Goal: Task Accomplishment & Management: Manage account settings

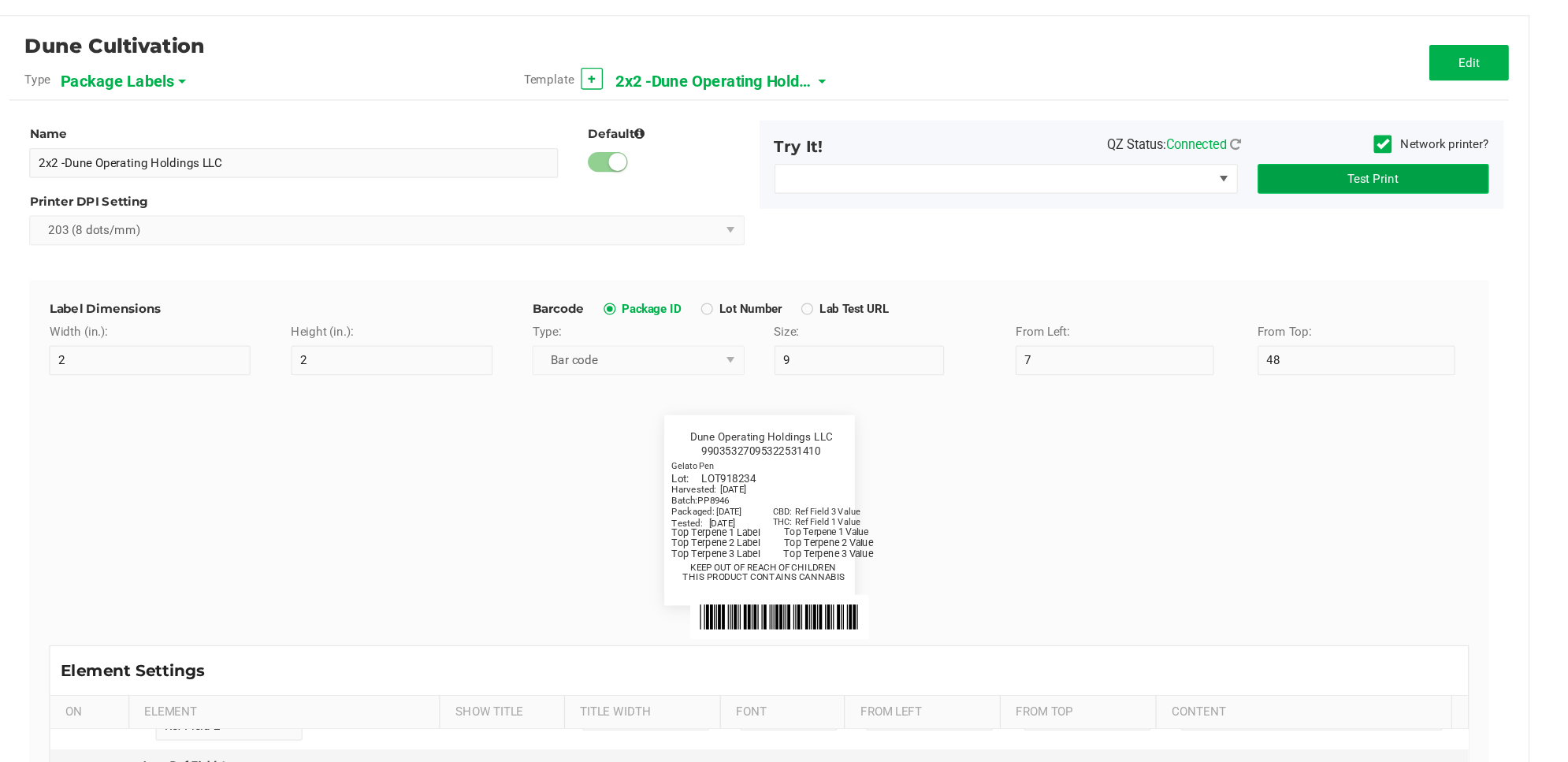
click at [1383, 212] on button "Test Print" at bounding box center [1413, 204] width 184 height 23
click at [1431, 195] on button "Test Print" at bounding box center [1413, 204] width 184 height 23
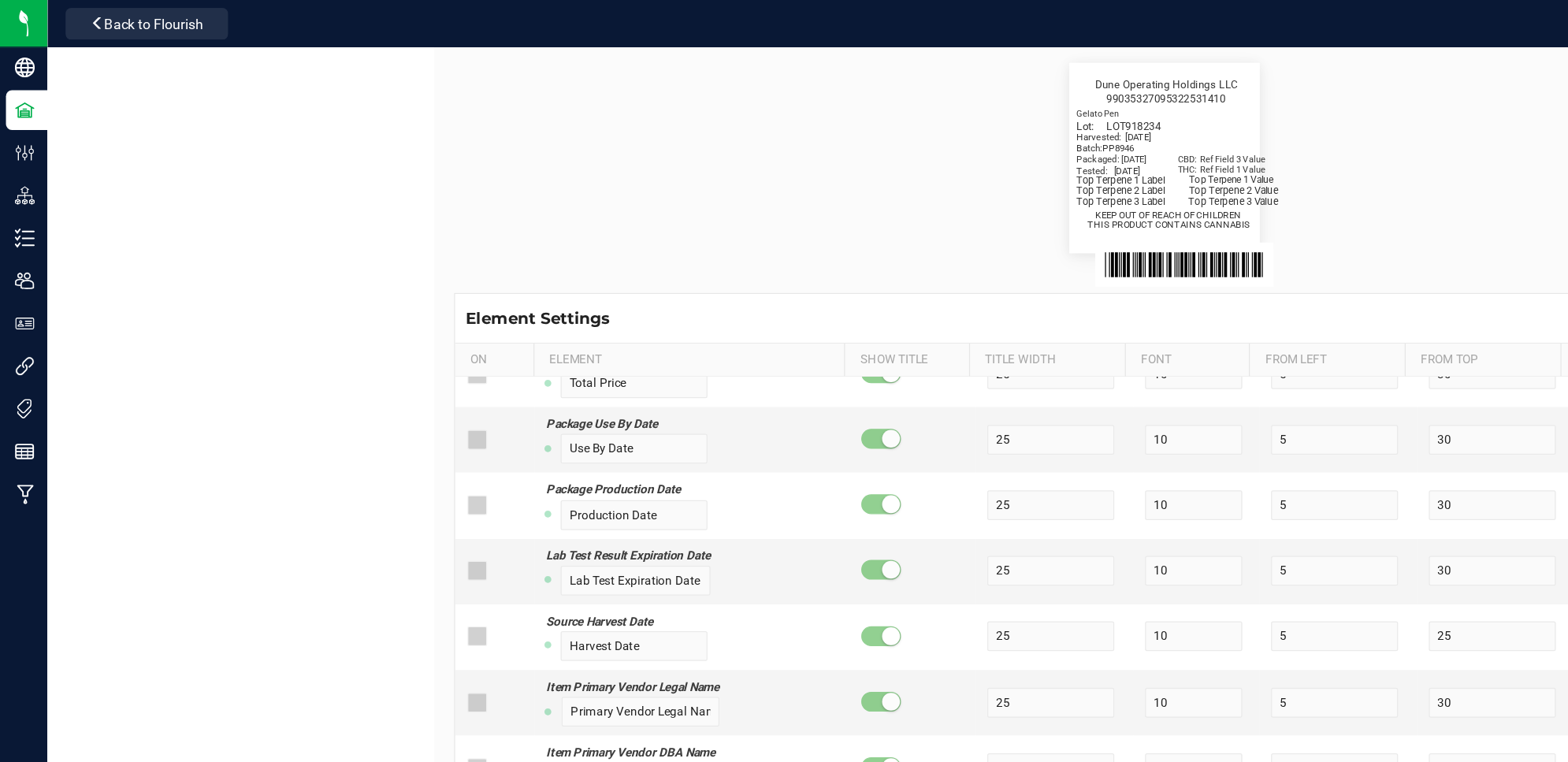
scroll to position [2563, 0]
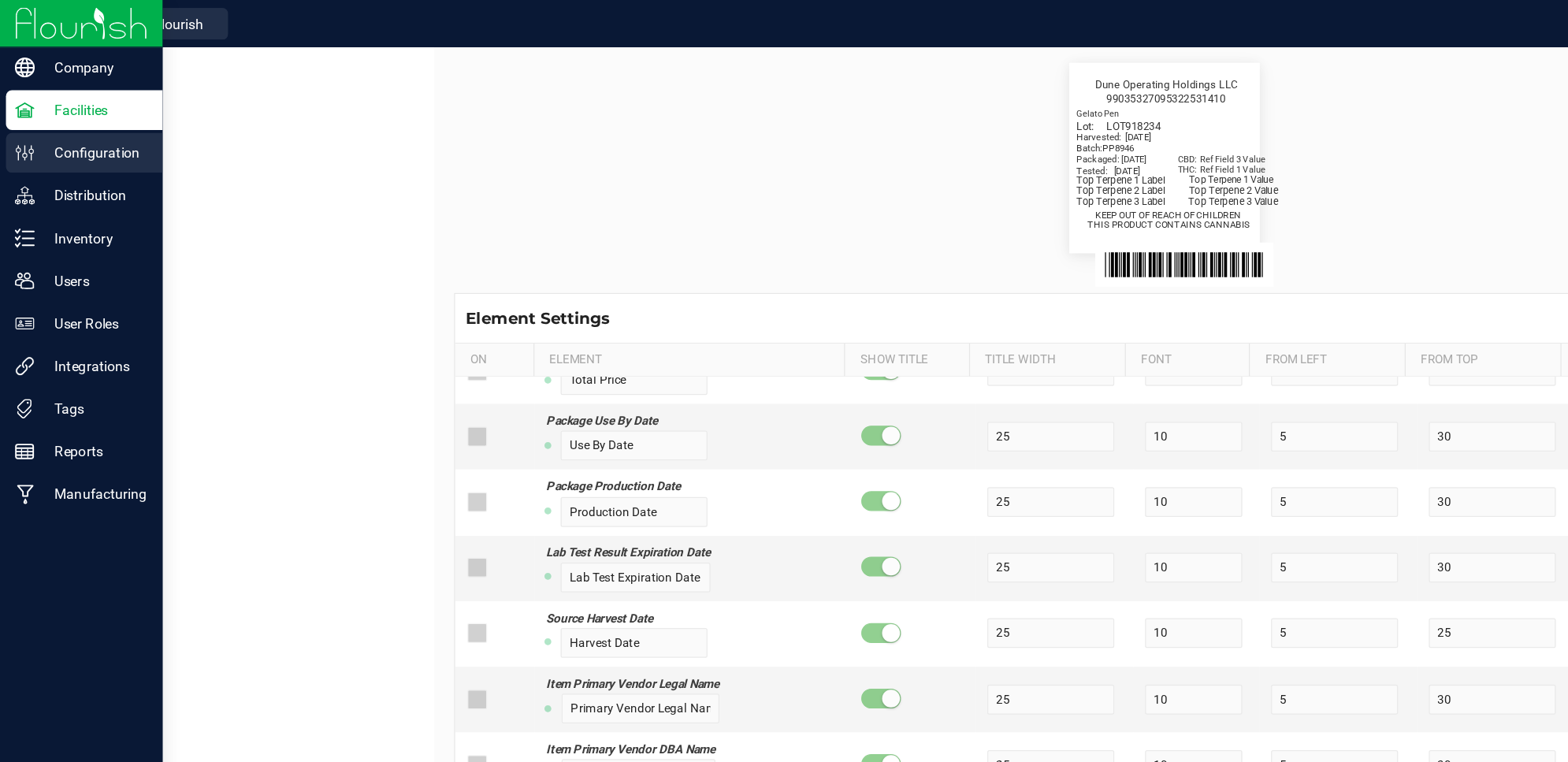
click at [93, 112] on p "Configuration" at bounding box center [75, 120] width 95 height 19
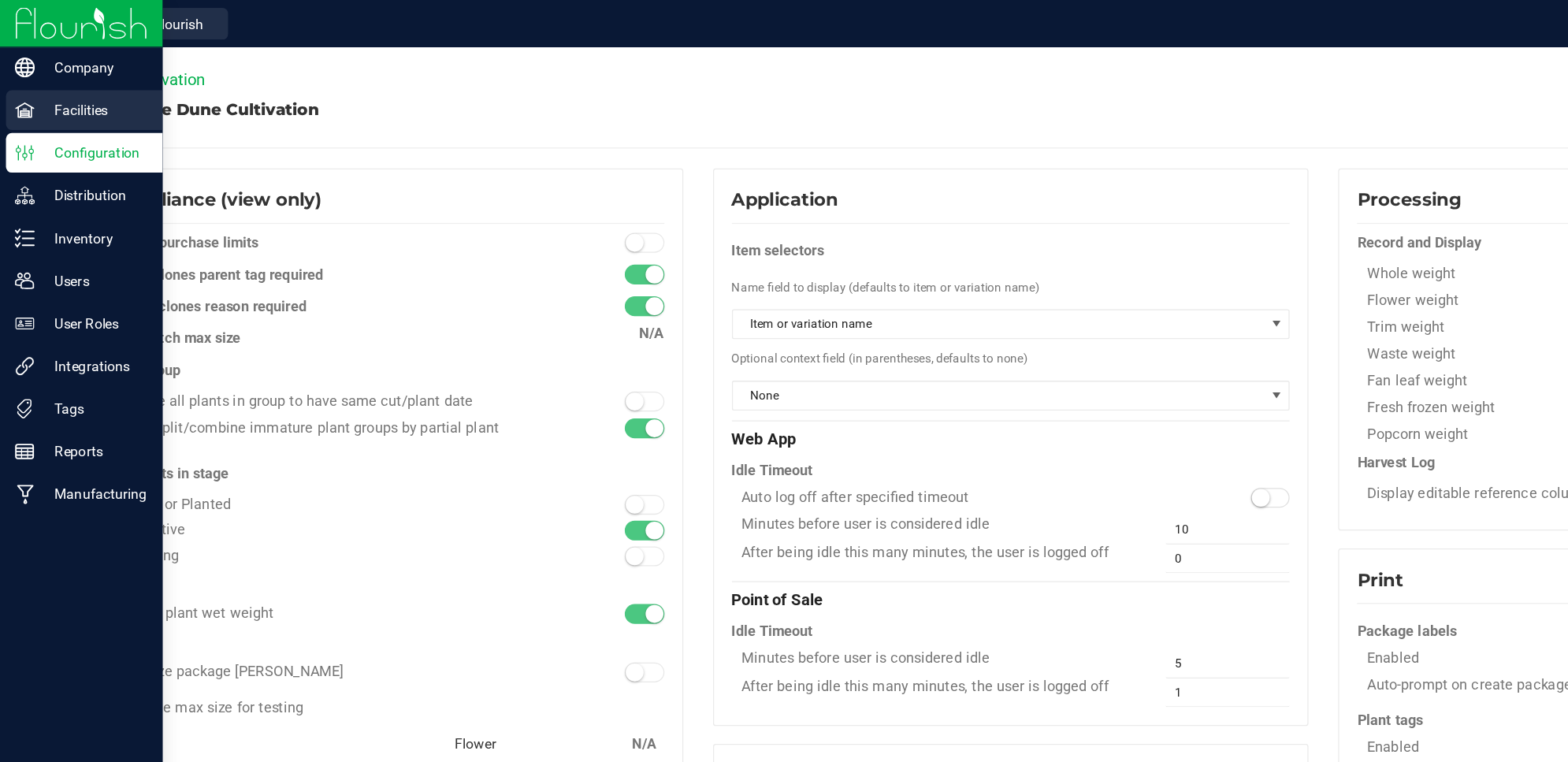
click at [24, 92] on icon at bounding box center [19, 87] width 15 height 12
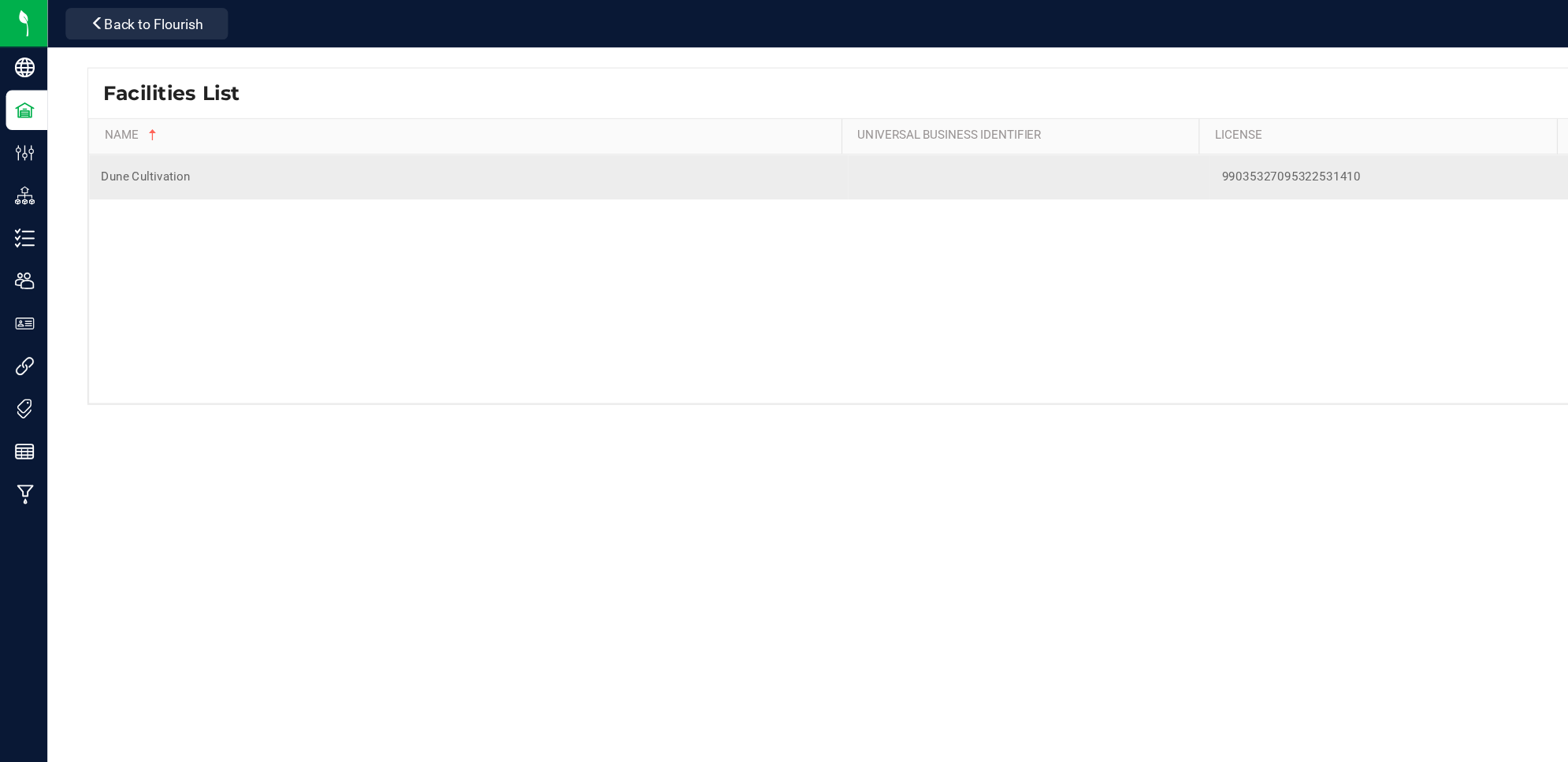
click at [155, 147] on div "Dune Cultivation" at bounding box center [372, 140] width 584 height 15
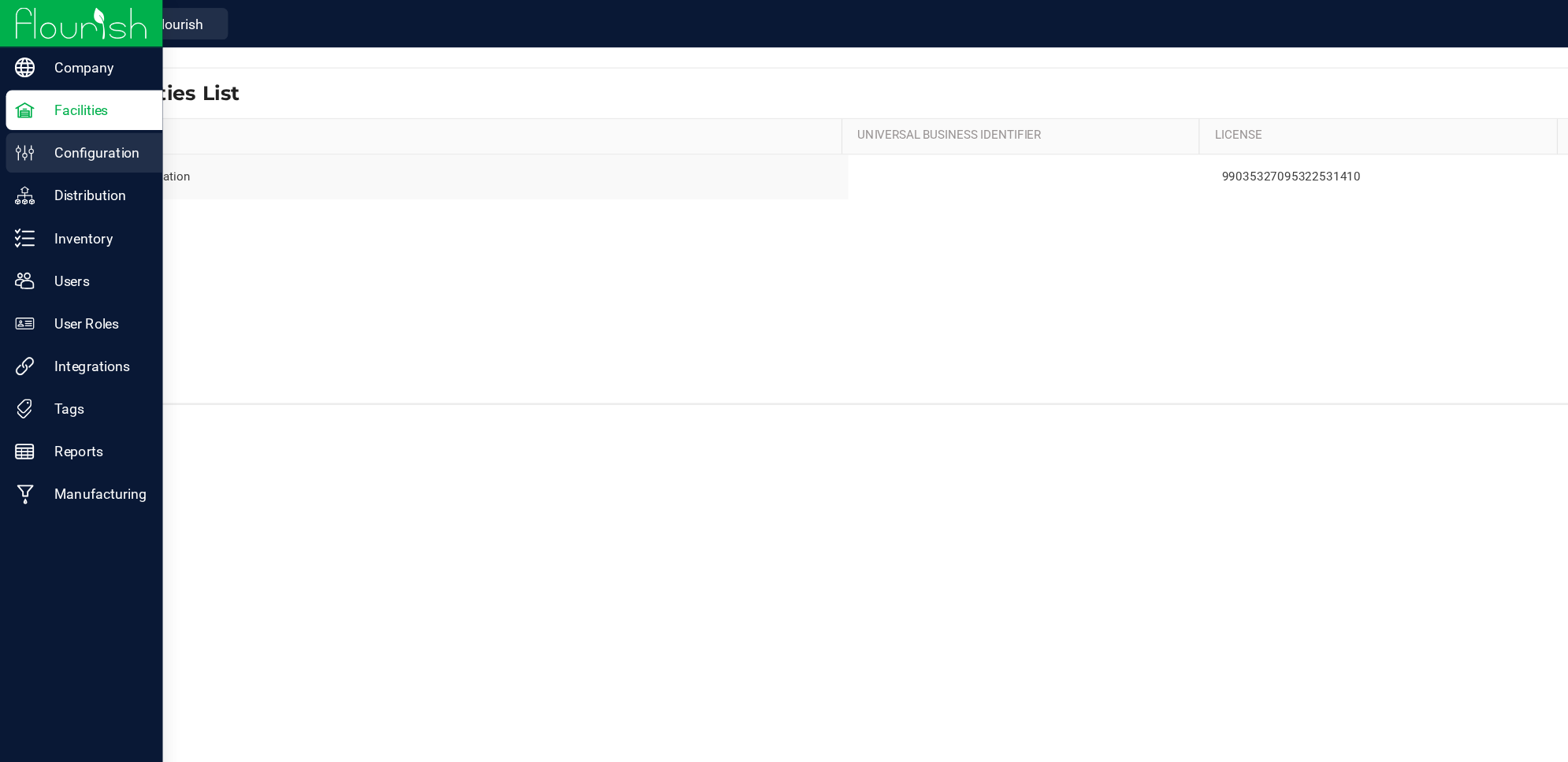
click at [86, 120] on p "Configuration" at bounding box center [75, 120] width 95 height 19
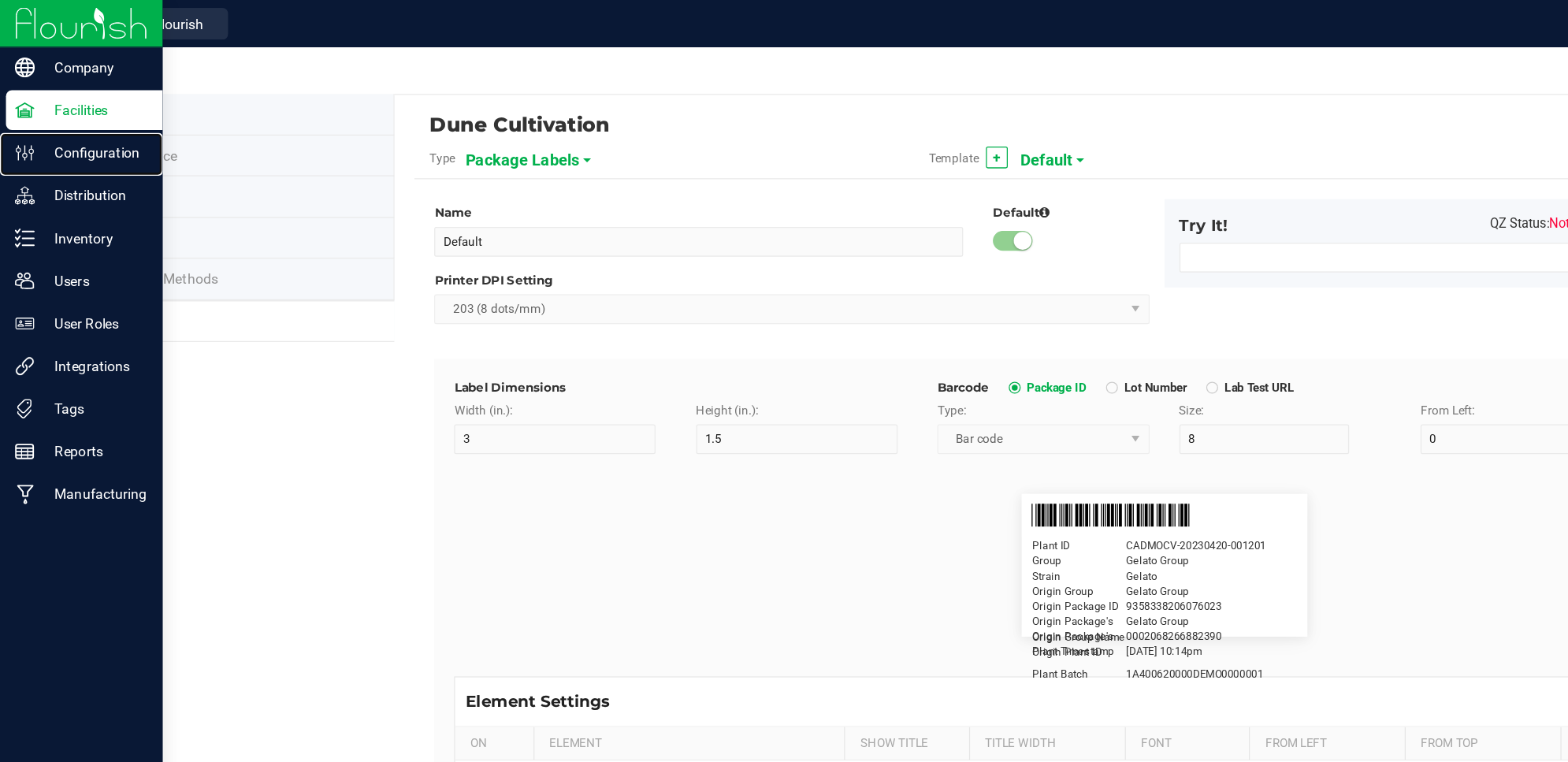
type input "2x2 -Dune Operating Holdings LLC"
type input "2"
type input "9"
type input "7"
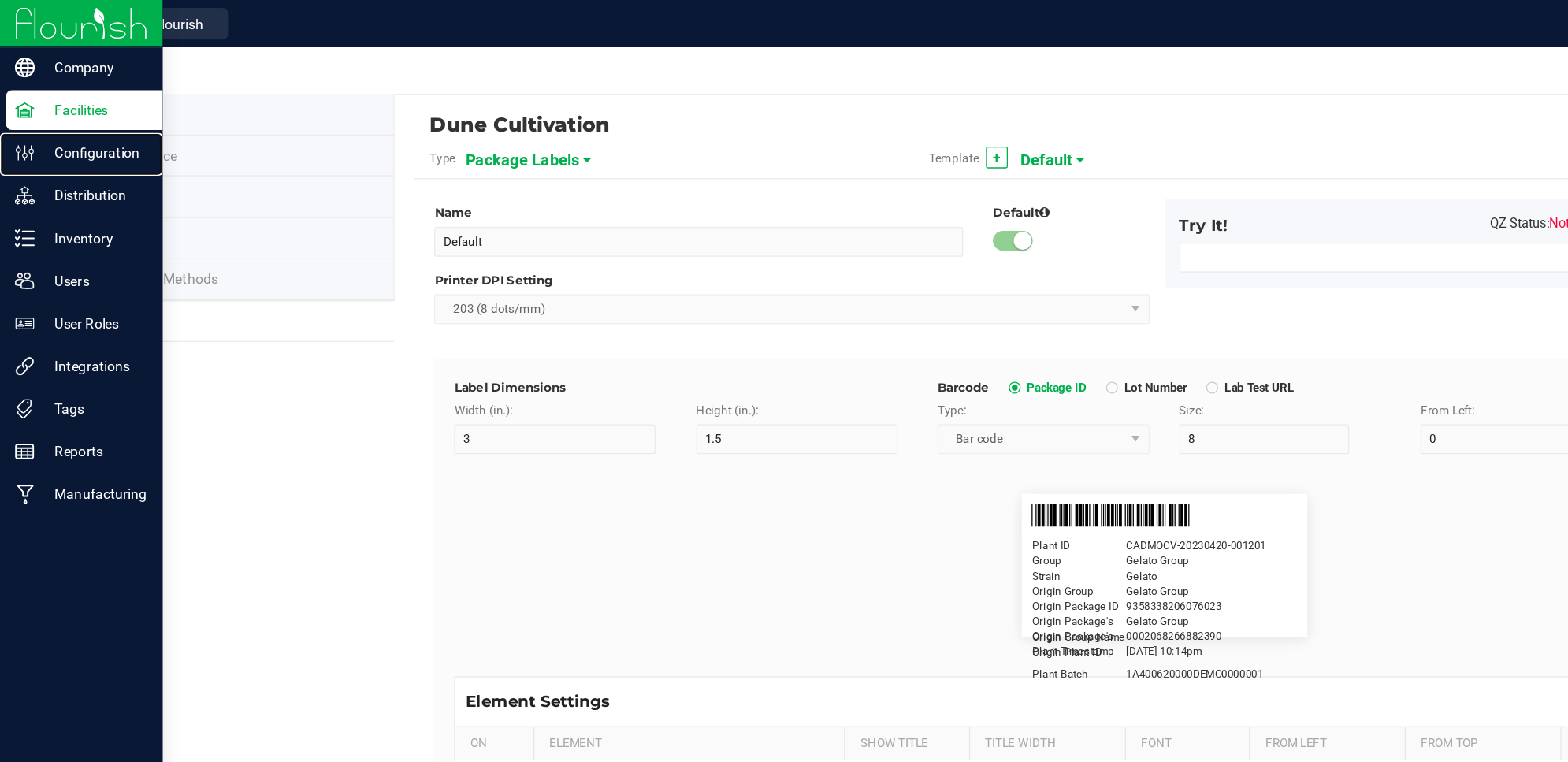
type input "48"
type input "SKU Name"
type input "16"
type input "6.5"
type input "2"
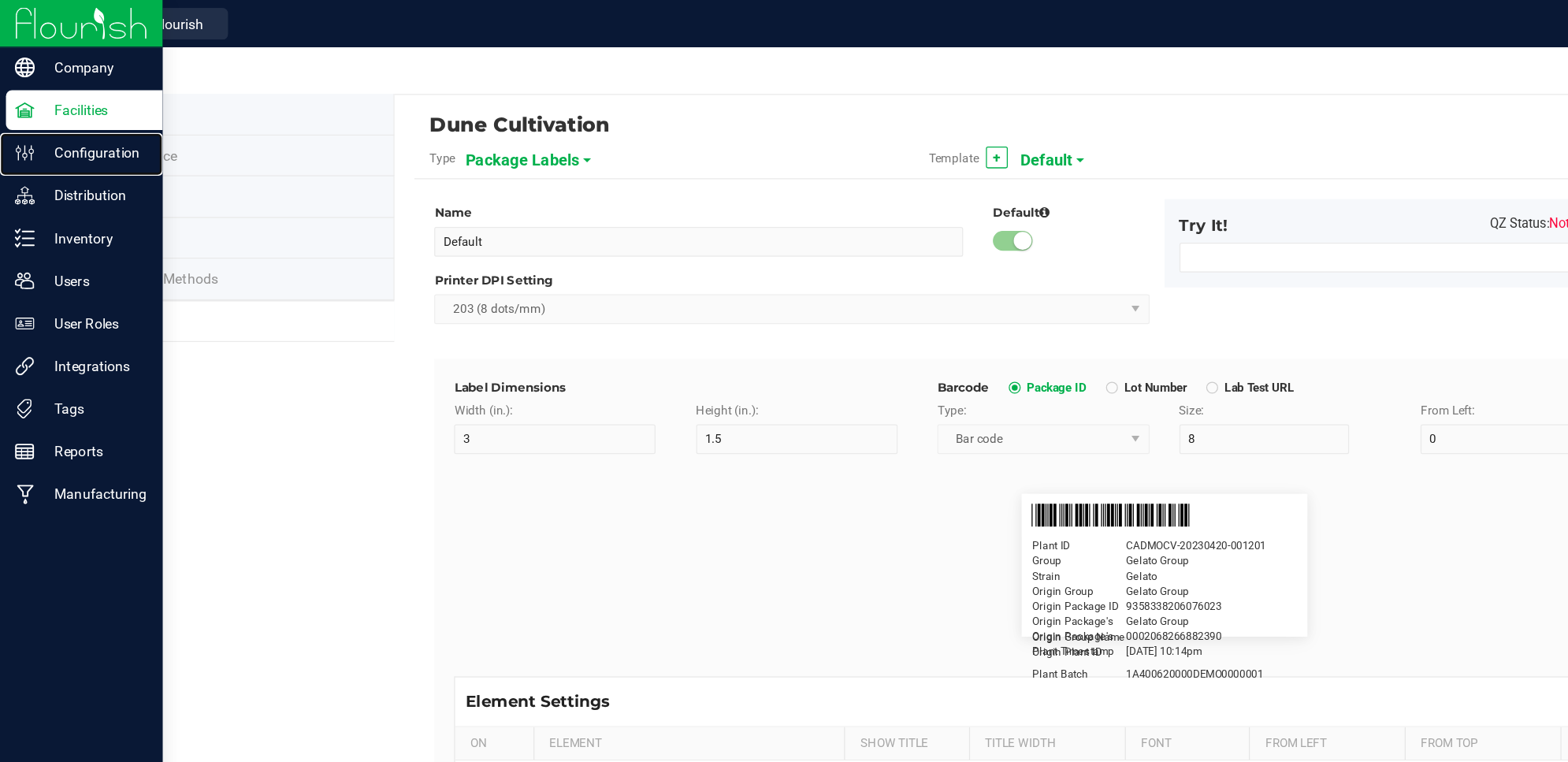
type input "Gelato Pen"
type input "Packaged:"
type input "12"
type input "6.8"
type input "2"
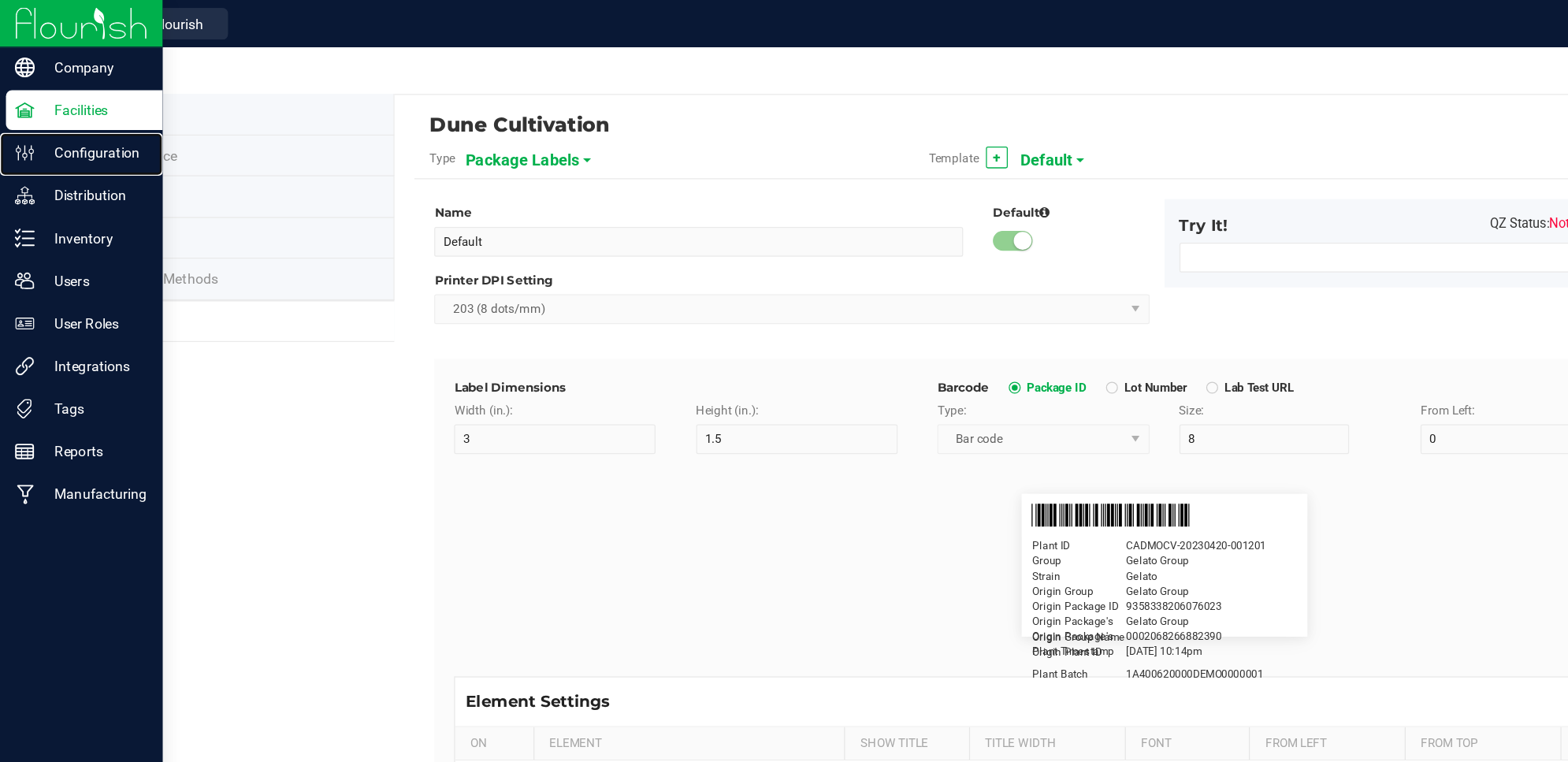
type input "24"
type input "06/05/2025"
type input "Lot:"
type input "8"
type input "2"
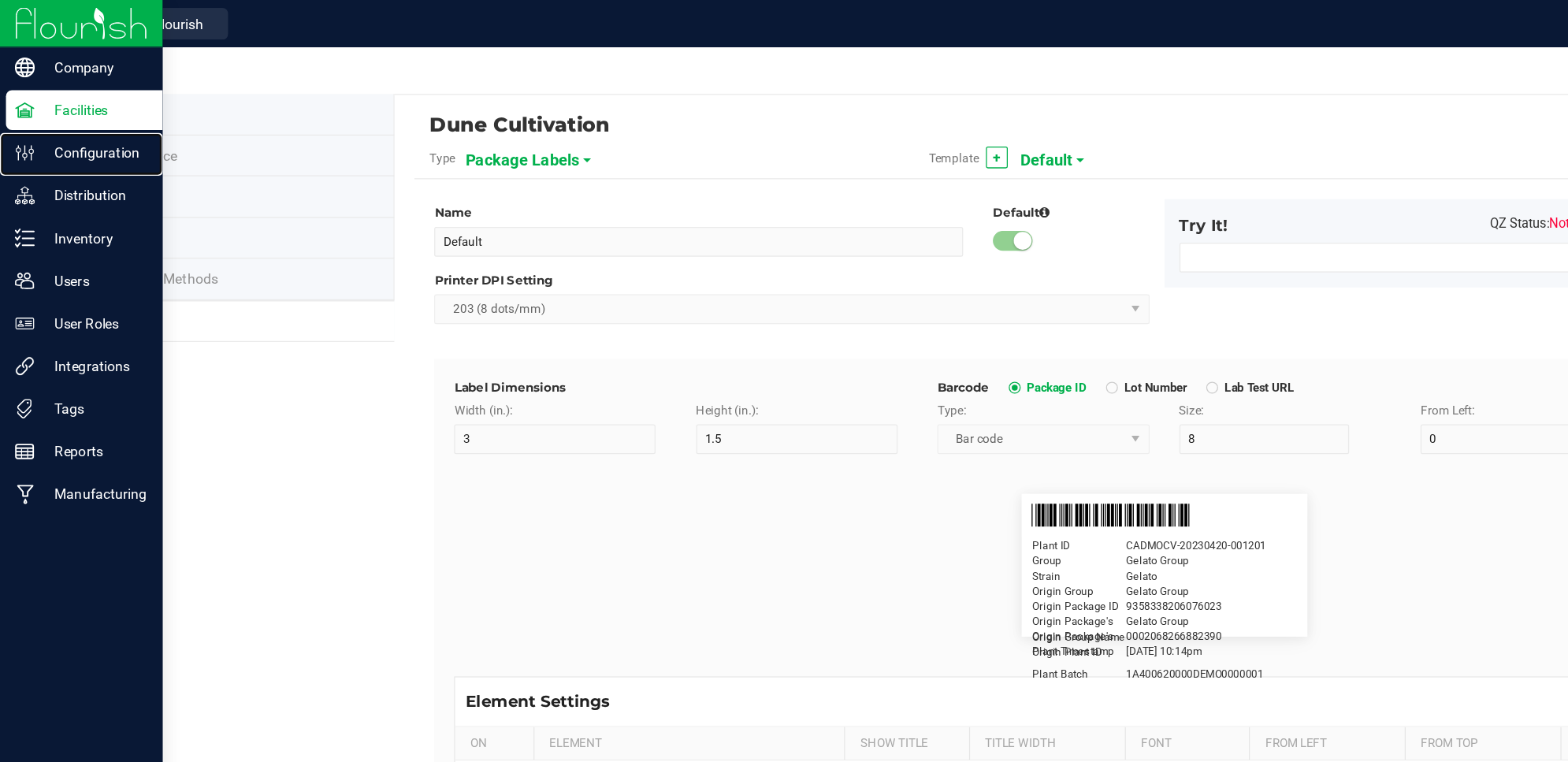
type input "15"
type input "LOT918234"
type input "THC:"
type input "6"
type input "6.6"
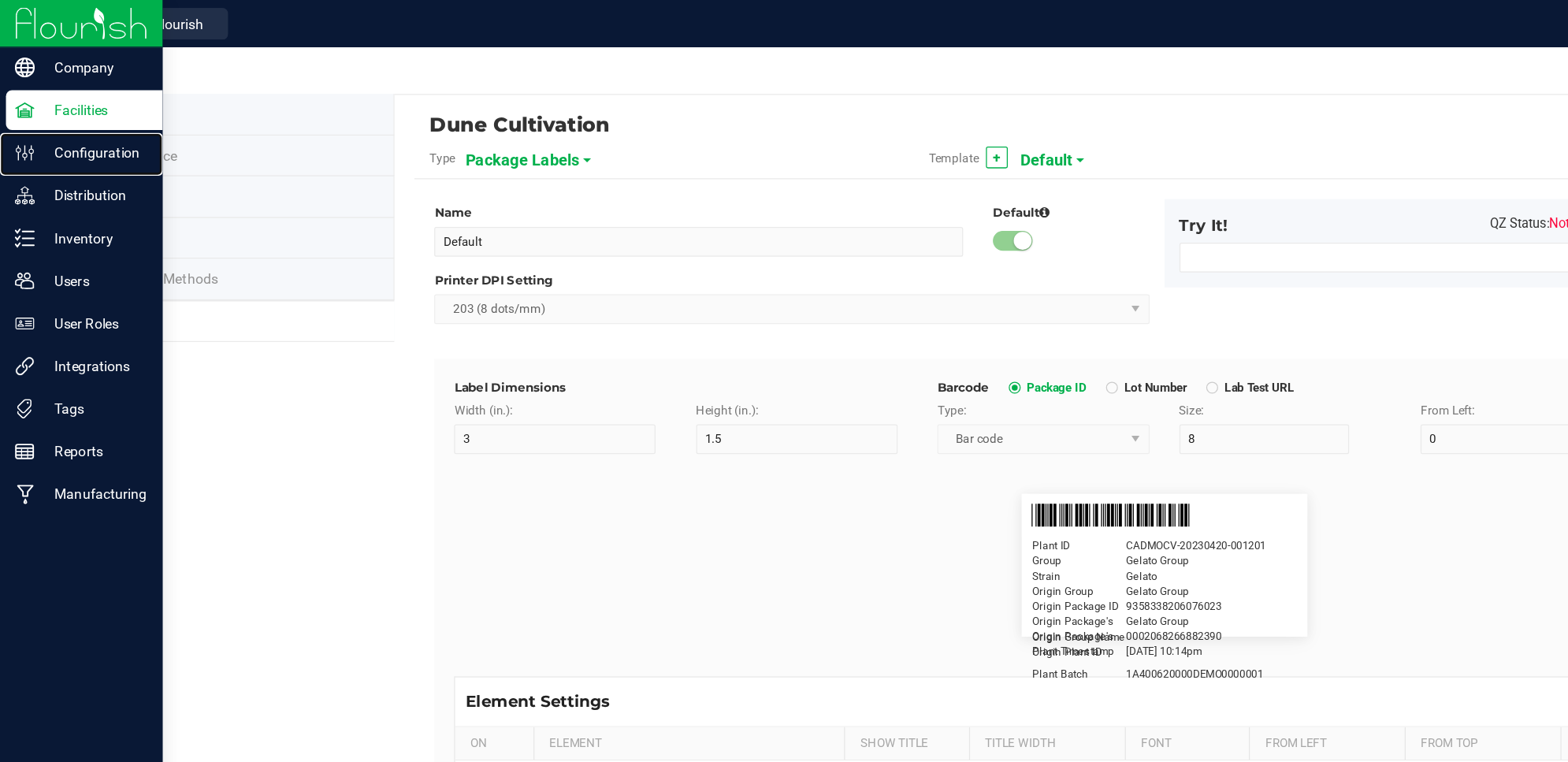
type input "29"
type input "27"
type input "Ref Field 1 Value"
type input "CBD:"
type input "6"
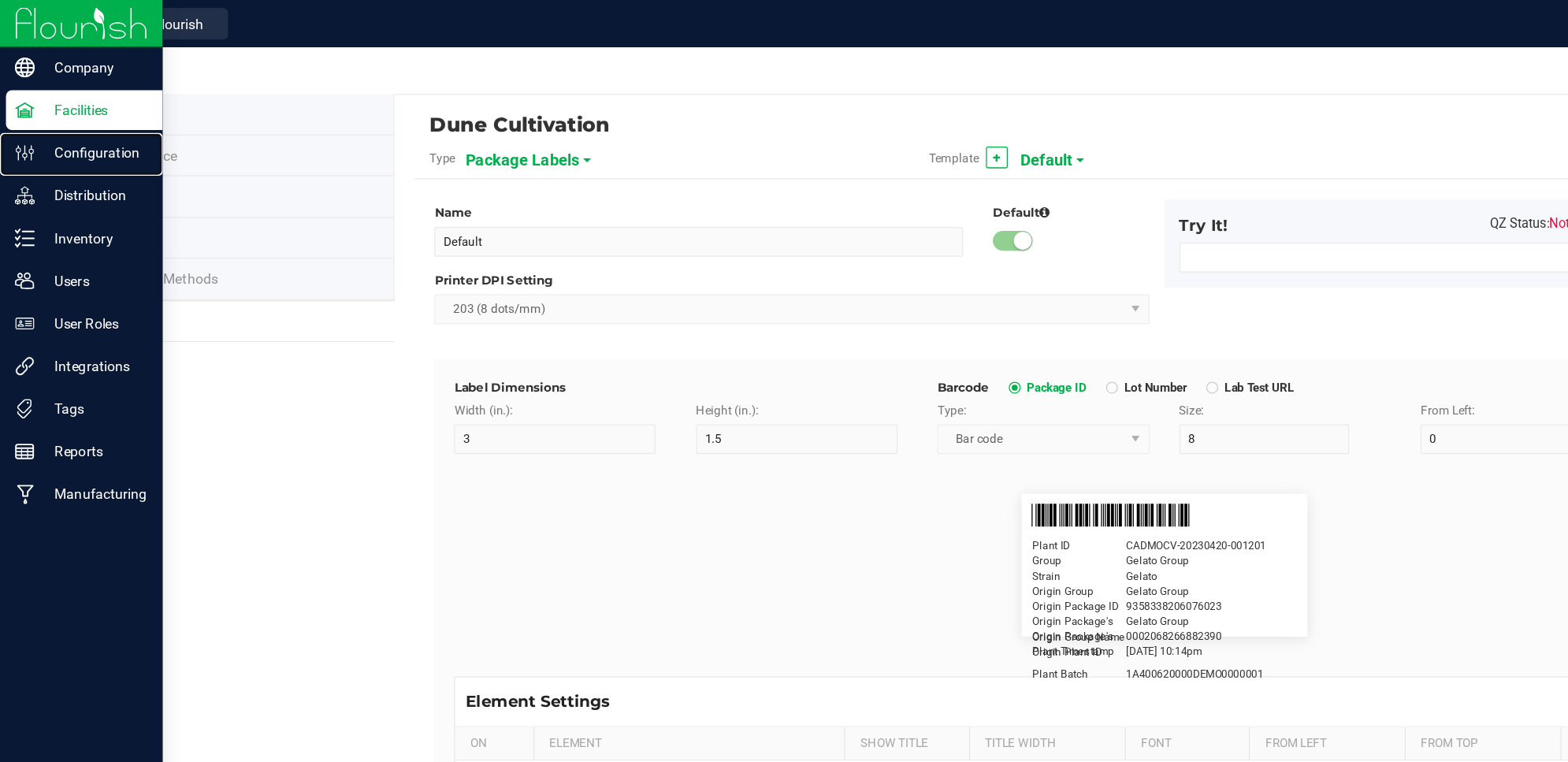
type input "6.6"
type input "29"
type input "Ref Field 3 Value"
type input "Top Terpene 1 Label"
type input "35"
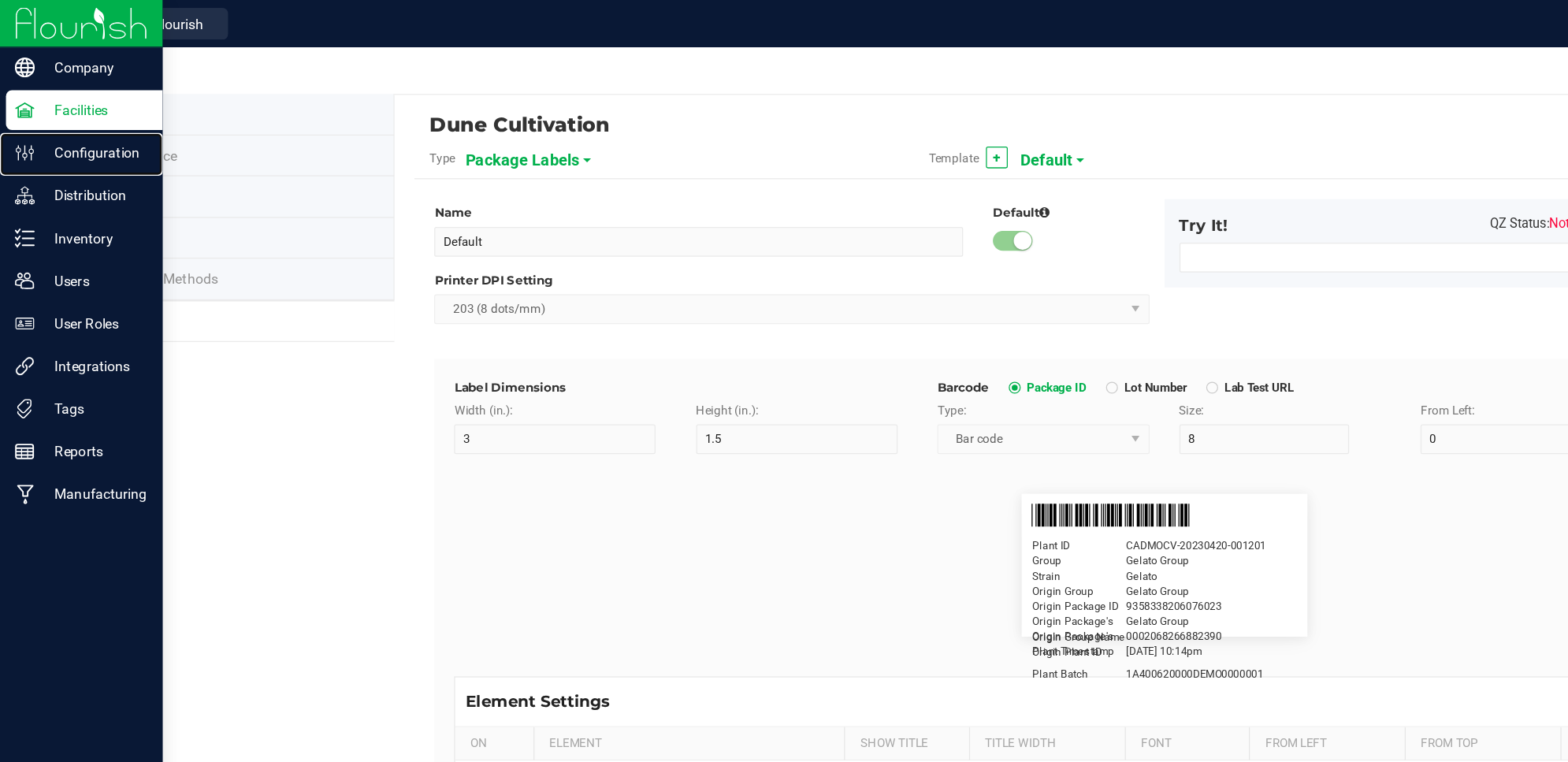
type input "7.5"
type input "2"
type input "29.5"
type input "Top Terpene 1 Label"
type input "Top Terpene 1 Value"
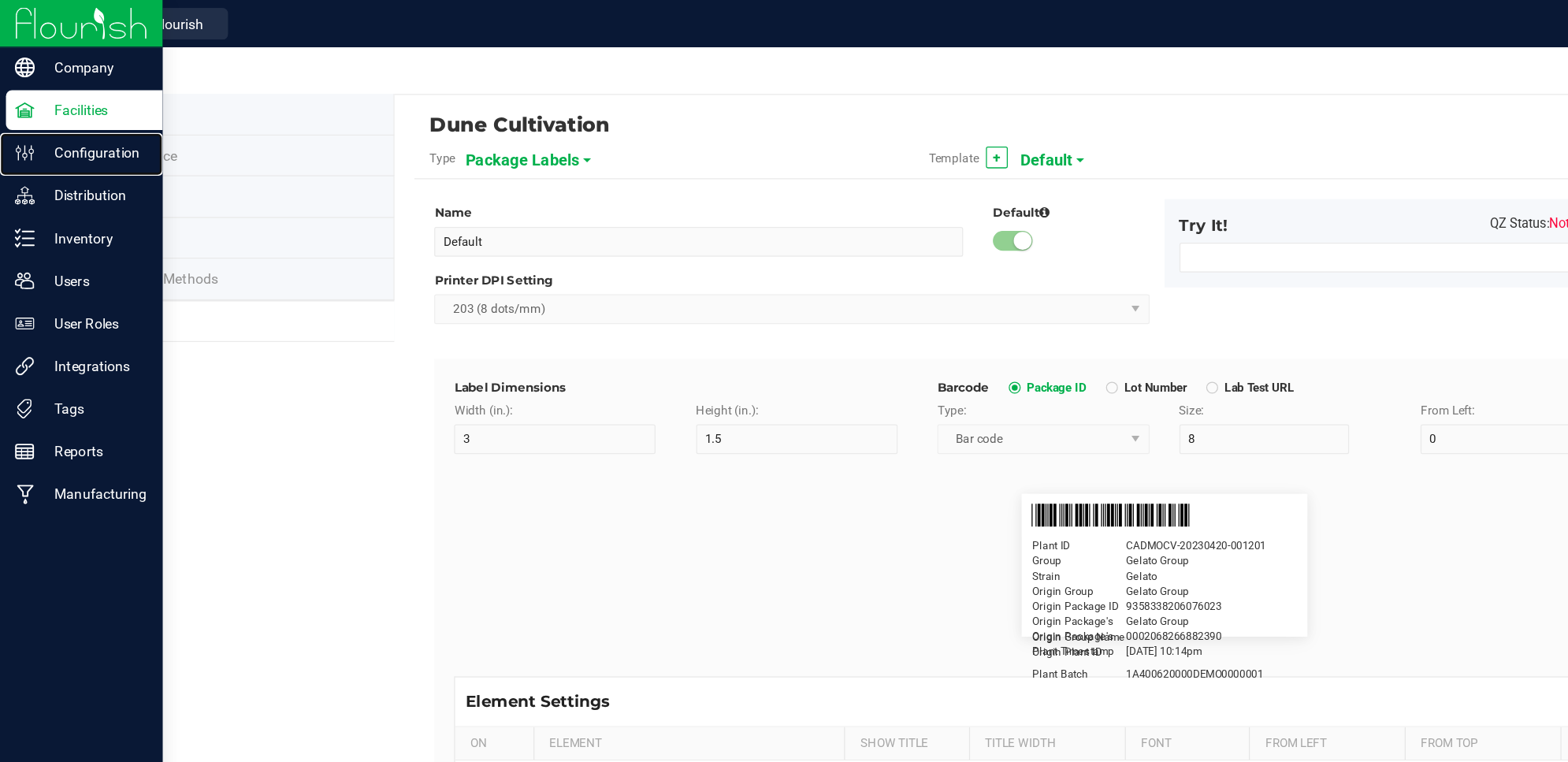
type input "35"
type input "7.3"
type input "32"
type input "29.5"
type input "Top Terpene 1 Value"
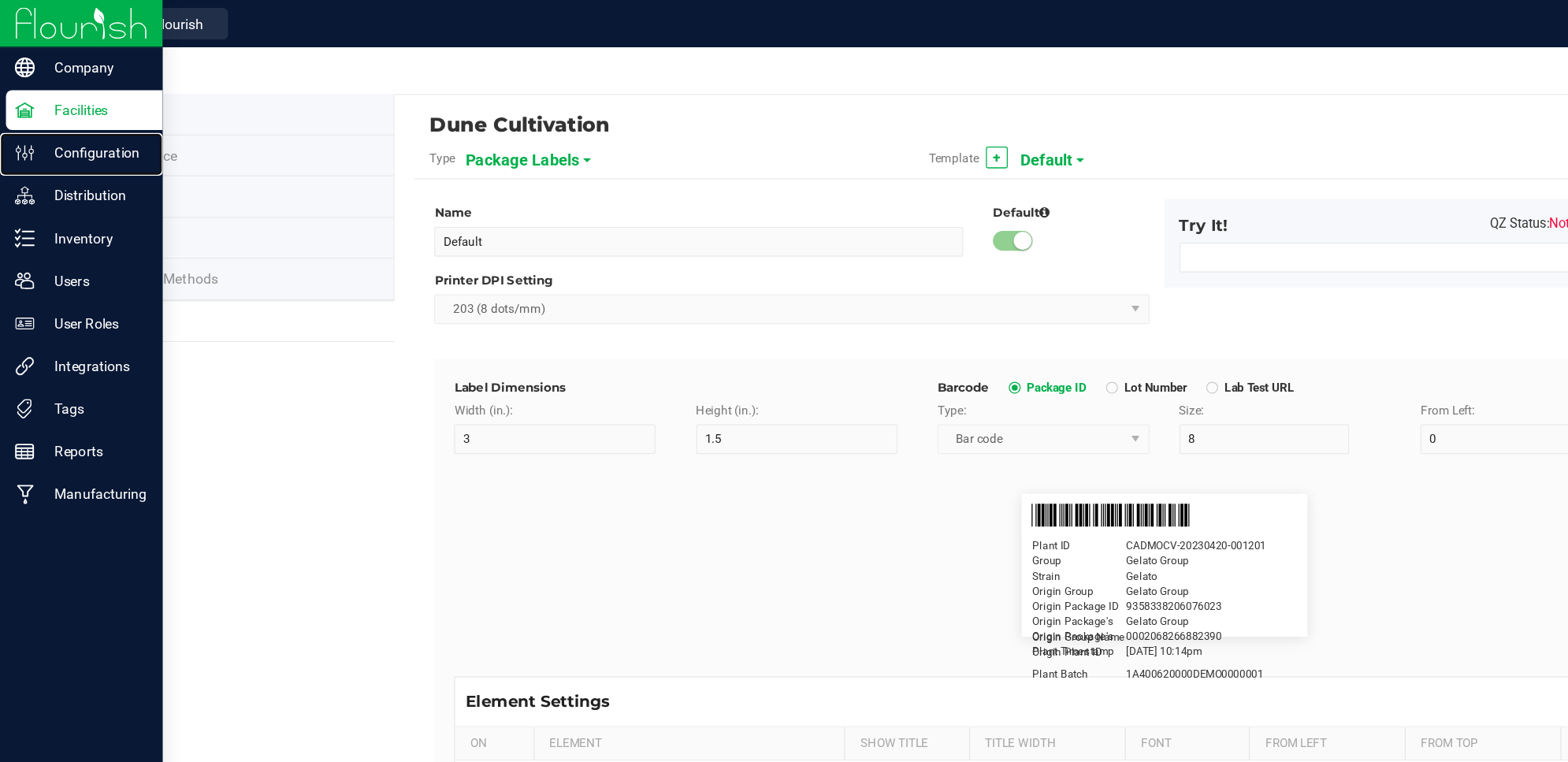
type input "Top Terpene 2 Label"
type input "35"
type input "7.5"
type input "2"
type input "32"
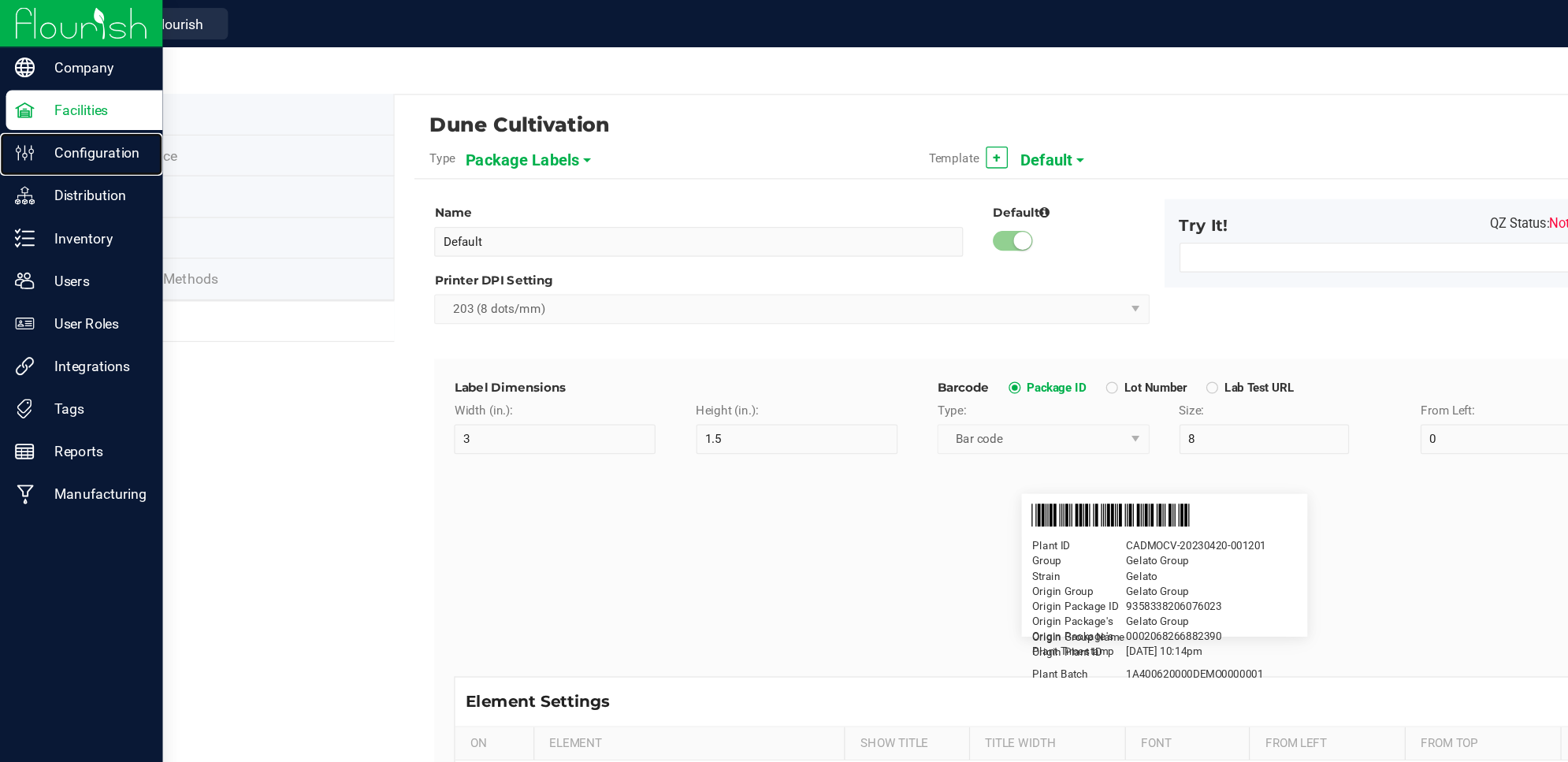
type input "Top Terpene 2 Label"
type input "Top Terpene 2 Value"
type input "35"
type input "7.5"
type input "32"
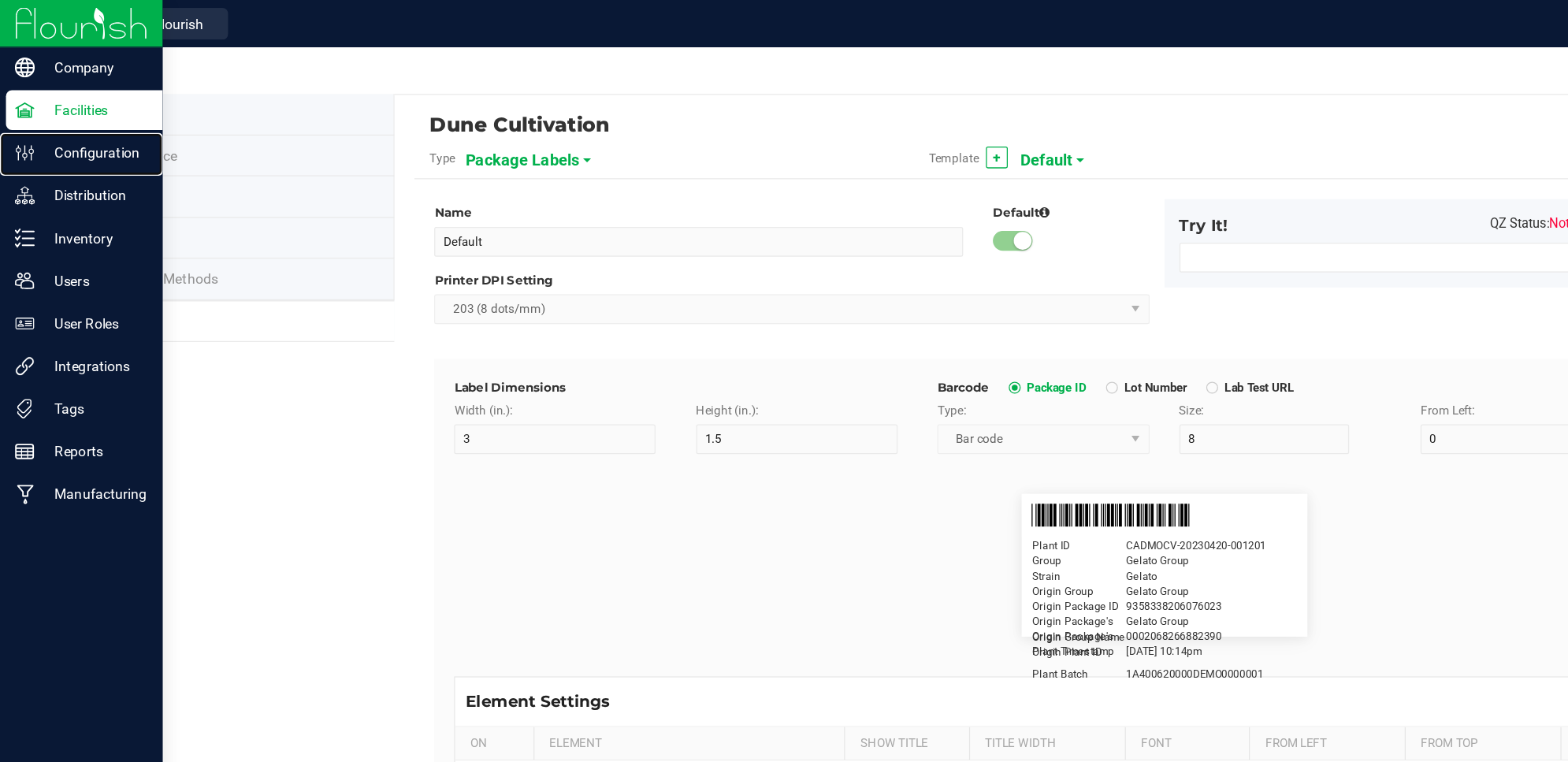
type input "32"
type input "Top Terpene 2 Value"
type input "Top Terpene 3 Label"
type input "35"
type input "7.5"
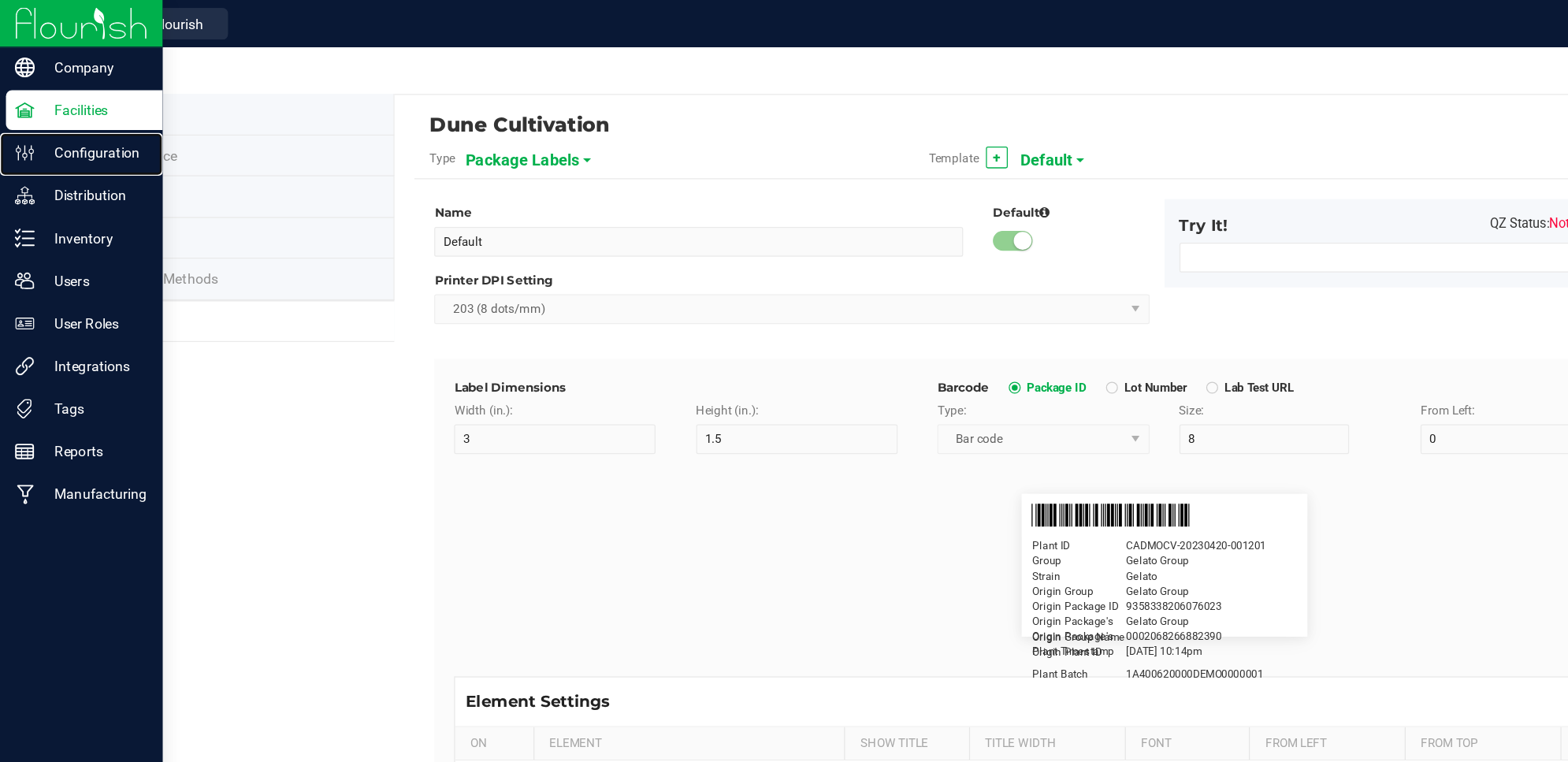
type input "2"
type input "35"
type input "Top Terpene 3 Label"
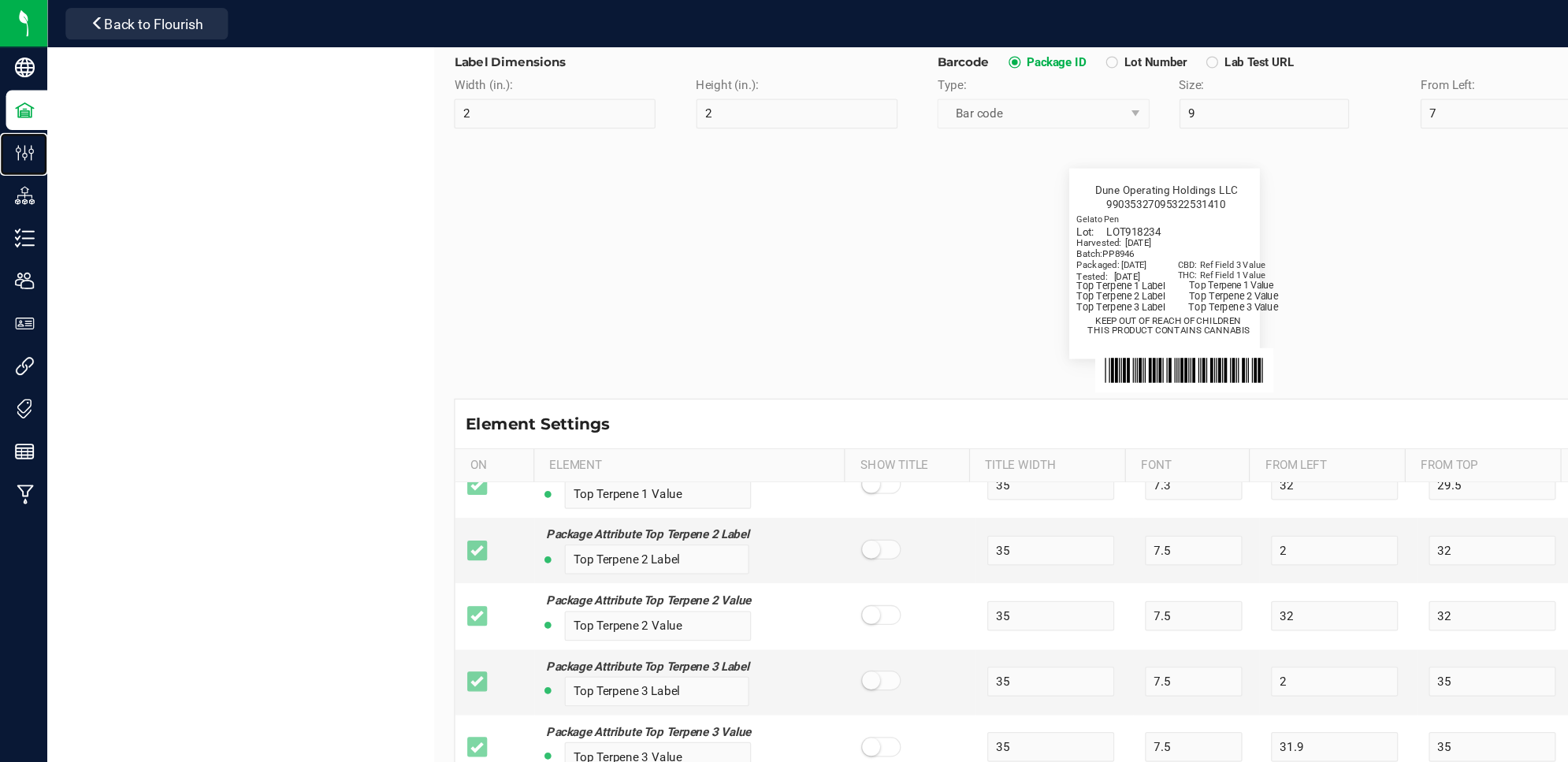
scroll to position [339, 0]
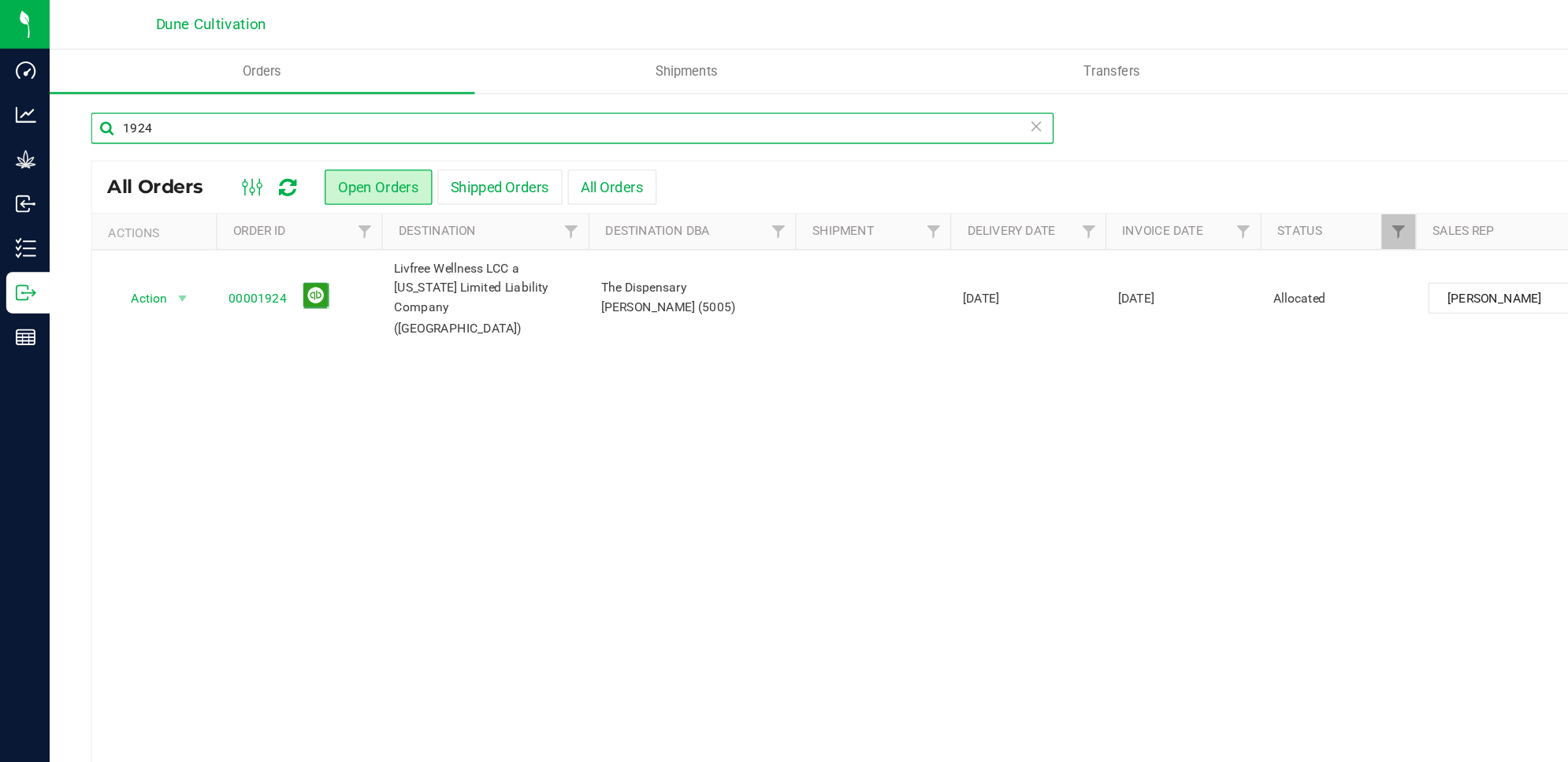
click at [278, 98] on input "1924" at bounding box center [436, 97] width 734 height 23
type input "1"
type input "39871"
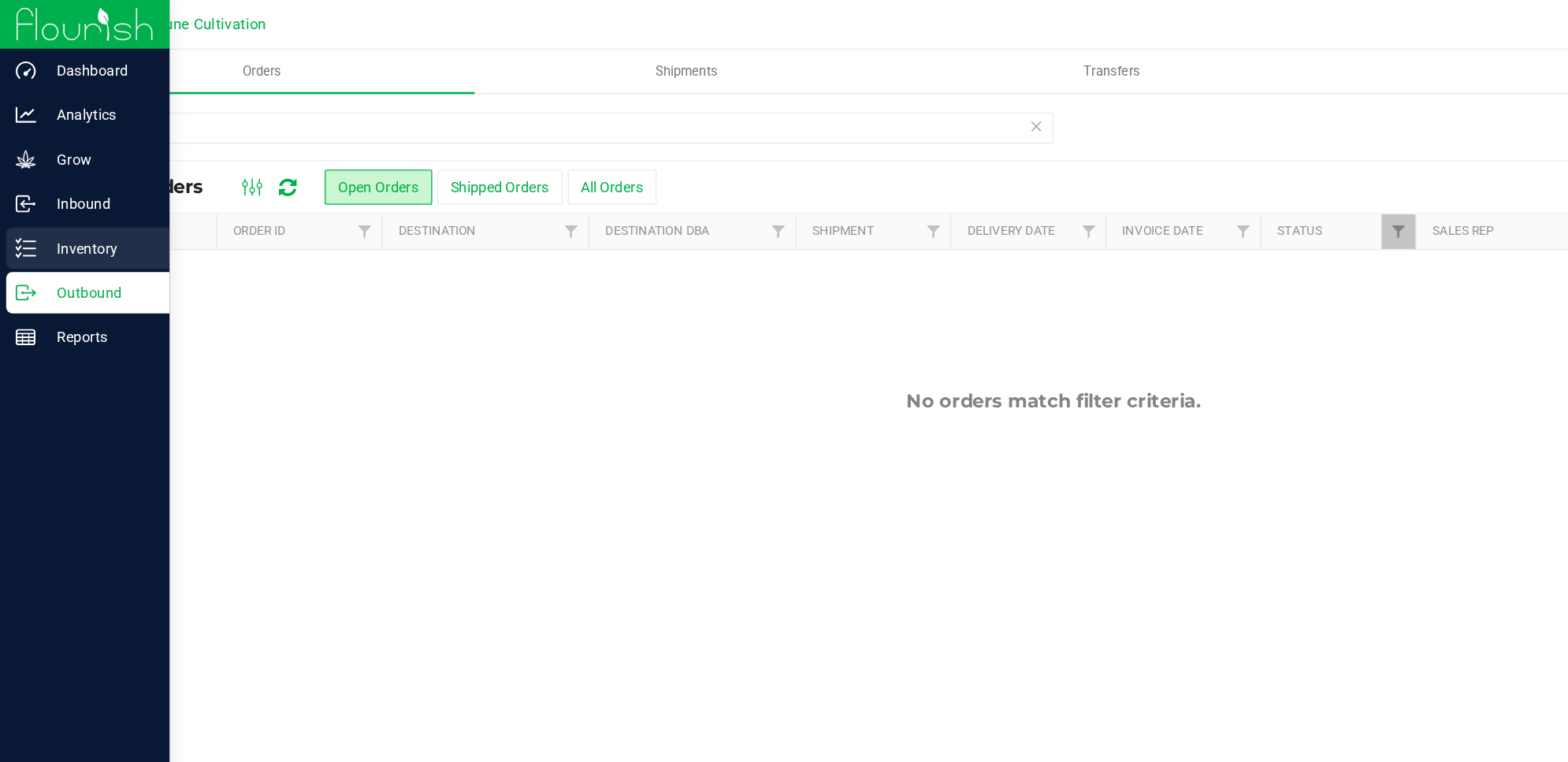
click at [69, 178] on div "Inventory" at bounding box center [67, 188] width 125 height 31
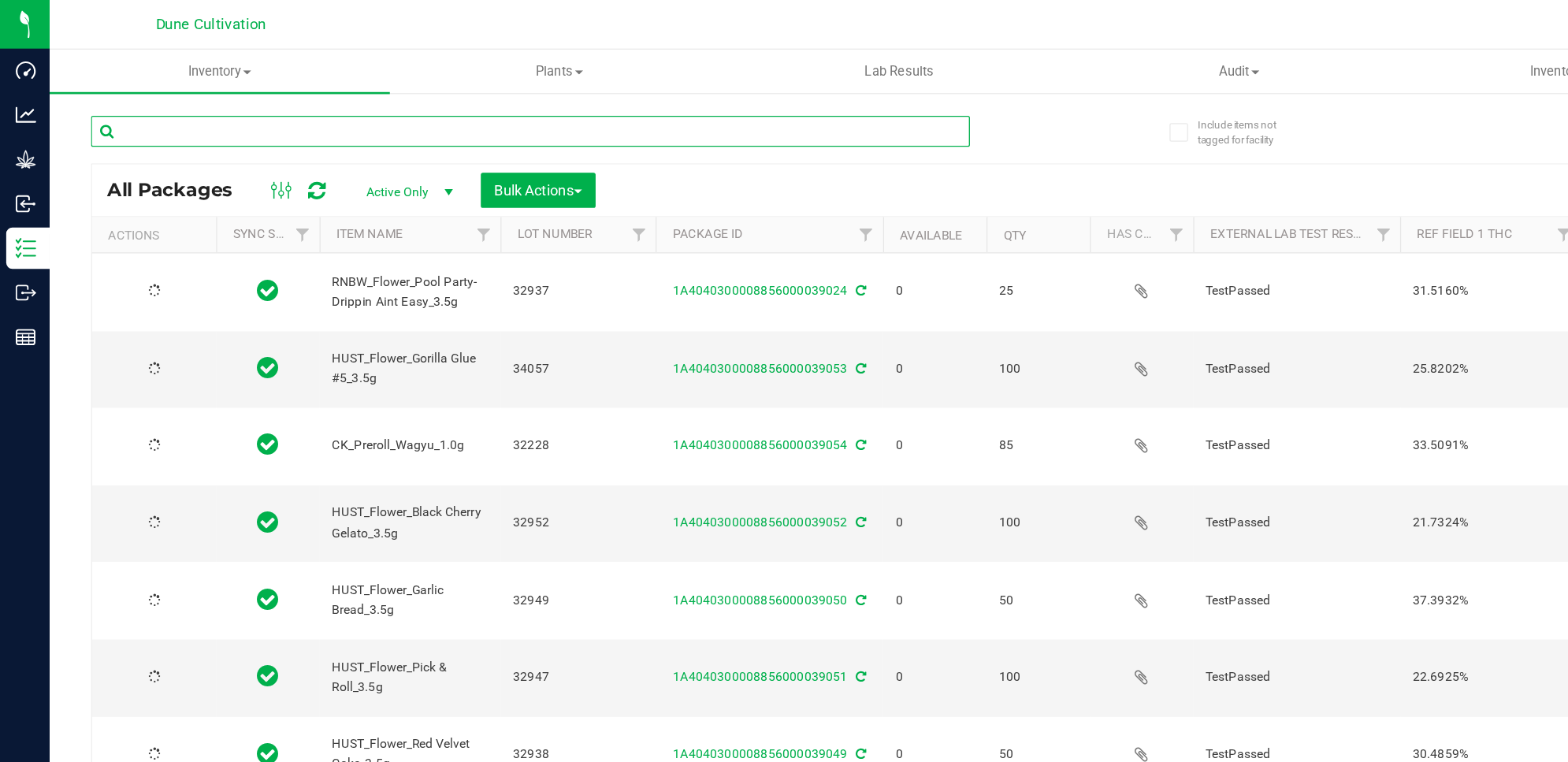
click at [284, 98] on input "text" at bounding box center [404, 100] width 670 height 23
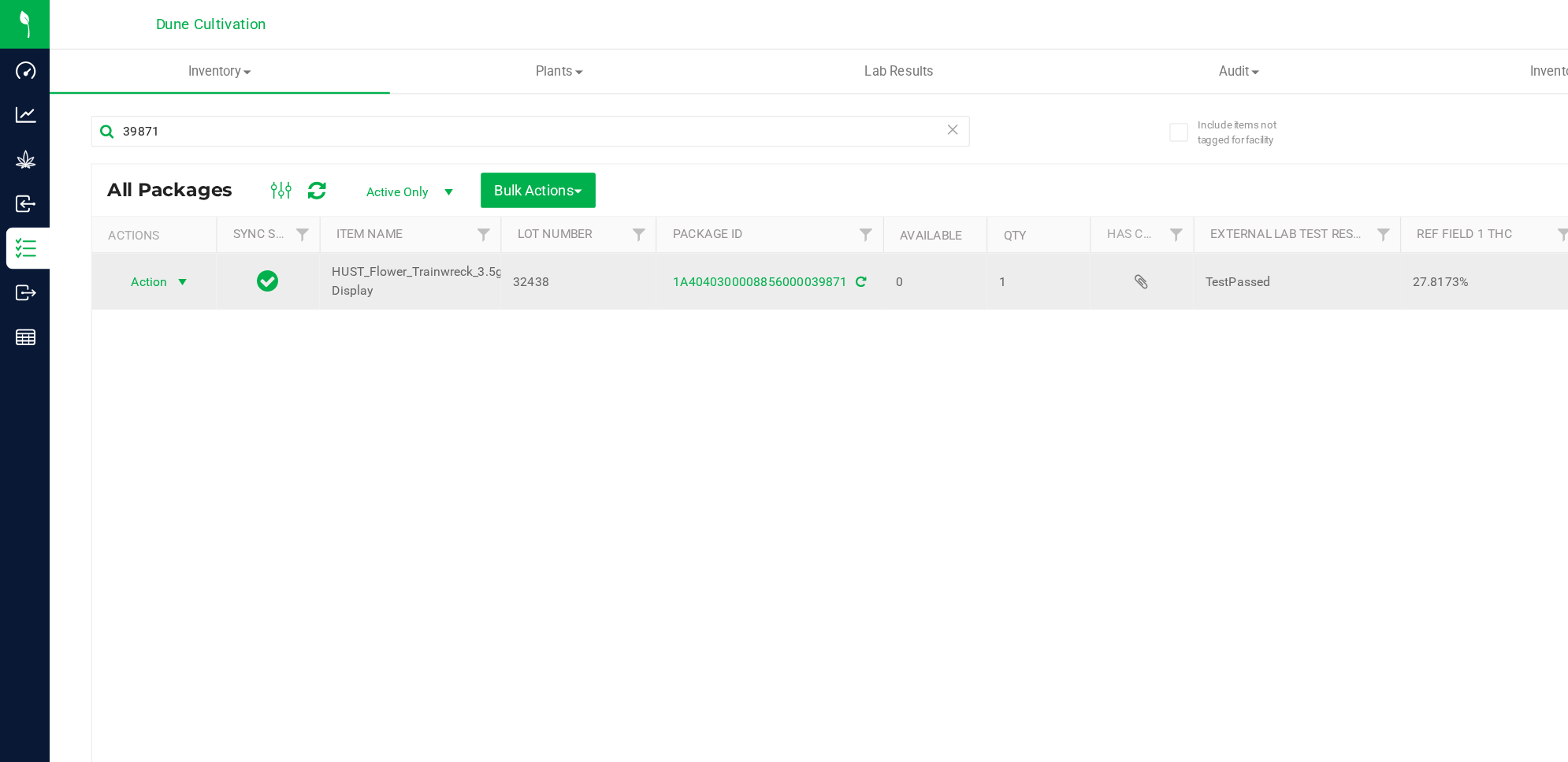
click at [109, 212] on span "Action" at bounding box center [107, 214] width 43 height 22
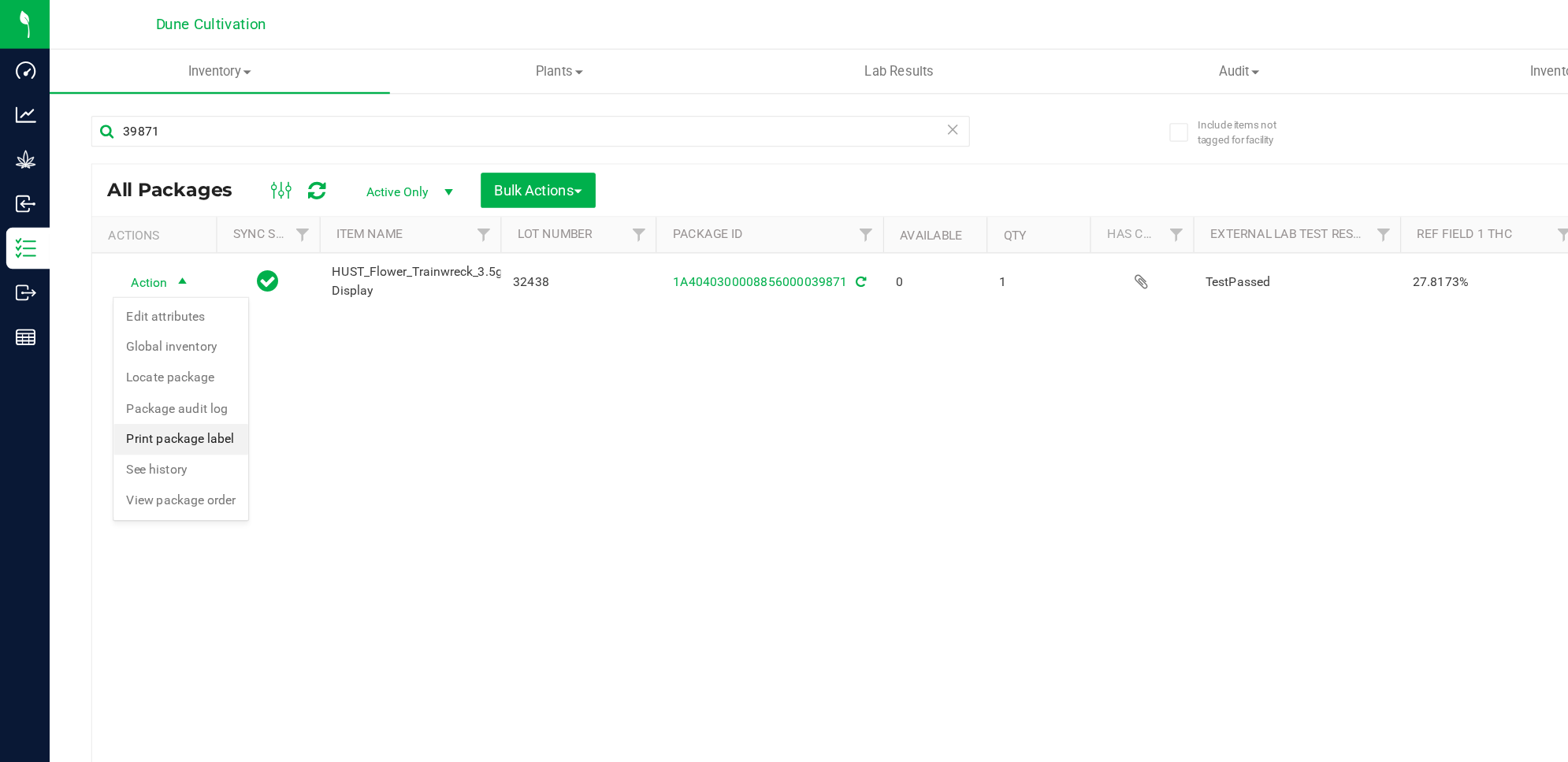
click at [155, 328] on li "Print package label" at bounding box center [137, 335] width 103 height 23
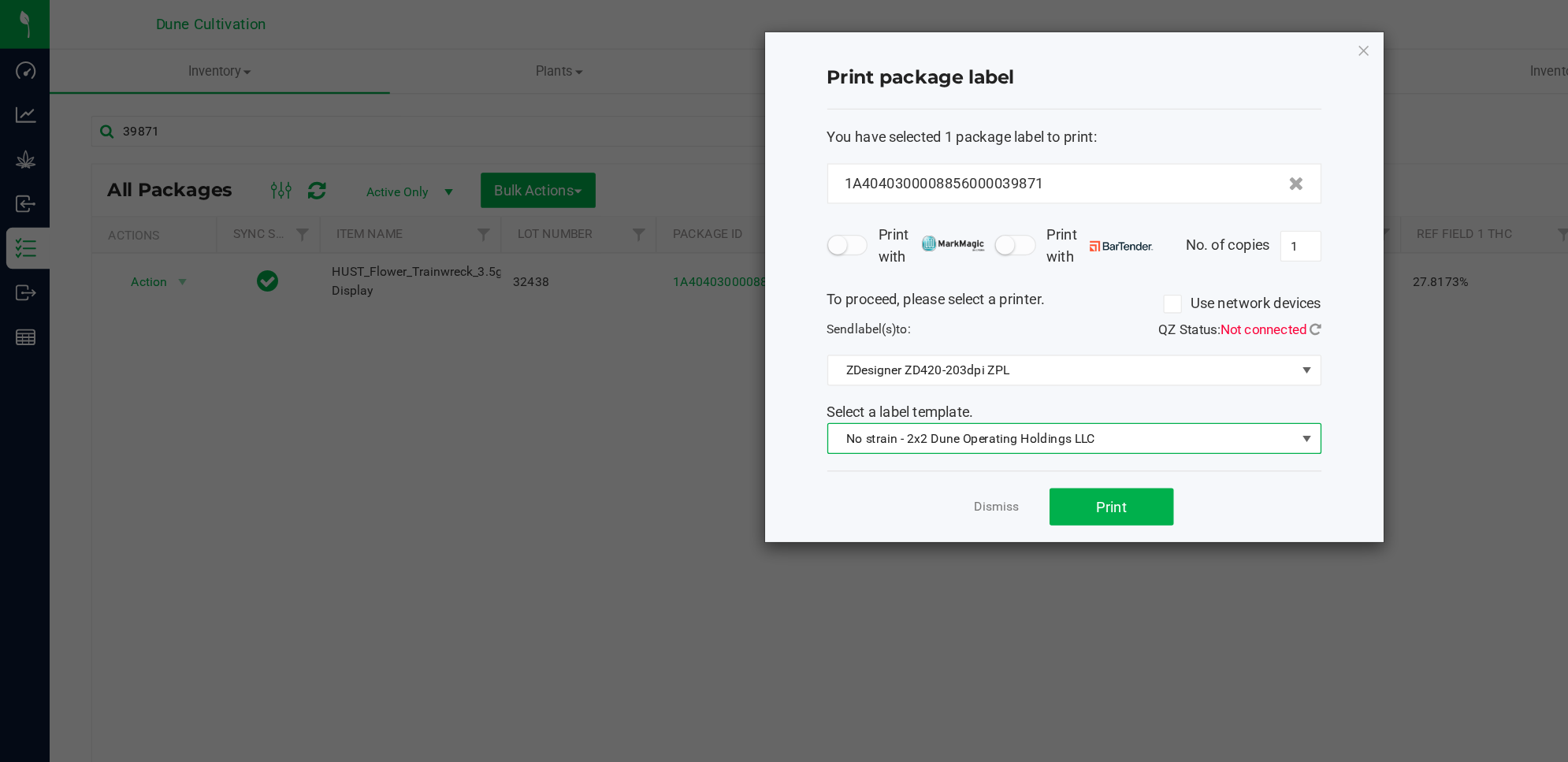
click at [954, 335] on span "No strain - 2x2 Dune Operating Holdings LLC" at bounding box center [809, 334] width 355 height 22
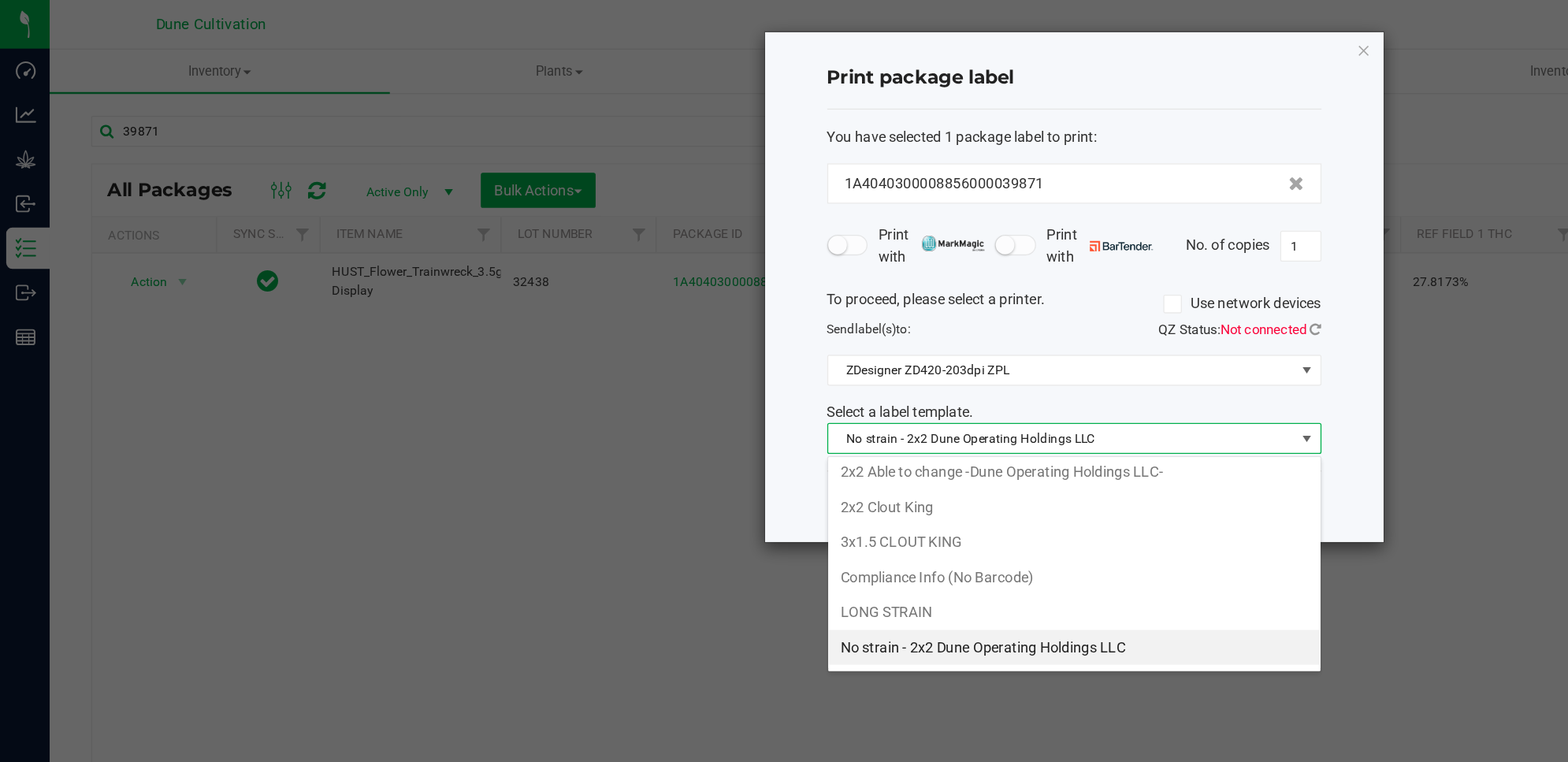
scroll to position [140, 0]
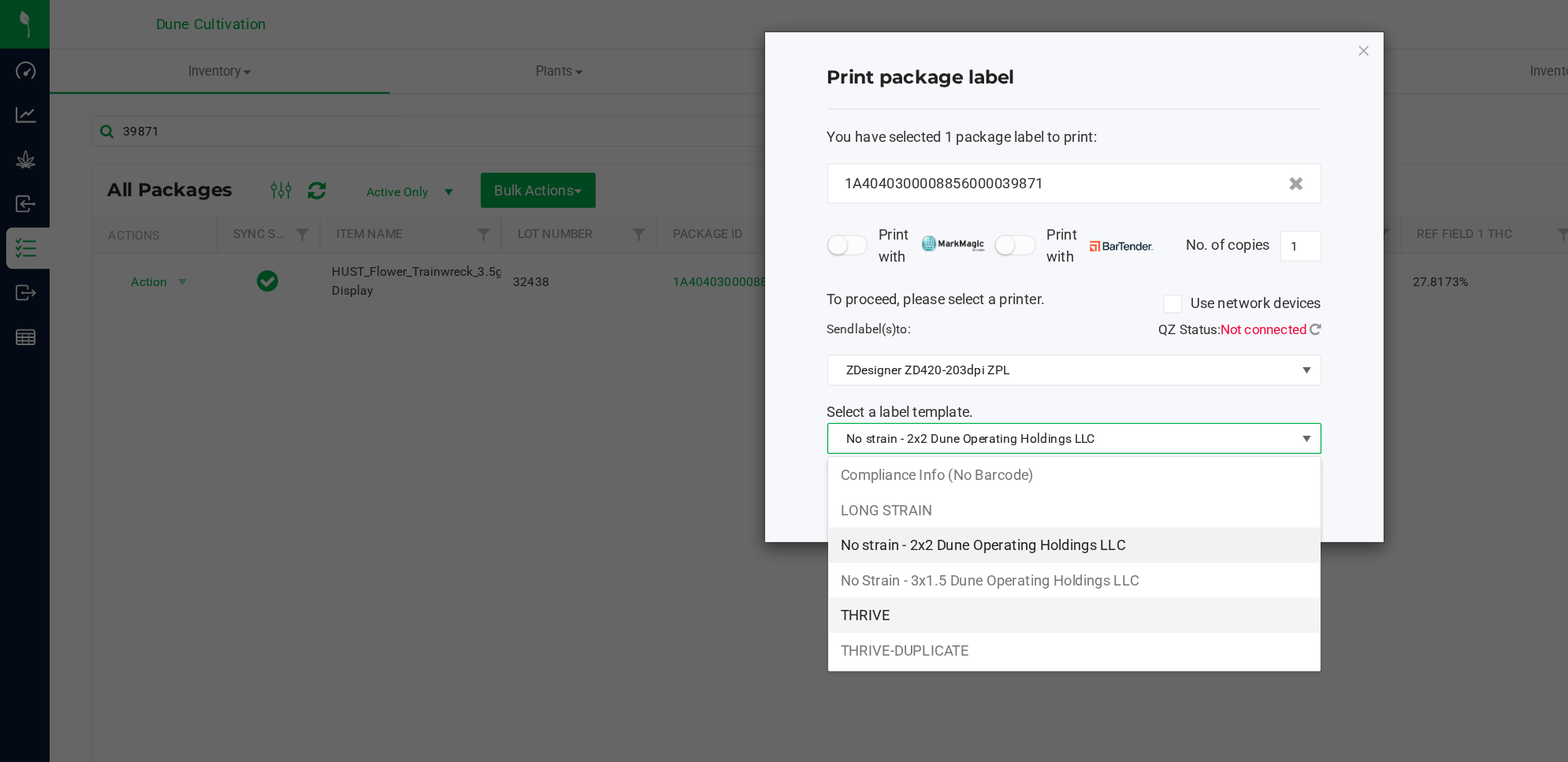
click at [718, 472] on li "THRIVE" at bounding box center [818, 468] width 375 height 27
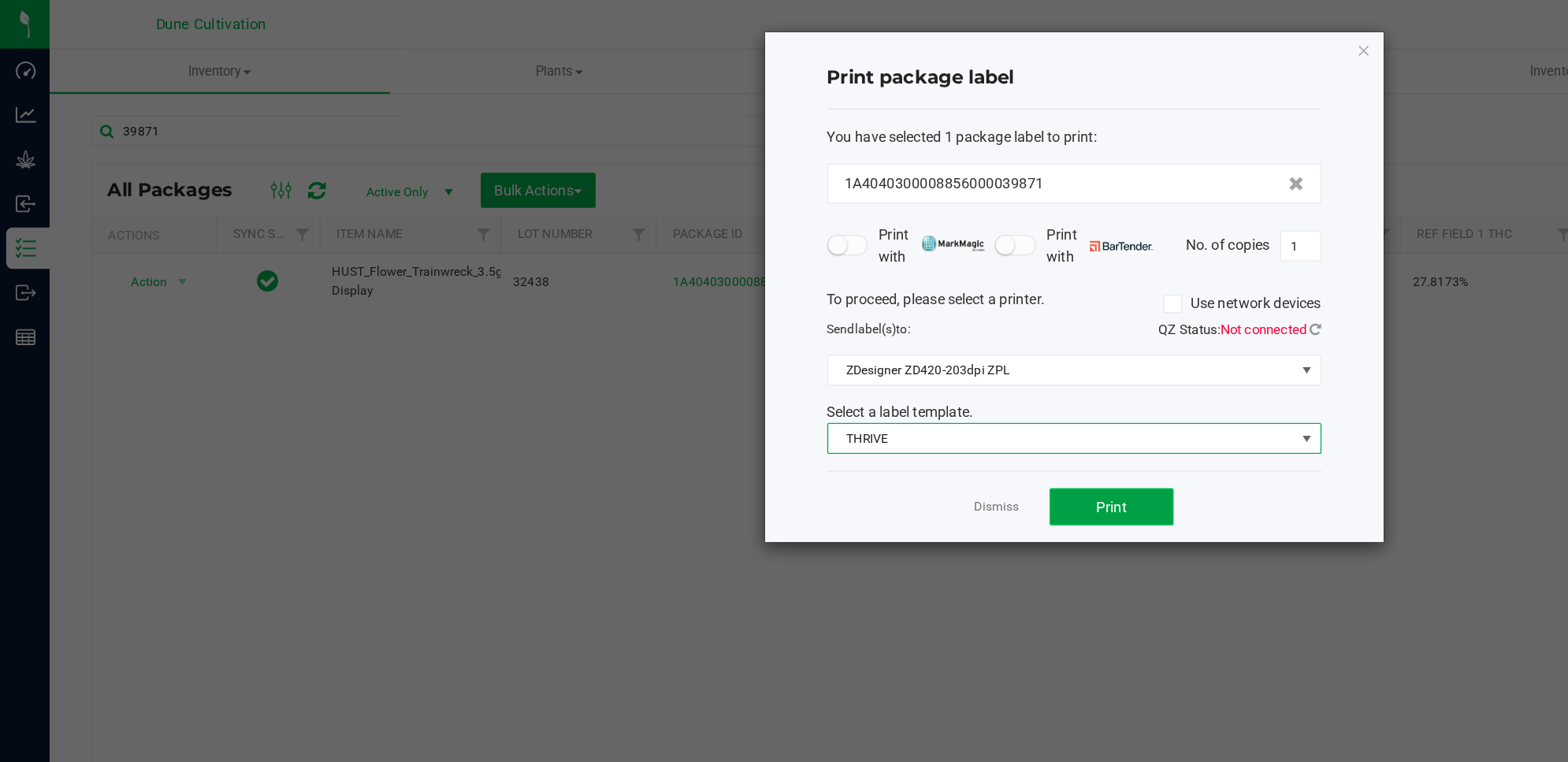
click at [879, 385] on button "Print" at bounding box center [847, 386] width 95 height 29
click at [851, 387] on span "Print" at bounding box center [847, 386] width 23 height 12
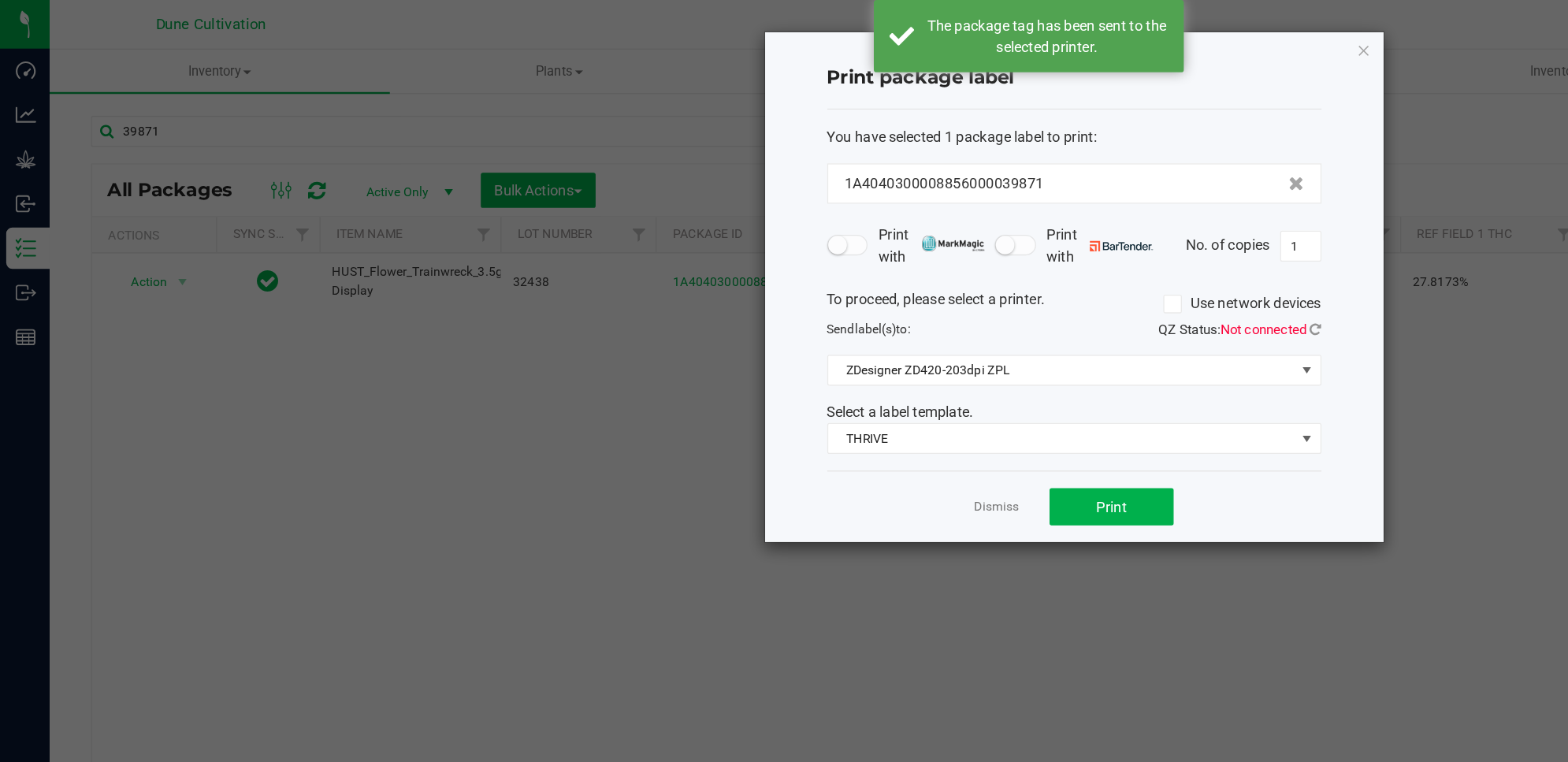
click at [1049, 47] on div "Print package label You have selected 1 package label to print : 1A404030000885…" at bounding box center [818, 218] width 471 height 388
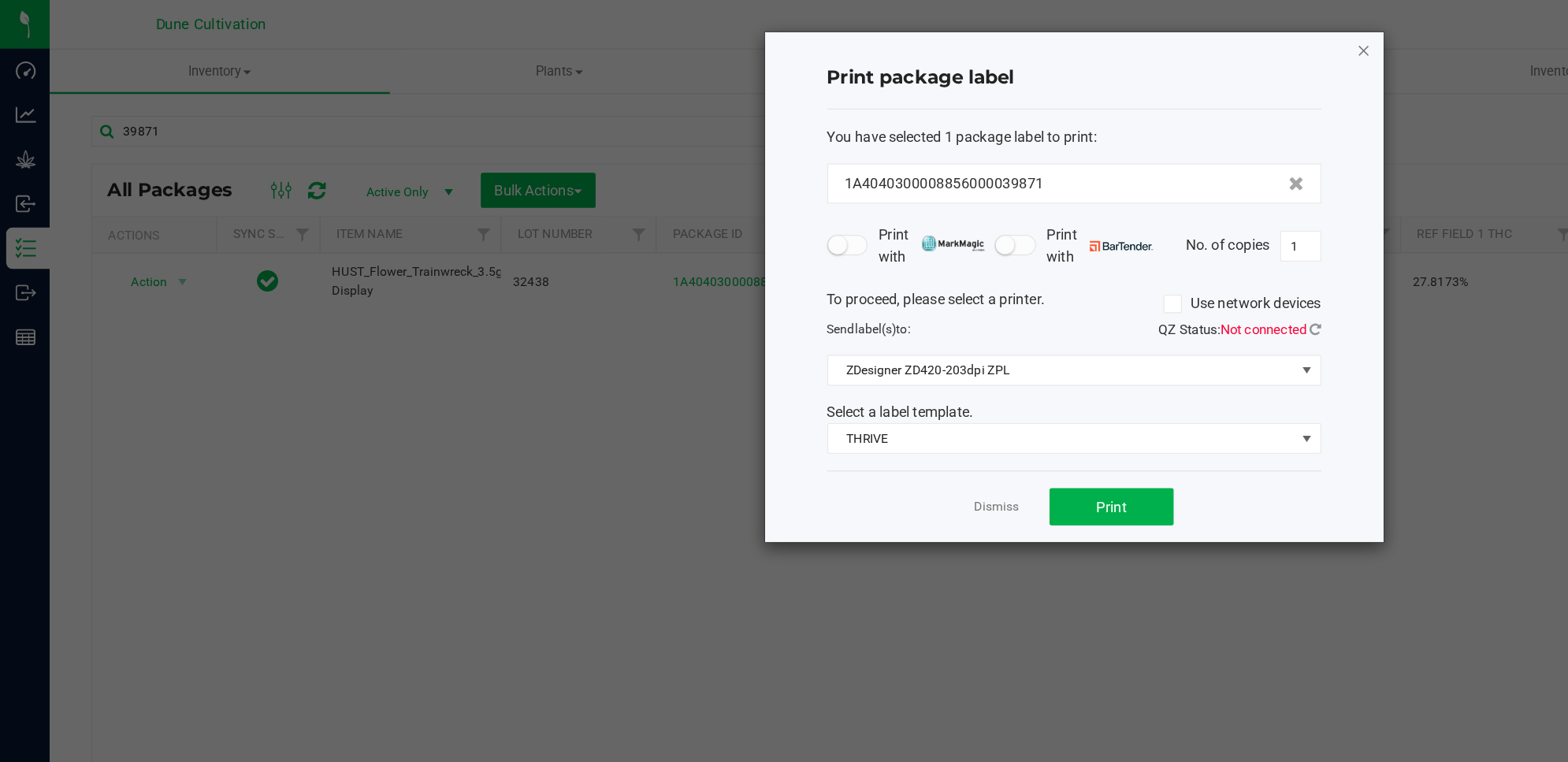
click at [1038, 34] on icon "button" at bounding box center [1040, 37] width 11 height 19
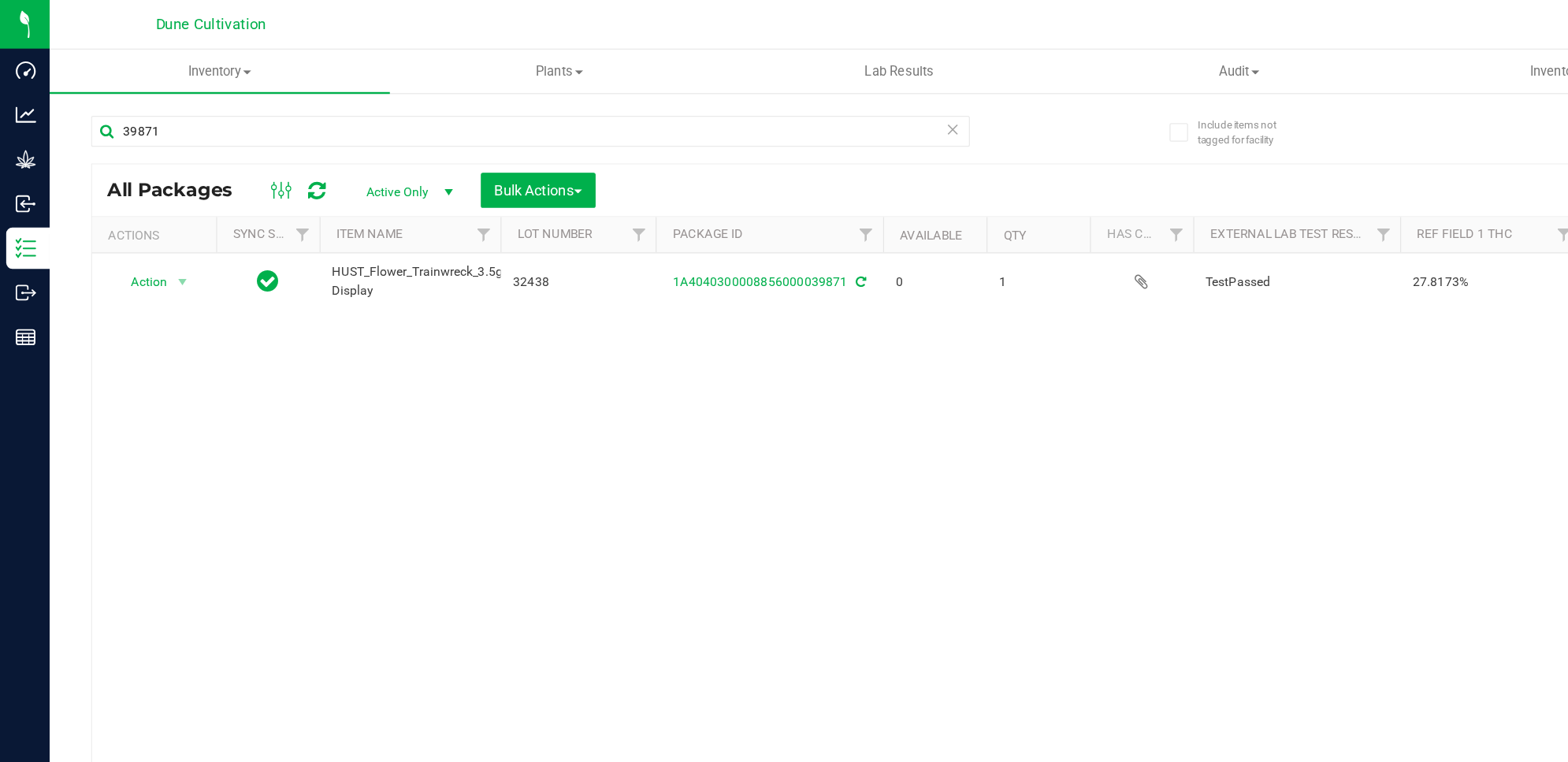
click at [240, 137] on icon at bounding box center [241, 145] width 13 height 16
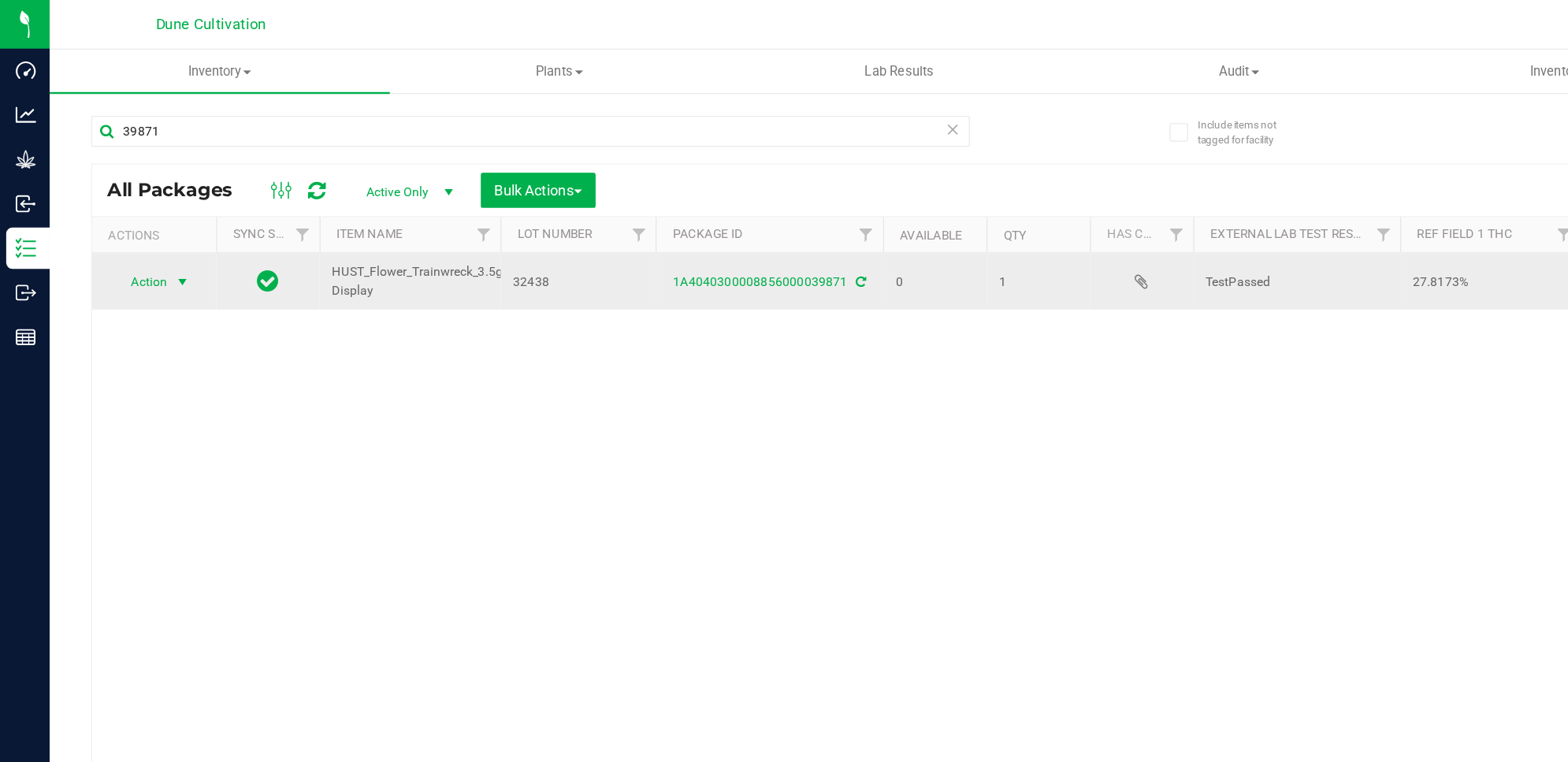
click at [123, 220] on span "Action" at bounding box center [107, 214] width 43 height 22
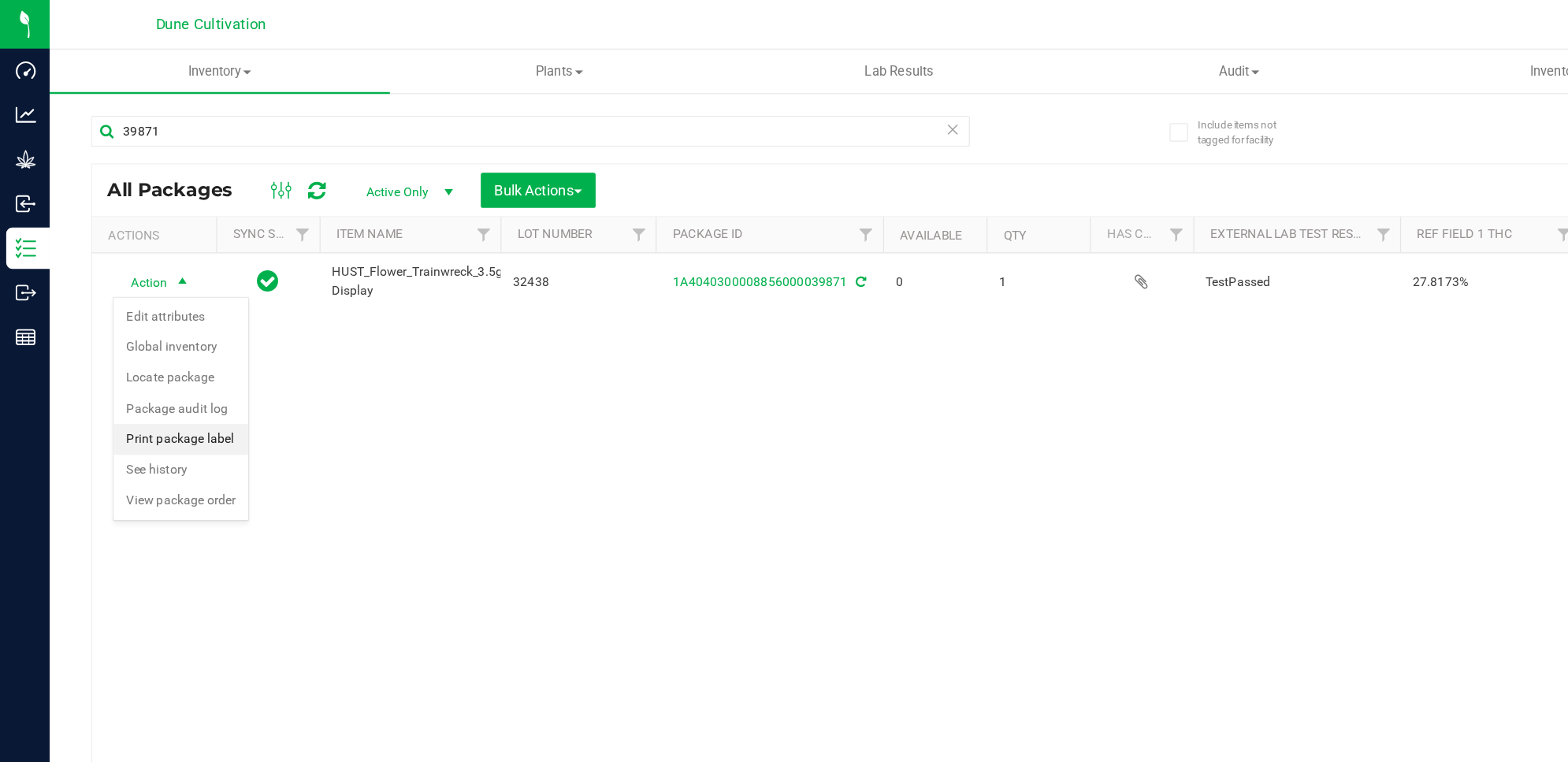
click at [159, 335] on li "Print package label" at bounding box center [137, 335] width 103 height 23
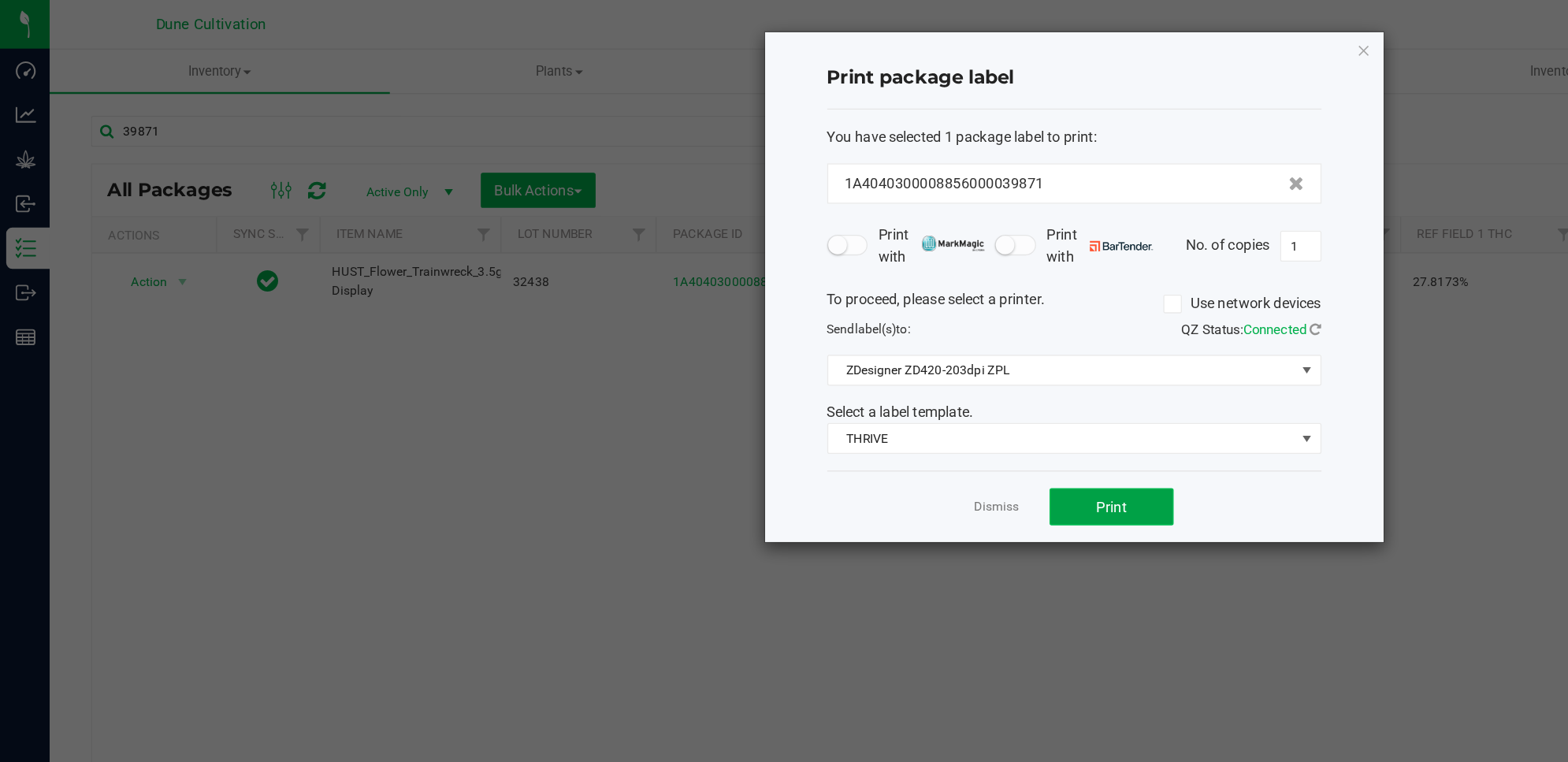
click at [847, 382] on span "Print" at bounding box center [847, 386] width 23 height 12
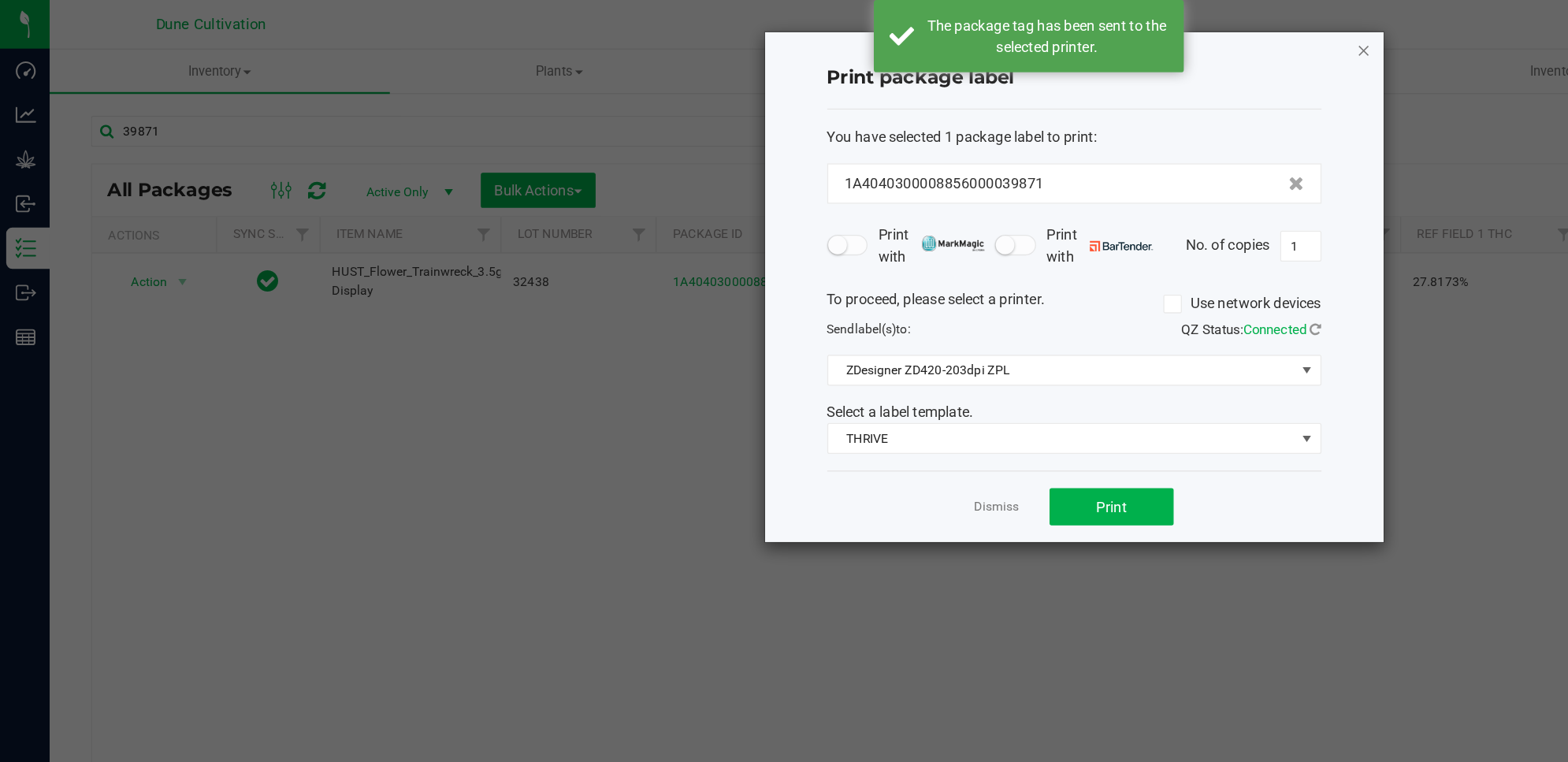
click at [1039, 37] on icon "button" at bounding box center [1040, 37] width 11 height 19
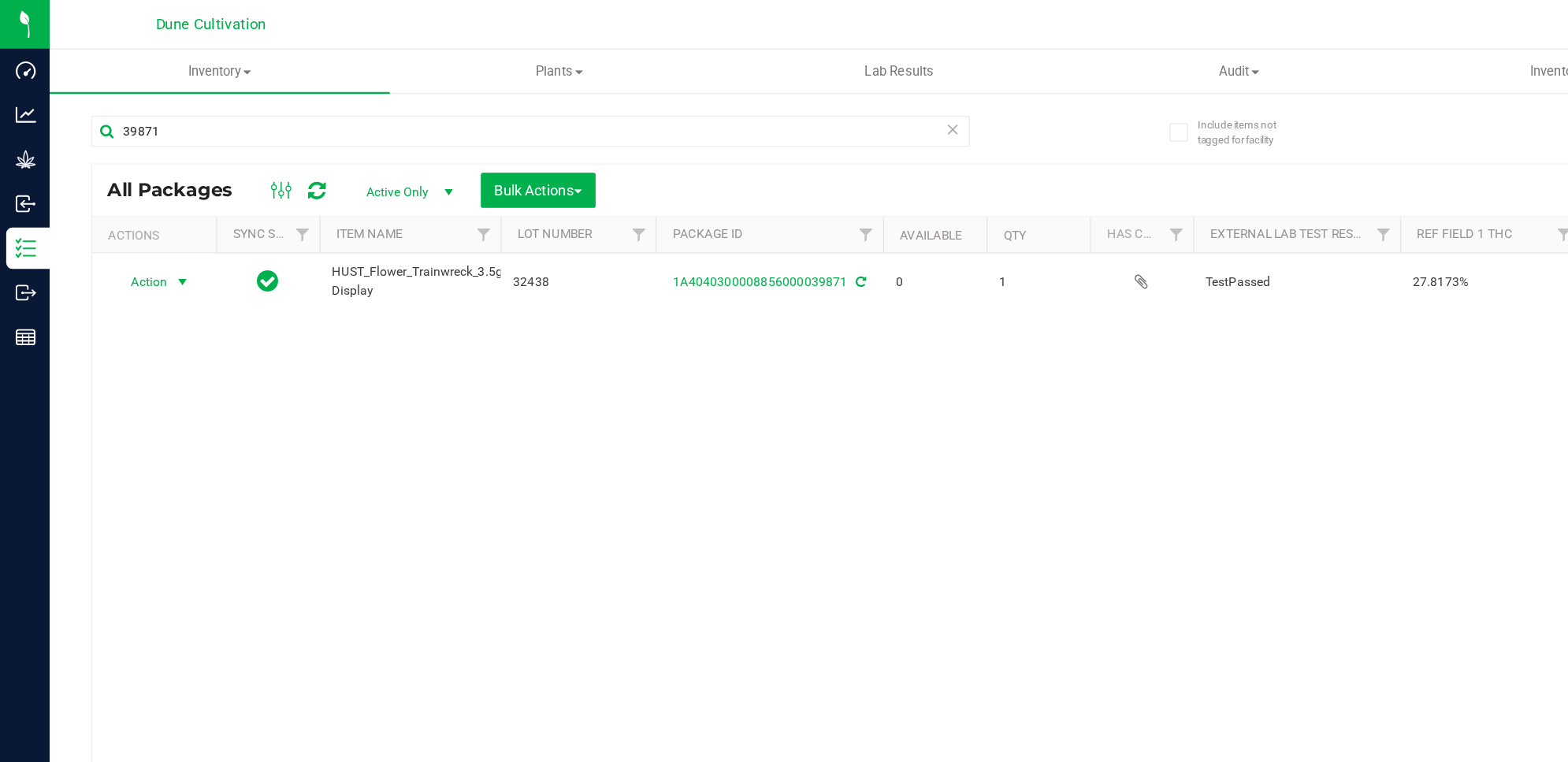
click at [241, 142] on icon at bounding box center [241, 145] width 13 height 16
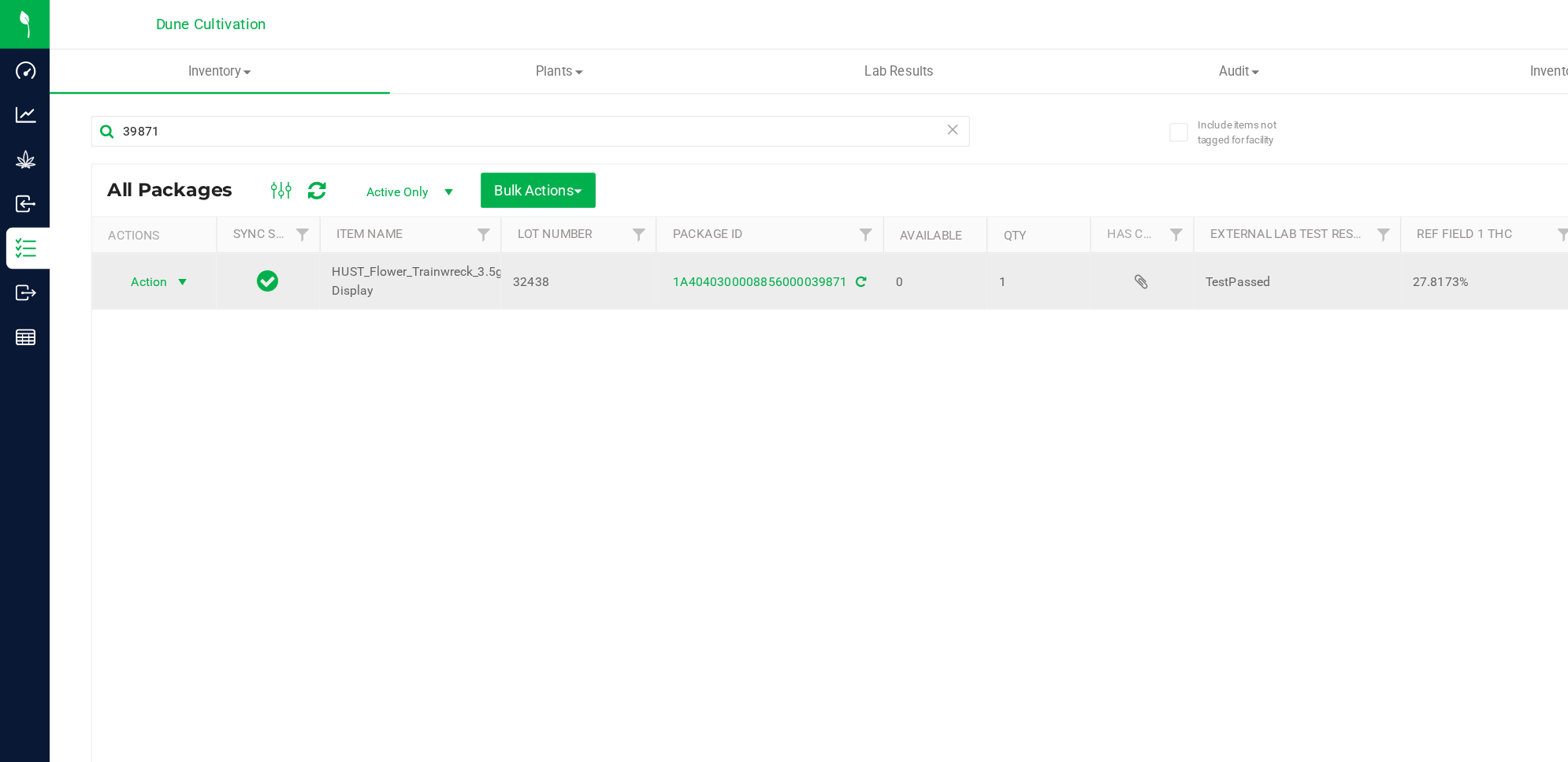
click at [120, 223] on span "Action" at bounding box center [107, 214] width 43 height 22
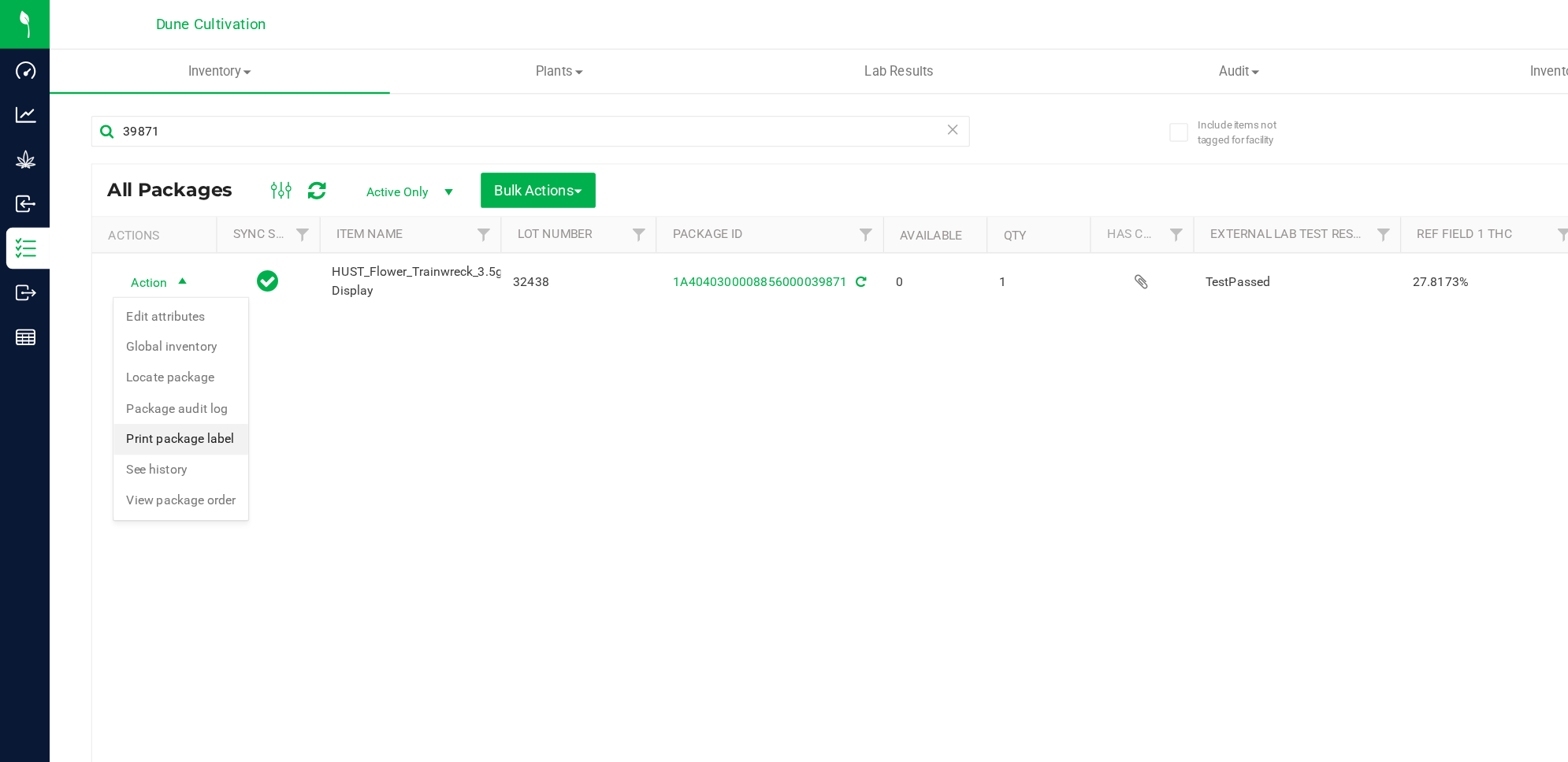
click at [152, 335] on li "Print package label" at bounding box center [137, 335] width 103 height 23
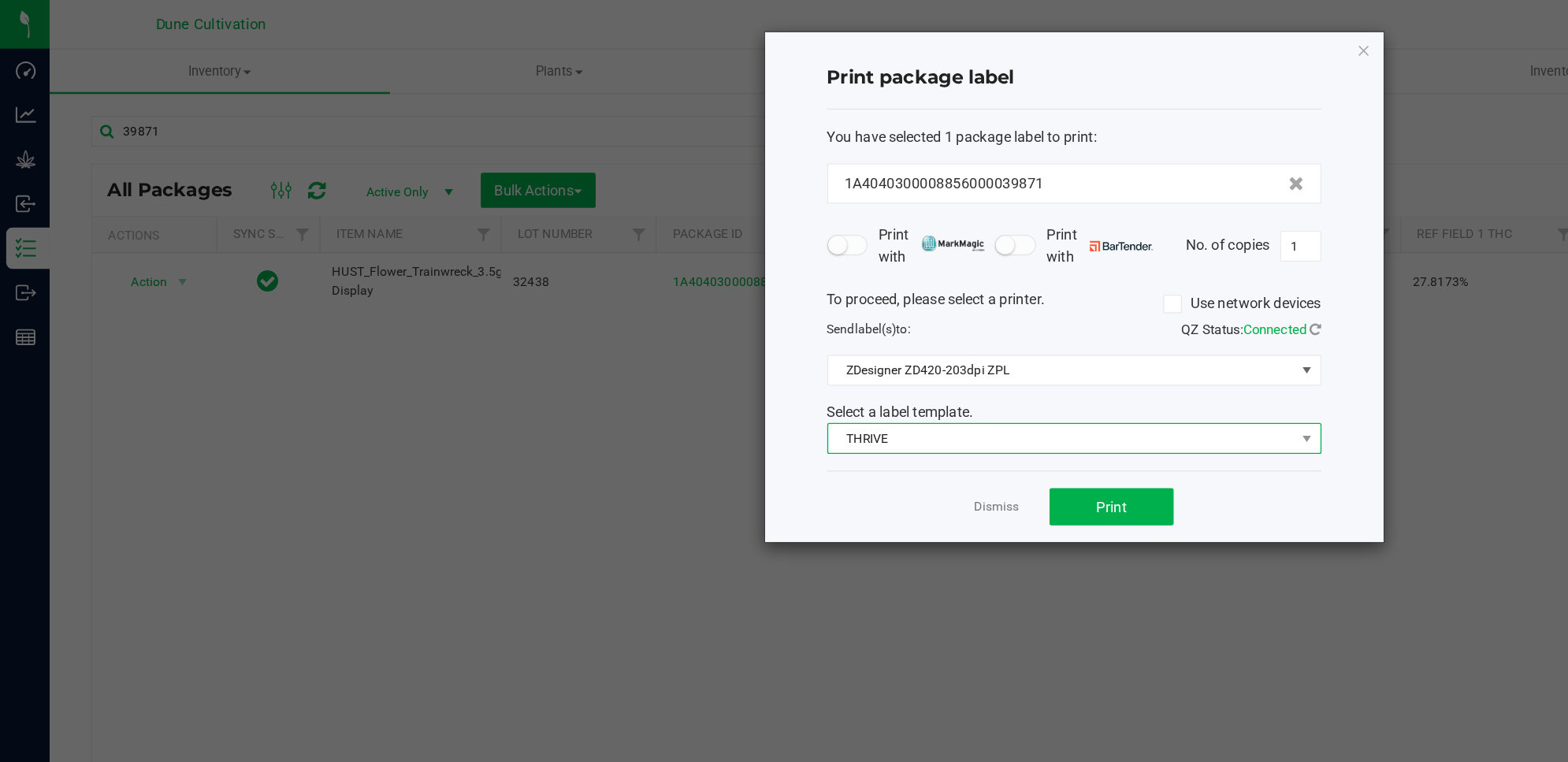
click at [991, 342] on span at bounding box center [996, 334] width 20 height 22
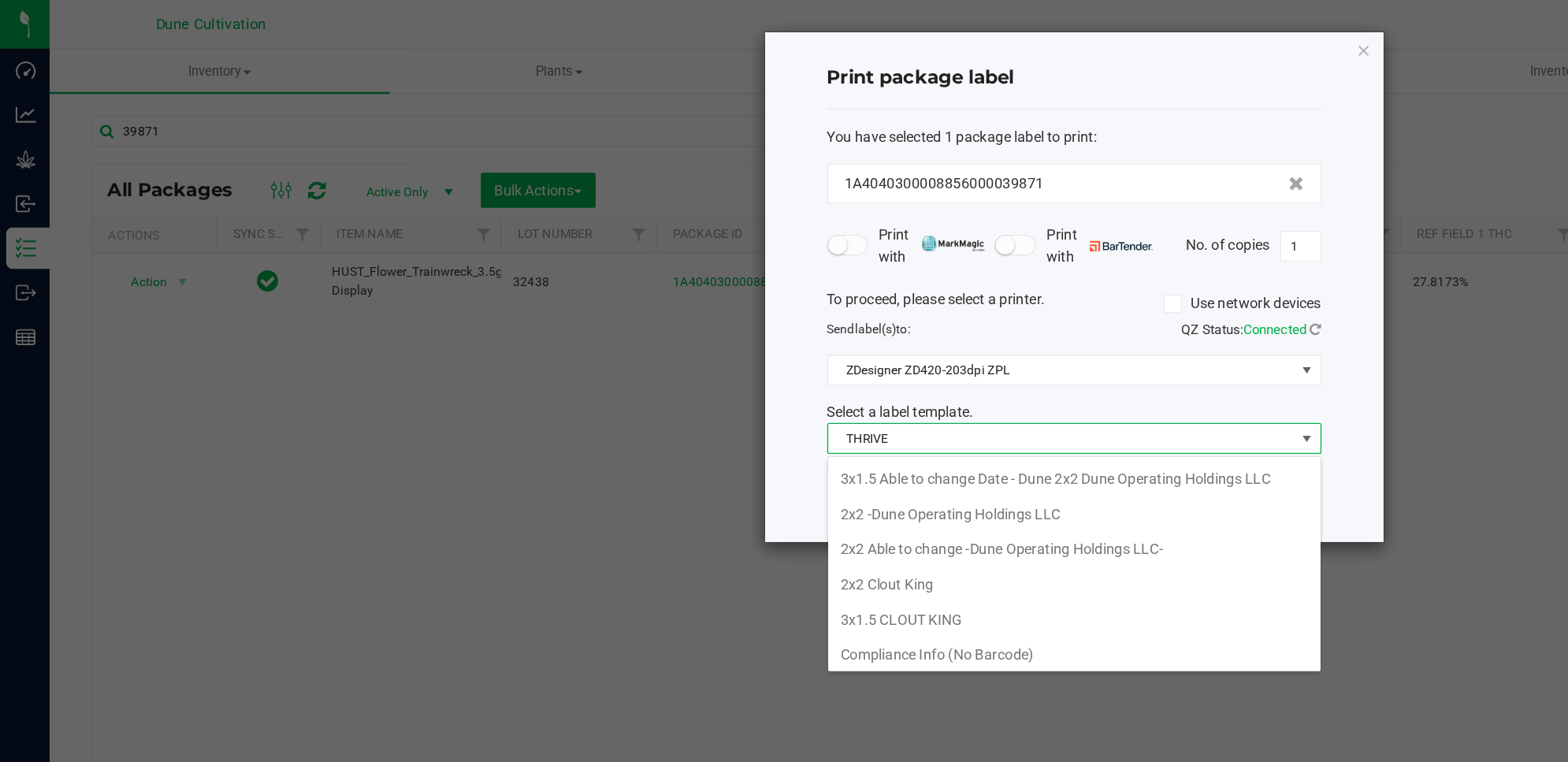
scroll to position [112, 0]
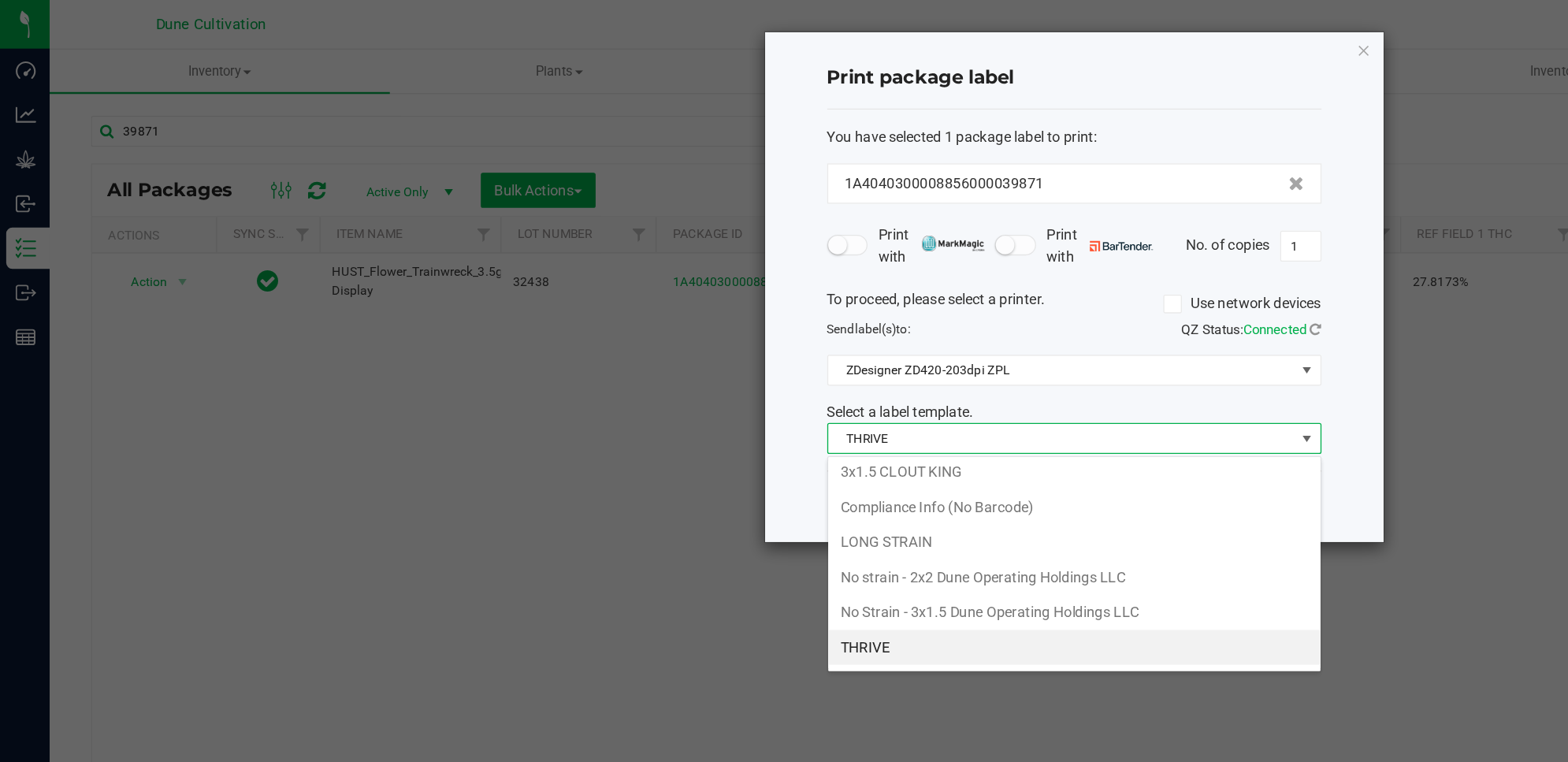
click at [829, 482] on li "THRIVE" at bounding box center [818, 493] width 375 height 27
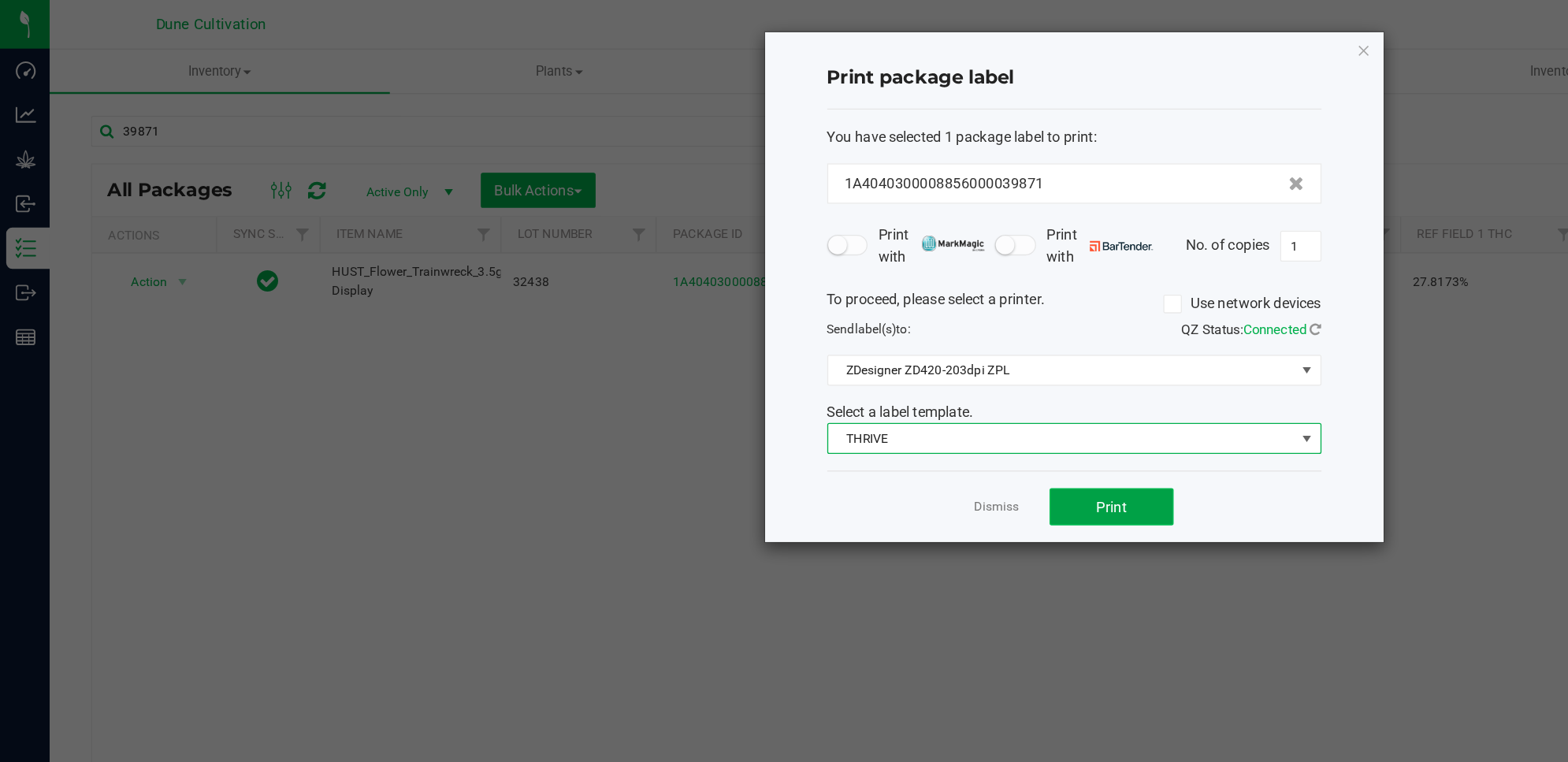
click at [852, 401] on button "Print" at bounding box center [847, 386] width 95 height 29
click at [1042, 40] on icon "button" at bounding box center [1040, 37] width 11 height 19
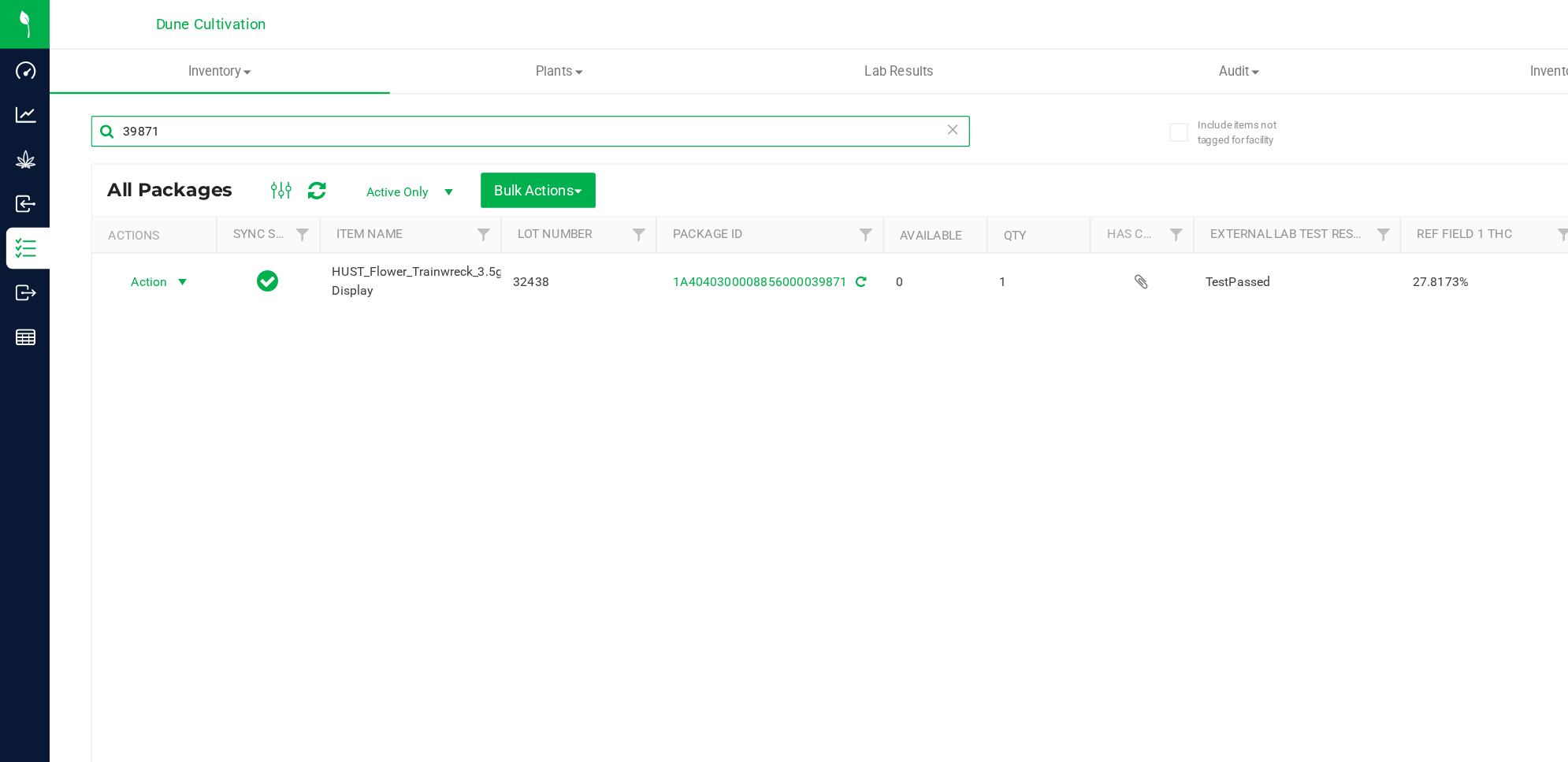
click at [474, 95] on input "39871" at bounding box center [404, 100] width 670 height 23
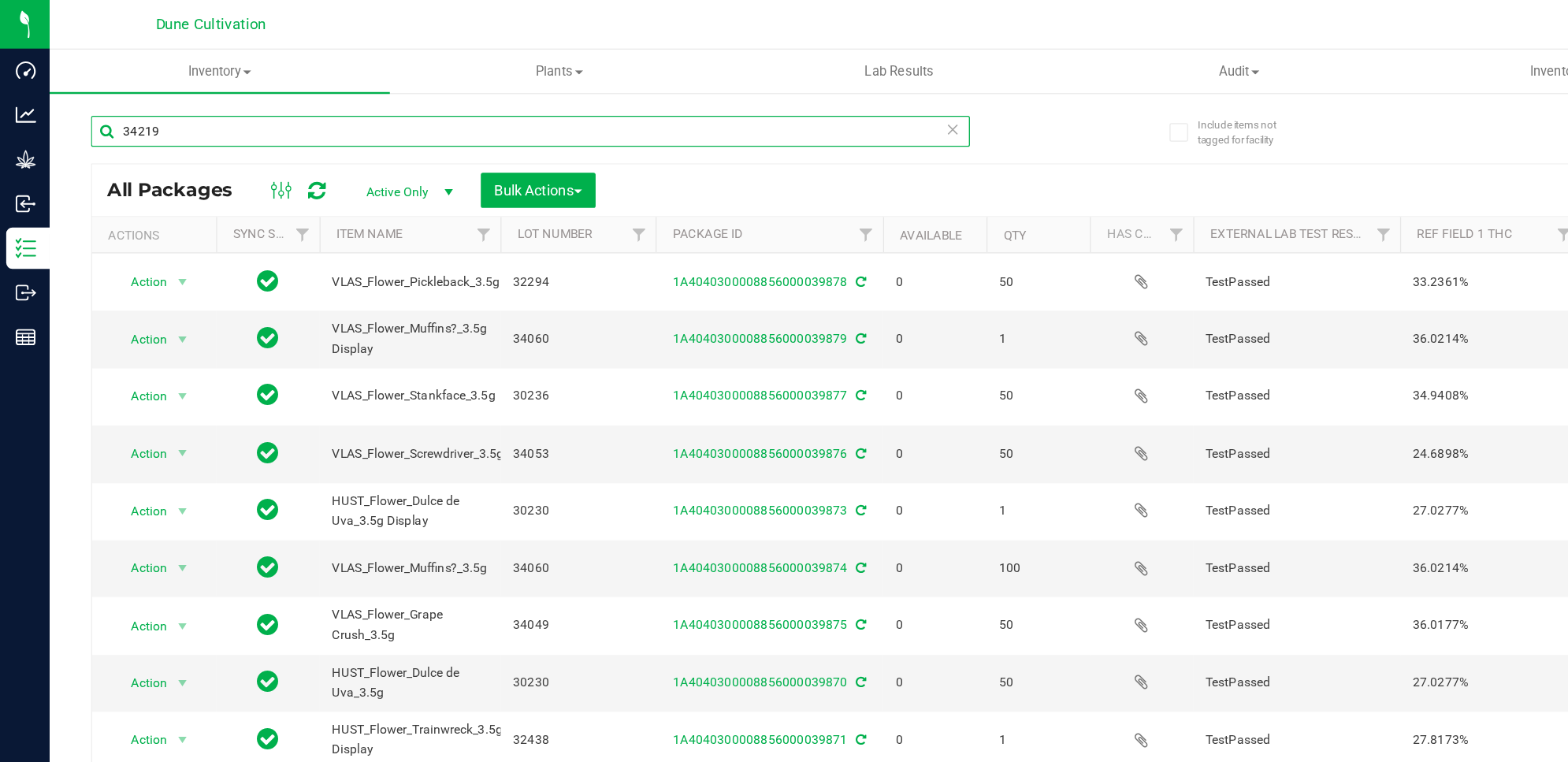
type input "34219"
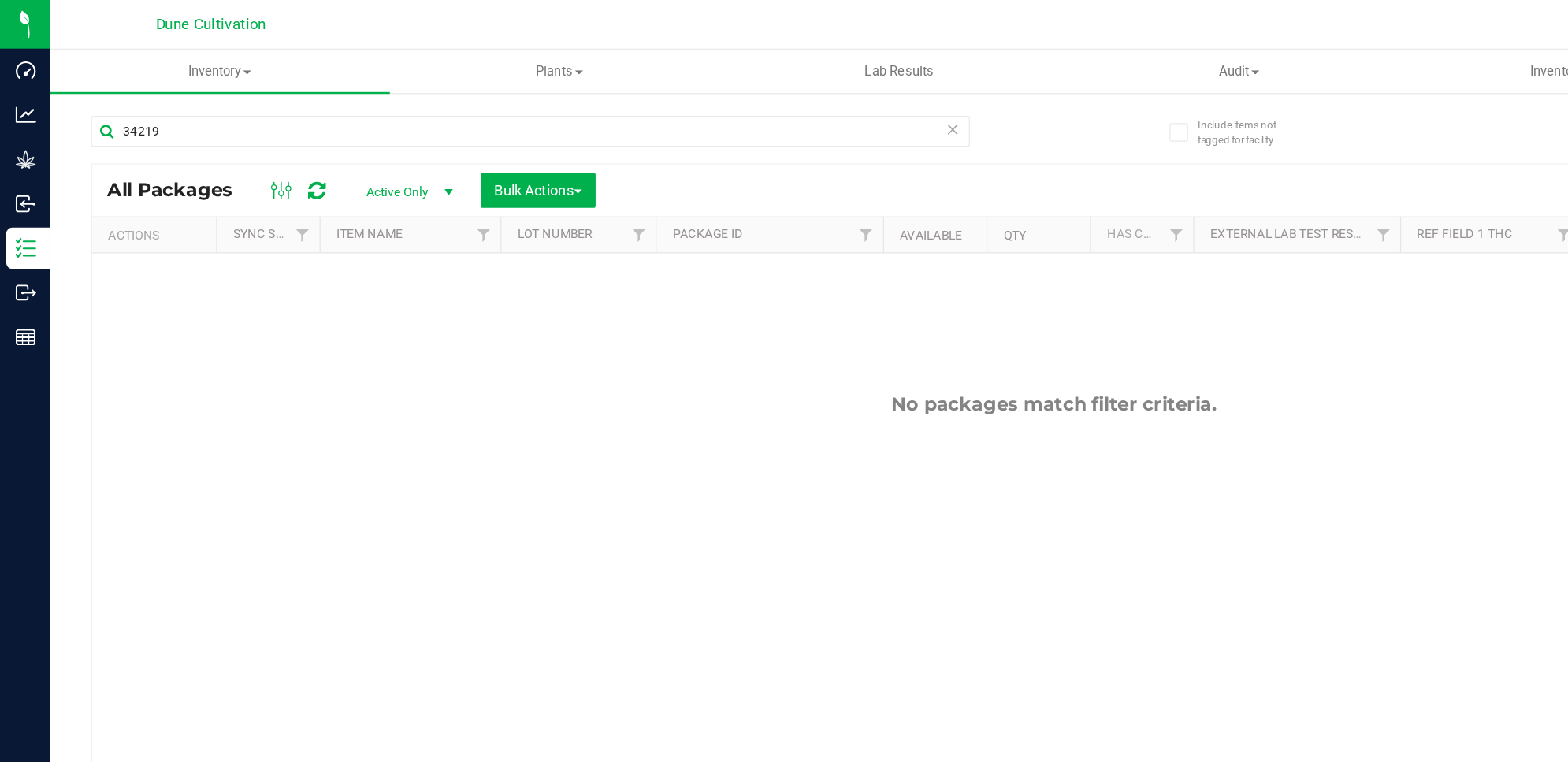
click at [318, 148] on span "Active Only" at bounding box center [309, 146] width 87 height 22
click at [313, 241] on li "All" at bounding box center [308, 244] width 85 height 23
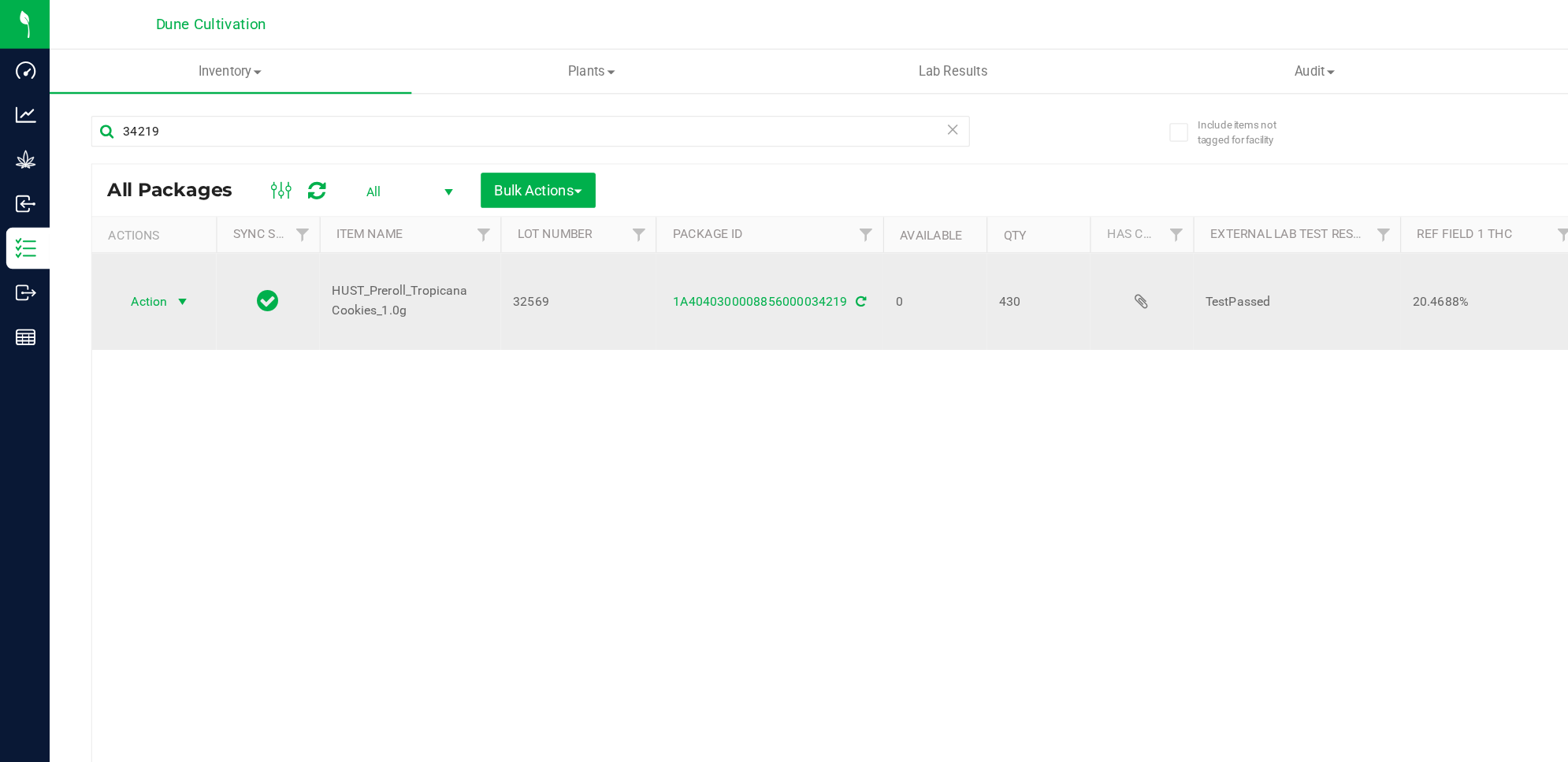
click at [132, 223] on span "select" at bounding box center [138, 229] width 12 height 12
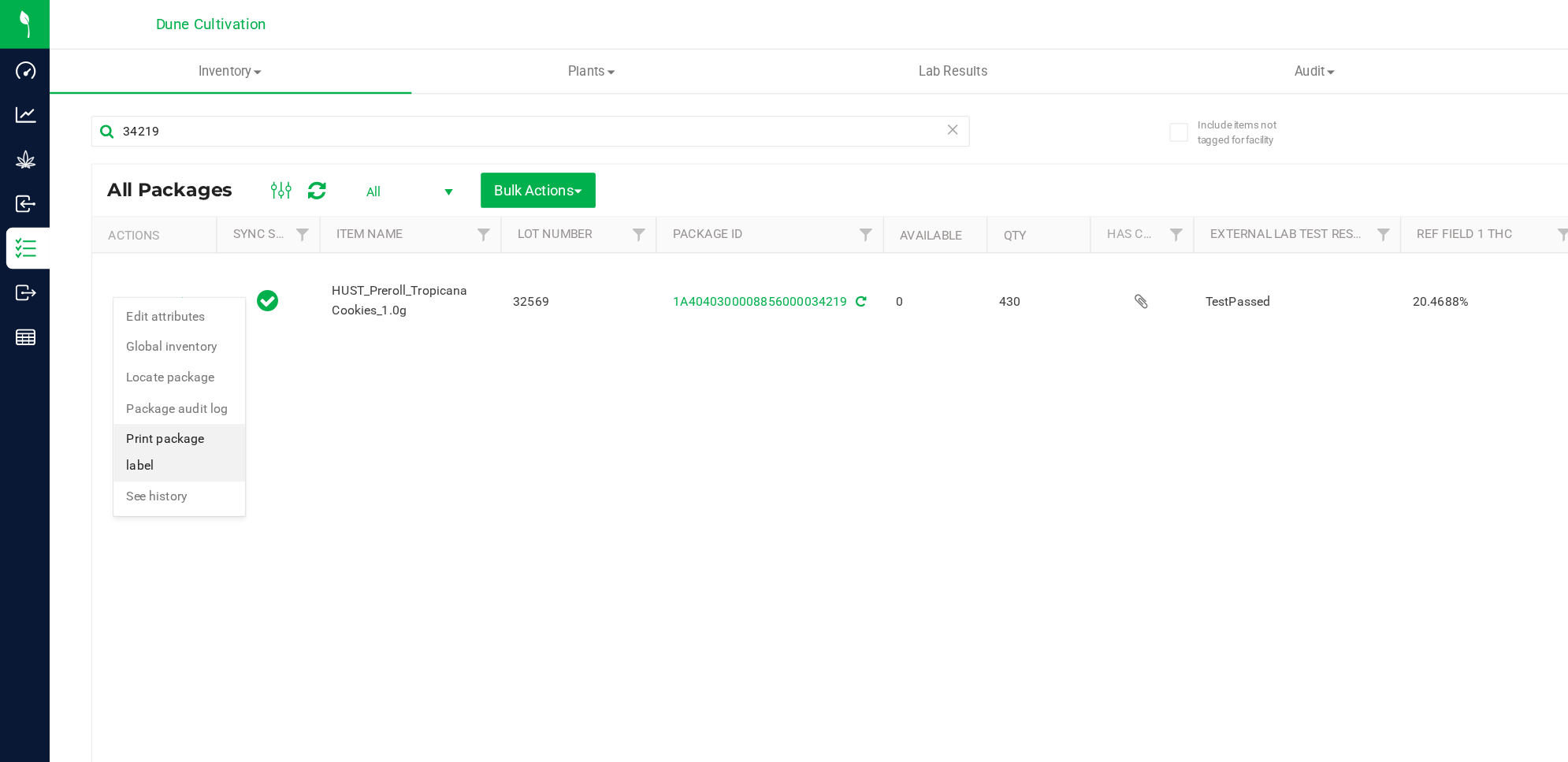
click at [174, 334] on li "Print package label" at bounding box center [137, 344] width 100 height 44
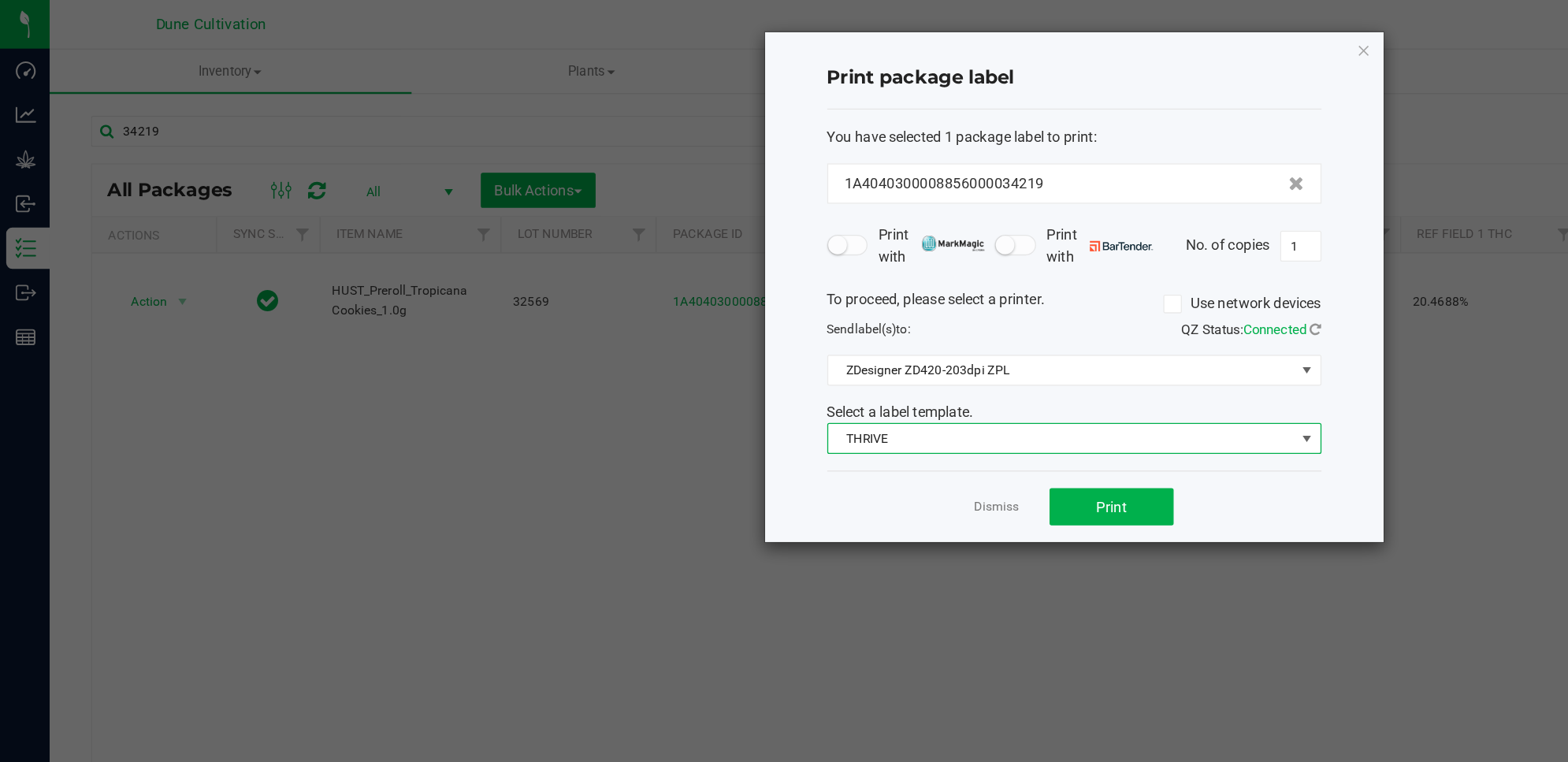
click at [978, 334] on span "THRIVE" at bounding box center [809, 334] width 355 height 22
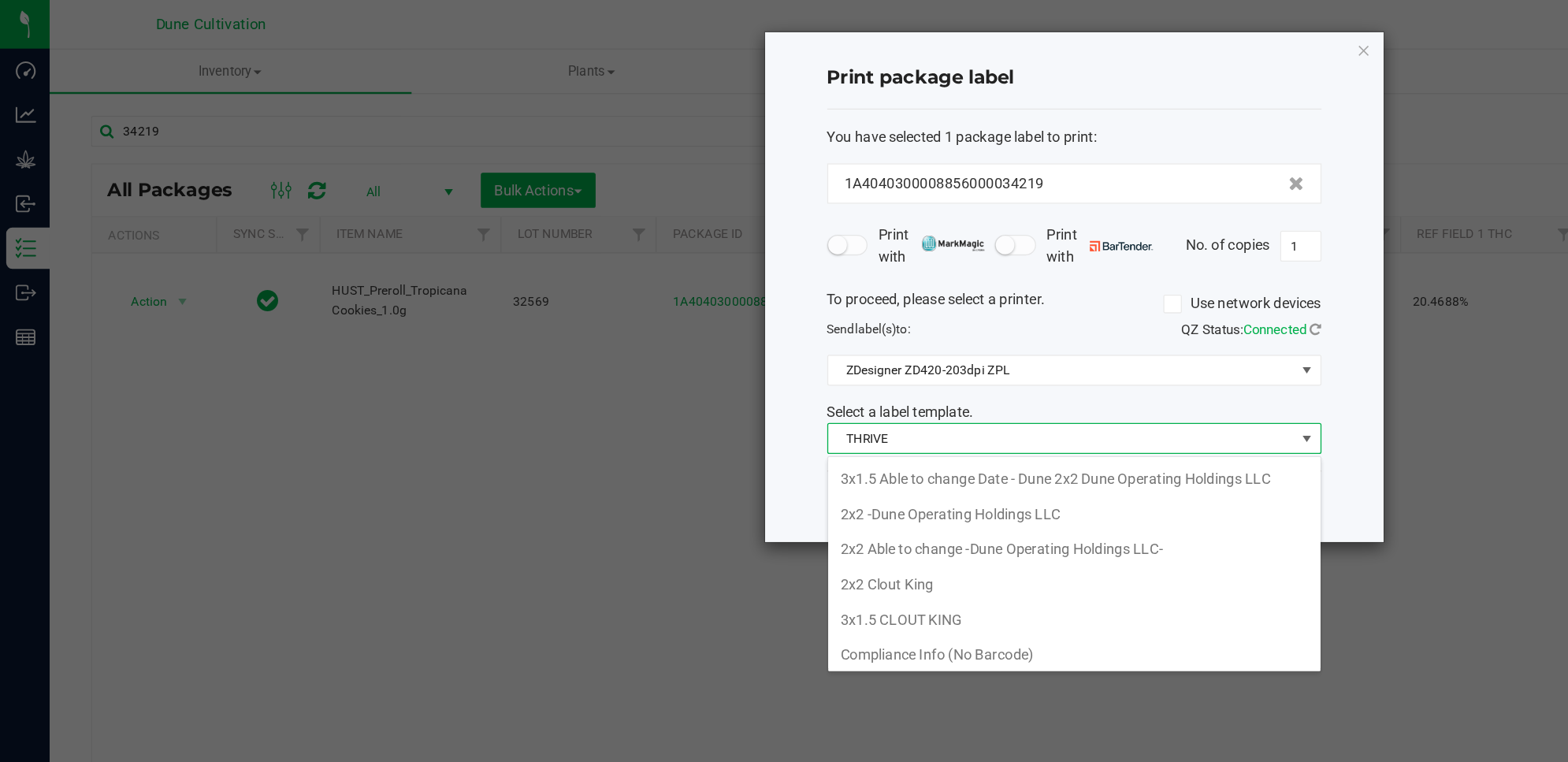
scroll to position [24, 376]
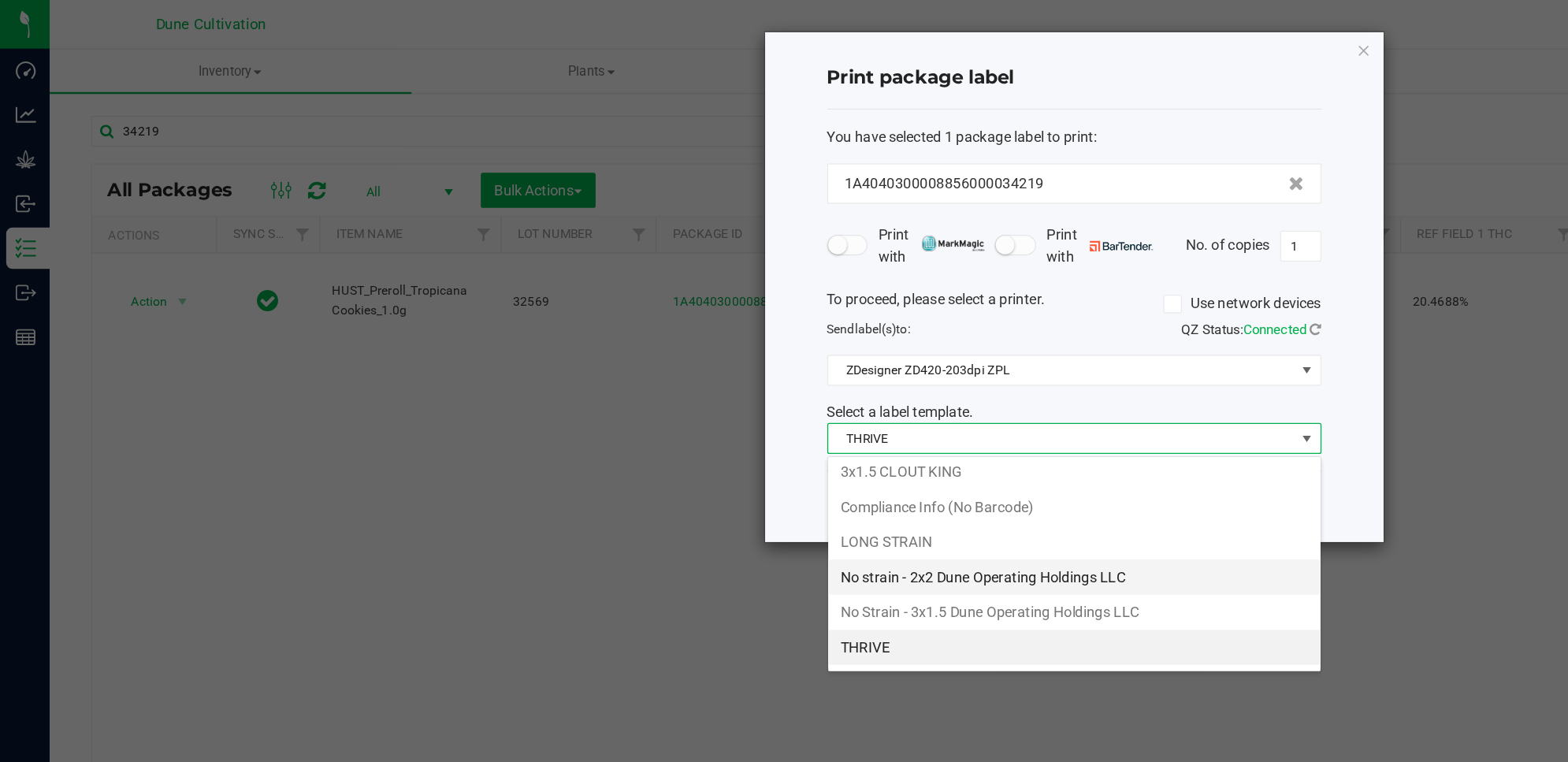
click at [805, 442] on li "No strain - 2x2 Dune Operating Holdings LLC" at bounding box center [818, 440] width 375 height 27
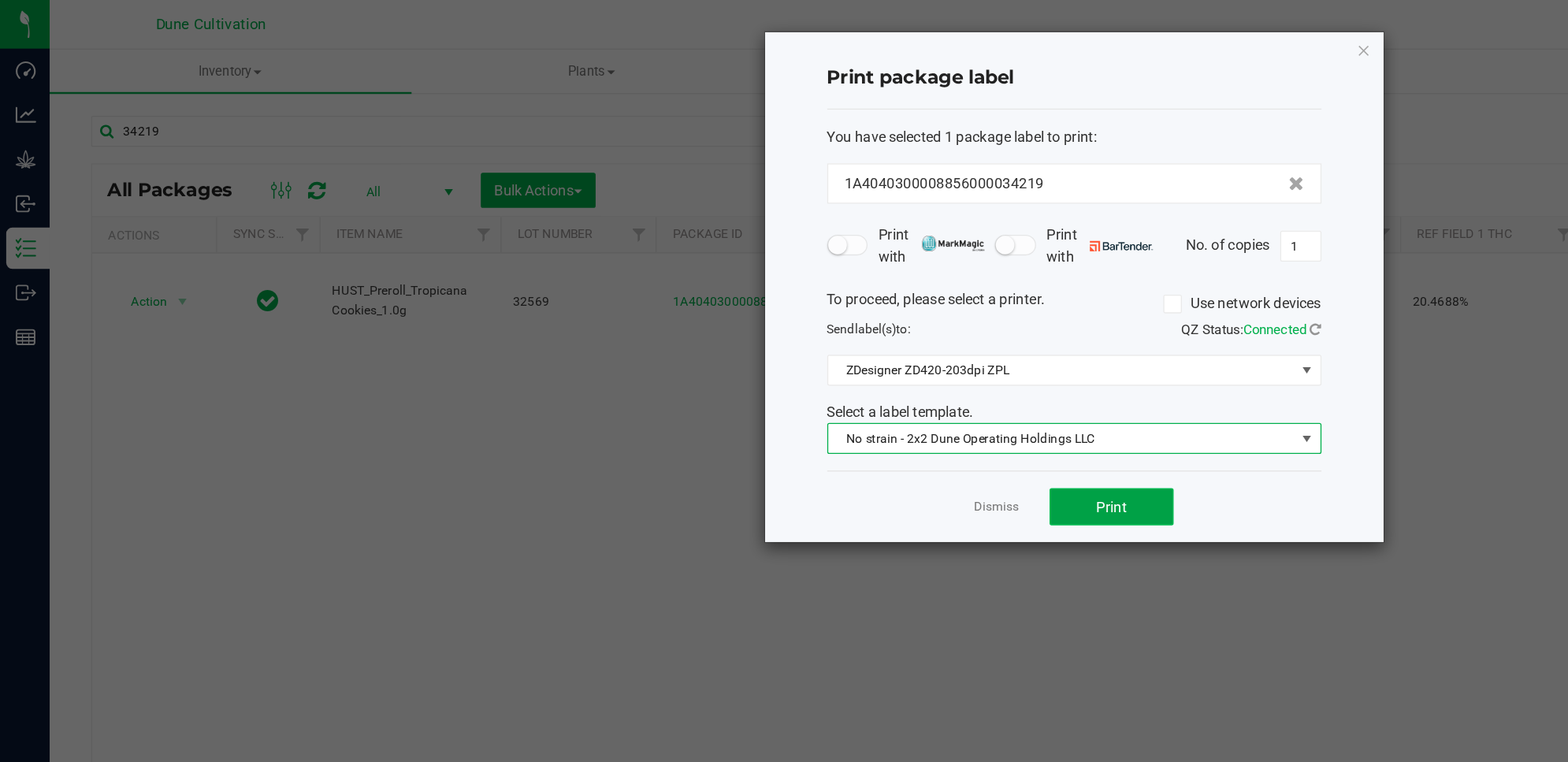
click at [877, 385] on button "Print" at bounding box center [847, 386] width 95 height 29
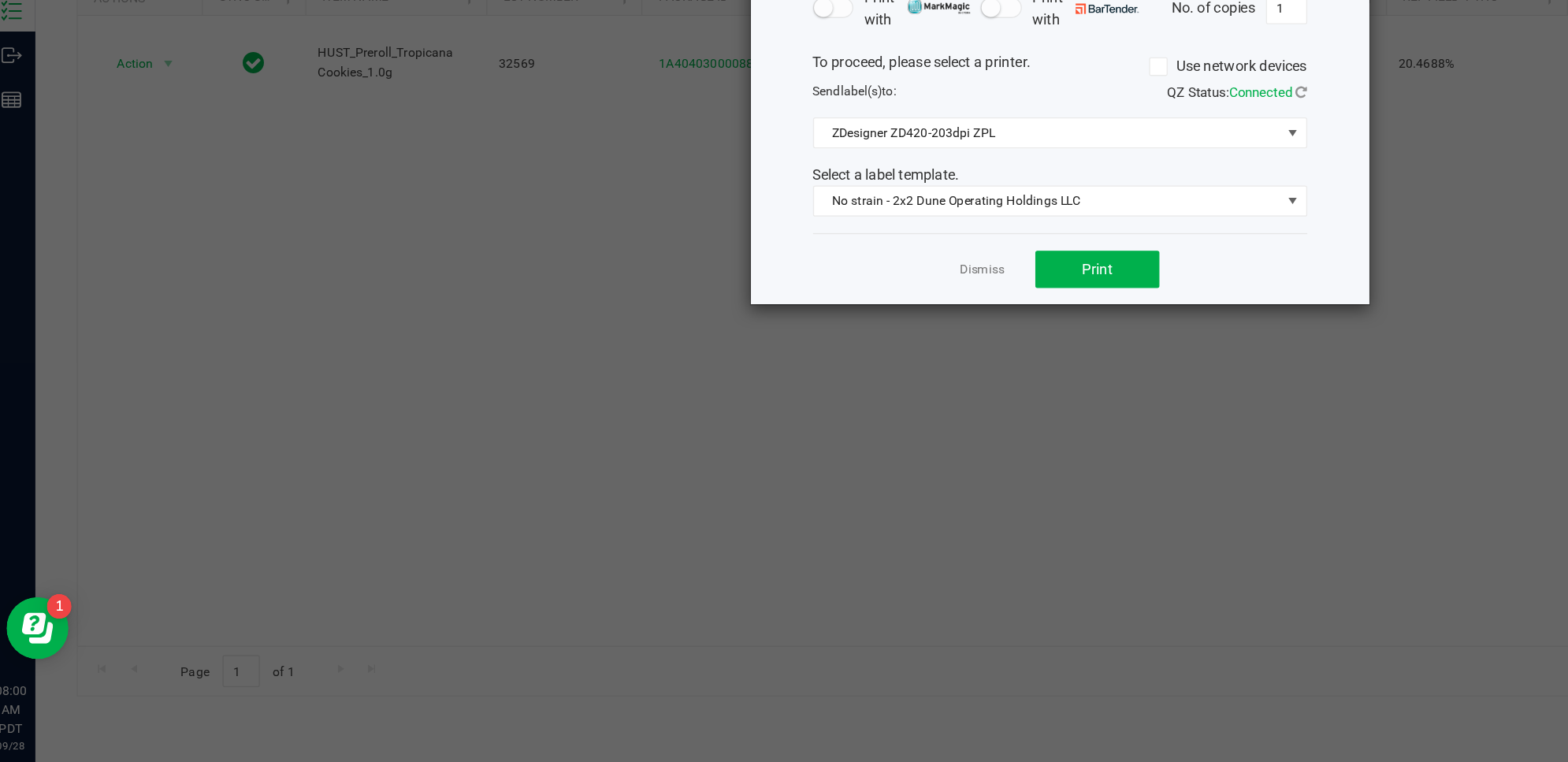
scroll to position [0, 0]
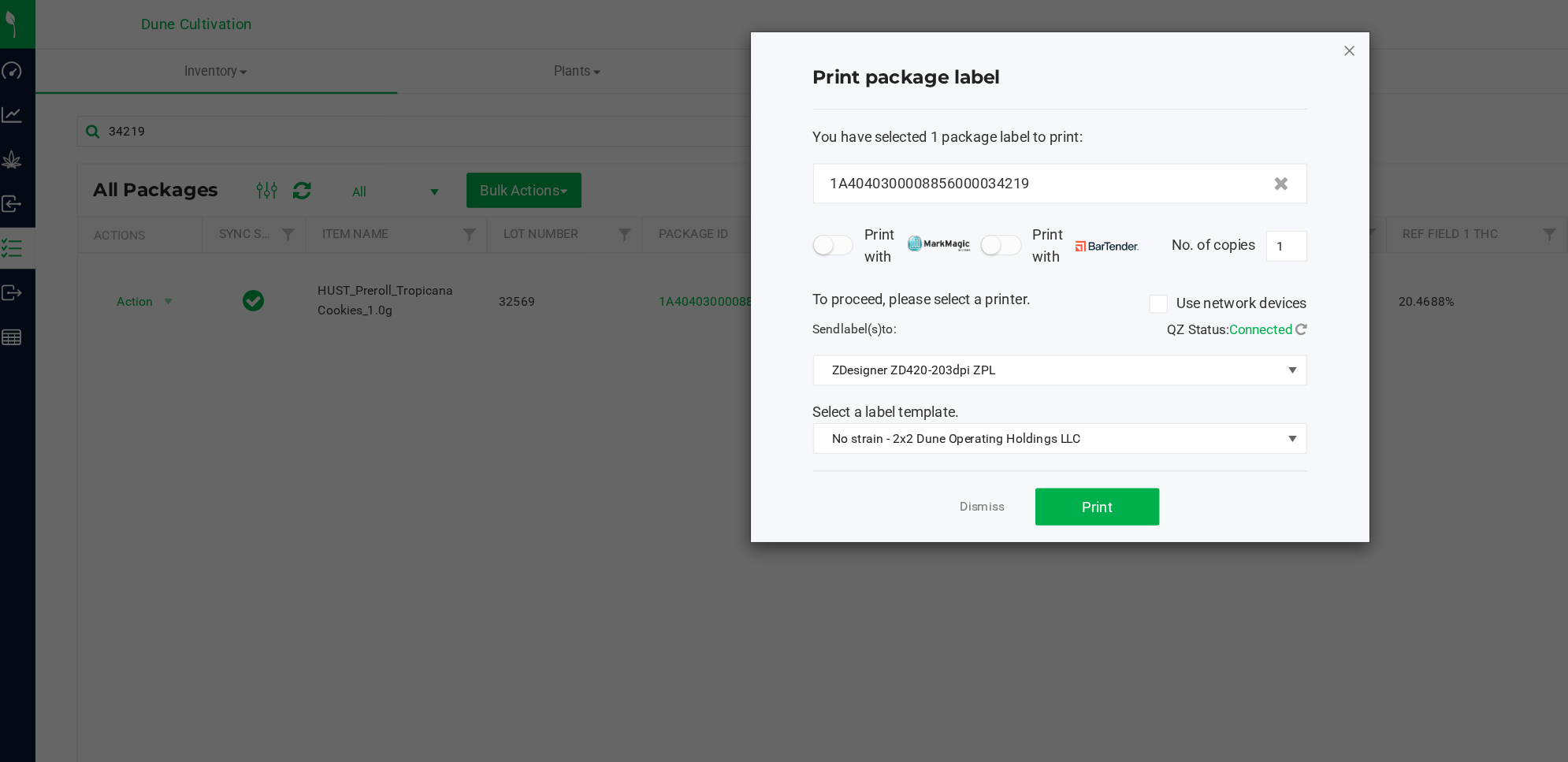
click at [1037, 35] on icon "button" at bounding box center [1040, 37] width 11 height 19
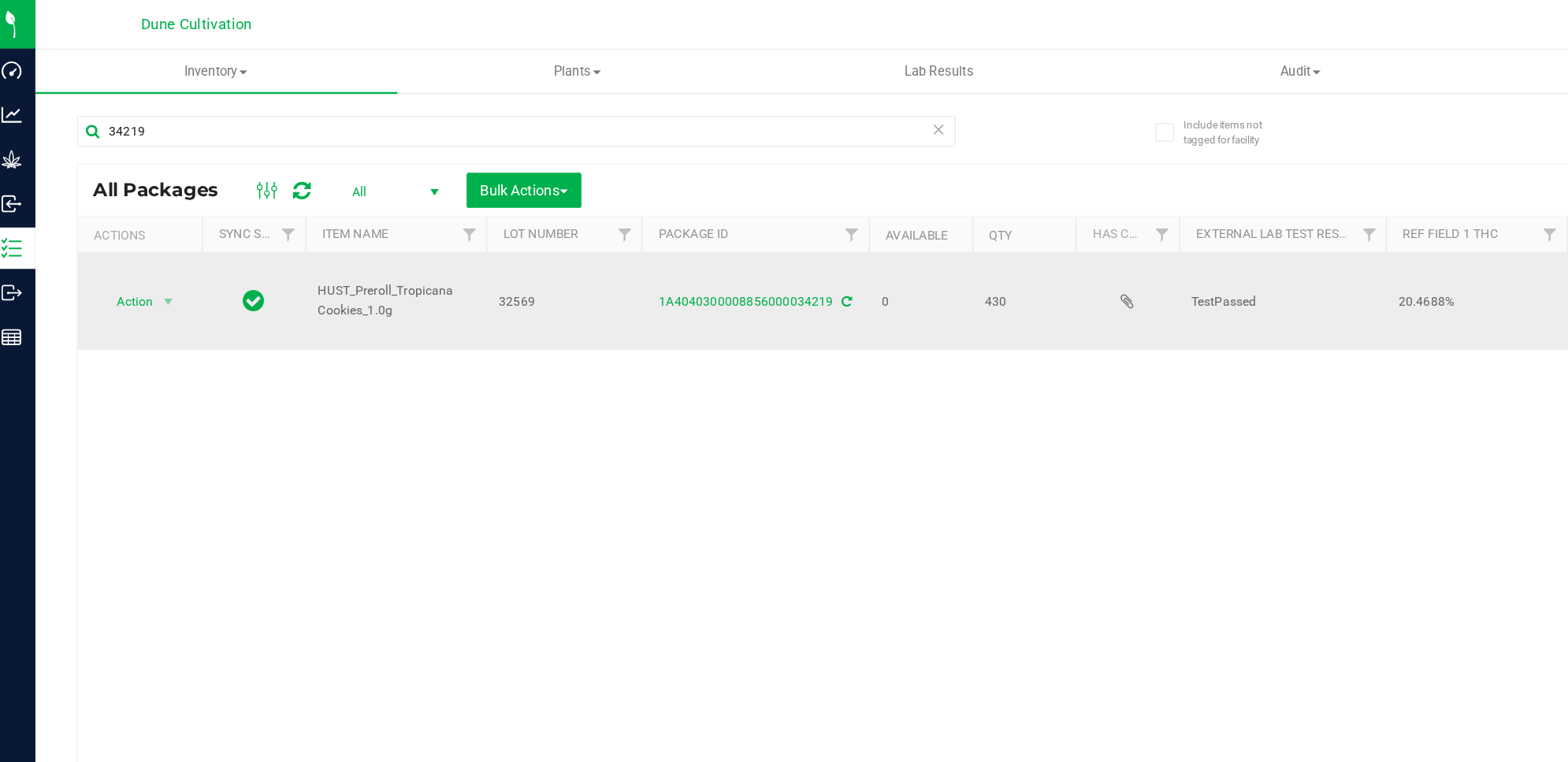
click at [134, 228] on td "Action Action Edit attributes Global inventory Locate package Package audit log…" at bounding box center [118, 229] width 95 height 73
click at [128, 219] on span "Action" at bounding box center [107, 229] width 43 height 22
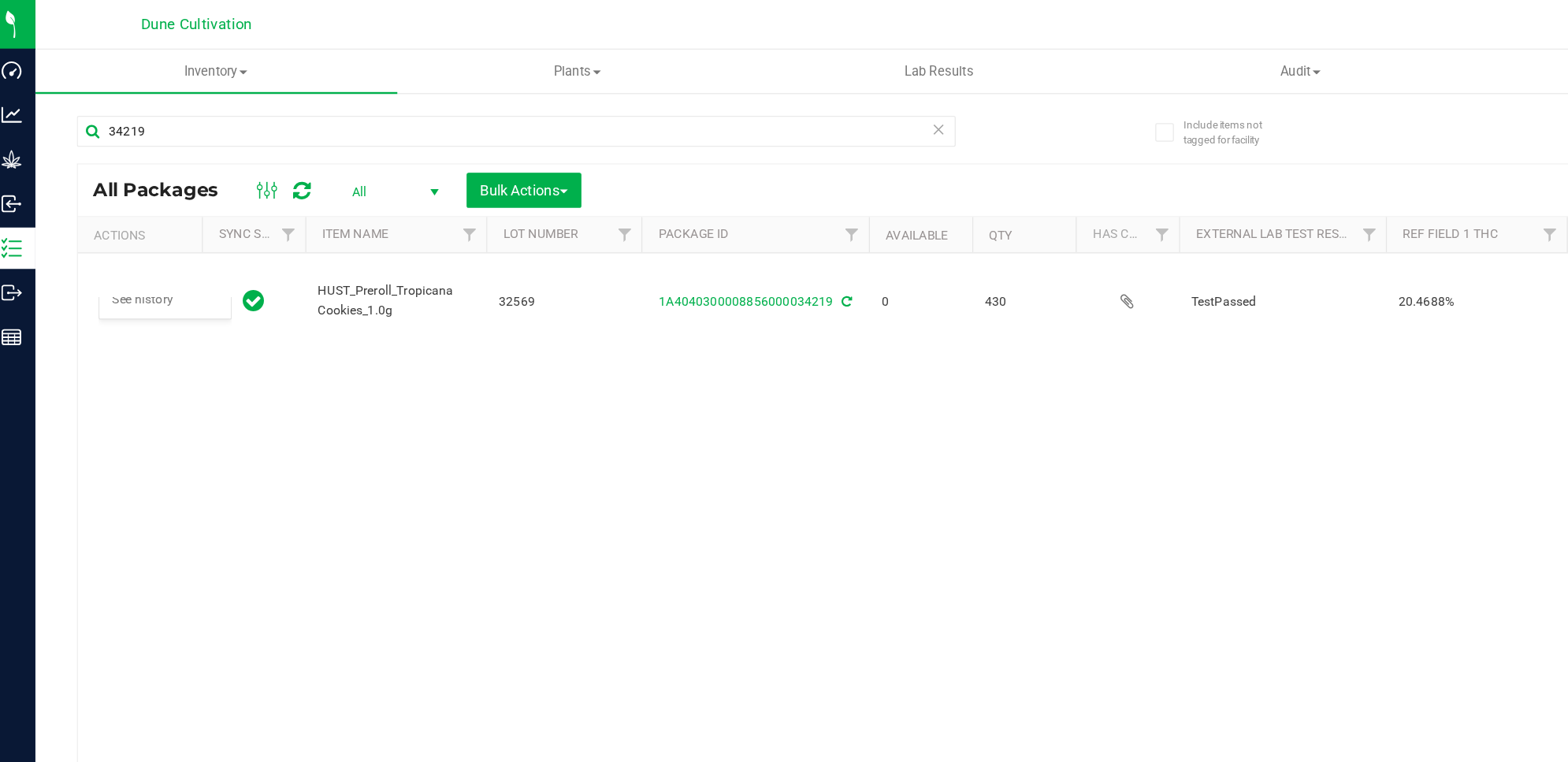
click at [231, 145] on div at bounding box center [227, 145] width 53 height 19
click at [241, 149] on icon at bounding box center [241, 145] width 13 height 16
drag, startPoint x: 462, startPoint y: 460, endPoint x: 569, endPoint y: 516, distance: 120.8
click at [569, 516] on div "Action Action Edit attributes Global inventory Locate package Package audit log…" at bounding box center [803, 433] width 1466 height 480
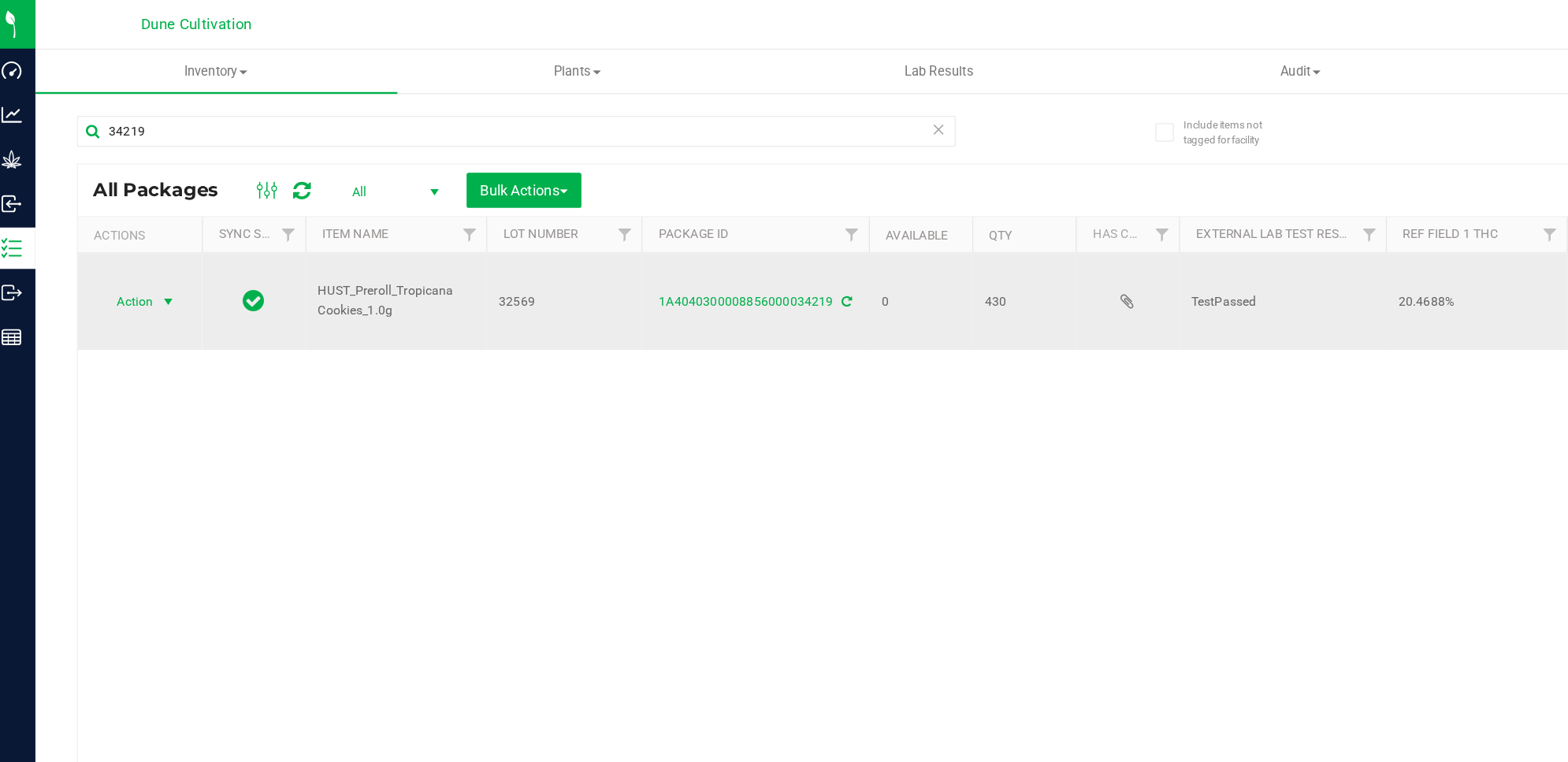
click at [121, 219] on span "Action" at bounding box center [107, 229] width 43 height 22
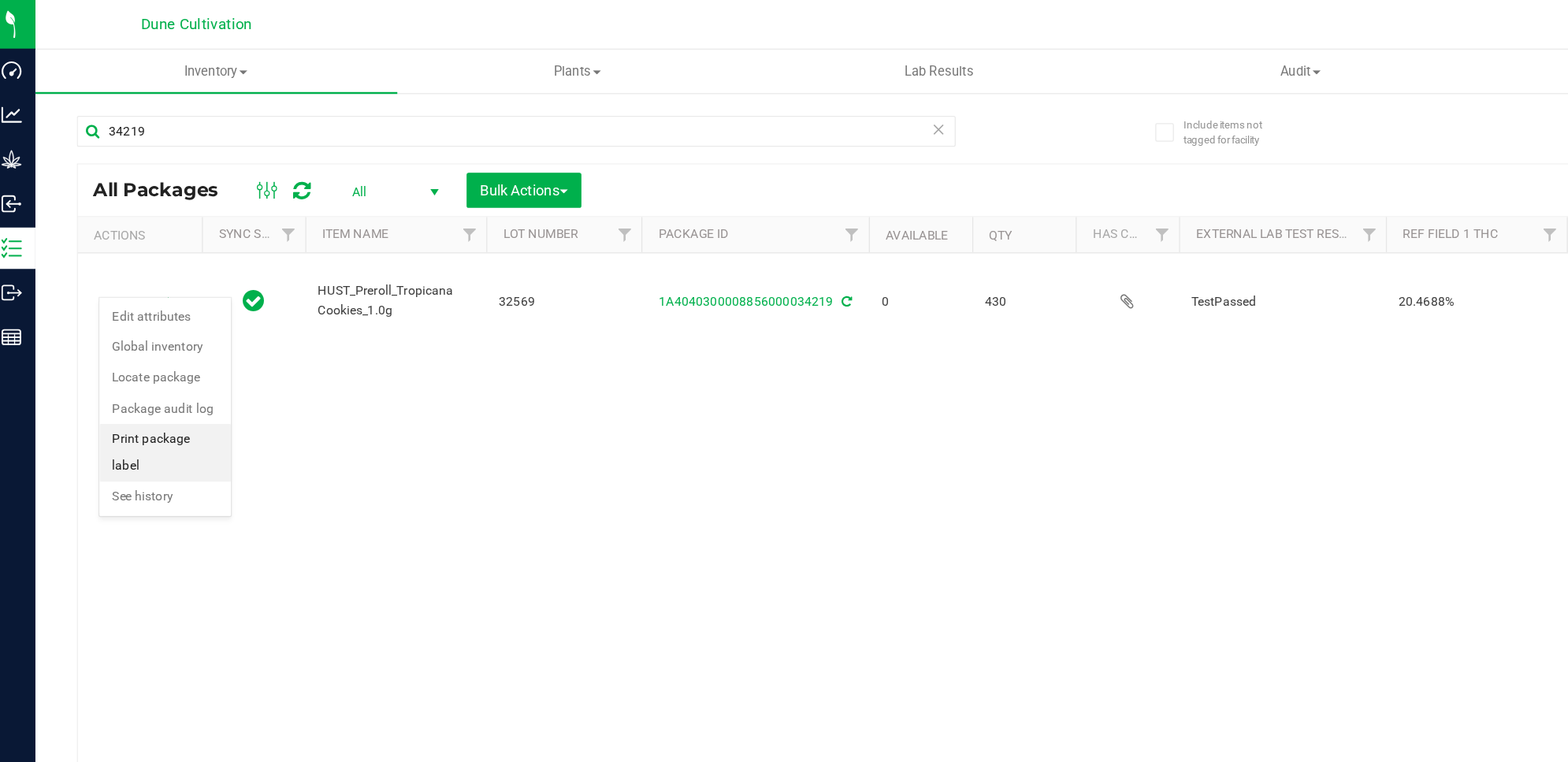
click at [162, 341] on li "Print package label" at bounding box center [137, 344] width 100 height 44
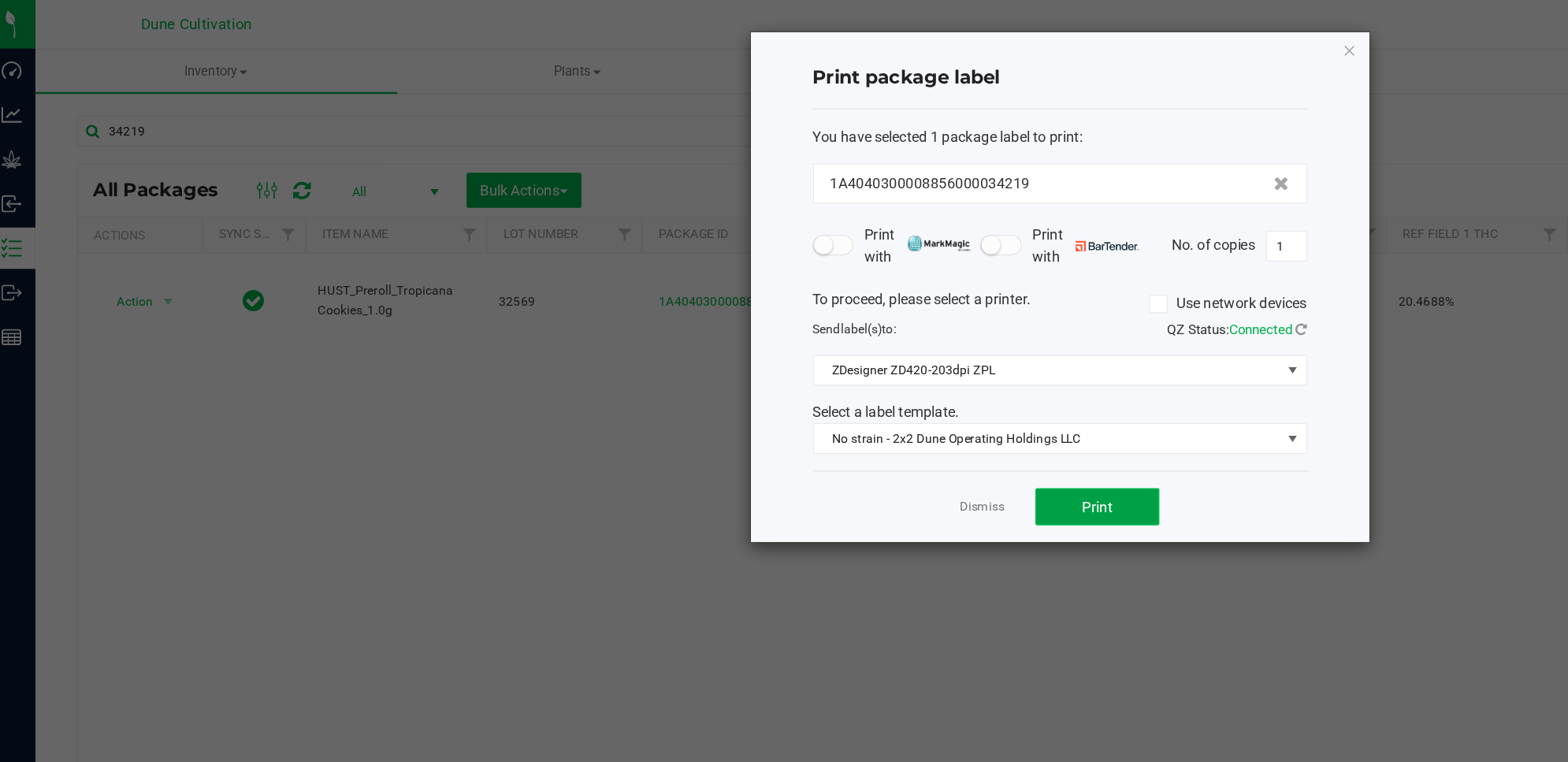
click at [856, 390] on span "Print" at bounding box center [847, 386] width 23 height 12
click at [1039, 29] on icon "button" at bounding box center [1040, 37] width 11 height 19
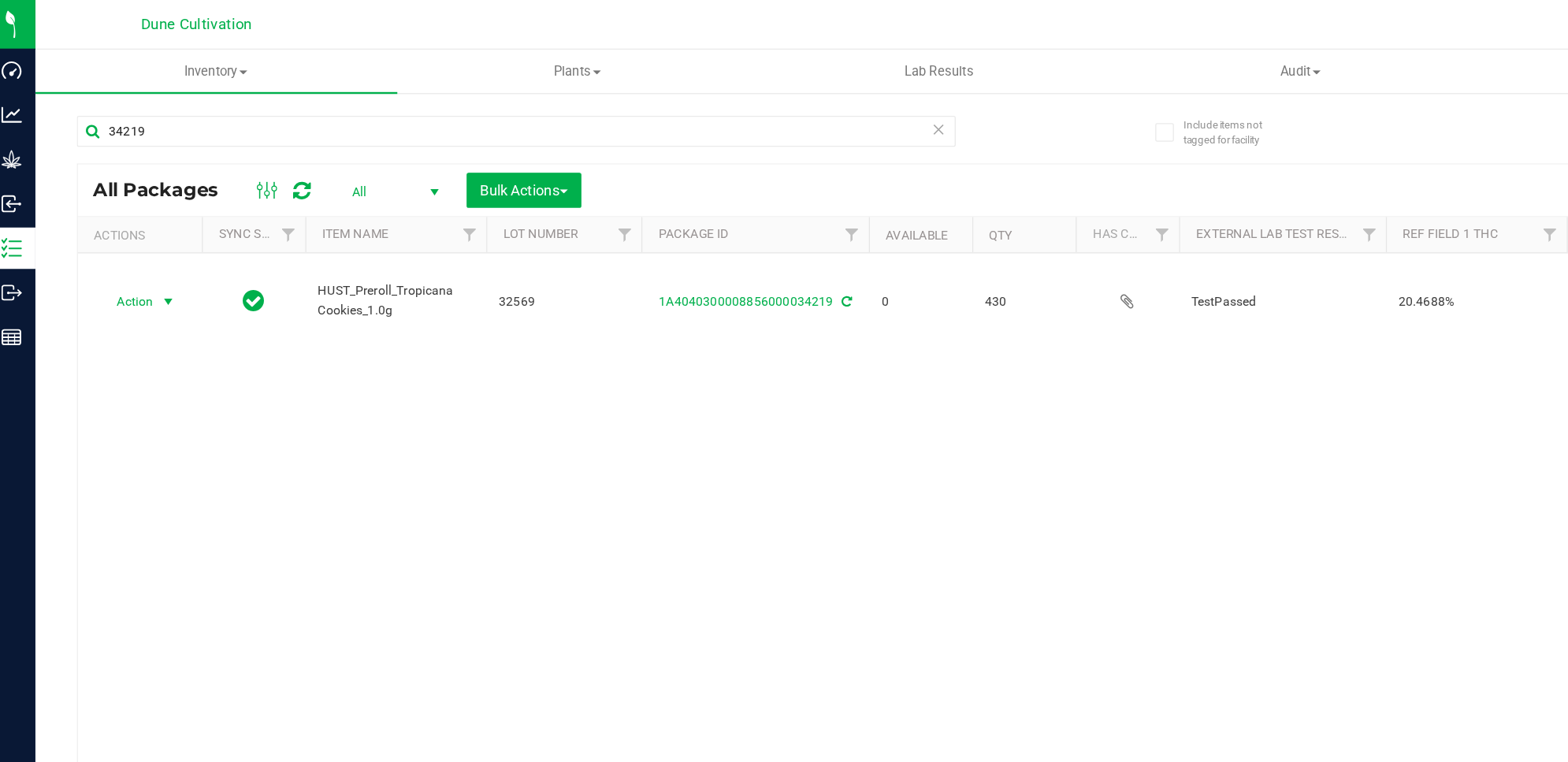
click at [239, 146] on icon at bounding box center [241, 145] width 13 height 16
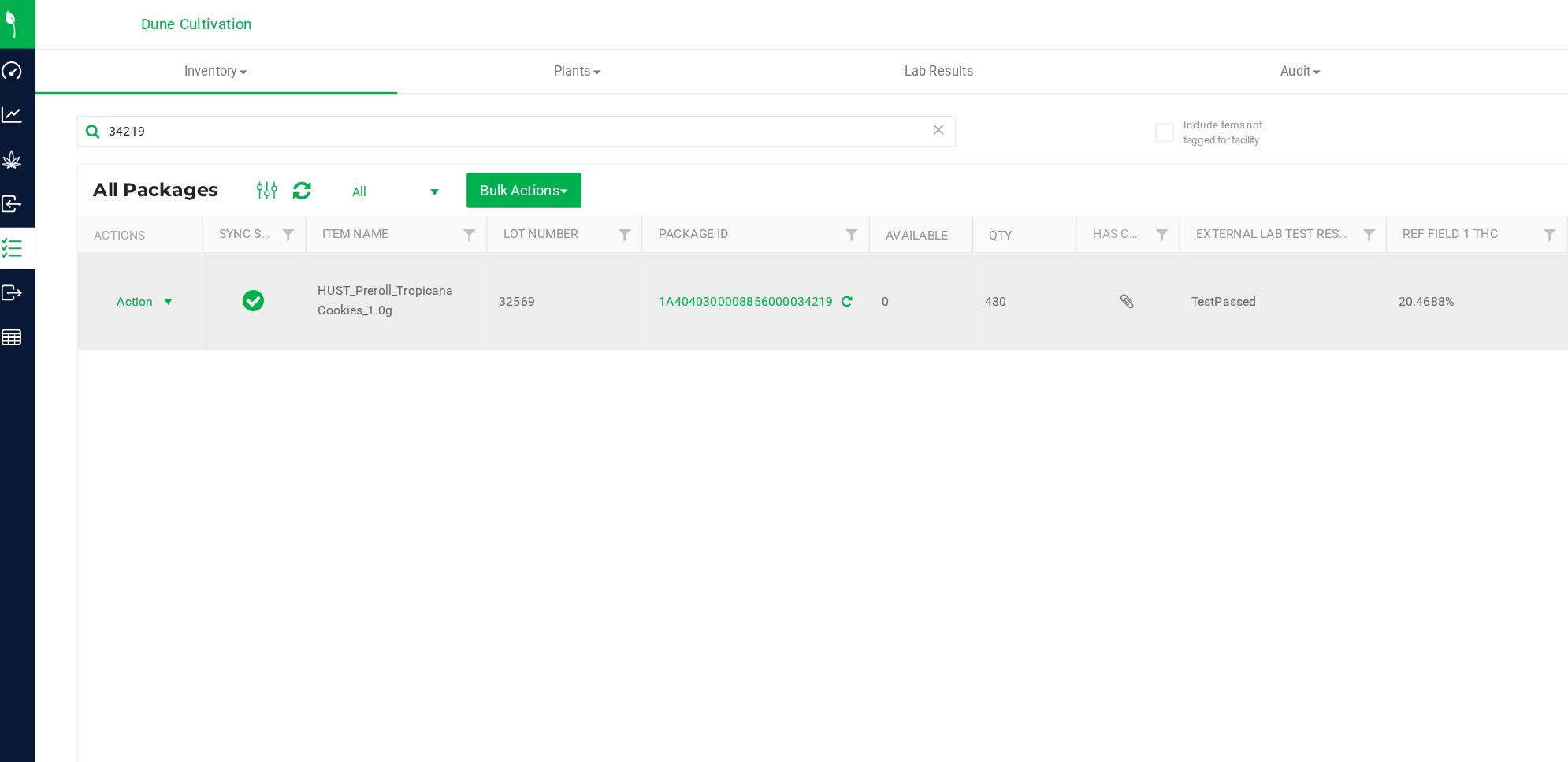
click at [122, 219] on span "Action" at bounding box center [107, 229] width 43 height 22
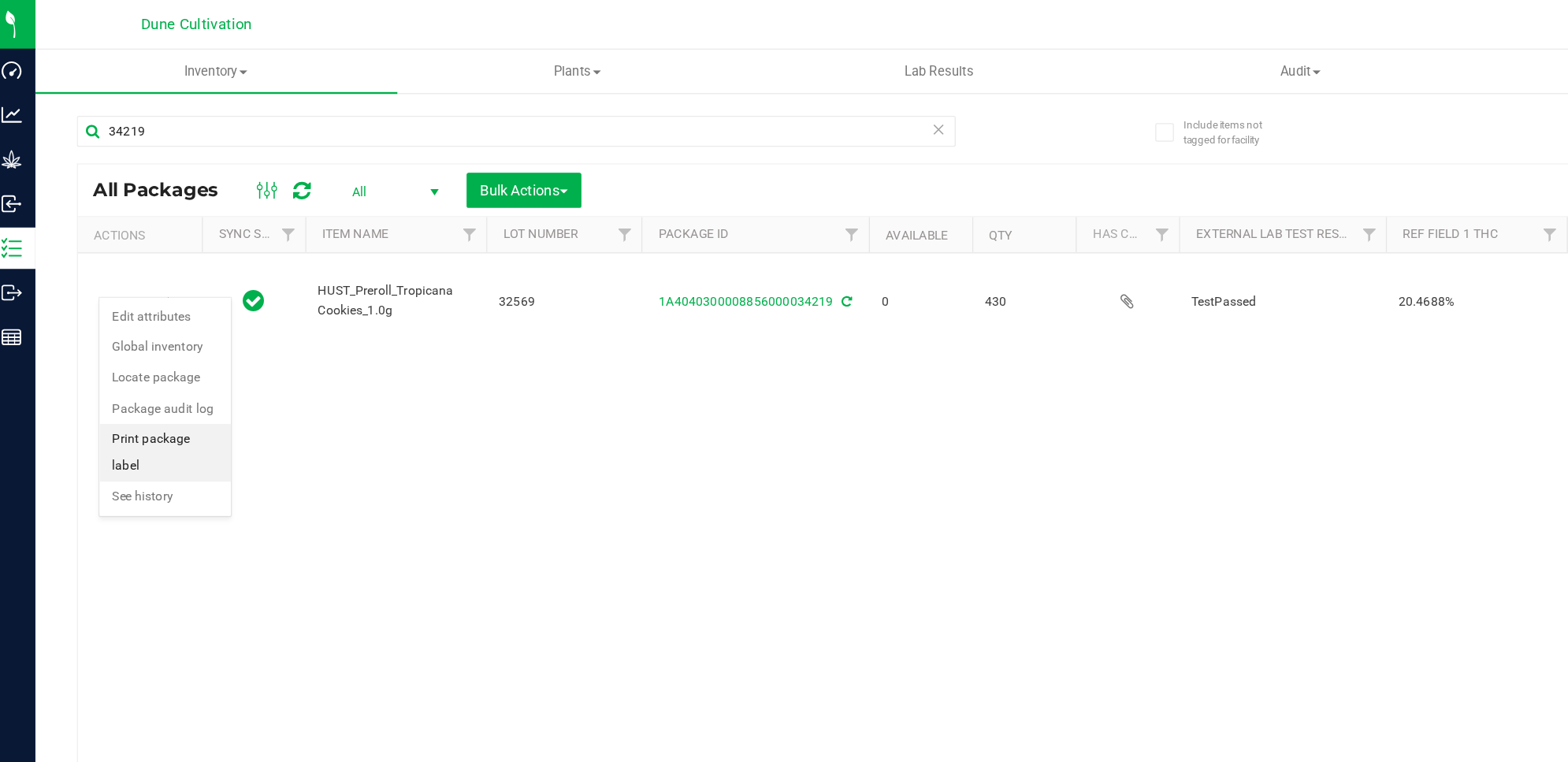
click at [165, 339] on li "Print package label" at bounding box center [137, 344] width 100 height 44
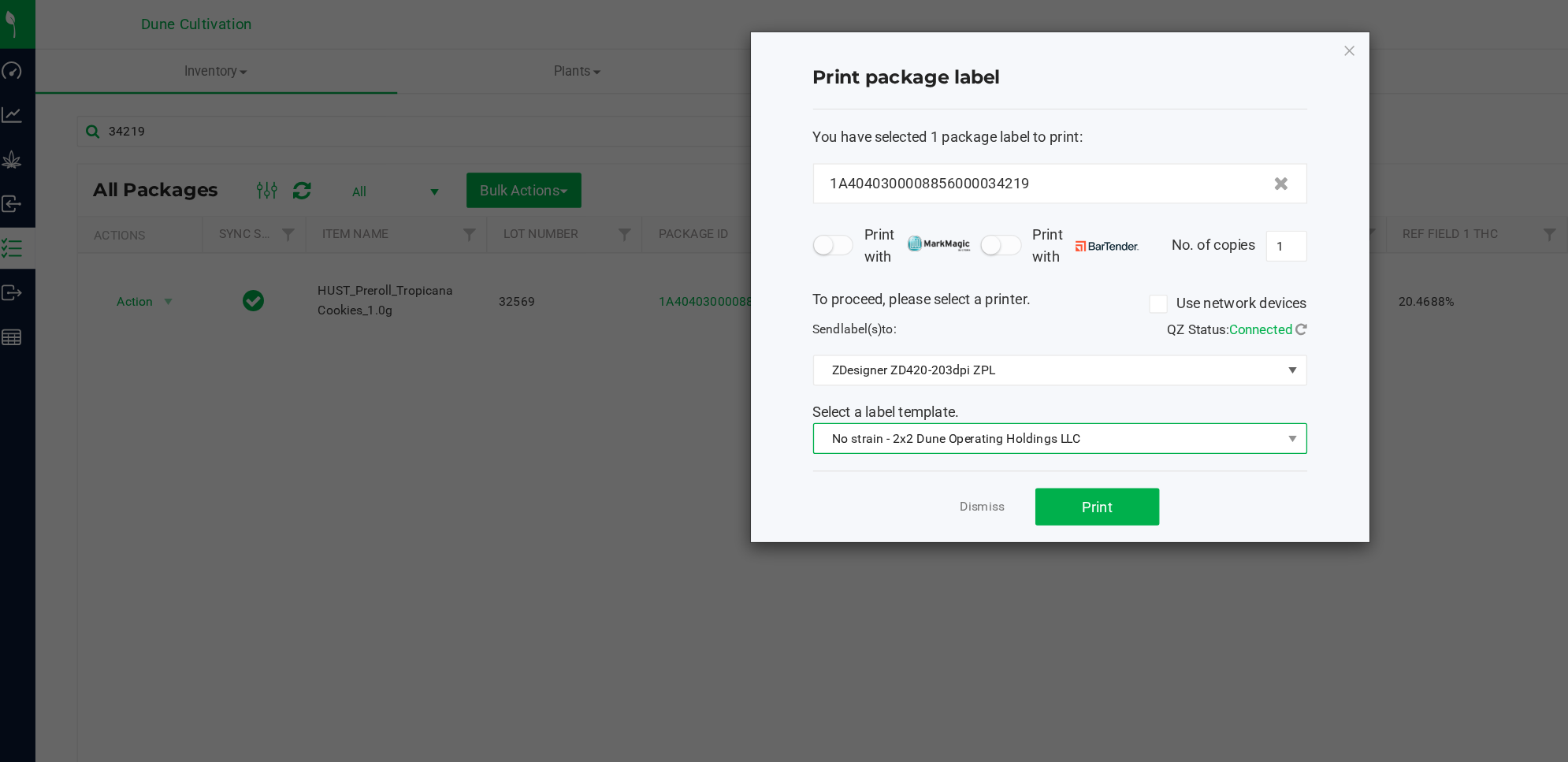
click at [831, 328] on span "No strain - 2x2 Dune Operating Holdings LLC" at bounding box center [809, 334] width 355 height 22
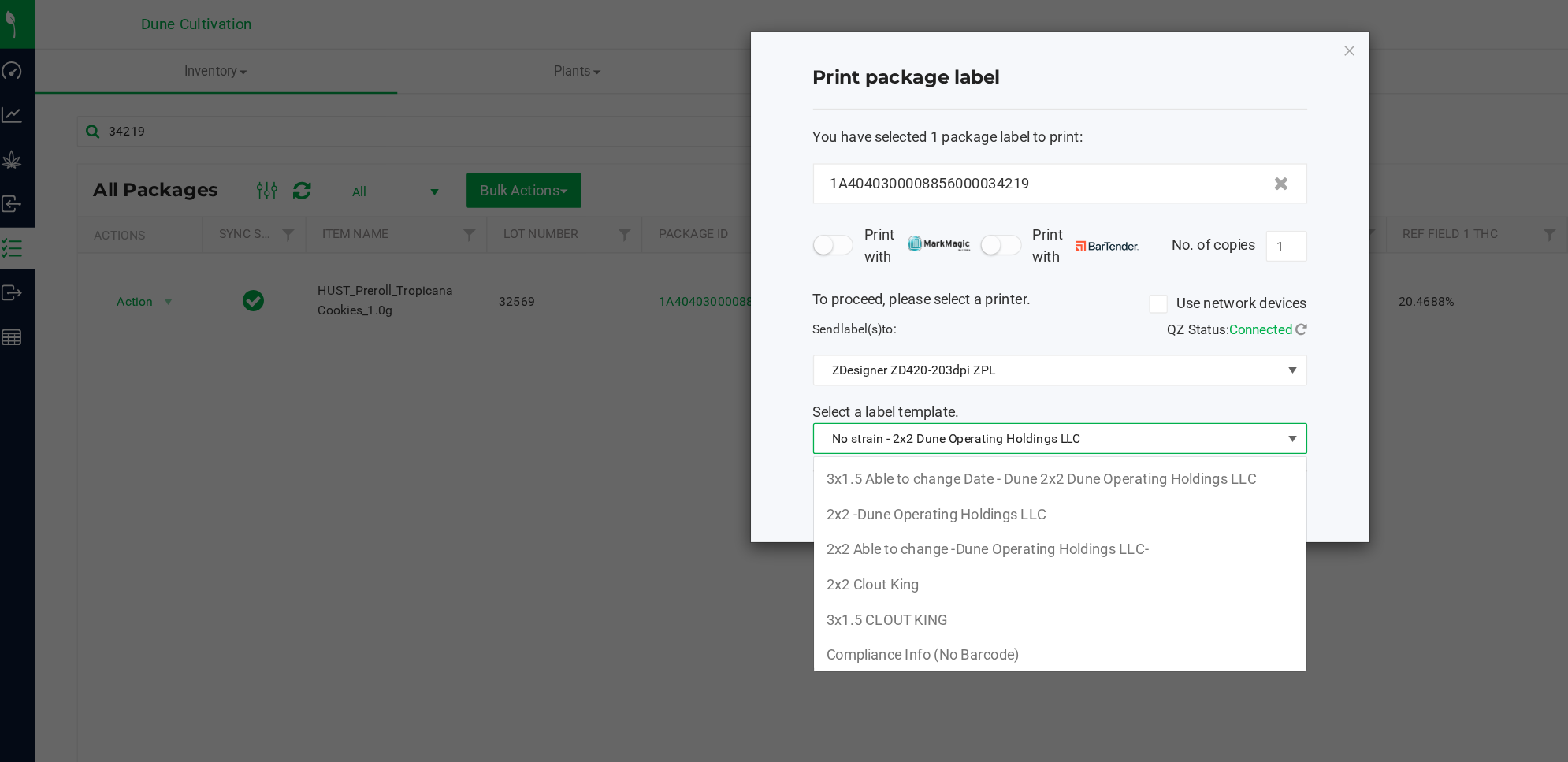
scroll to position [59, 0]
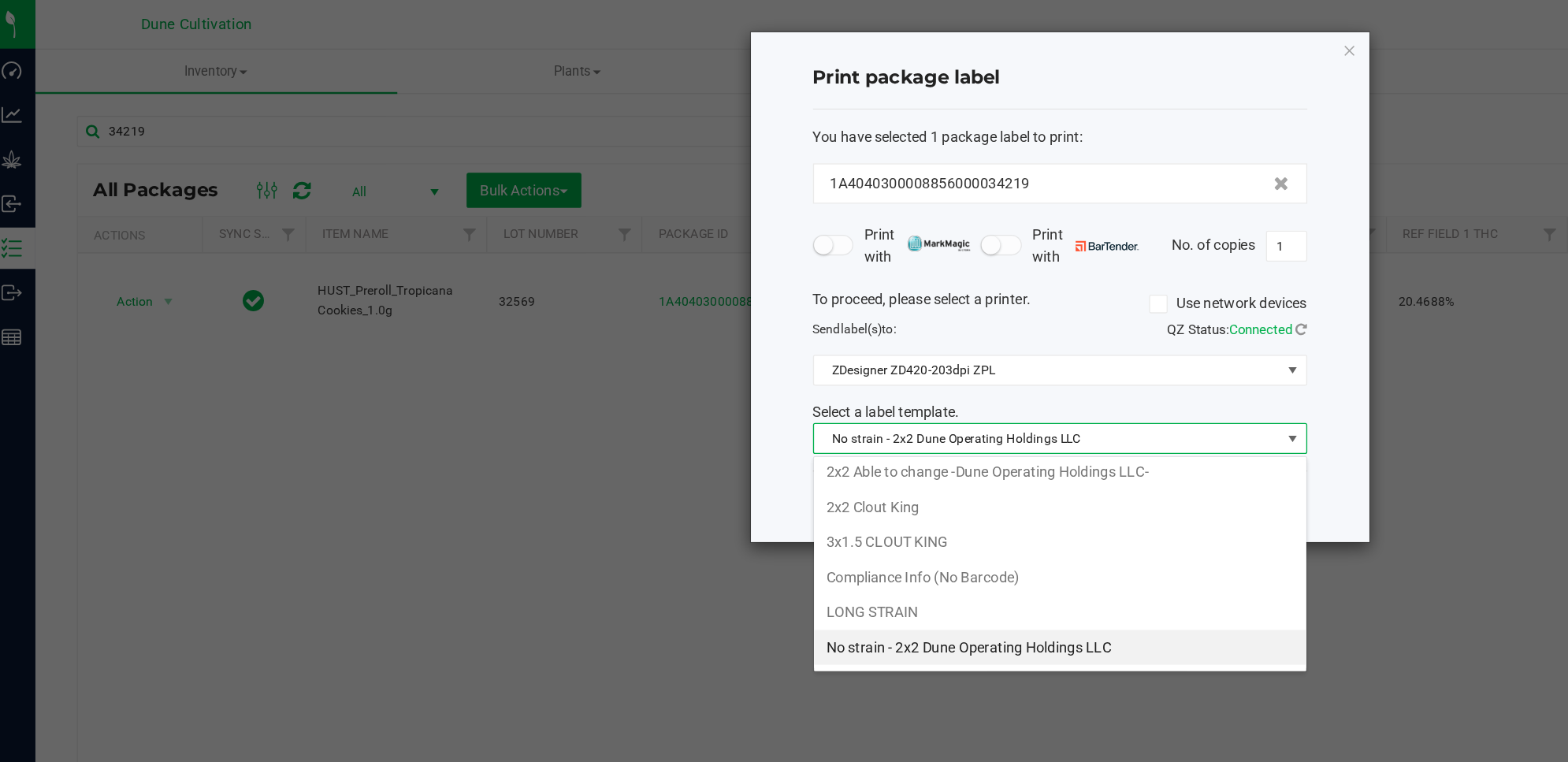
click at [782, 499] on li "No strain - 2x2 Dune Operating Holdings LLC" at bounding box center [818, 493] width 375 height 27
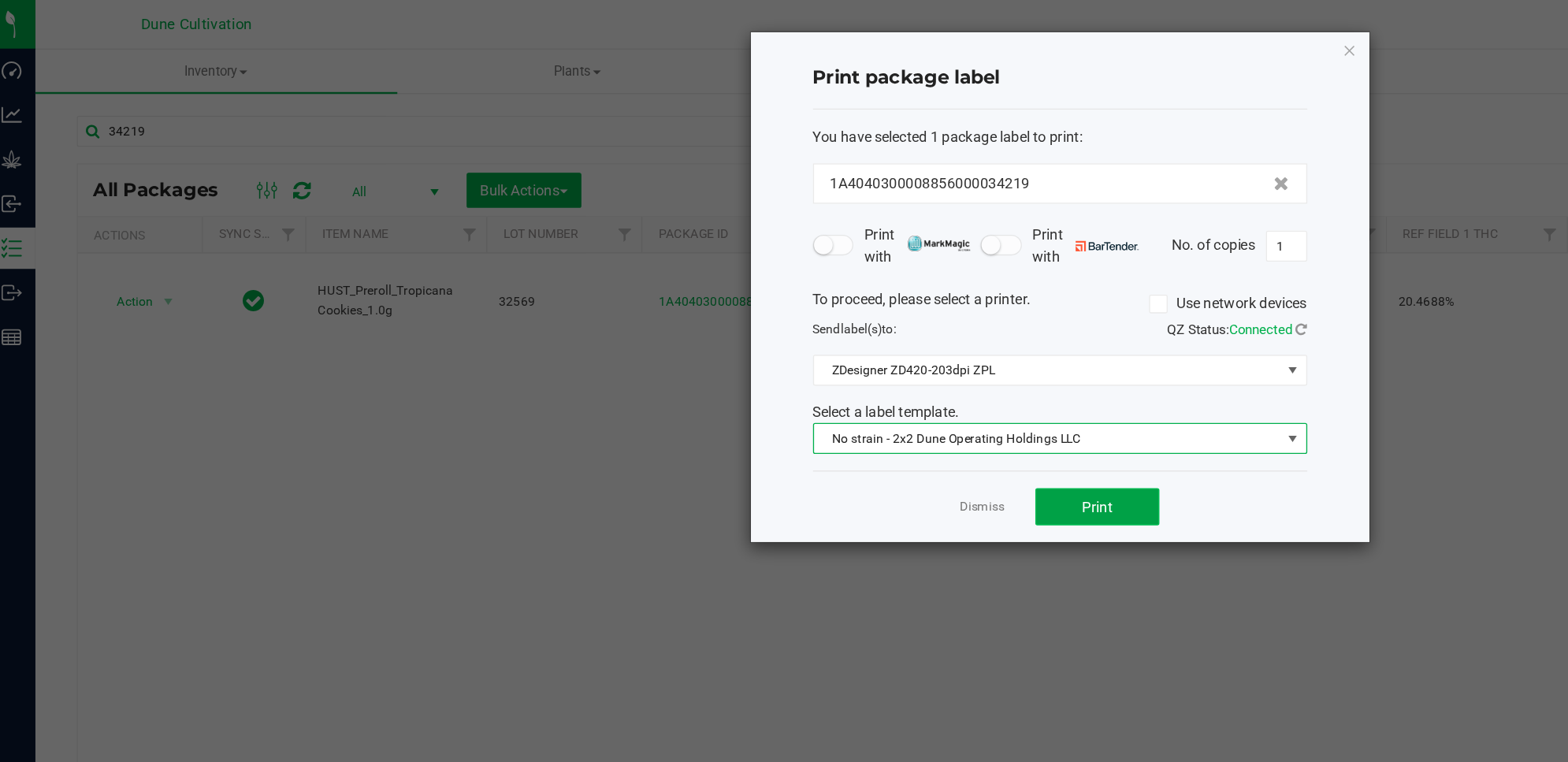
click at [844, 385] on span "Print" at bounding box center [847, 386] width 23 height 12
click at [949, 331] on span "No strain - 2x2 Dune Operating Holdings LLC" at bounding box center [809, 334] width 355 height 22
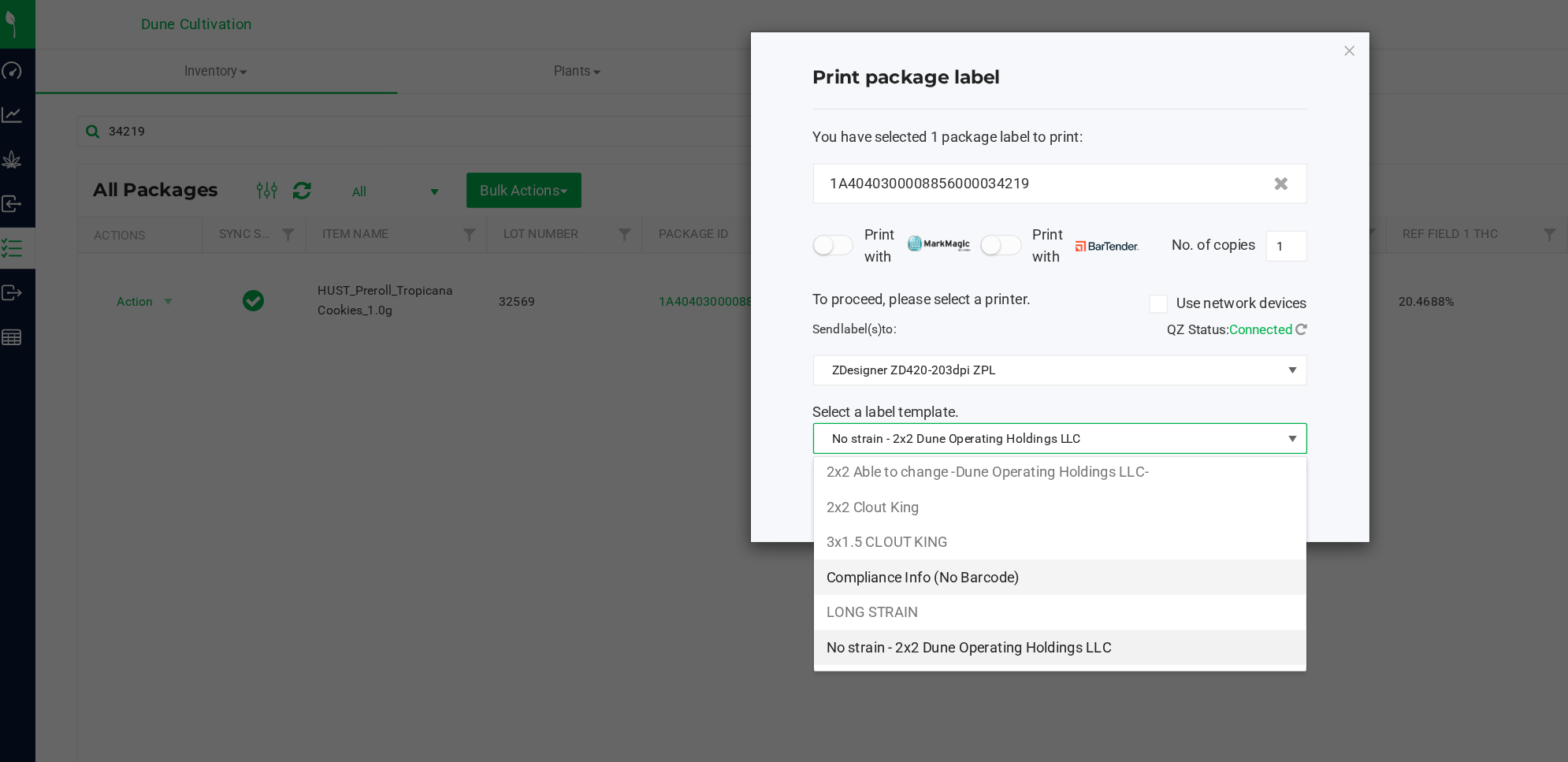
scroll to position [140, 0]
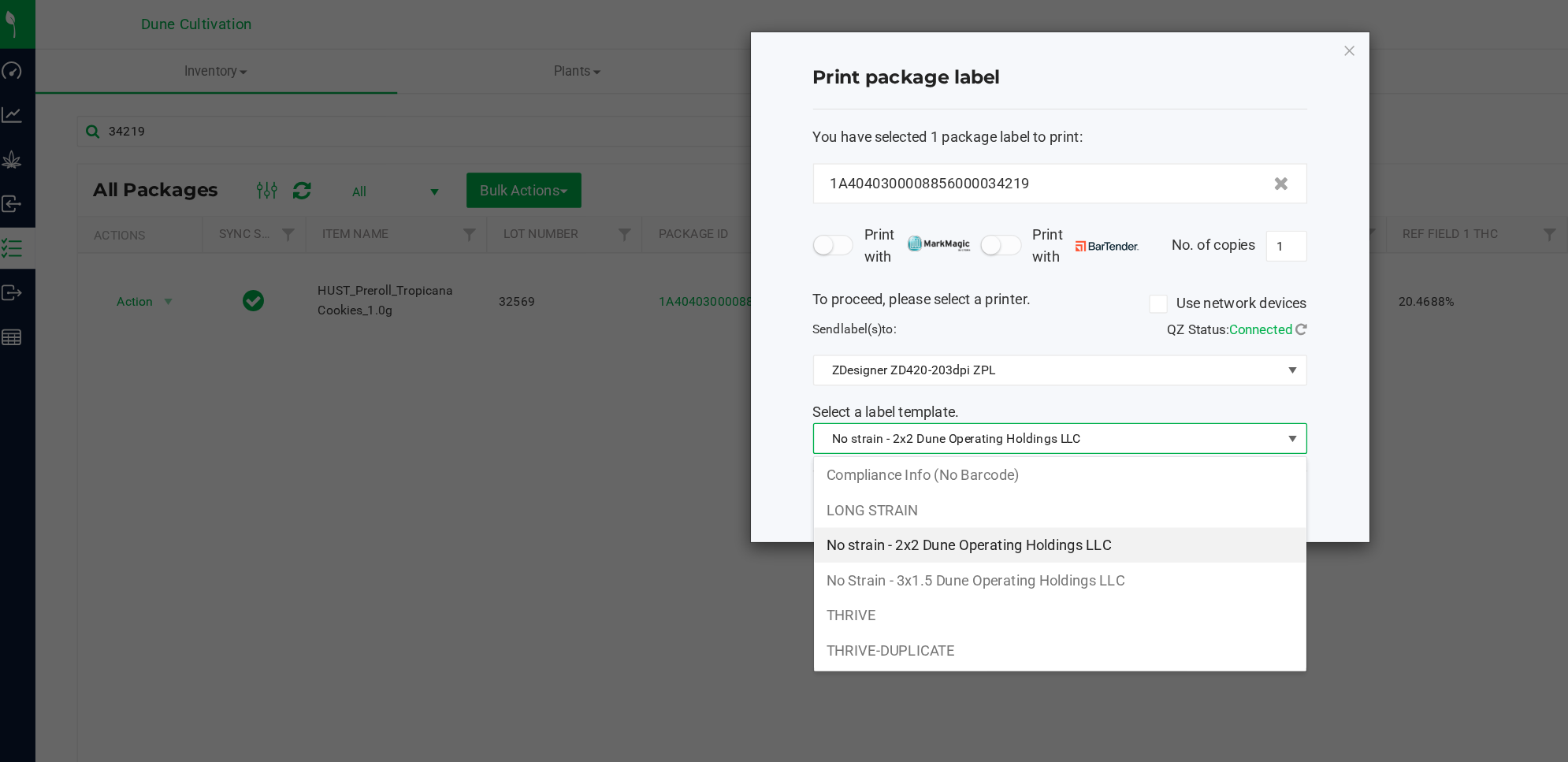
click at [816, 414] on li "No strain - 2x2 Dune Operating Holdings LLC" at bounding box center [818, 415] width 375 height 27
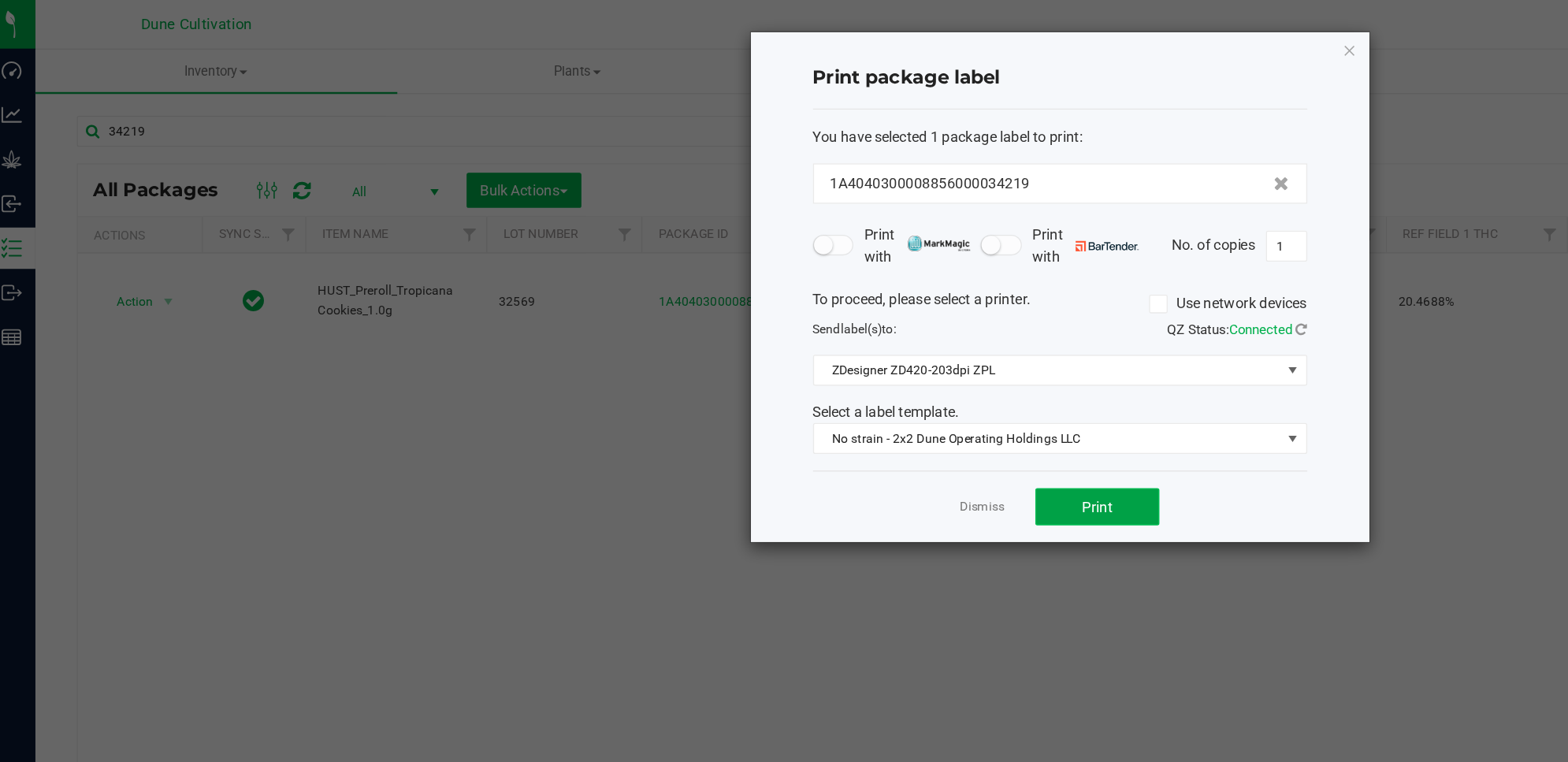
click at [867, 387] on button "Print" at bounding box center [847, 386] width 95 height 29
click at [1037, 37] on icon "button" at bounding box center [1040, 37] width 11 height 19
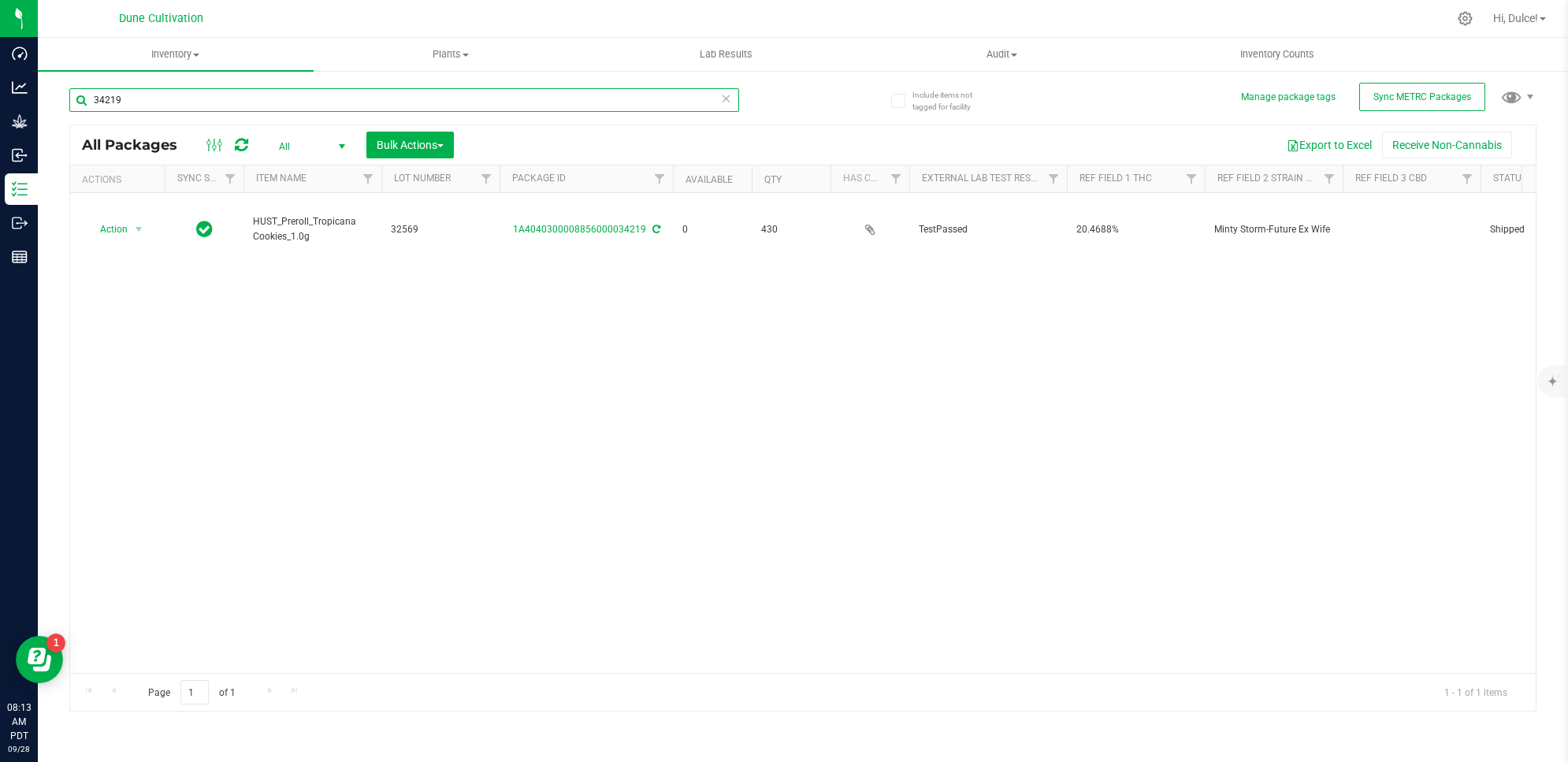
click at [253, 91] on input "34219" at bounding box center [404, 100] width 670 height 23
type input "3"
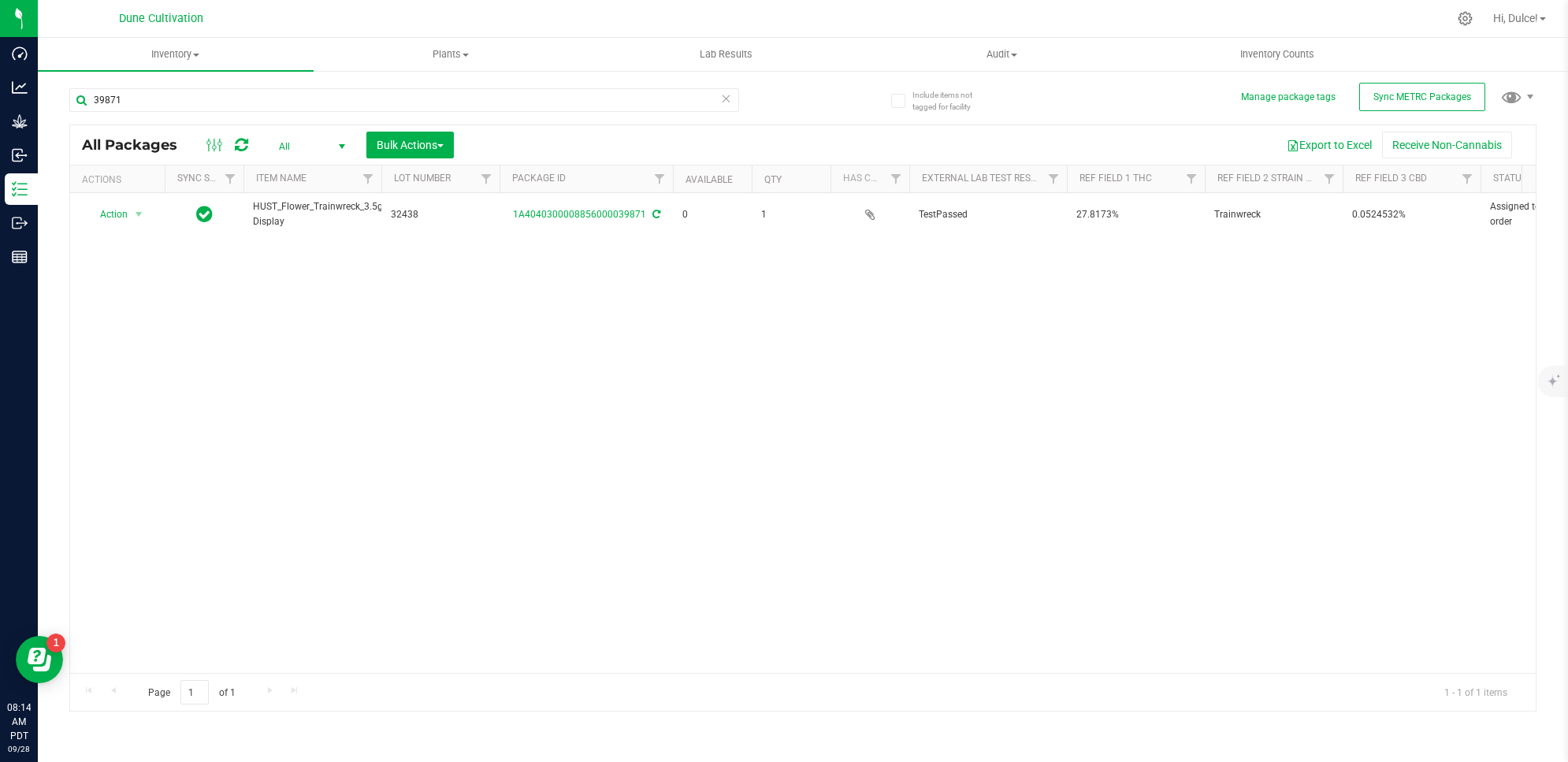
click at [320, 4] on div at bounding box center [865, 19] width 1166 height 30
click at [240, 165] on div at bounding box center [244, 178] width 7 height 28
click at [240, 138] on icon at bounding box center [241, 145] width 13 height 16
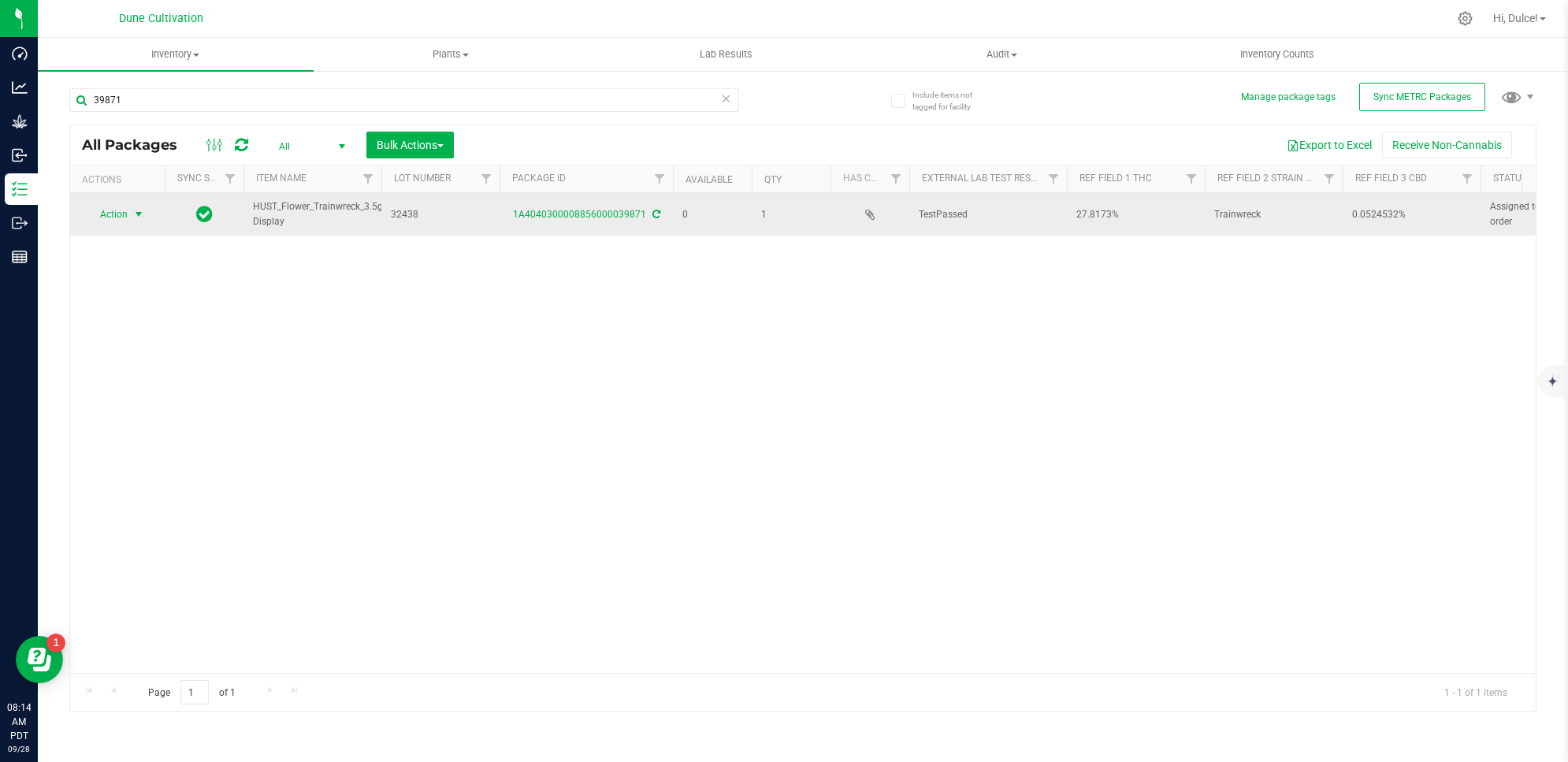
click at [131, 219] on span "select" at bounding box center [139, 214] width 20 height 22
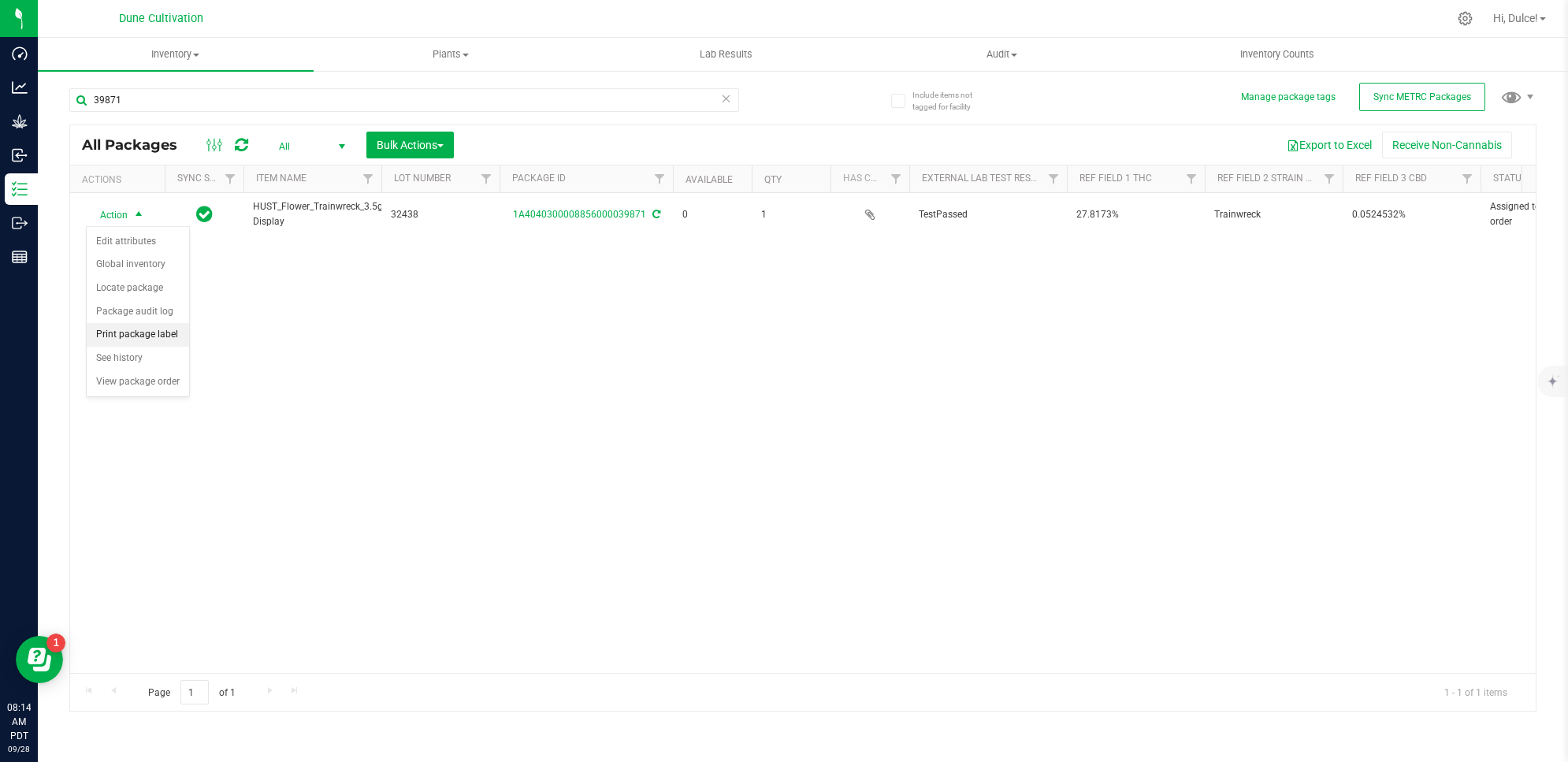
click at [156, 333] on li "Print package label" at bounding box center [137, 335] width 103 height 23
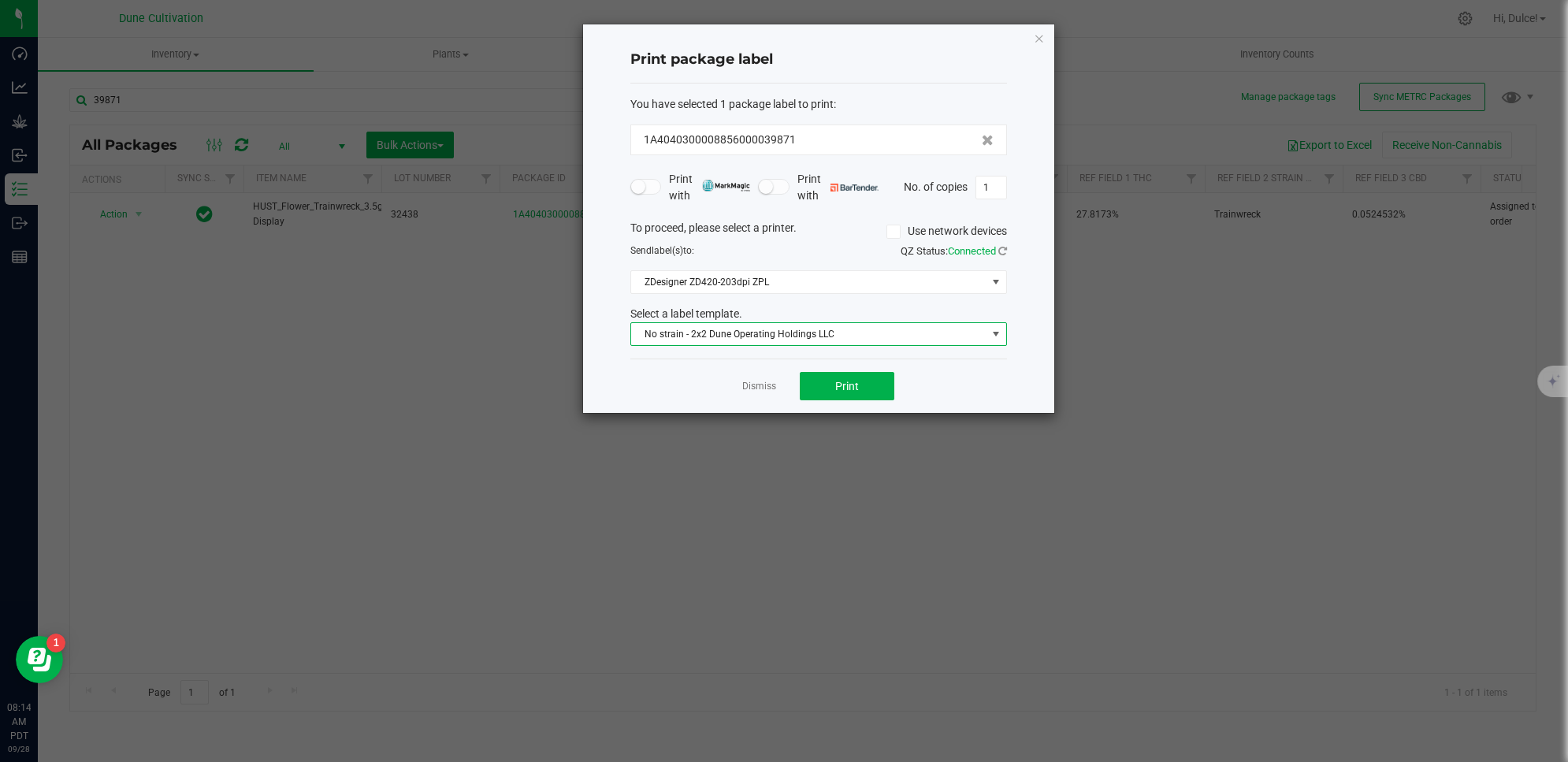
click at [847, 336] on span "No strain - 2x2 Dune Operating Holdings LLC" at bounding box center [809, 334] width 355 height 22
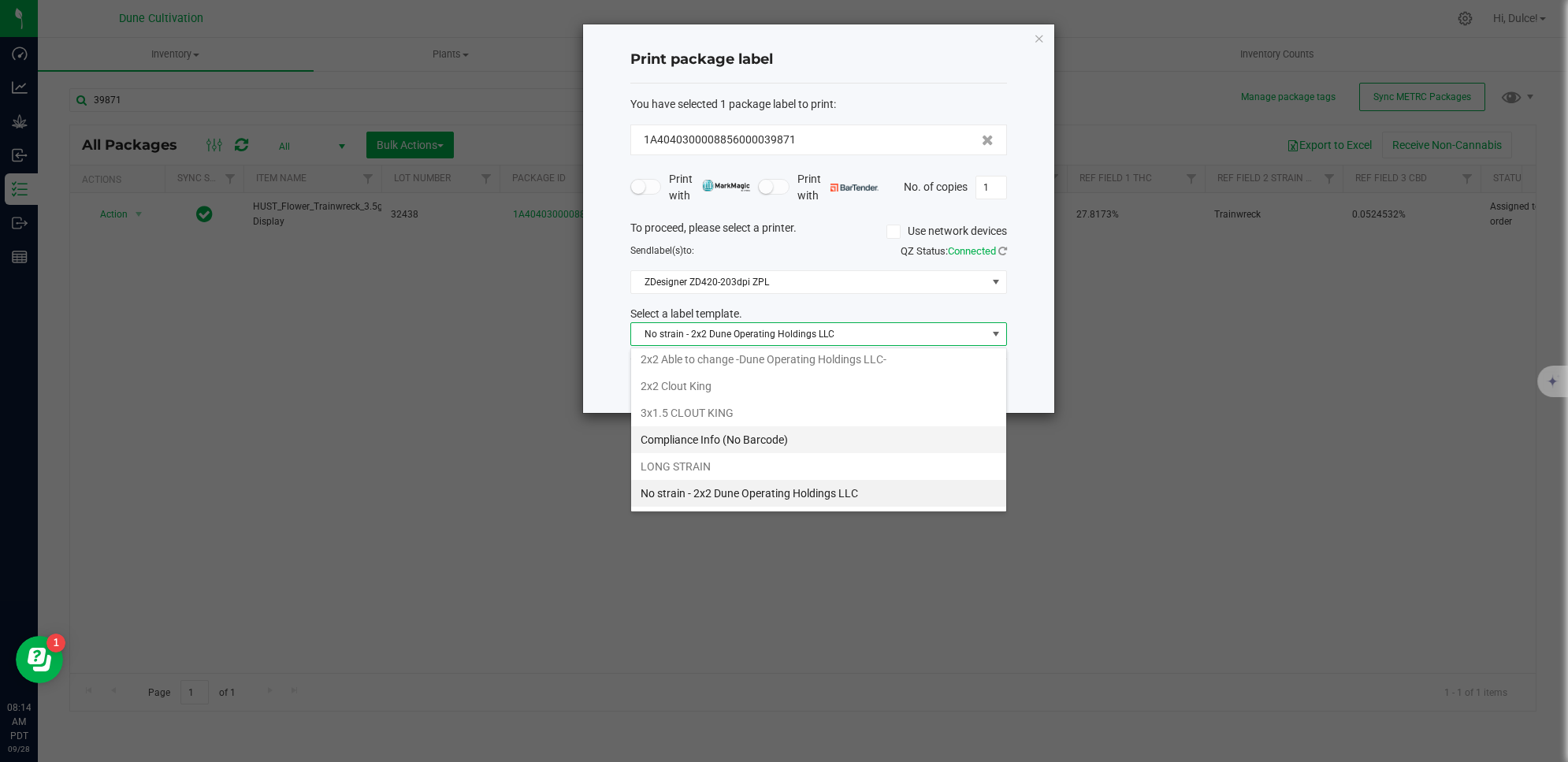
scroll to position [140, 0]
click at [814, 466] on li "THRIVE" at bounding box center [818, 468] width 375 height 27
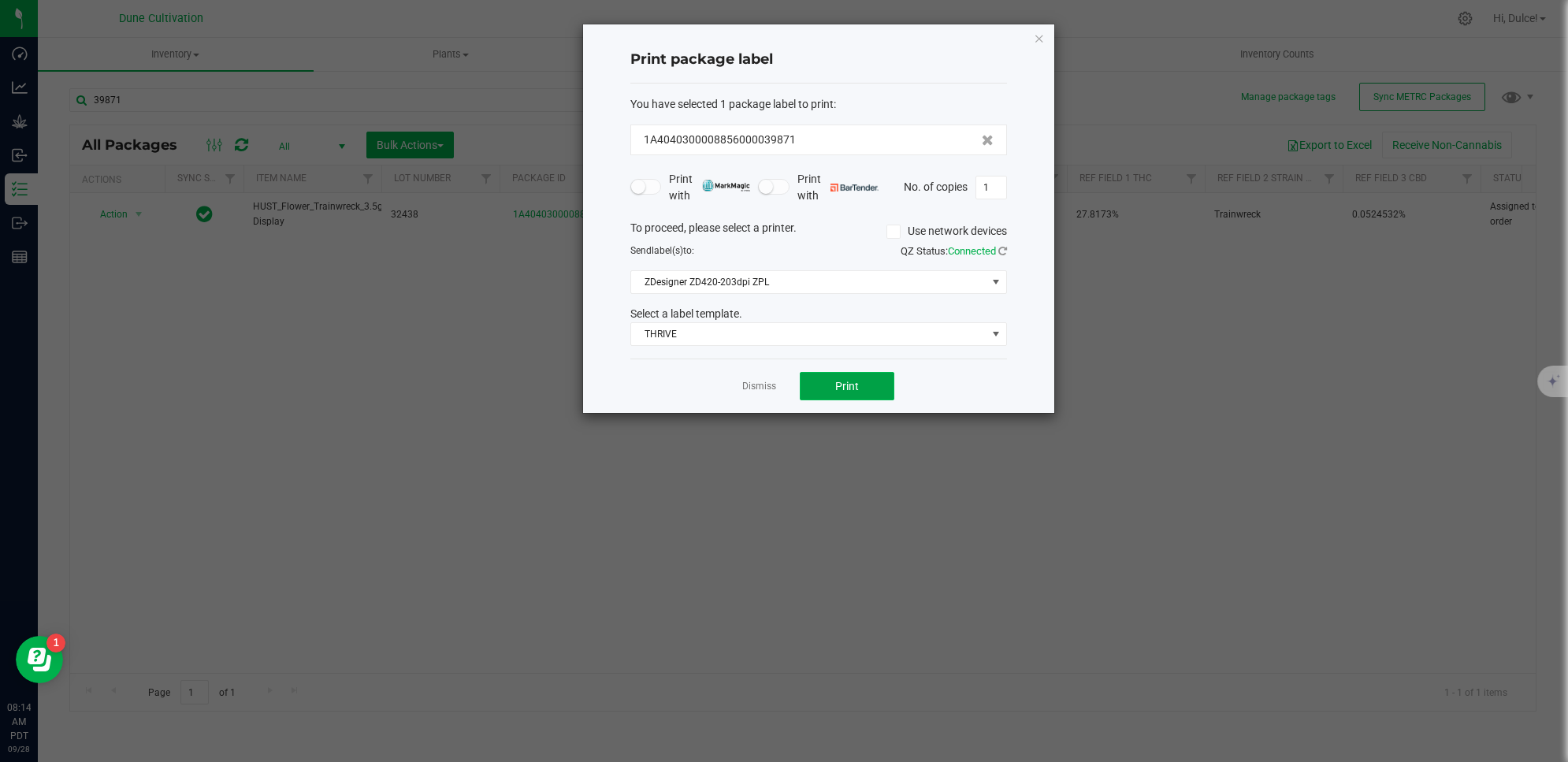
click at [853, 390] on span "Print" at bounding box center [847, 386] width 23 height 12
click at [1042, 34] on icon "button" at bounding box center [1040, 37] width 11 height 19
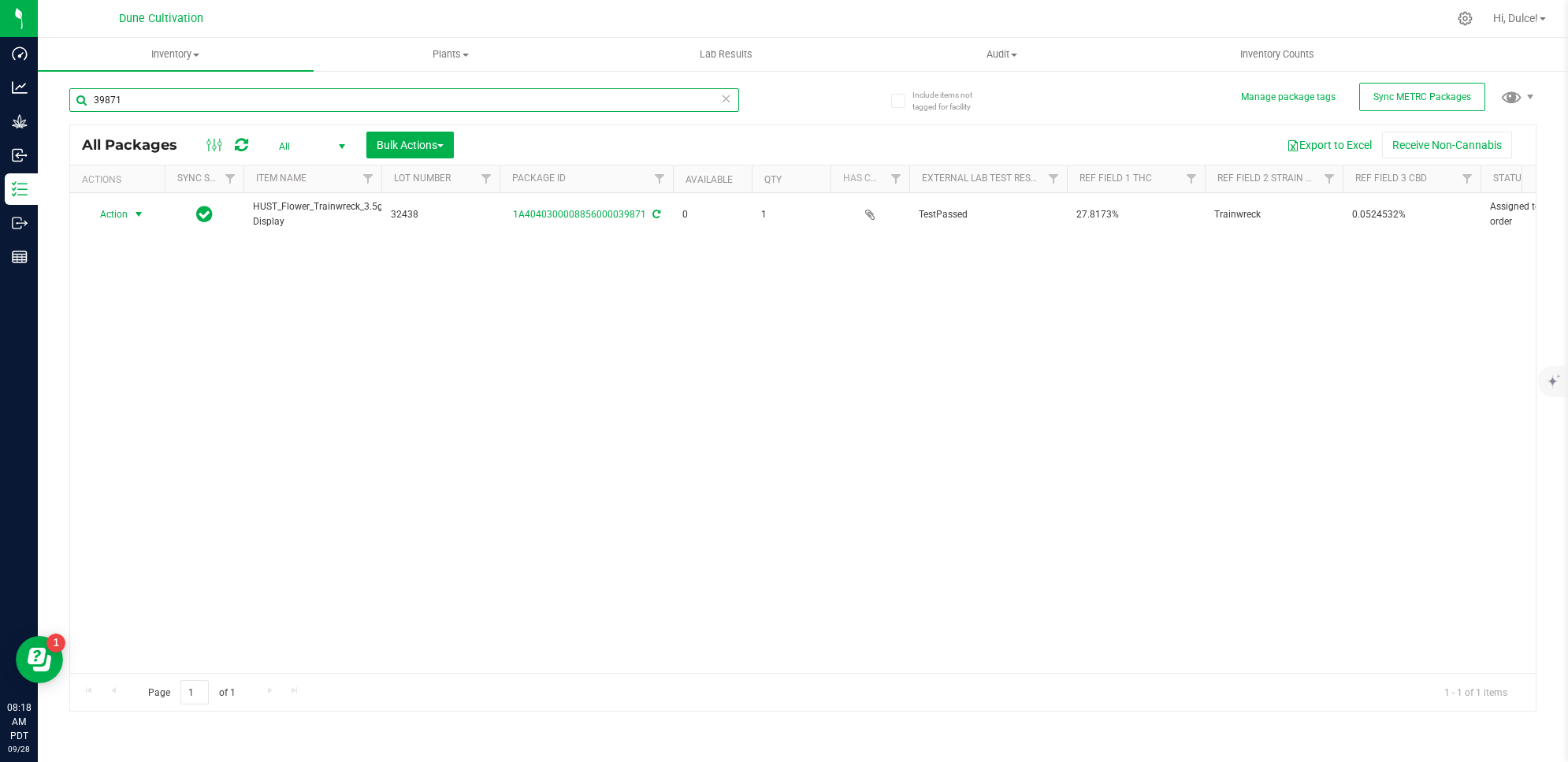
click at [536, 109] on input "39871" at bounding box center [404, 100] width 670 height 23
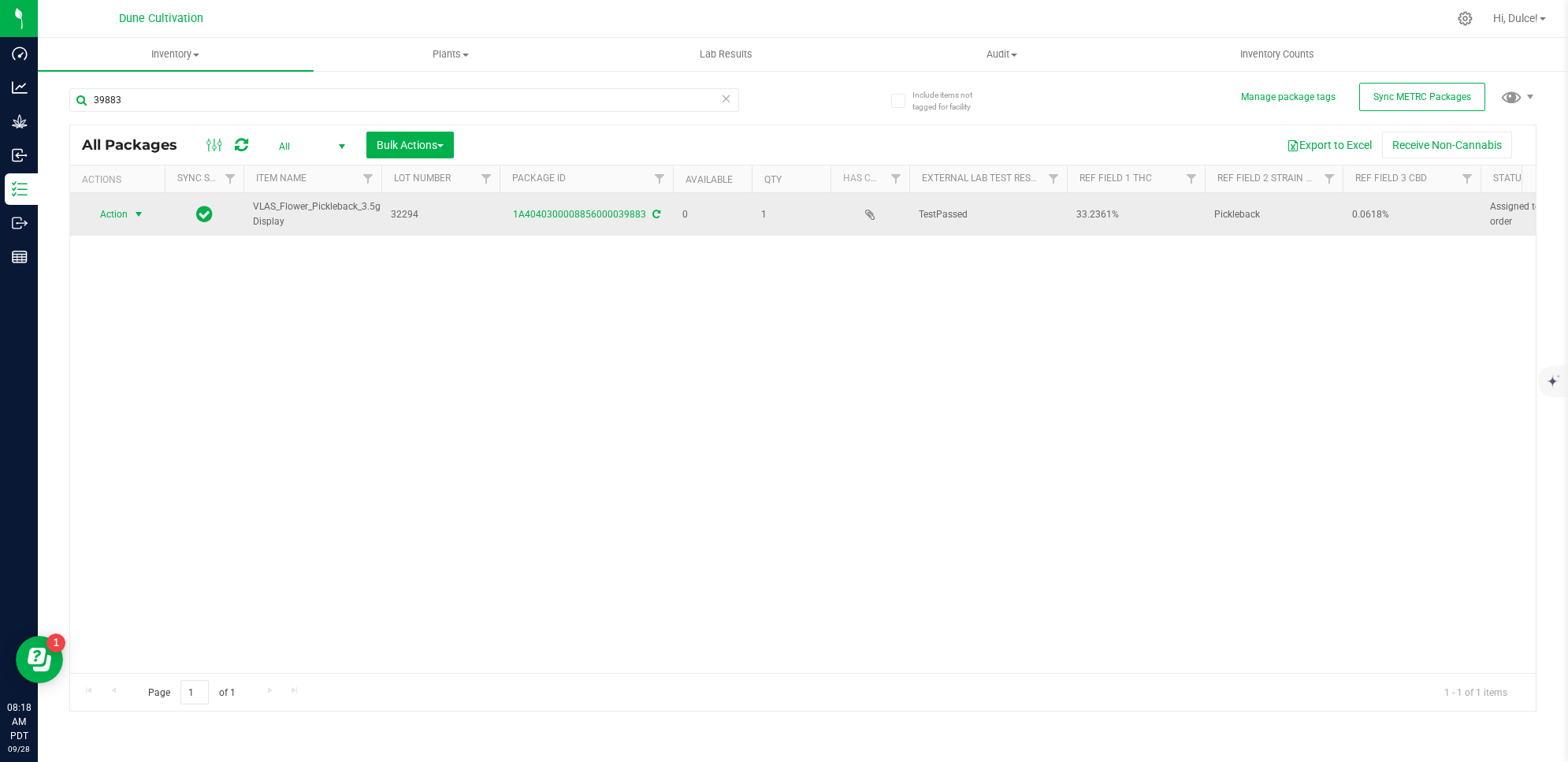
click at [136, 217] on span "select" at bounding box center [138, 214] width 12 height 12
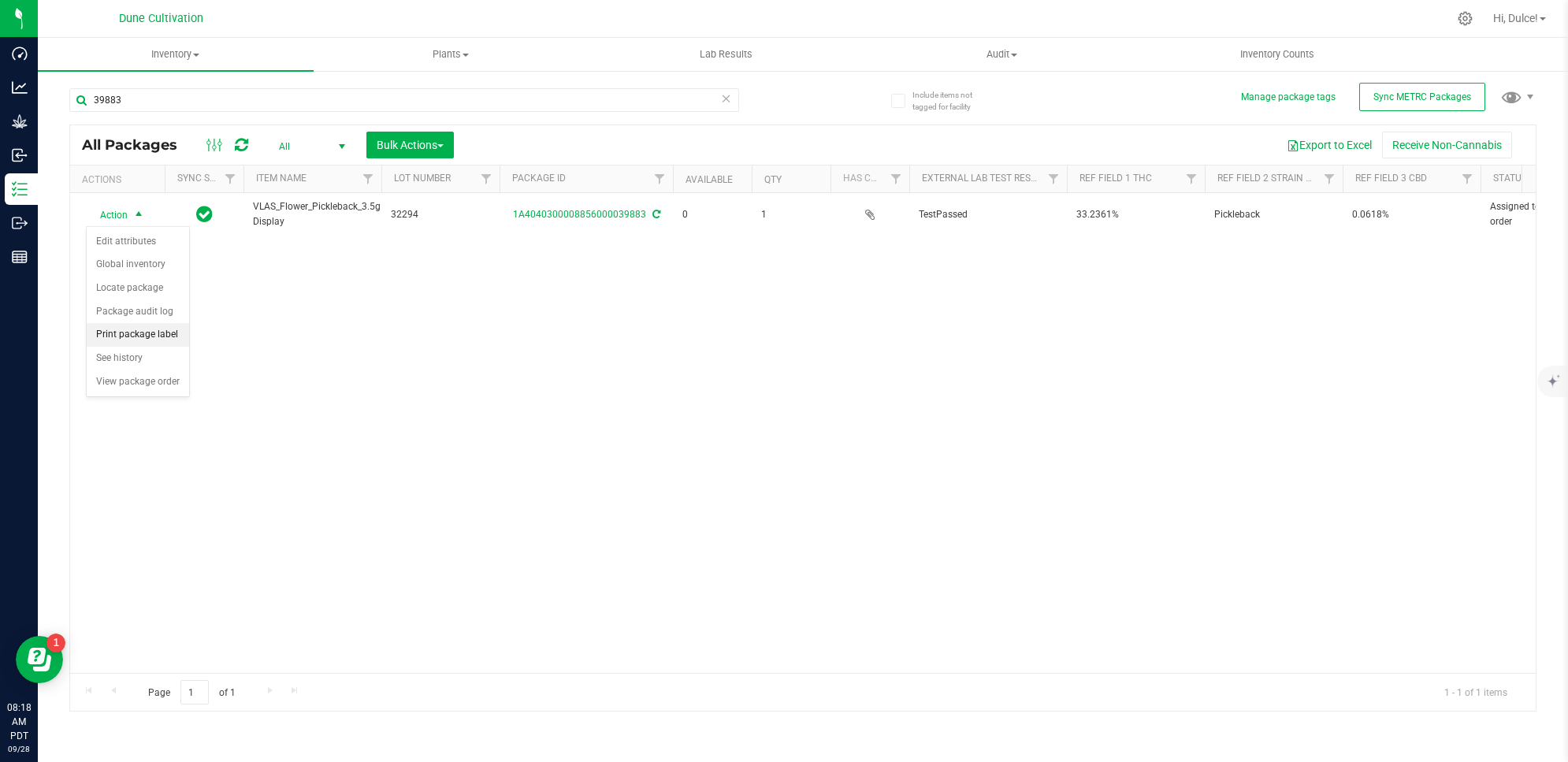
click at [154, 335] on li "Print package label" at bounding box center [137, 335] width 103 height 23
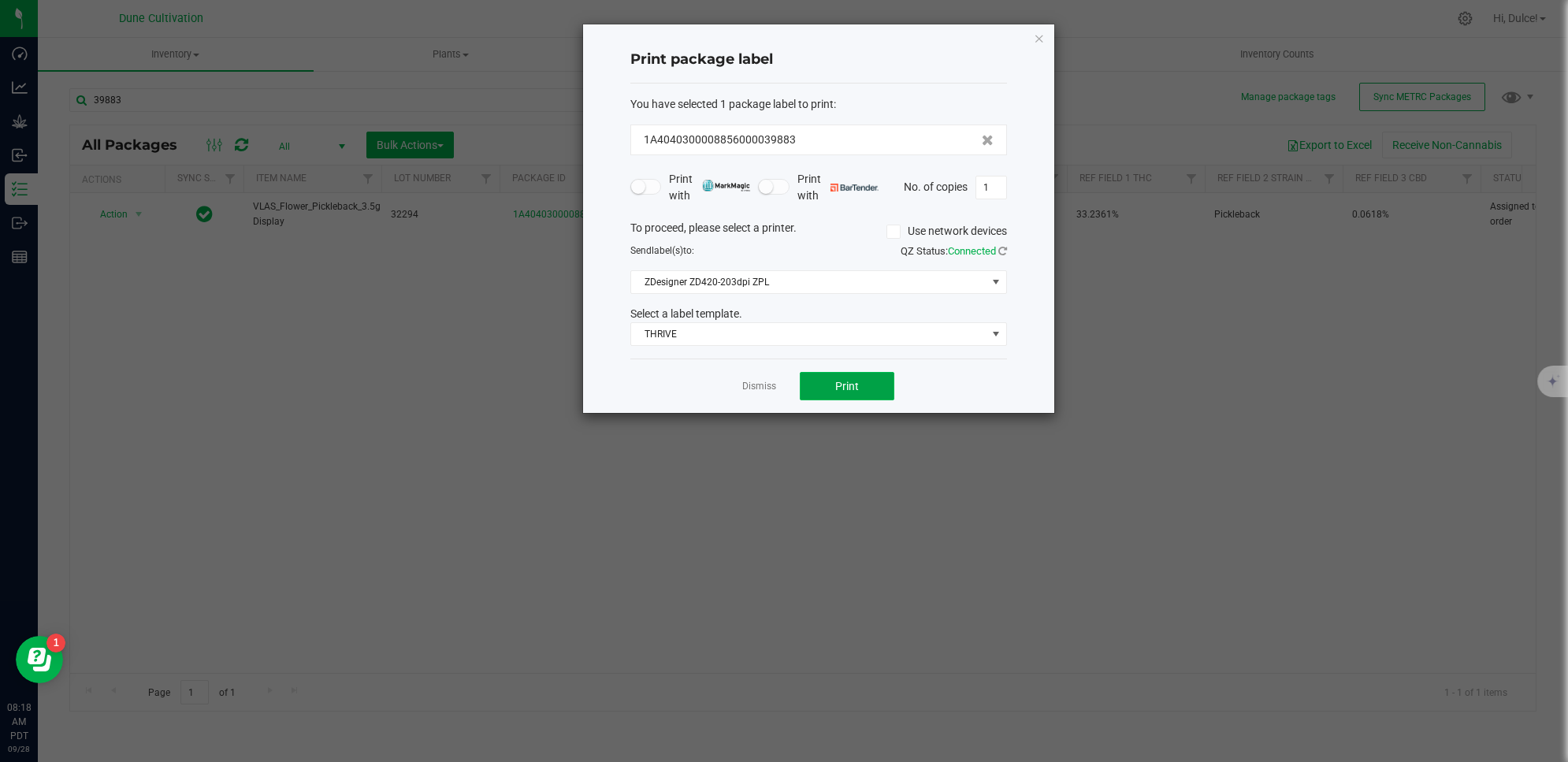
click at [869, 383] on button "Print" at bounding box center [847, 386] width 95 height 29
click at [1038, 42] on icon "button" at bounding box center [1040, 37] width 11 height 19
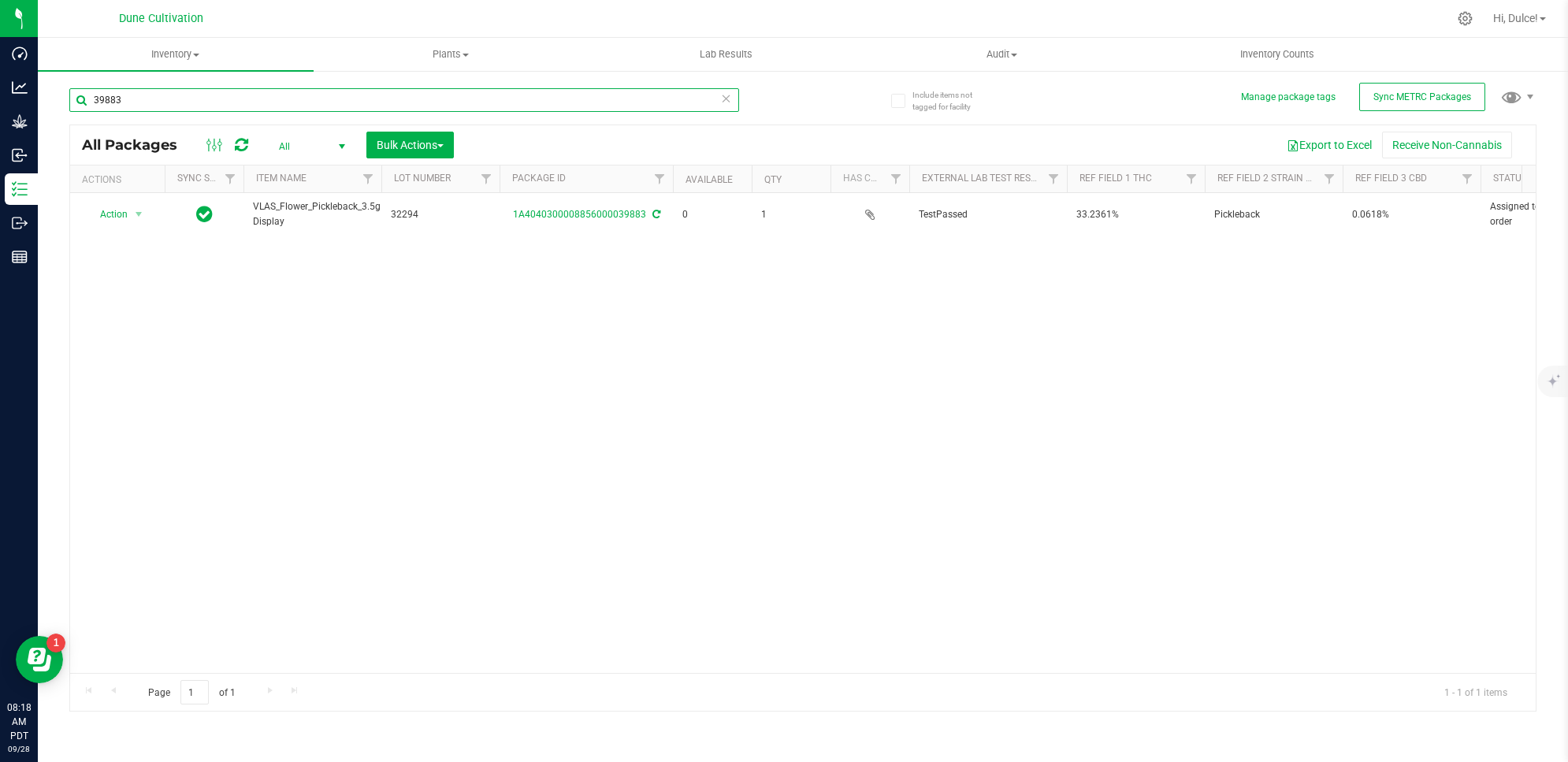
click at [502, 93] on input "39883" at bounding box center [404, 100] width 670 height 23
type input "39882"
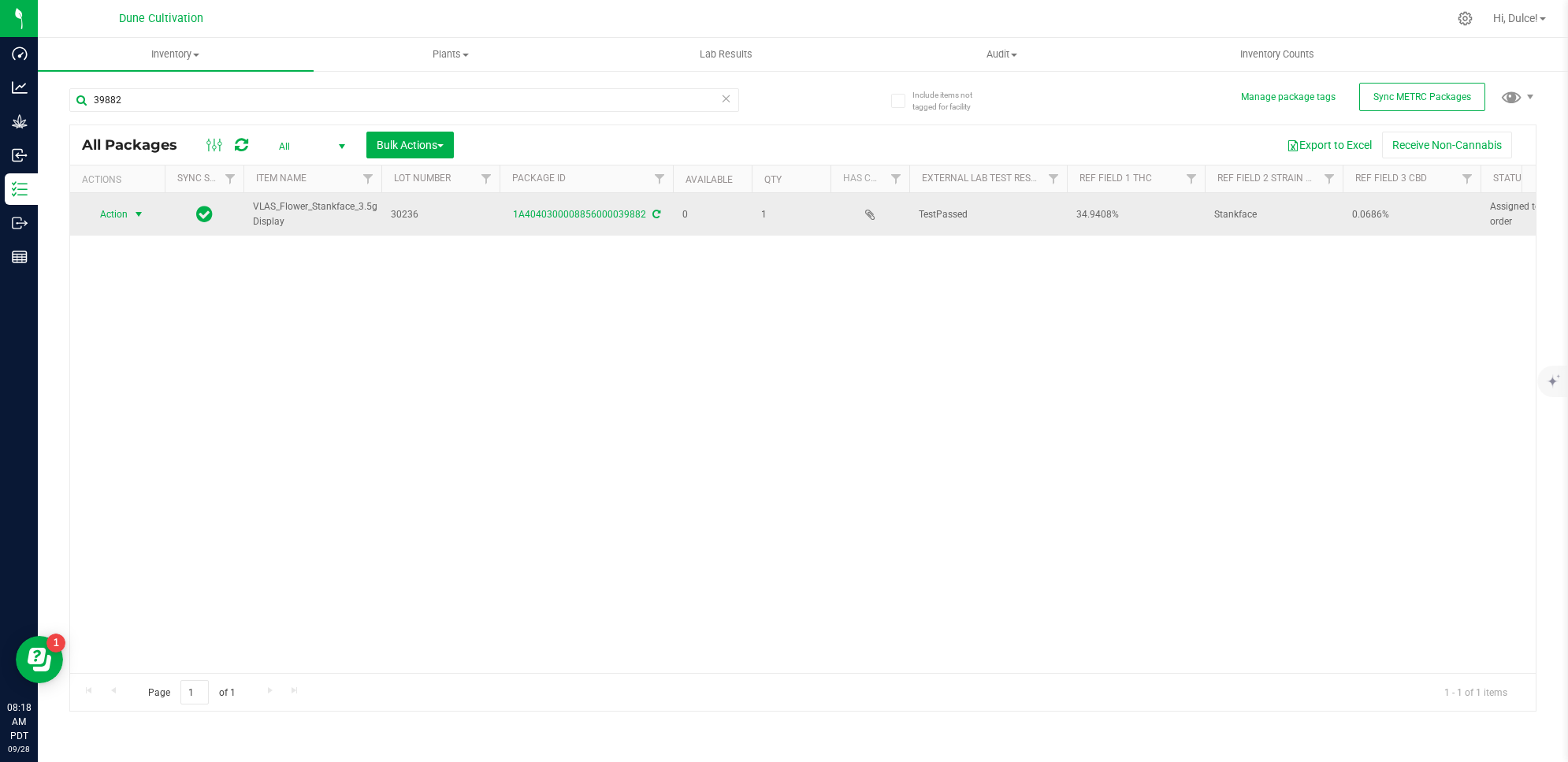
click at [118, 217] on span "Action" at bounding box center [107, 214] width 43 height 22
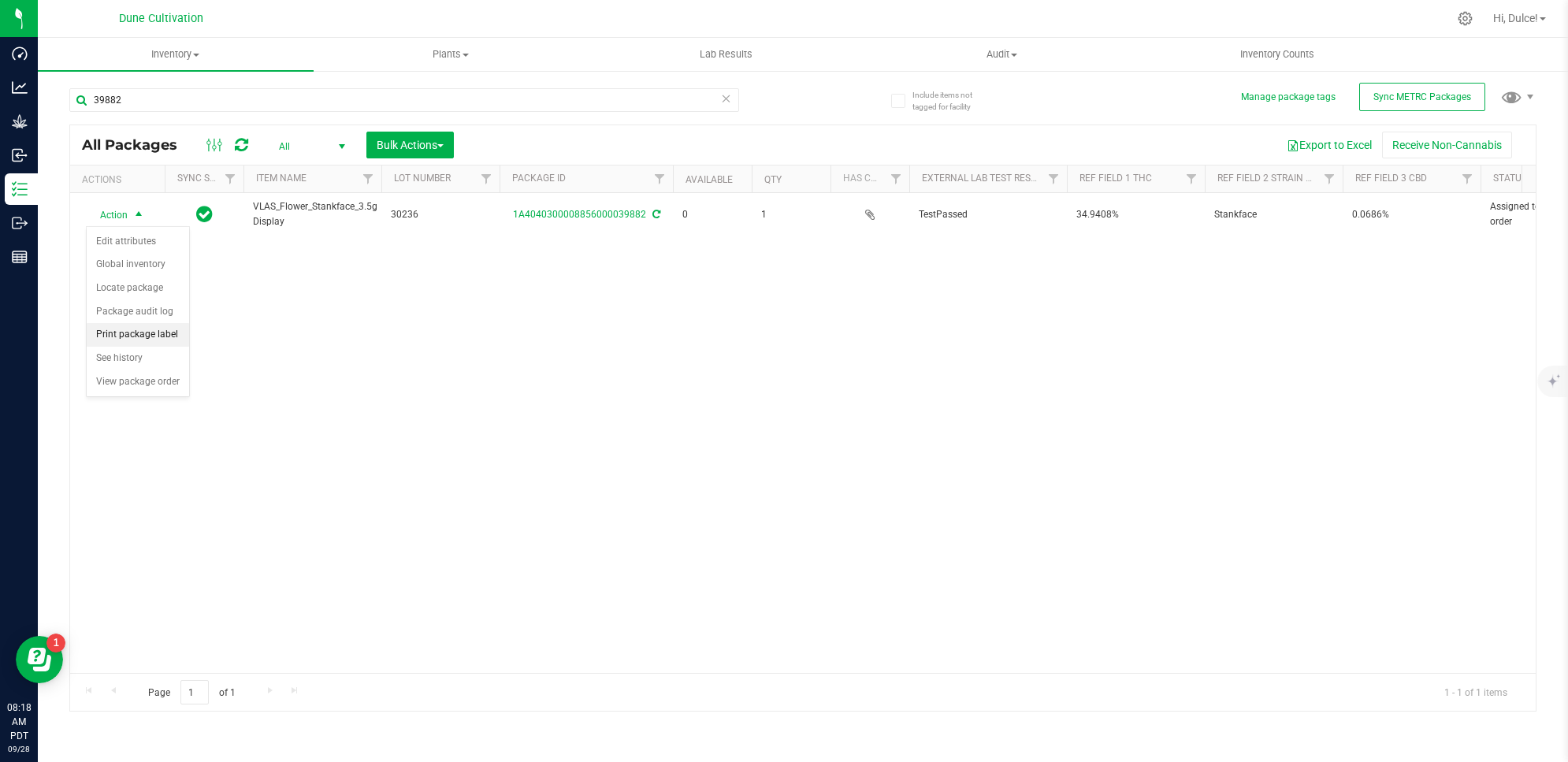
click at [154, 336] on li "Print package label" at bounding box center [137, 335] width 103 height 23
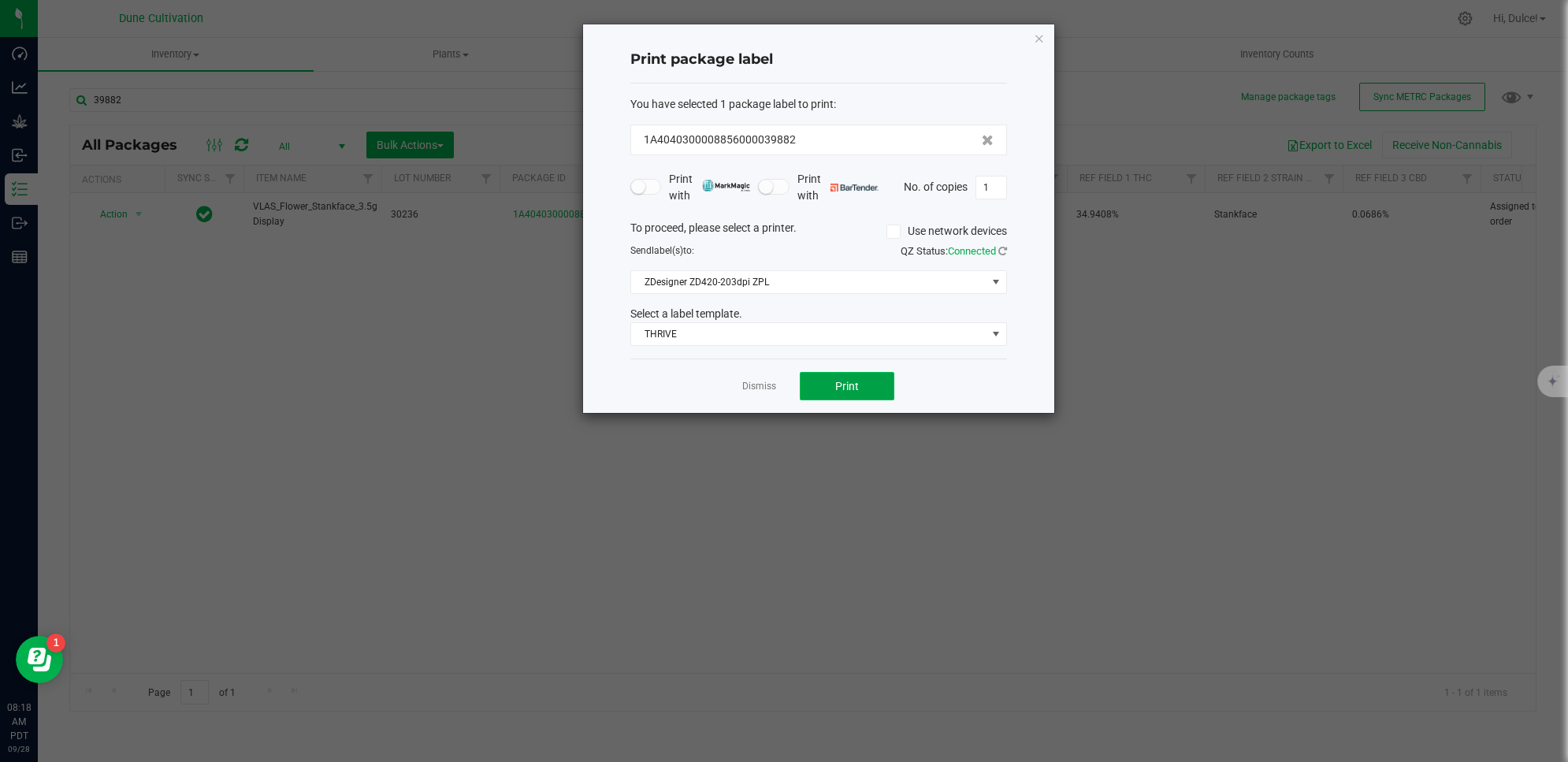
click at [828, 375] on button "Print" at bounding box center [847, 386] width 95 height 29
click at [1031, 26] on div "Print package label You have selected 1 package label to print : 1A404030000885…" at bounding box center [818, 218] width 471 height 388
click at [1038, 39] on icon "button" at bounding box center [1040, 37] width 11 height 19
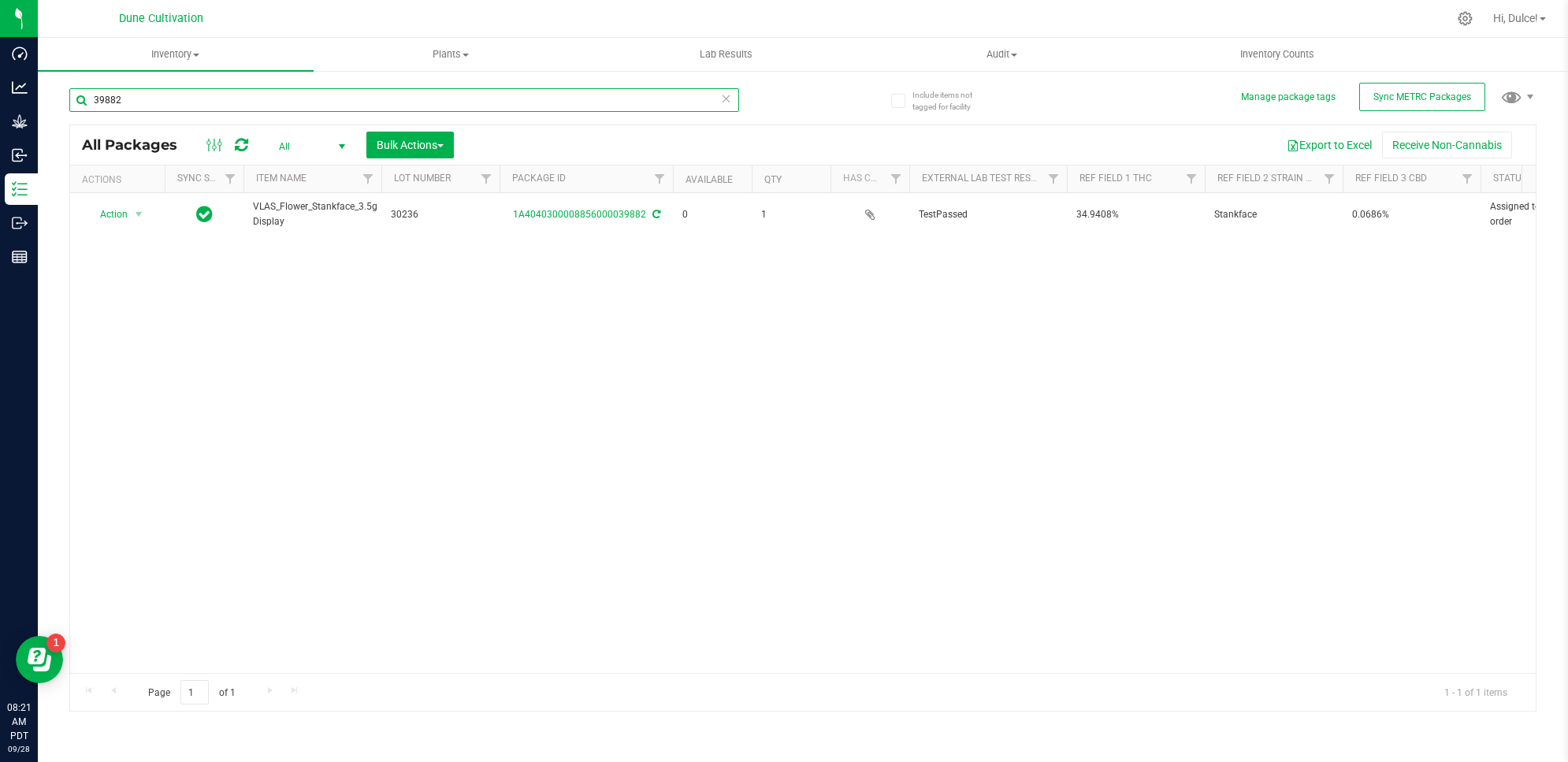
click at [296, 96] on input "39882" at bounding box center [404, 100] width 670 height 23
type input "3"
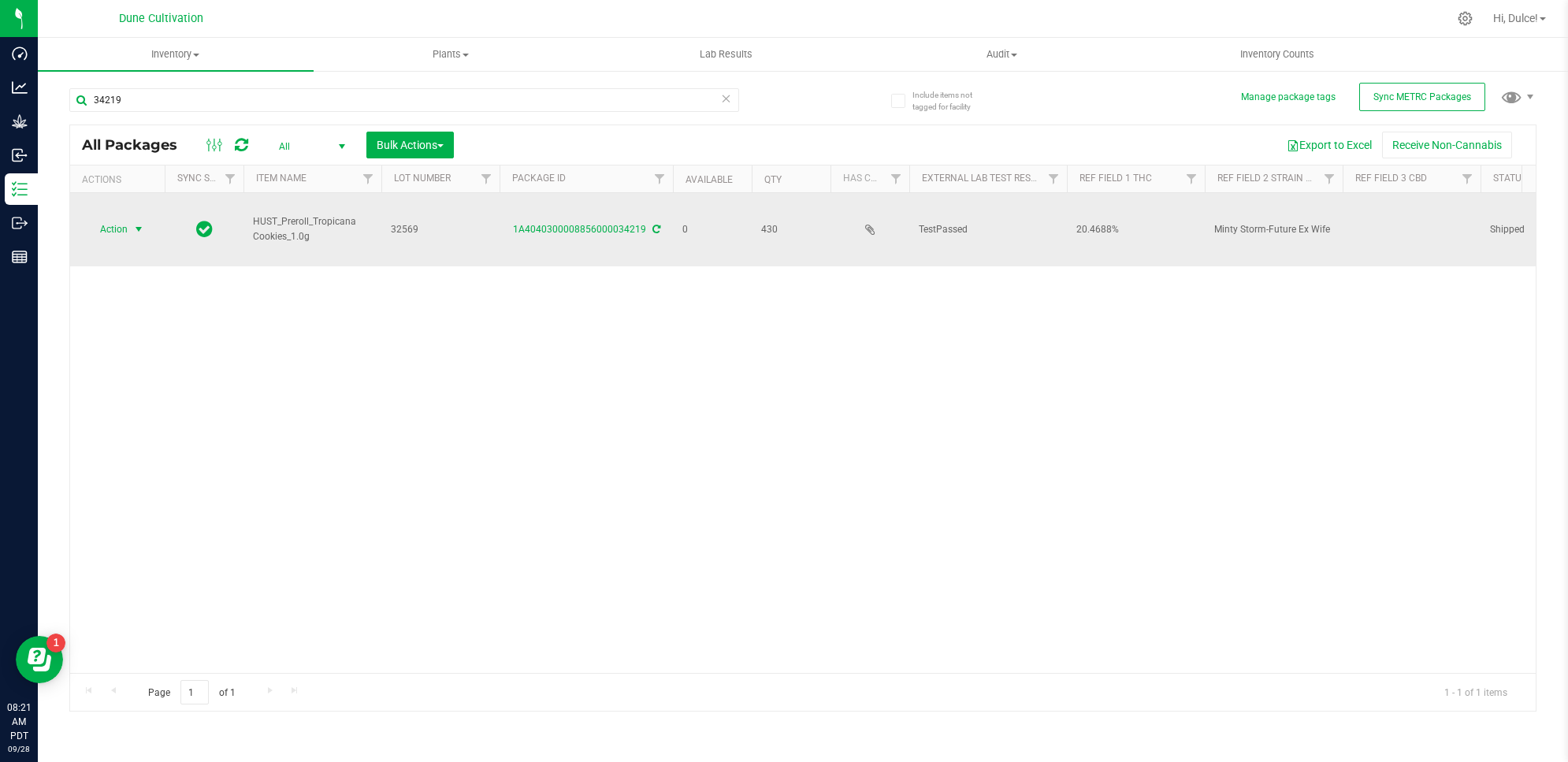
click at [132, 223] on span "select" at bounding box center [138, 229] width 12 height 12
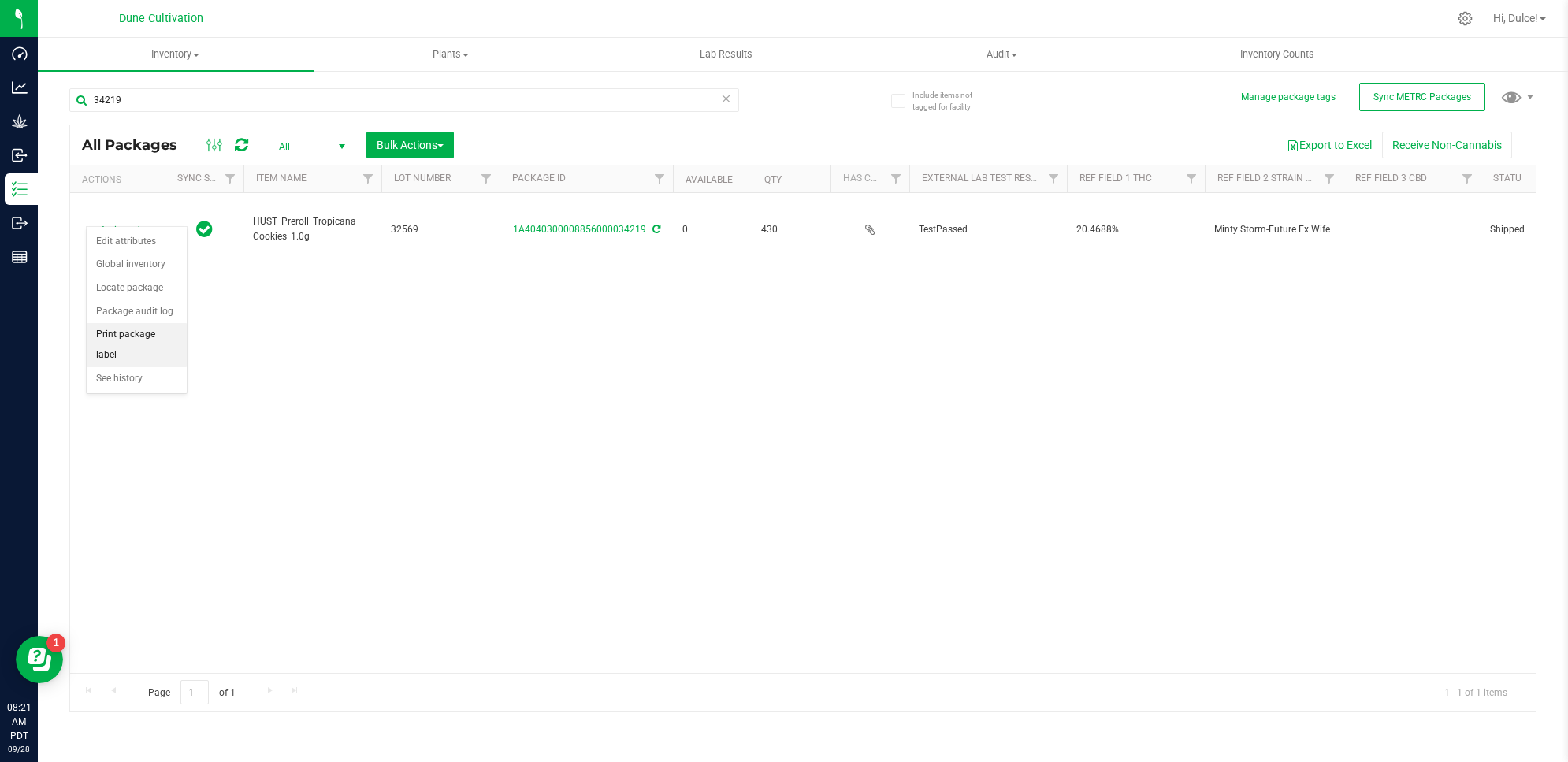
click at [156, 335] on li "Print package label" at bounding box center [137, 344] width 100 height 44
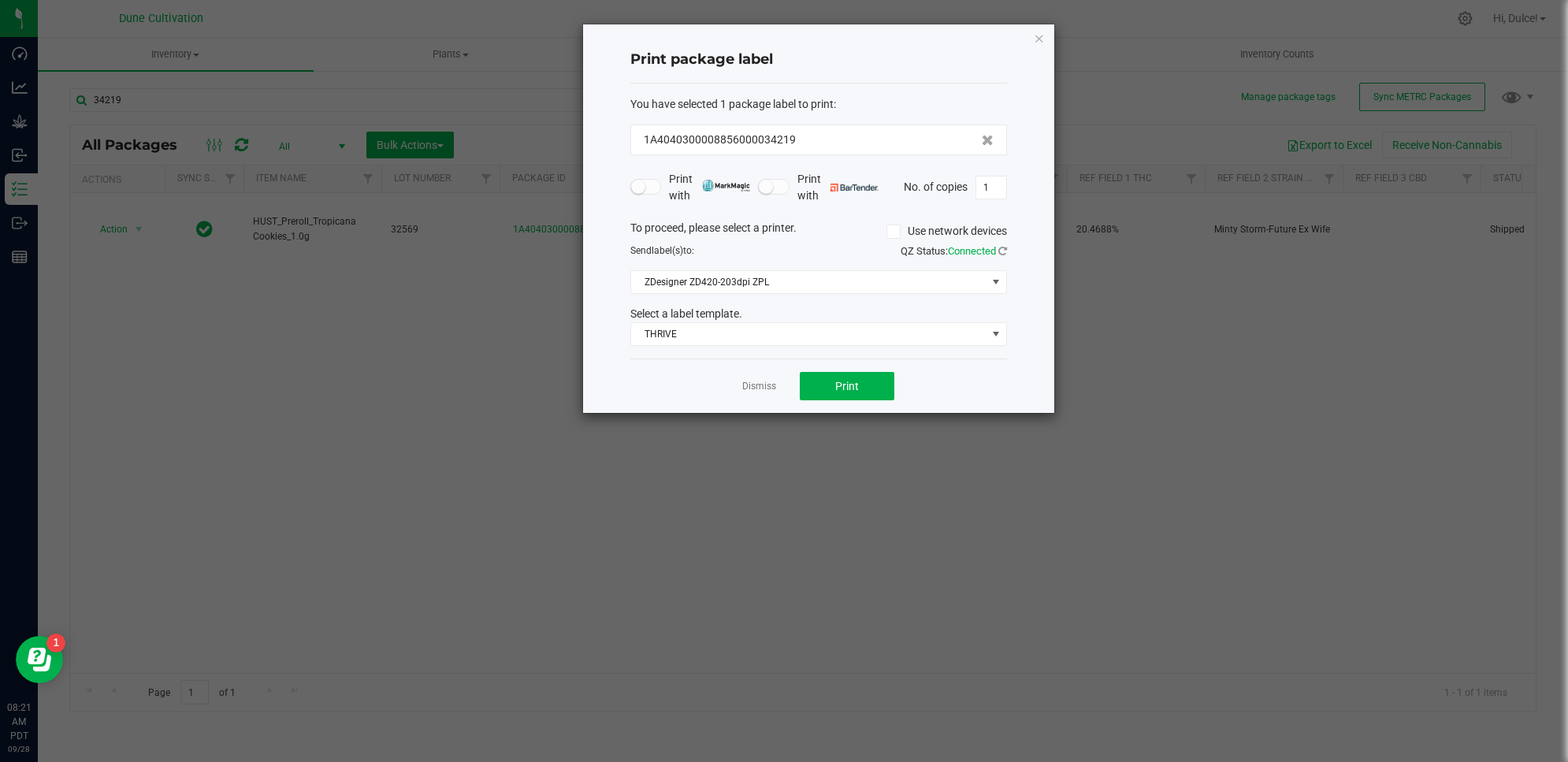
click at [790, 321] on div "Select a label template." at bounding box center [818, 314] width 401 height 17
click at [791, 333] on span "THRIVE" at bounding box center [809, 334] width 355 height 22
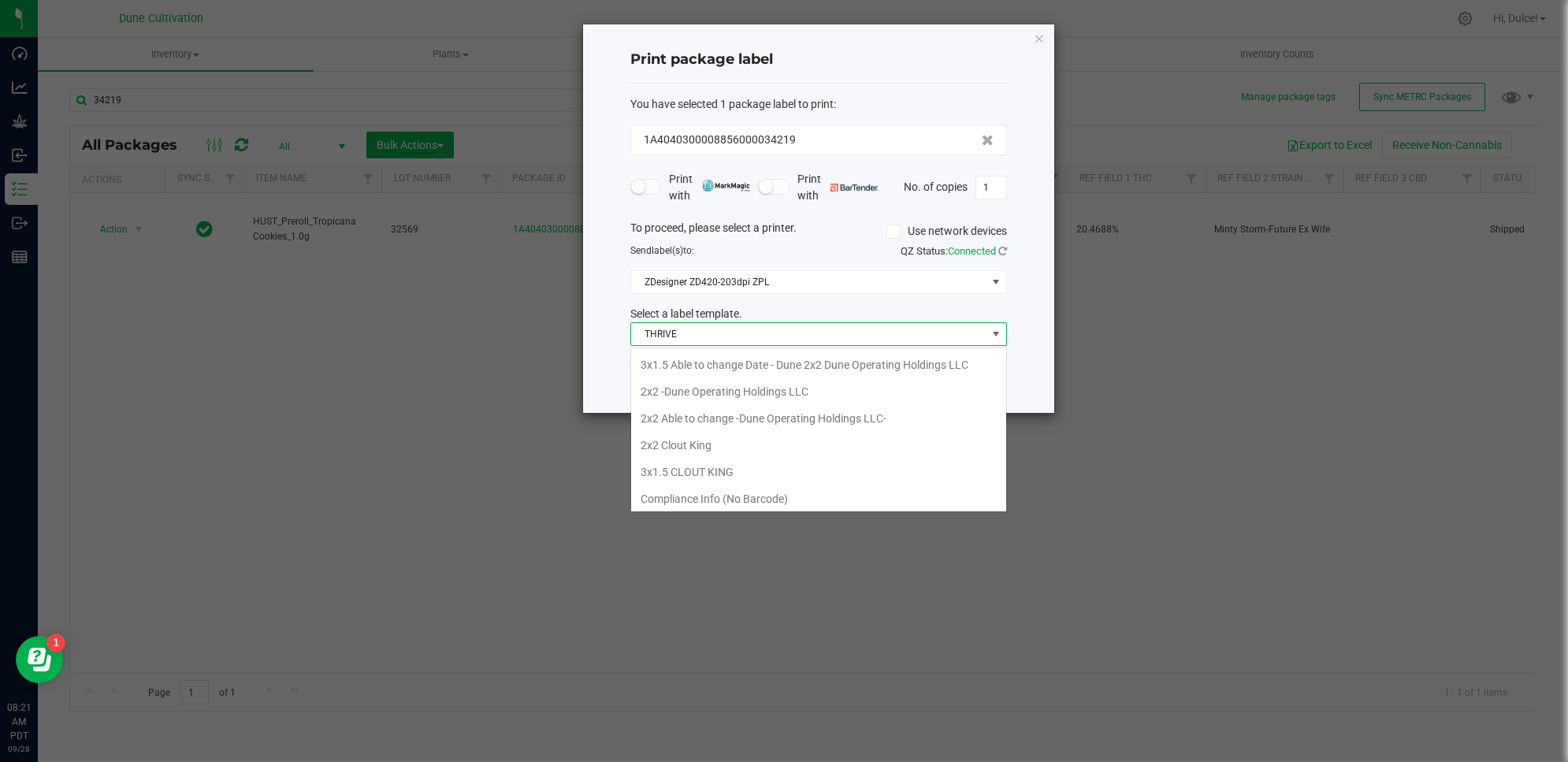
scroll to position [112, 0]
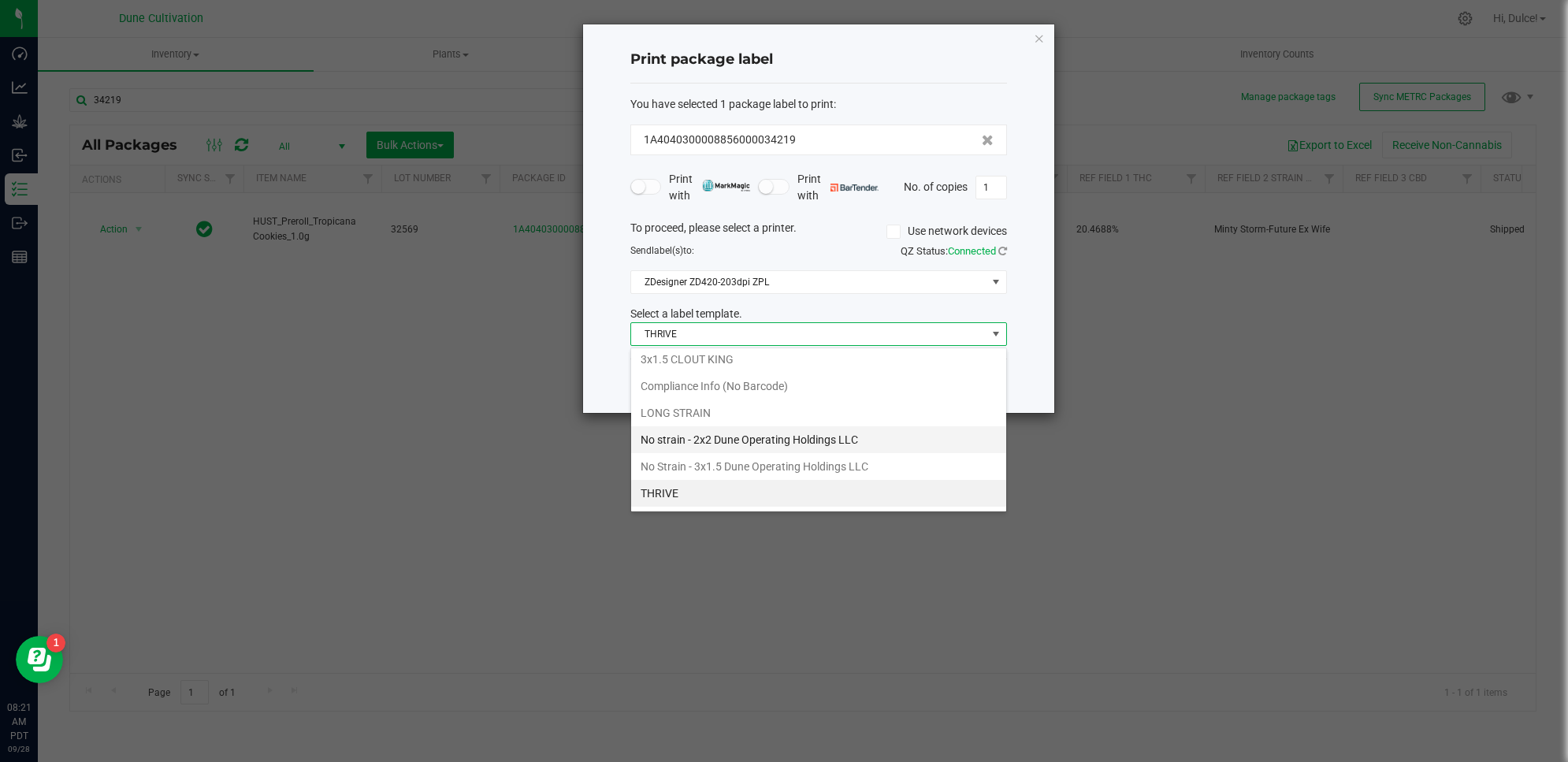
click at [788, 450] on li "No strain - 2x2 Dune Operating Holdings LLC" at bounding box center [818, 440] width 375 height 27
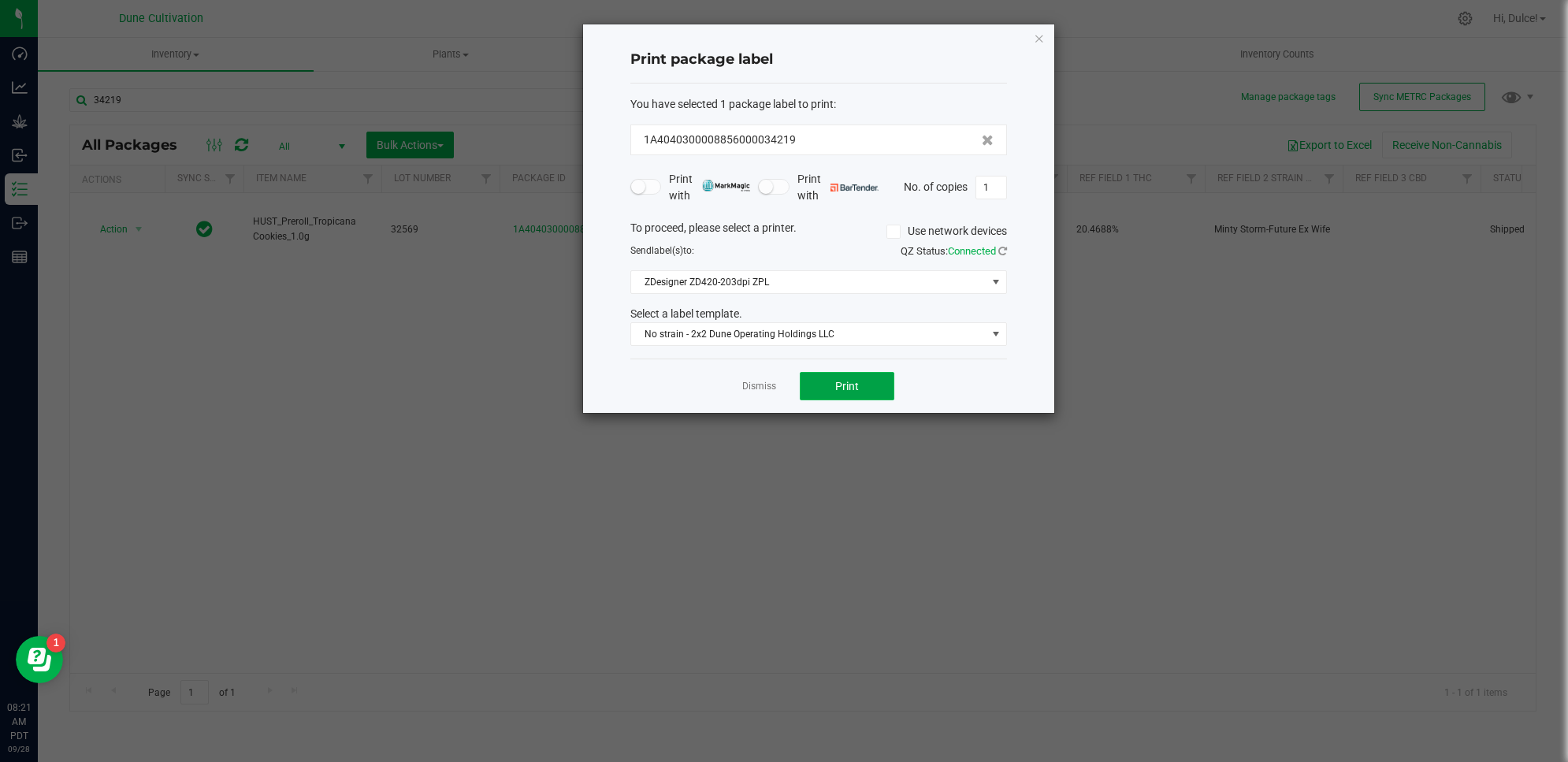
click at [852, 388] on span "Print" at bounding box center [847, 386] width 23 height 12
click at [1038, 44] on icon "button" at bounding box center [1040, 37] width 11 height 19
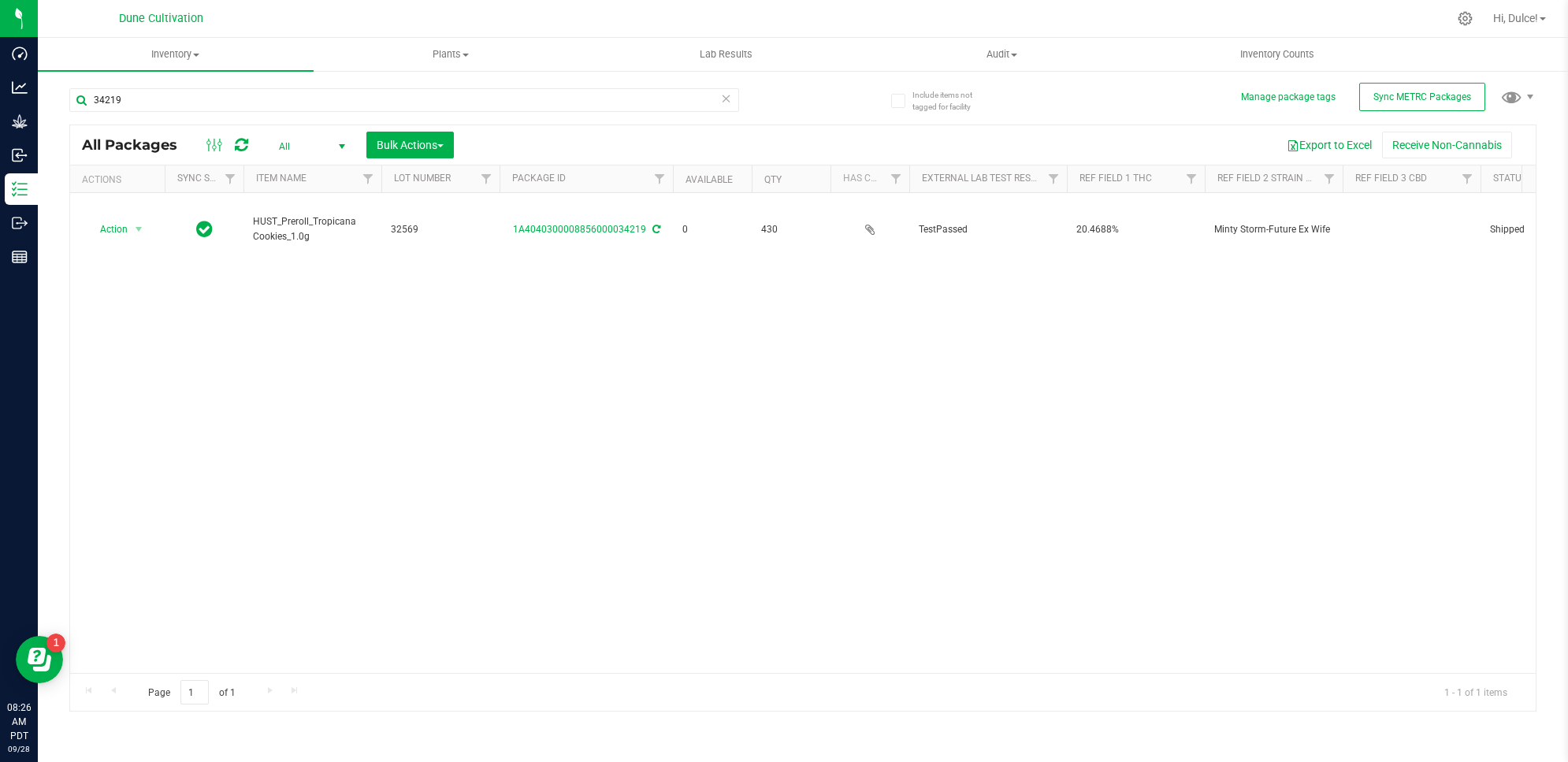
click at [1016, 734] on div "Inventory All packages All inventory Waste log Create inventory Plants All plan…" at bounding box center [802, 400] width 1531 height 725
click at [238, 140] on icon at bounding box center [241, 145] width 13 height 16
drag, startPoint x: 238, startPoint y: 140, endPoint x: 258, endPoint y: 152, distance: 23.3
click at [258, 152] on div "All Packages" at bounding box center [174, 145] width 184 height 19
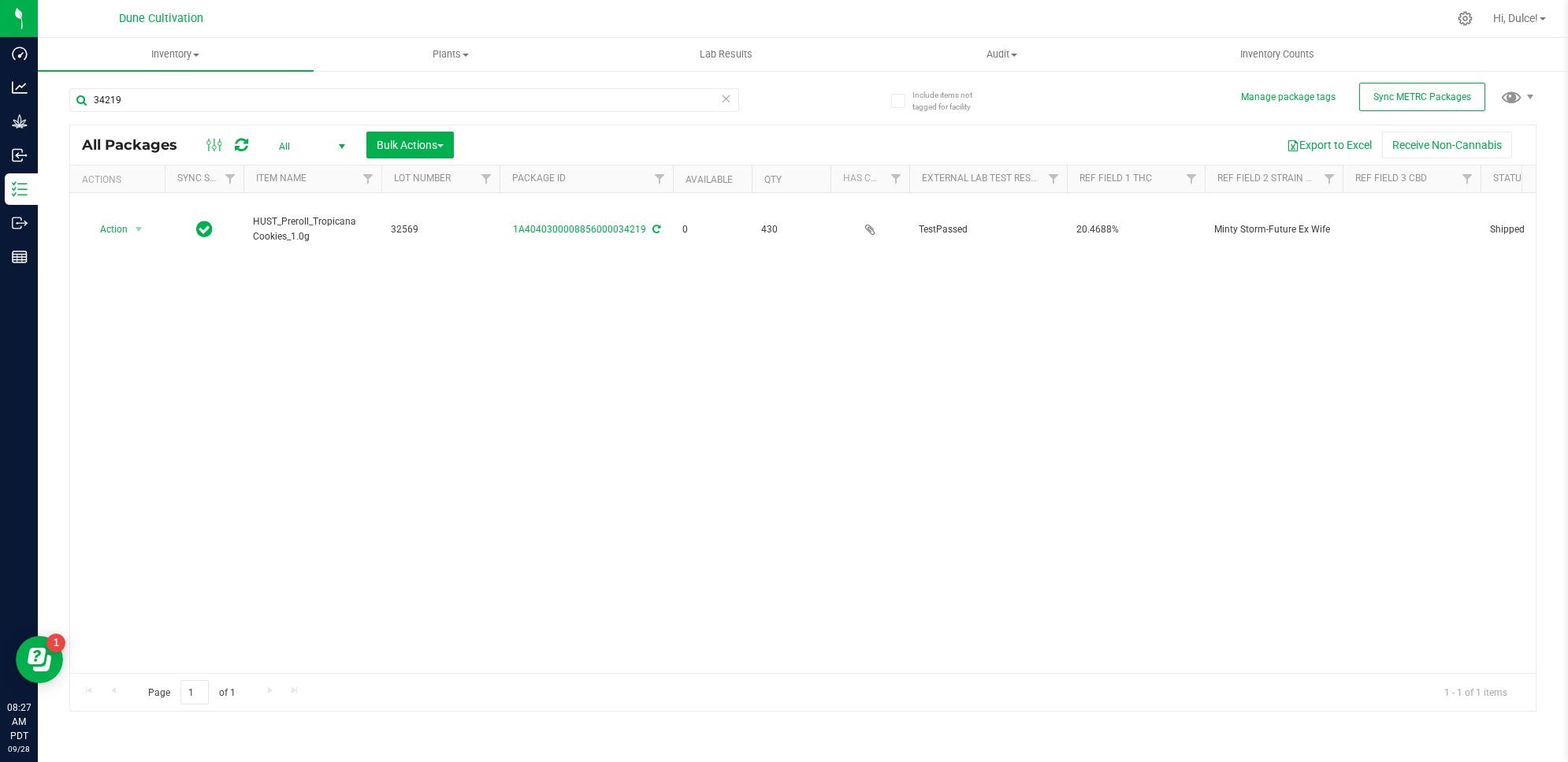
click at [235, 143] on icon at bounding box center [241, 145] width 13 height 16
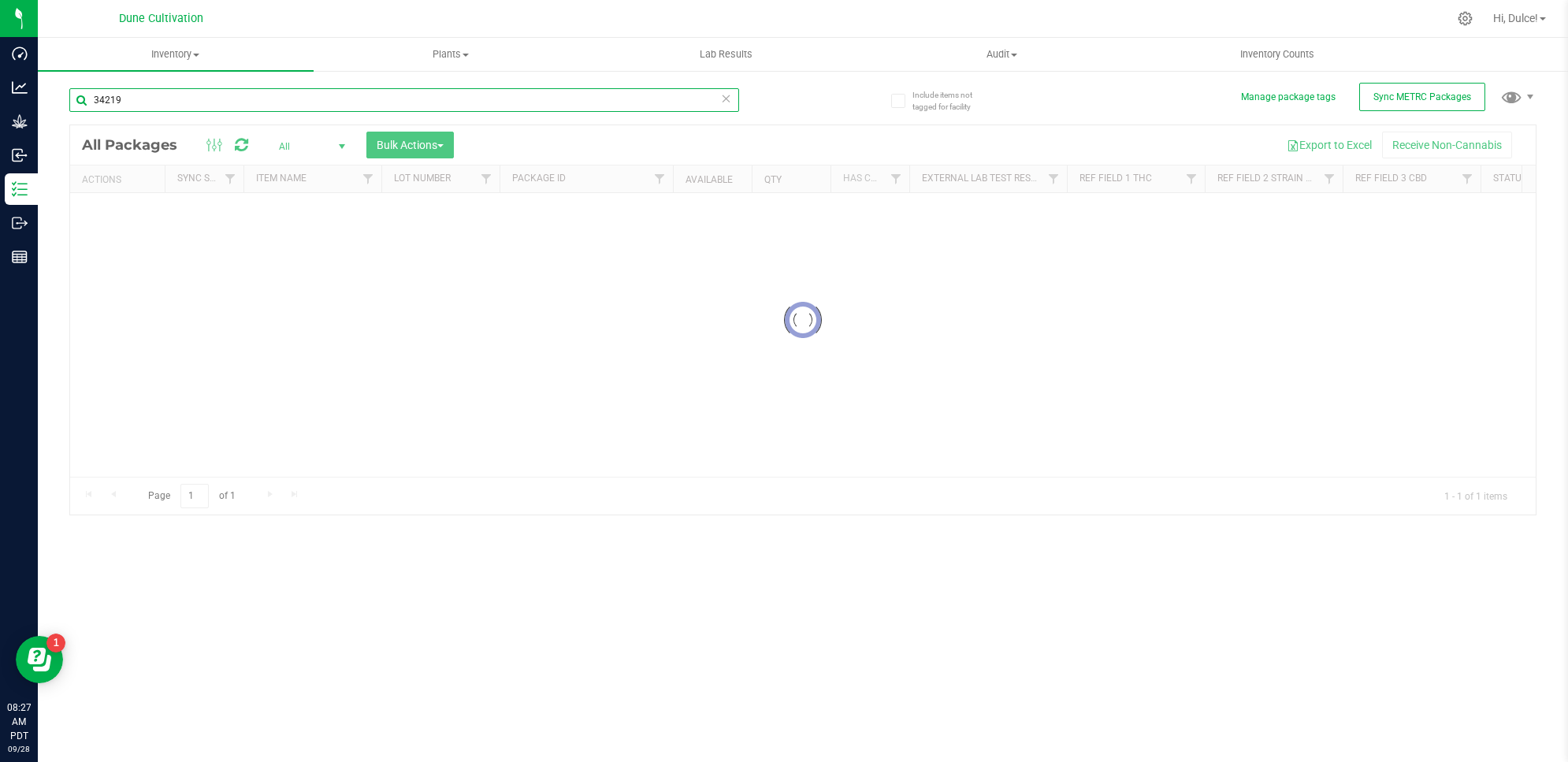
click at [233, 106] on input "34219" at bounding box center [404, 100] width 670 height 23
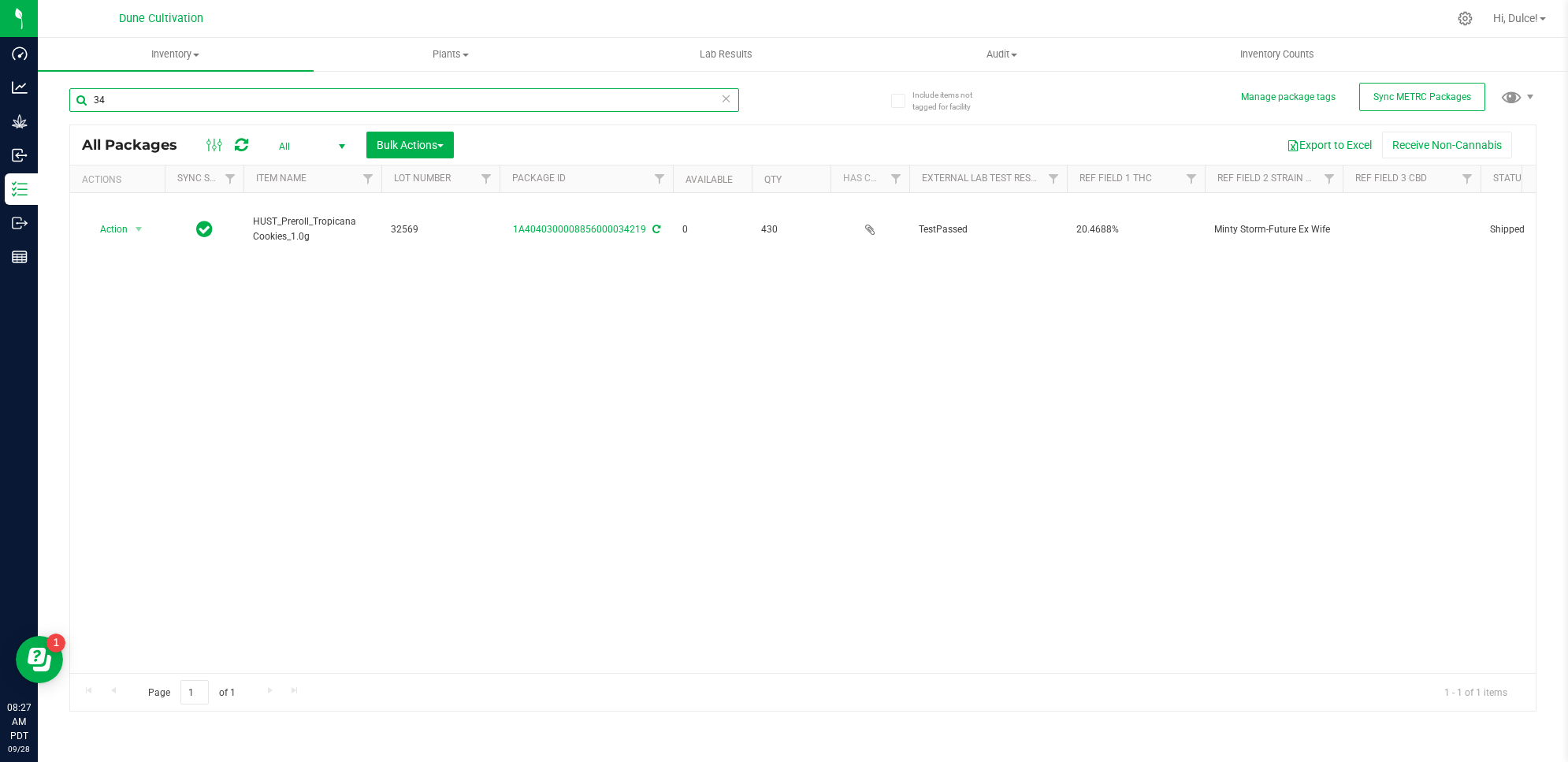
type input "3"
type input "39873"
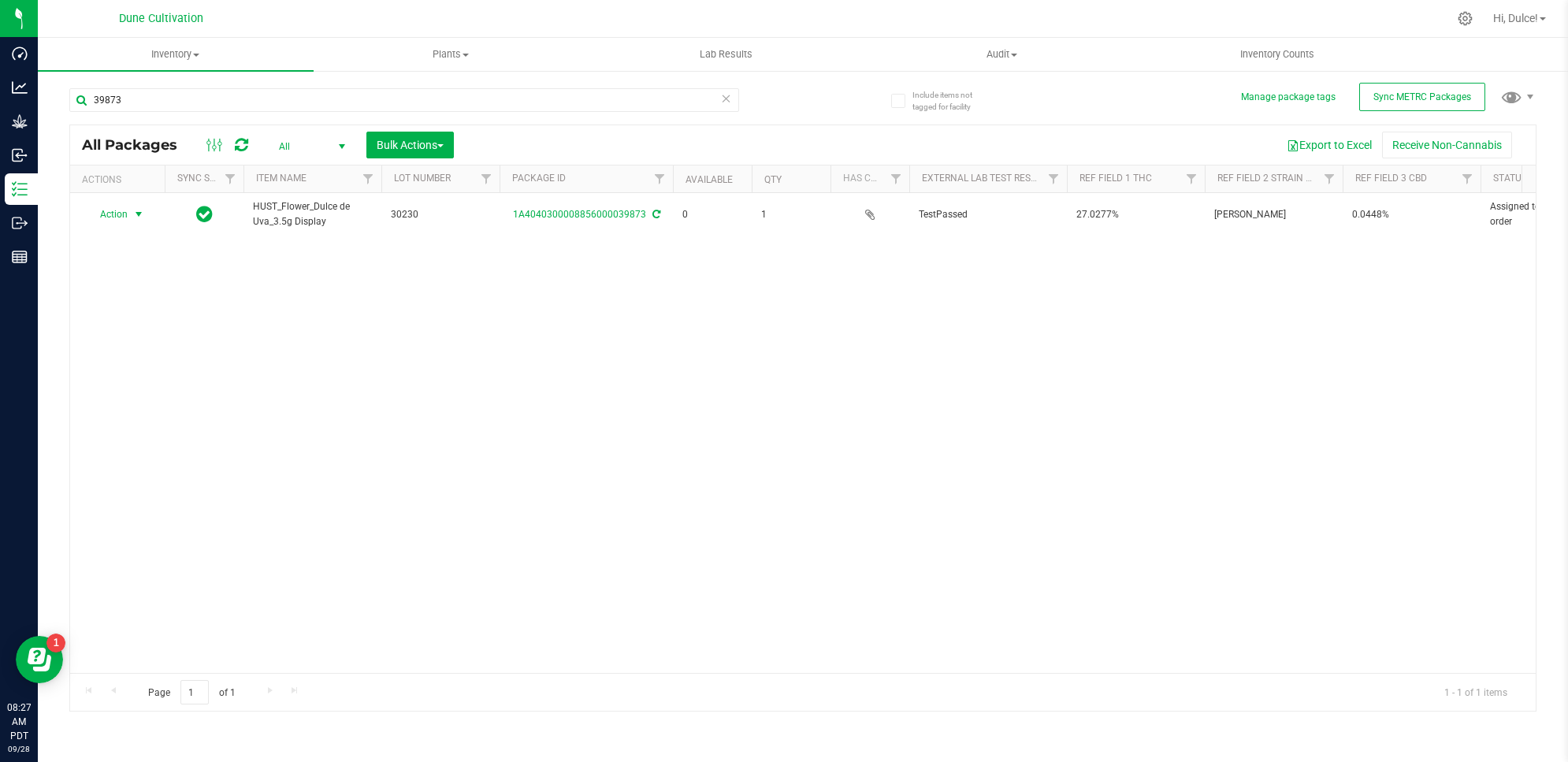
click at [120, 207] on span "Action" at bounding box center [107, 214] width 43 height 22
click at [145, 345] on li "Print package label" at bounding box center [137, 335] width 103 height 23
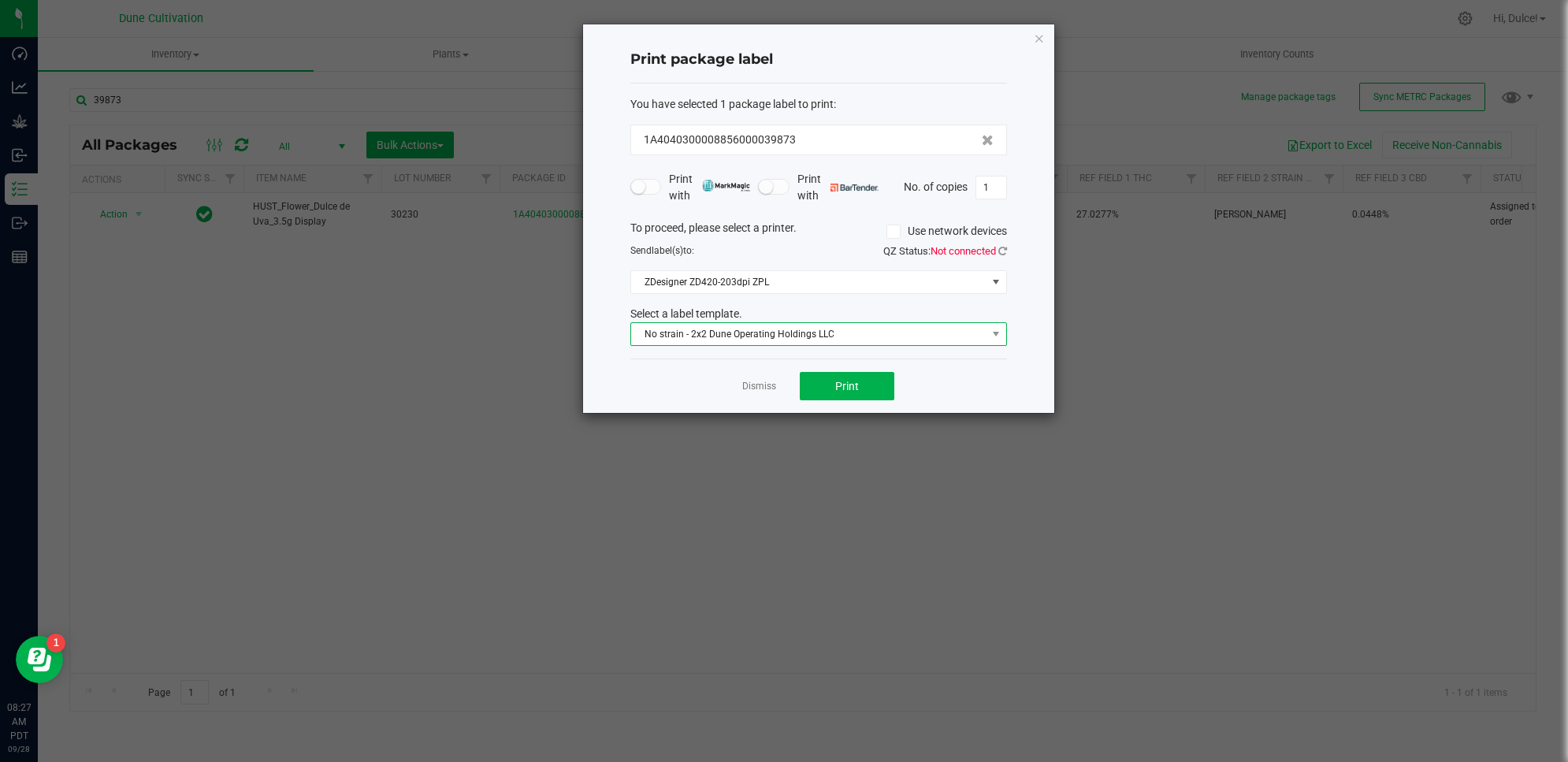
click at [897, 339] on span "No strain - 2x2 Dune Operating Holdings LLC" at bounding box center [809, 334] width 355 height 22
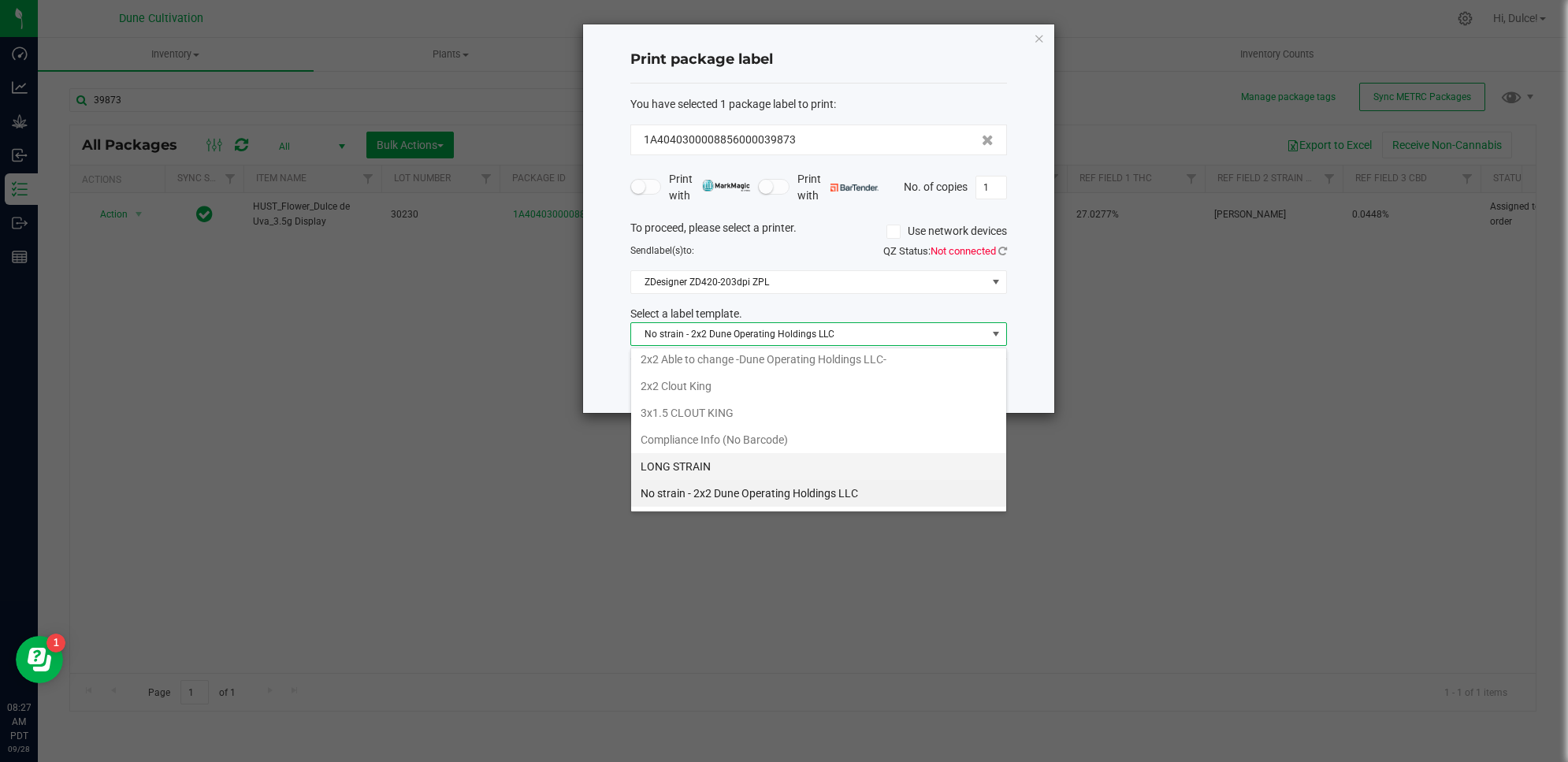
scroll to position [140, 0]
click at [722, 467] on li "THRIVE" at bounding box center [818, 468] width 375 height 27
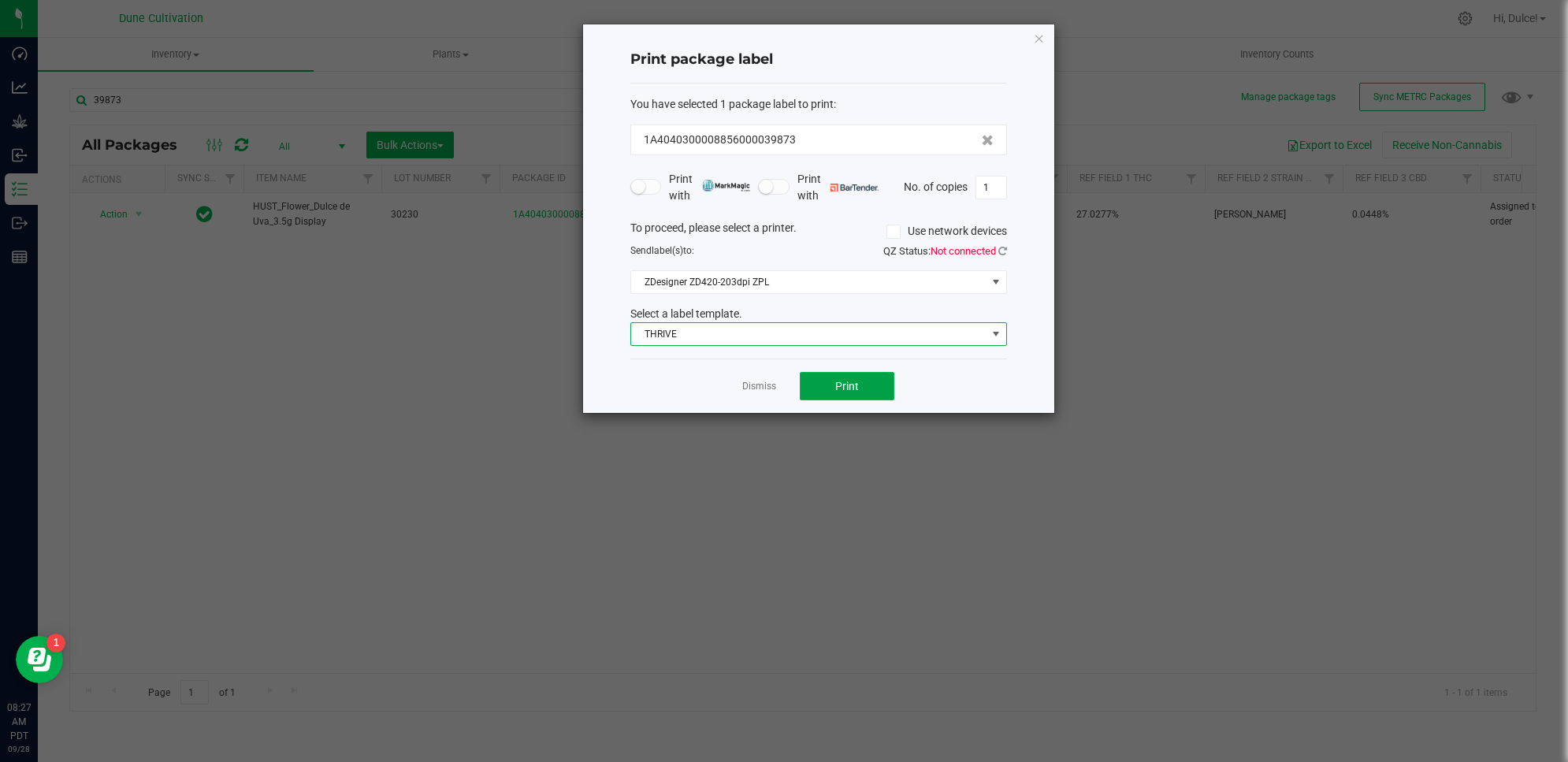
click at [873, 384] on button "Print" at bounding box center [847, 386] width 95 height 29
drag, startPoint x: 1112, startPoint y: 139, endPoint x: 1077, endPoint y: 174, distance: 49.5
click at [1077, 174] on ngb-modal-window "Print package label You have selected 1 package label to print : 1A404030000885…" at bounding box center [790, 381] width 1580 height 762
click at [1216, 380] on ngb-modal-window "Print package label You have selected 1 package label to print : 1A404030000885…" at bounding box center [790, 381] width 1580 height 762
click at [1039, 36] on icon "button" at bounding box center [1040, 37] width 11 height 19
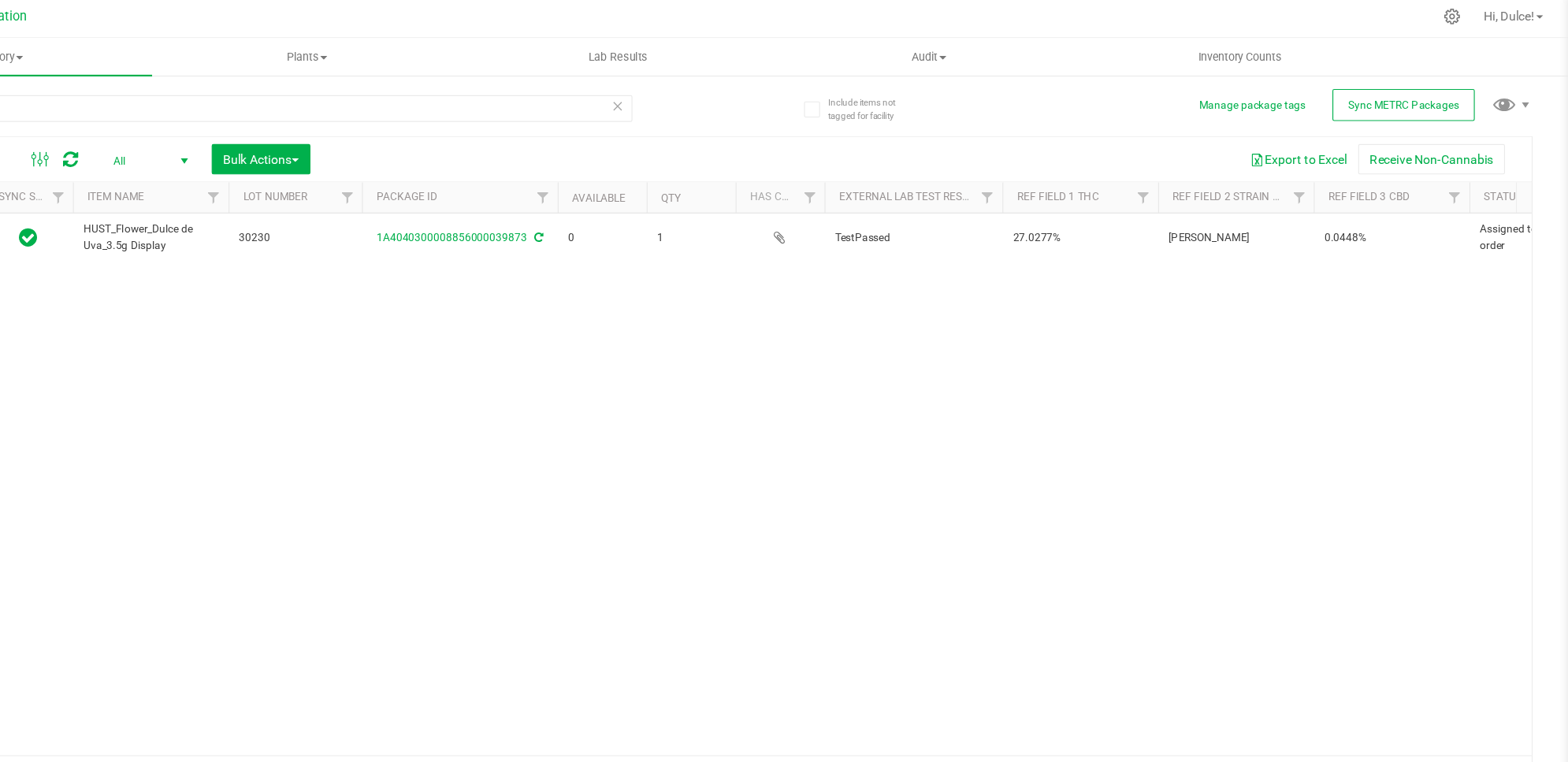
scroll to position [0, 0]
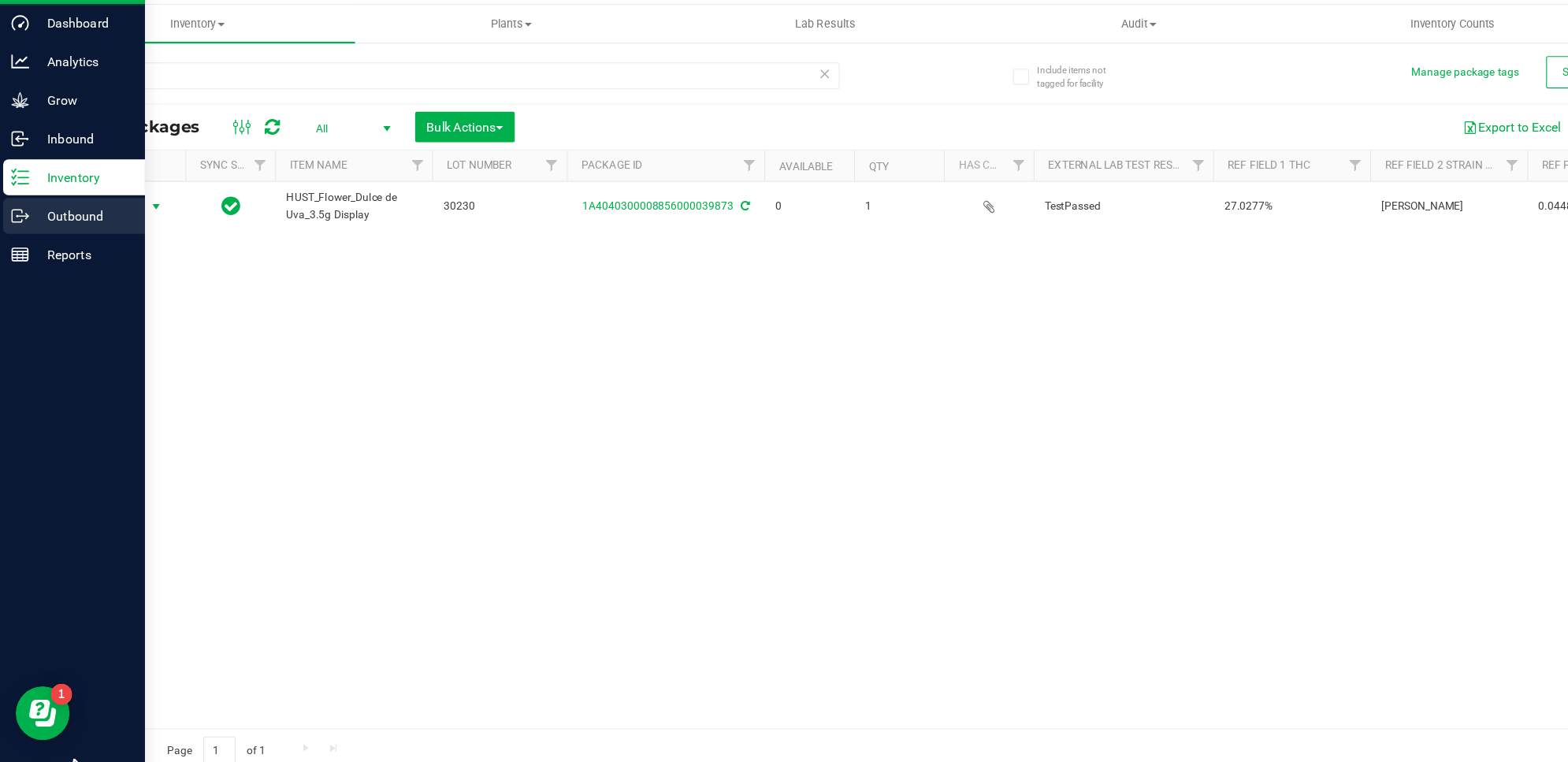
click at [63, 227] on p "Outbound" at bounding box center [75, 222] width 95 height 19
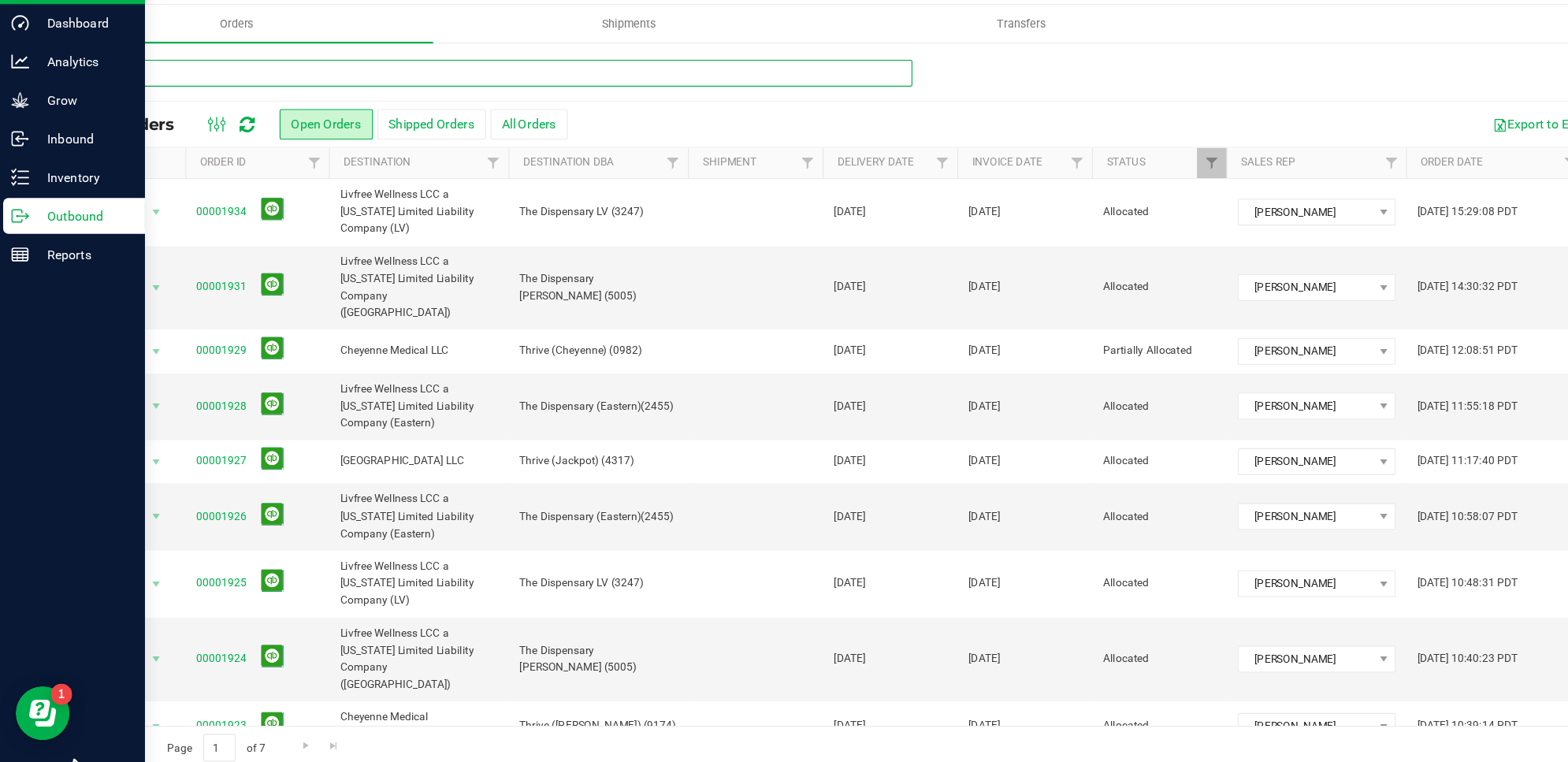
click at [282, 101] on input "text" at bounding box center [436, 97] width 734 height 23
type input "1934"
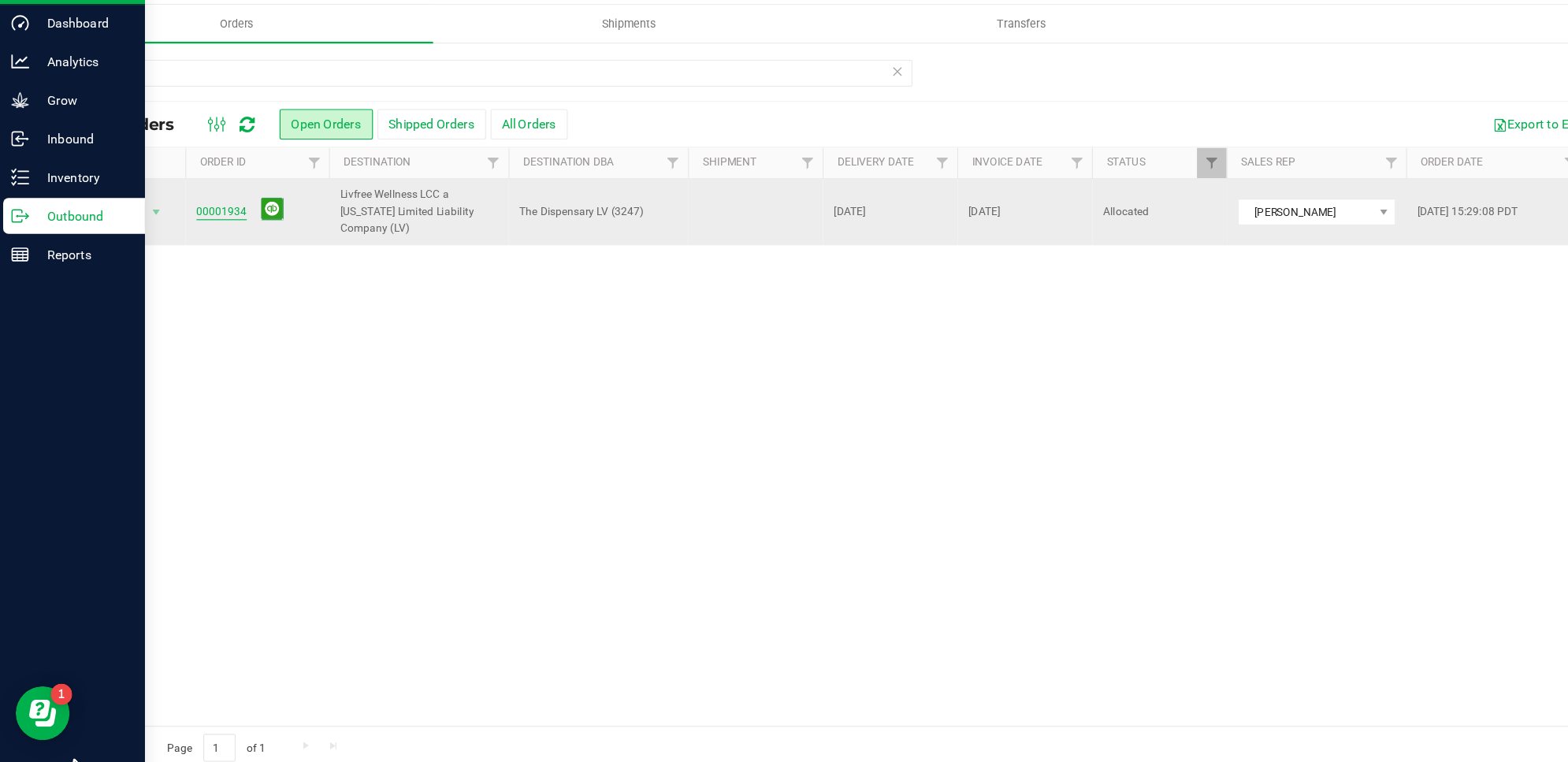
click at [209, 213] on link "00001934" at bounding box center [195, 219] width 44 height 15
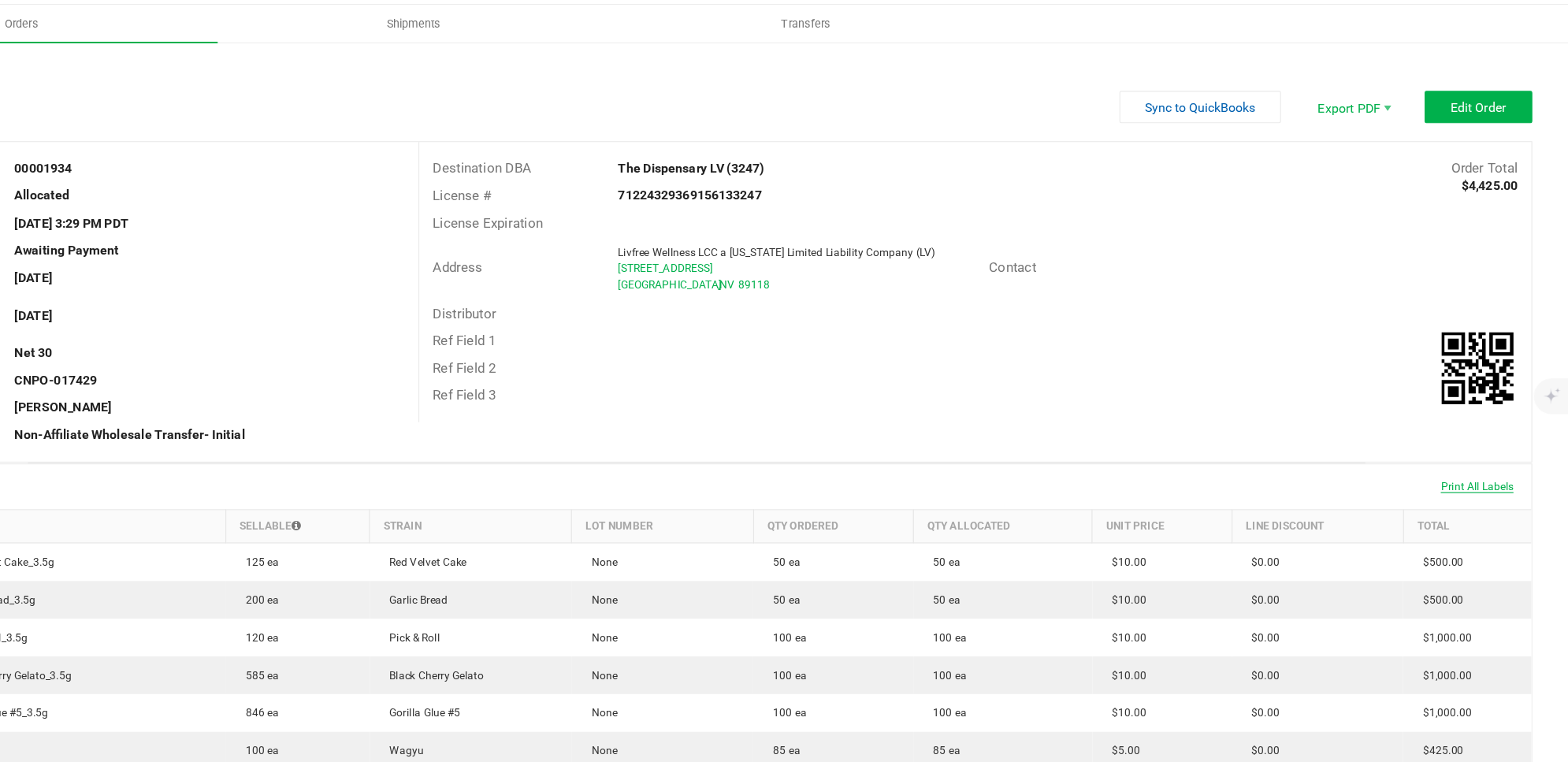
click at [1456, 456] on span "Print All Labels" at bounding box center [1489, 460] width 64 height 11
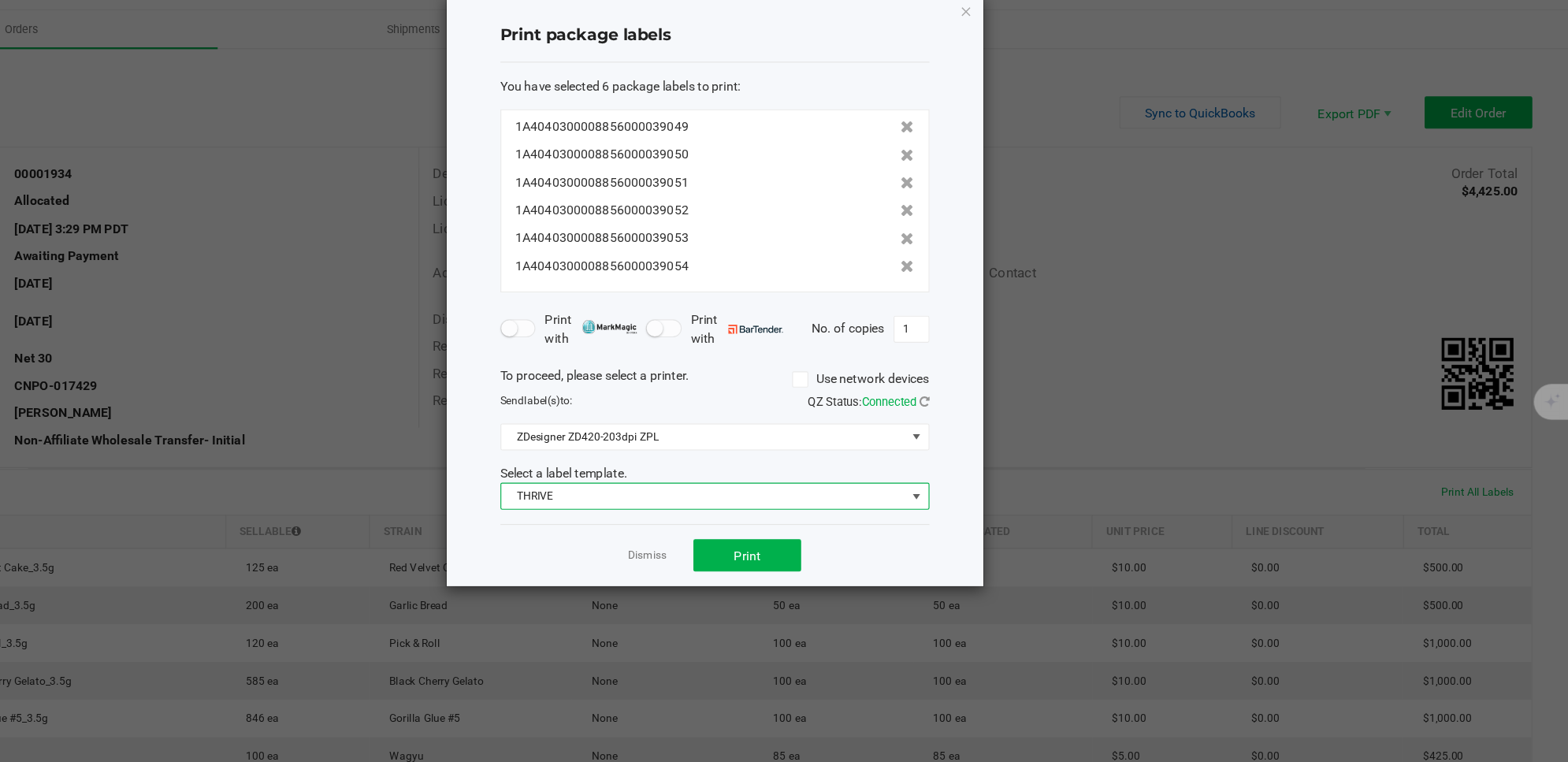
drag, startPoint x: 900, startPoint y: 461, endPoint x: 902, endPoint y: 451, distance: 10.2
click at [902, 451] on div "Select a label template. THRIVE" at bounding box center [818, 455] width 401 height 40
drag, startPoint x: 902, startPoint y: 451, endPoint x: 964, endPoint y: 463, distance: 63.2
click at [964, 463] on span "THRIVE" at bounding box center [809, 464] width 355 height 22
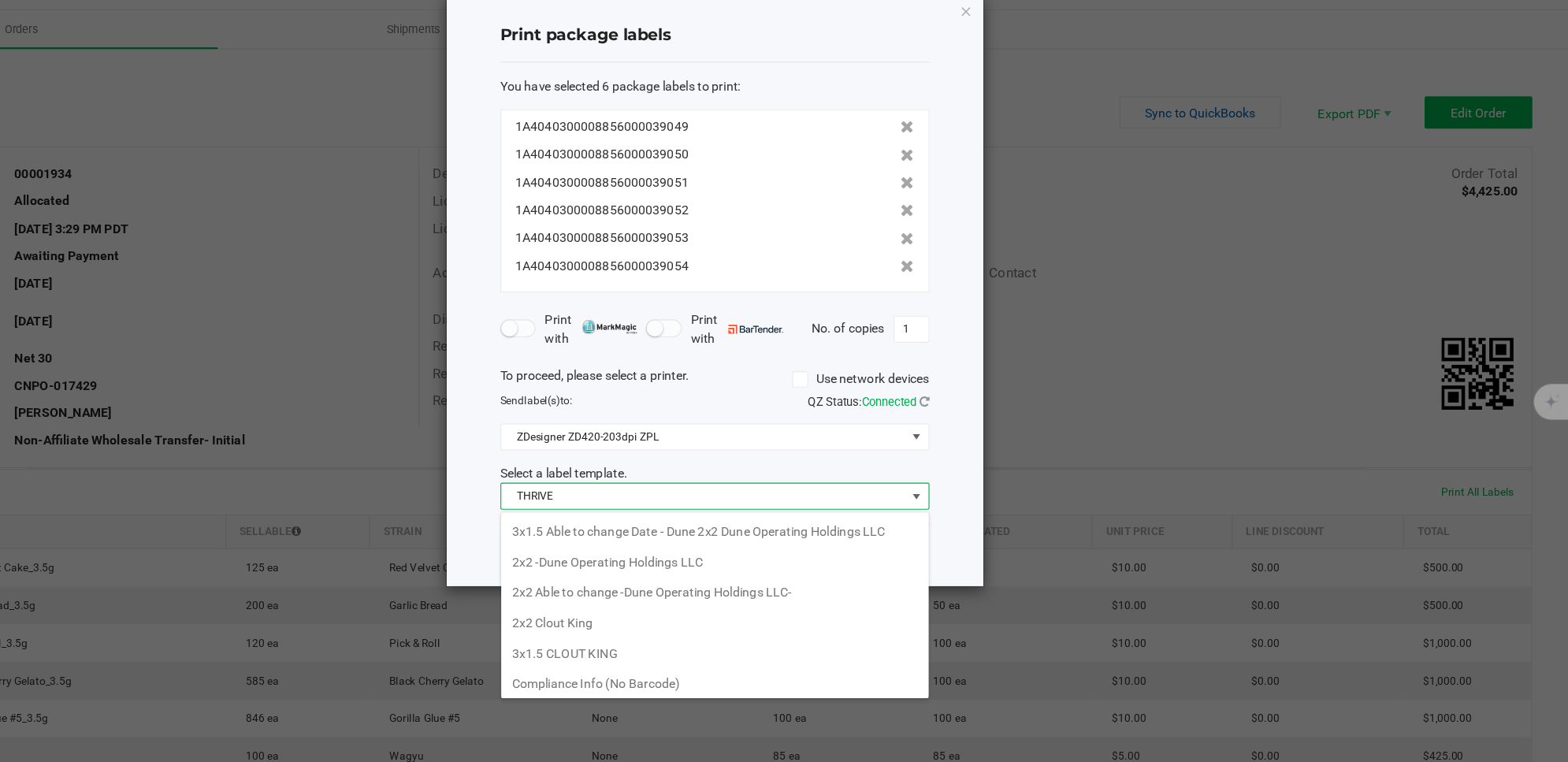
scroll to position [24, 376]
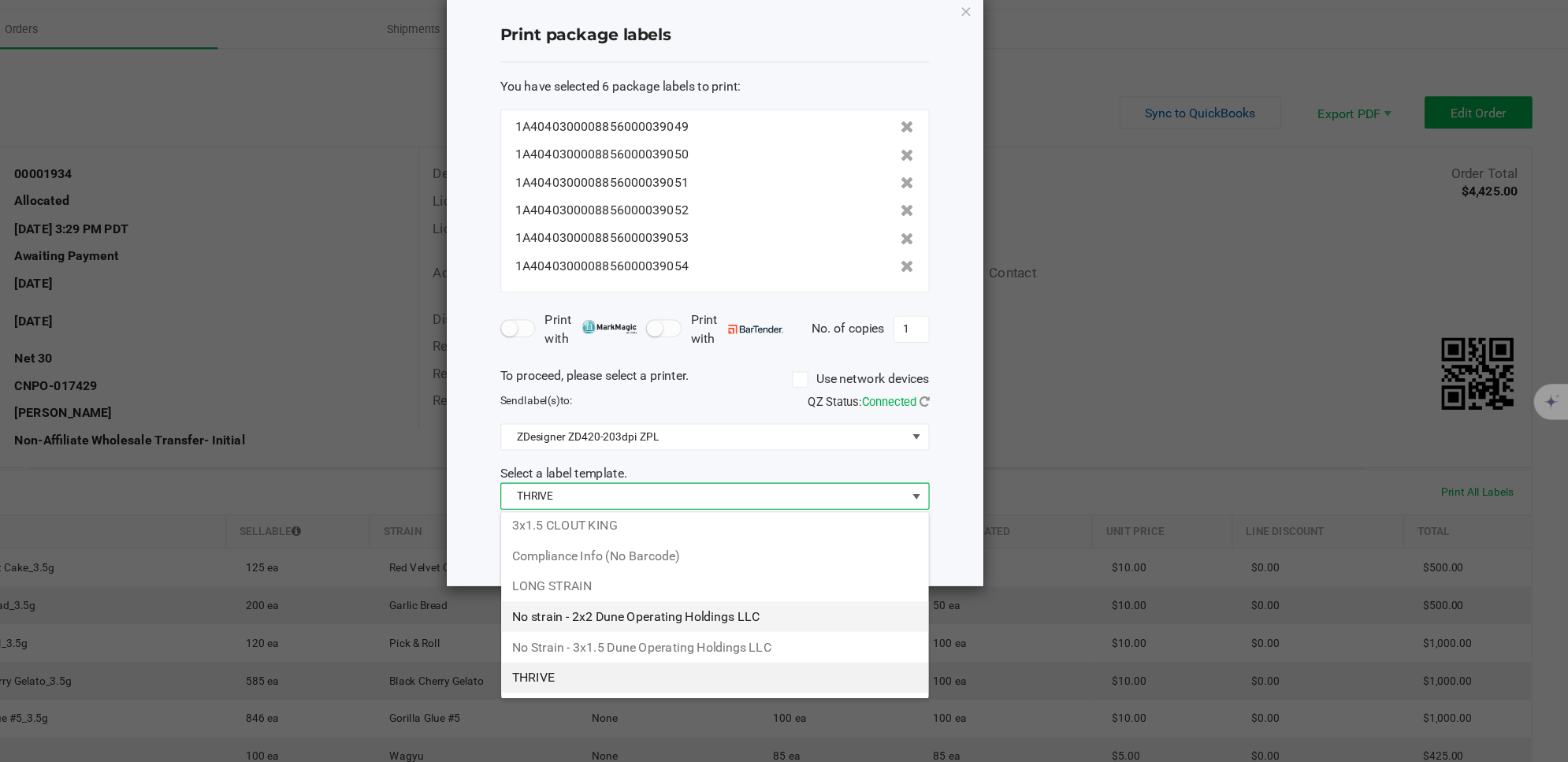
click at [825, 569] on li "No strain - 2x2 Dune Operating Holdings LLC" at bounding box center [818, 569] width 375 height 27
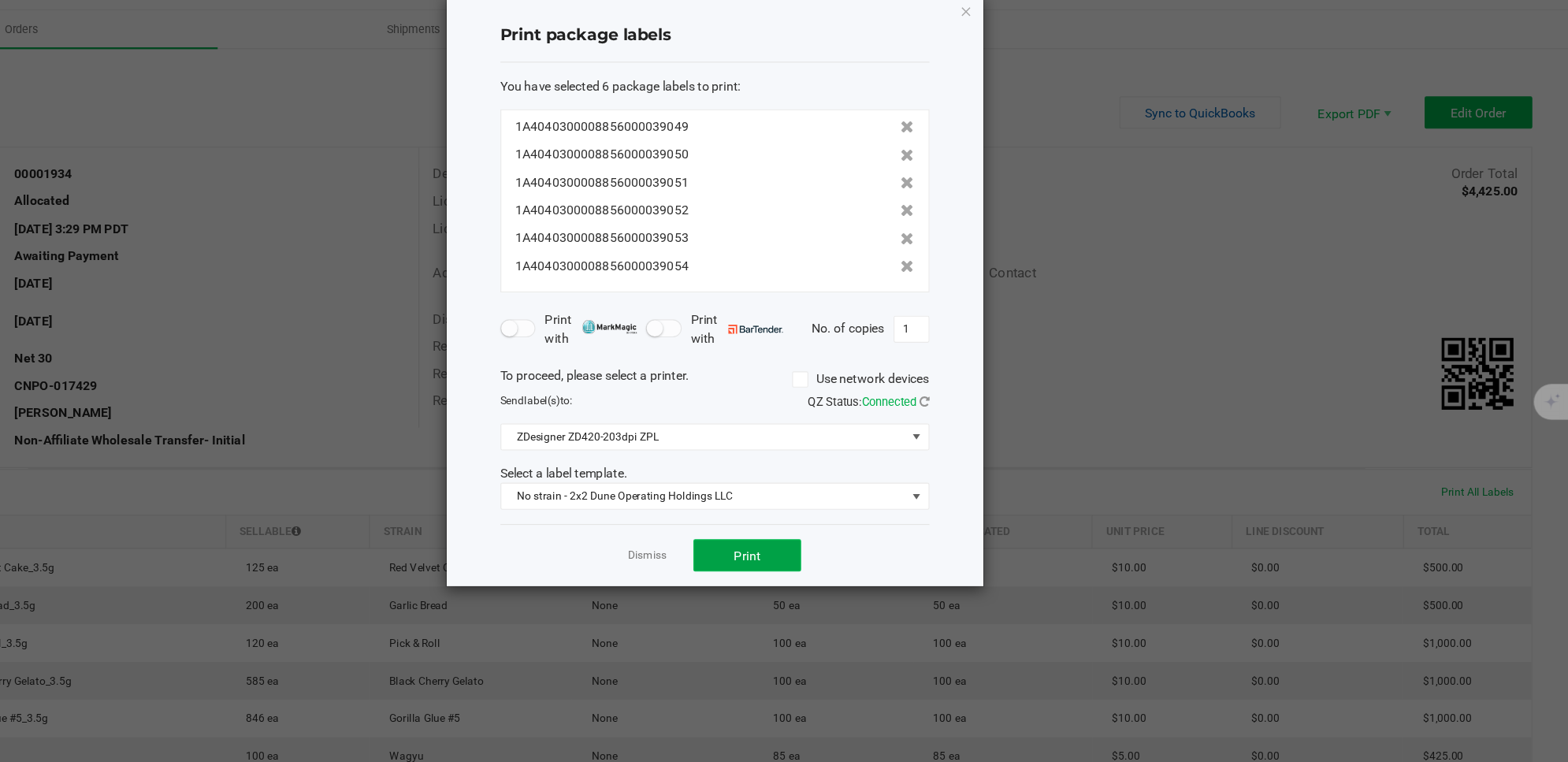
click at [856, 517] on span "Print" at bounding box center [847, 516] width 23 height 12
click at [1042, 32] on icon "button" at bounding box center [1040, 37] width 11 height 19
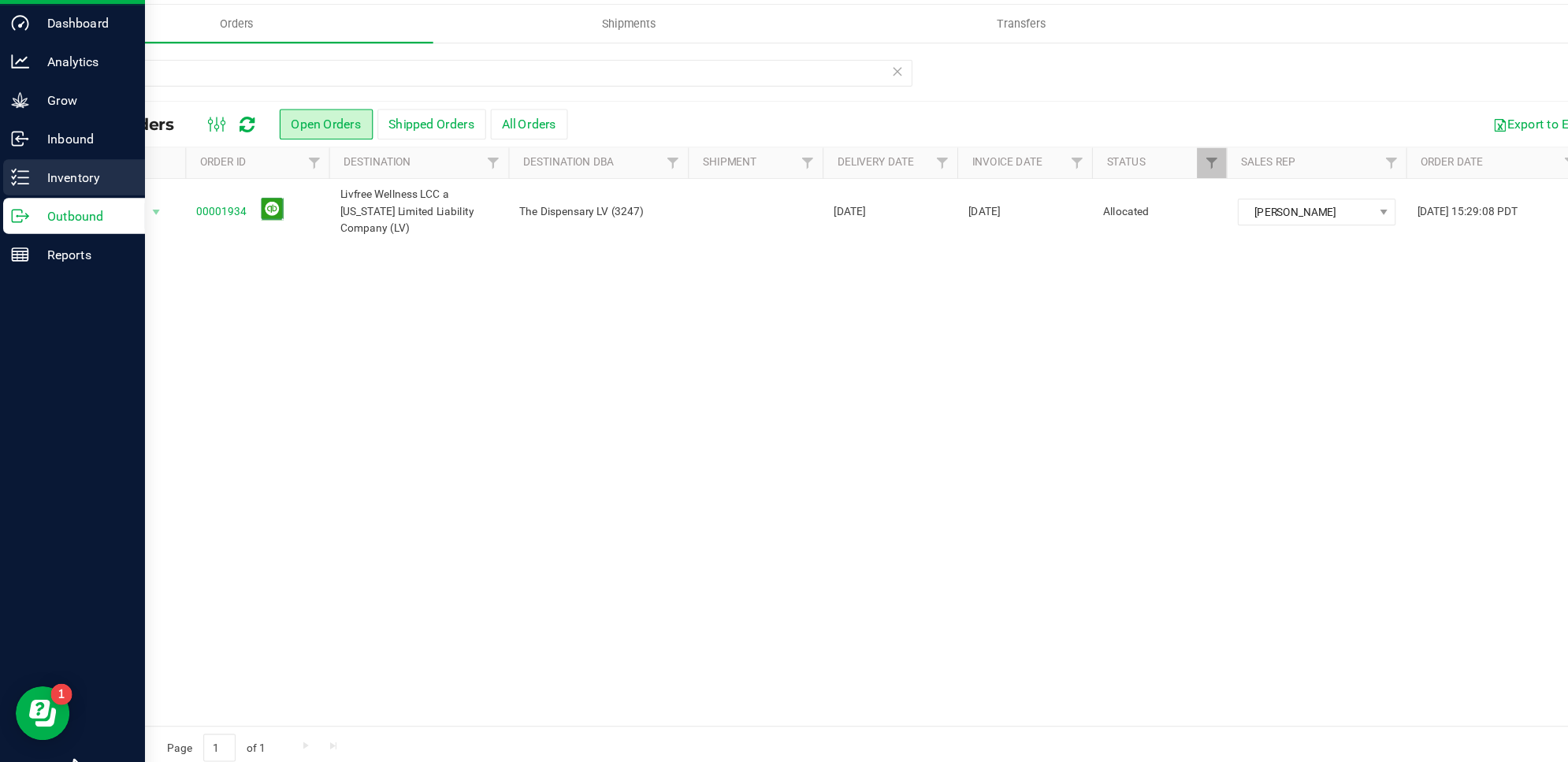
click at [75, 186] on p "Inventory" at bounding box center [75, 188] width 95 height 19
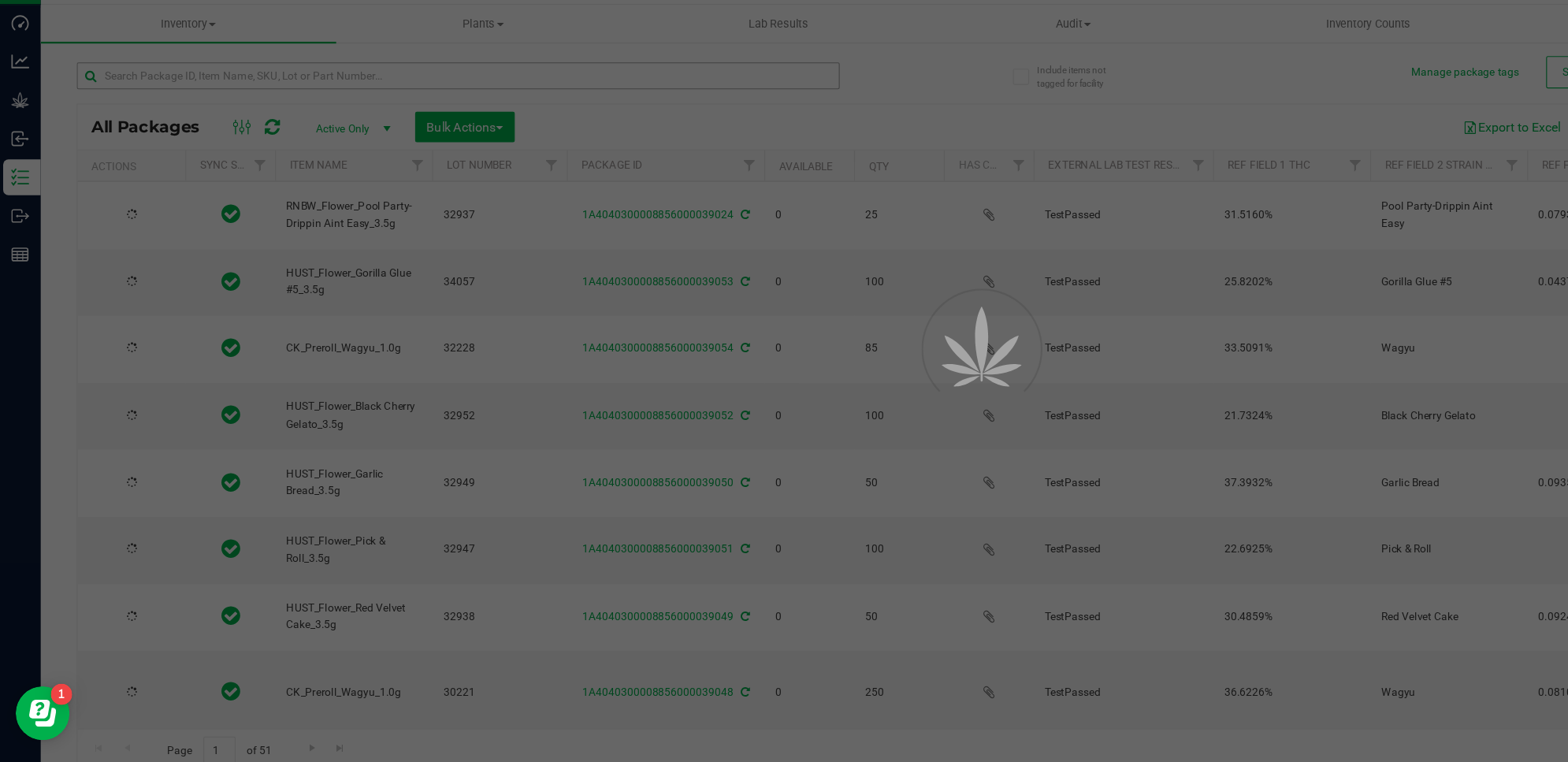
click at [243, 110] on div at bounding box center [784, 381] width 1568 height 762
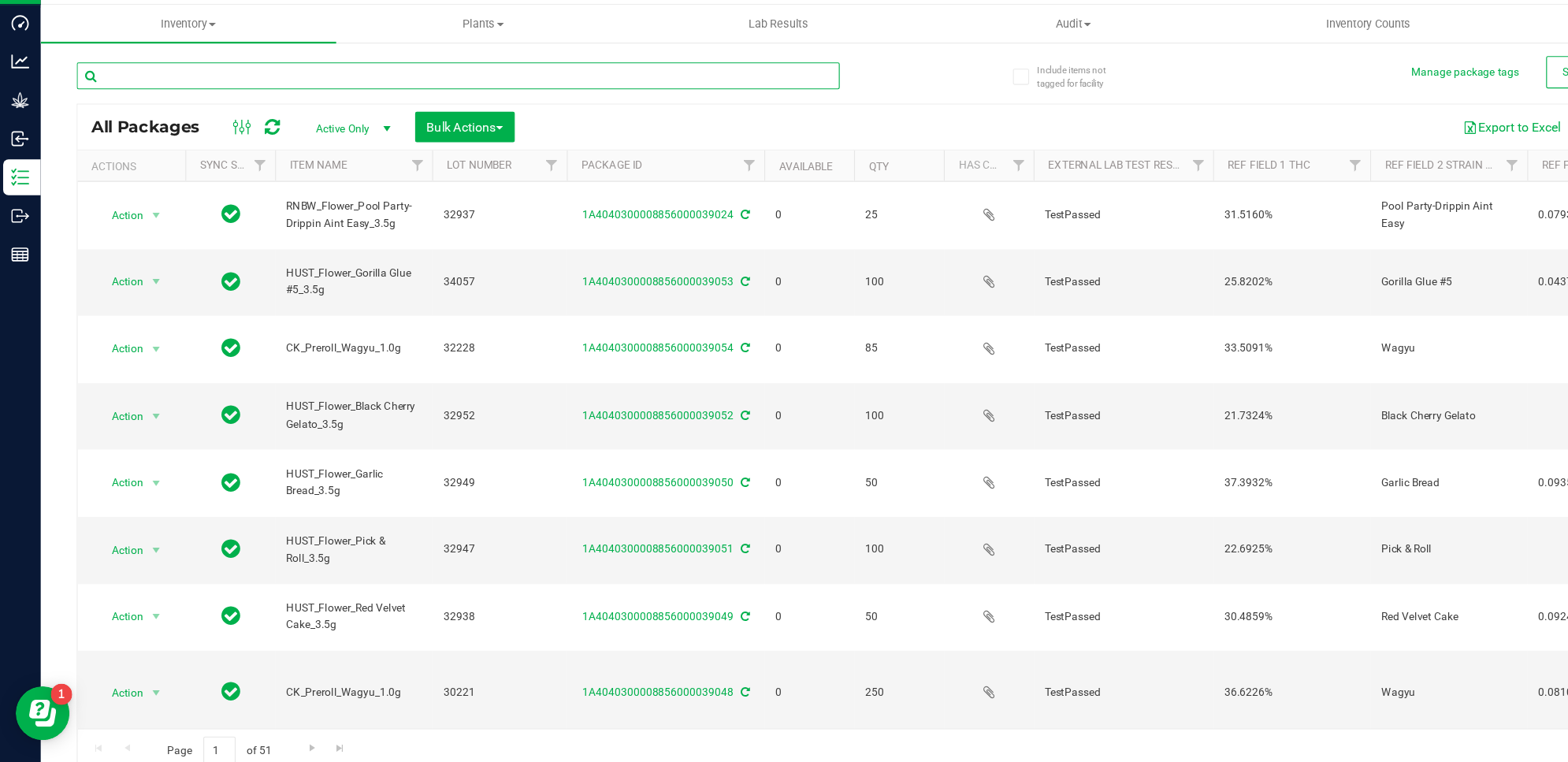
click at [244, 104] on input "text" at bounding box center [404, 100] width 670 height 23
click at [480, 99] on input "text" at bounding box center [404, 100] width 670 height 23
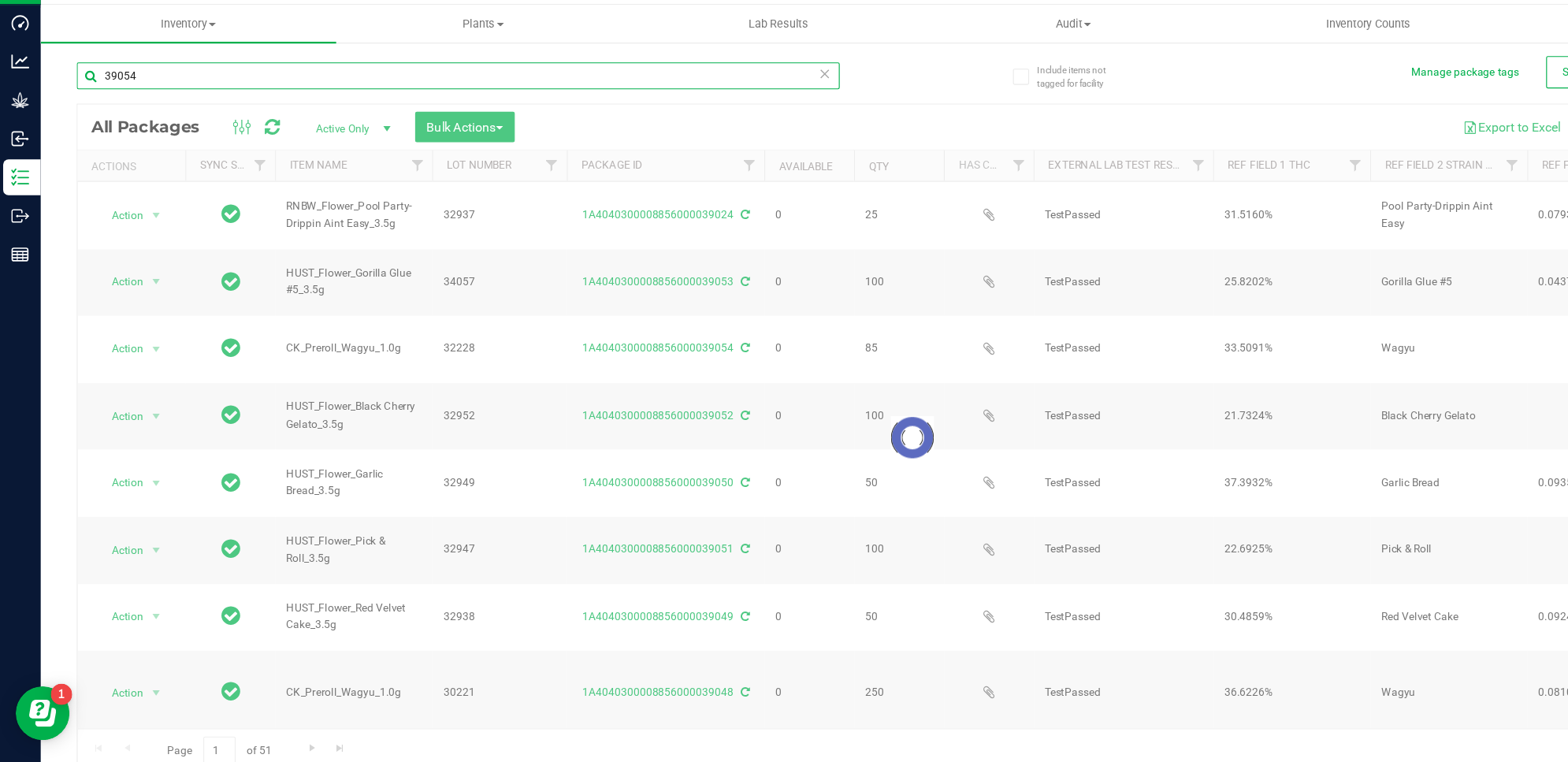
type input "39054"
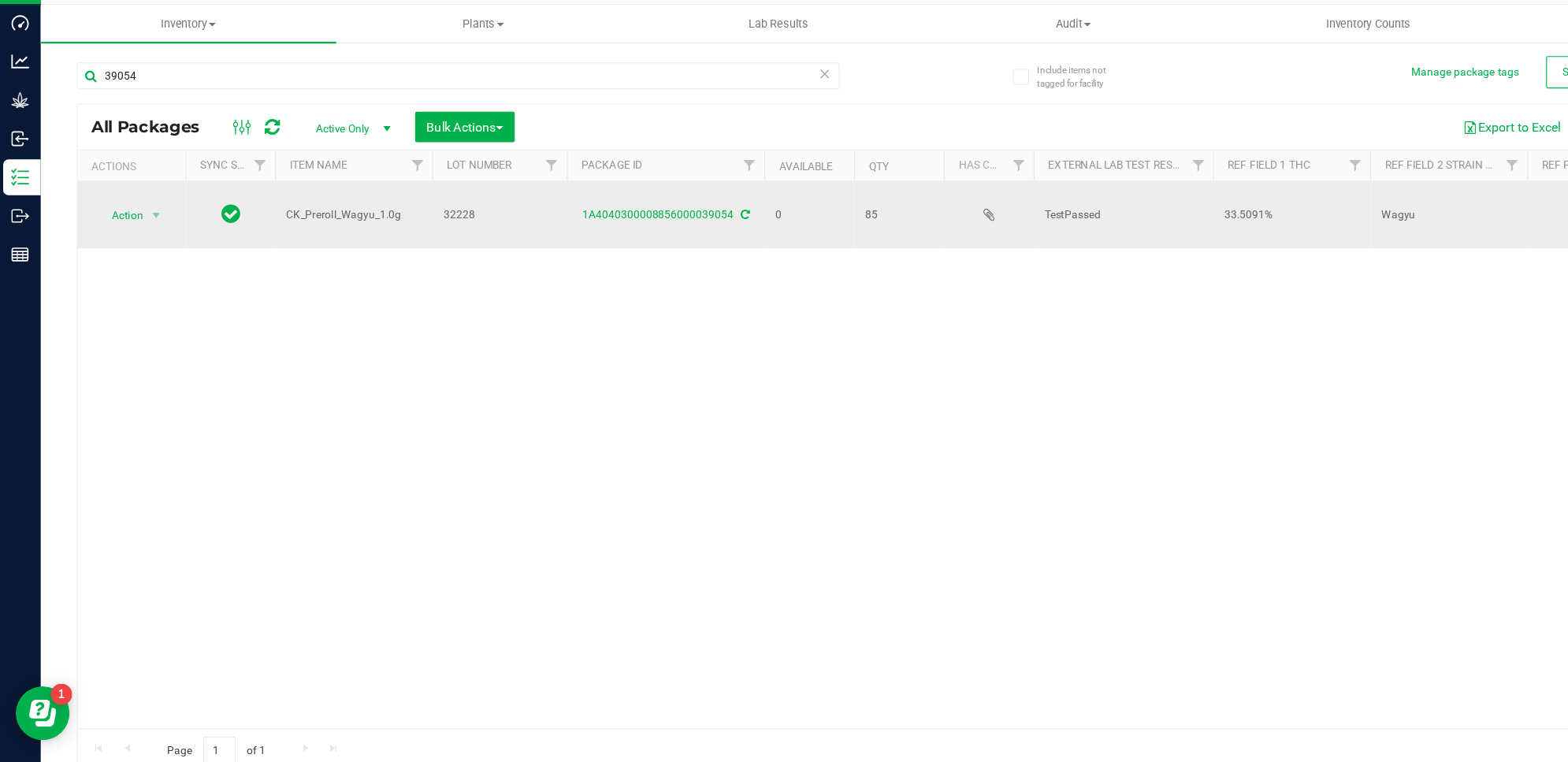
click at [610, 216] on div "1A4040300008856000039054" at bounding box center [586, 221] width 178 height 15
click at [615, 220] on link "1A4040300008856000039054" at bounding box center [579, 221] width 133 height 11
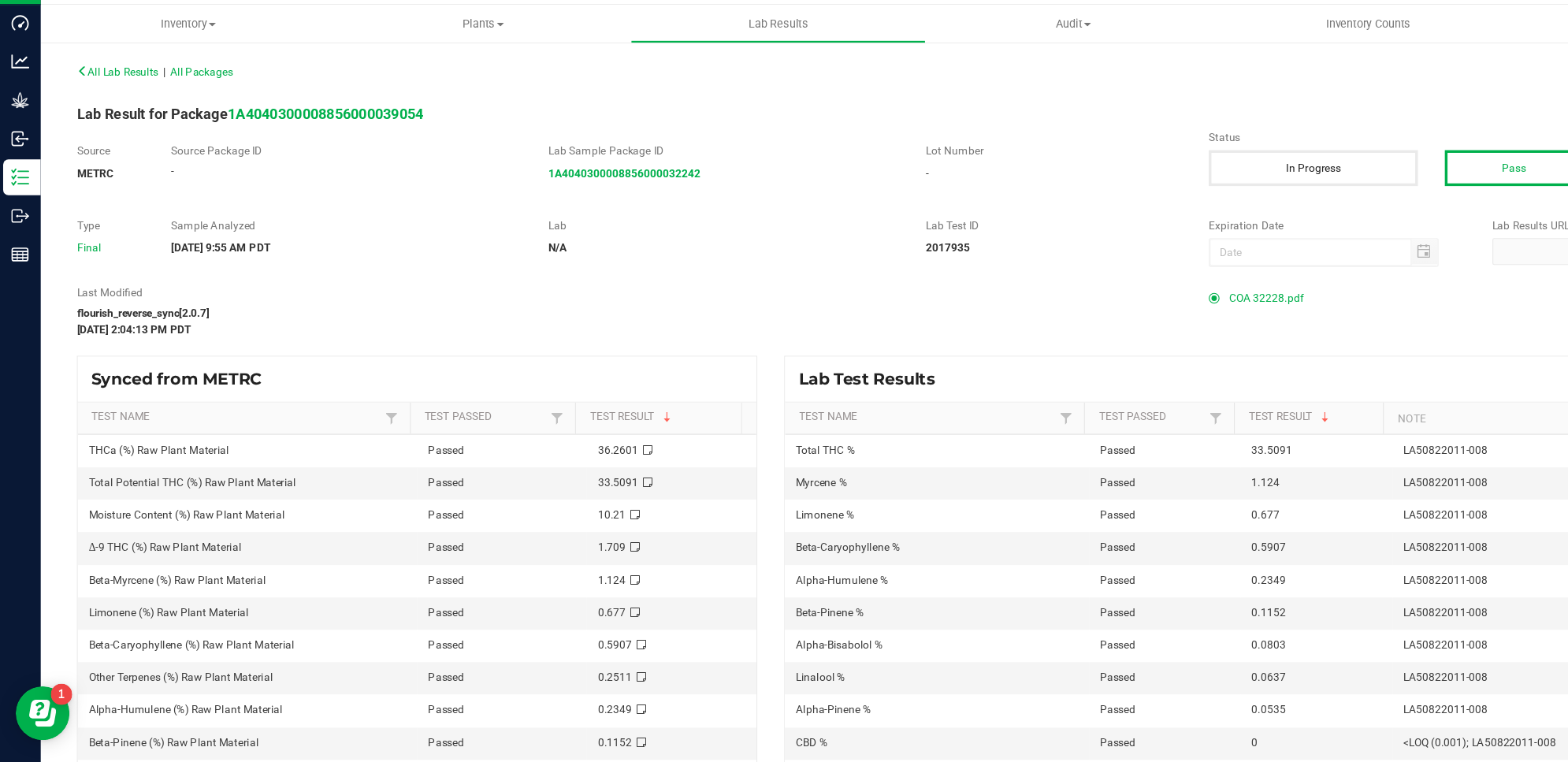
click at [1096, 289] on span "COA 32228.pdf" at bounding box center [1113, 295] width 65 height 23
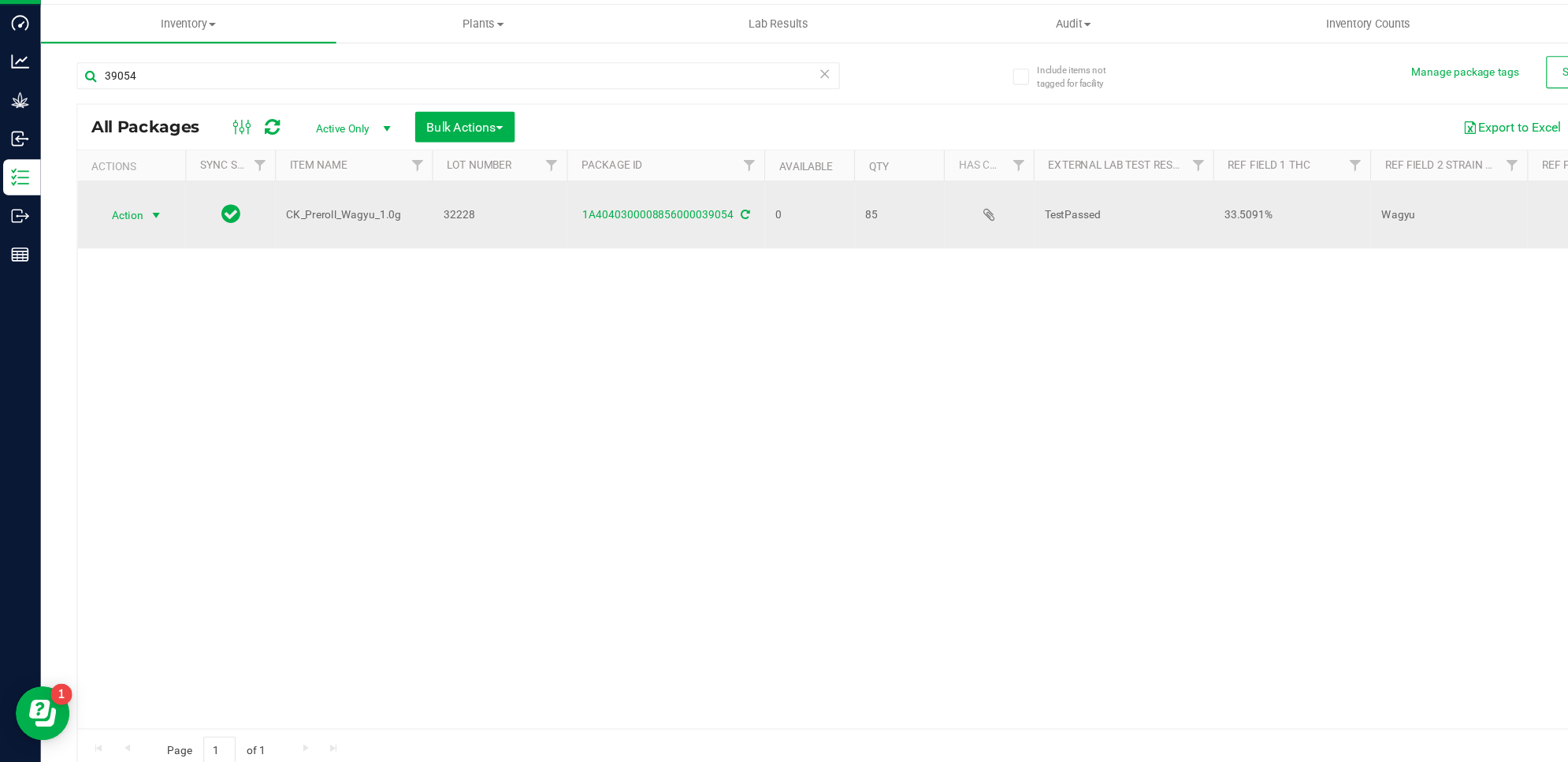
click at [140, 221] on span "select" at bounding box center [138, 222] width 12 height 12
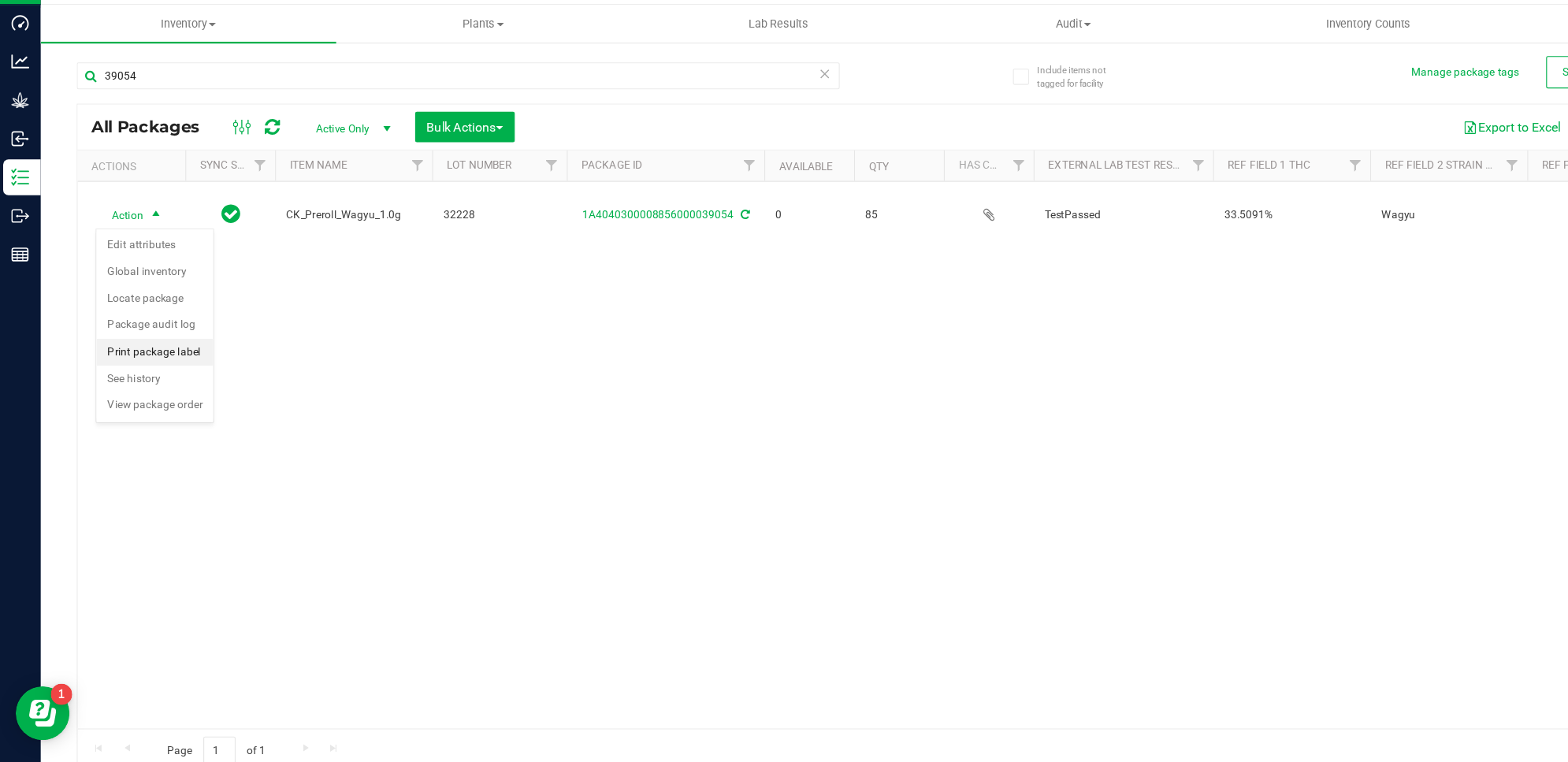
click at [170, 334] on li "Print package label" at bounding box center [137, 343] width 103 height 23
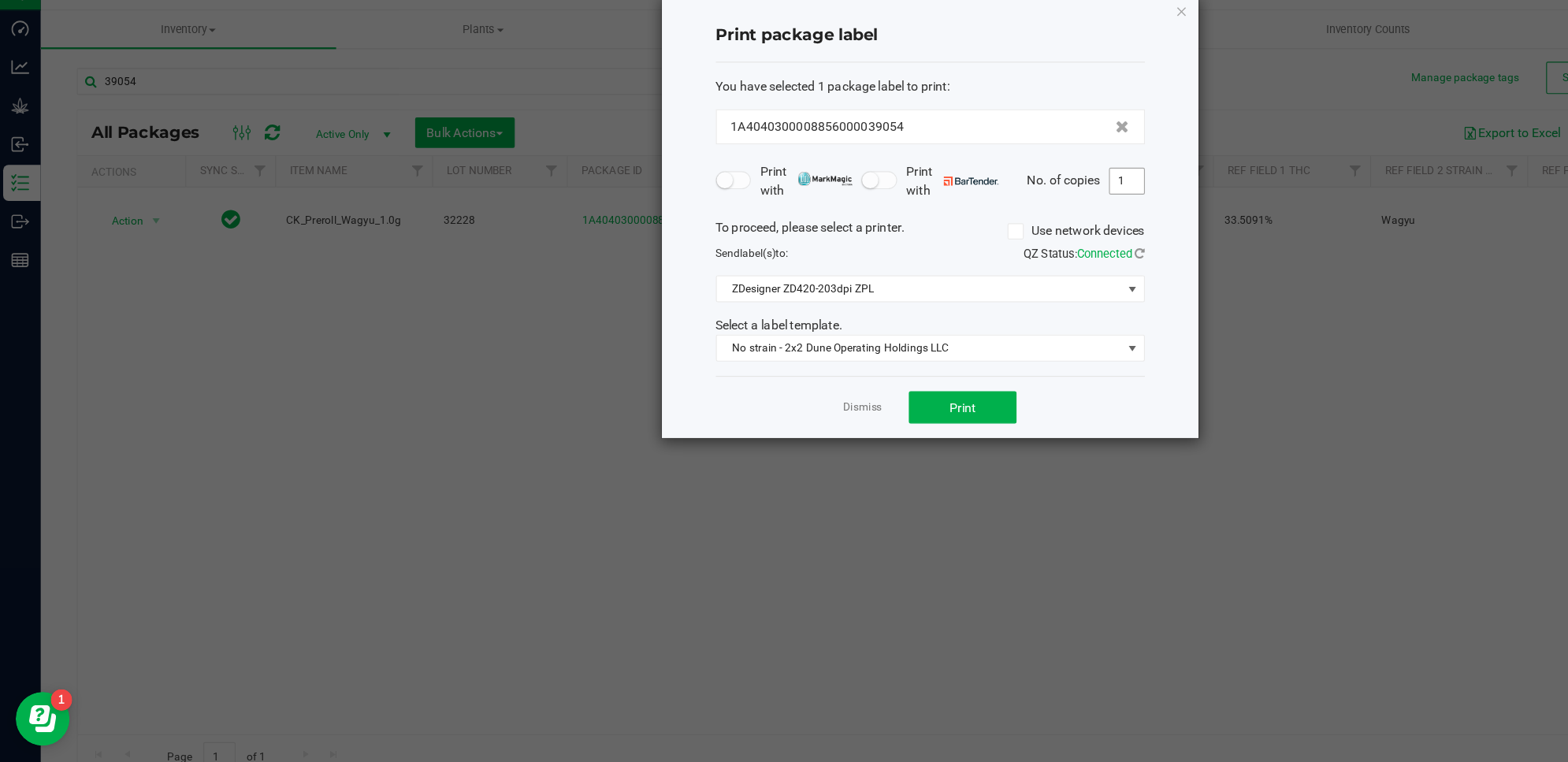
click at [1003, 181] on input "1" at bounding box center [991, 187] width 30 height 22
type input "10"
click at [857, 396] on button "Print" at bounding box center [847, 386] width 95 height 29
click at [1035, 45] on icon "button" at bounding box center [1040, 37] width 11 height 19
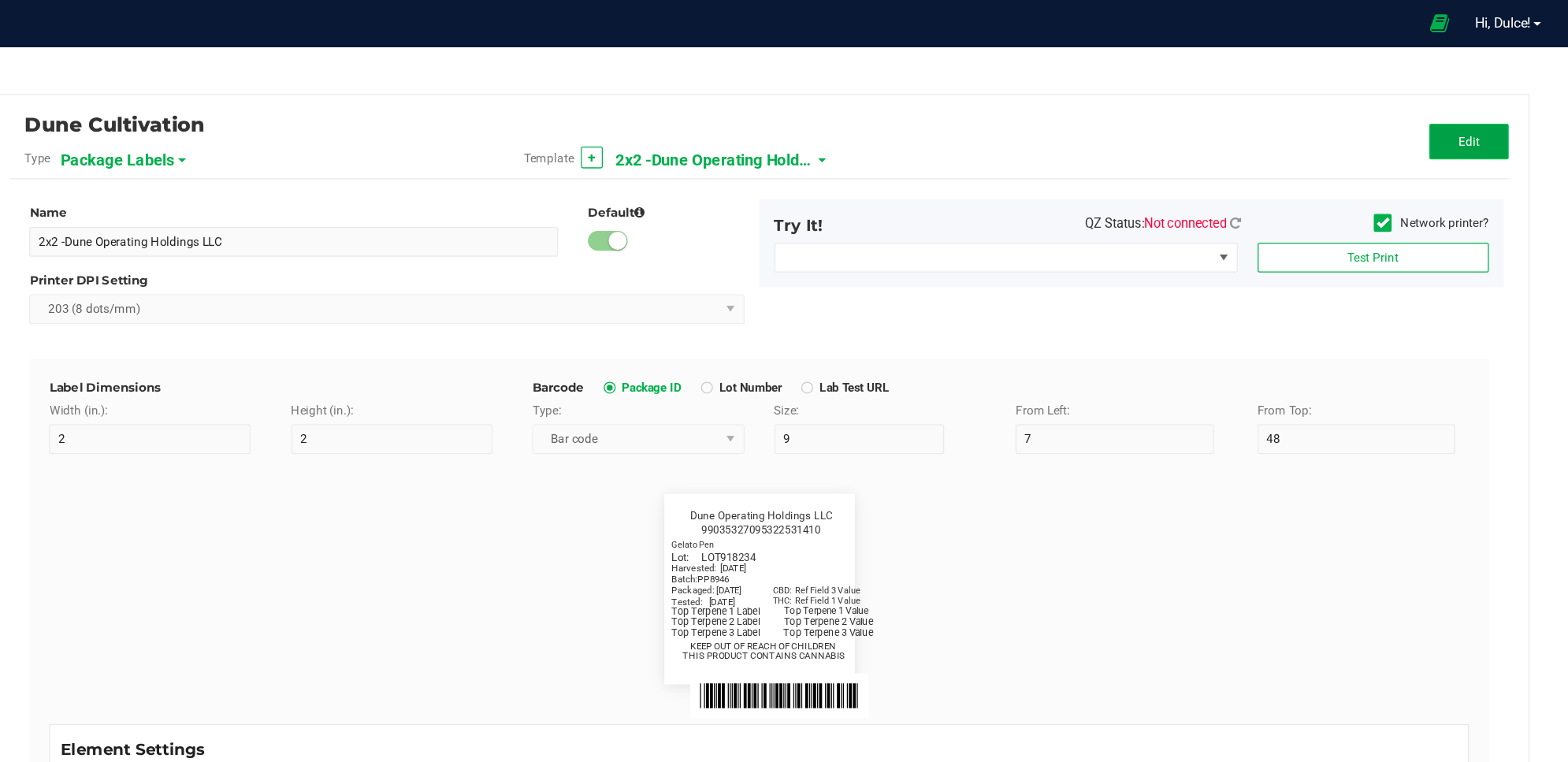
click at [1478, 123] on button "Edit" at bounding box center [1489, 112] width 63 height 29
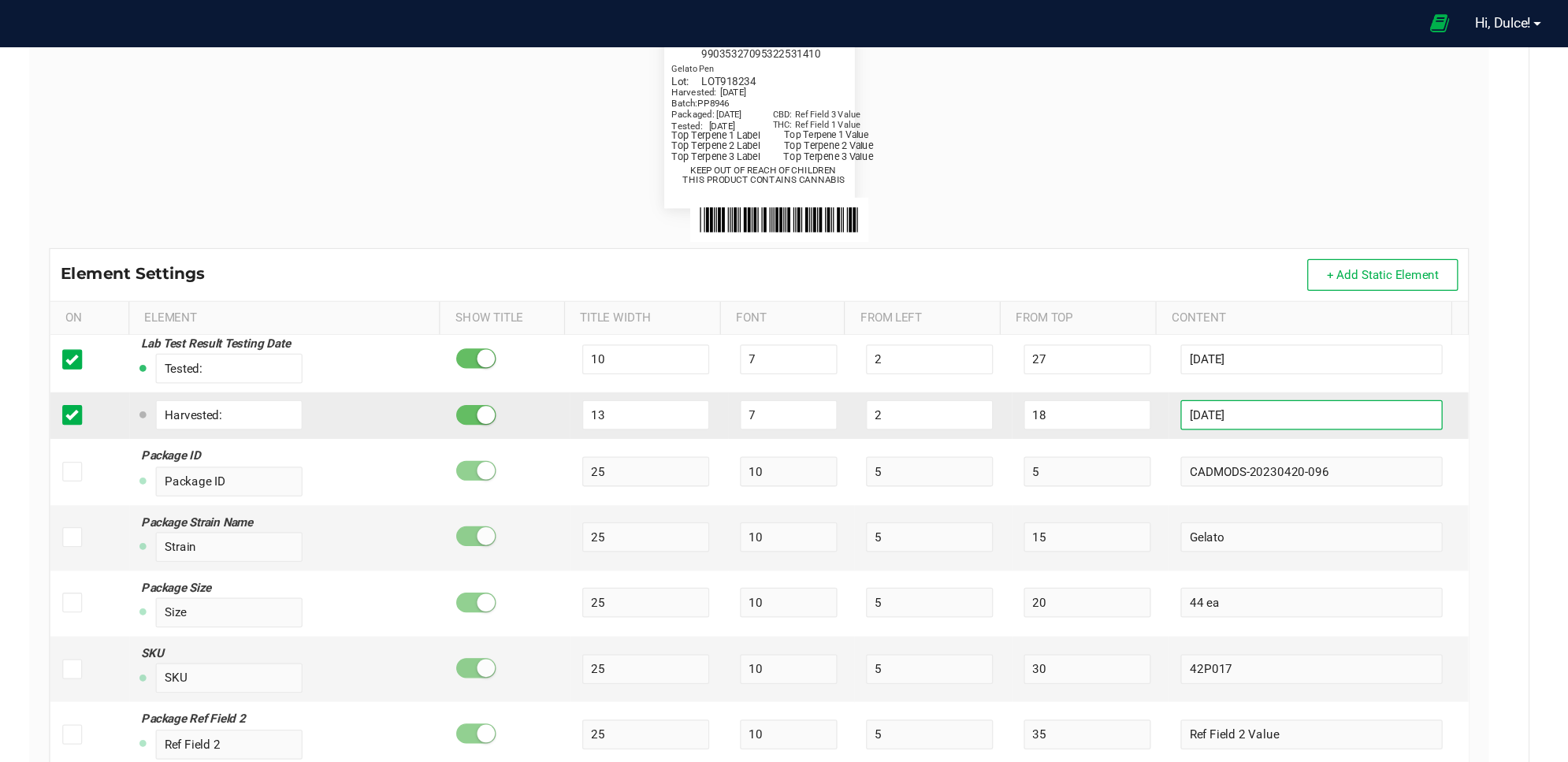
click at [1385, 329] on input "[DATE]" at bounding box center [1363, 329] width 208 height 23
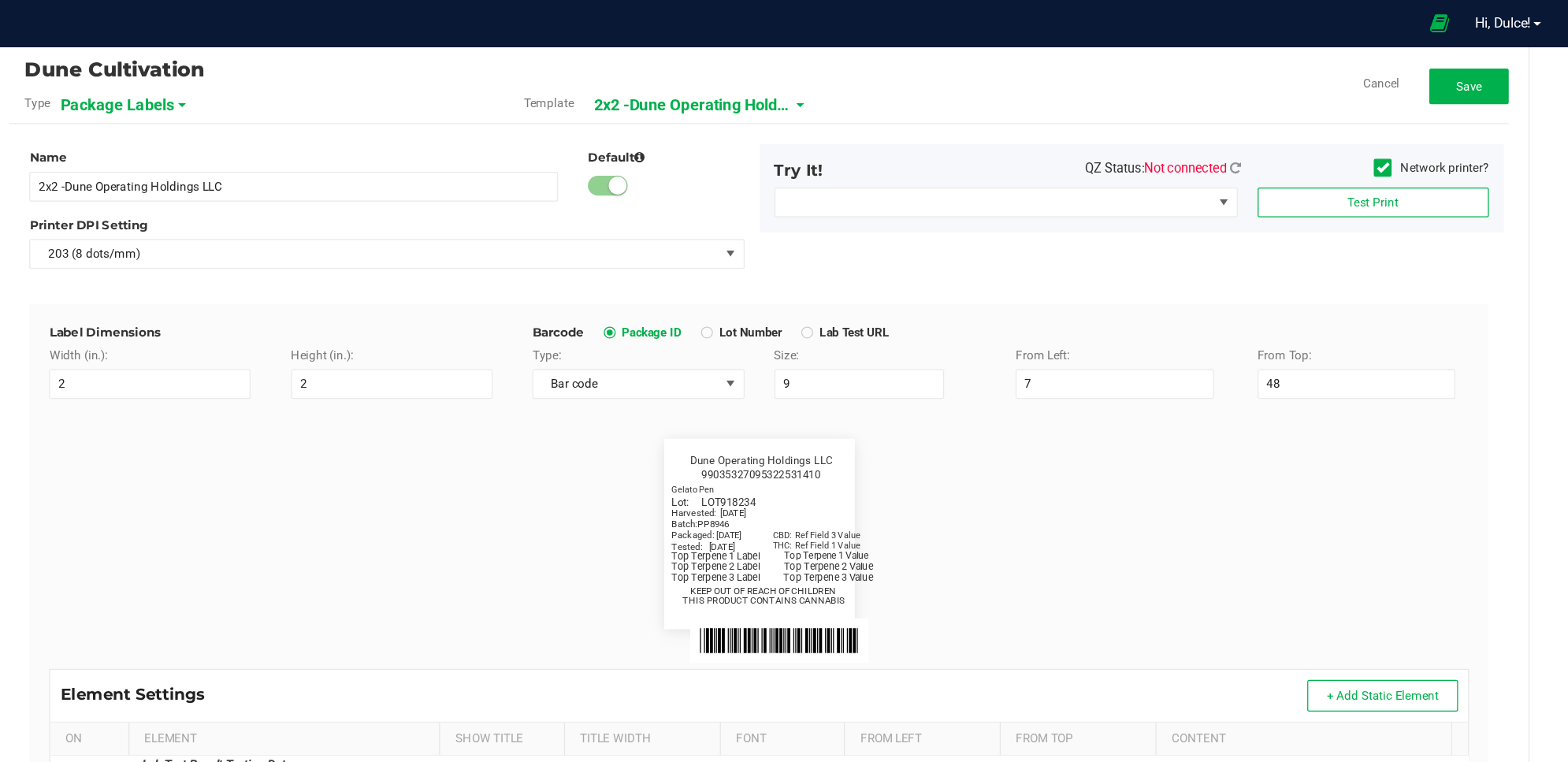
scroll to position [0, 0]
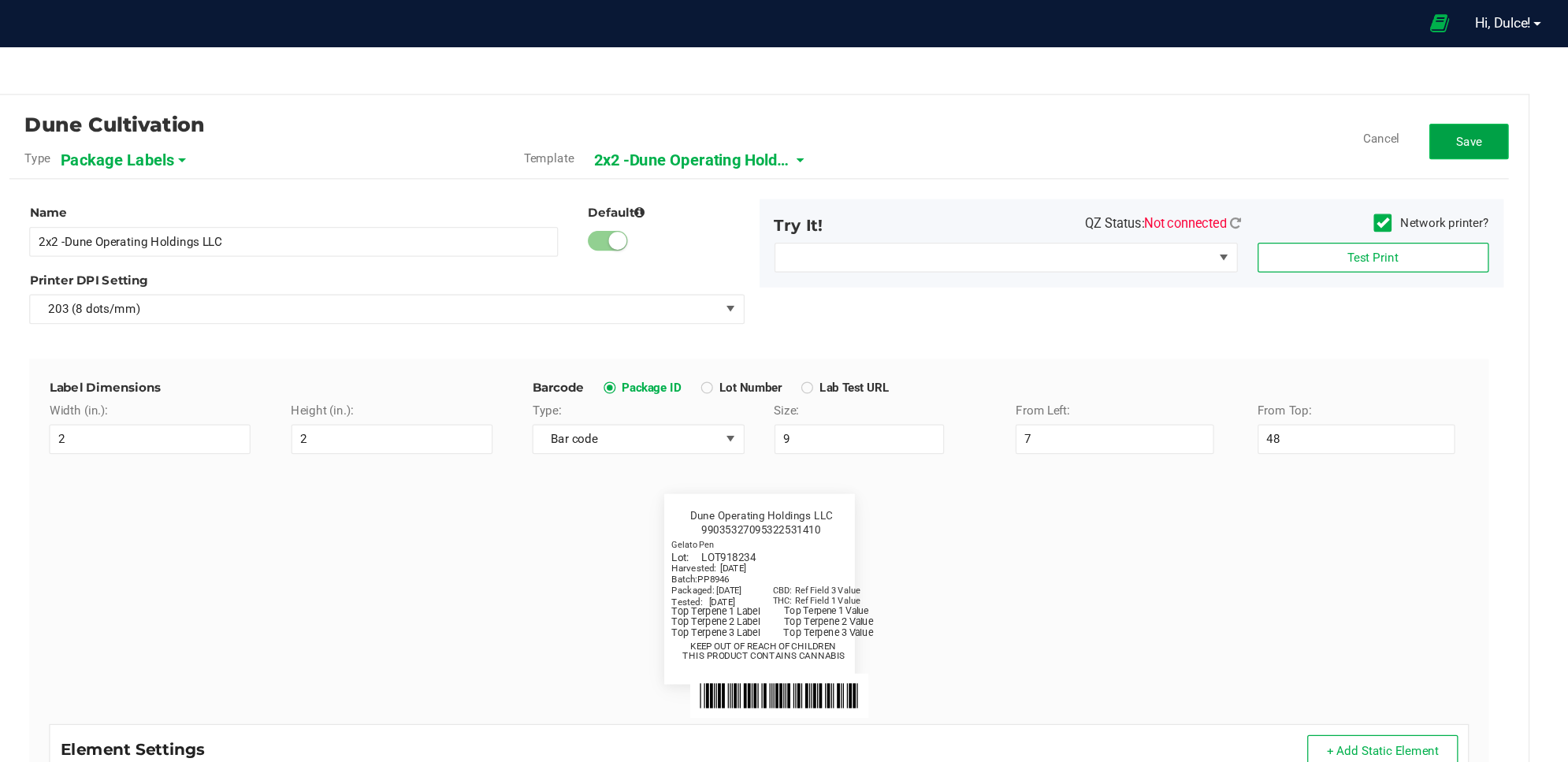
click at [1488, 114] on button "Save" at bounding box center [1489, 112] width 63 height 29
click at [1472, 101] on button "Edit" at bounding box center [1489, 112] width 63 height 29
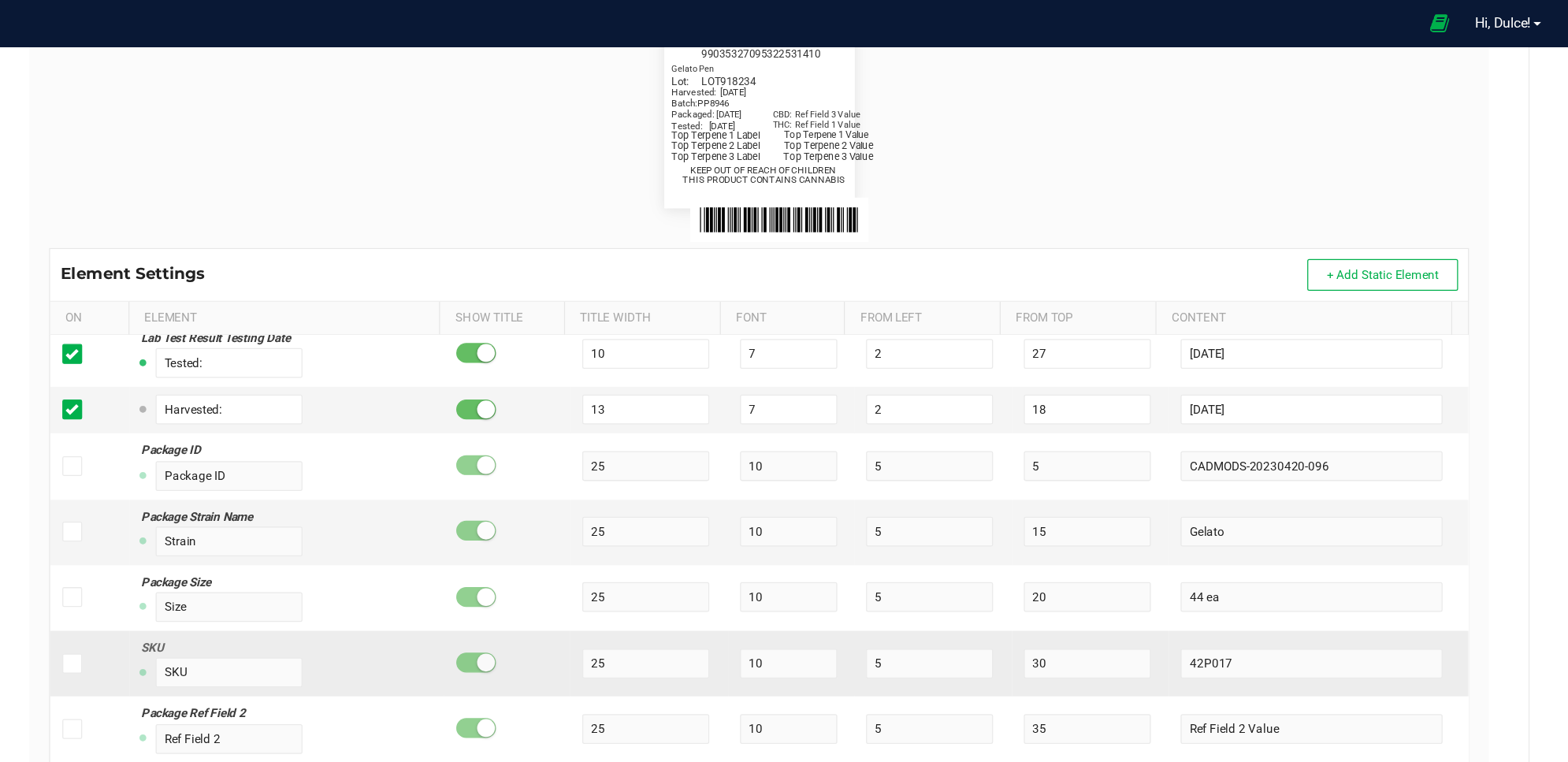
scroll to position [777, 0]
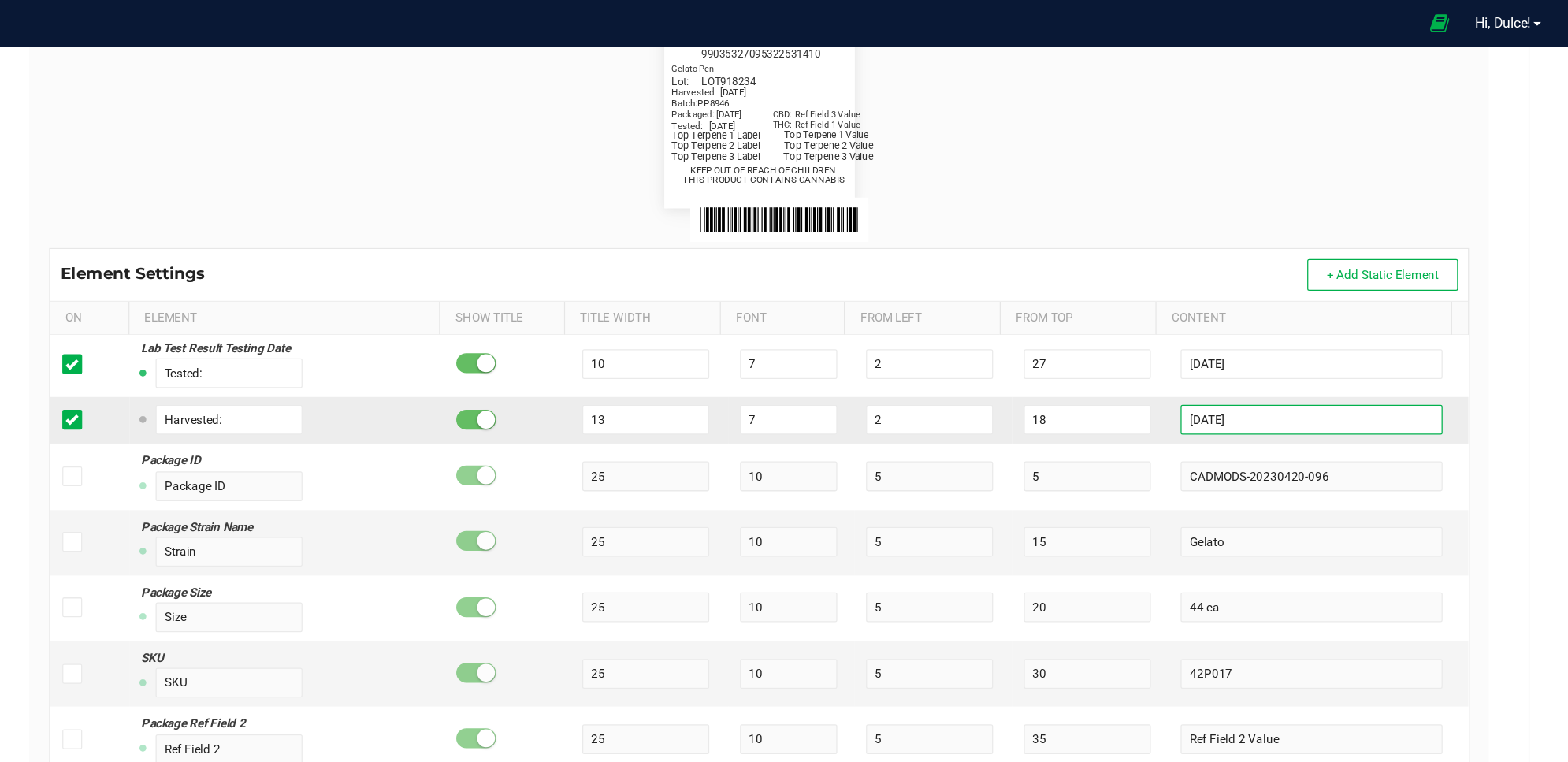
click at [1345, 334] on input "[DATE]" at bounding box center [1363, 333] width 208 height 23
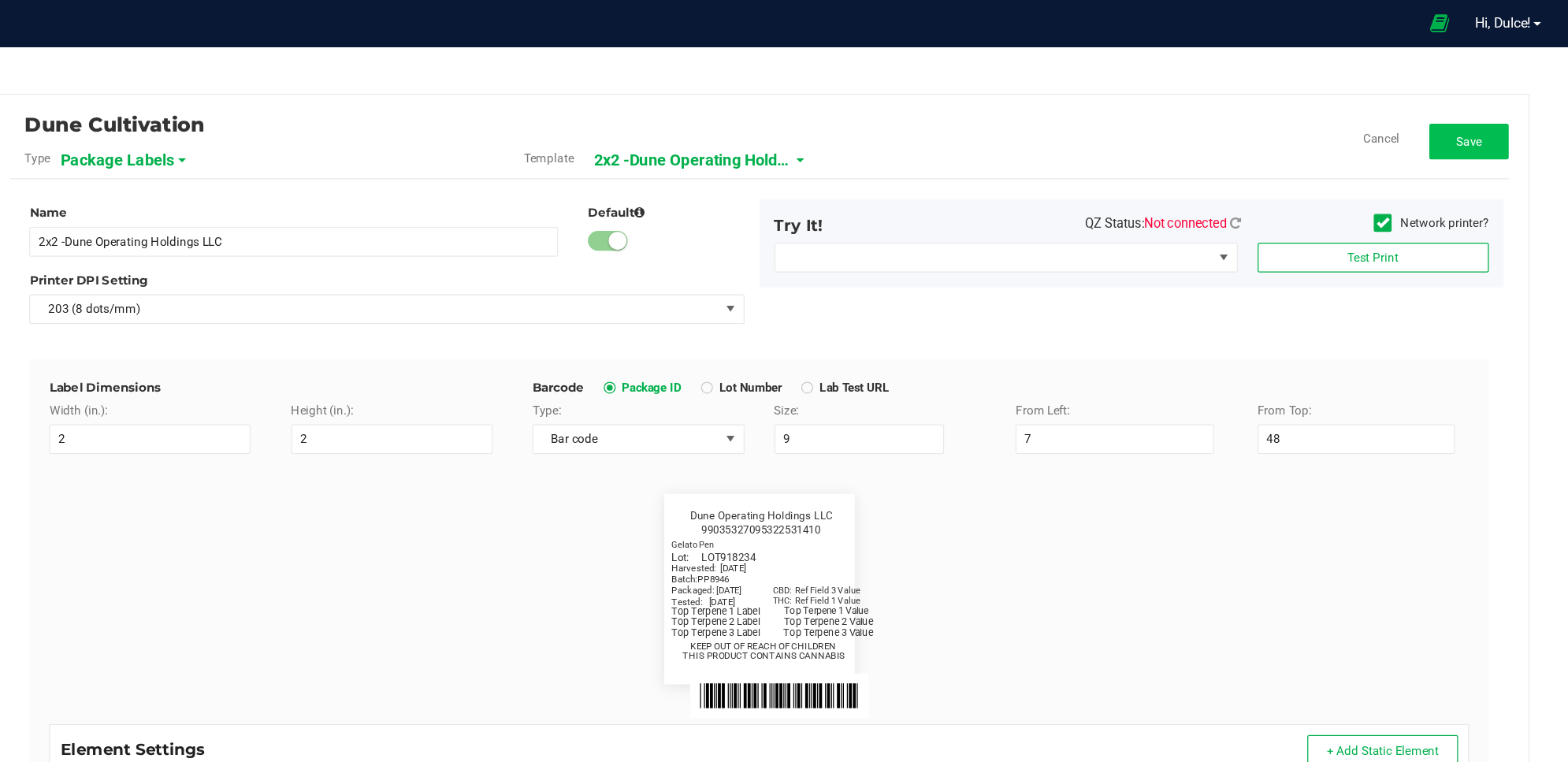
type input "[DATE]"
click at [1486, 106] on button "Save" at bounding box center [1489, 112] width 63 height 29
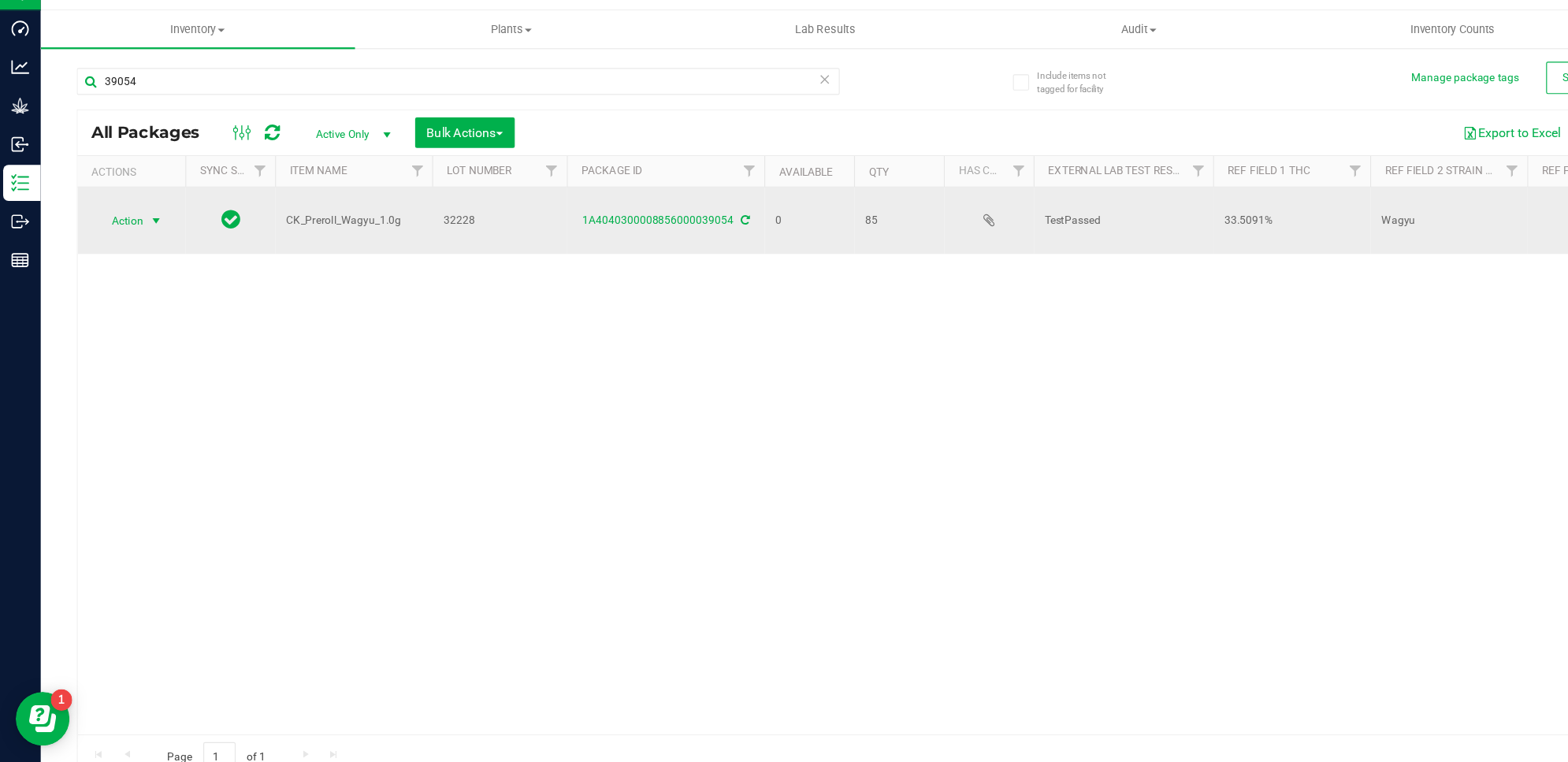
click at [112, 224] on span "Action" at bounding box center [107, 222] width 43 height 22
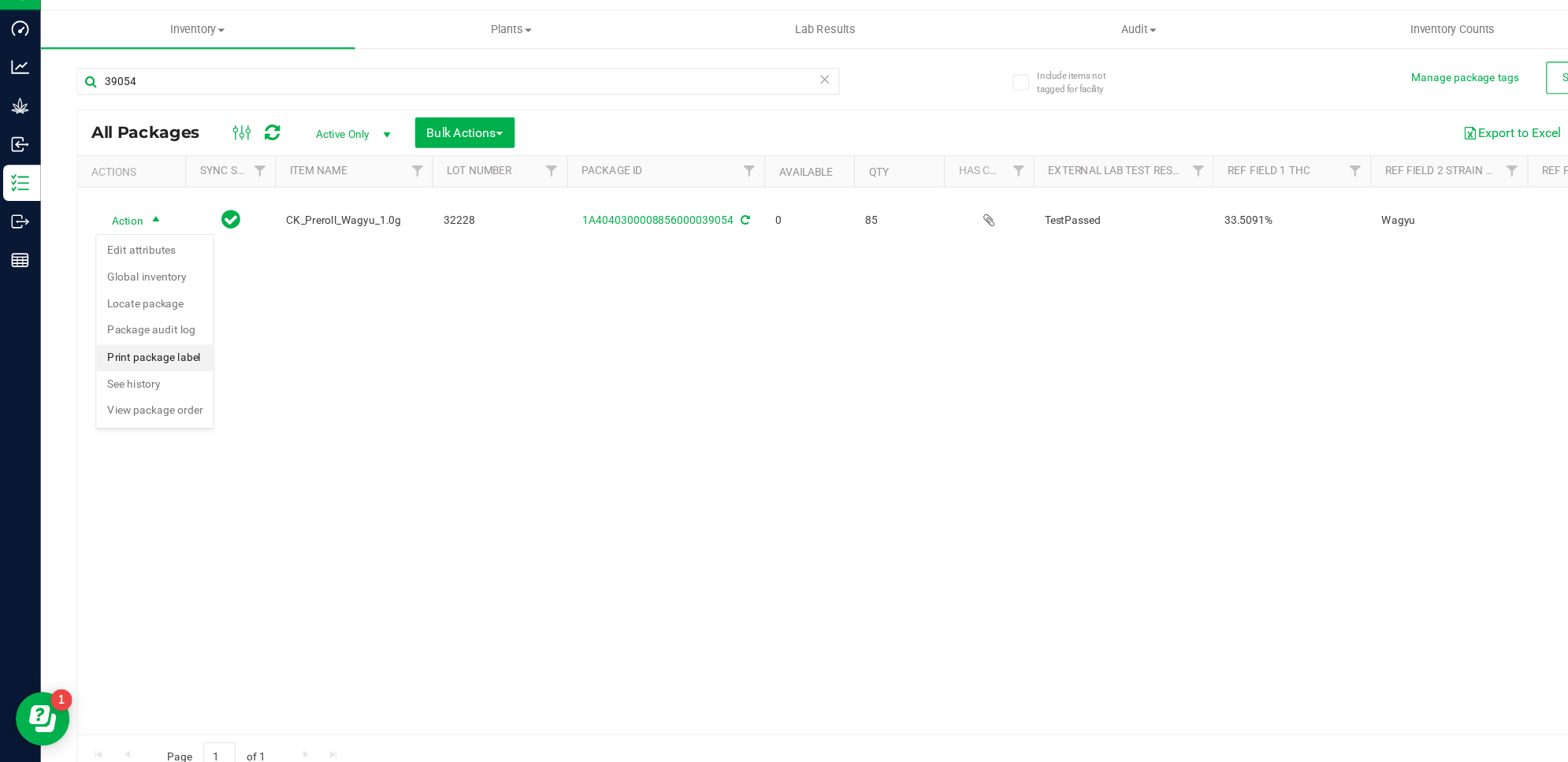
click at [147, 354] on li "Print package label" at bounding box center [137, 343] width 103 height 23
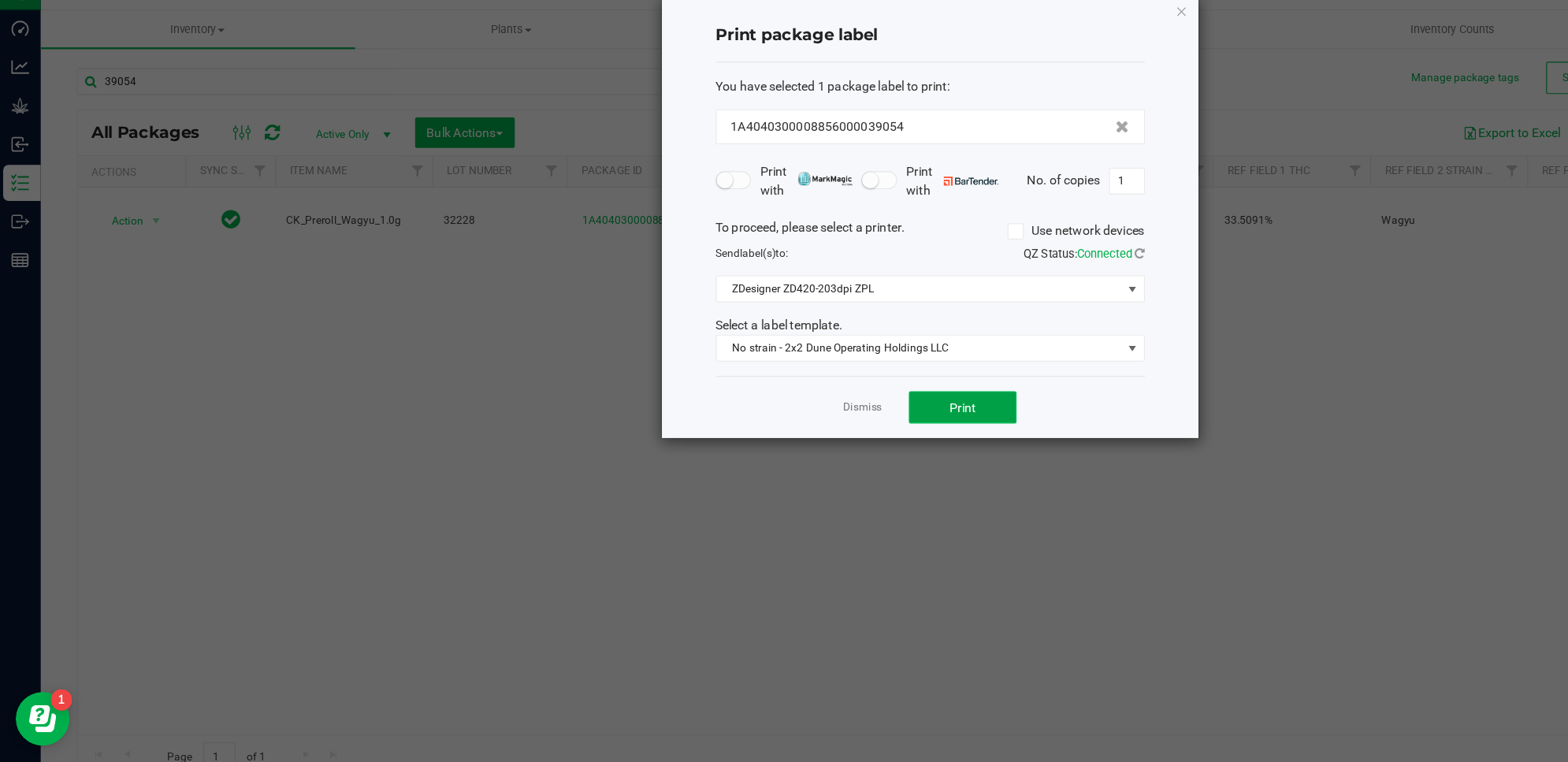
click at [847, 383] on span "Print" at bounding box center [847, 386] width 23 height 12
click at [1044, 34] on div "Print package label You have selected 1 package label to print : 1A404030000885…" at bounding box center [818, 218] width 471 height 388
click at [1040, 37] on icon "button" at bounding box center [1040, 37] width 11 height 19
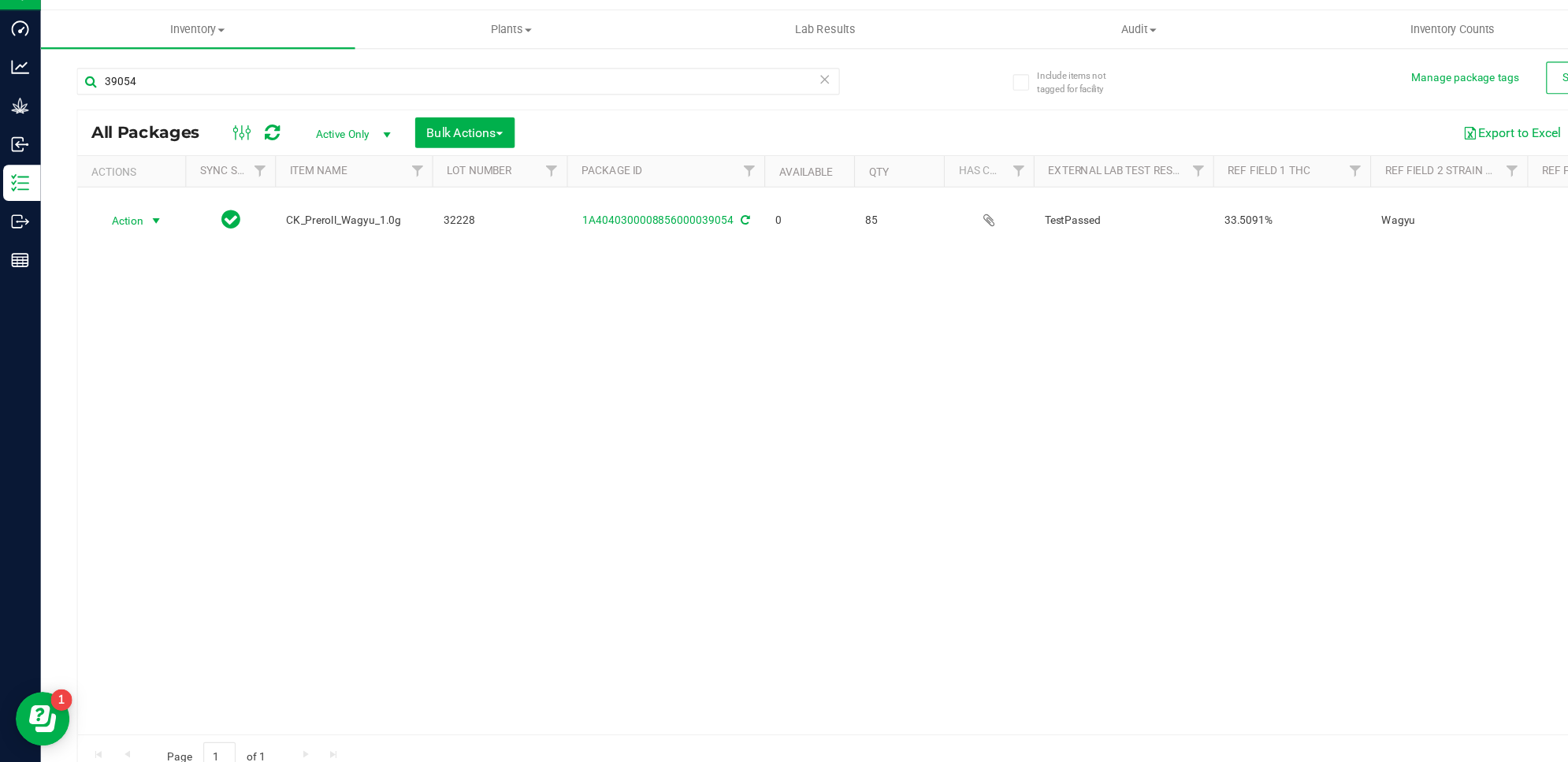
click at [235, 144] on icon at bounding box center [241, 145] width 13 height 16
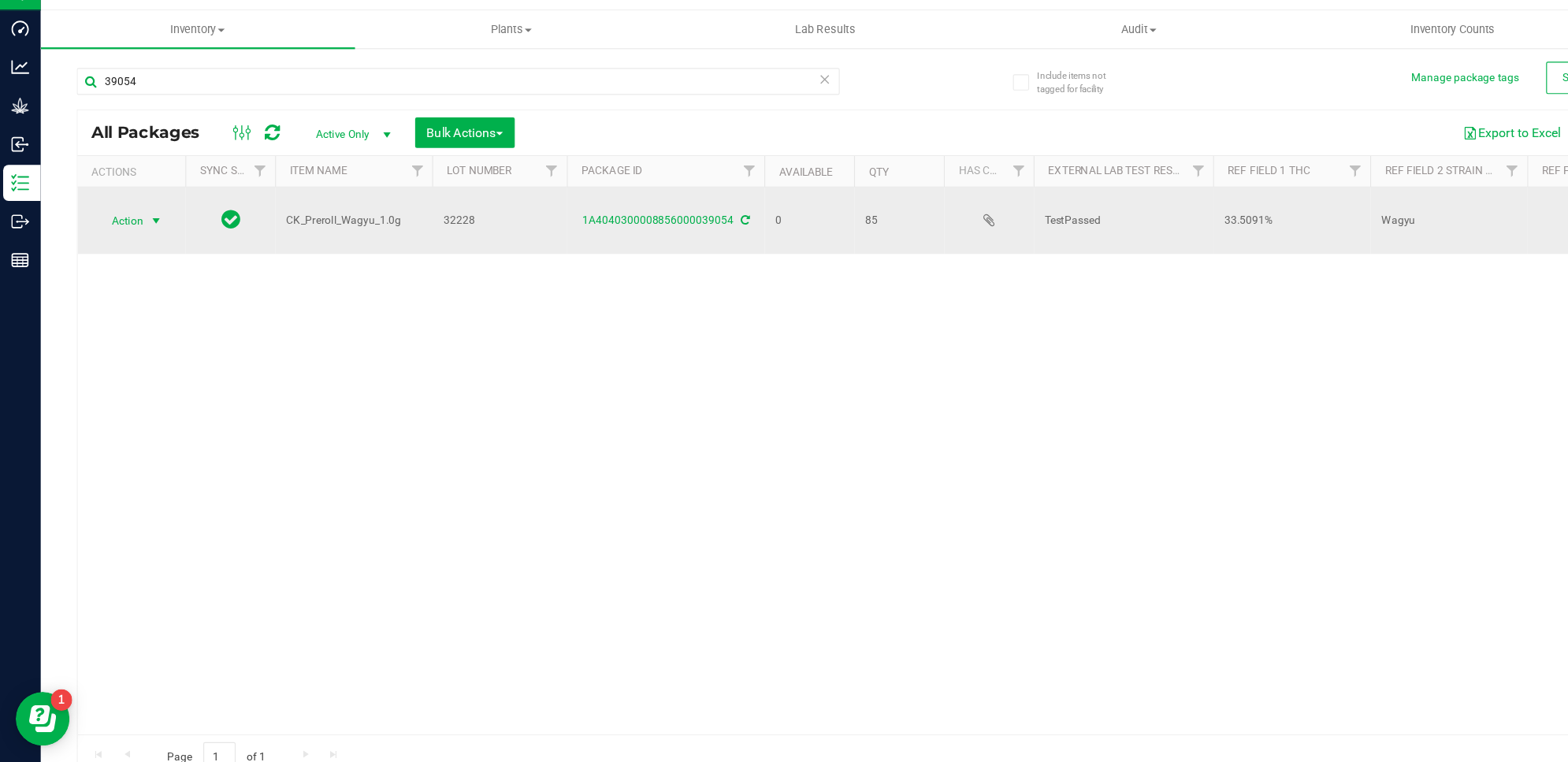
click at [132, 227] on span "select" at bounding box center [138, 222] width 12 height 12
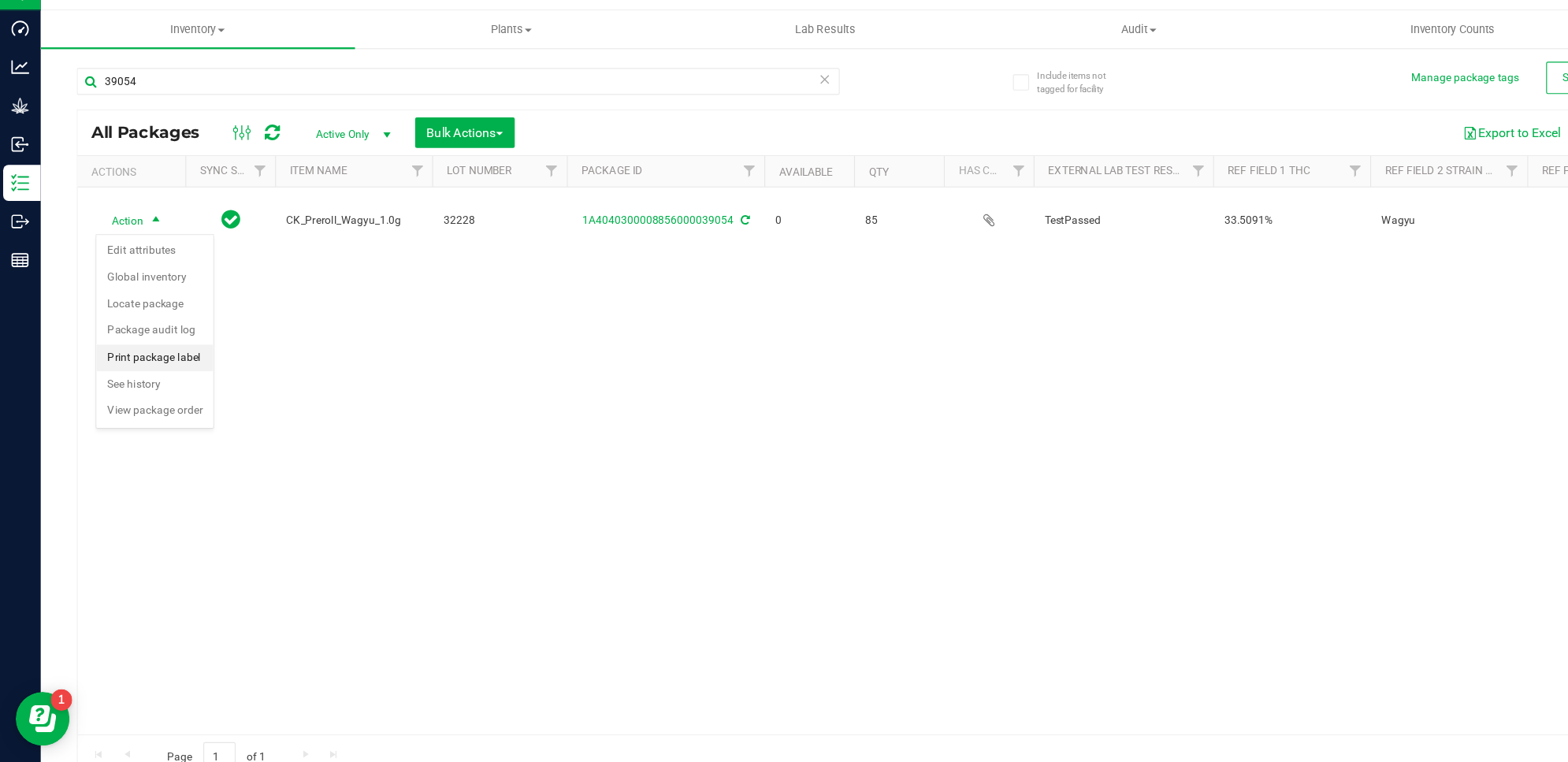
click at [163, 345] on li "Print package label" at bounding box center [137, 343] width 103 height 23
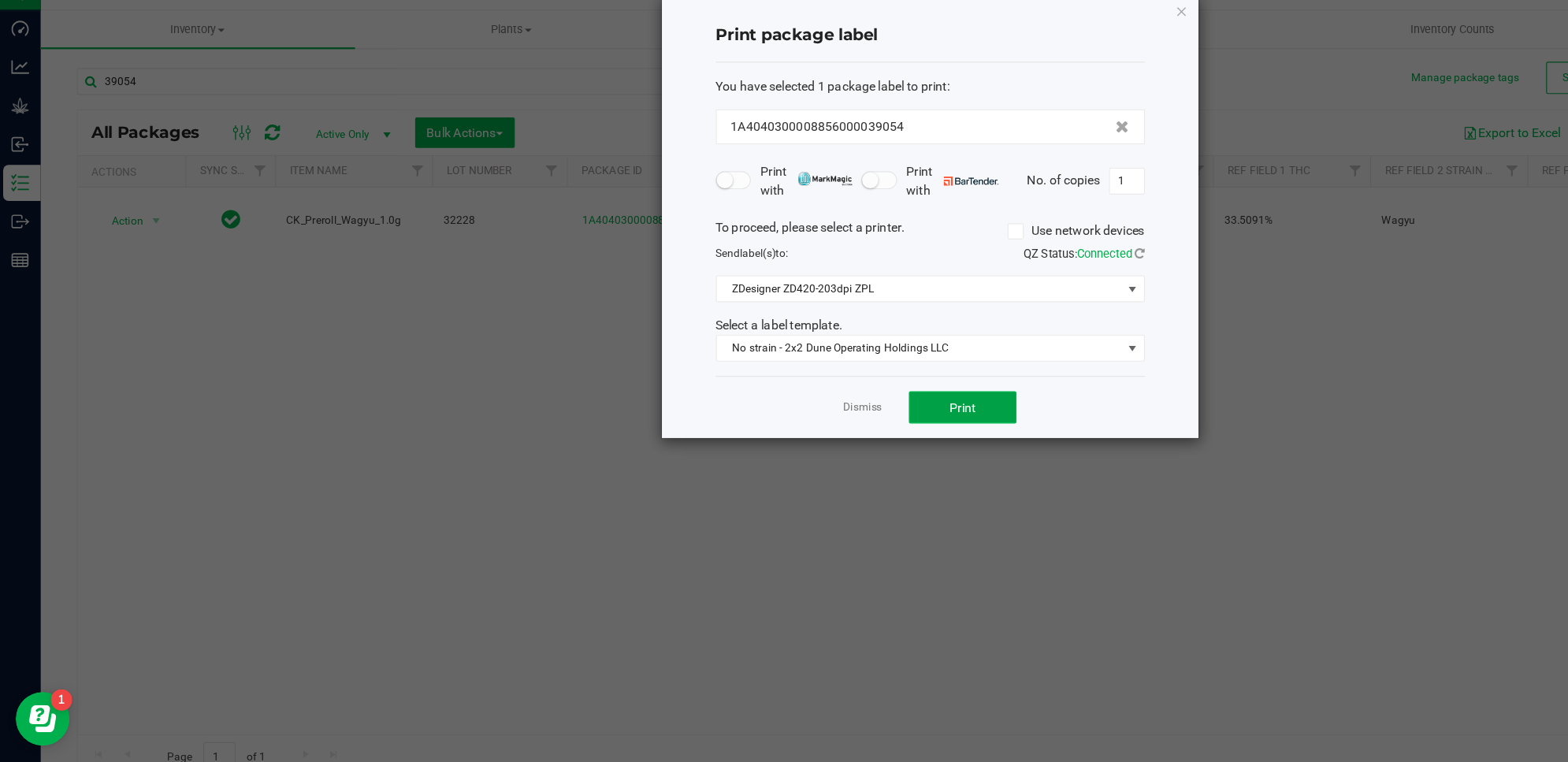
click at [871, 392] on button "Print" at bounding box center [847, 386] width 95 height 29
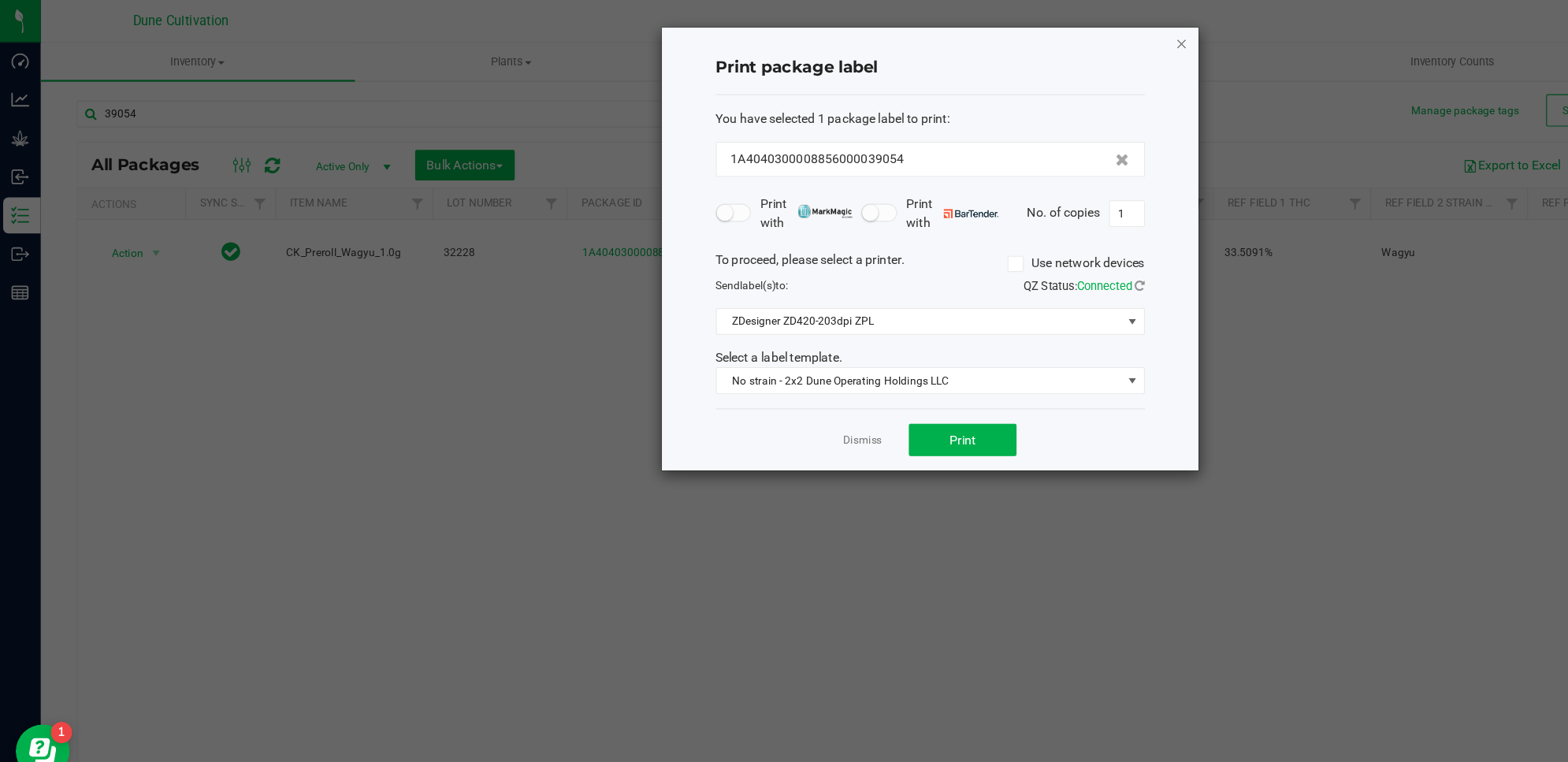
click at [1038, 38] on icon "button" at bounding box center [1040, 37] width 11 height 19
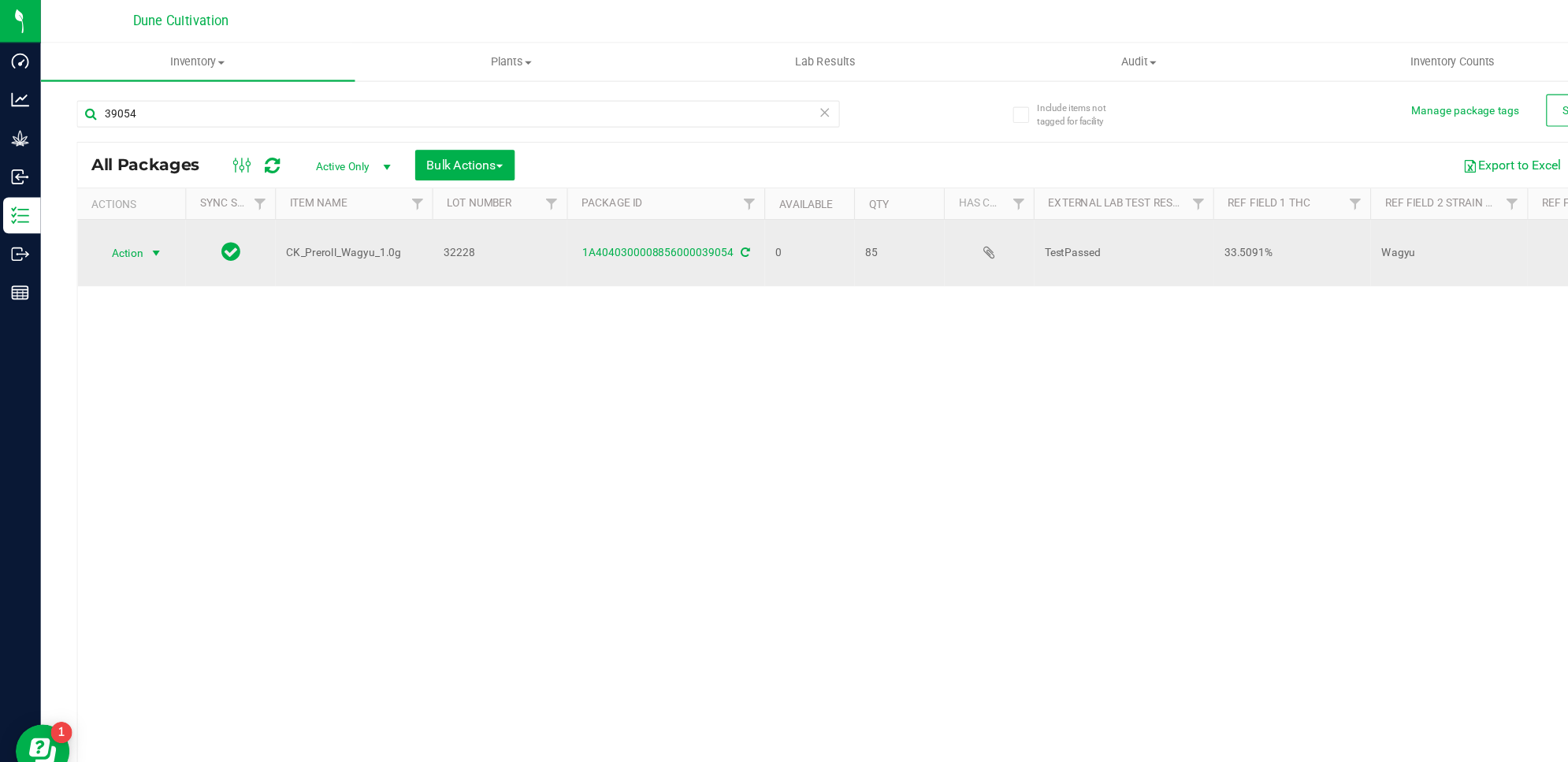
click at [135, 223] on span "select" at bounding box center [138, 222] width 12 height 12
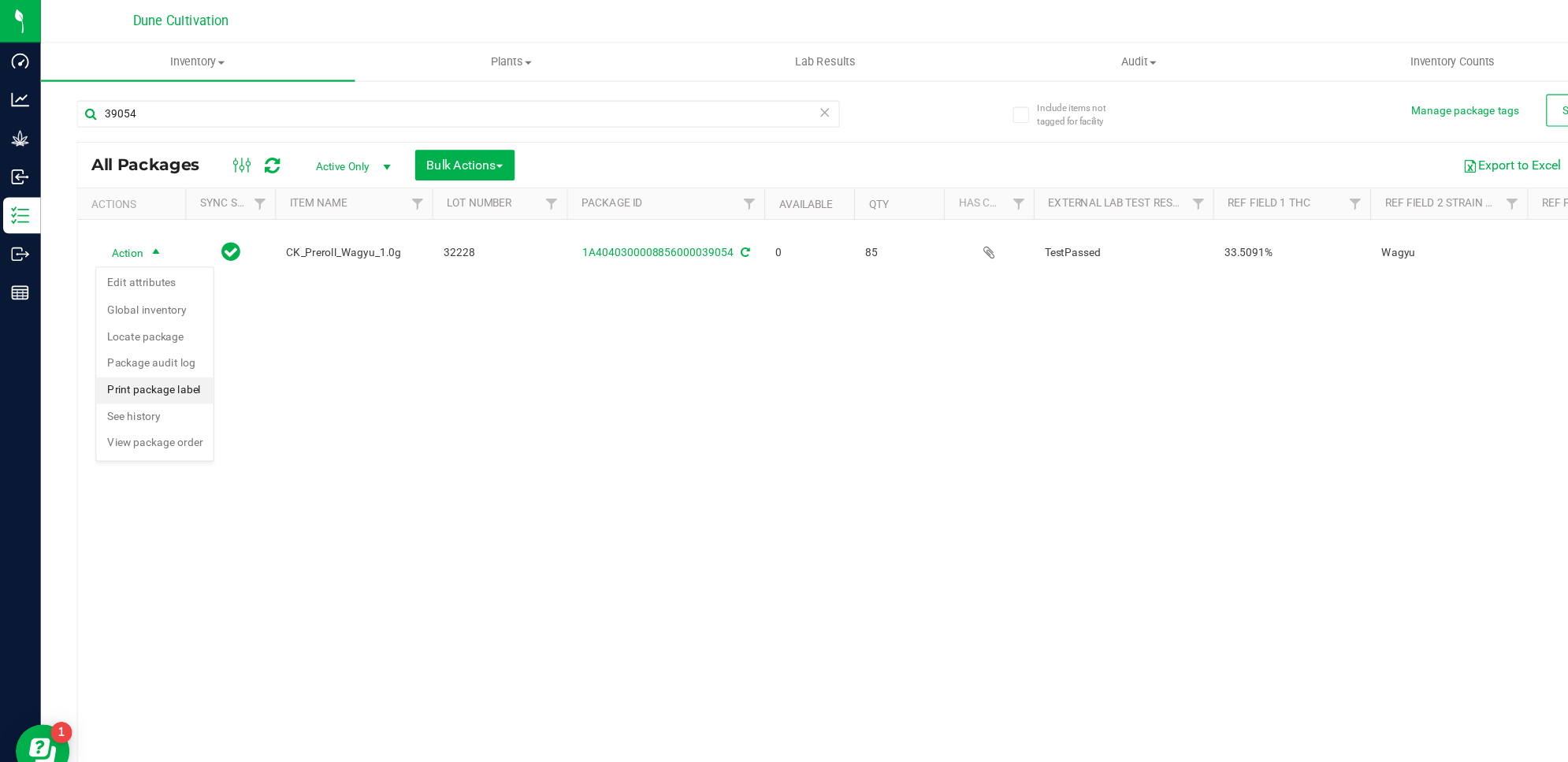
click at [161, 343] on li "Print package label" at bounding box center [137, 343] width 103 height 23
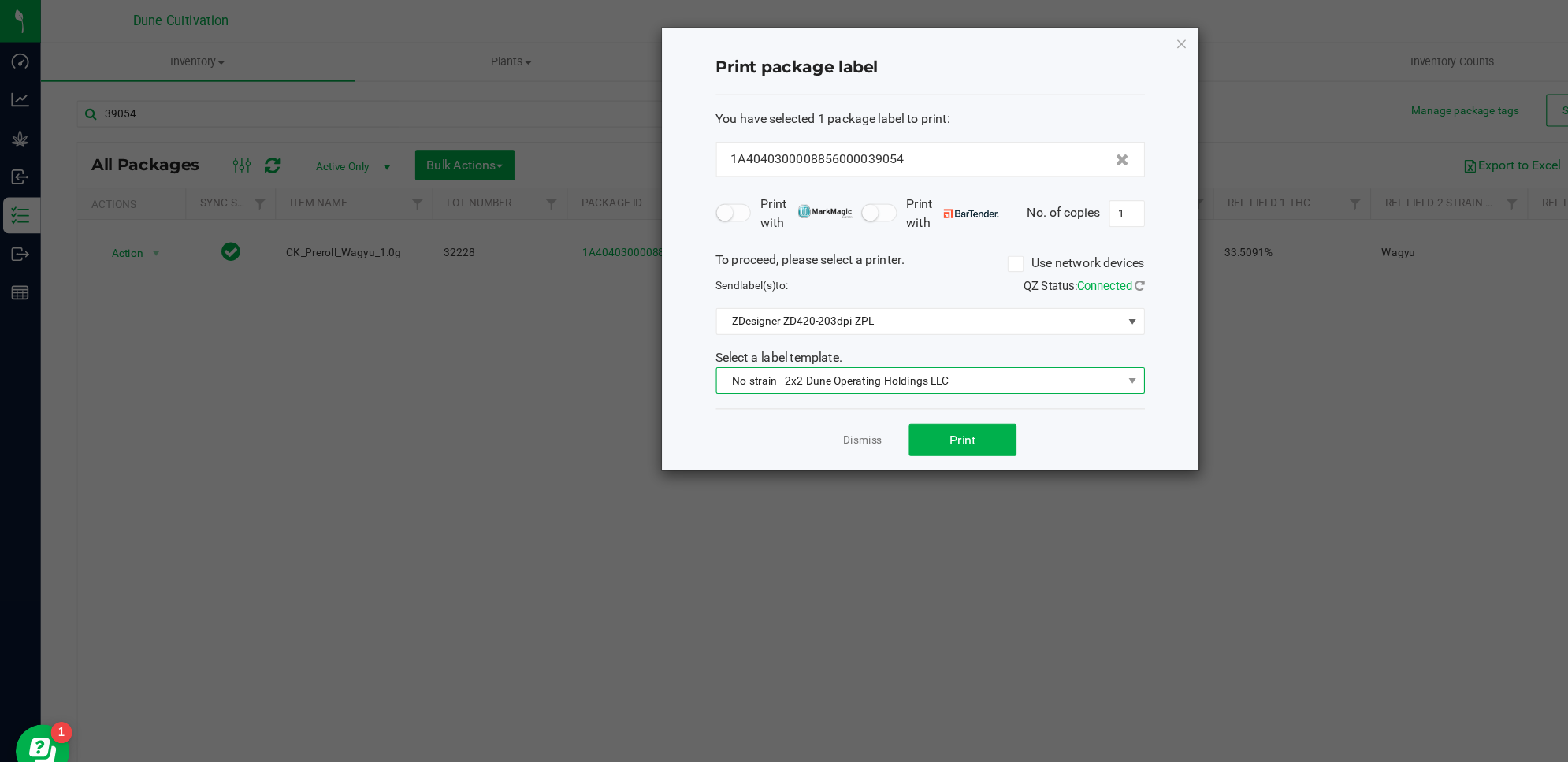
click at [910, 345] on span "No strain - 2x2 Dune Operating Holdings LLC" at bounding box center [809, 334] width 355 height 22
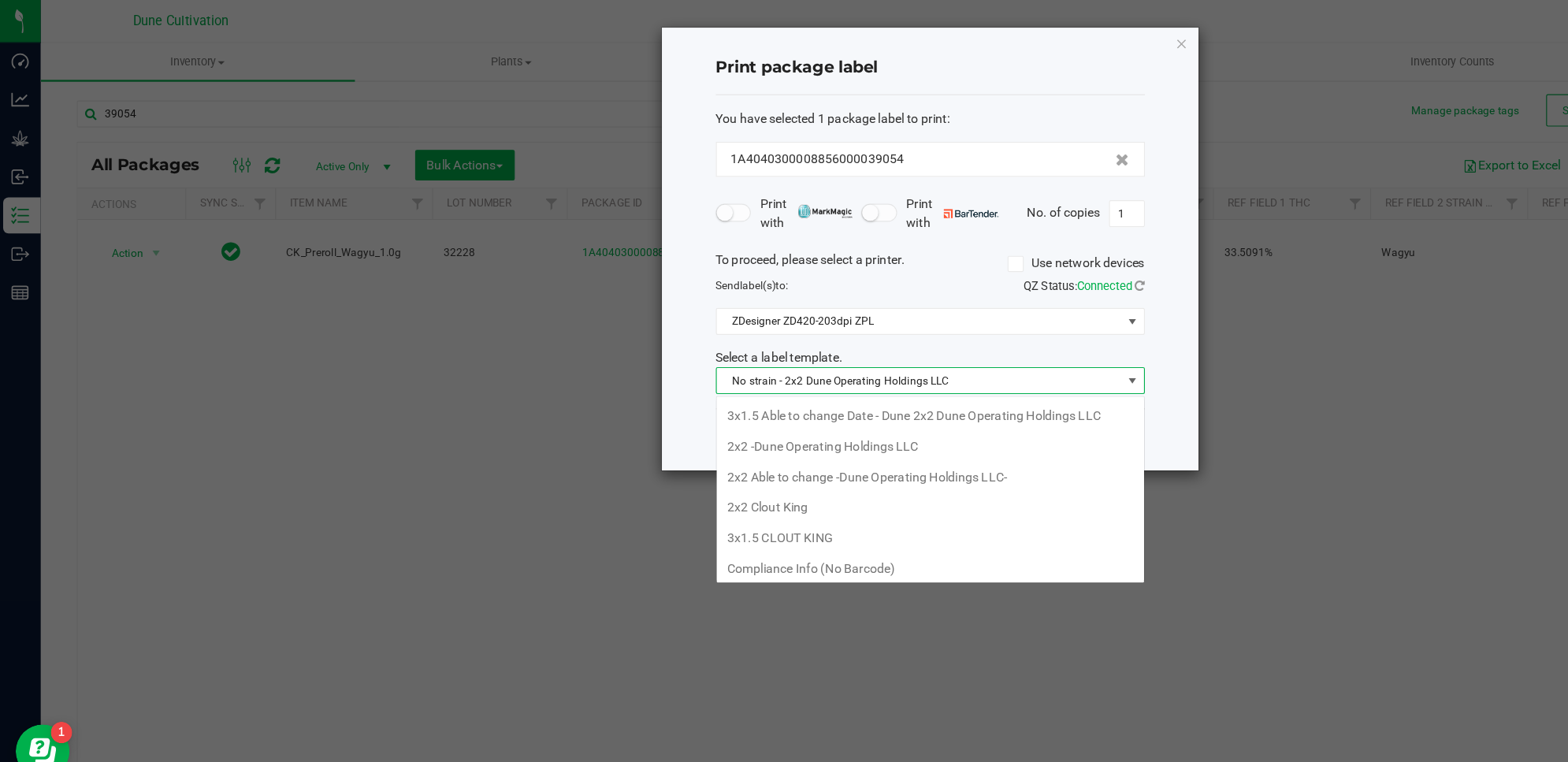
scroll to position [59, 0]
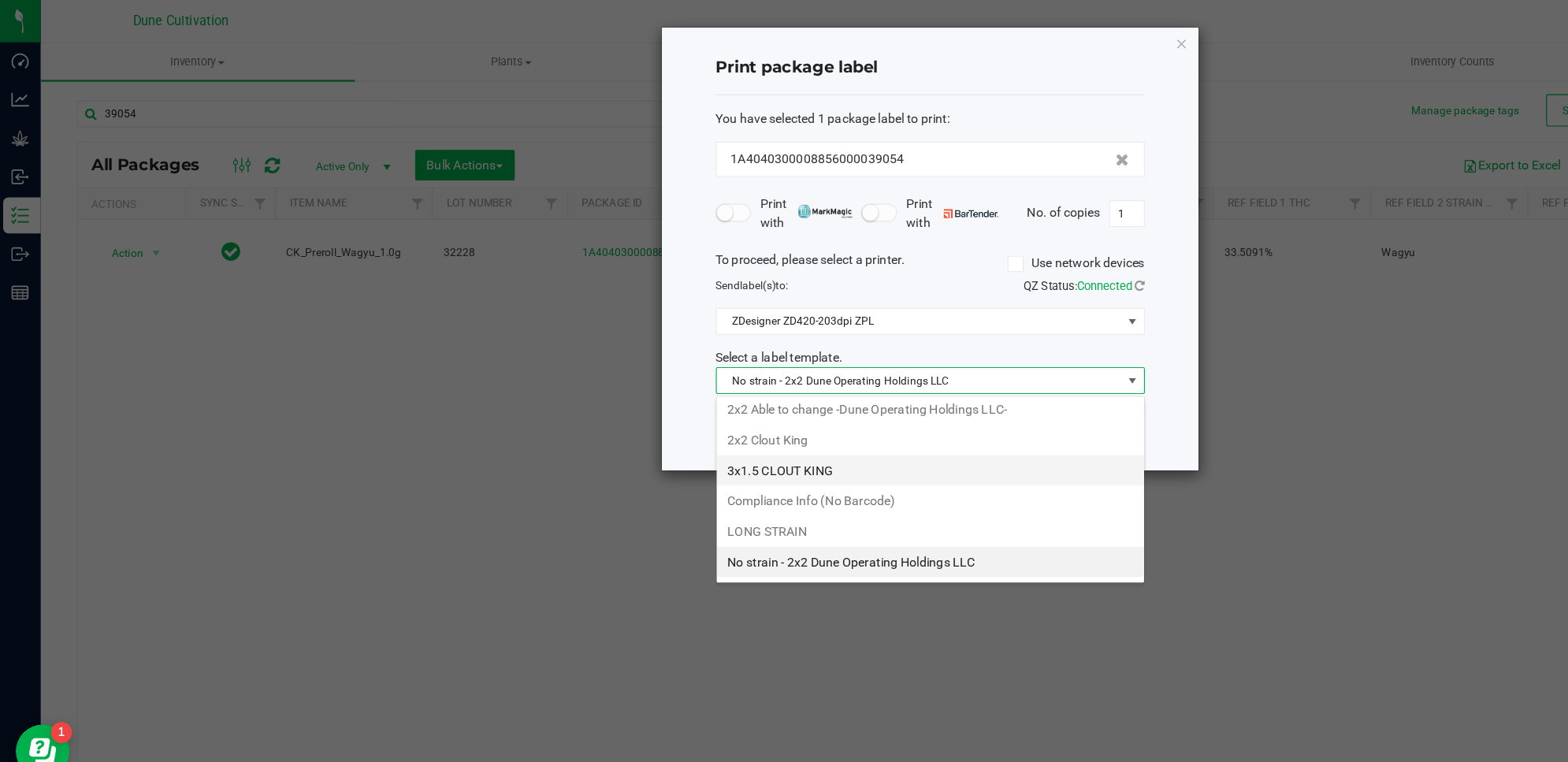
click at [784, 410] on li "3x1.5 CLOUT KING" at bounding box center [818, 413] width 375 height 27
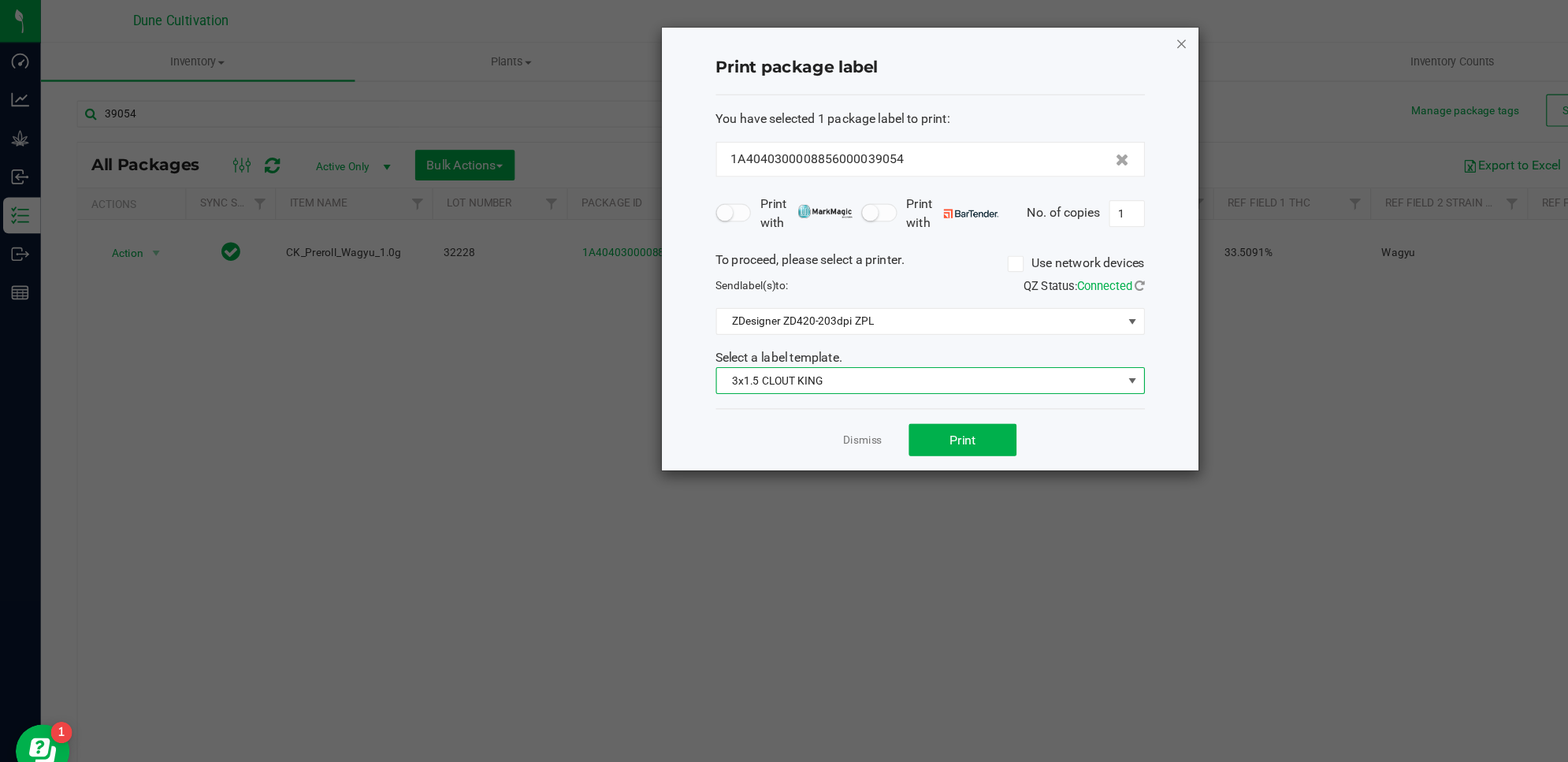
click at [1035, 41] on icon "button" at bounding box center [1040, 37] width 11 height 19
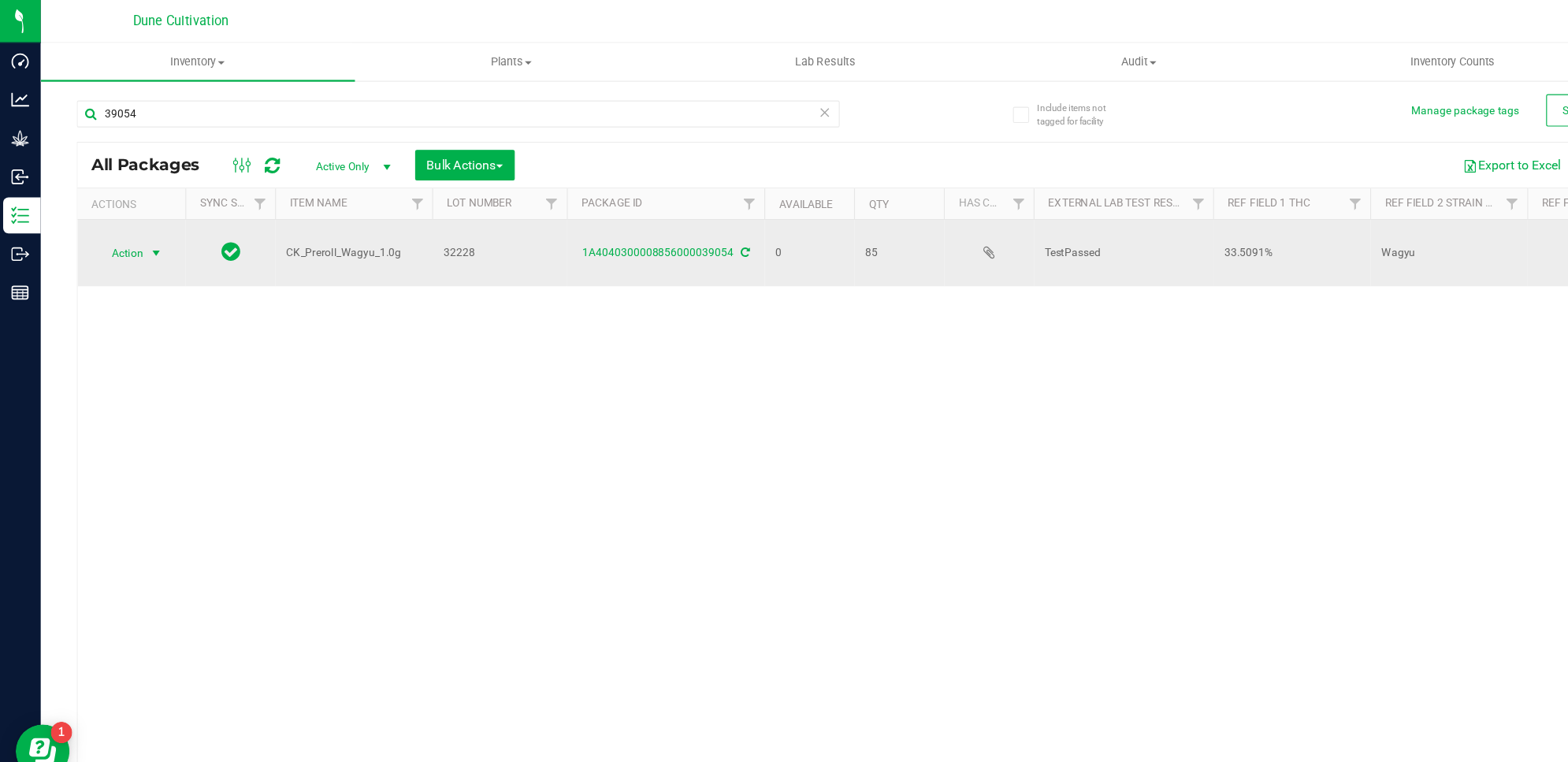
click at [123, 228] on span "Action" at bounding box center [107, 222] width 43 height 22
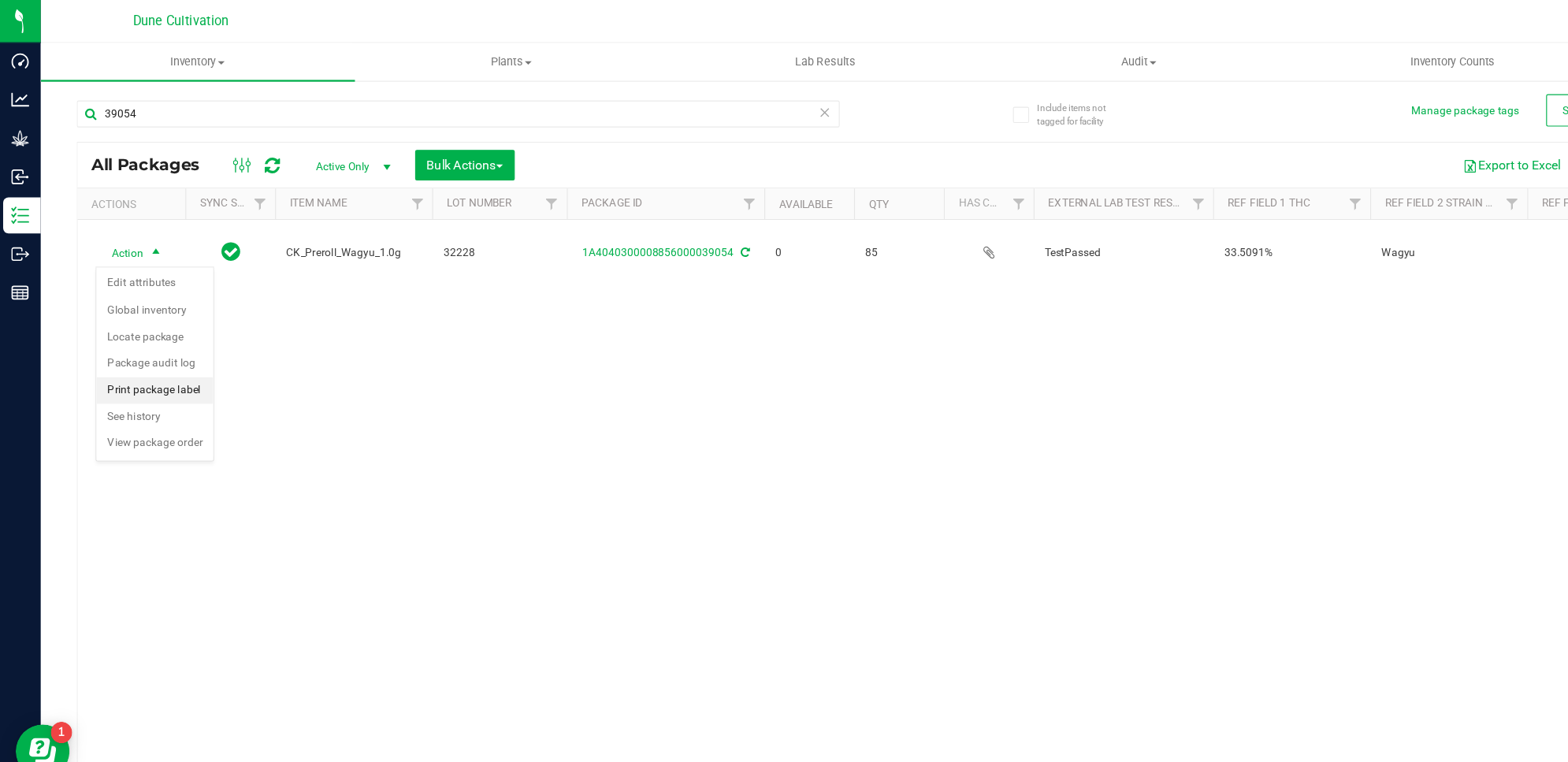
click at [158, 345] on li "Print package label" at bounding box center [137, 343] width 103 height 23
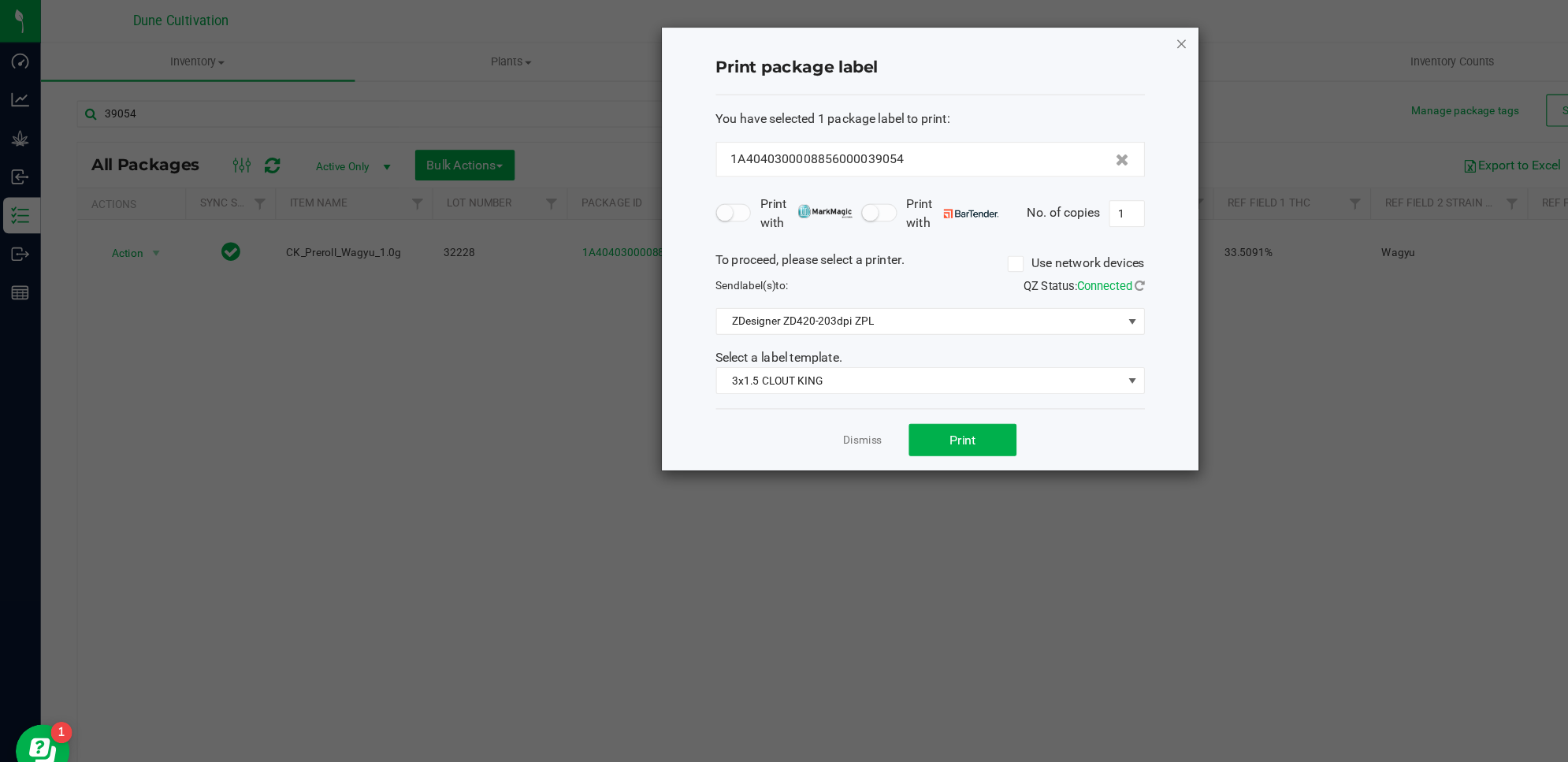
click at [1040, 34] on icon "button" at bounding box center [1040, 37] width 11 height 19
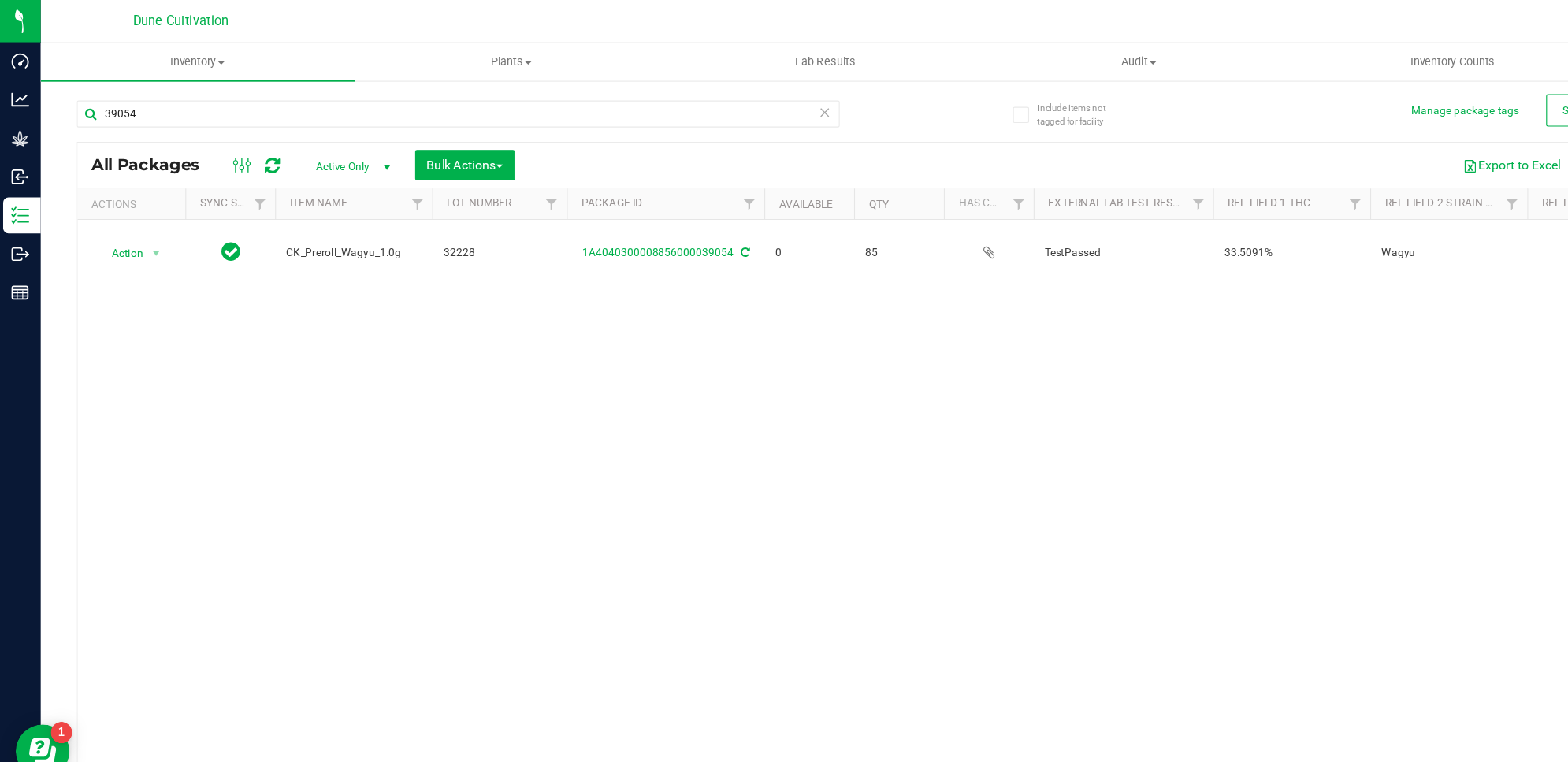
click at [239, 143] on icon at bounding box center [241, 145] width 13 height 16
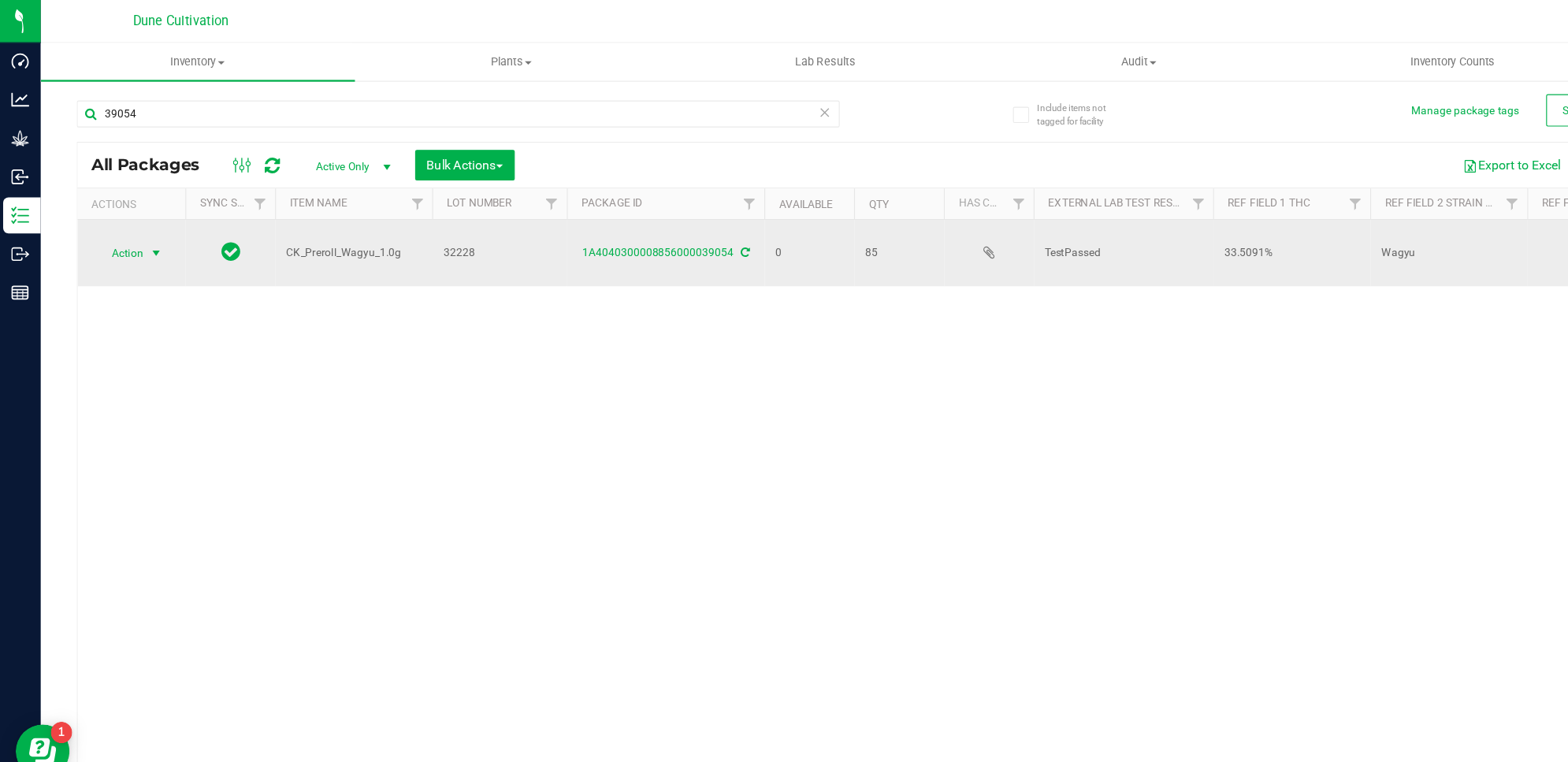
click at [110, 228] on span "Action" at bounding box center [107, 222] width 43 height 22
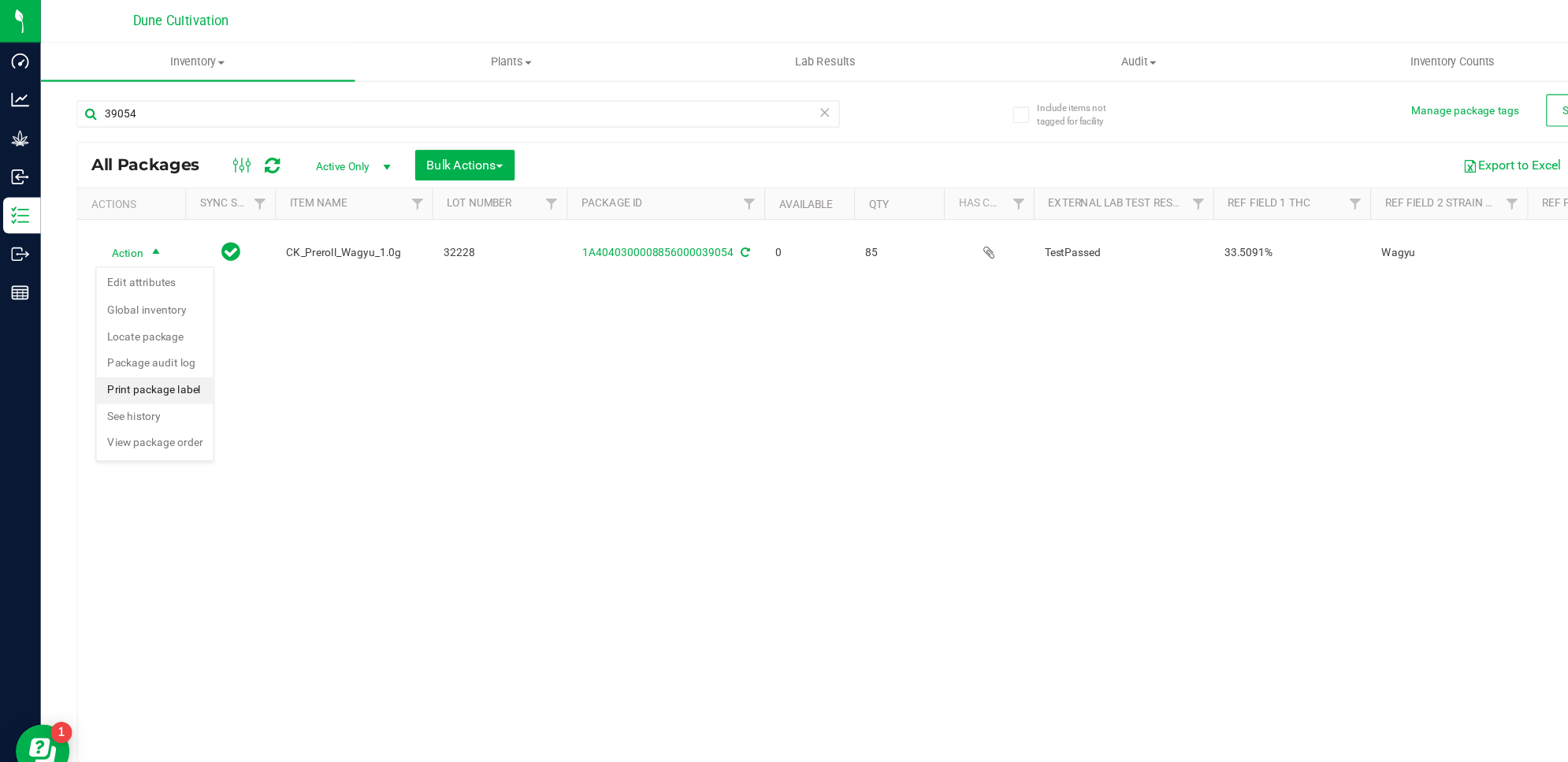
click at [159, 344] on li "Print package label" at bounding box center [137, 343] width 103 height 23
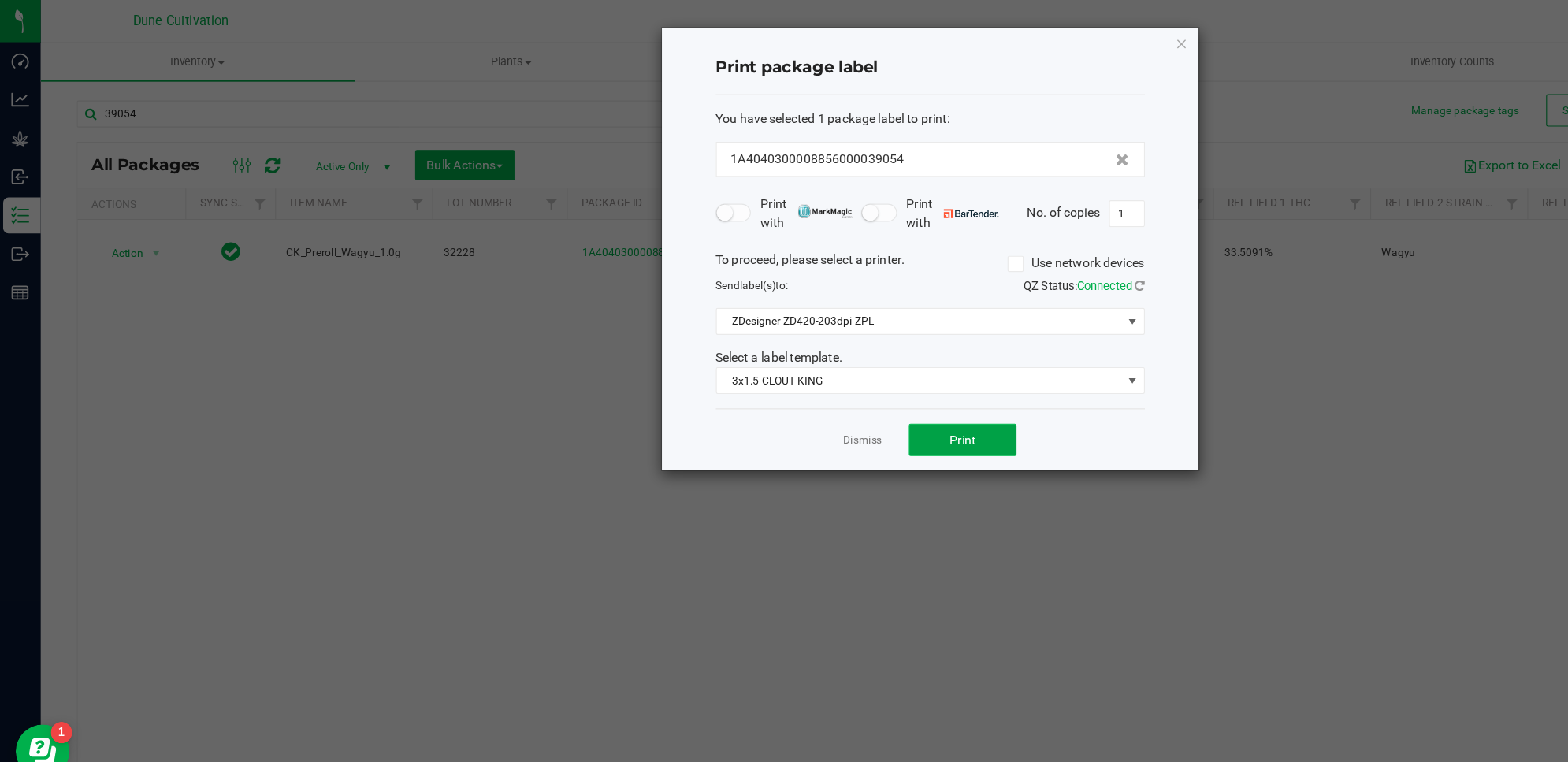
click at [860, 392] on button "Print" at bounding box center [847, 386] width 95 height 29
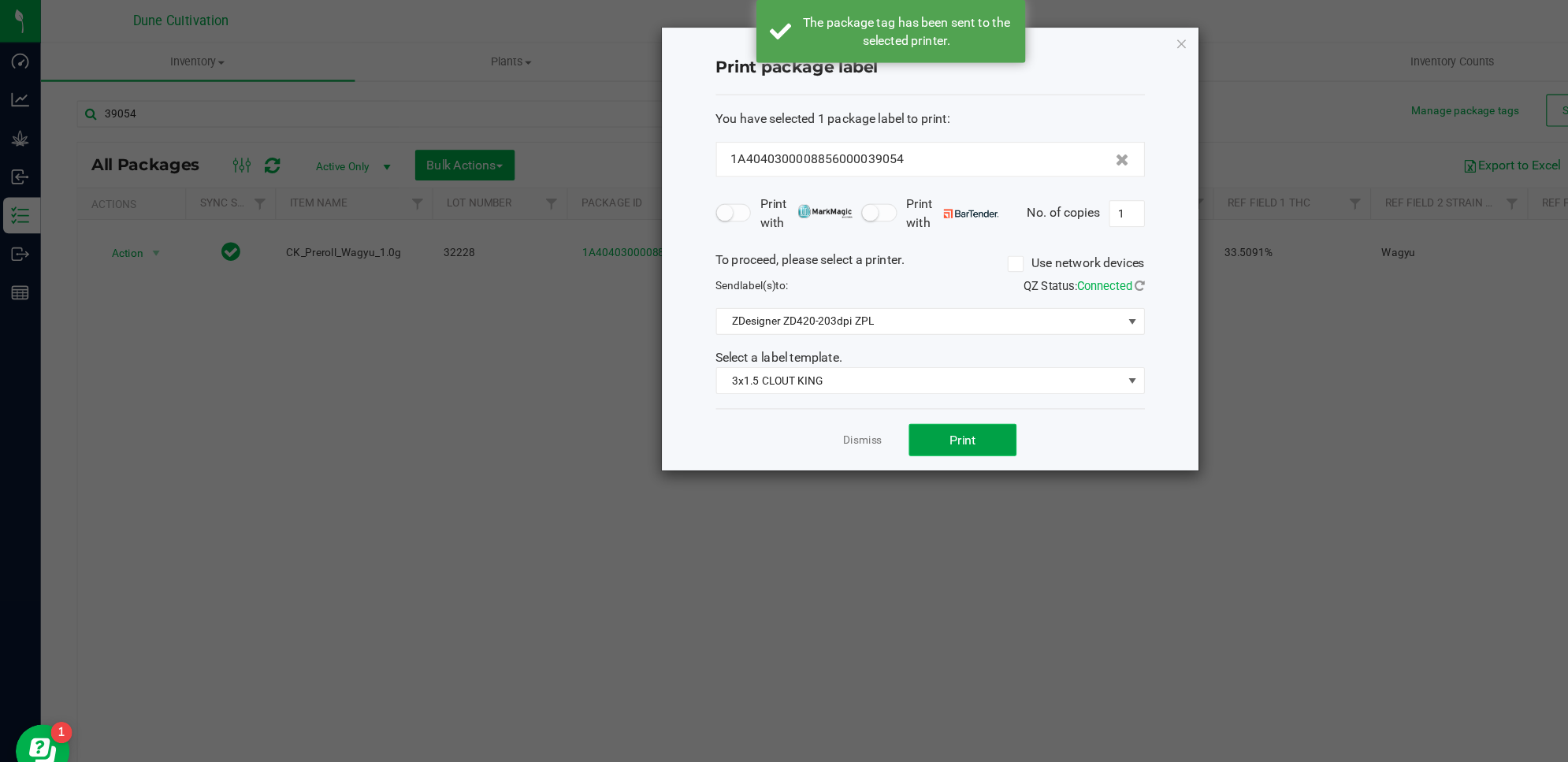
click at [860, 392] on button "Print" at bounding box center [847, 386] width 95 height 29
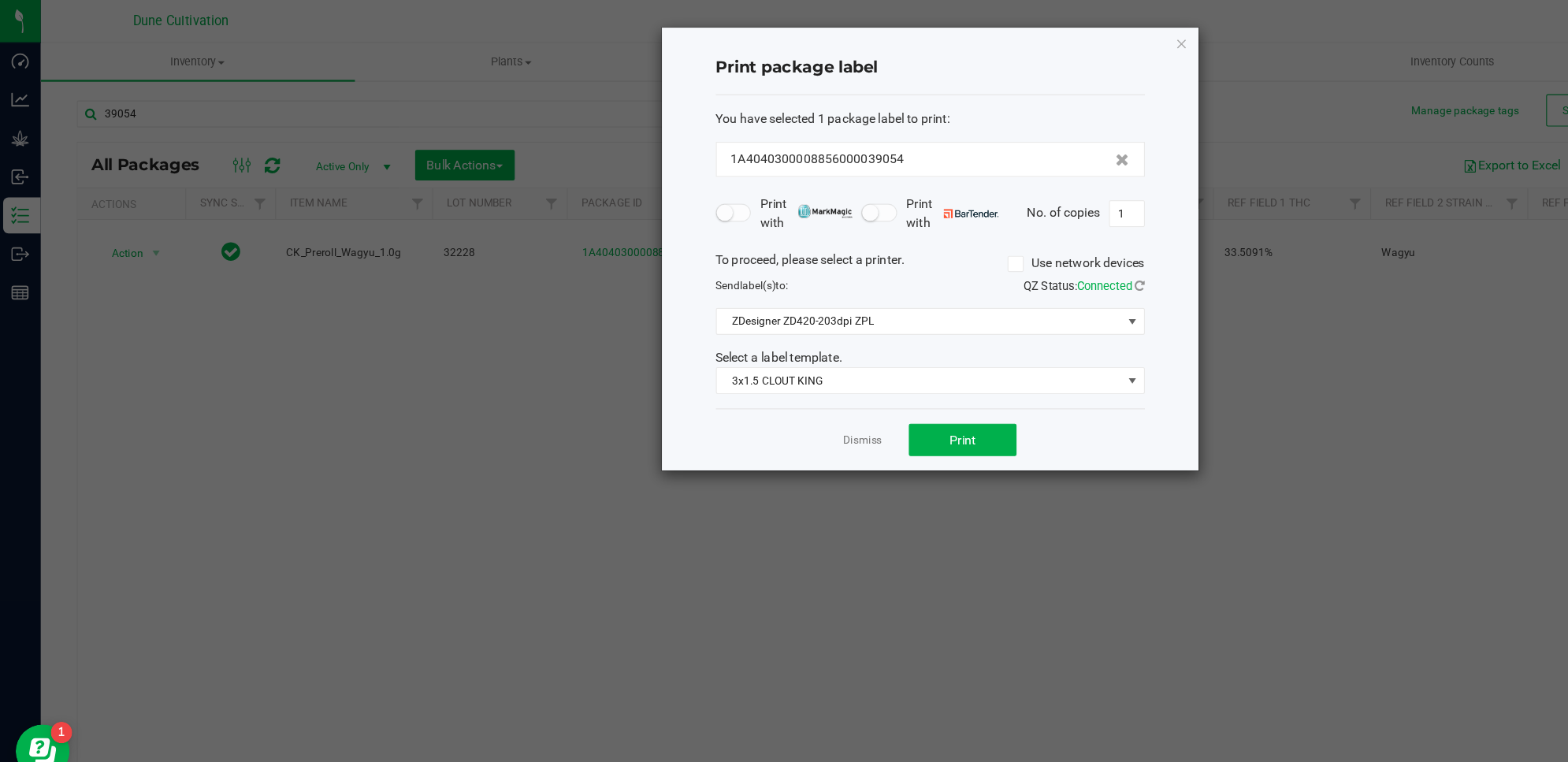
click at [1051, 43] on div "Print package label You have selected 1 package label to print : 1A404030000885…" at bounding box center [818, 218] width 471 height 388
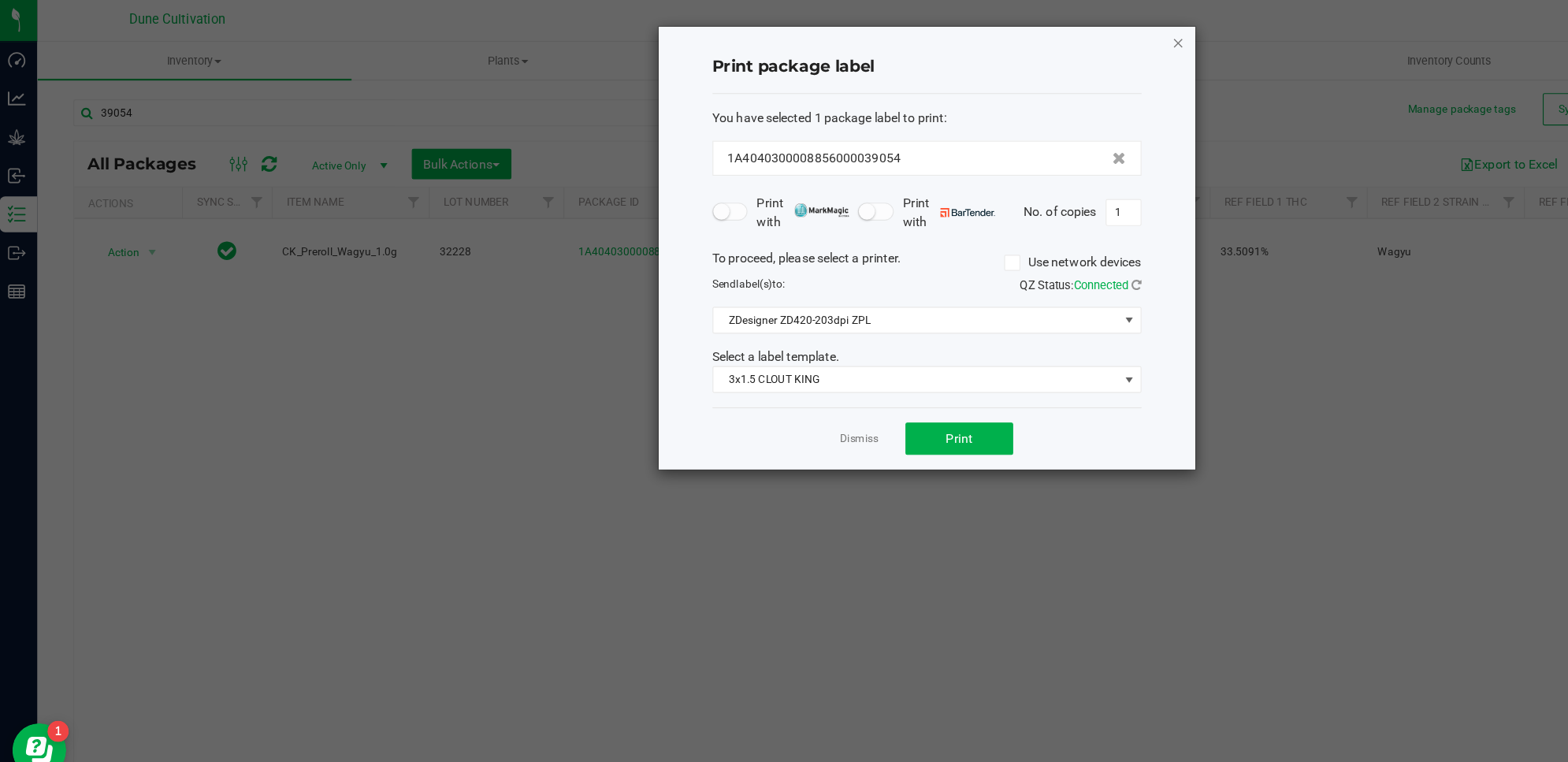
click at [1041, 36] on icon "button" at bounding box center [1040, 37] width 11 height 19
click at [1041, 36] on nav "Dune Cultivation Hi, Dulce!" at bounding box center [802, 19] width 1531 height 37
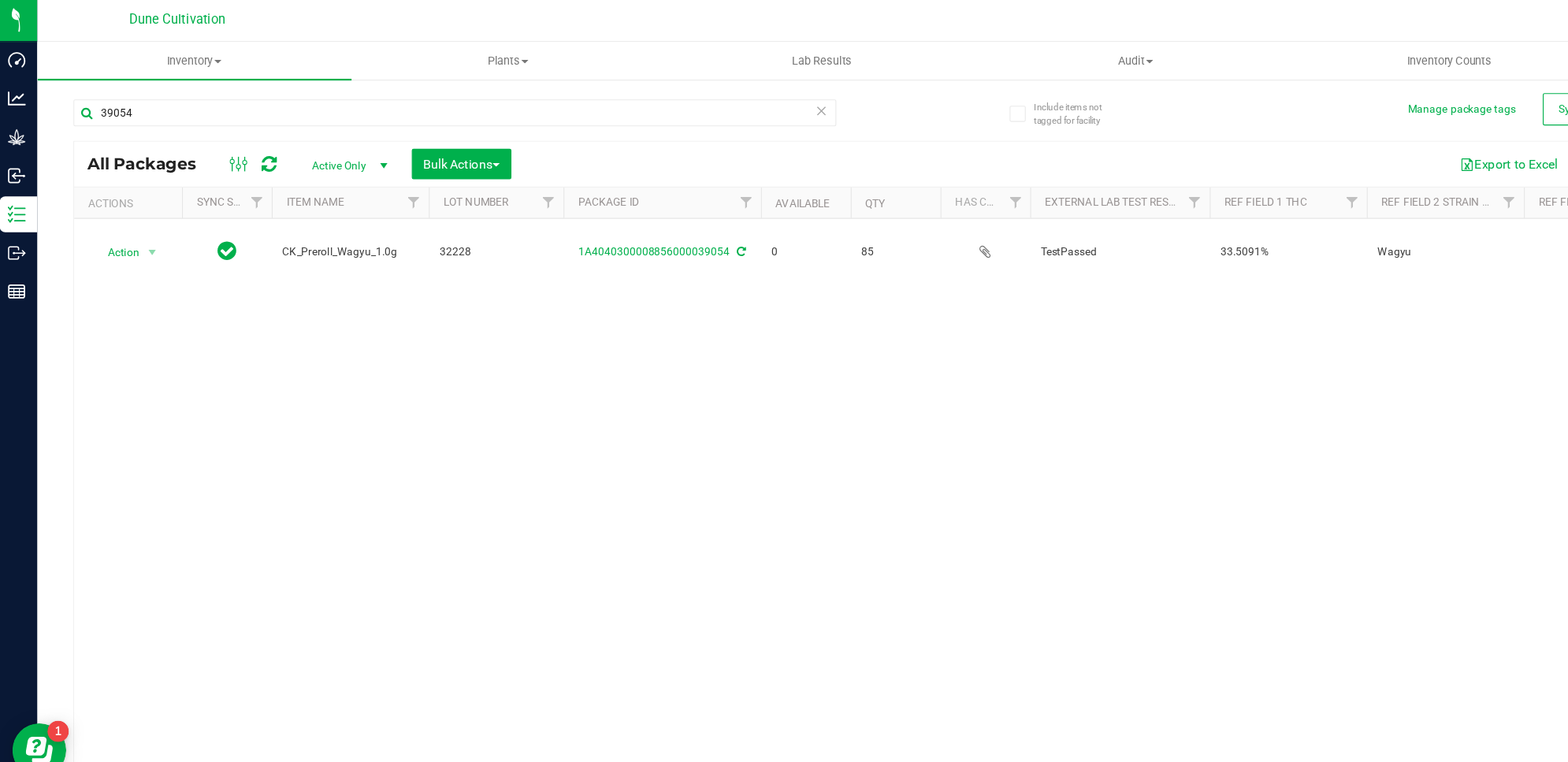
click at [235, 145] on icon at bounding box center [241, 145] width 13 height 16
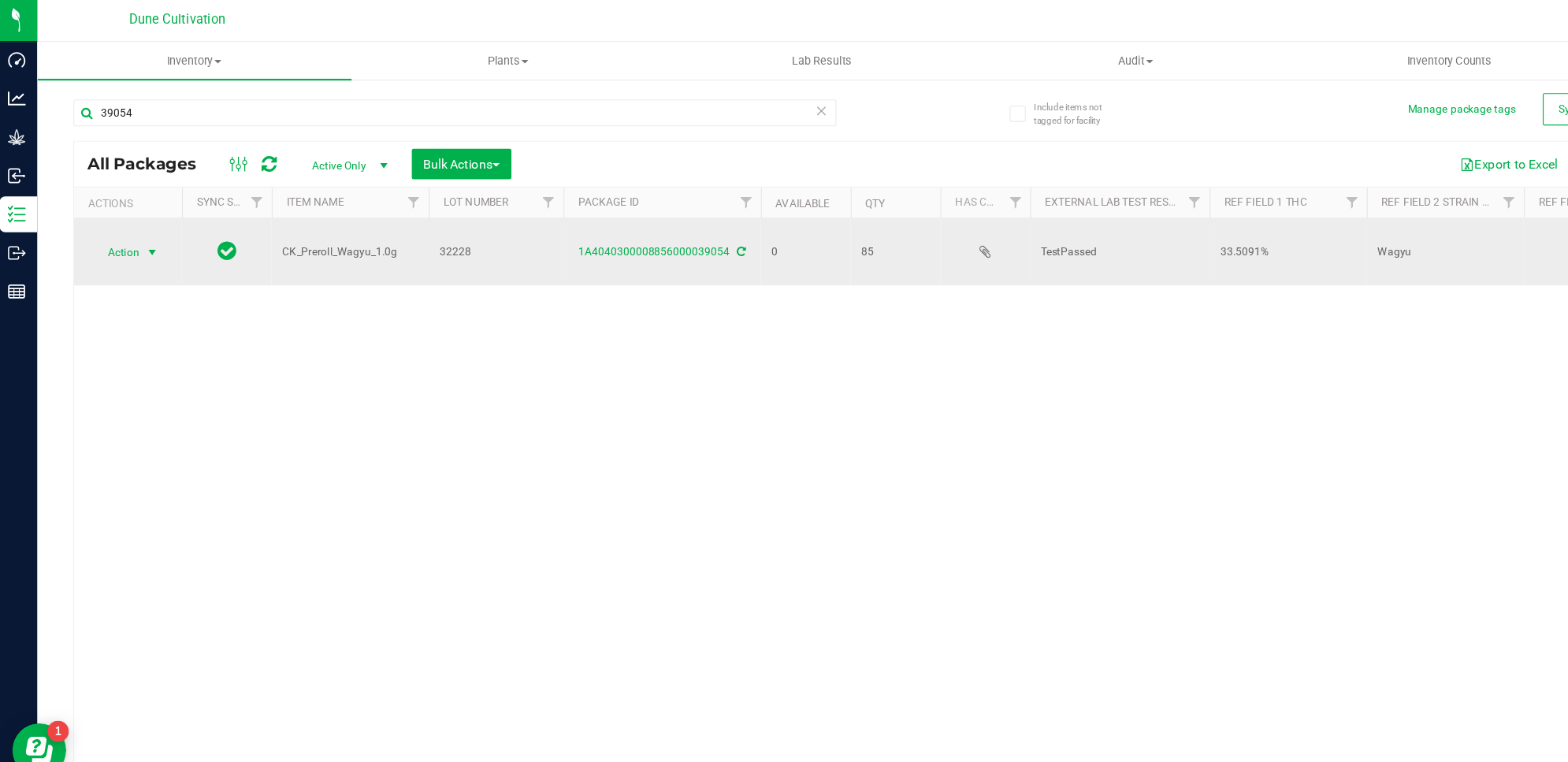
click at [131, 225] on span "select" at bounding box center [139, 222] width 20 height 22
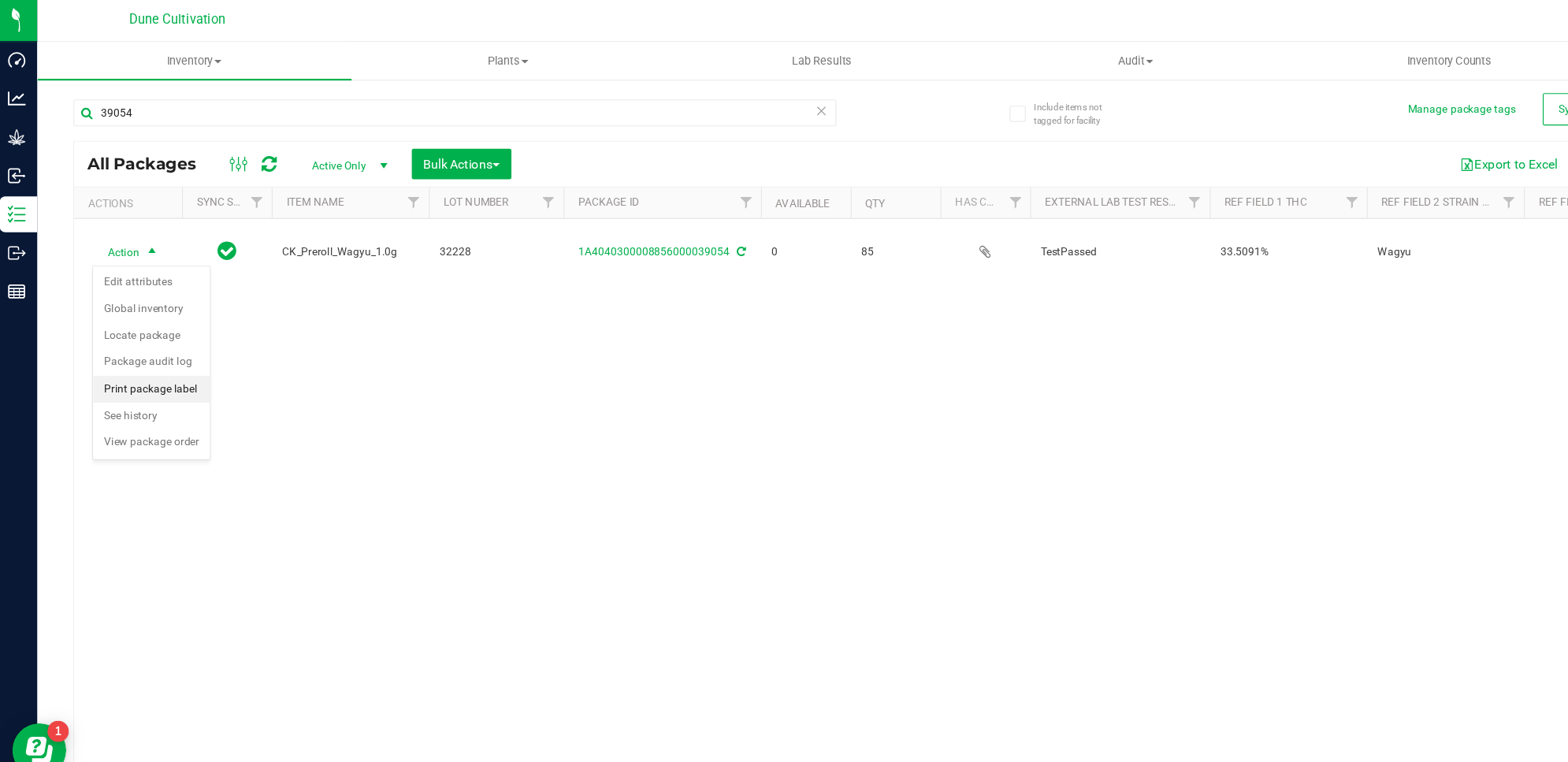
click at [152, 333] on li "Print package label" at bounding box center [137, 343] width 103 height 23
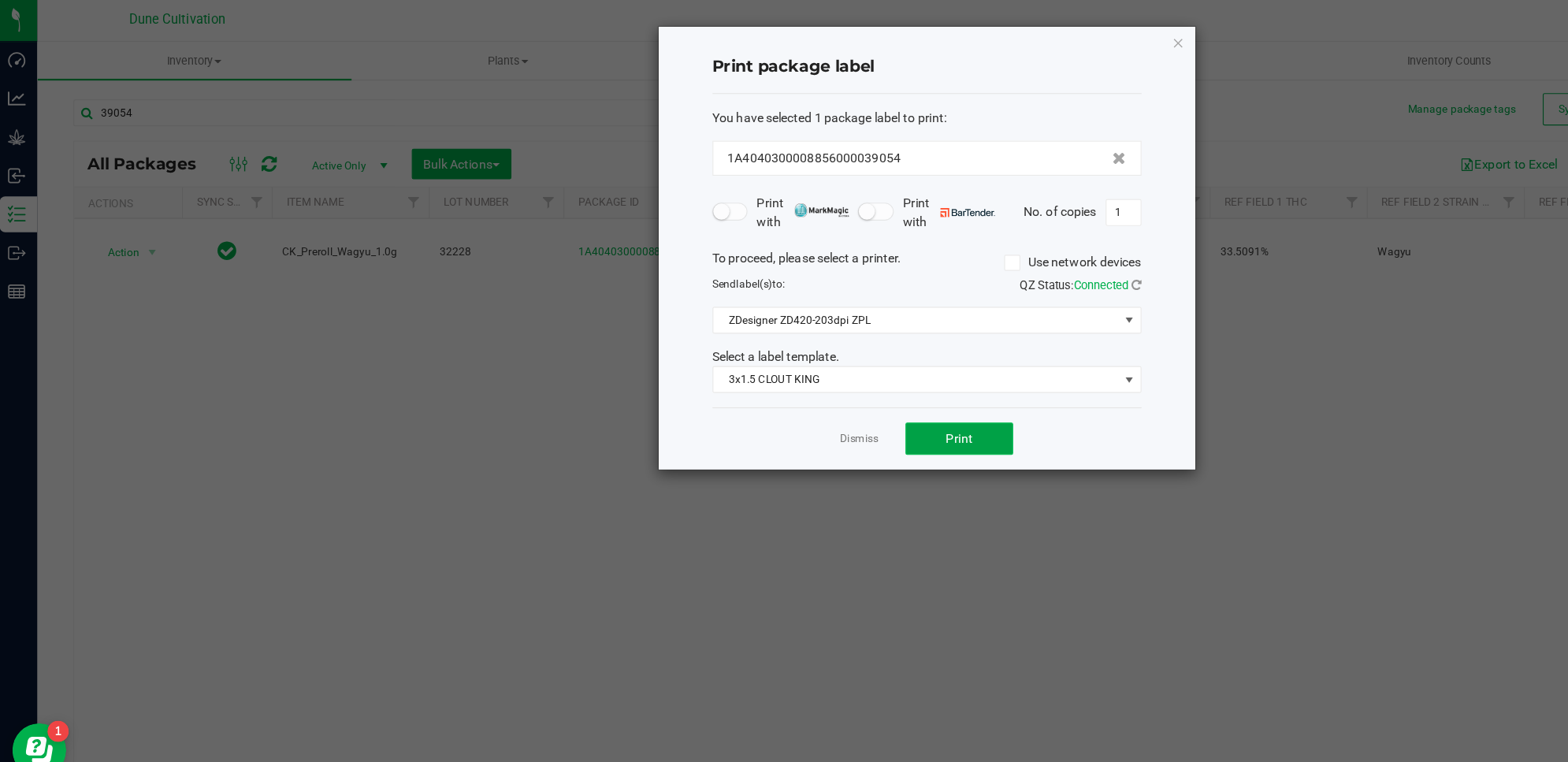
click at [850, 386] on span "Print" at bounding box center [847, 386] width 23 height 12
click at [1041, 35] on icon "button" at bounding box center [1040, 37] width 11 height 19
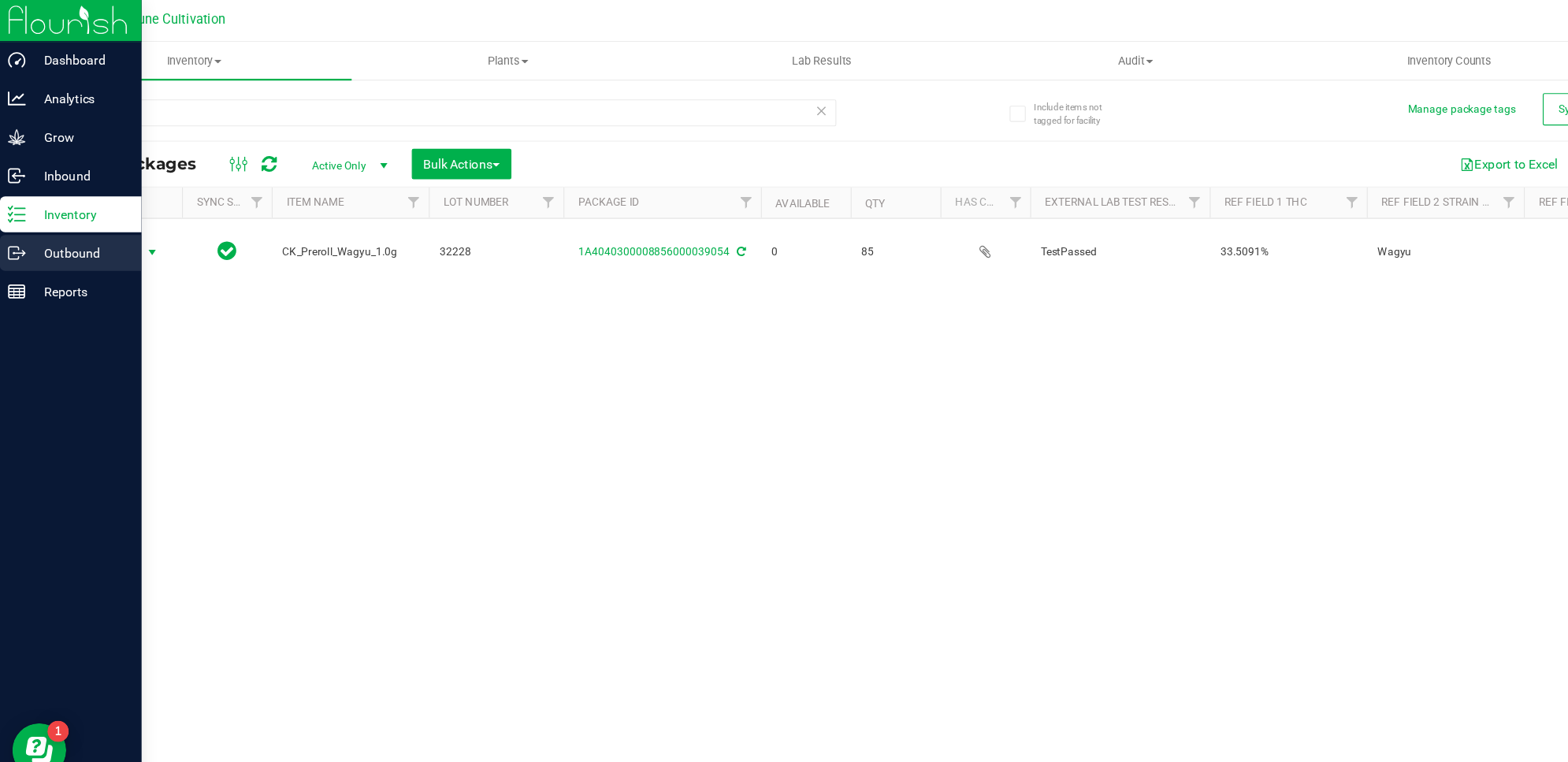
click at [48, 219] on p "Outbound" at bounding box center [75, 222] width 95 height 19
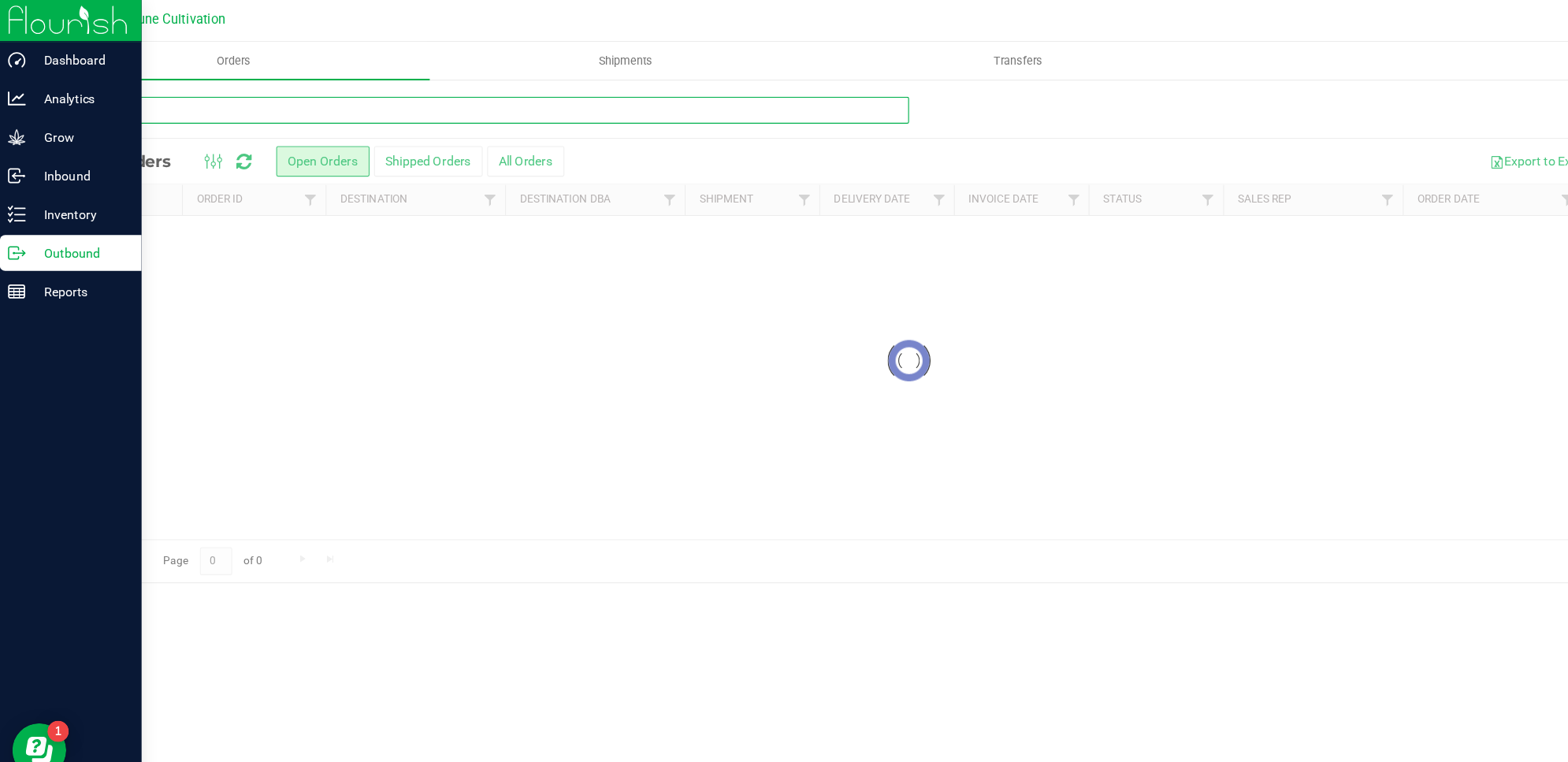
click at [203, 94] on input "text" at bounding box center [436, 97] width 734 height 23
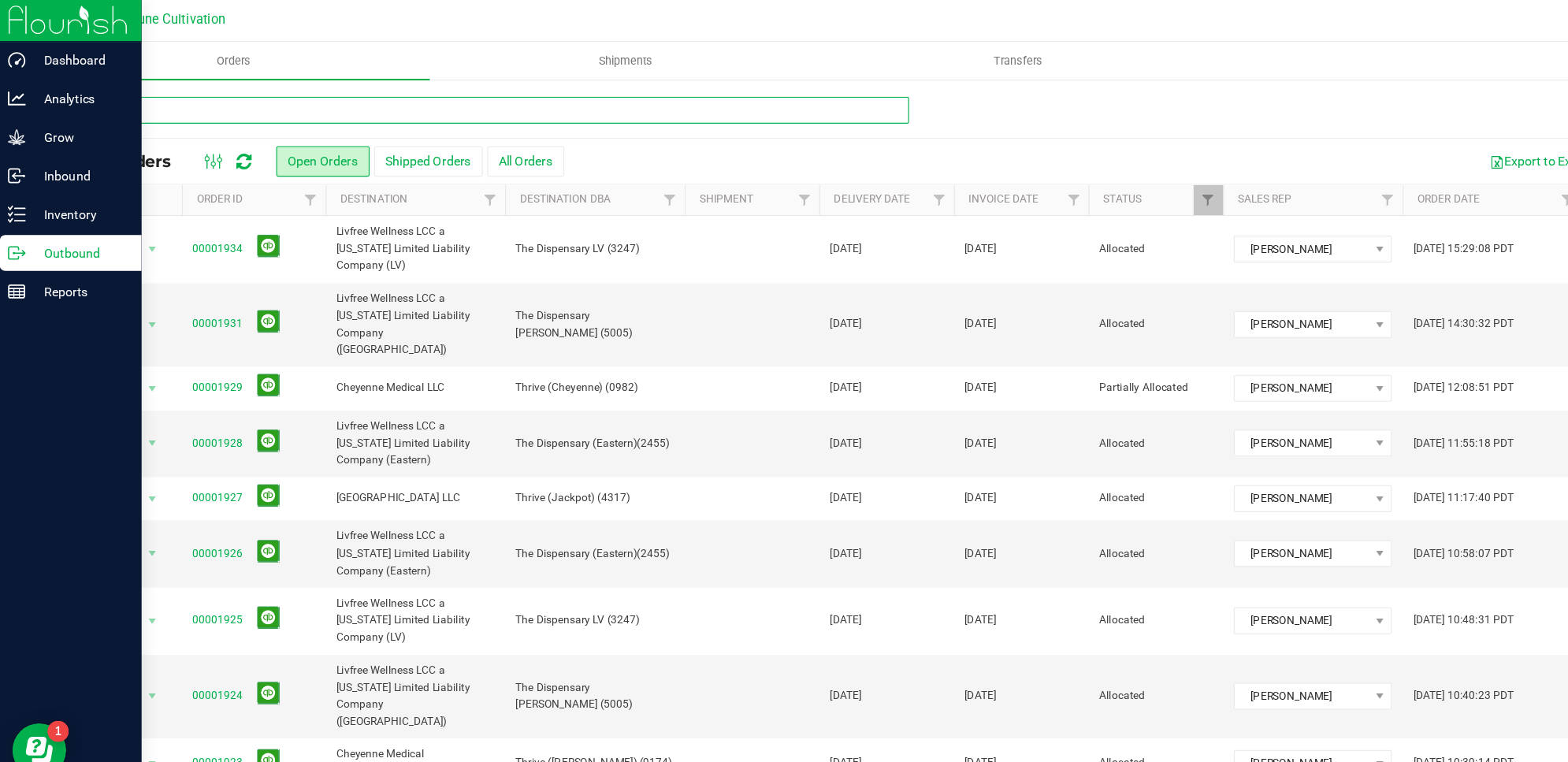
type input "1934"
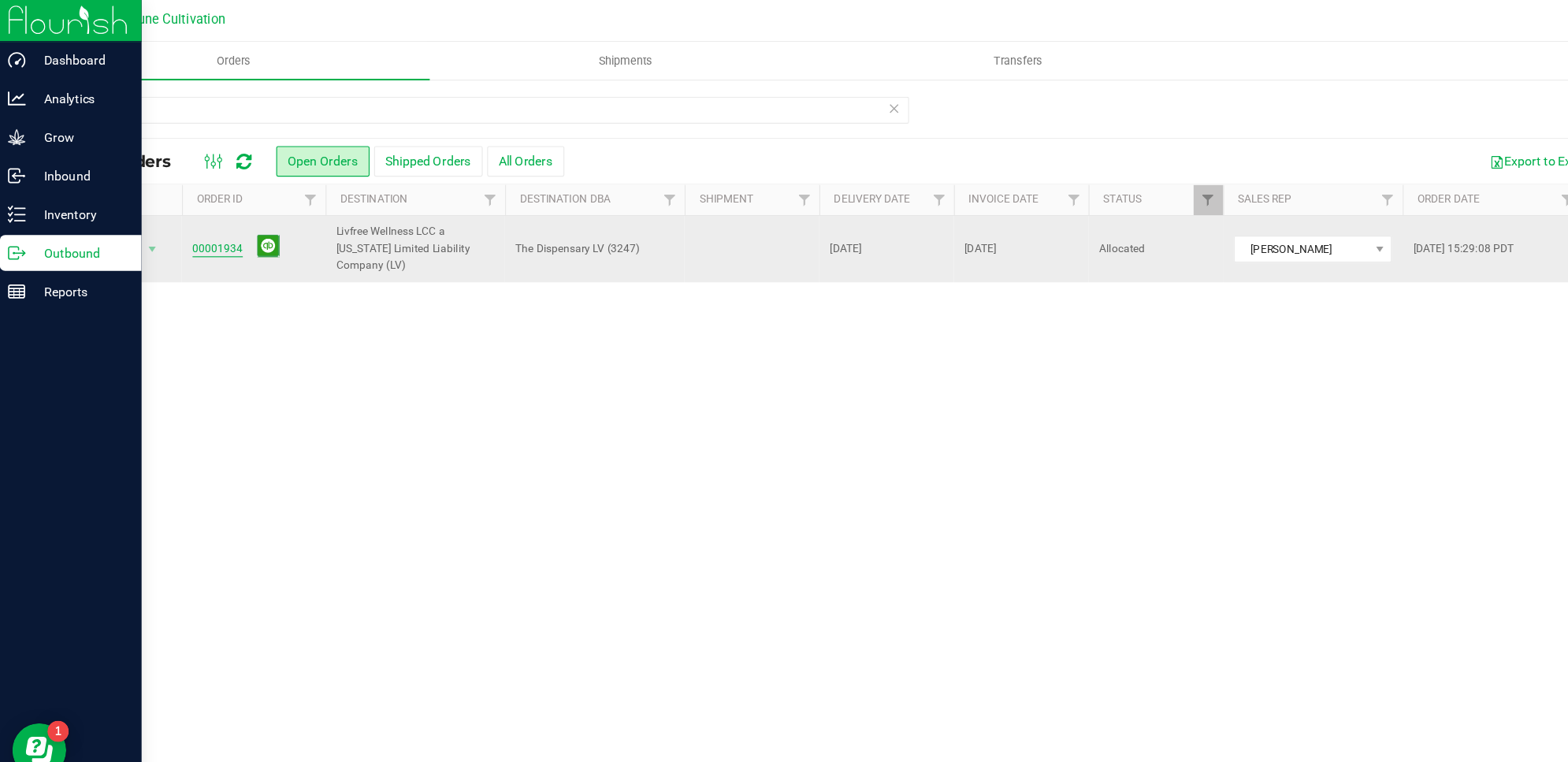
click at [204, 212] on link "00001934" at bounding box center [195, 219] width 44 height 15
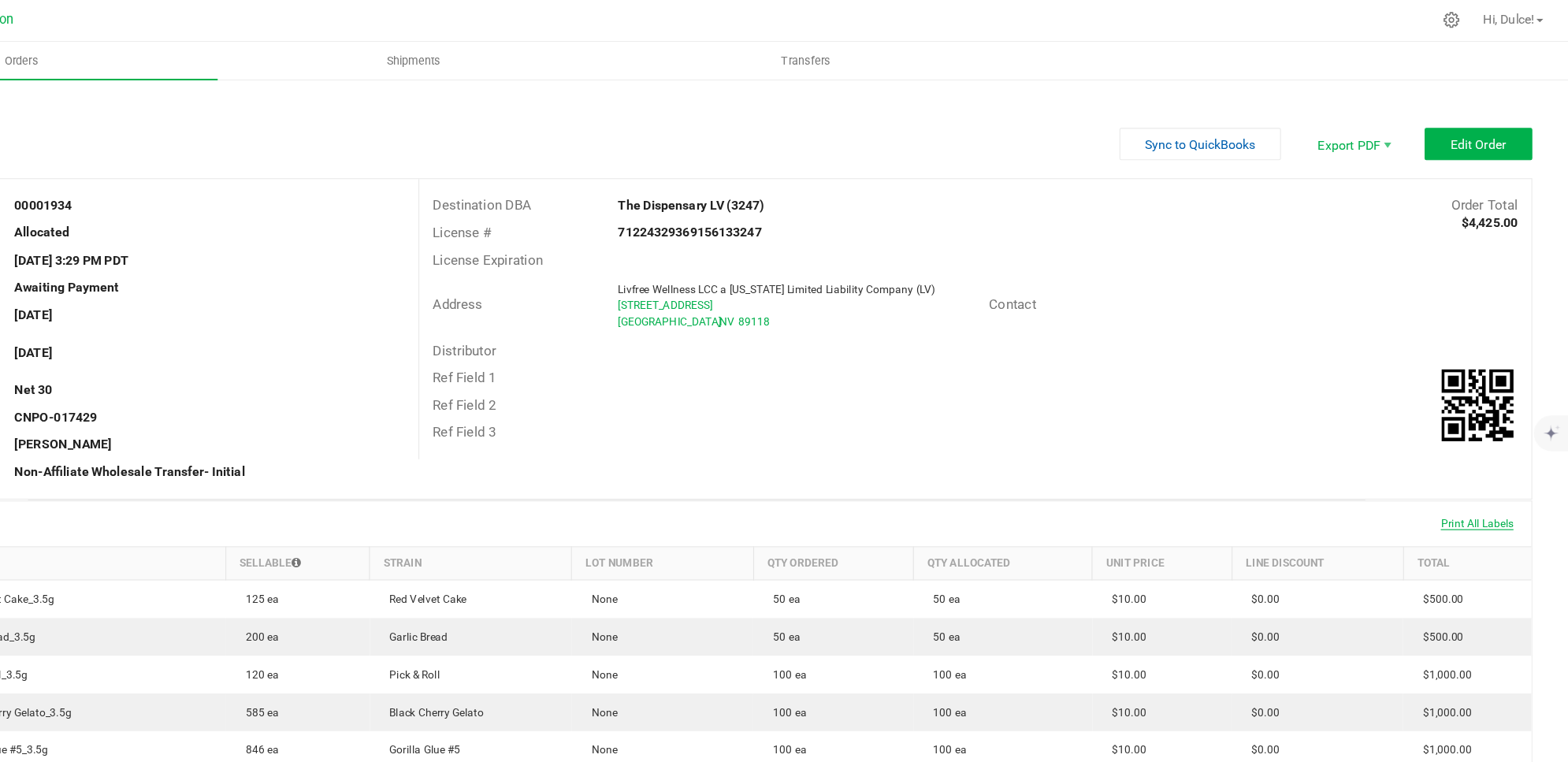
click at [1490, 461] on span "Print All Labels" at bounding box center [1489, 460] width 64 height 11
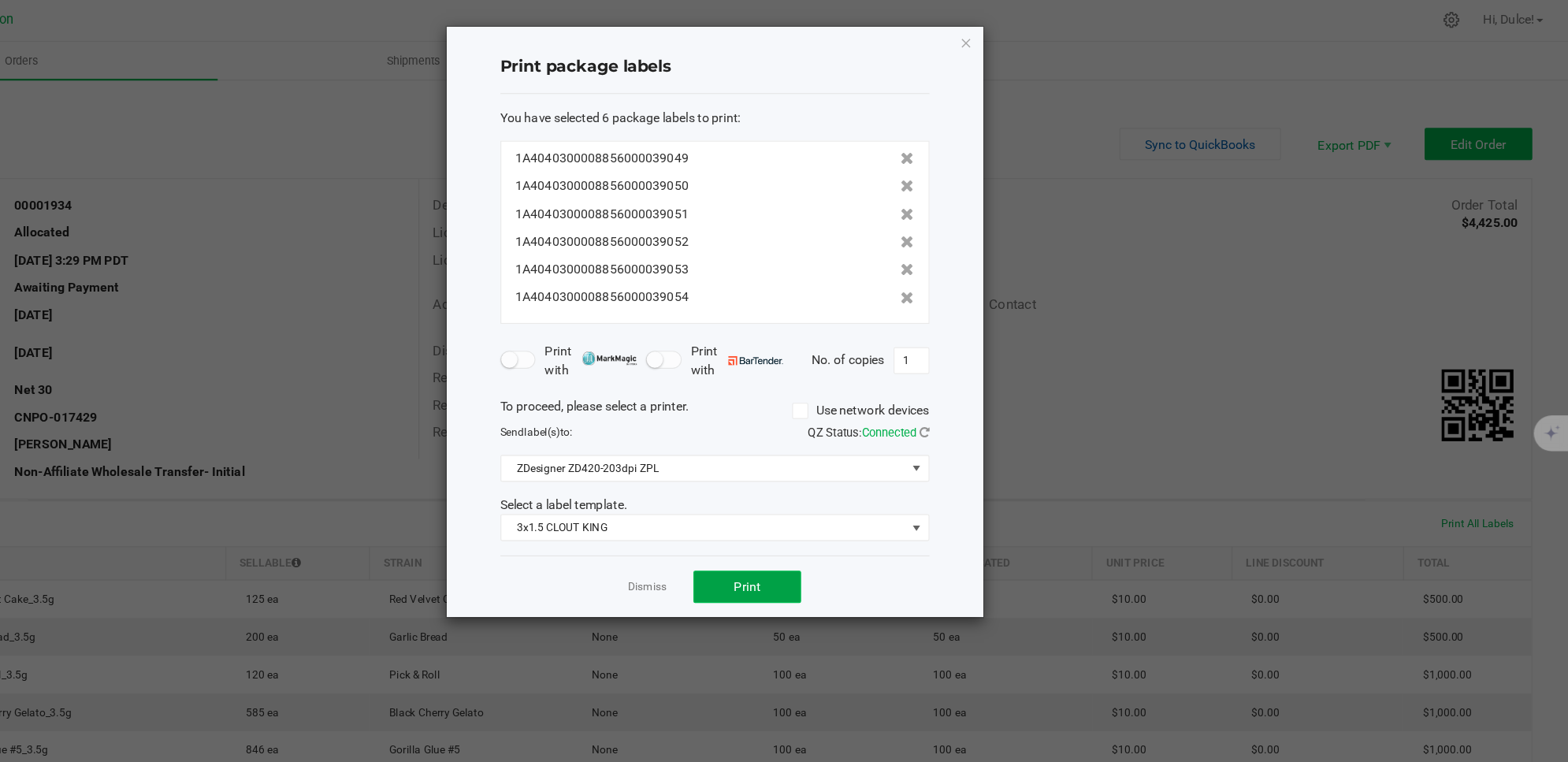
click at [861, 521] on button "Print" at bounding box center [847, 517] width 95 height 29
click at [1034, 37] on icon "button" at bounding box center [1040, 37] width 11 height 19
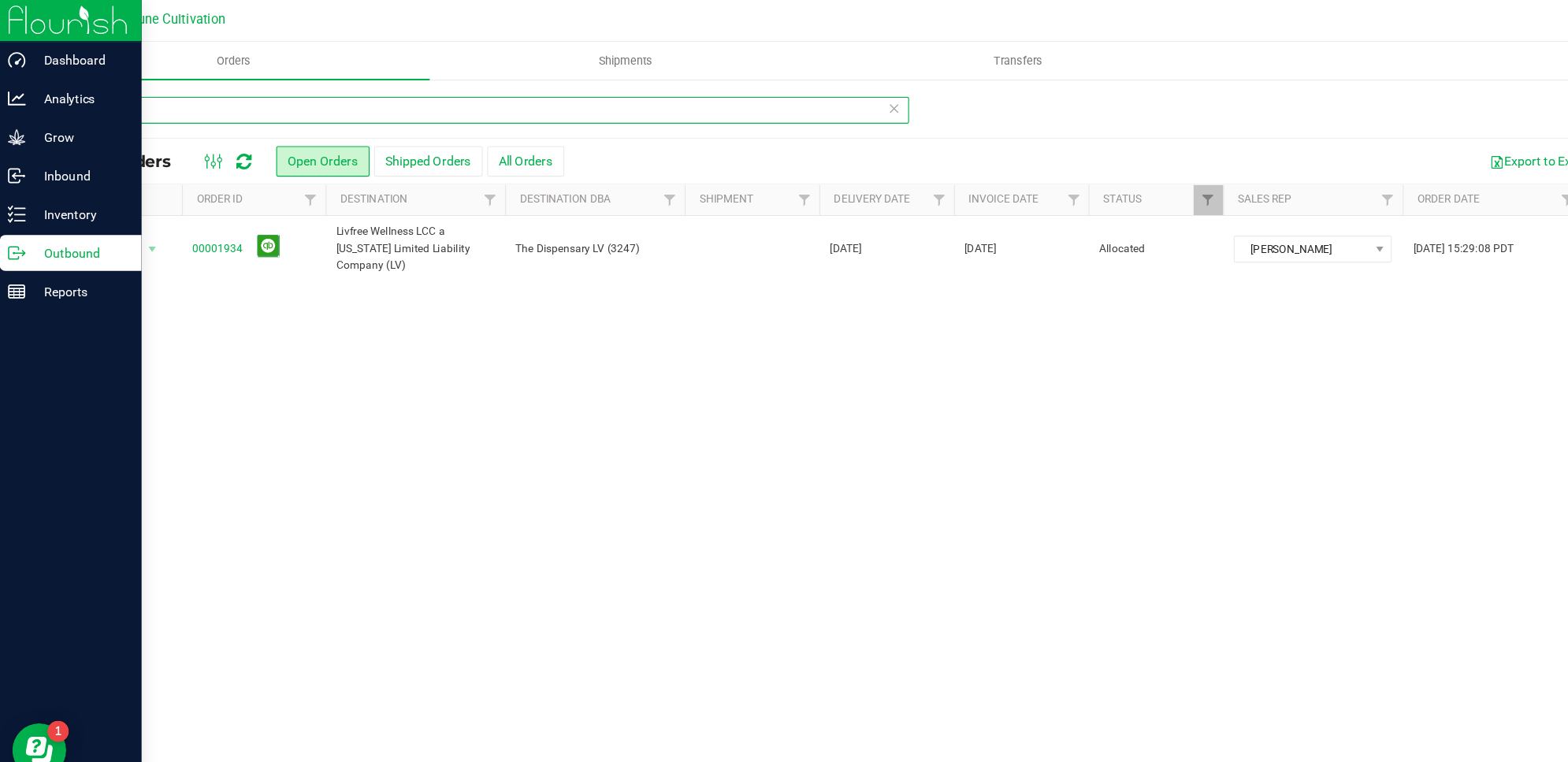
click at [262, 95] on input "1934" at bounding box center [436, 97] width 734 height 23
type input "1"
type input "1923"
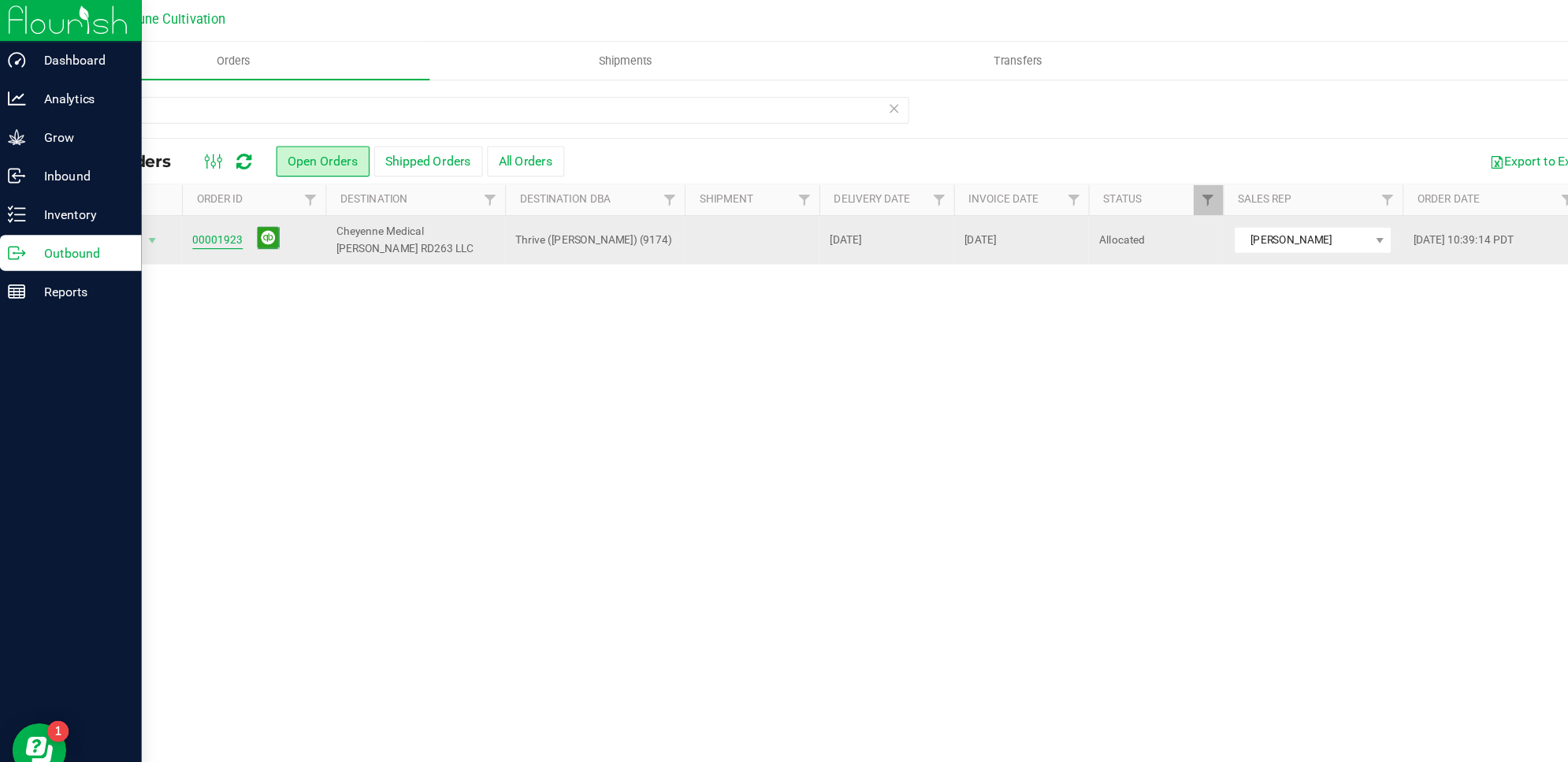
click at [212, 208] on link "00001923" at bounding box center [195, 212] width 44 height 15
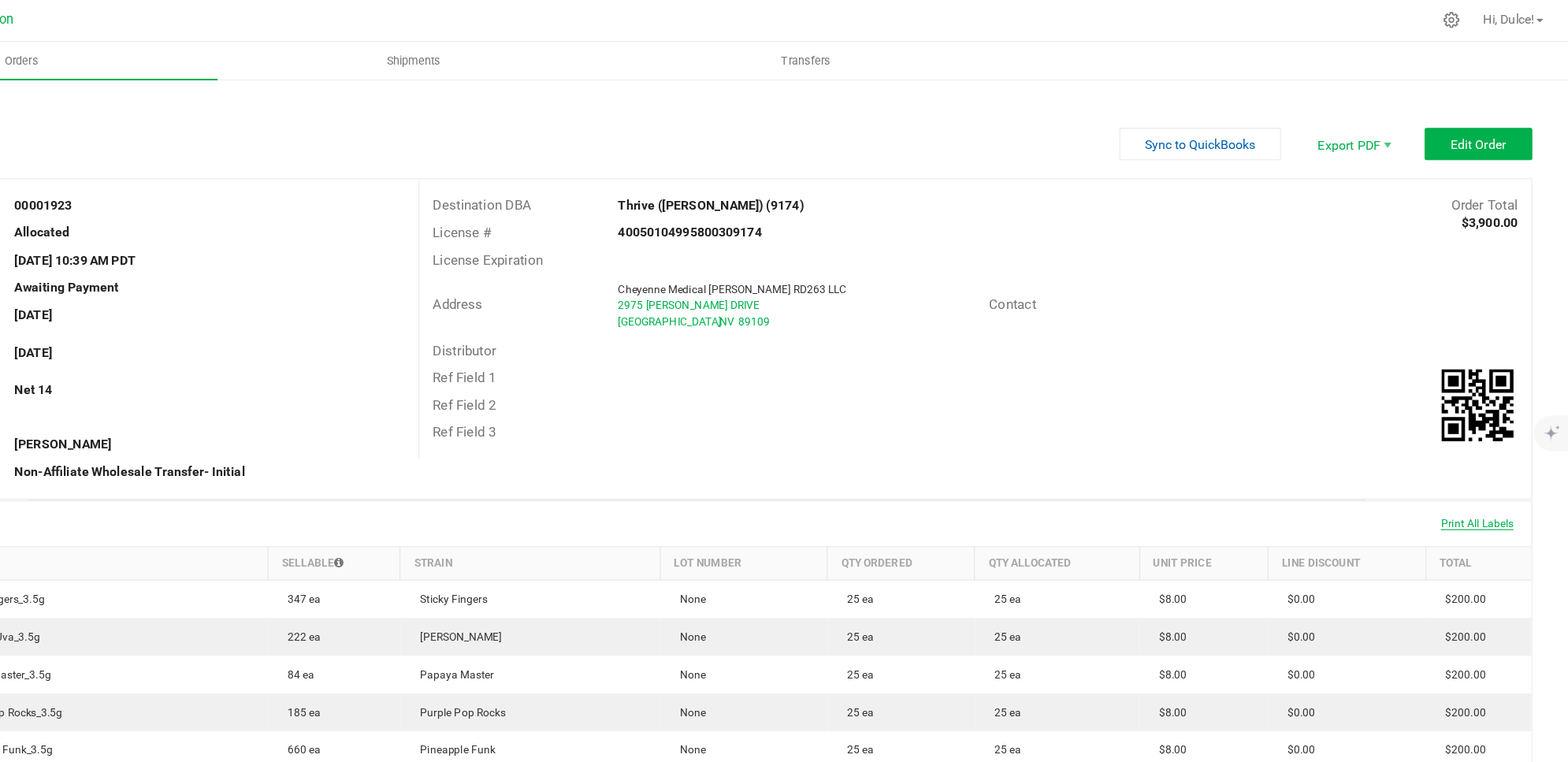
click at [1480, 461] on span "Print All Labels" at bounding box center [1489, 460] width 64 height 11
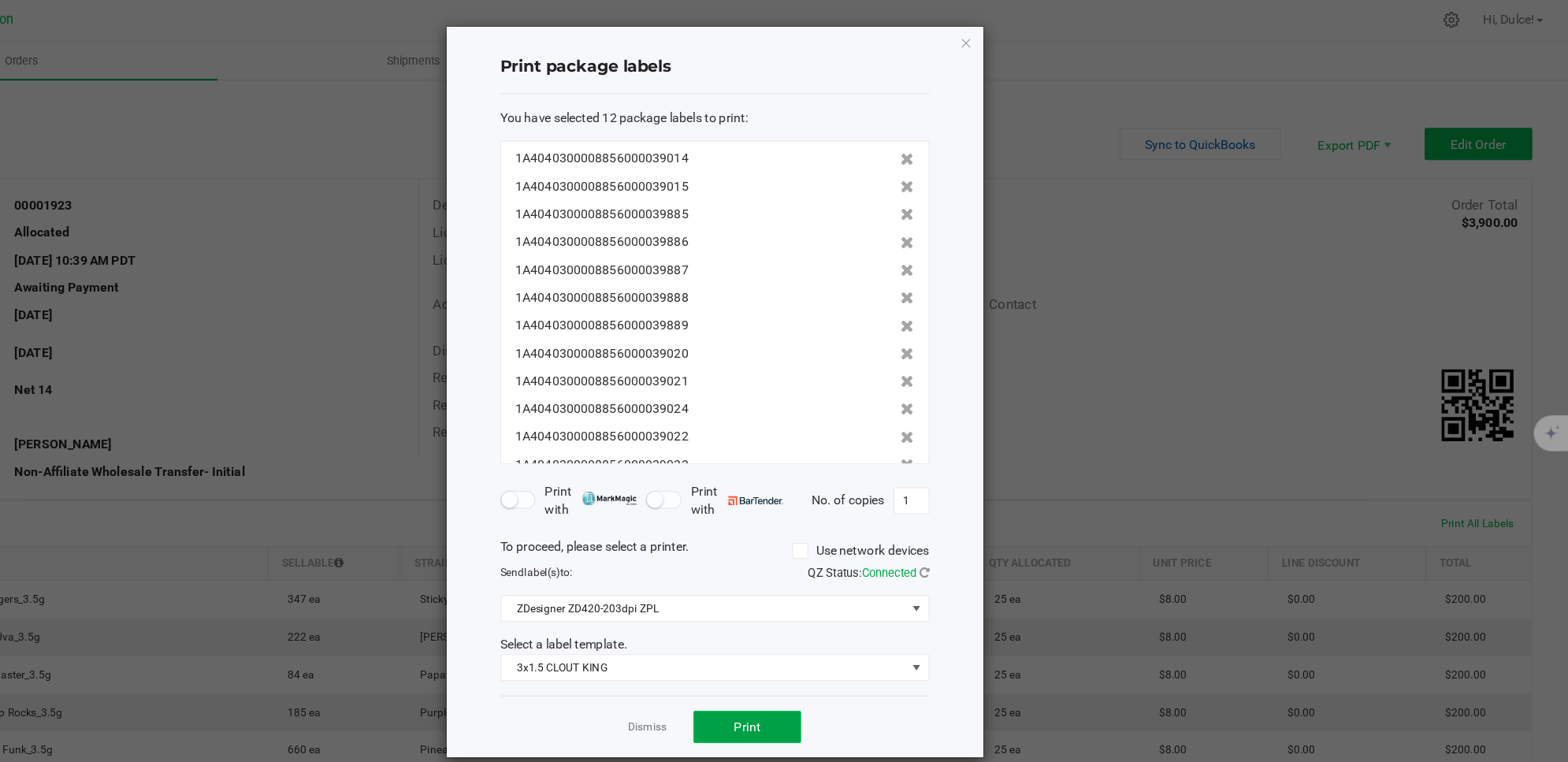
click at [846, 641] on span "Print" at bounding box center [847, 639] width 23 height 12
click at [947, 596] on span "3x1.5 CLOUT KING" at bounding box center [809, 587] width 355 height 22
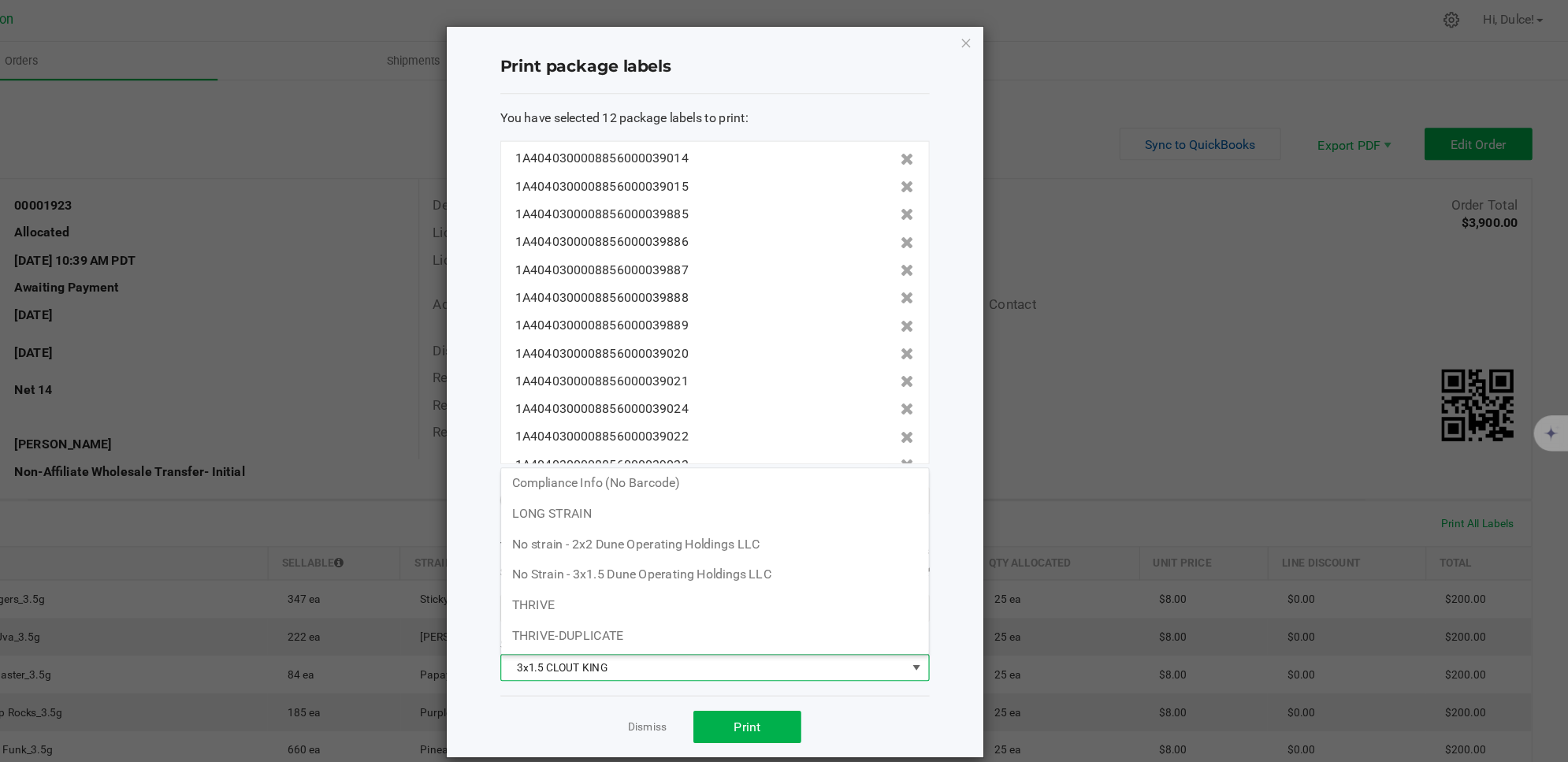
scroll to position [140, 0]
click at [812, 482] on li "No strain - 2x2 Dune Operating Holdings LLC" at bounding box center [818, 478] width 375 height 27
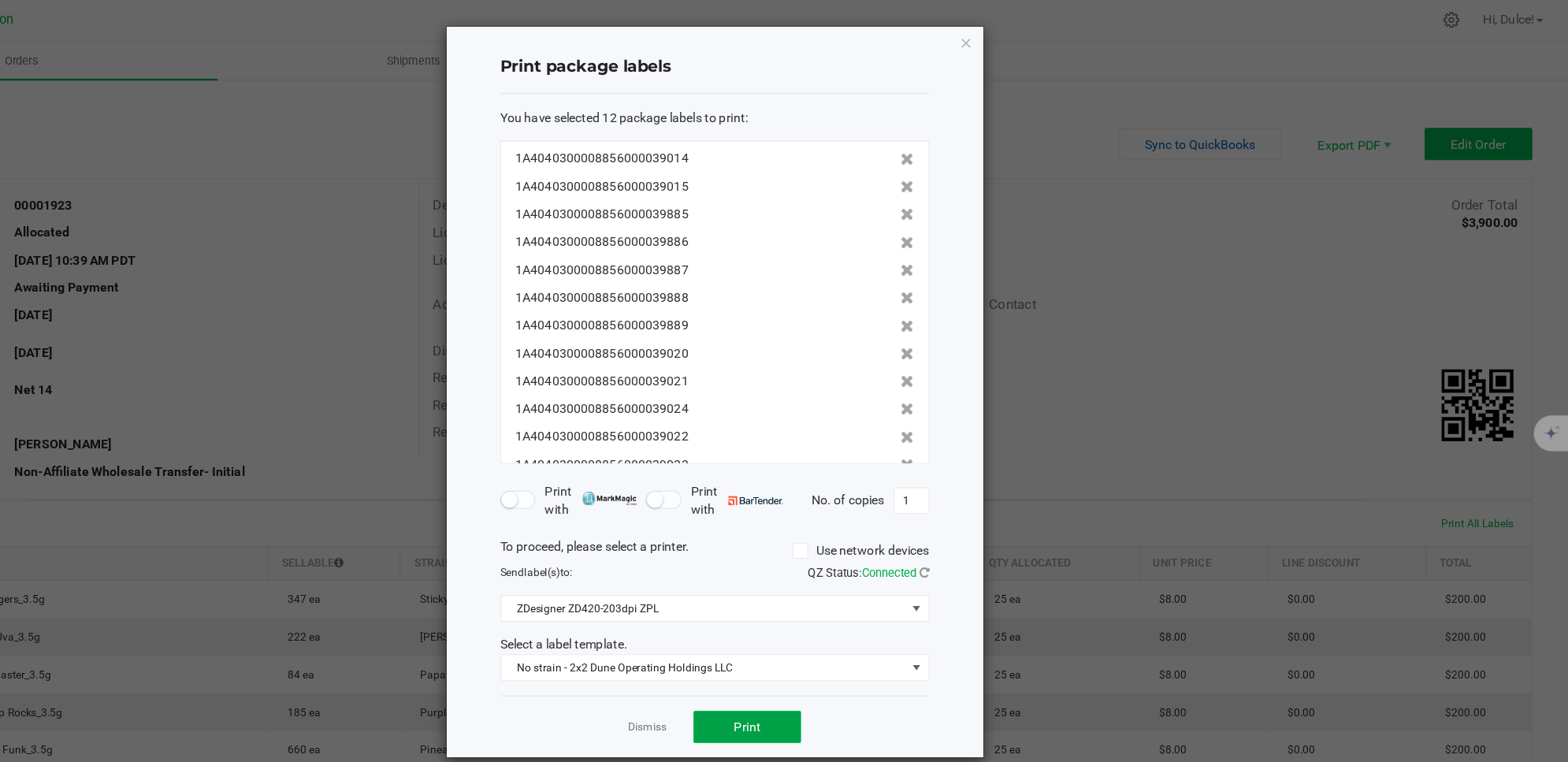
click at [851, 637] on span "Print" at bounding box center [847, 639] width 23 height 12
click at [1034, 30] on icon "button" at bounding box center [1040, 37] width 11 height 19
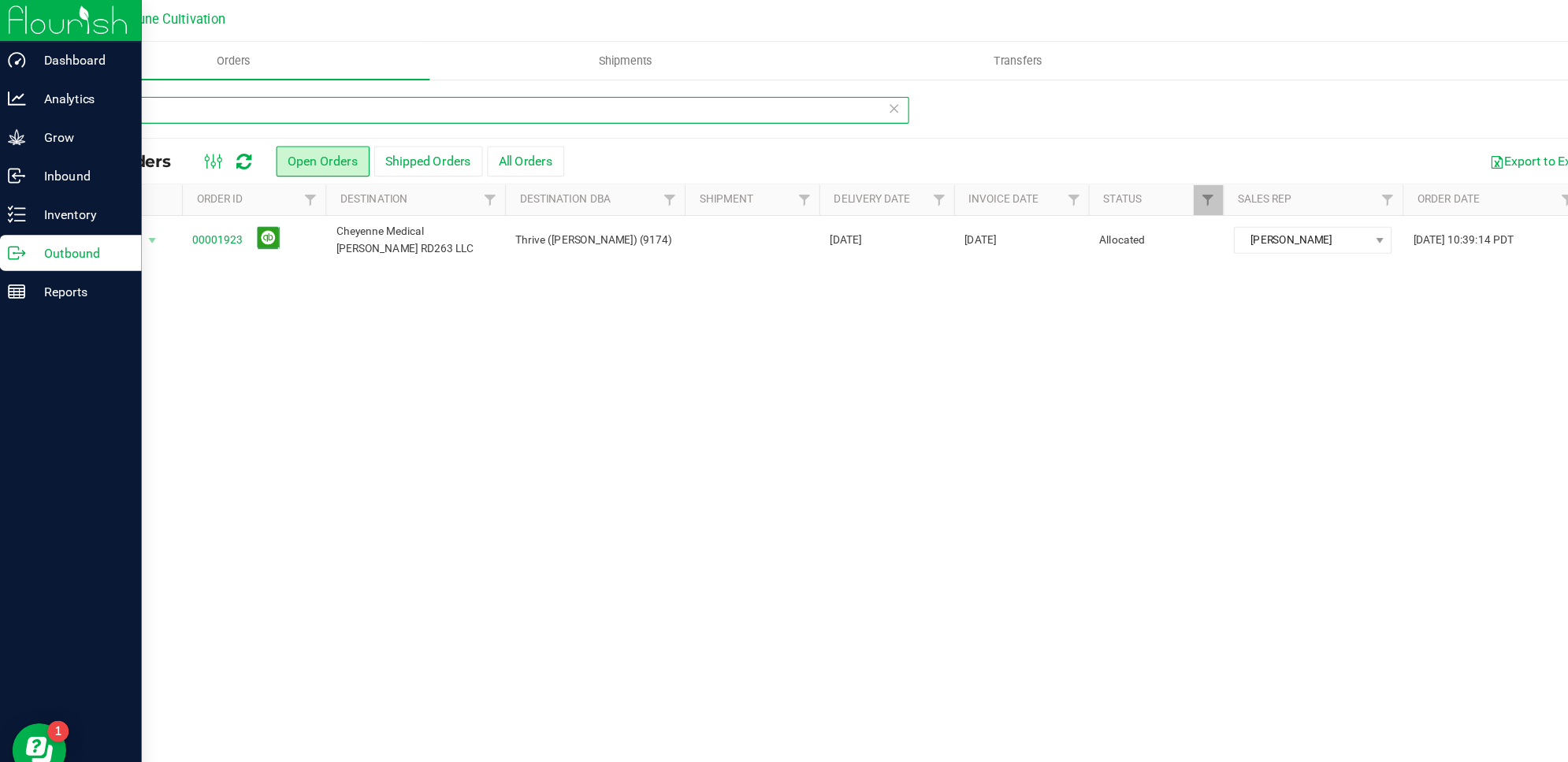
click at [244, 92] on input "1923" at bounding box center [436, 97] width 734 height 23
type input "1"
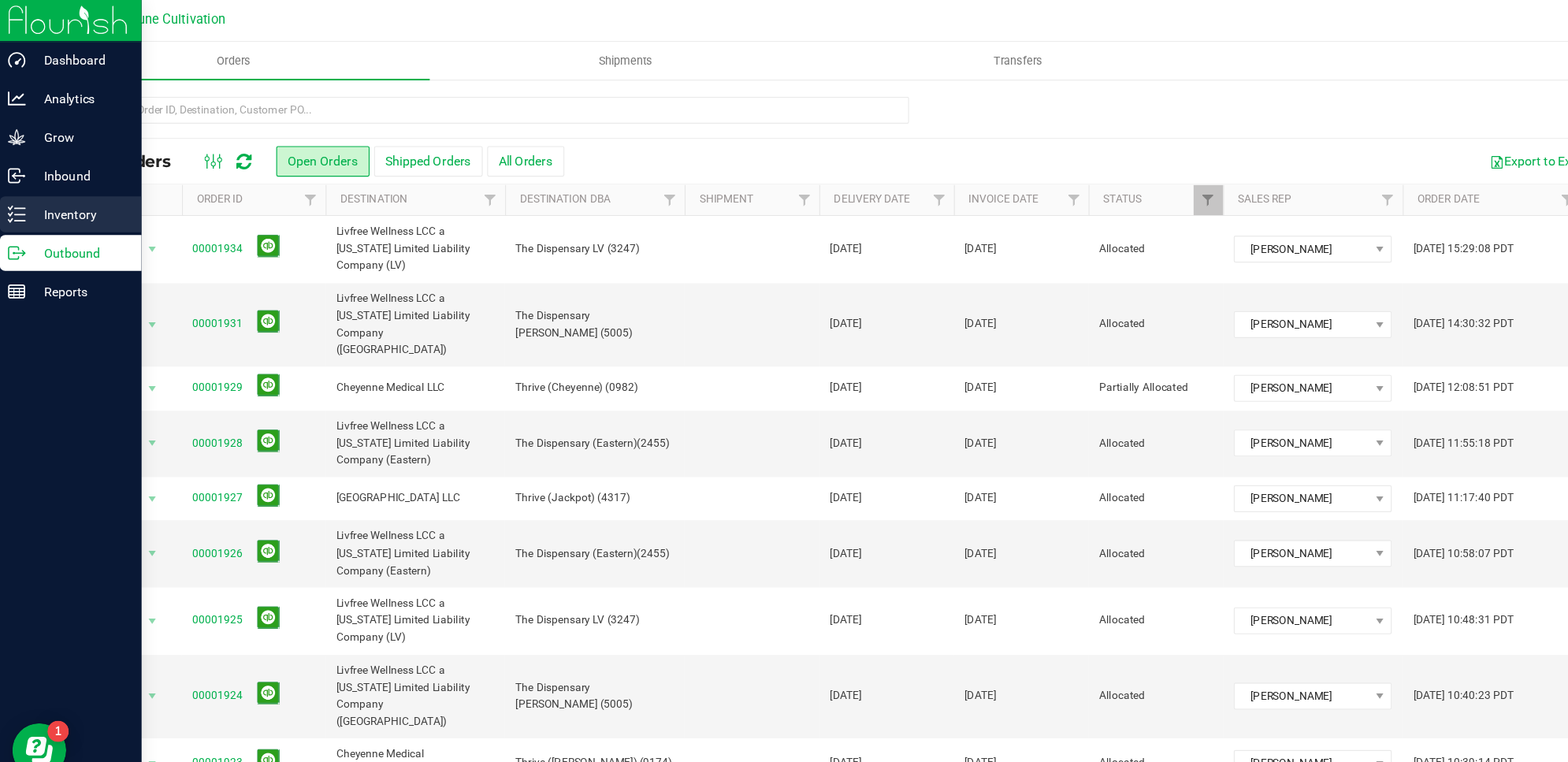
click at [29, 180] on p "Inventory" at bounding box center [75, 188] width 95 height 19
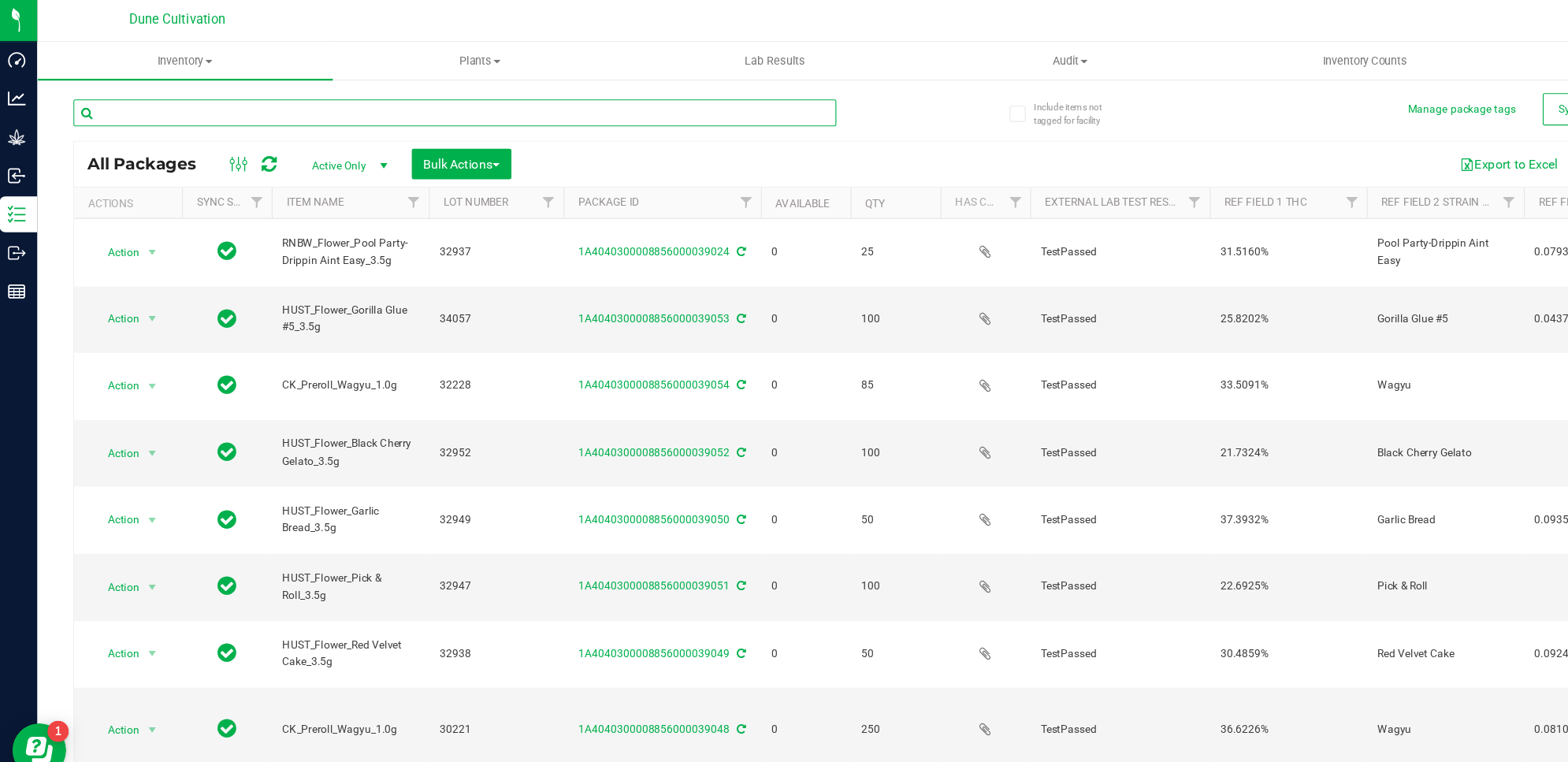
click at [275, 95] on input "text" at bounding box center [404, 100] width 670 height 23
type input "39022"
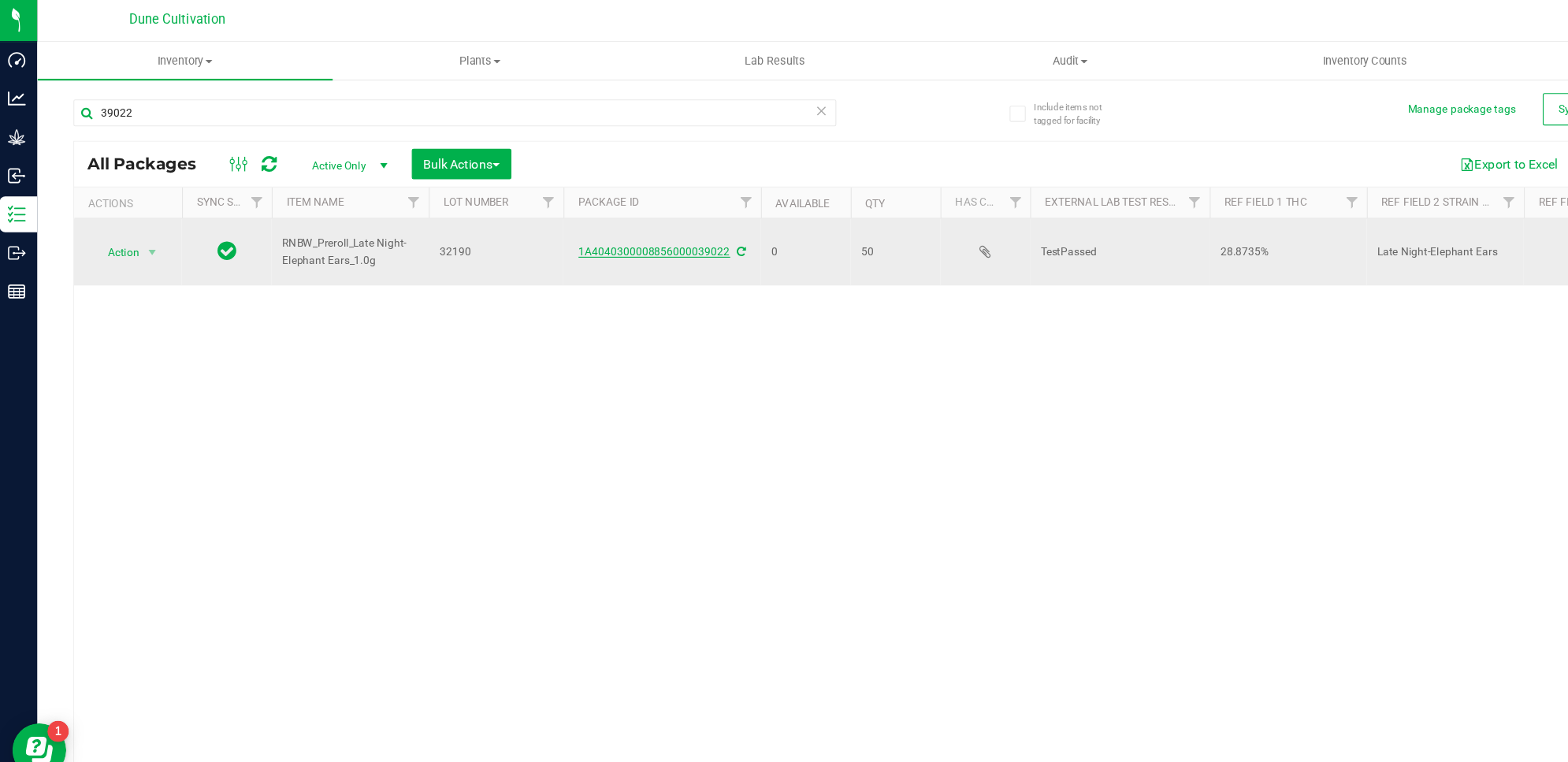
click at [569, 222] on link "1A4040300008856000039022" at bounding box center [579, 221] width 133 height 11
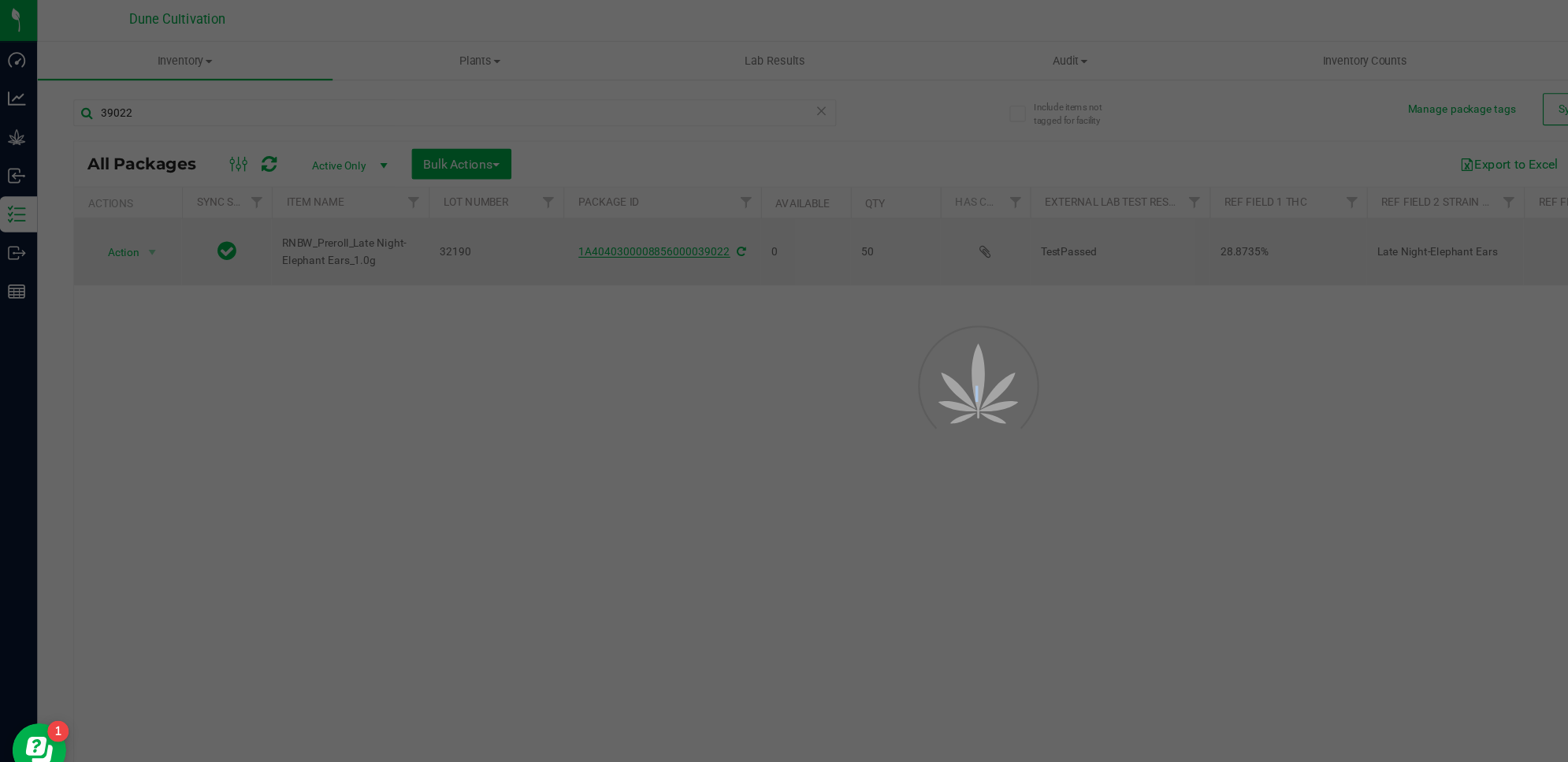
click at [569, 222] on div at bounding box center [784, 381] width 1568 height 762
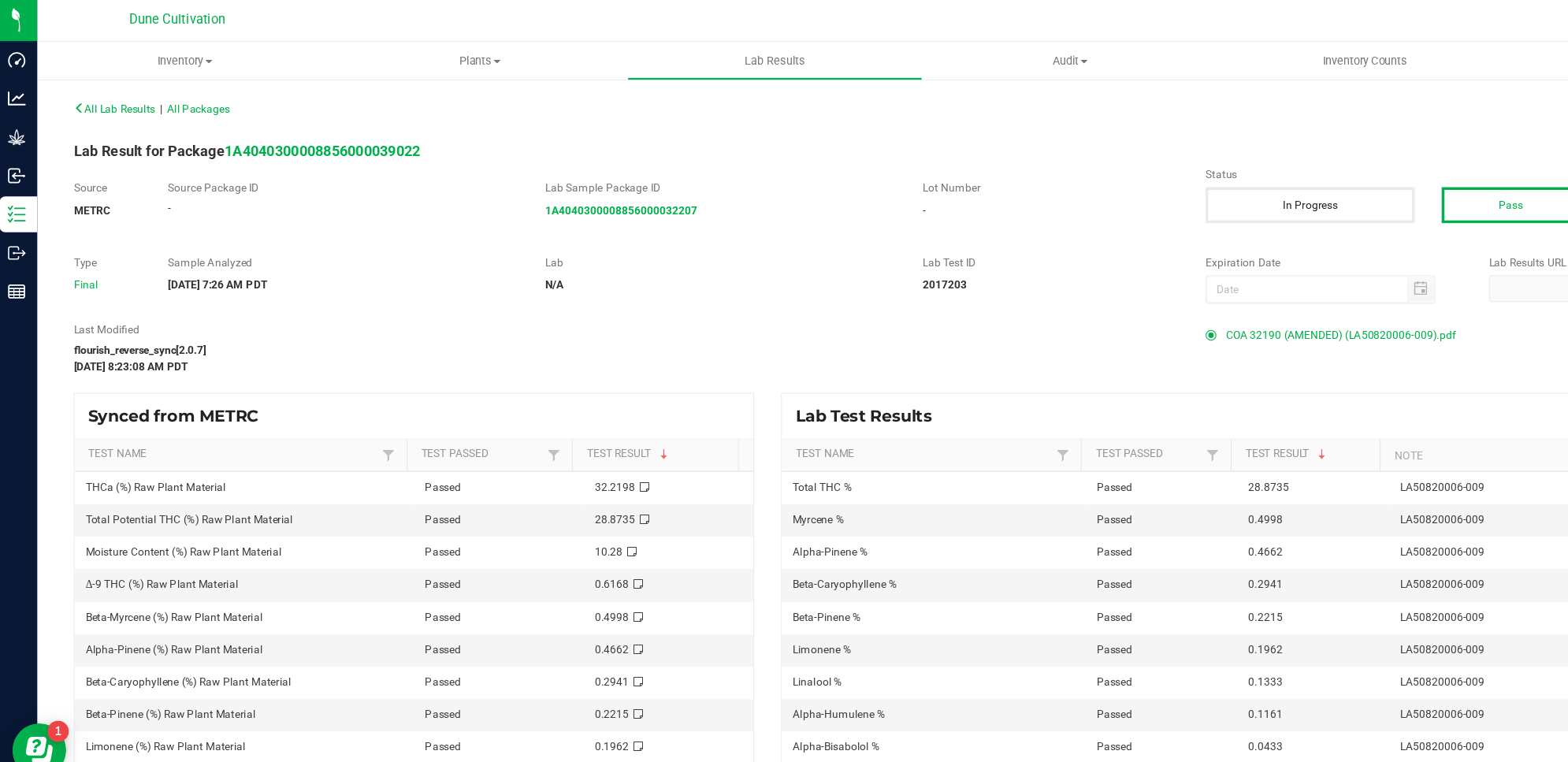
click at [1142, 299] on span "COA 32190 (AMENDED) (LA50820006-009).pdf" at bounding box center [1182, 295] width 202 height 23
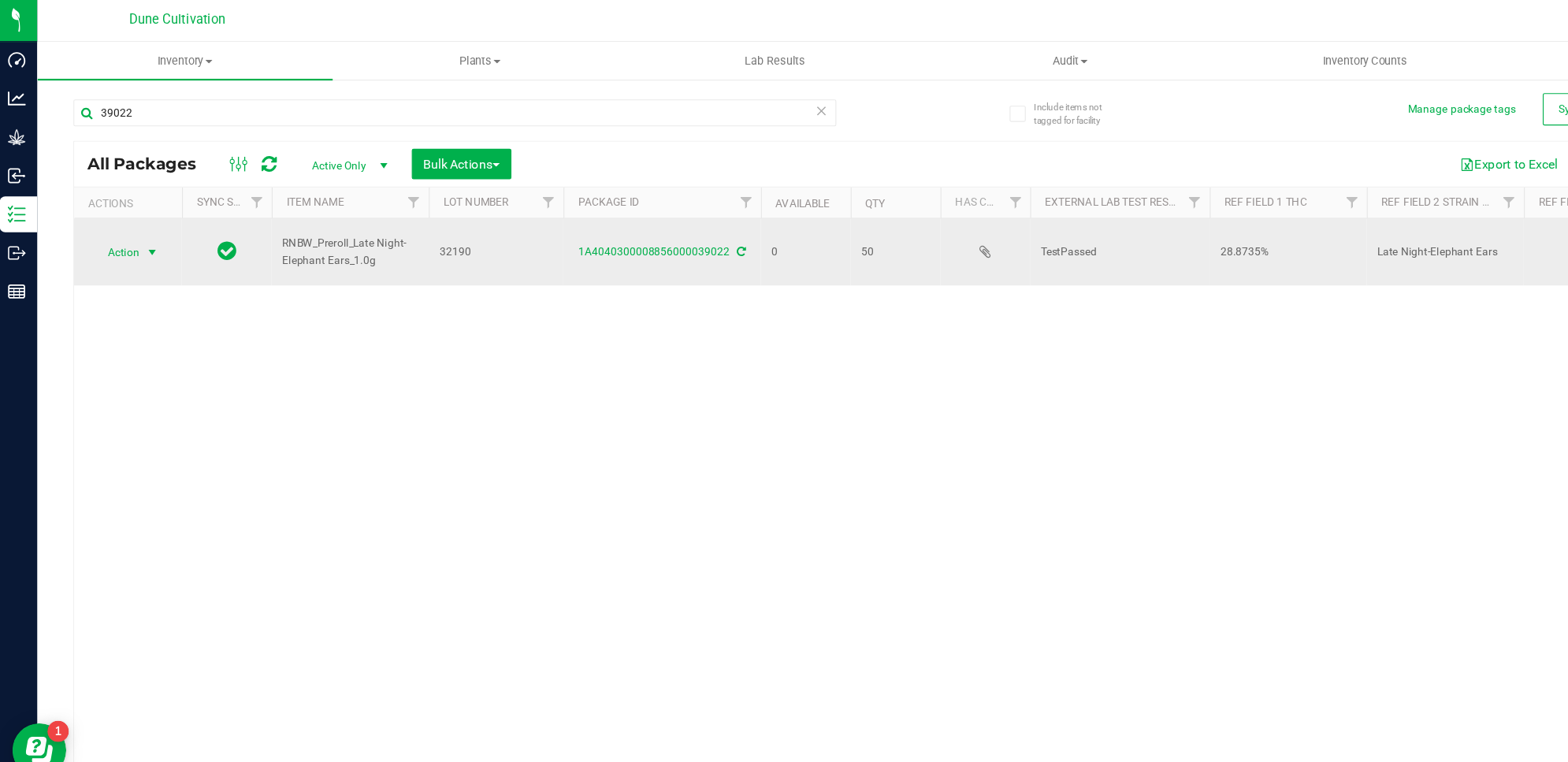
click at [133, 219] on span "select" at bounding box center [138, 222] width 12 height 12
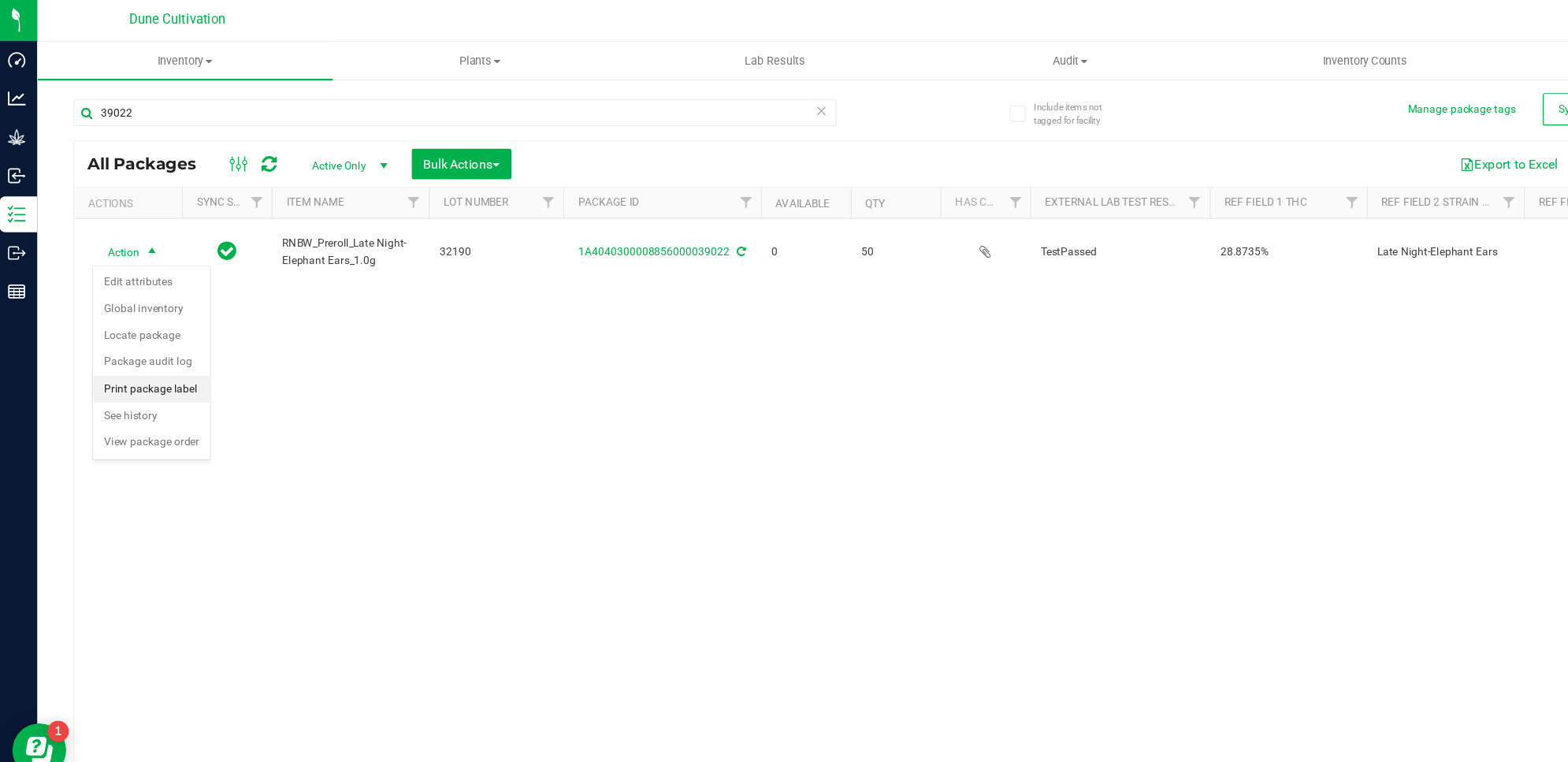
click at [160, 348] on li "Print package label" at bounding box center [137, 343] width 103 height 23
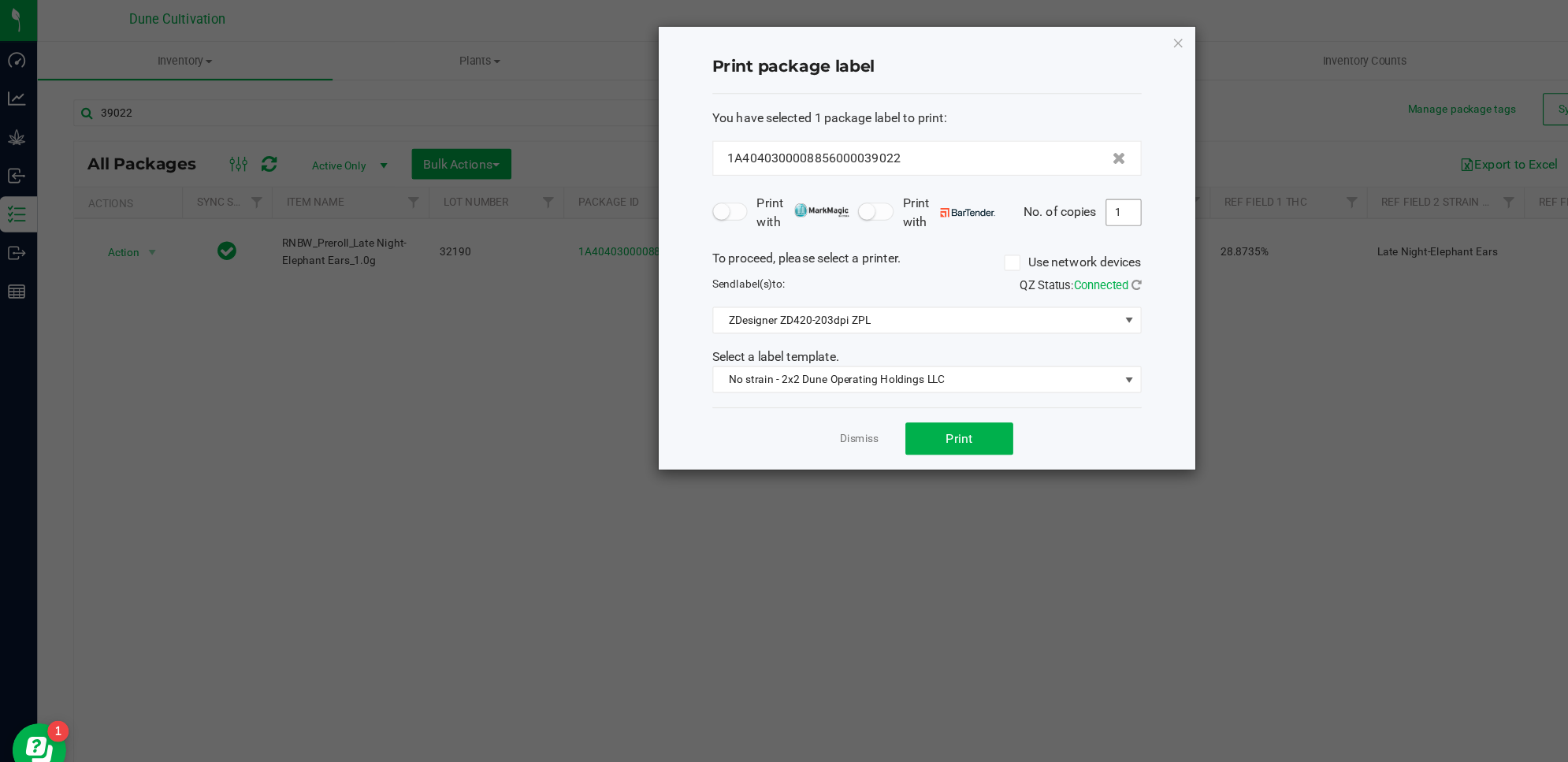
click at [1000, 187] on input "1" at bounding box center [991, 187] width 30 height 22
type input "50"
click at [859, 387] on span "Print" at bounding box center [847, 386] width 23 height 12
click at [1040, 35] on icon "button" at bounding box center [1040, 37] width 11 height 19
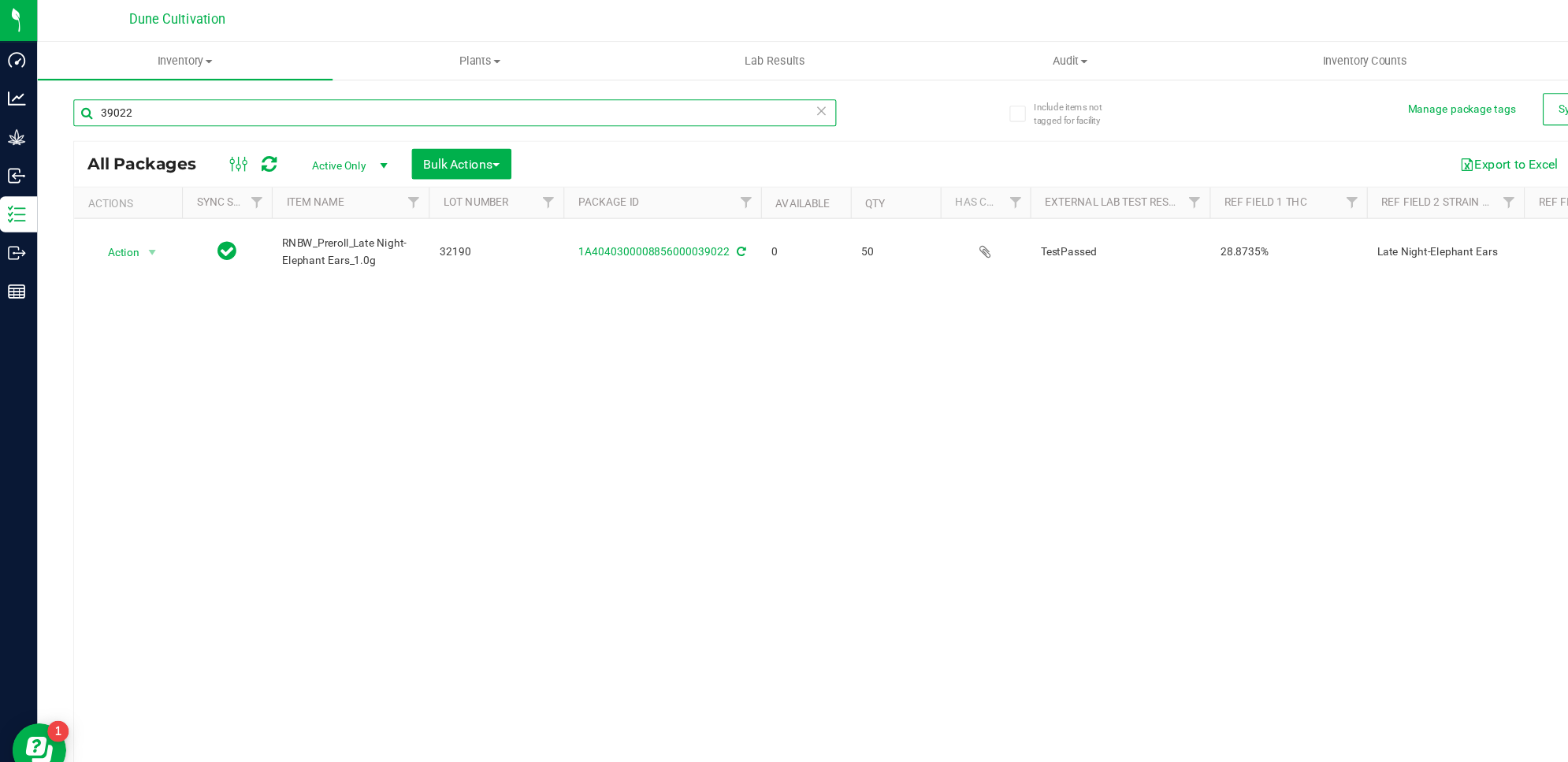
click at [397, 104] on input "39022" at bounding box center [404, 100] width 670 height 23
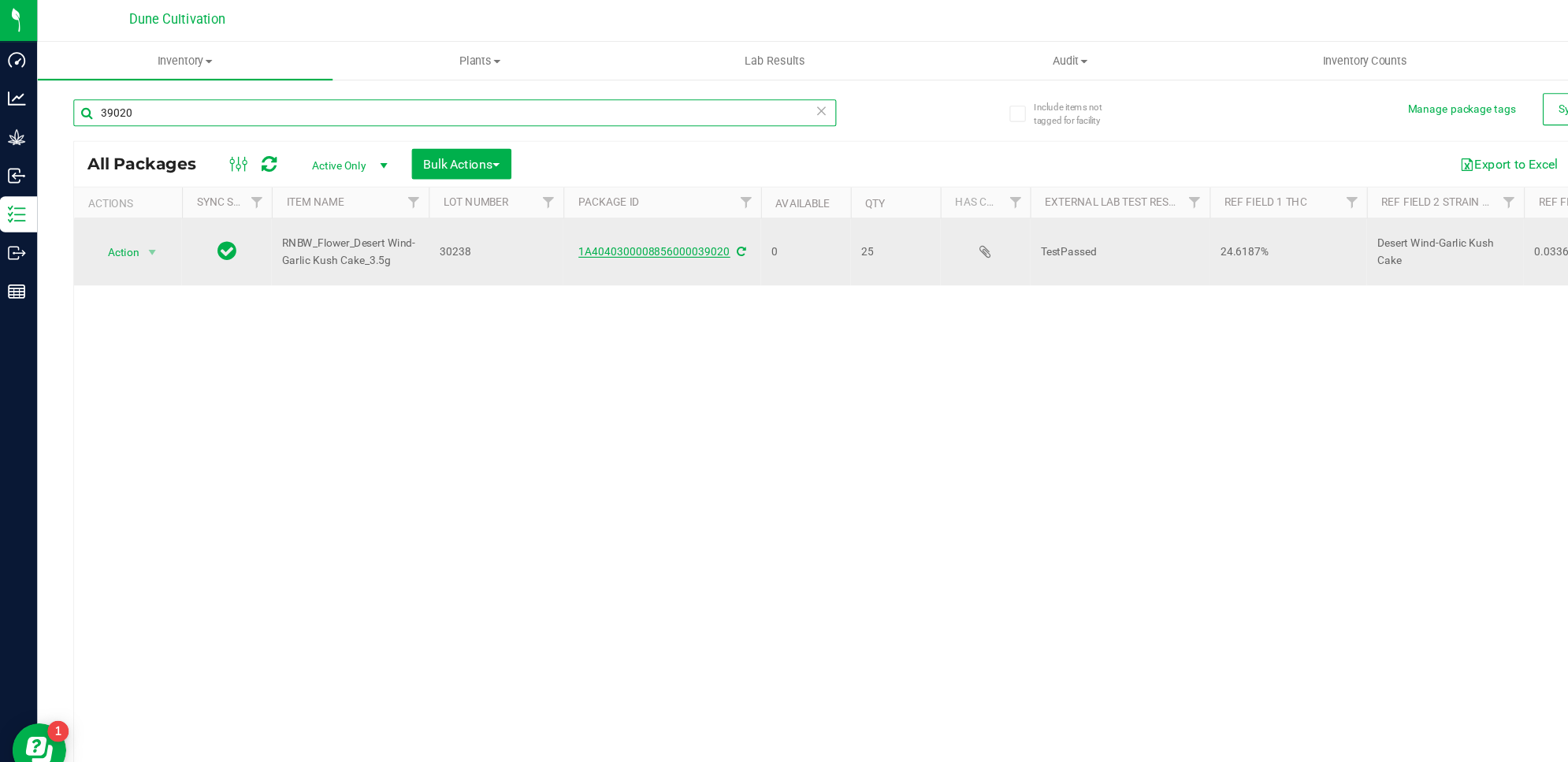
type input "39020"
click at [570, 219] on link "1A4040300008856000039020" at bounding box center [579, 221] width 133 height 11
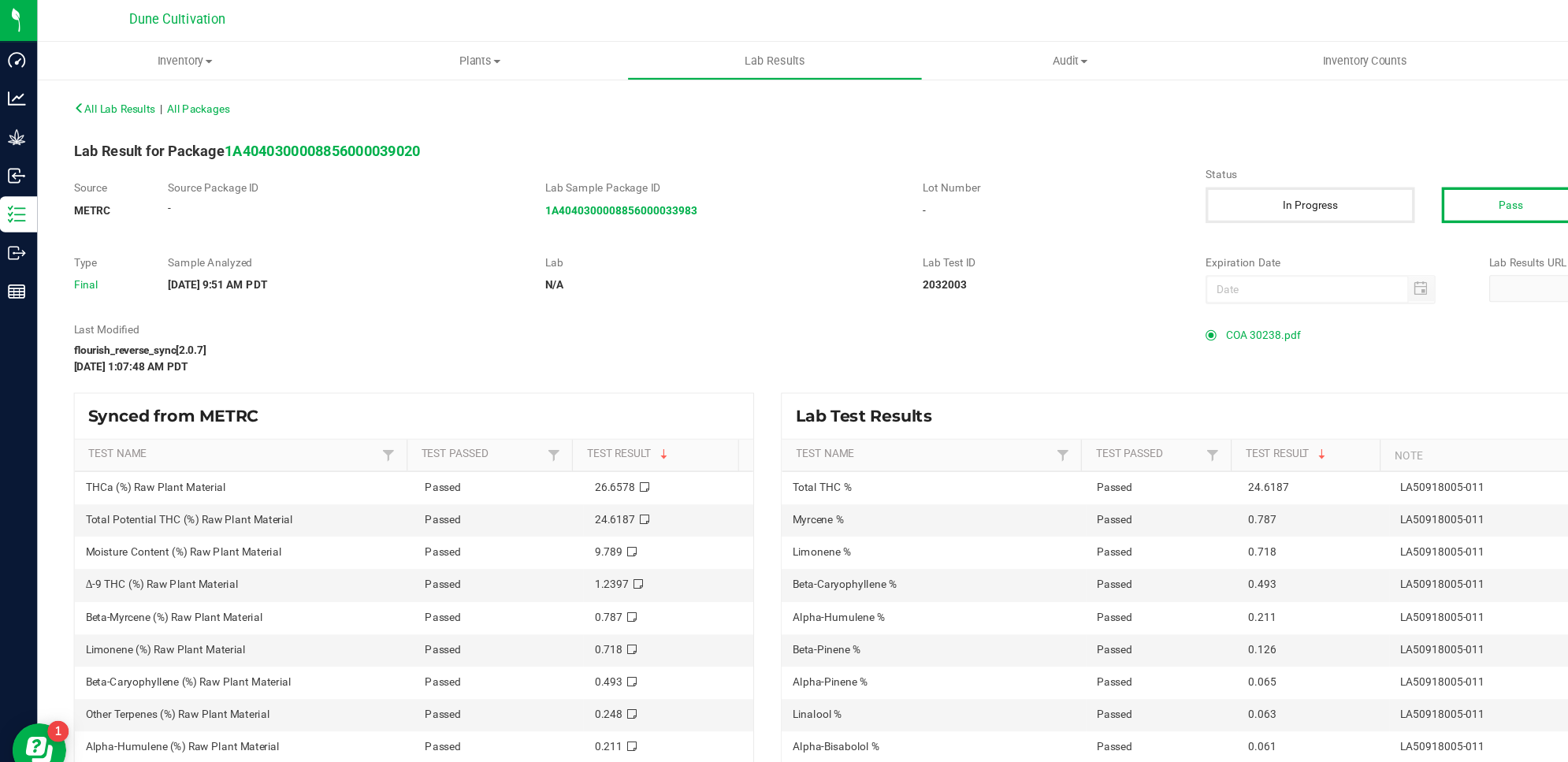
click at [1081, 297] on span "COA 30238.pdf" at bounding box center [1113, 295] width 65 height 23
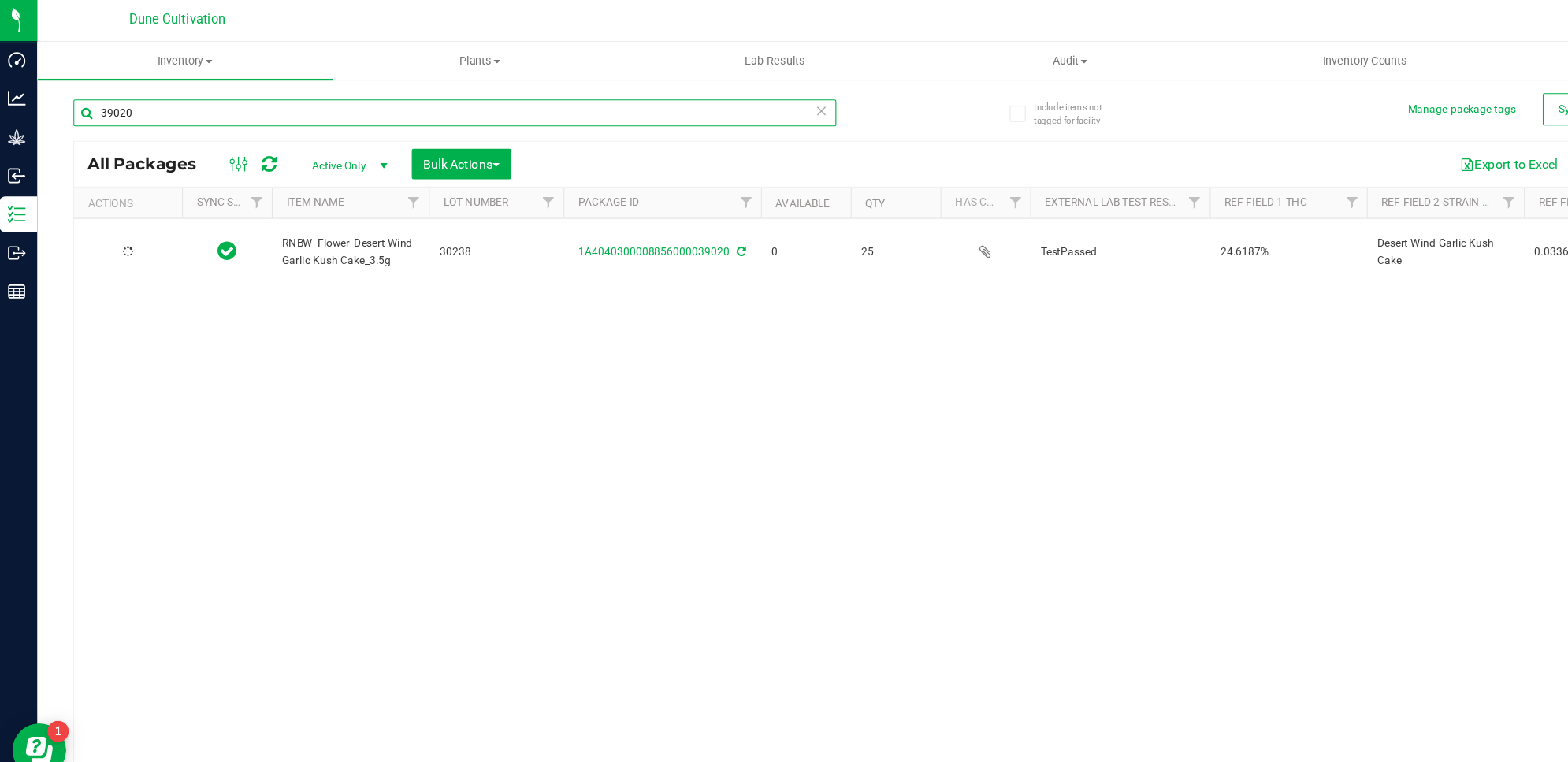
click at [405, 111] on input "39020" at bounding box center [404, 100] width 670 height 23
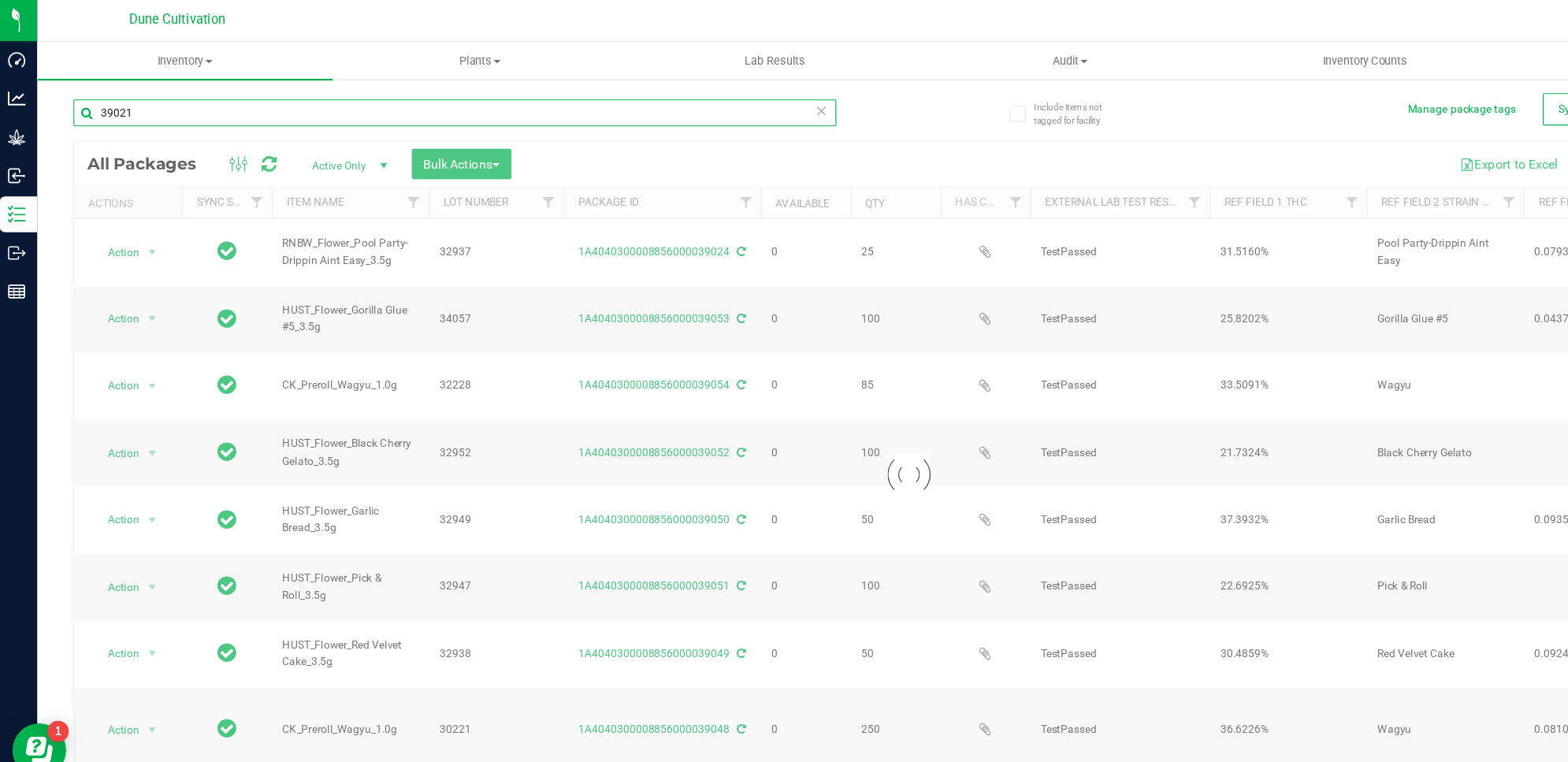
type input "39021"
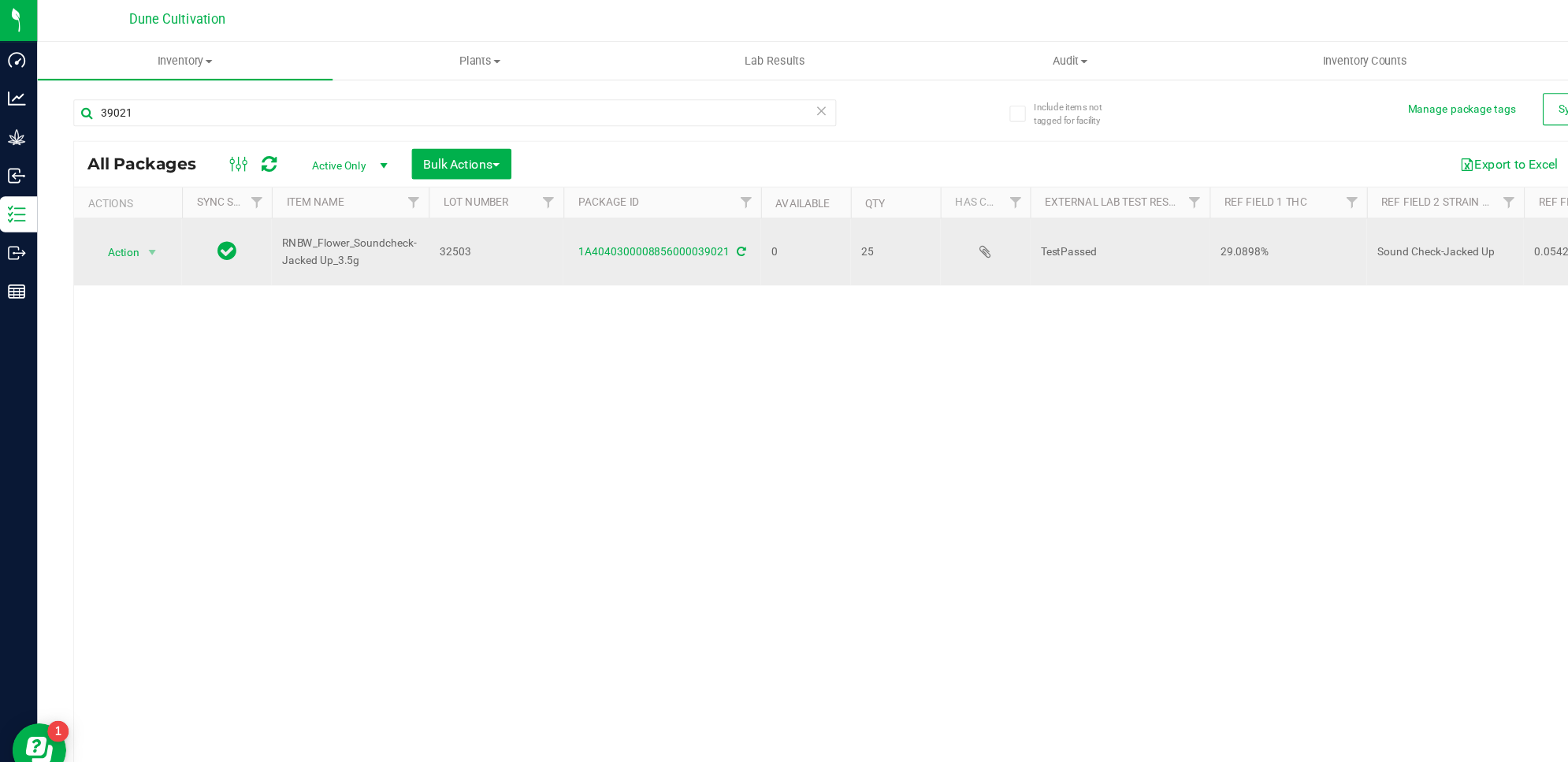
click at [547, 215] on div "1A4040300008856000039021" at bounding box center [586, 221] width 178 height 15
click at [556, 226] on link "1A4040300008856000039021" at bounding box center [579, 221] width 133 height 11
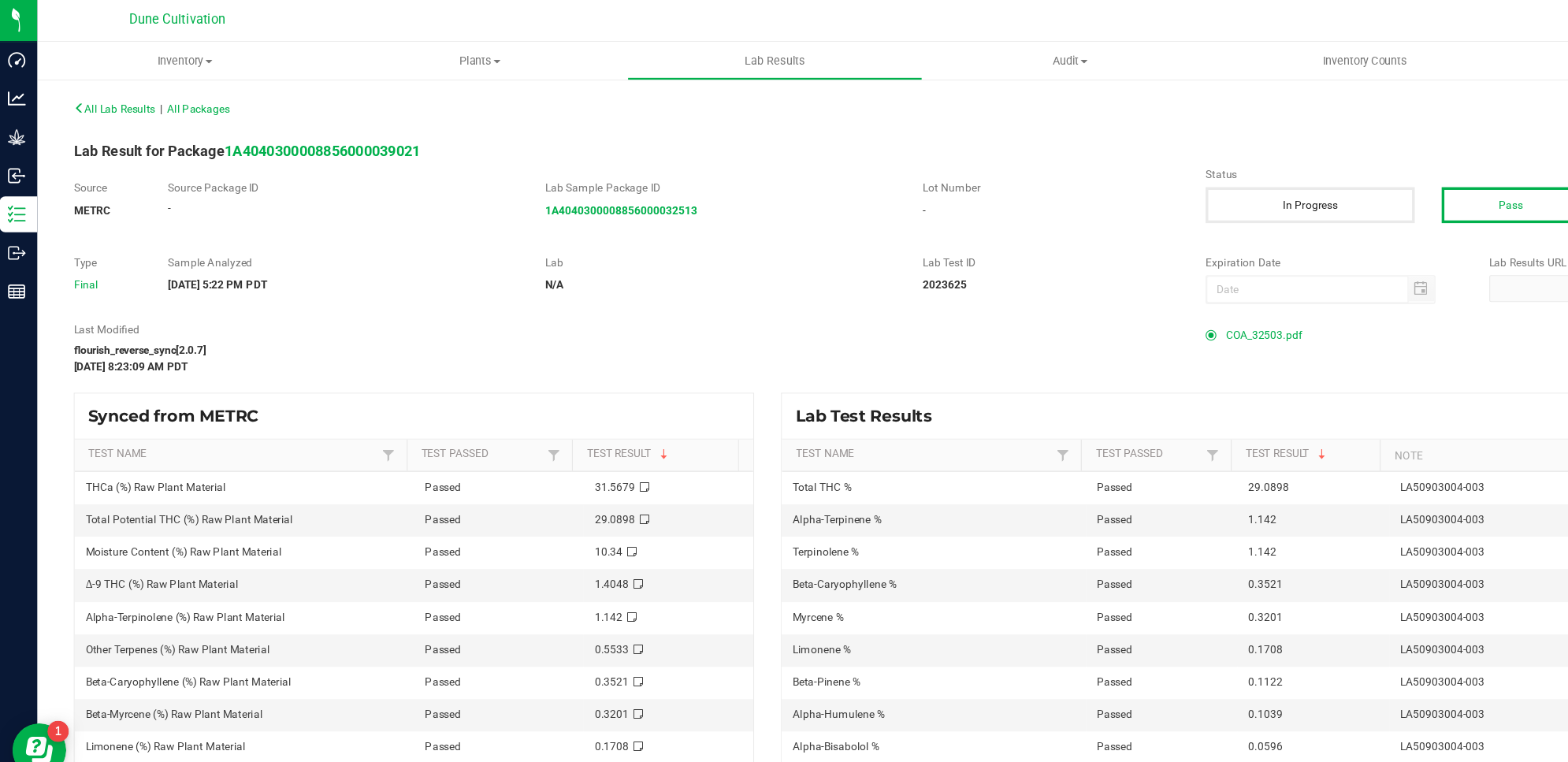
click at [1106, 298] on span "COA_32503.pdf" at bounding box center [1114, 295] width 67 height 23
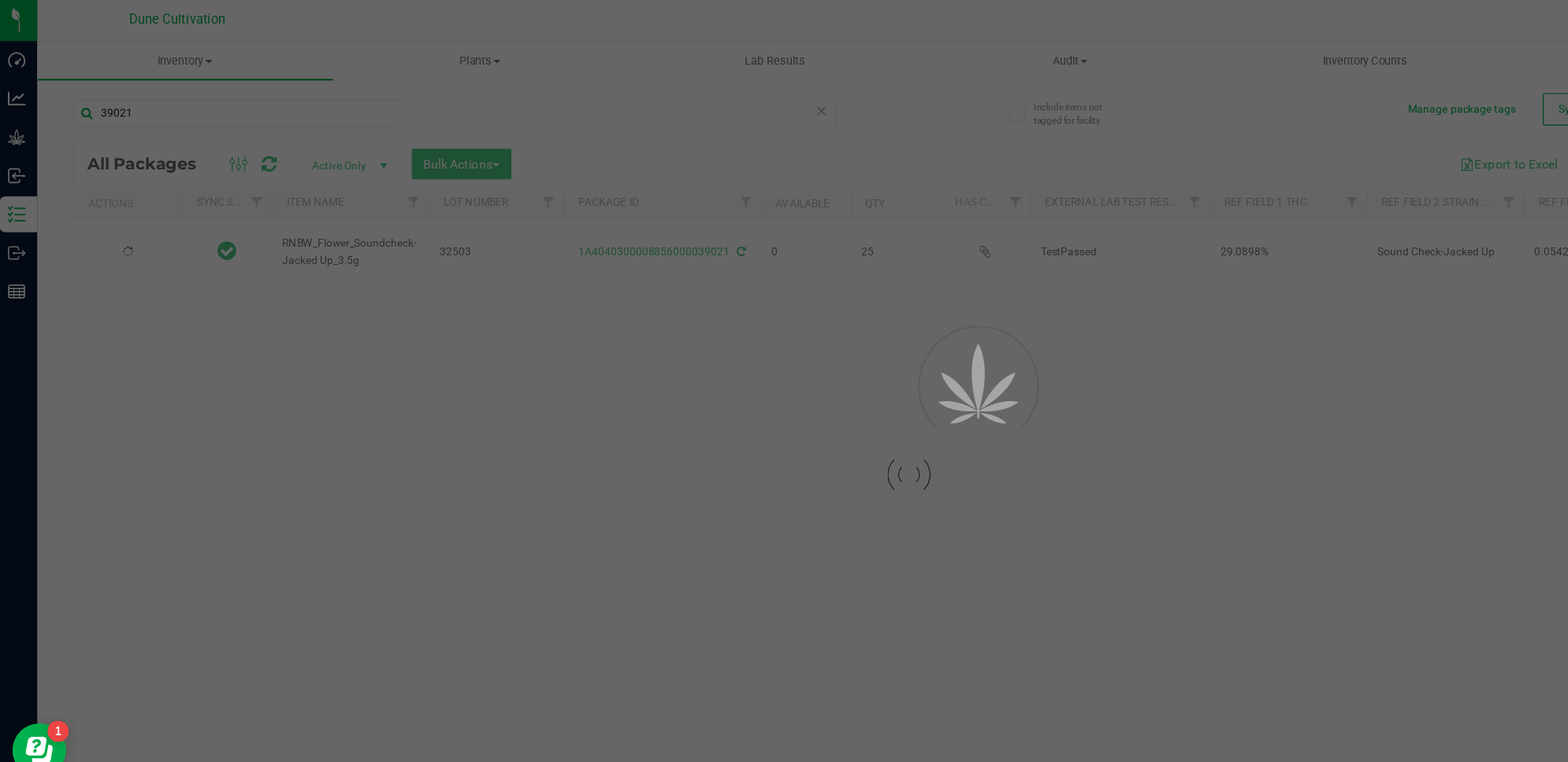
click at [505, 109] on div at bounding box center [784, 381] width 1568 height 762
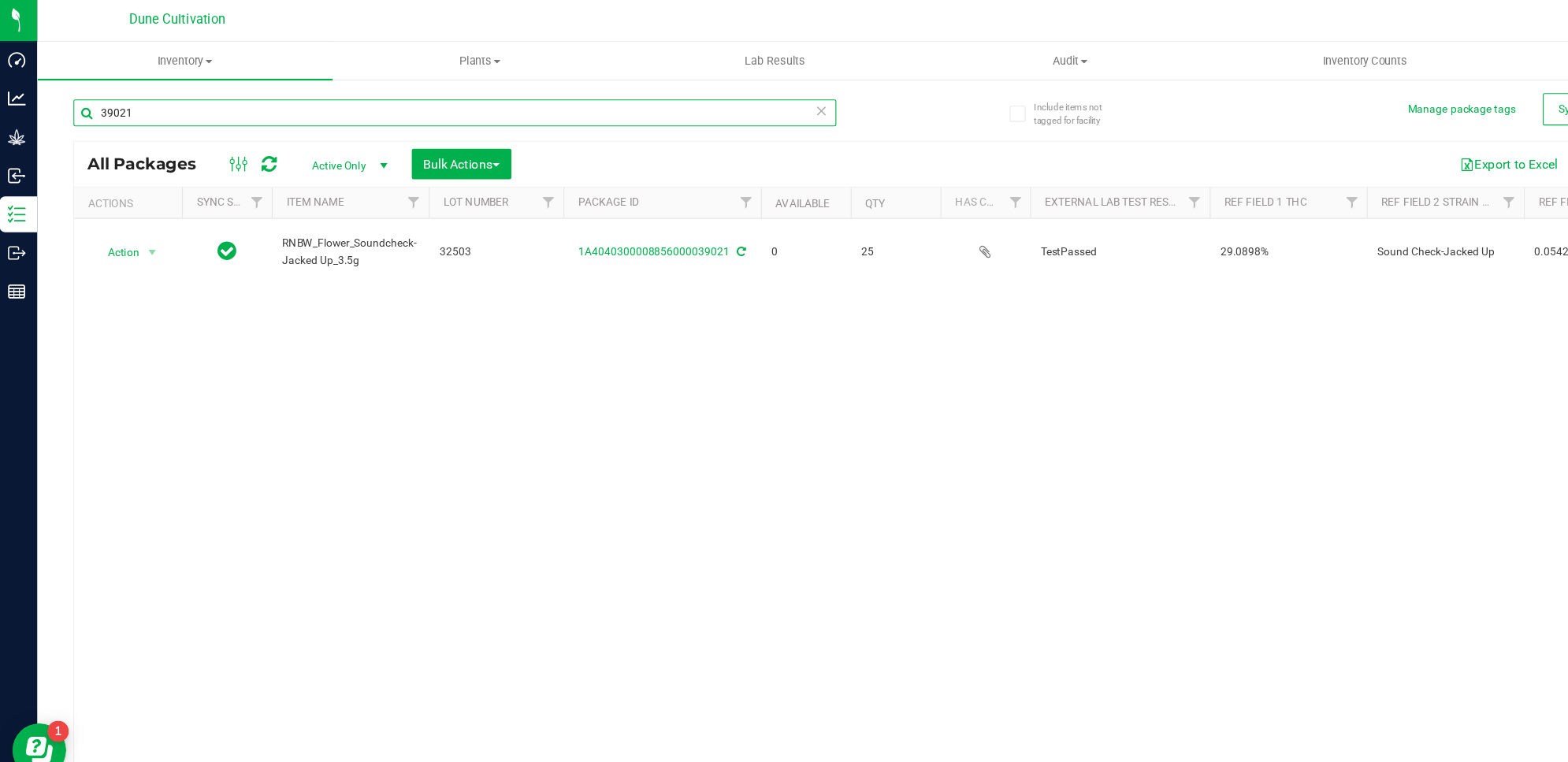
click at [505, 109] on input "39021" at bounding box center [404, 100] width 670 height 23
type input "39014"
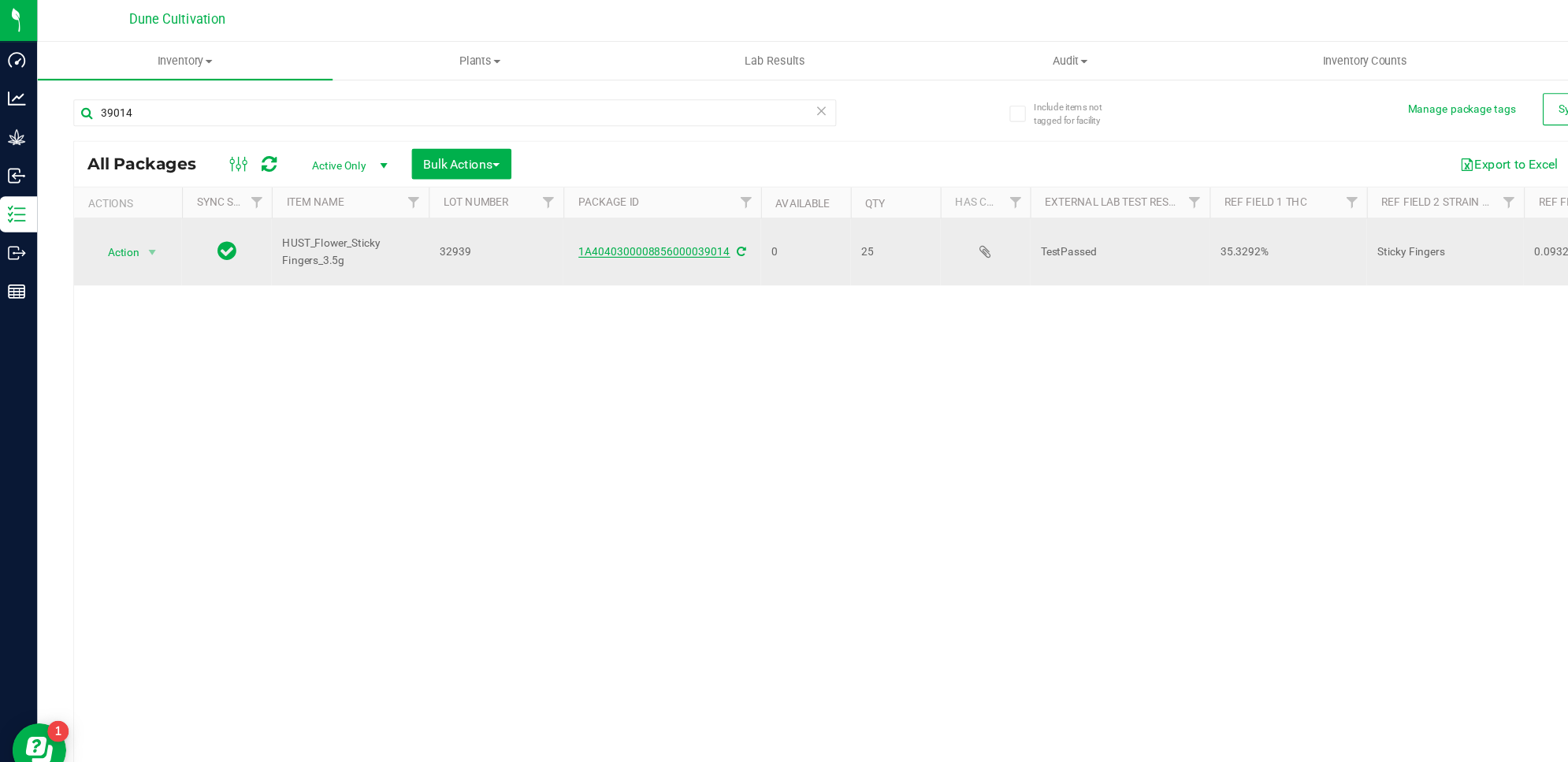
click at [578, 221] on link "1A4040300008856000039014" at bounding box center [579, 221] width 133 height 11
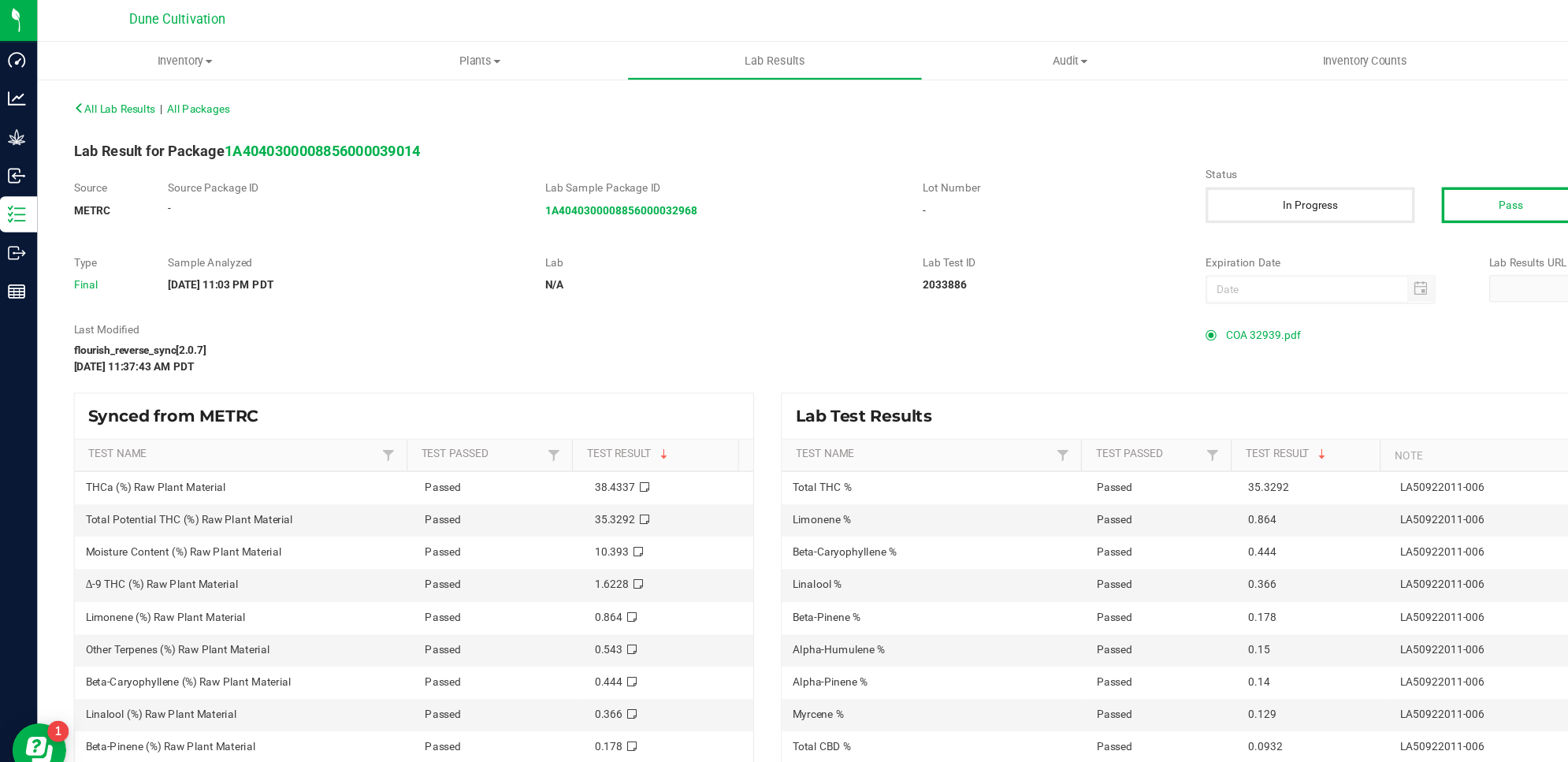
click at [1091, 297] on span "COA 32939.pdf" at bounding box center [1113, 295] width 65 height 23
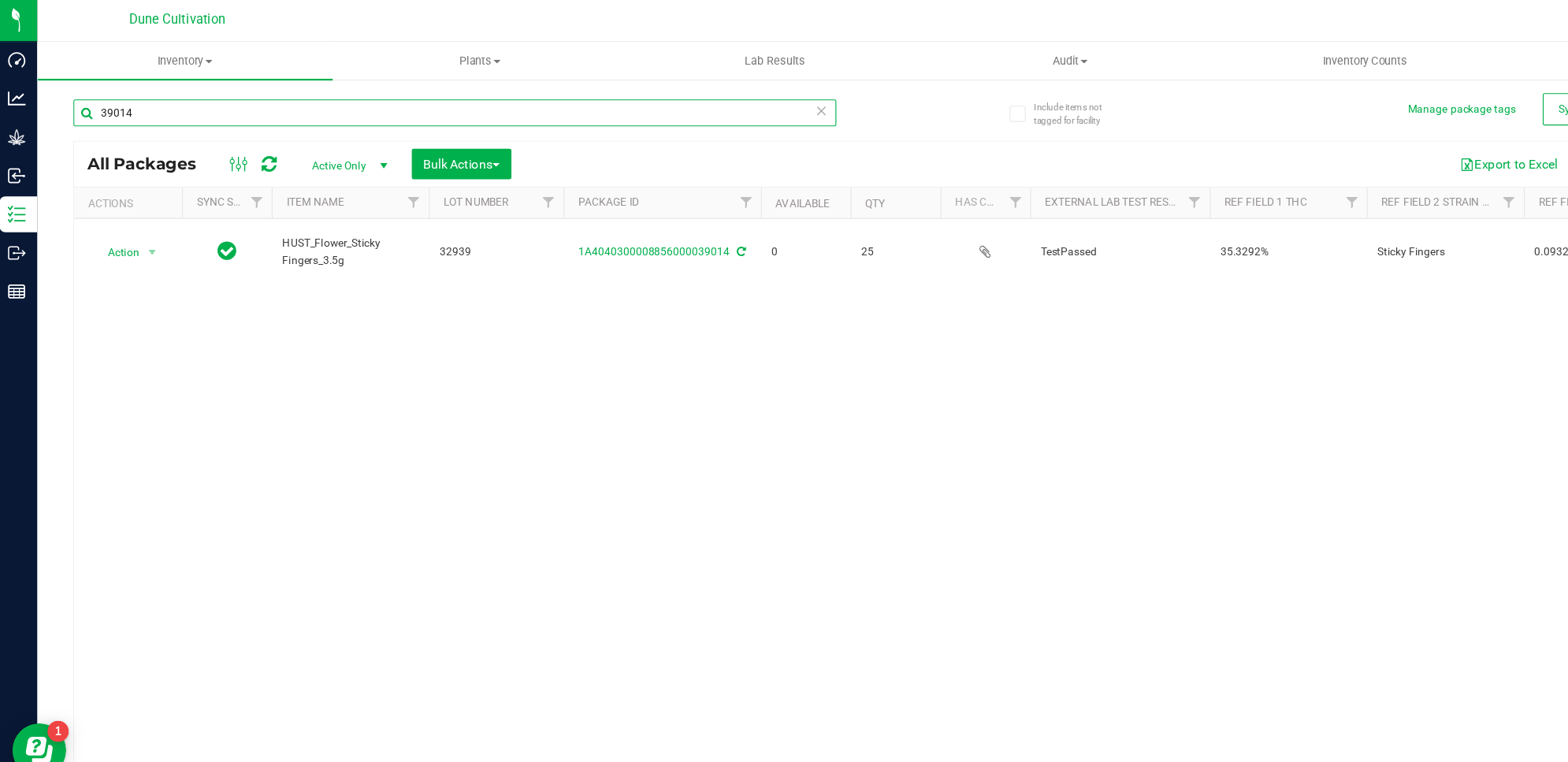
click at [379, 94] on input "39014" at bounding box center [404, 100] width 670 height 23
type input "39015"
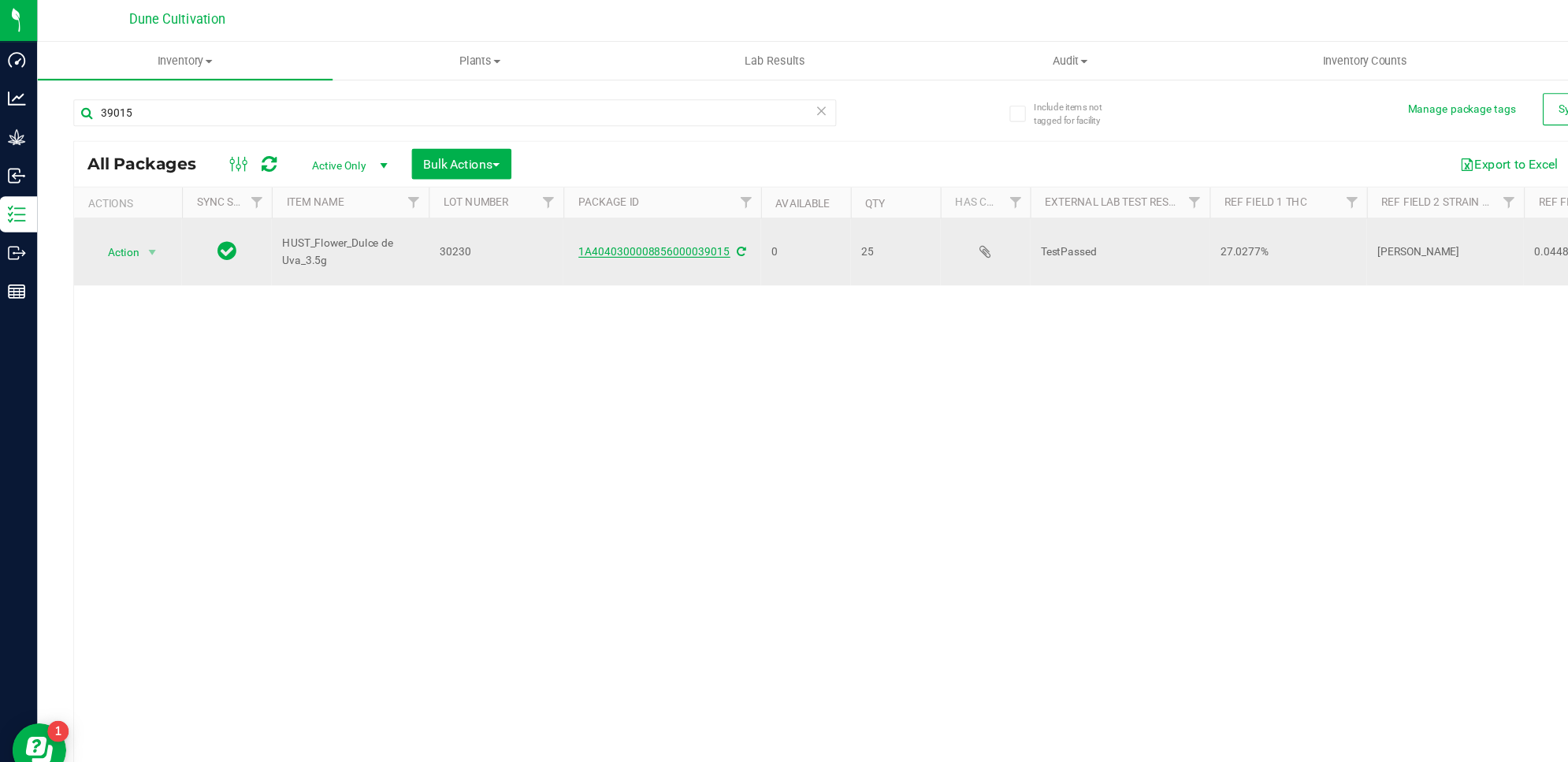
click at [574, 225] on link "1A4040300008856000039015" at bounding box center [579, 221] width 133 height 11
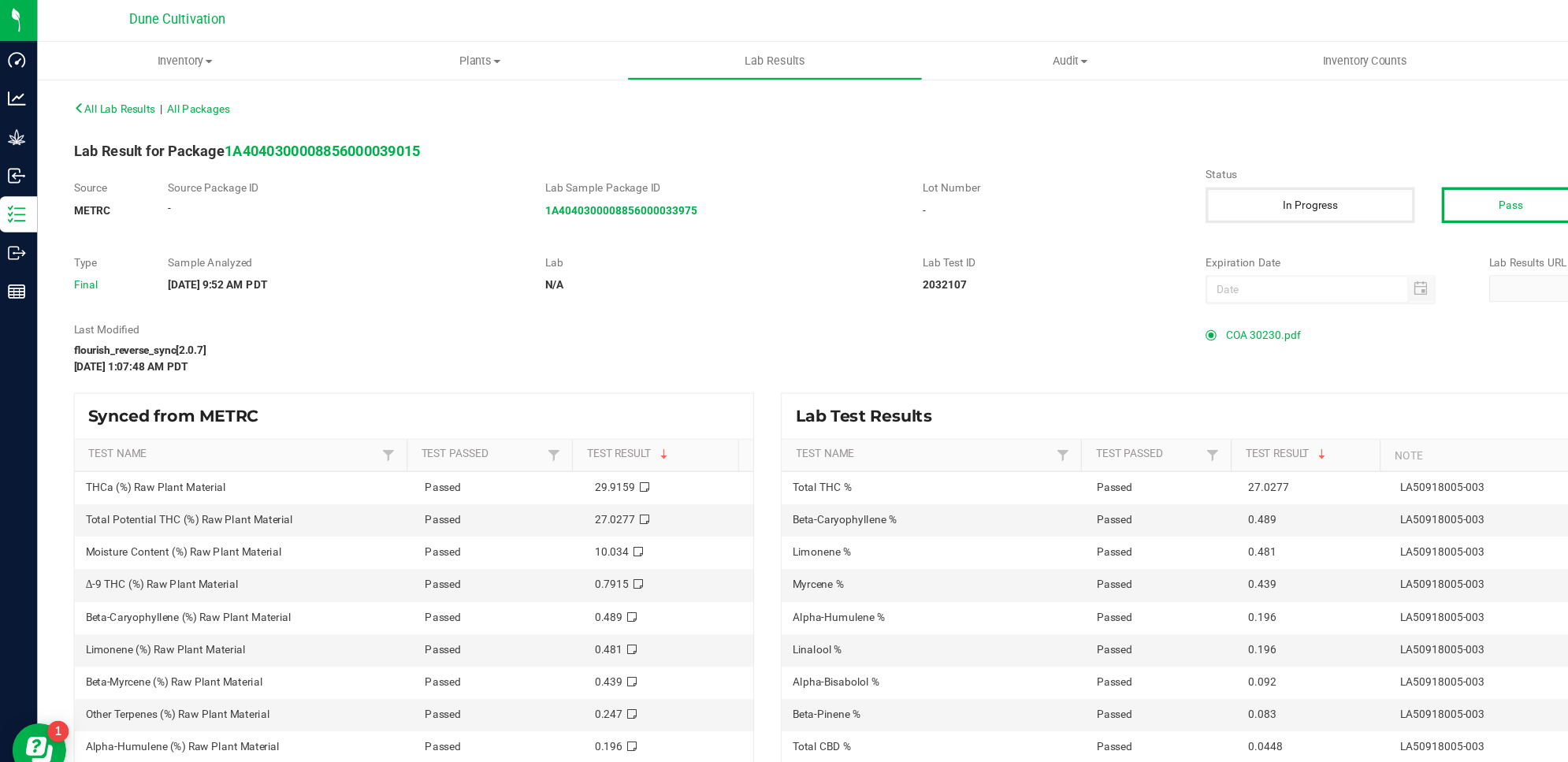
click at [1116, 294] on span "COA 30230.pdf" at bounding box center [1113, 295] width 65 height 23
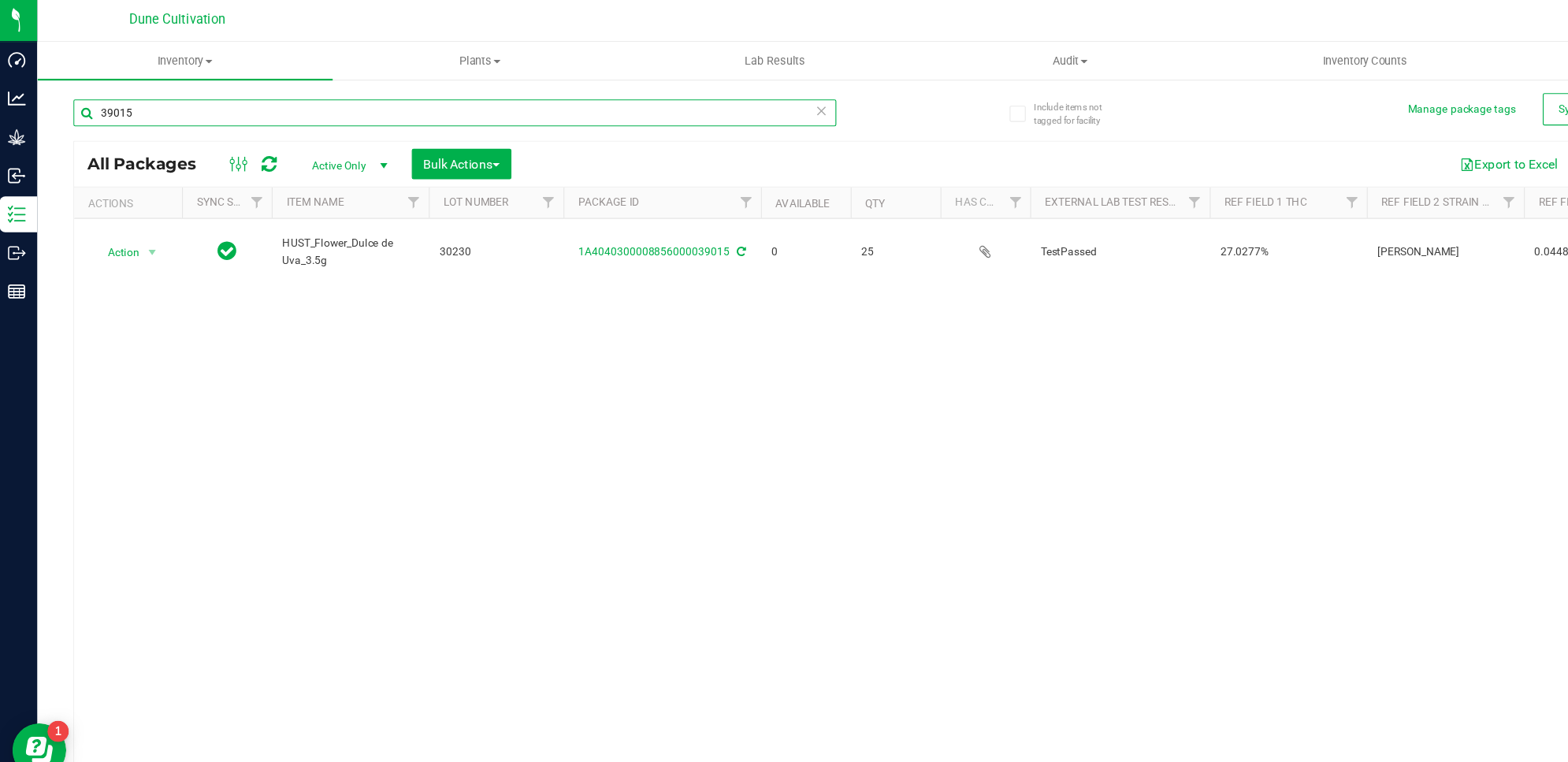
click at [328, 98] on input "39015" at bounding box center [404, 100] width 670 height 23
type input "39024"
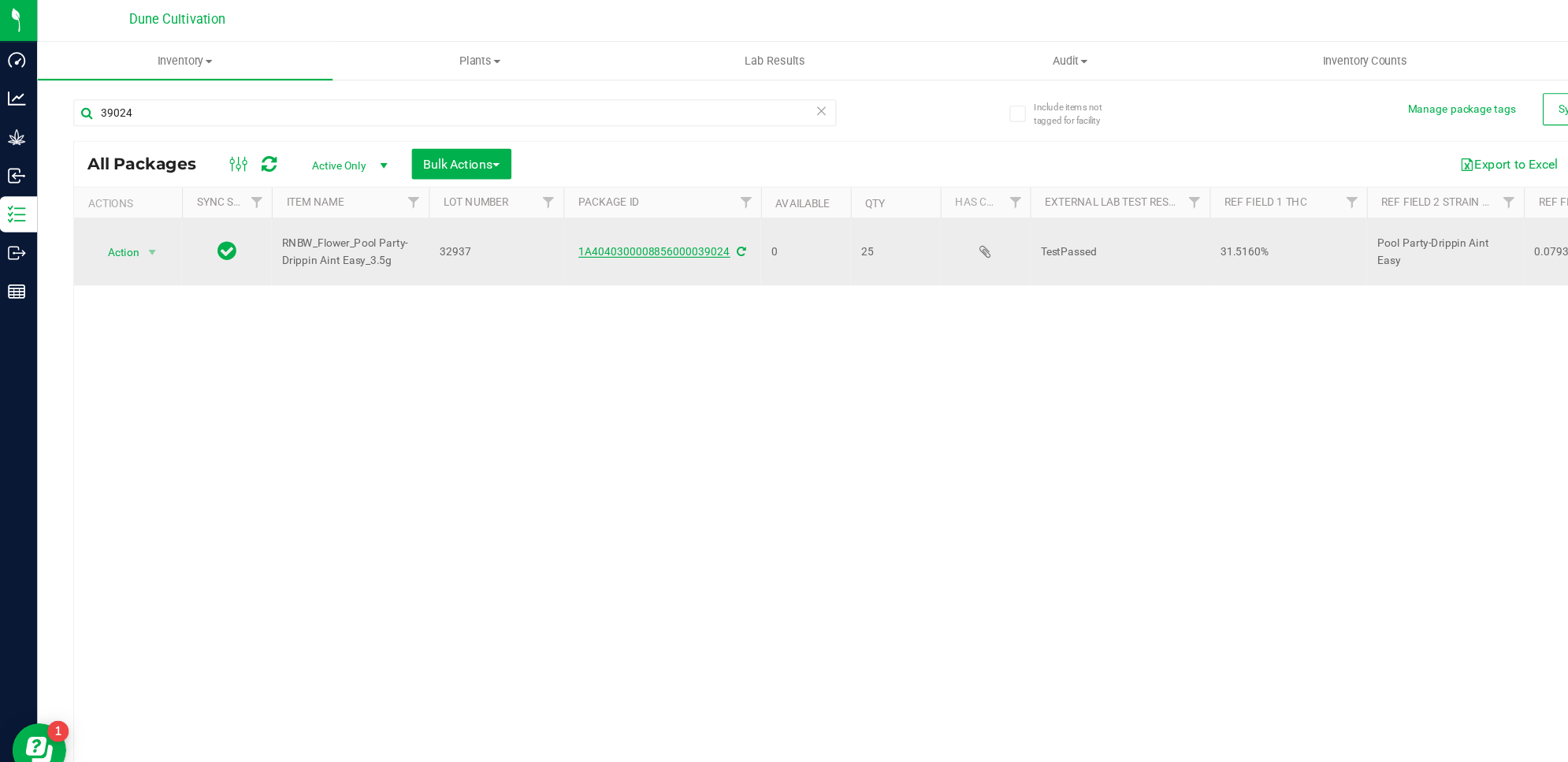
click at [626, 227] on link "1A4040300008856000039024" at bounding box center [579, 221] width 133 height 11
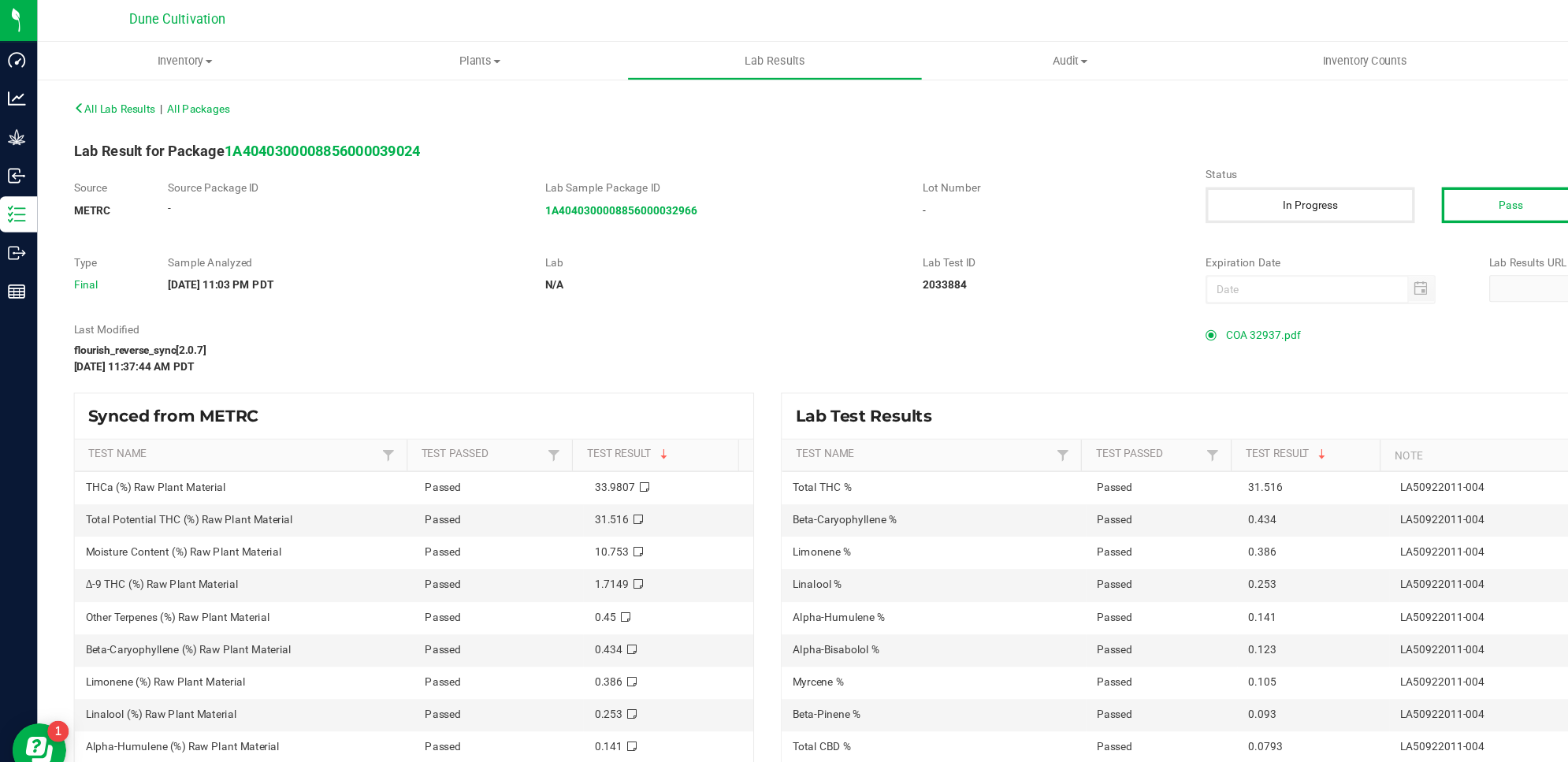
click at [1115, 295] on span "COA 32937.pdf" at bounding box center [1113, 295] width 65 height 23
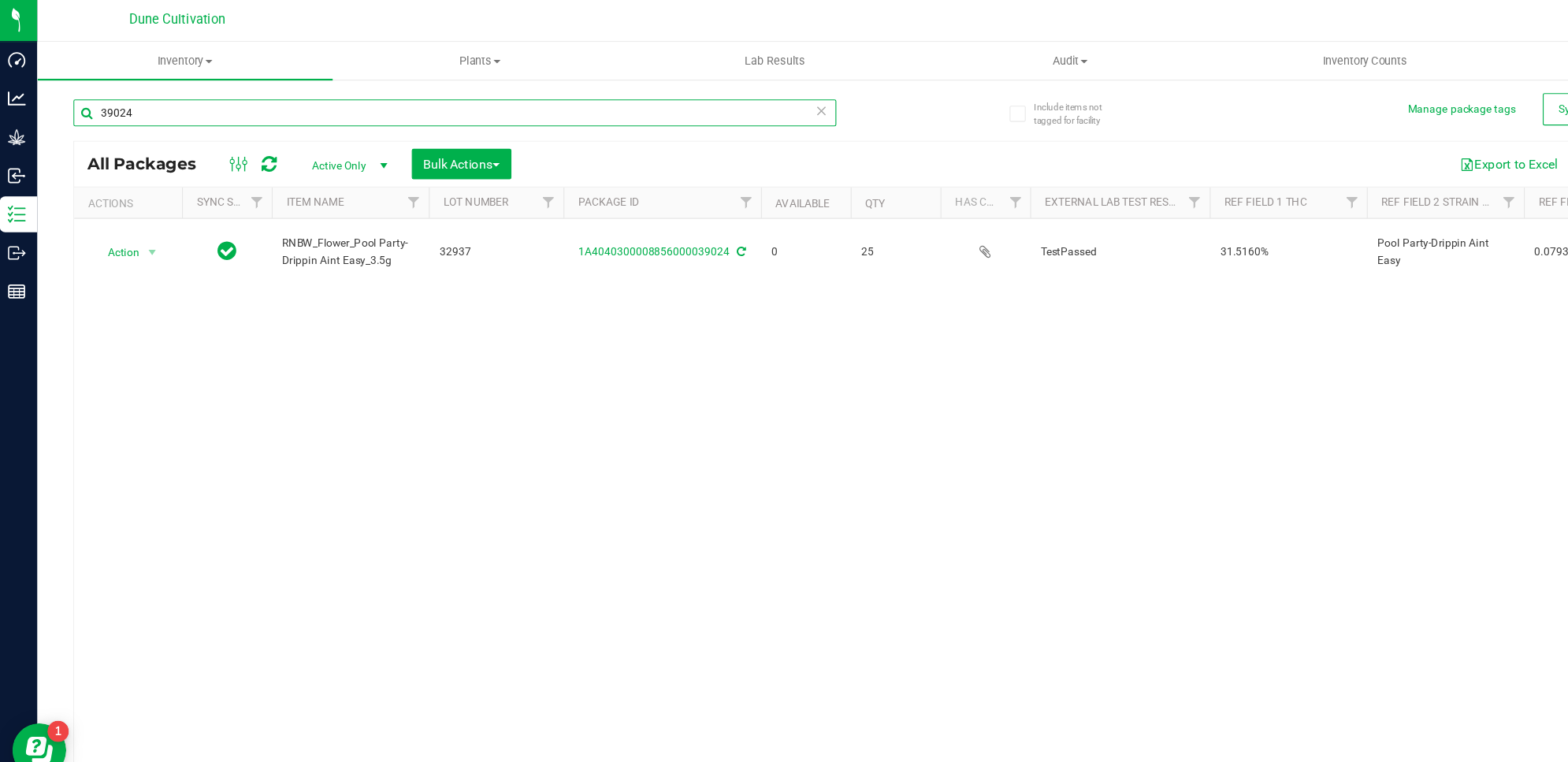
click at [370, 89] on input "39024" at bounding box center [404, 100] width 670 height 23
type input "39887"
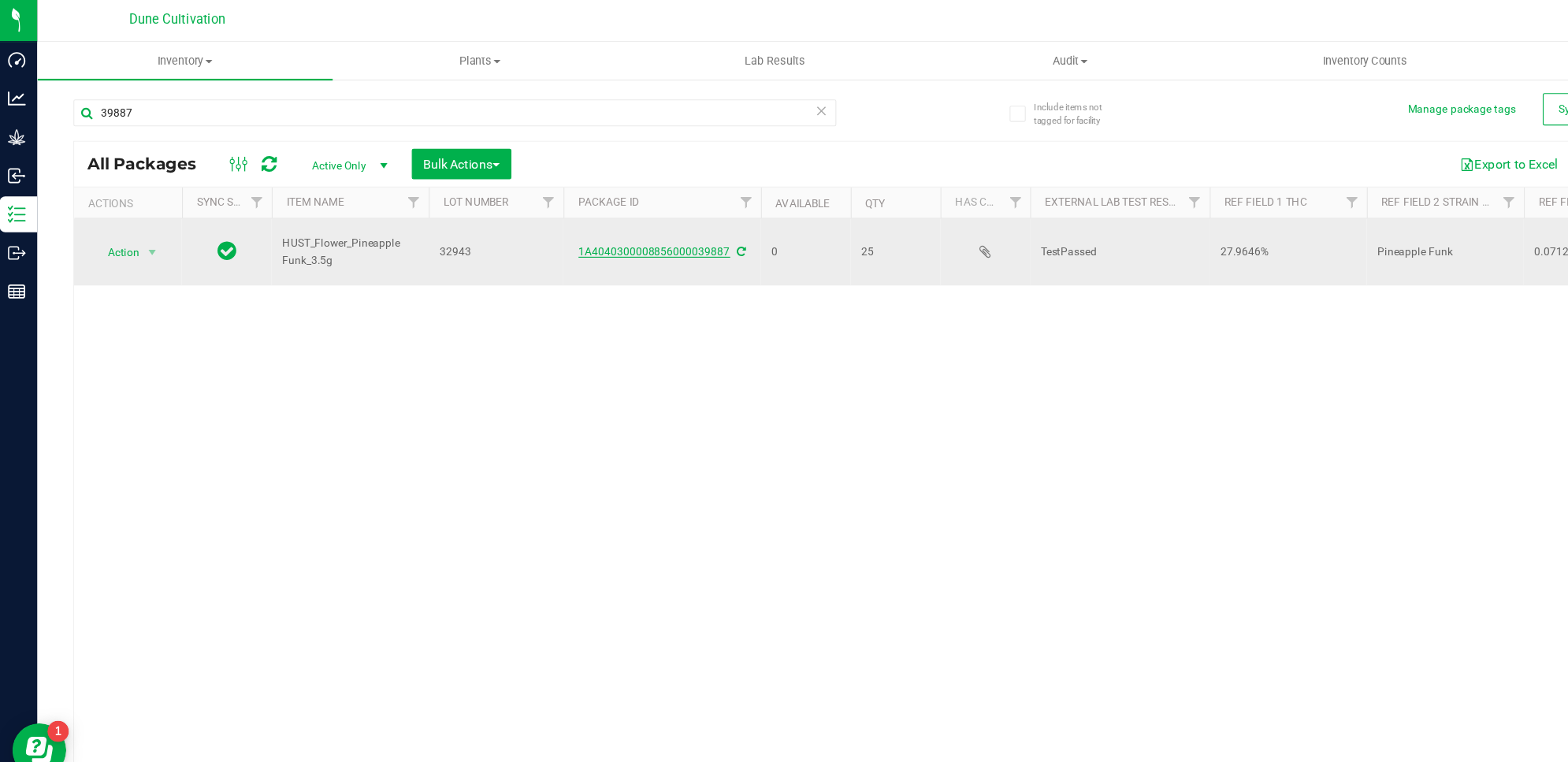
click at [567, 222] on link "1A4040300008856000039887" at bounding box center [579, 221] width 133 height 11
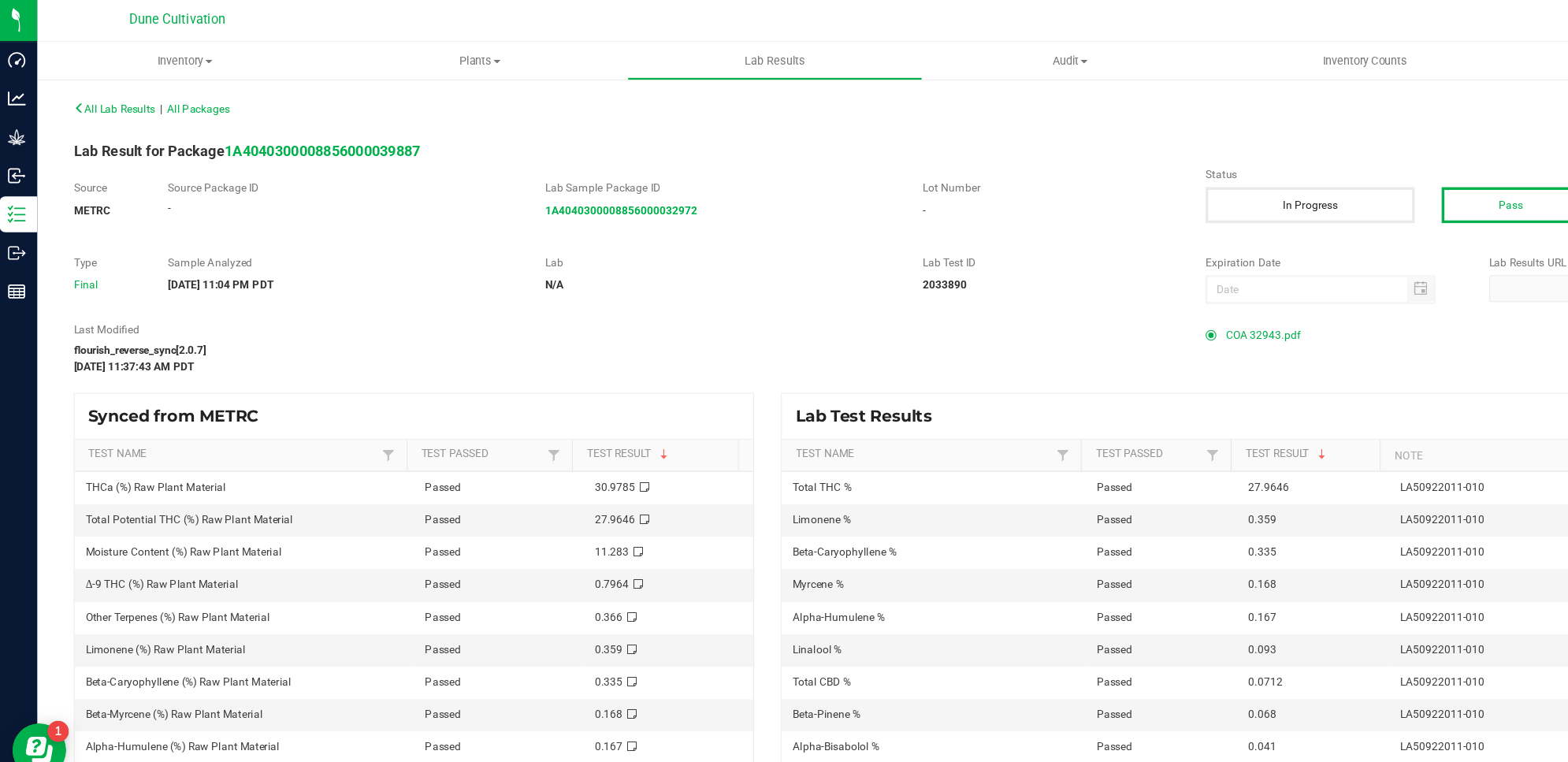
click at [1088, 299] on span "COA 32943.pdf" at bounding box center [1113, 295] width 65 height 23
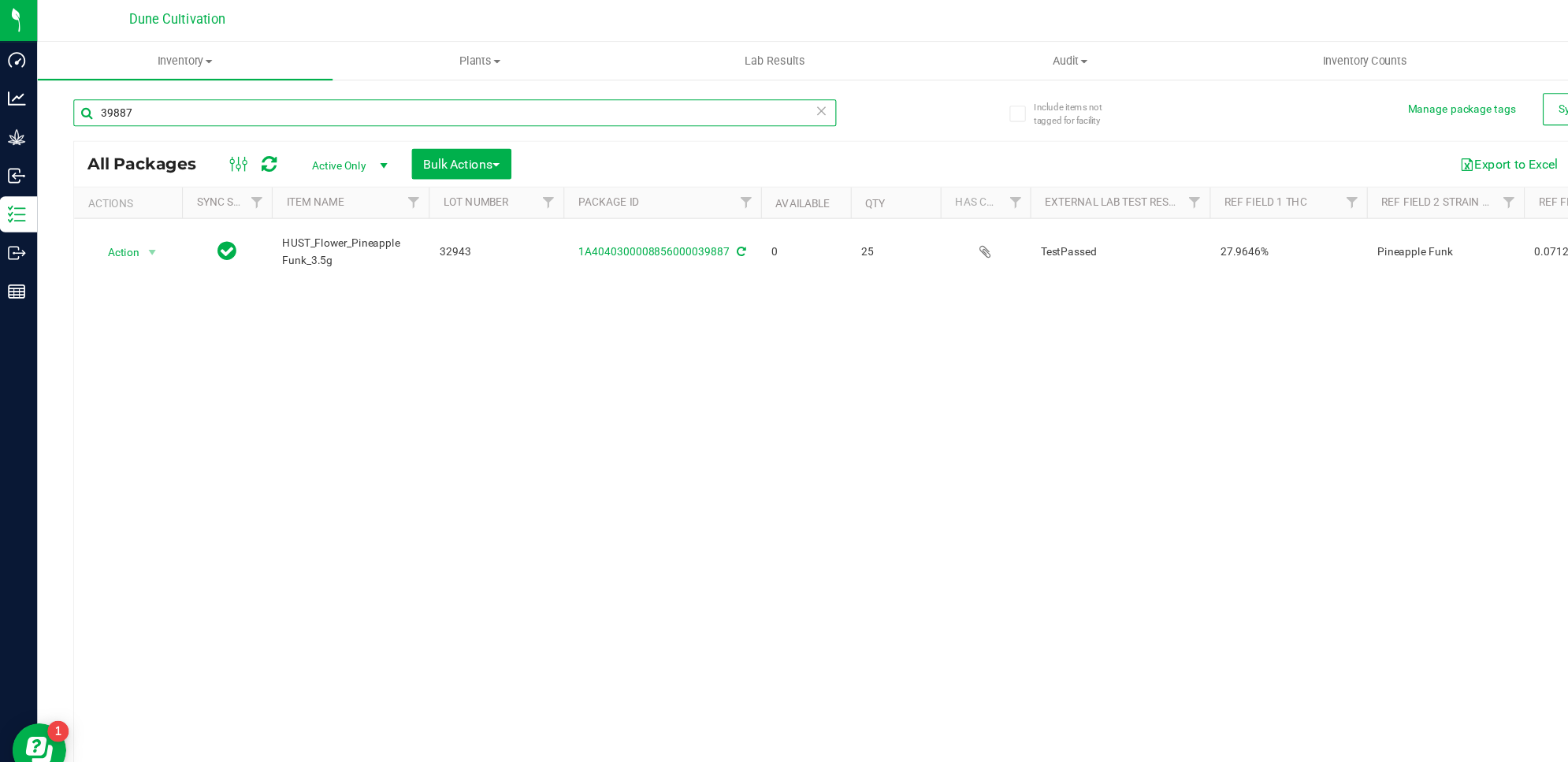
click at [683, 108] on input "39887" at bounding box center [404, 100] width 670 height 23
type input "39886"
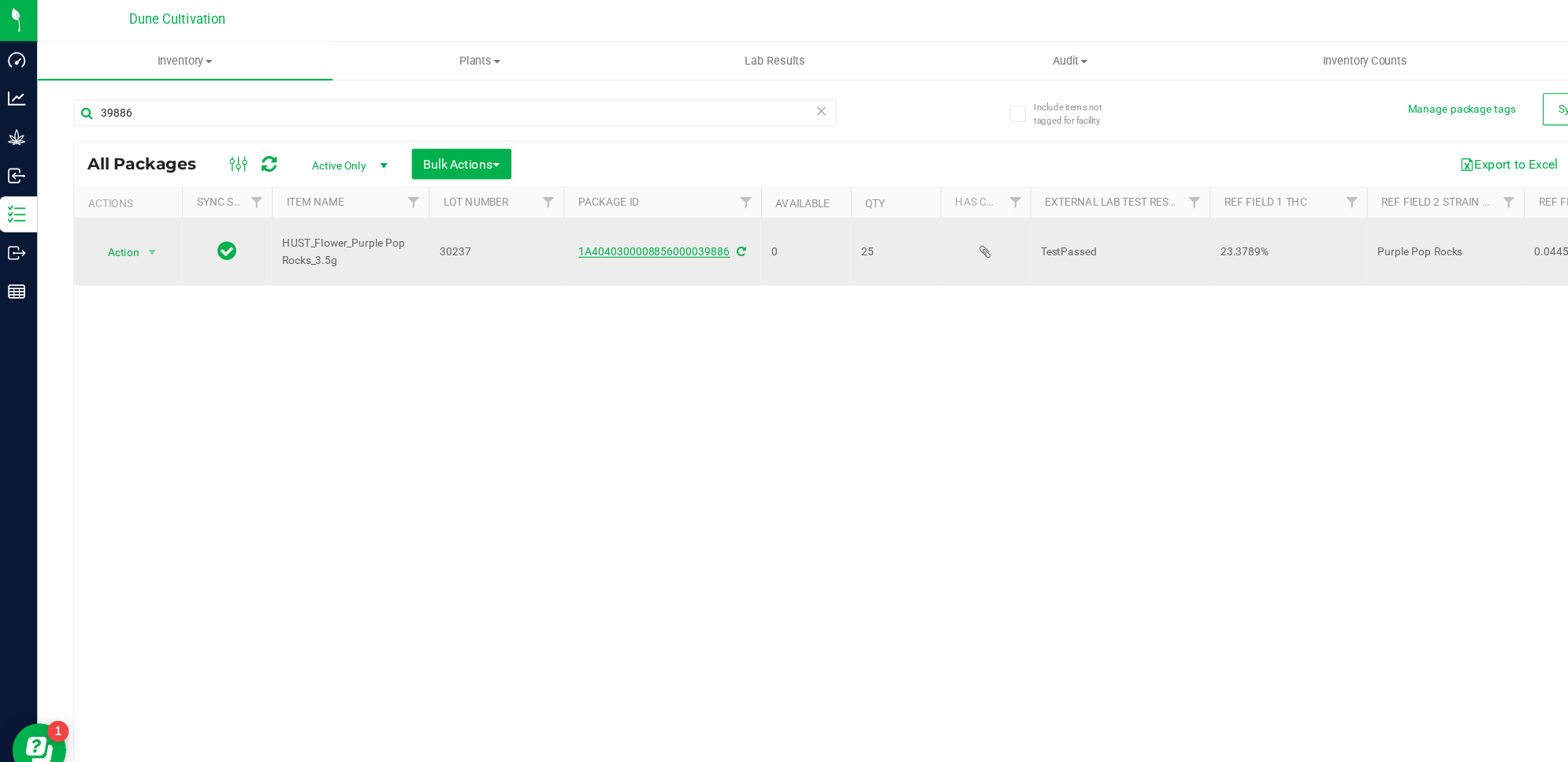
click at [585, 225] on link "1A4040300008856000039886" at bounding box center [579, 221] width 133 height 11
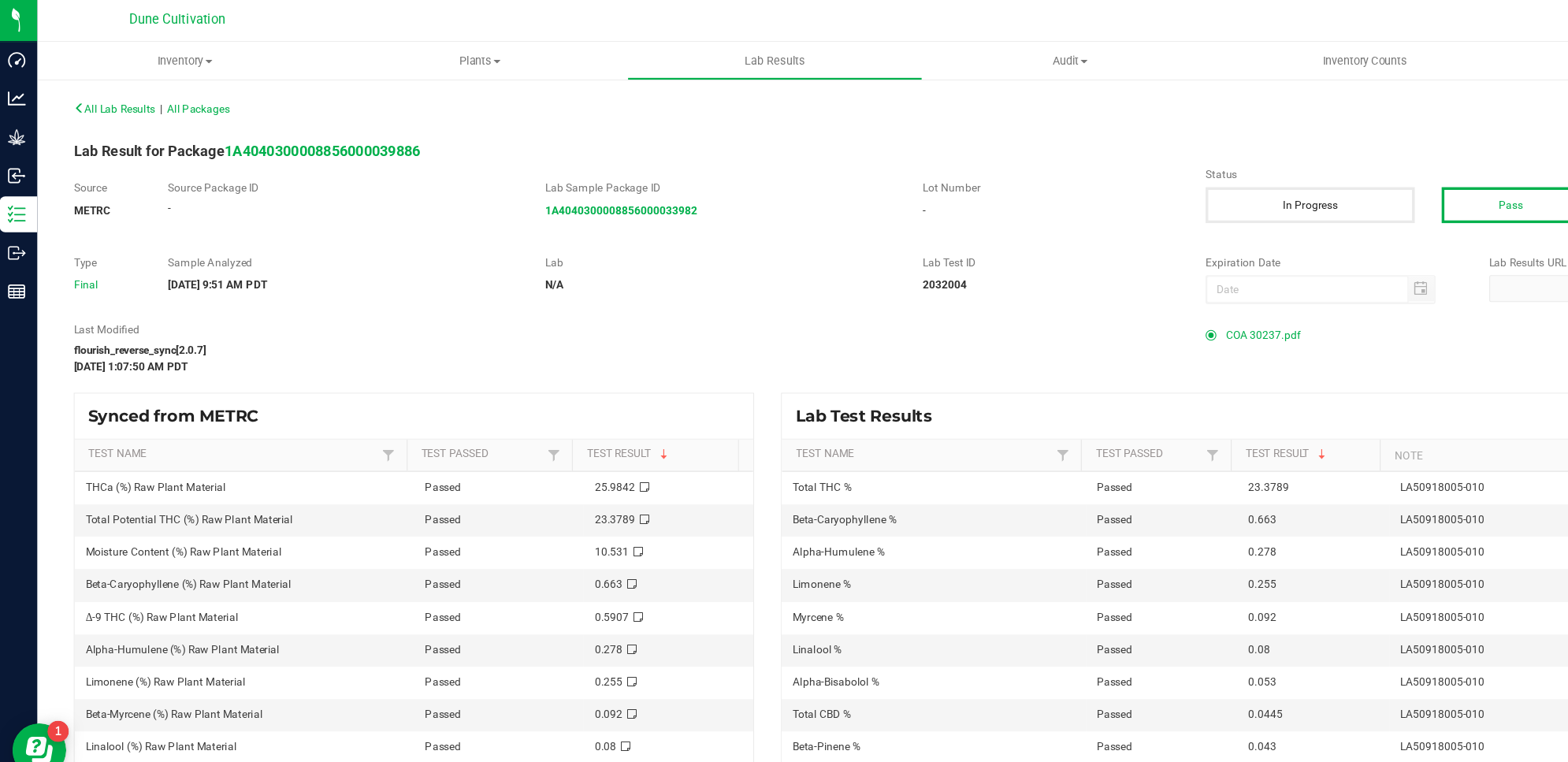
click at [1103, 297] on span "COA 30237.pdf" at bounding box center [1113, 295] width 65 height 23
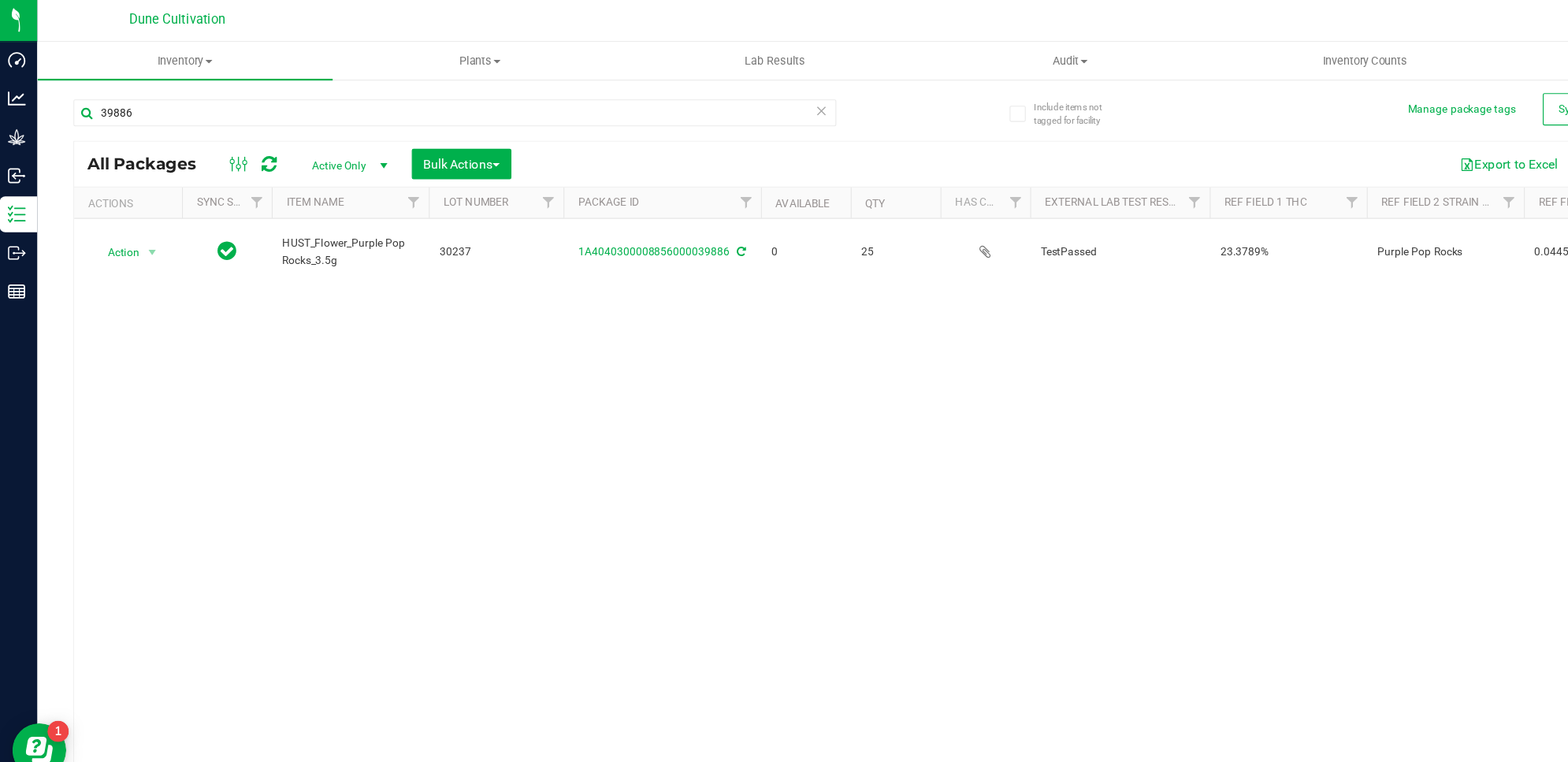
click at [510, 120] on div "39886" at bounding box center [404, 106] width 670 height 37
click at [543, 98] on input "39886" at bounding box center [404, 100] width 670 height 23
type input "39889"
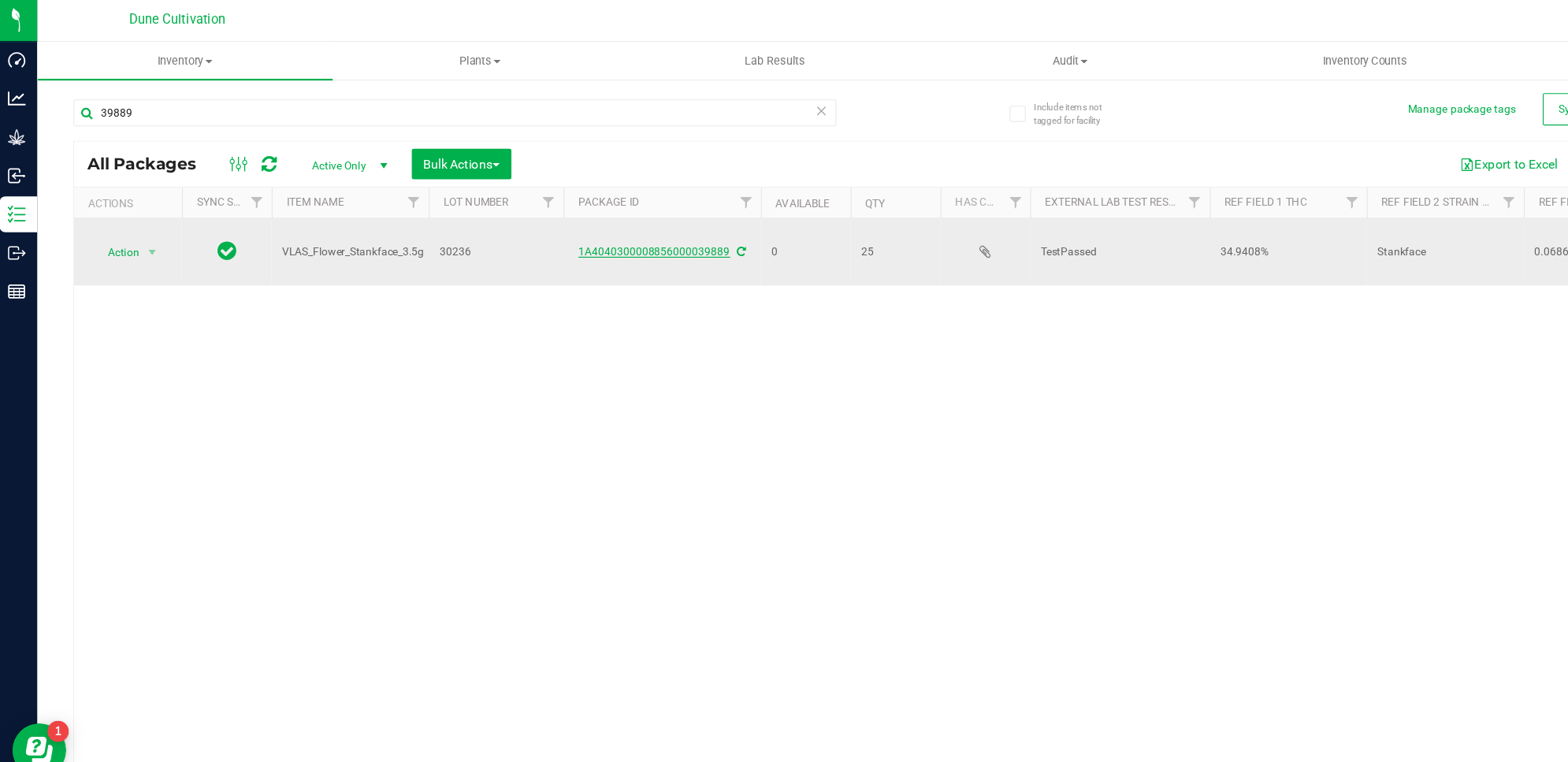
click at [577, 223] on link "1A4040300008856000039889" at bounding box center [579, 221] width 133 height 11
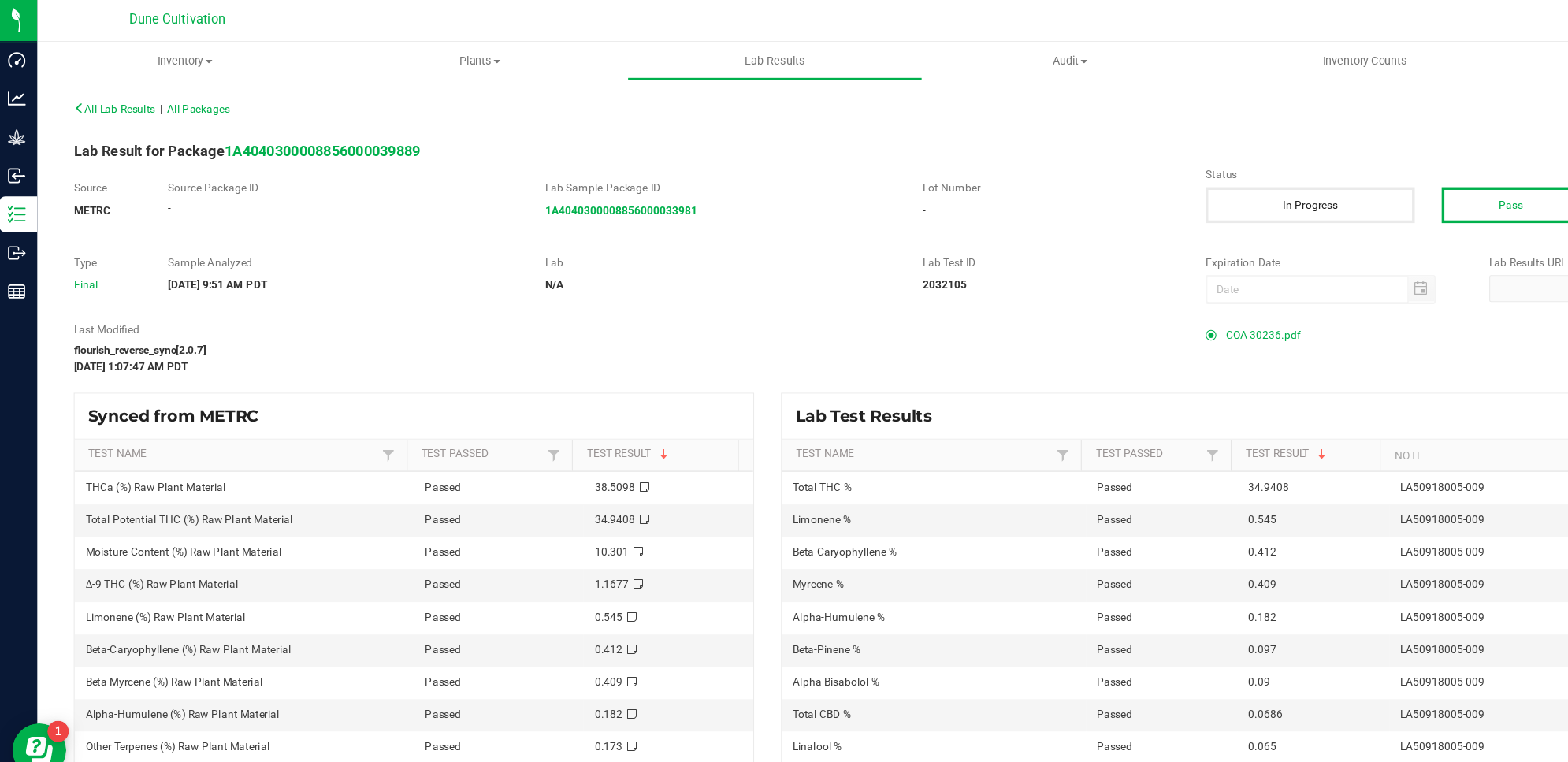
click at [1119, 287] on span "COA 30236.pdf" at bounding box center [1113, 295] width 65 height 23
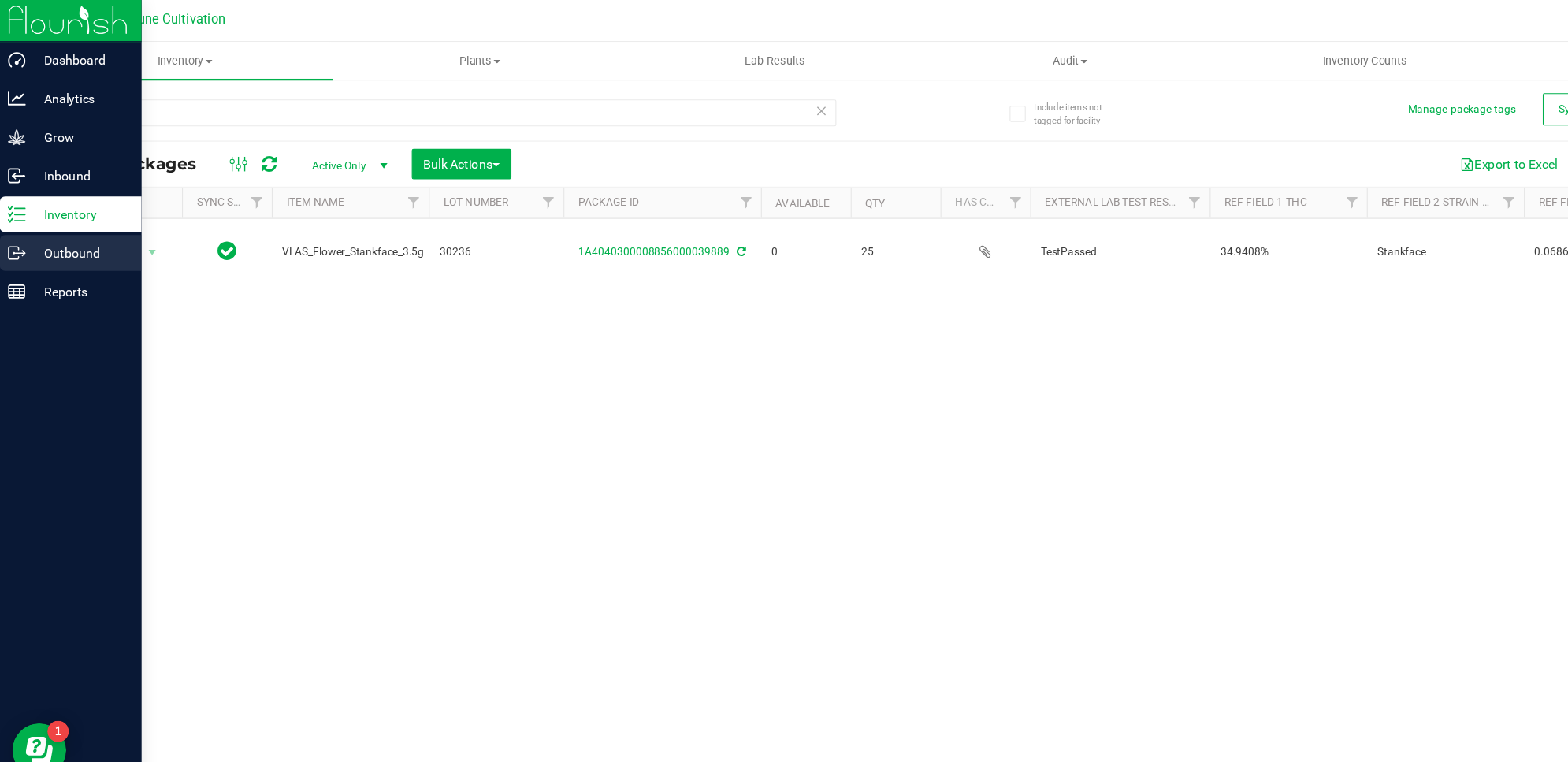
click at [47, 235] on div "Outbound" at bounding box center [67, 222] width 125 height 31
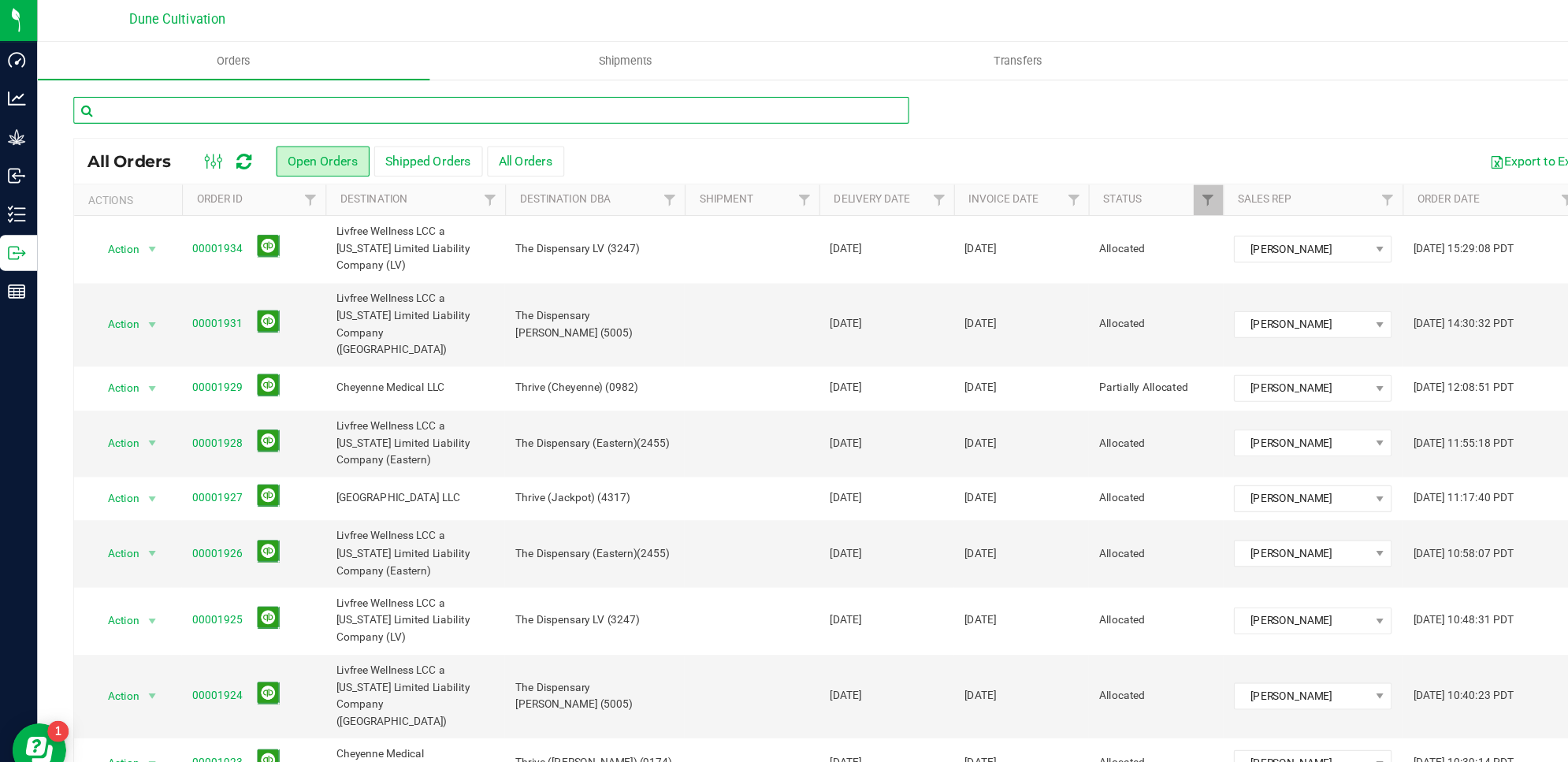
click at [344, 97] on input "text" at bounding box center [436, 97] width 734 height 23
type input "1931"
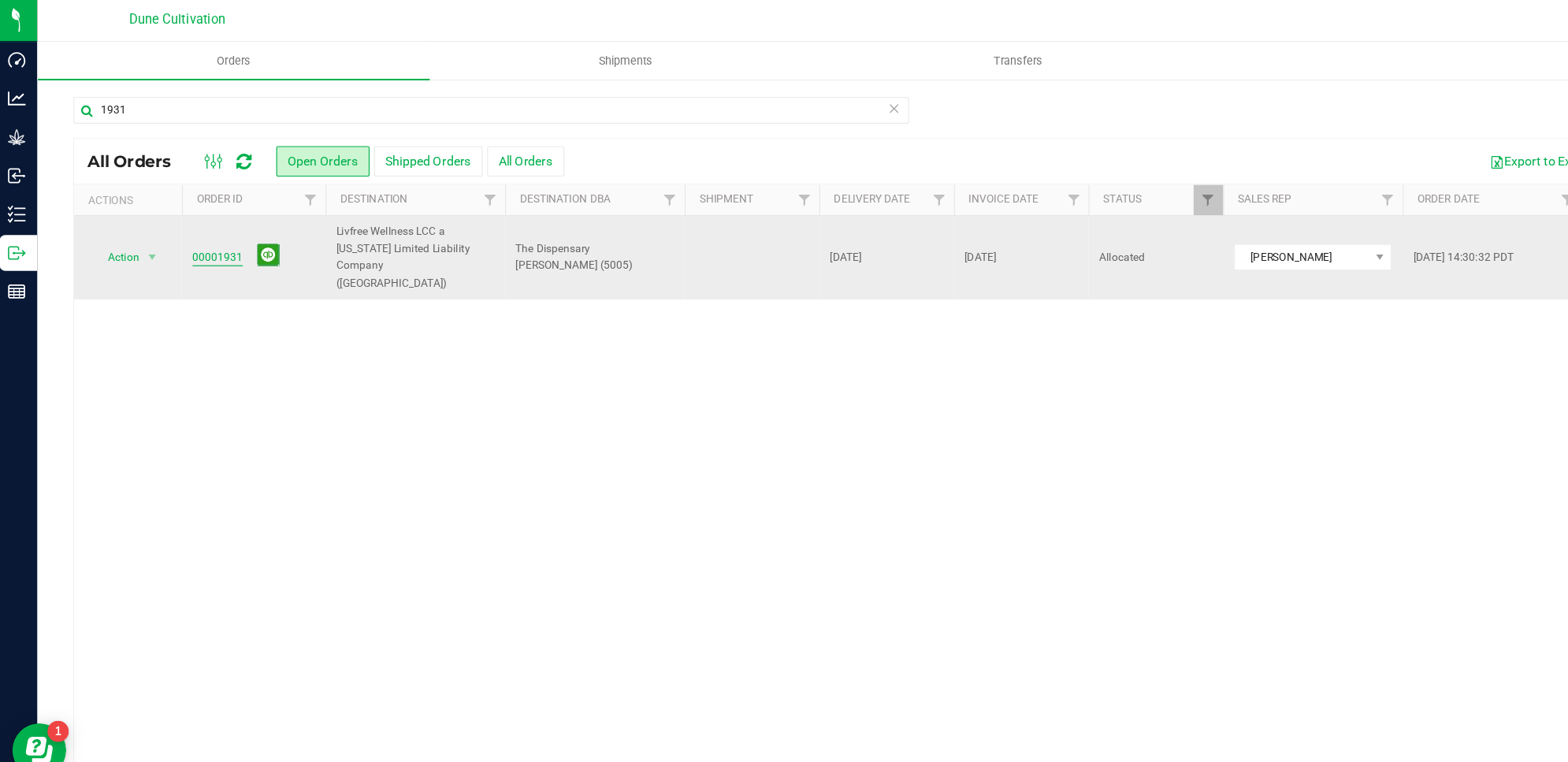
click at [194, 221] on link "00001931" at bounding box center [195, 227] width 44 height 15
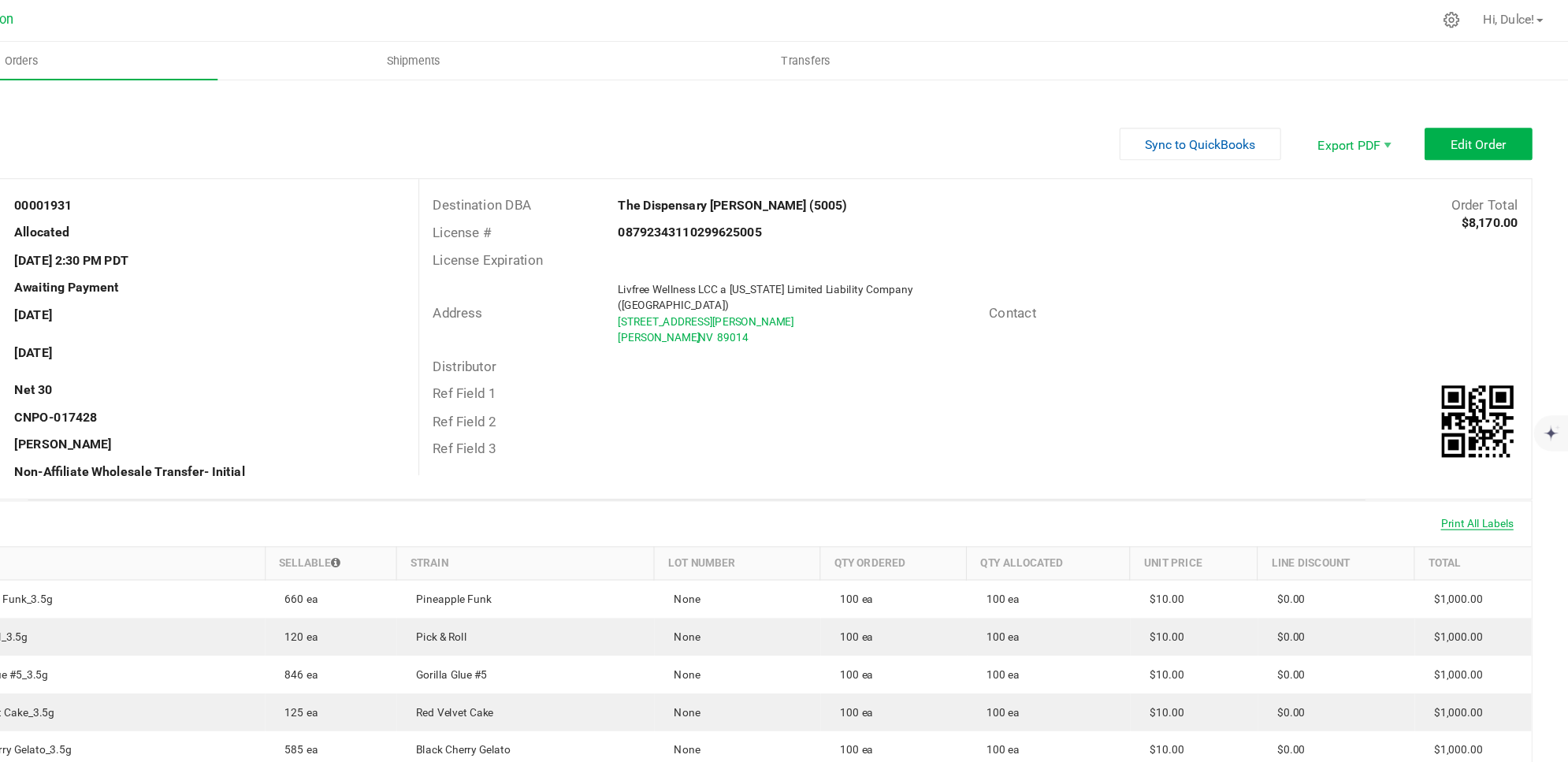
click at [1488, 456] on span "Print All Labels" at bounding box center [1489, 460] width 64 height 11
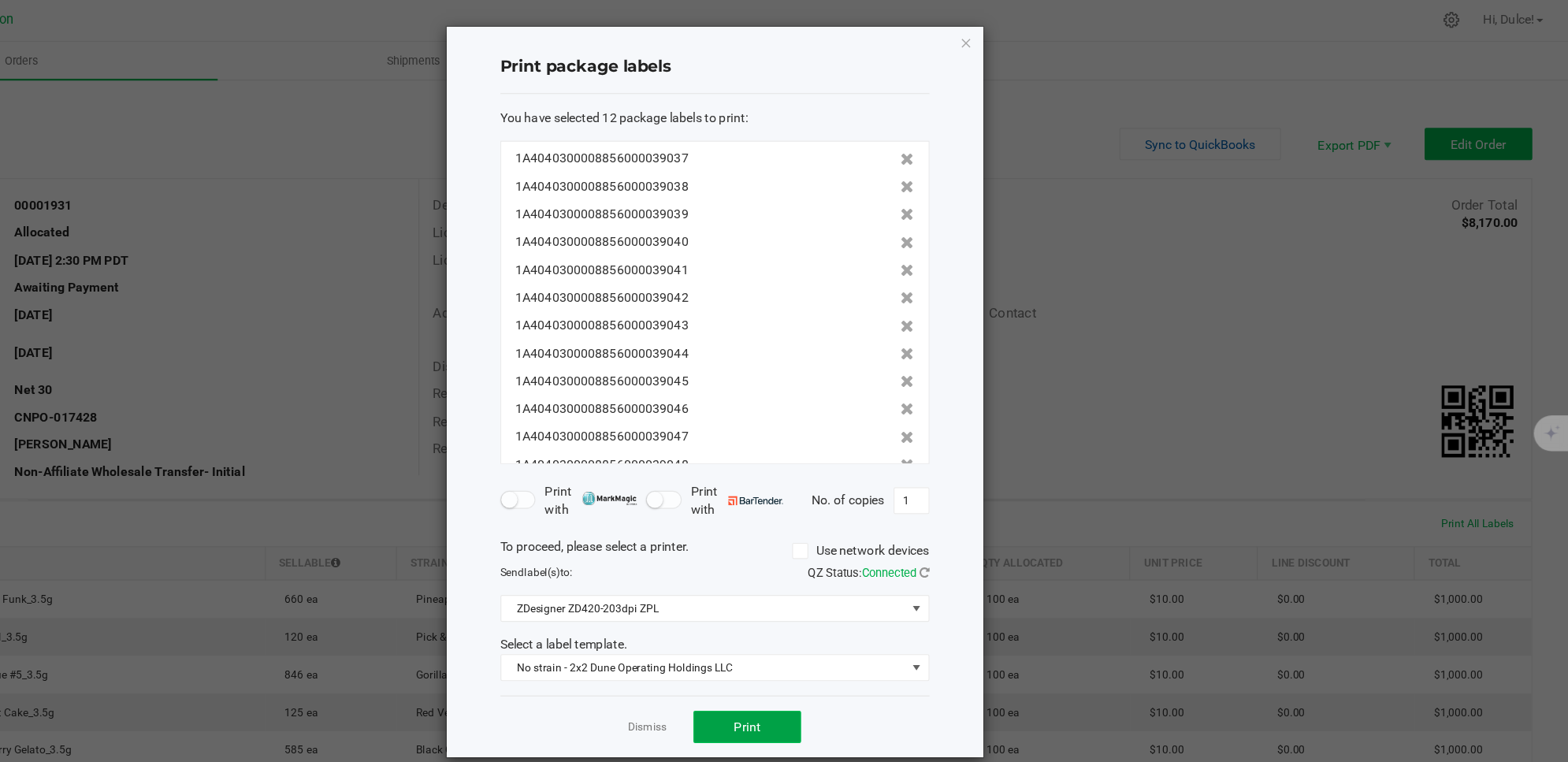
click at [849, 653] on button "Print" at bounding box center [847, 639] width 95 height 29
click at [1041, 38] on icon "button" at bounding box center [1040, 37] width 11 height 19
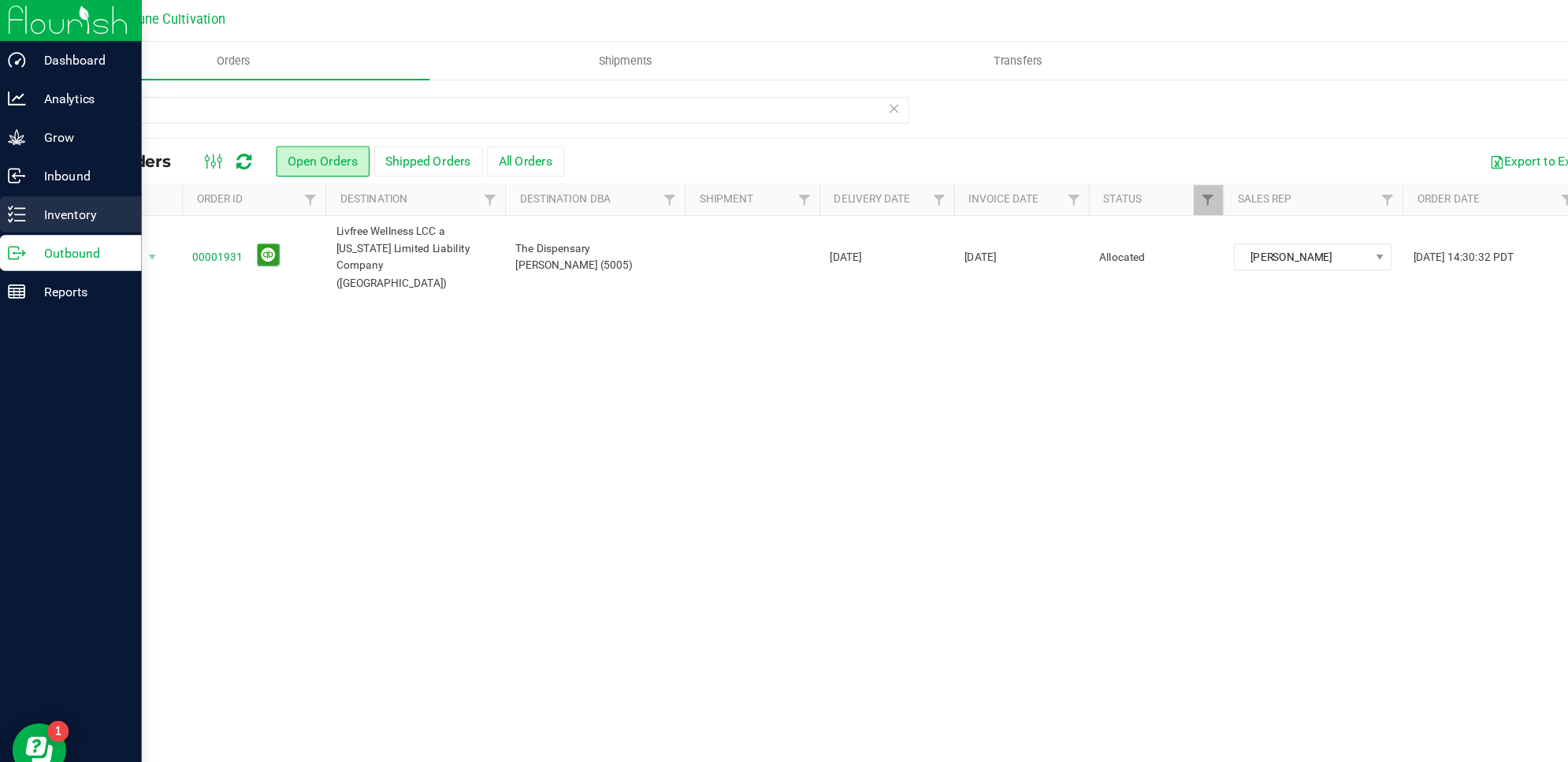
click at [23, 195] on icon at bounding box center [20, 189] width 16 height 16
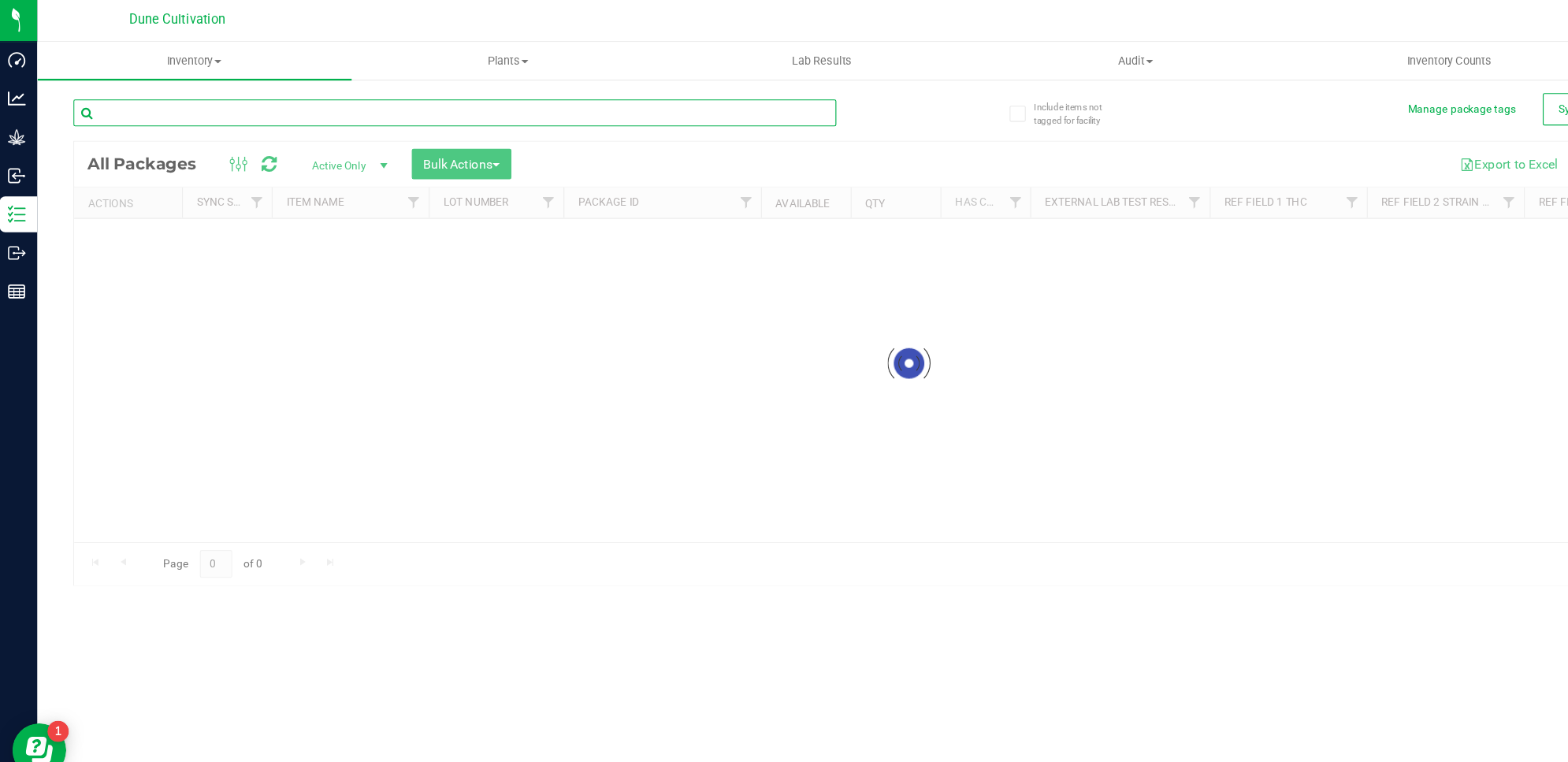
click at [192, 98] on div "Inventory All packages All inventory Waste log Create inventory Plants All plan…" at bounding box center [802, 400] width 1531 height 725
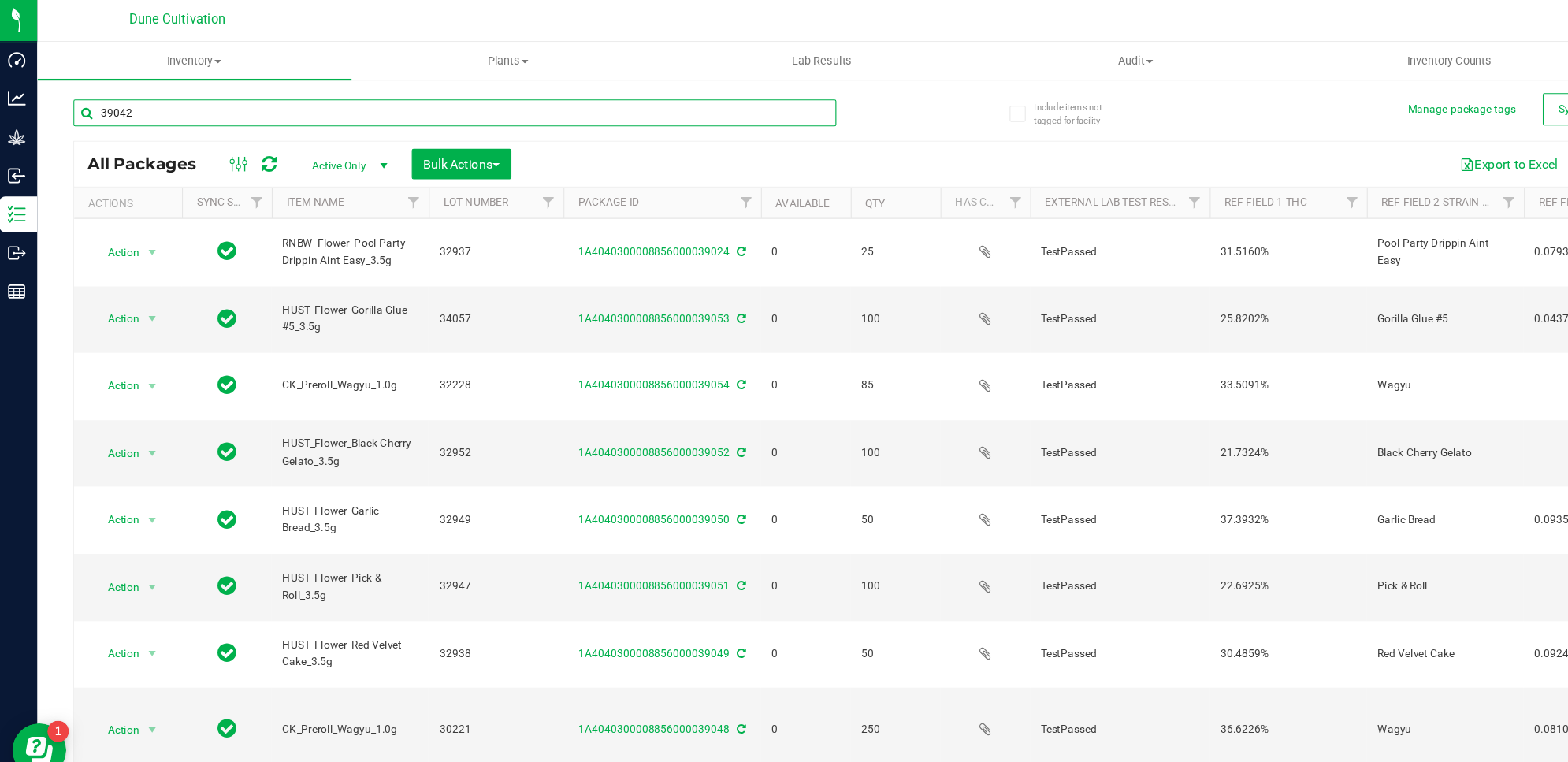
type input "39042"
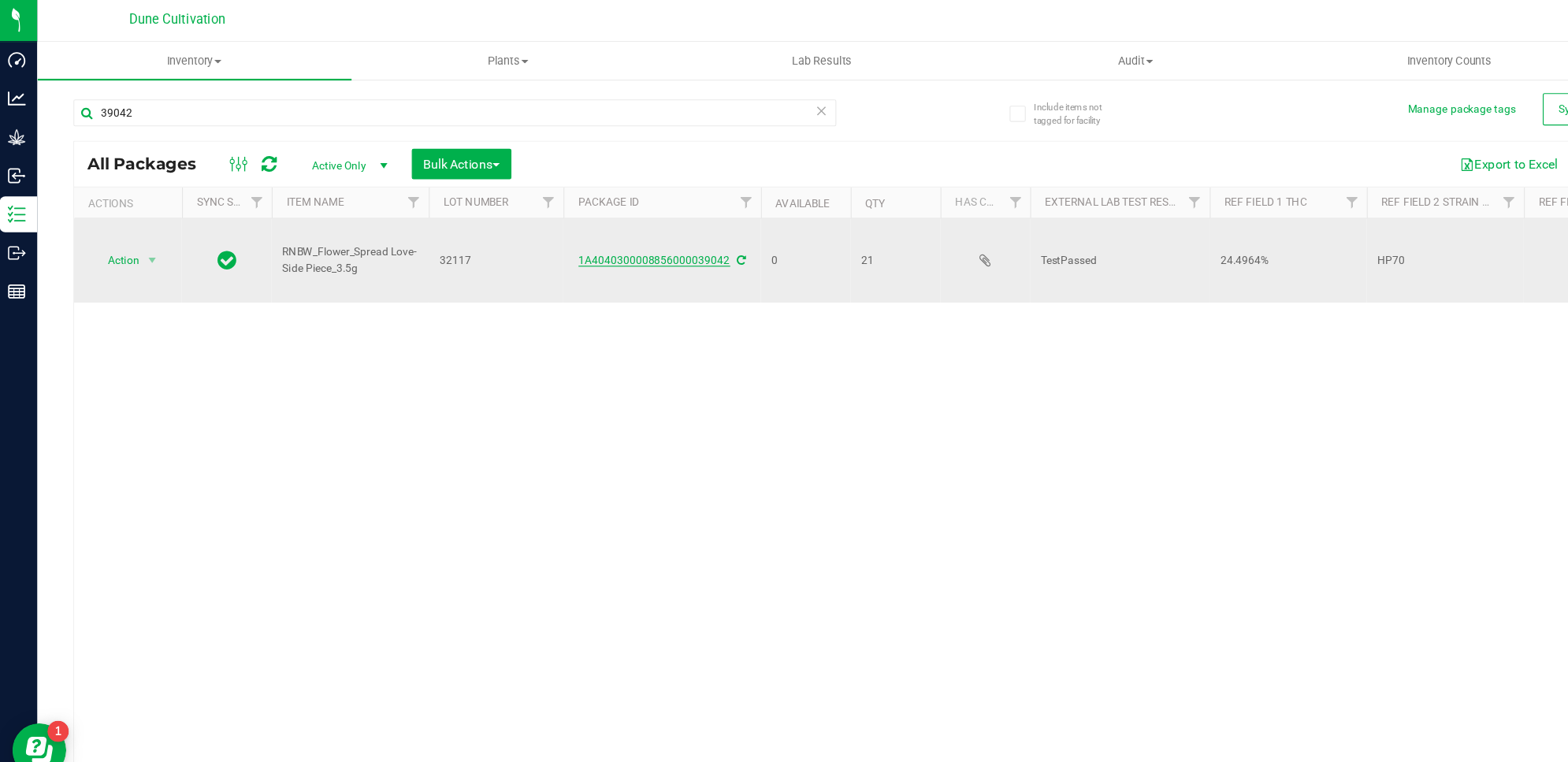
click at [584, 226] on link "1A4040300008856000039042" at bounding box center [579, 229] width 133 height 11
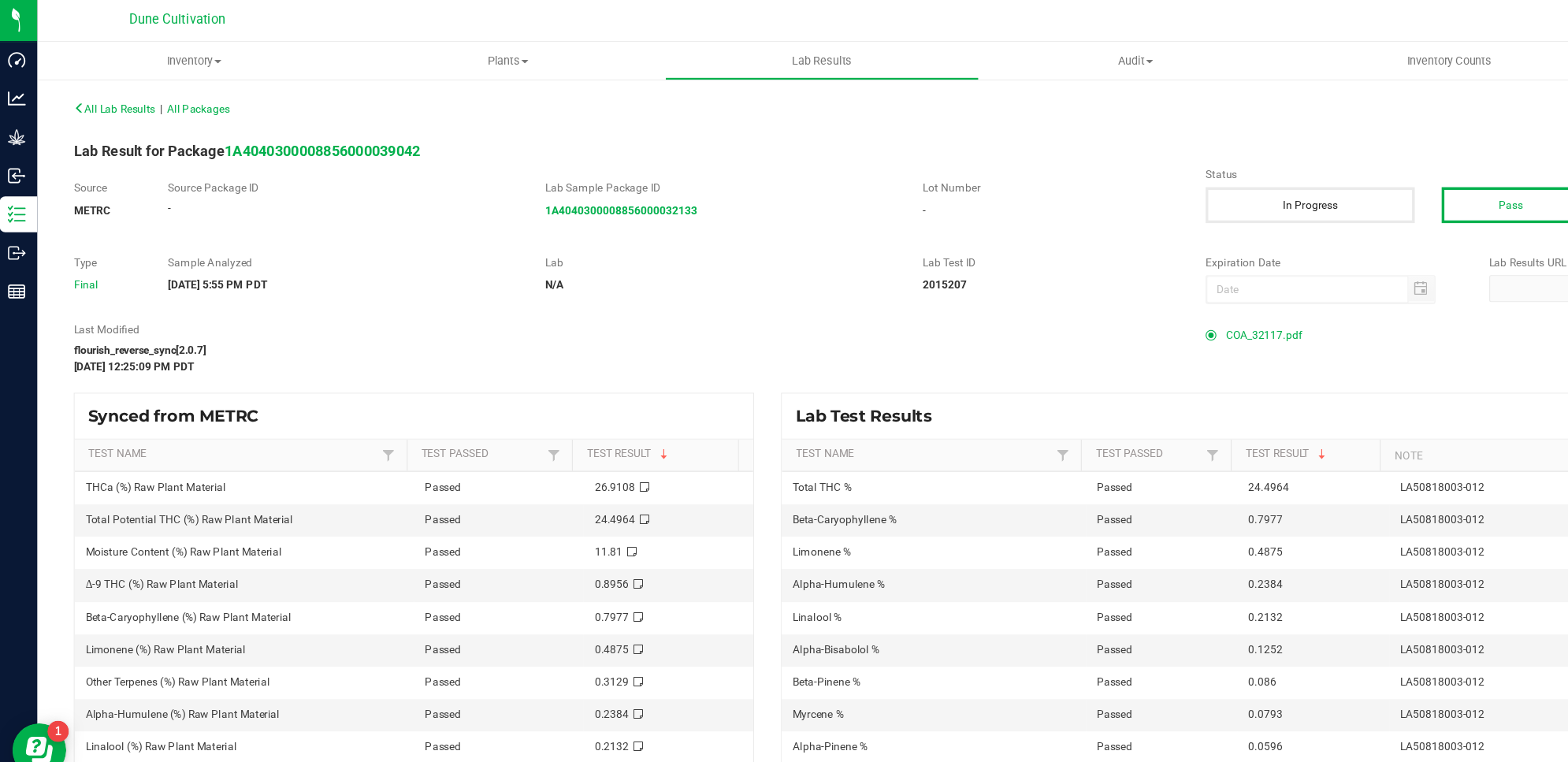
click at [1099, 299] on span "COA_32117.pdf" at bounding box center [1114, 295] width 67 height 23
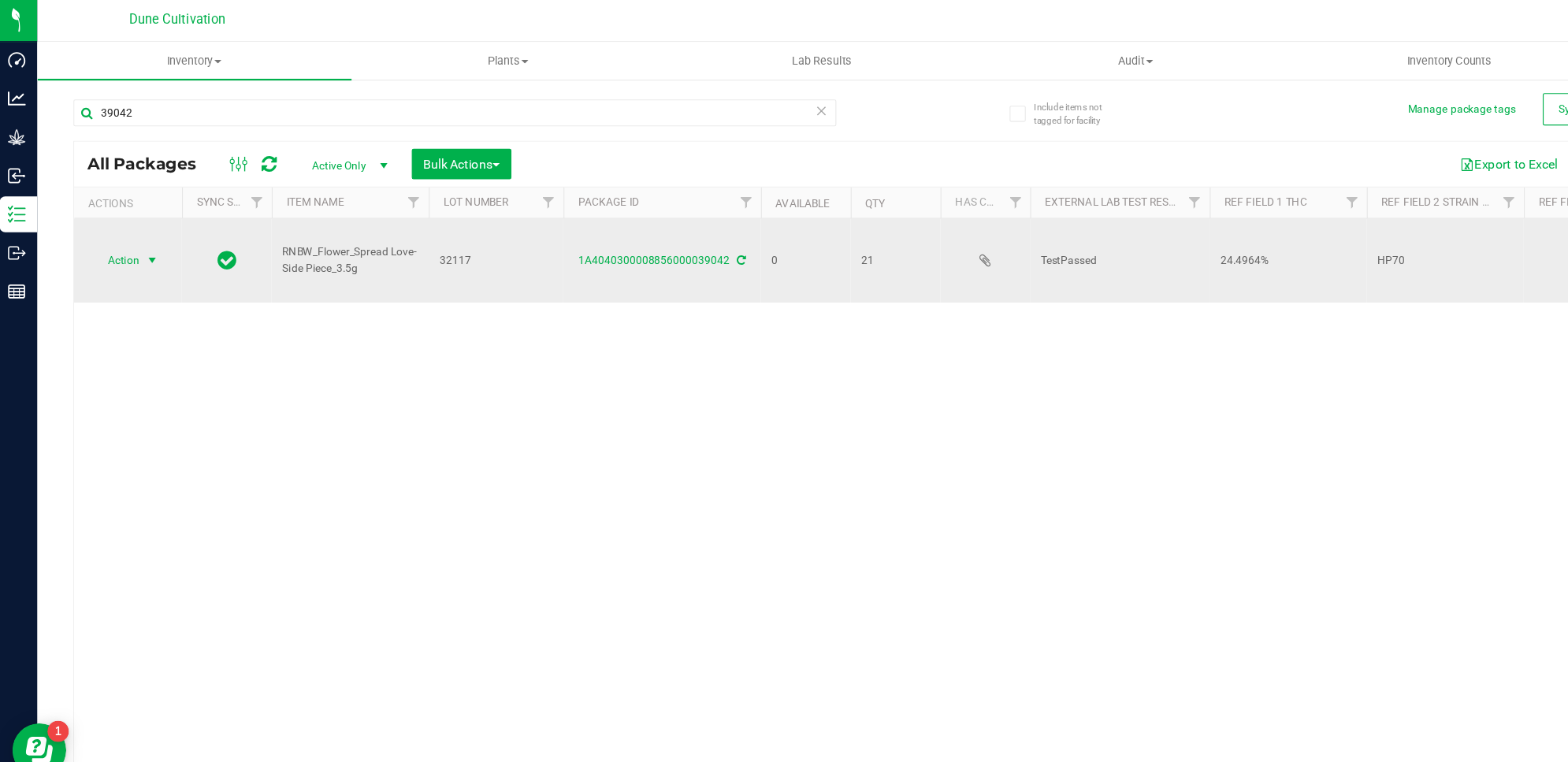
click at [104, 232] on span "Action" at bounding box center [107, 229] width 43 height 22
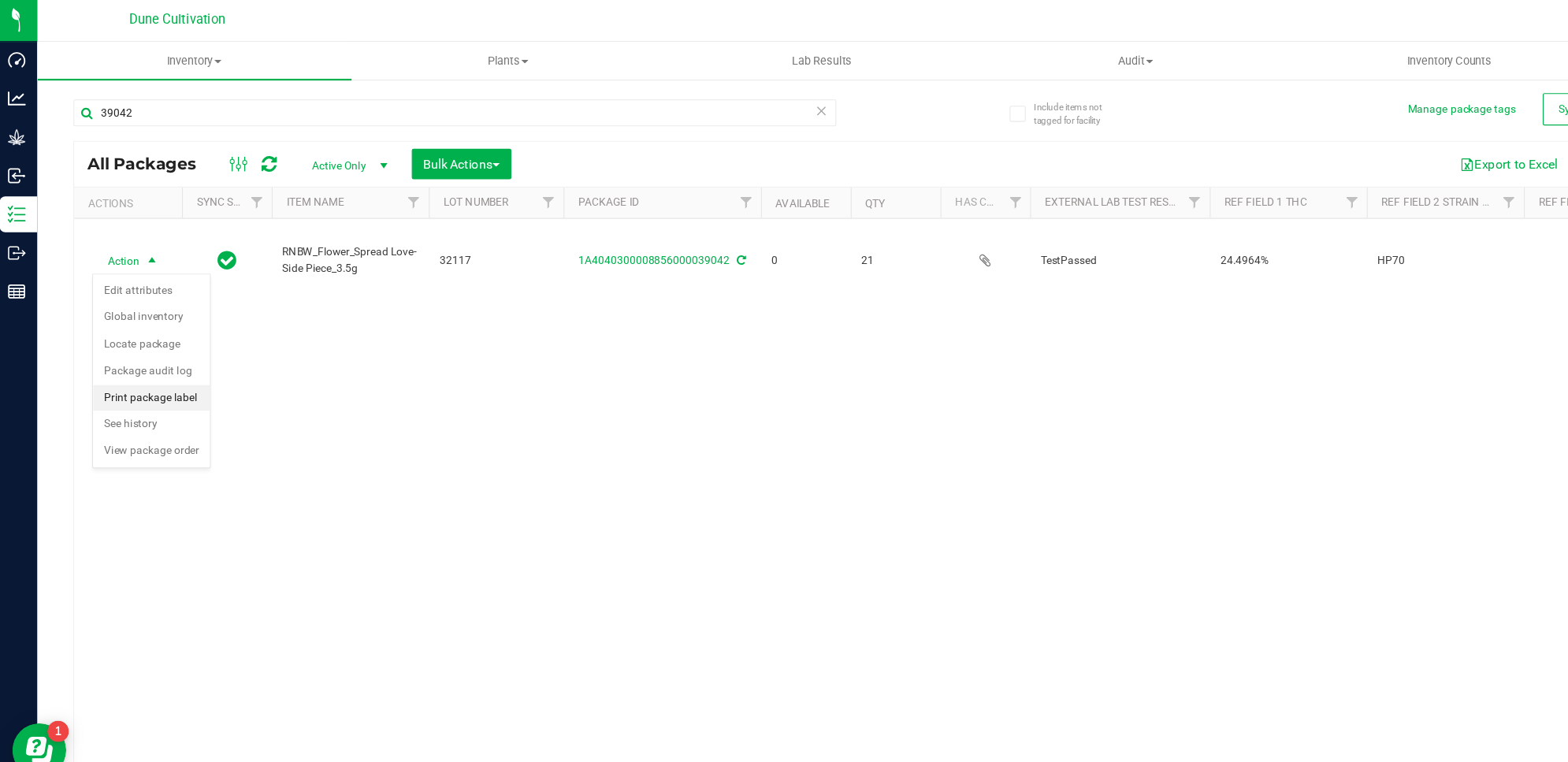
click at [145, 347] on li "Print package label" at bounding box center [137, 351] width 103 height 23
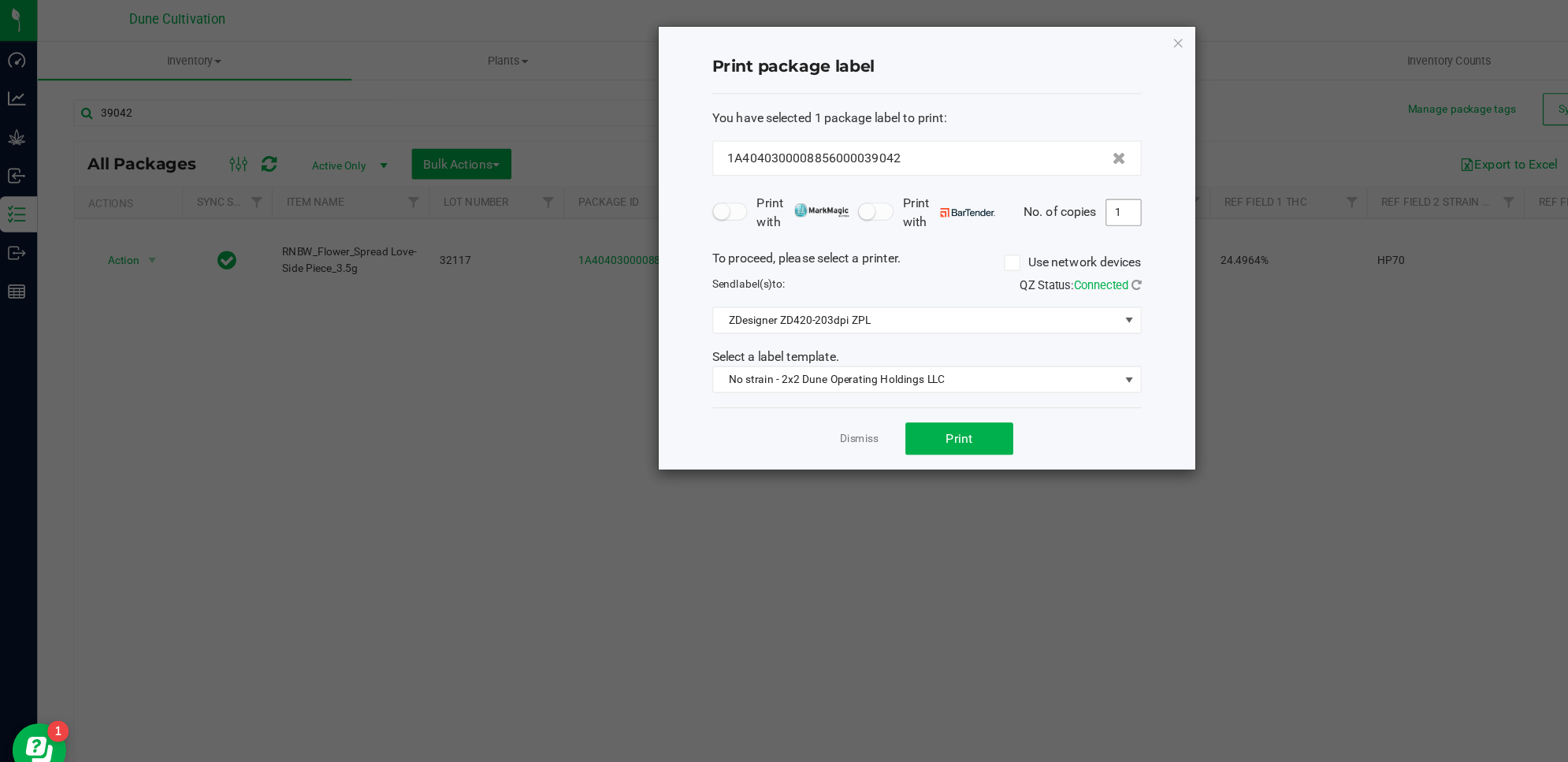
click at [995, 178] on input "1" at bounding box center [991, 187] width 30 height 22
type input "21"
click at [886, 380] on button "Print" at bounding box center [847, 386] width 95 height 29
click at [1041, 37] on icon "button" at bounding box center [1040, 37] width 11 height 19
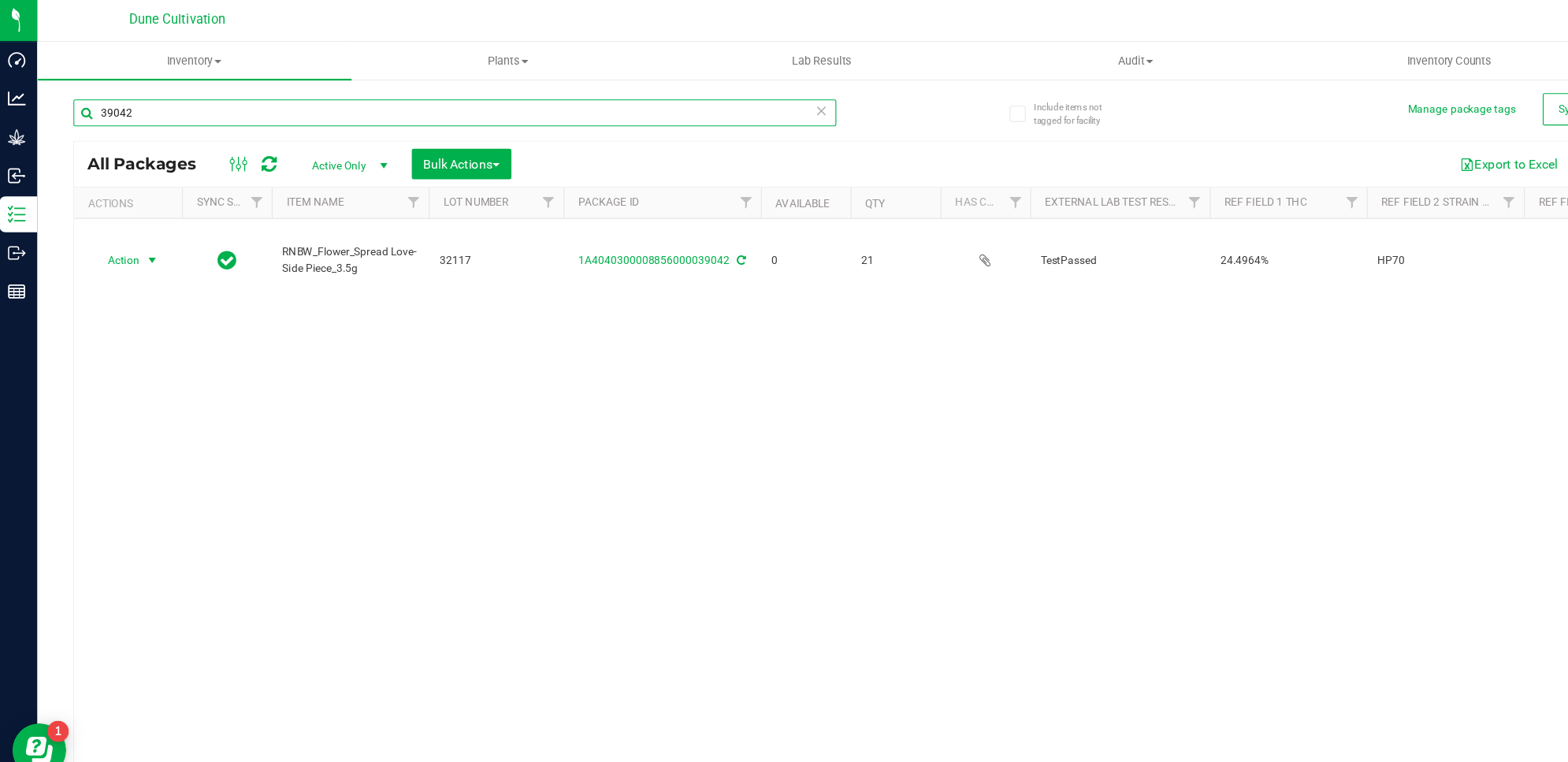
click at [431, 97] on input "39042" at bounding box center [404, 100] width 670 height 23
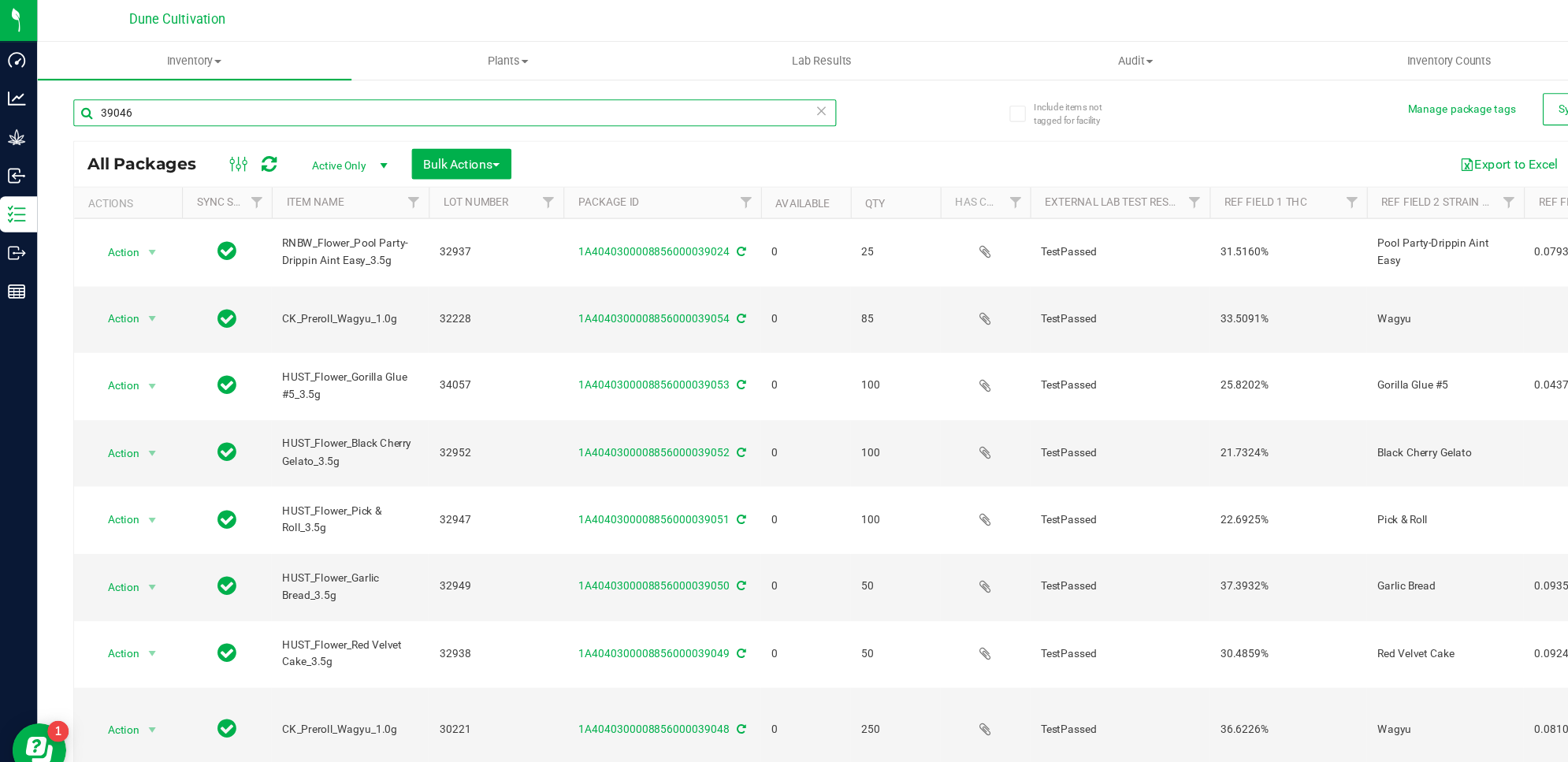
type input "39046"
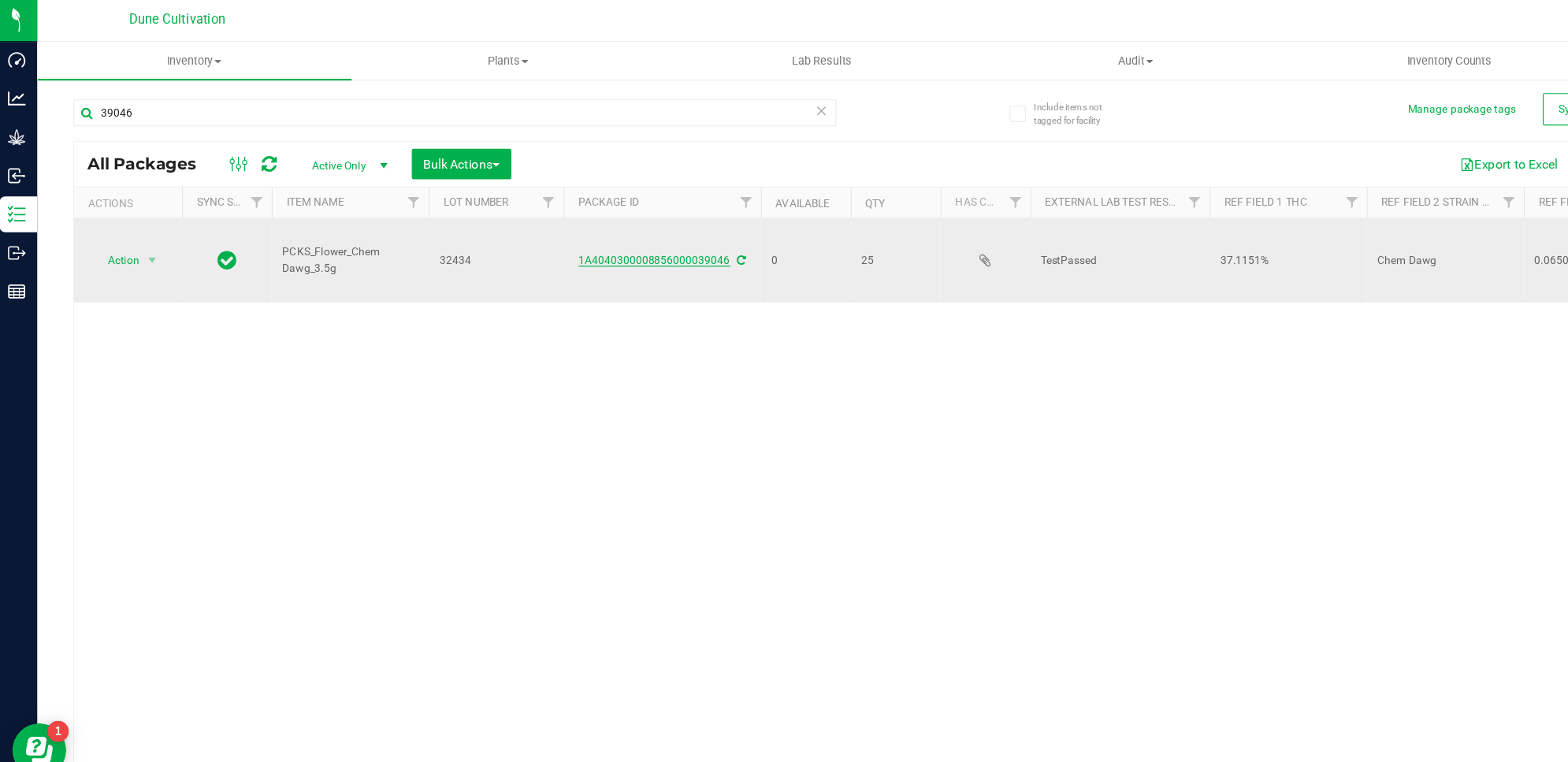
click at [572, 234] on link "1A4040300008856000039046" at bounding box center [579, 229] width 133 height 11
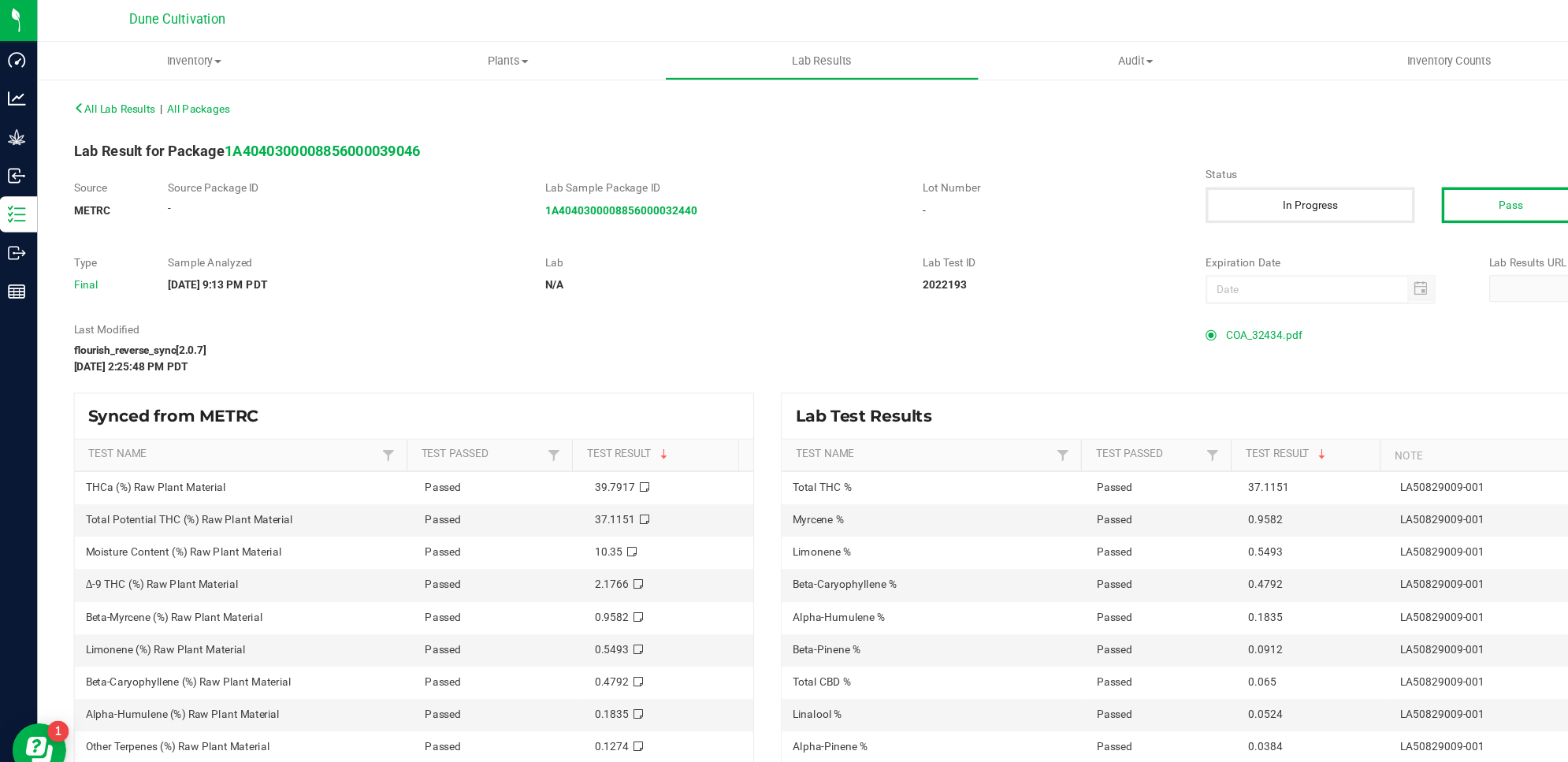
click at [1084, 286] on span "COA_32434.pdf" at bounding box center [1114, 295] width 67 height 23
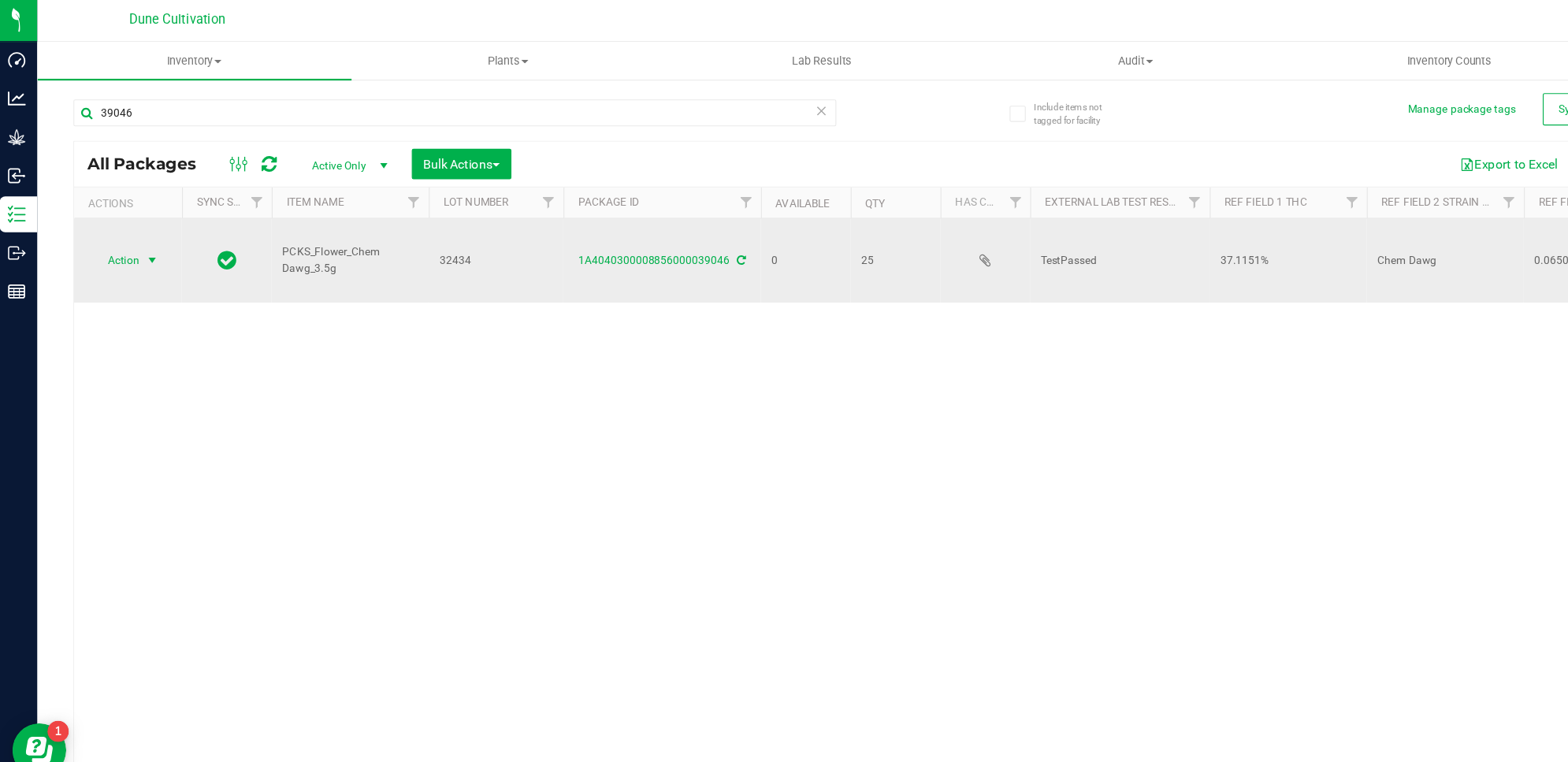
click at [104, 226] on span "Action" at bounding box center [107, 229] width 43 height 22
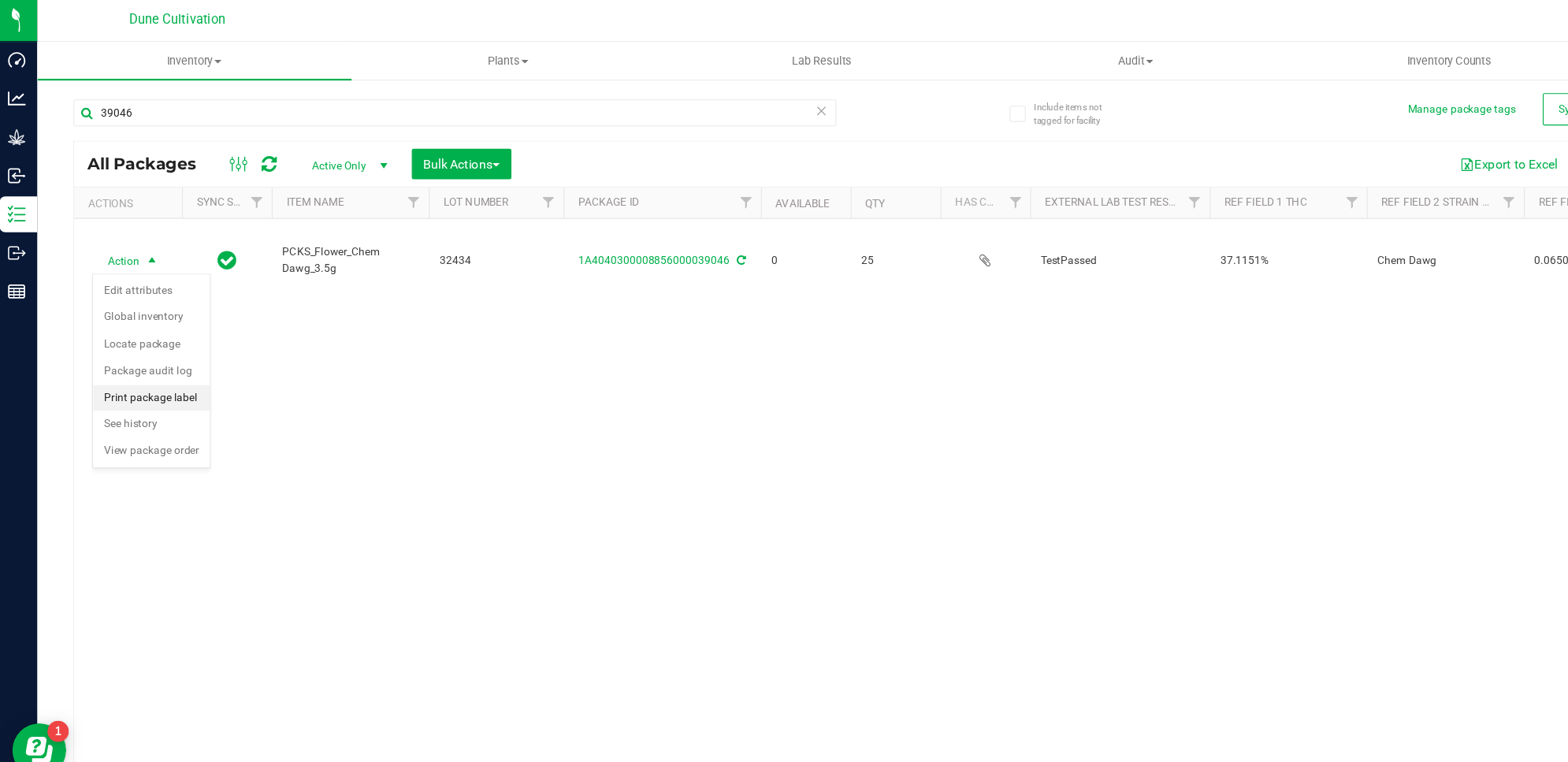
click at [145, 352] on li "Print package label" at bounding box center [137, 351] width 103 height 23
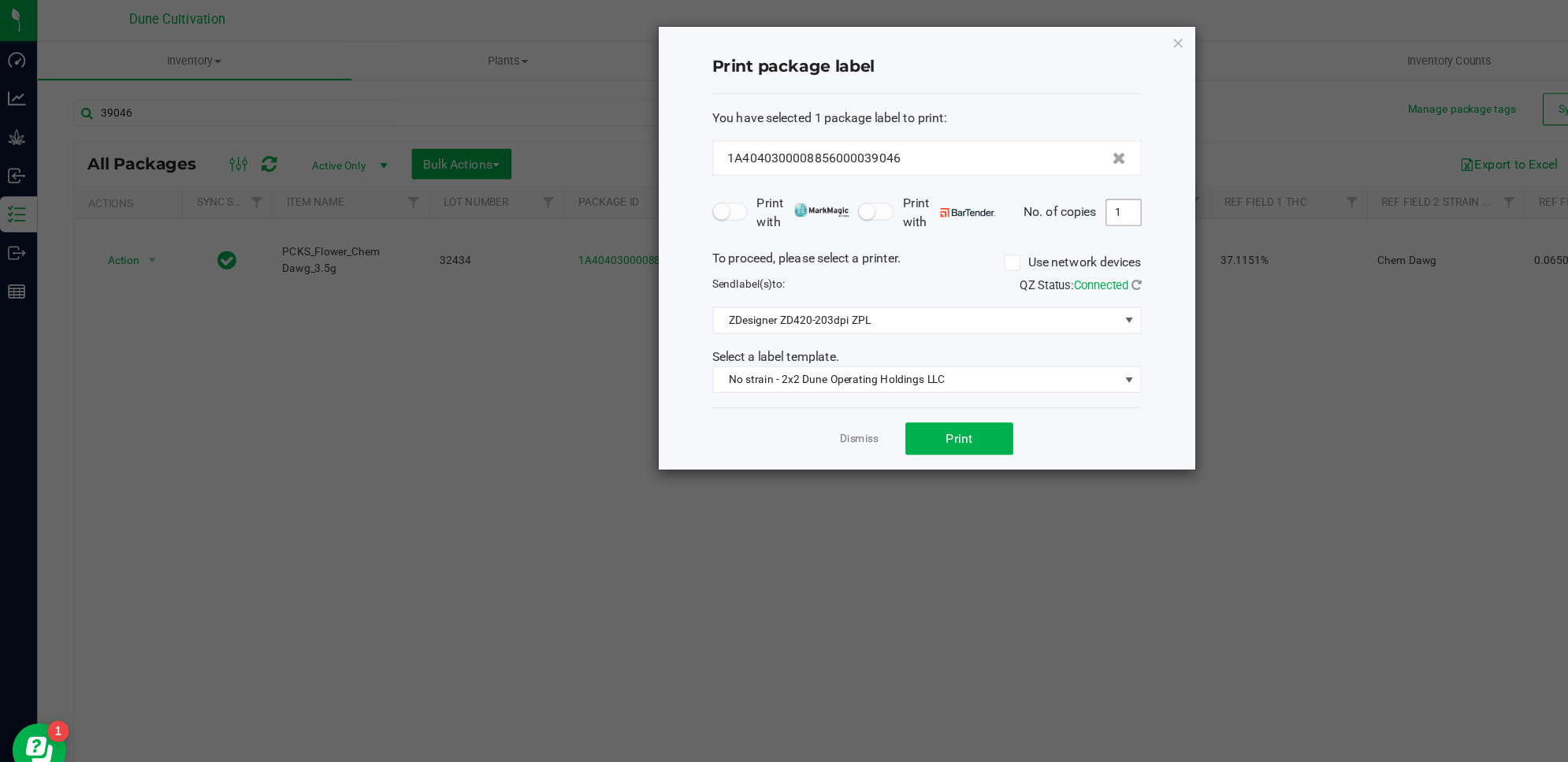
click at [996, 196] on input "1" at bounding box center [991, 187] width 30 height 22
type input "25"
click at [841, 385] on span "Print" at bounding box center [847, 386] width 23 height 12
drag, startPoint x: 1041, startPoint y: 37, endPoint x: 1047, endPoint y: 42, distance: 7.8
click at [1047, 42] on div "Print package label You have selected 1 package label to print : 1A404030000885…" at bounding box center [818, 218] width 471 height 388
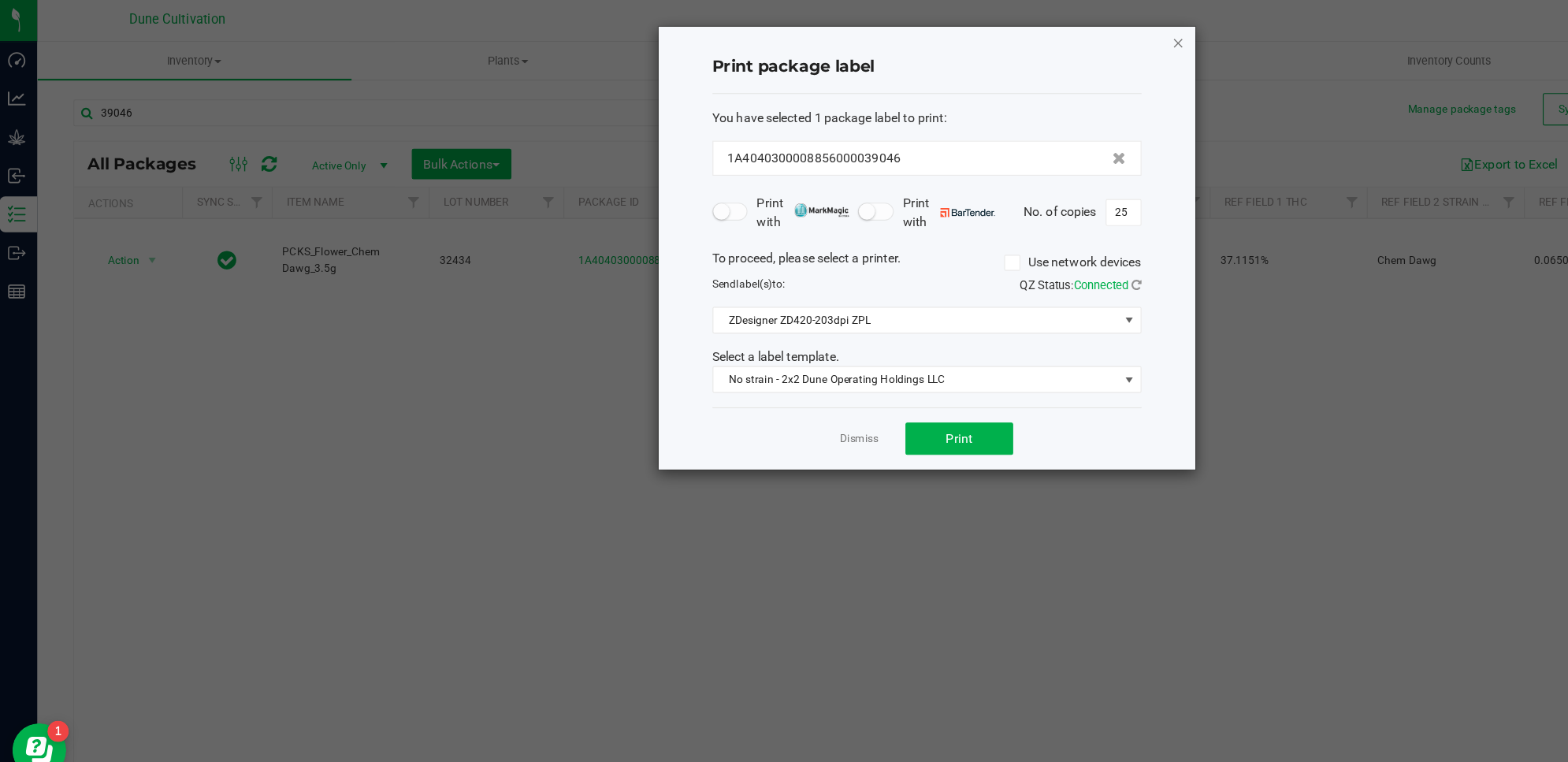
click at [1038, 33] on icon "button" at bounding box center [1040, 37] width 11 height 19
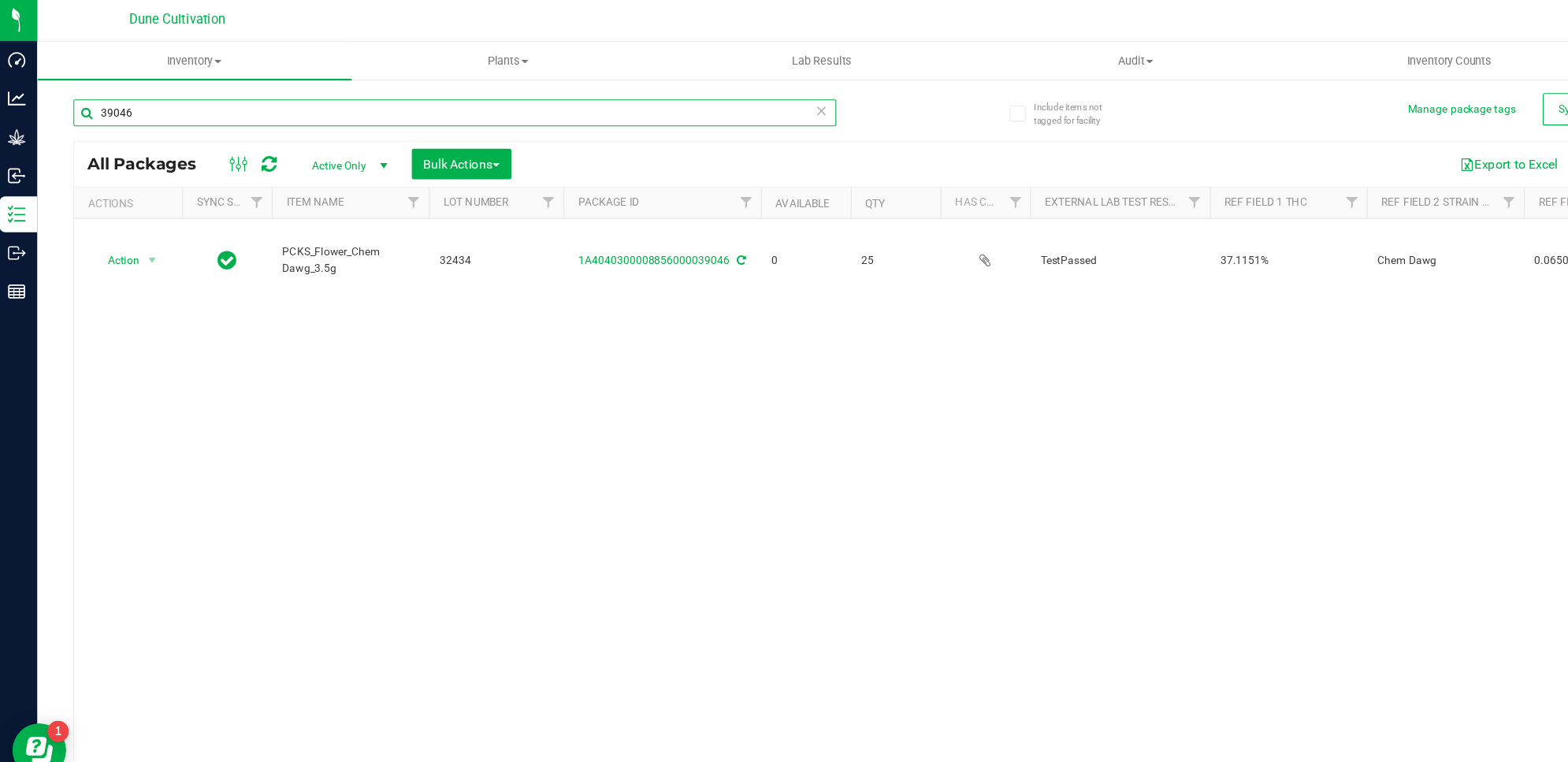
click at [307, 102] on input "39046" at bounding box center [404, 100] width 670 height 23
type input "39048"
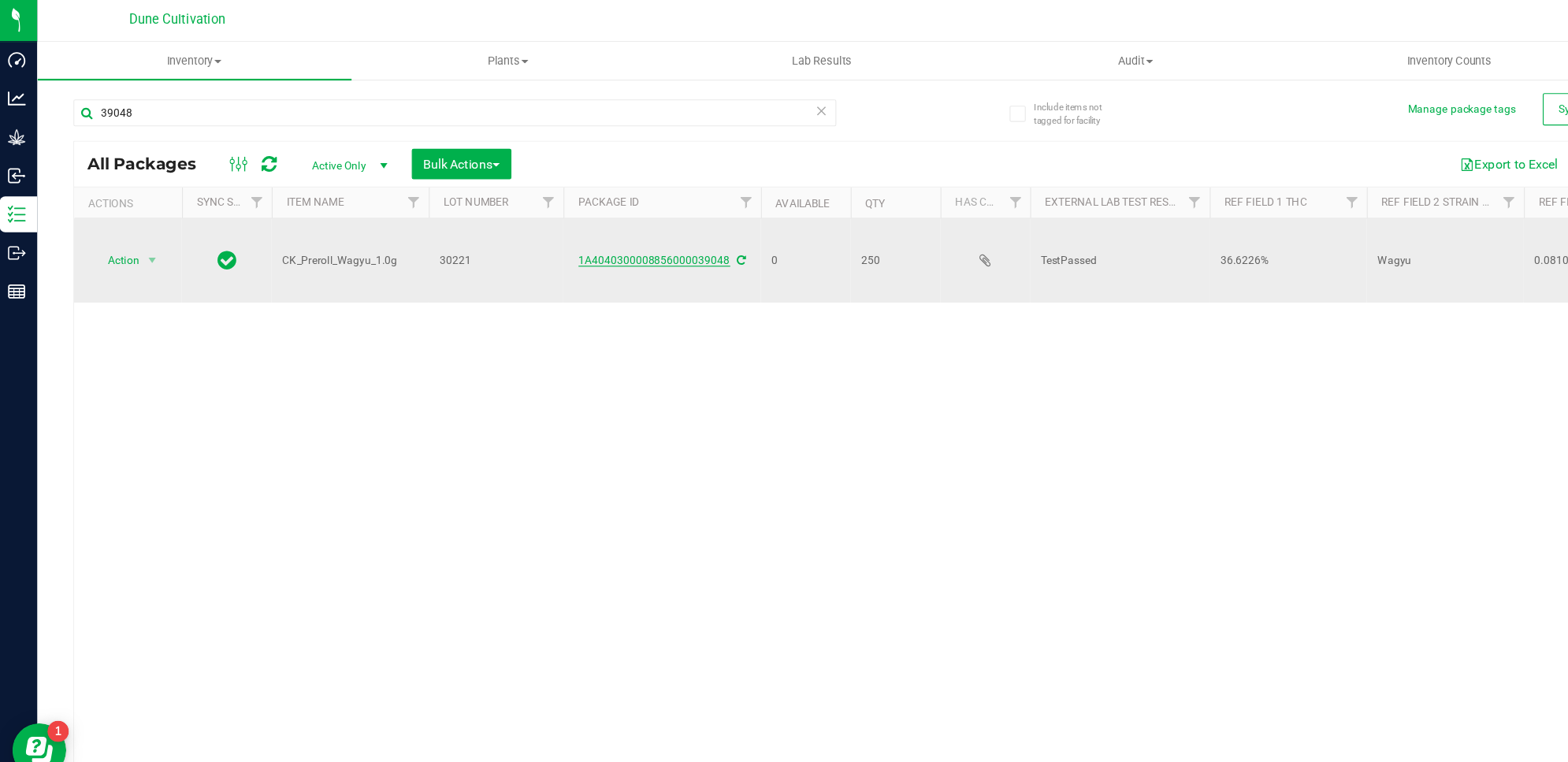
click at [577, 227] on link "1A4040300008856000039048" at bounding box center [579, 229] width 133 height 11
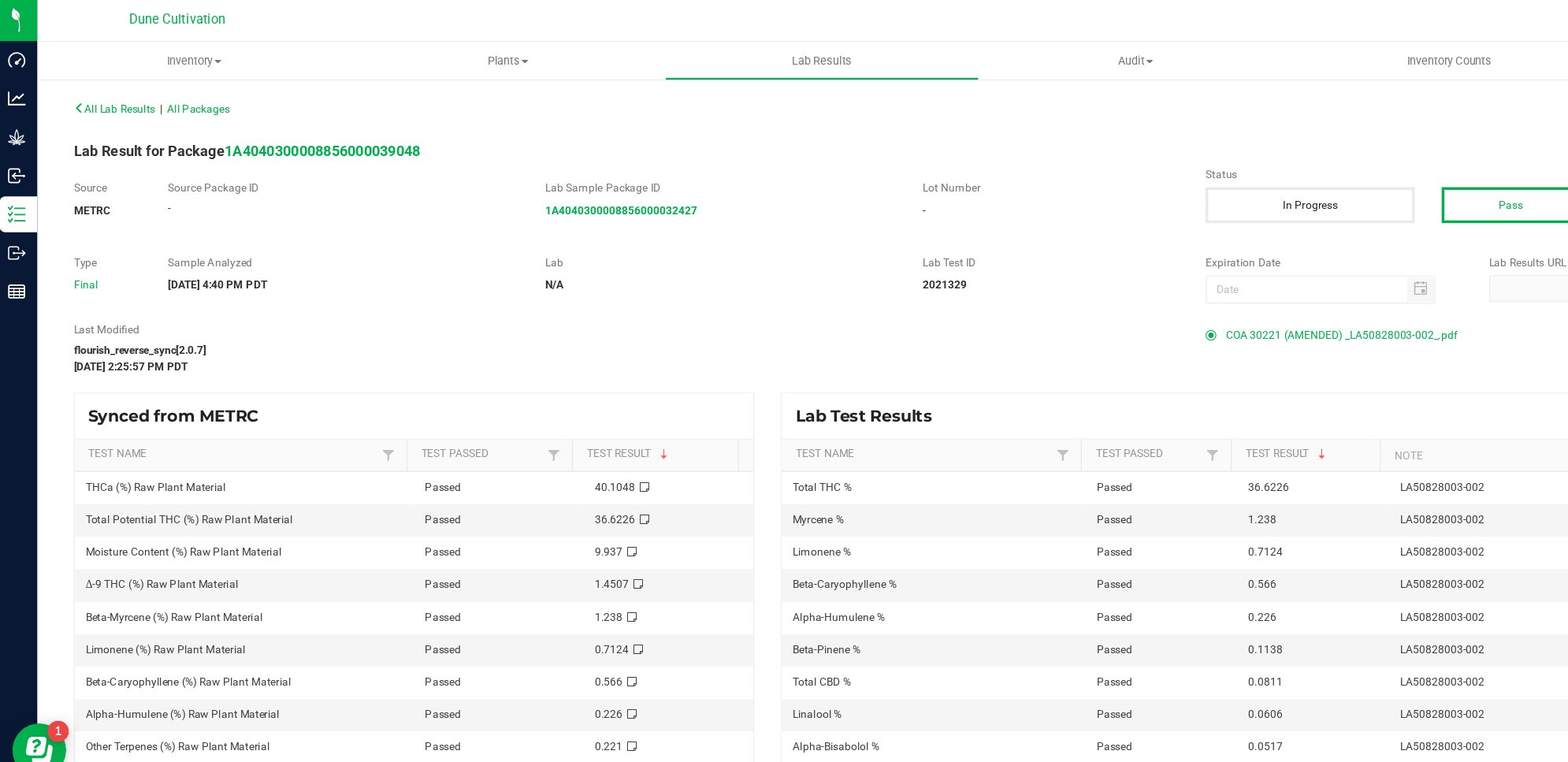
click at [1146, 296] on span "COA 30221 (AMENDED) _LA50828003-002_.pdf" at bounding box center [1182, 295] width 203 height 23
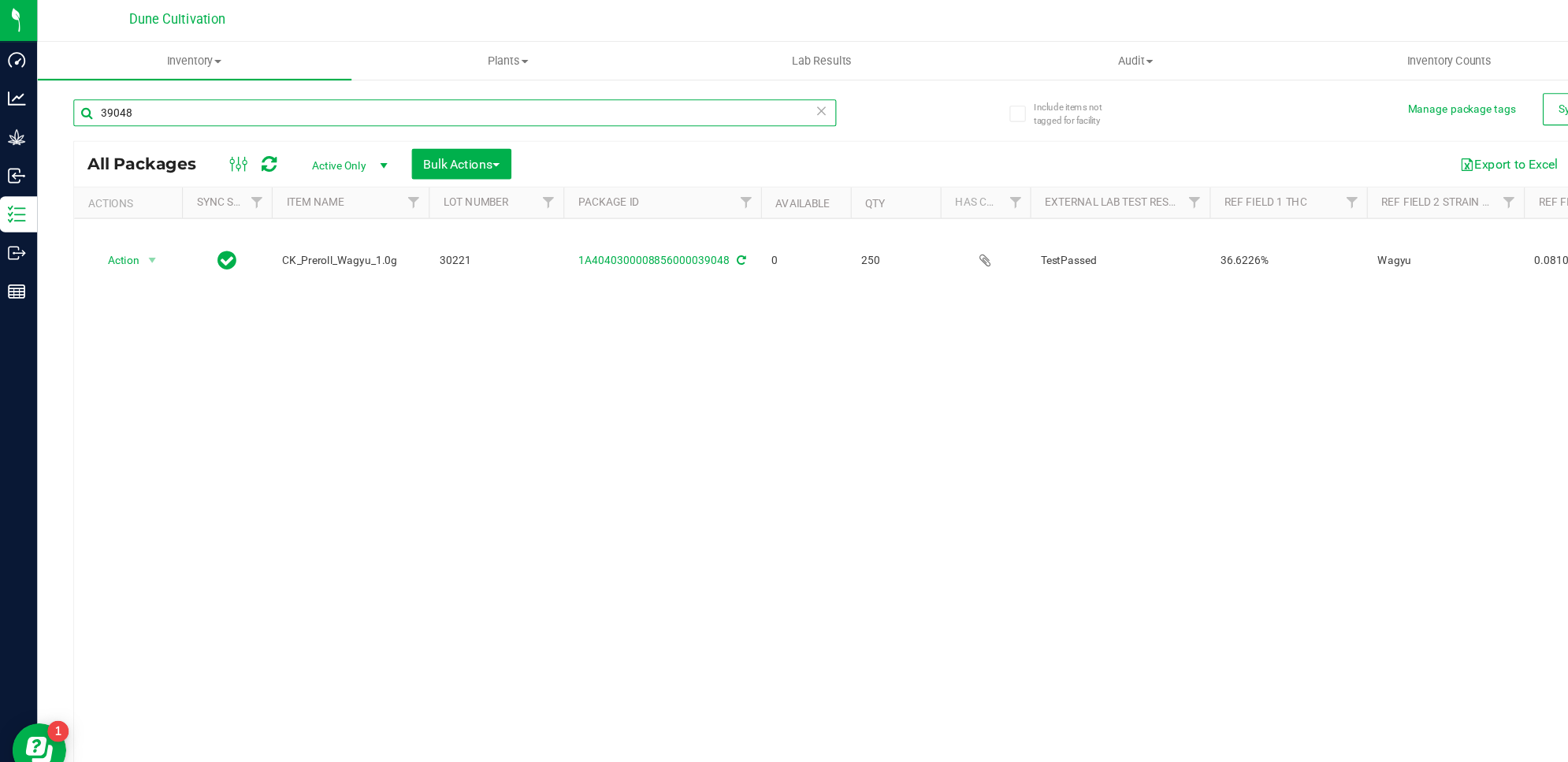
click at [499, 91] on input "39048" at bounding box center [404, 100] width 670 height 23
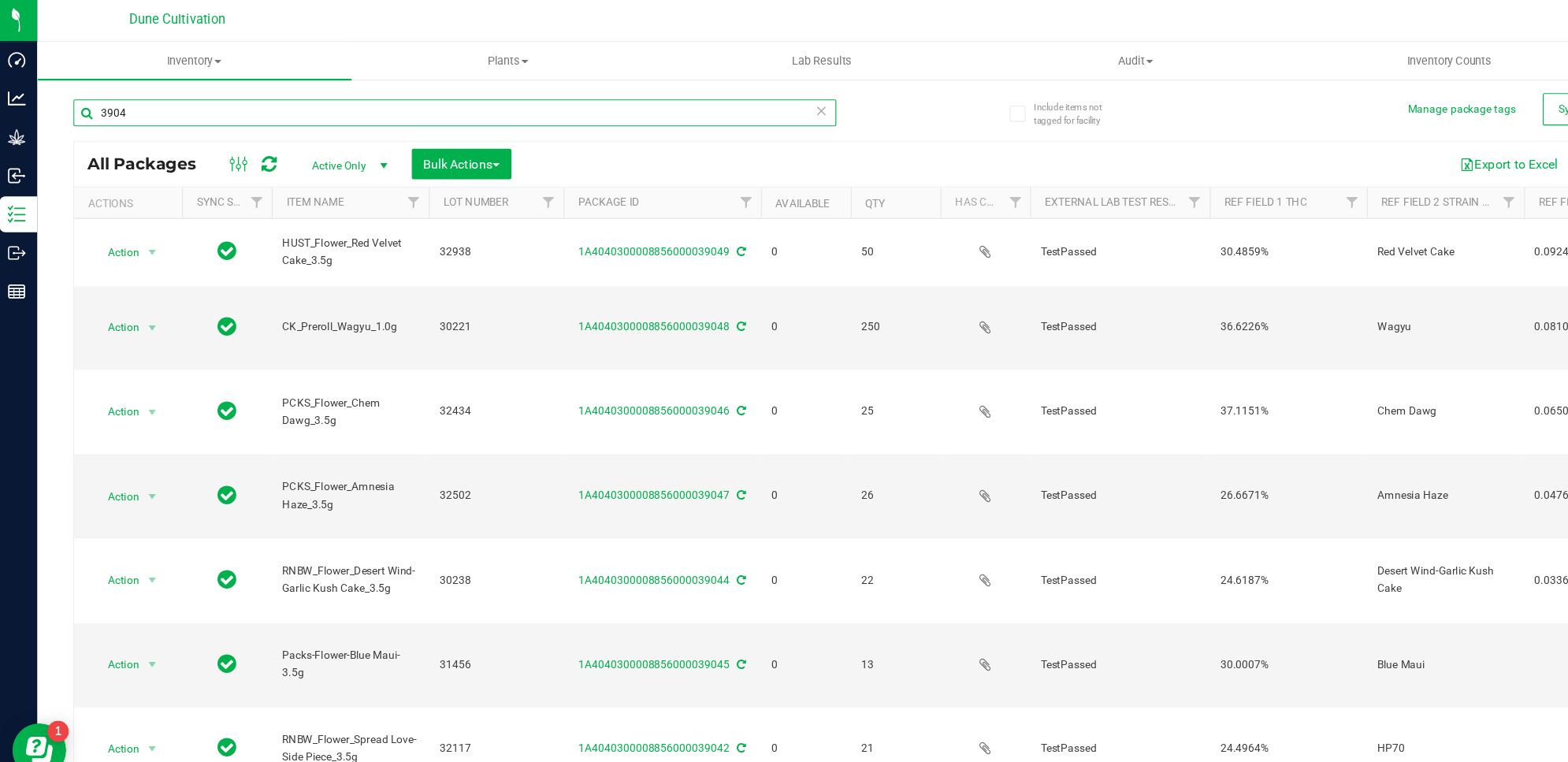
type input "39048"
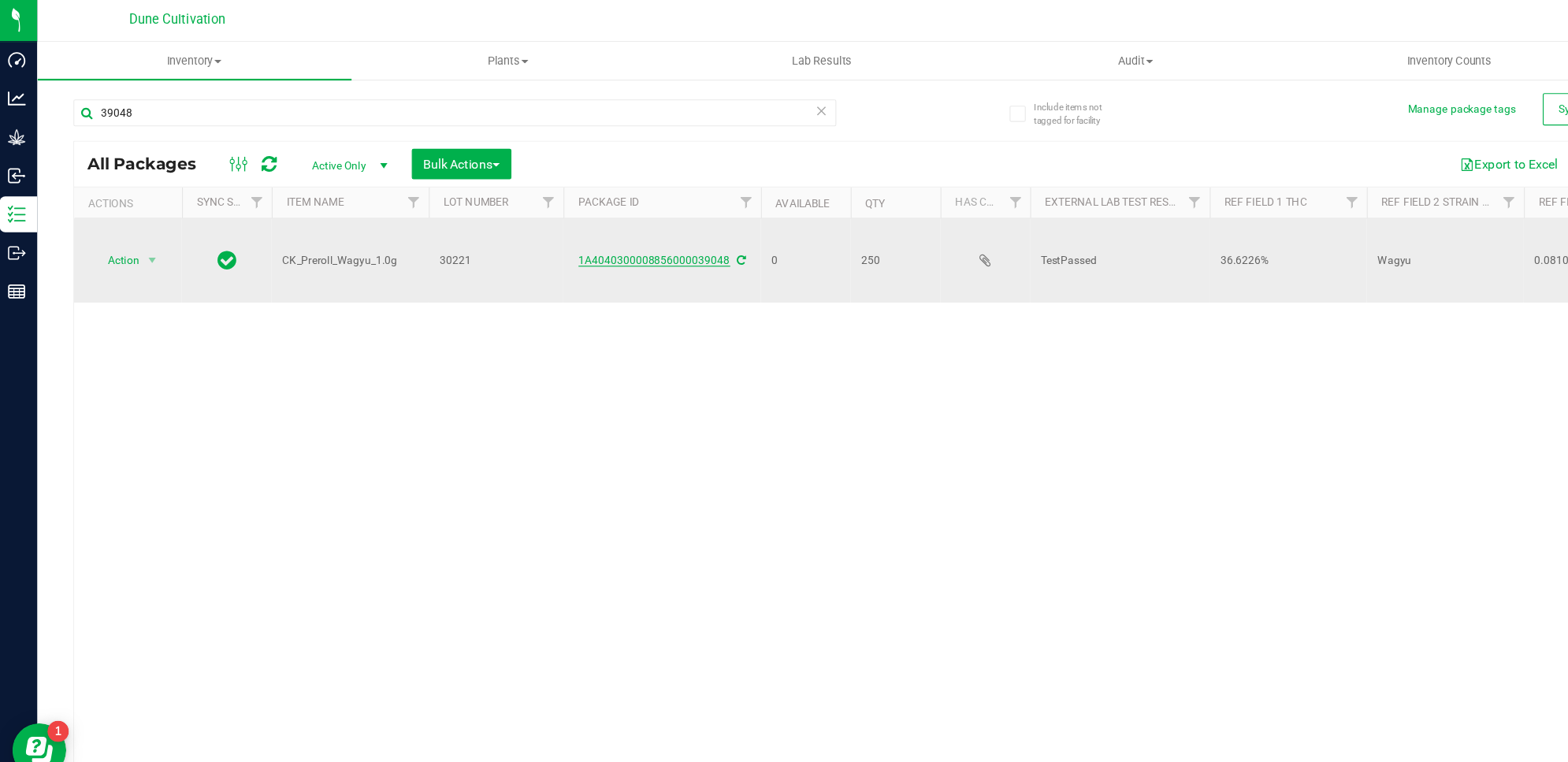
click at [565, 228] on link "1A4040300008856000039048" at bounding box center [579, 229] width 133 height 11
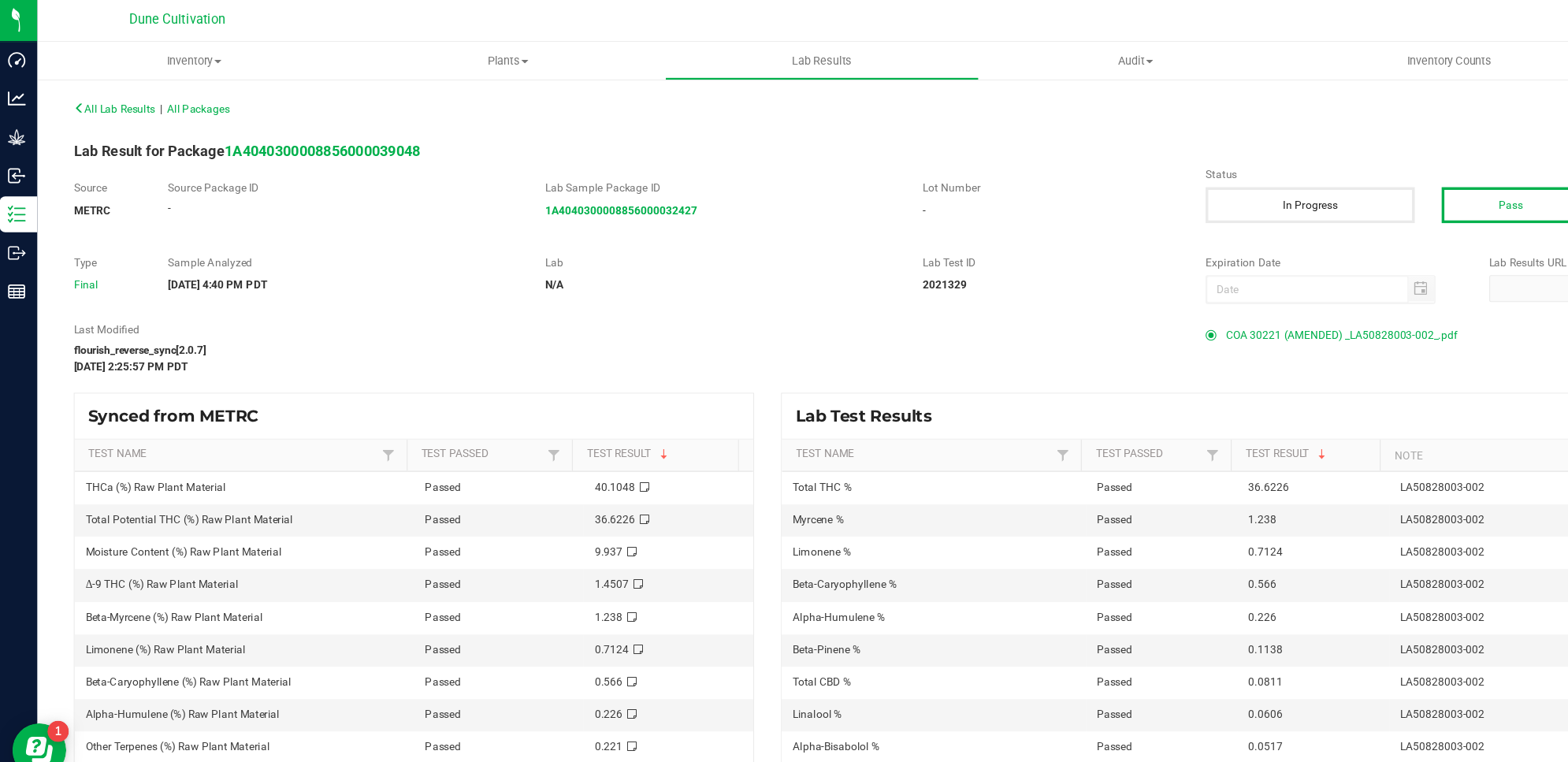
click at [1170, 302] on span "COA 30221 (AMENDED) _LA50828003-002_.pdf" at bounding box center [1182, 295] width 203 height 23
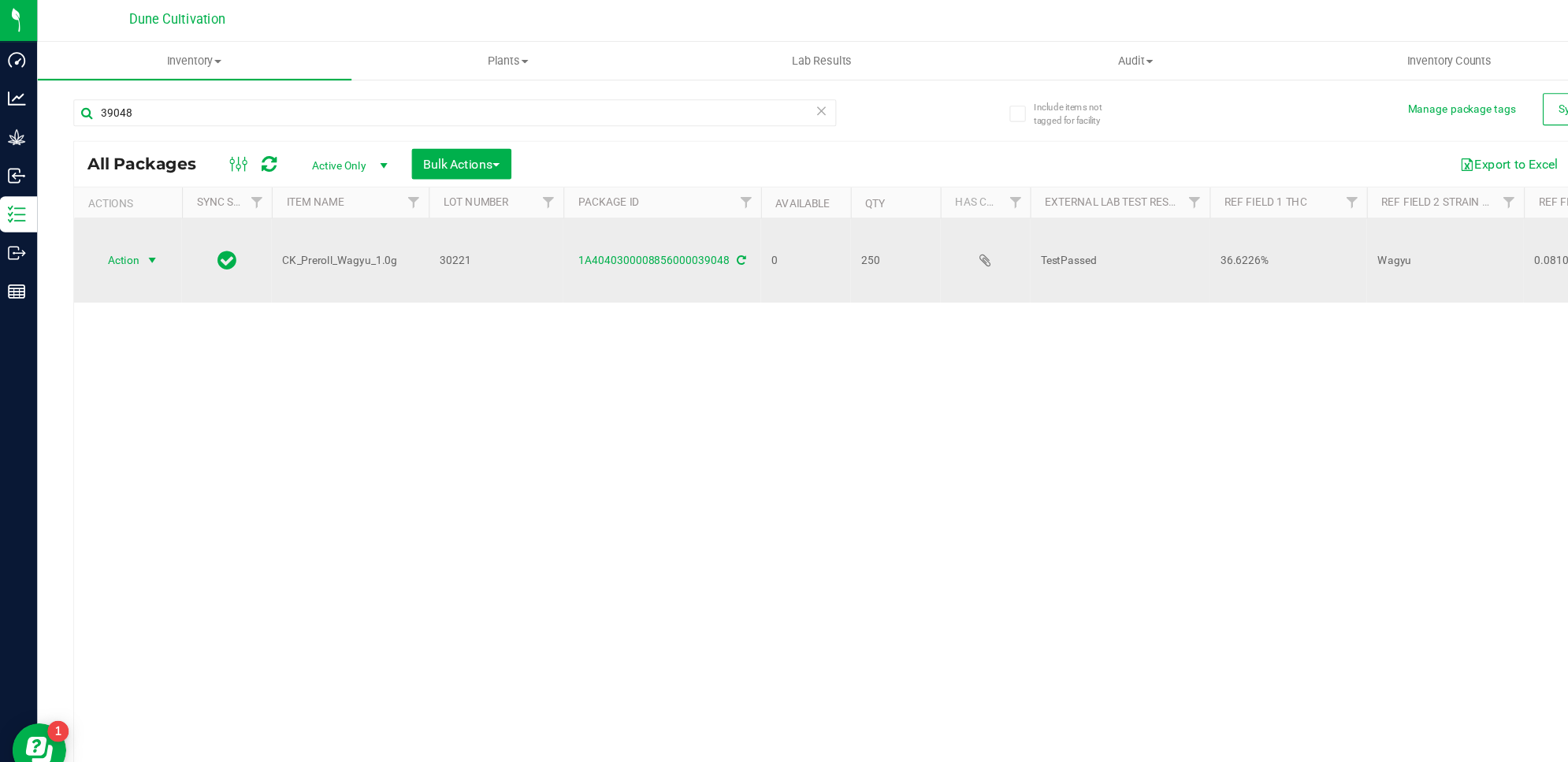
click at [132, 223] on span "select" at bounding box center [138, 229] width 12 height 12
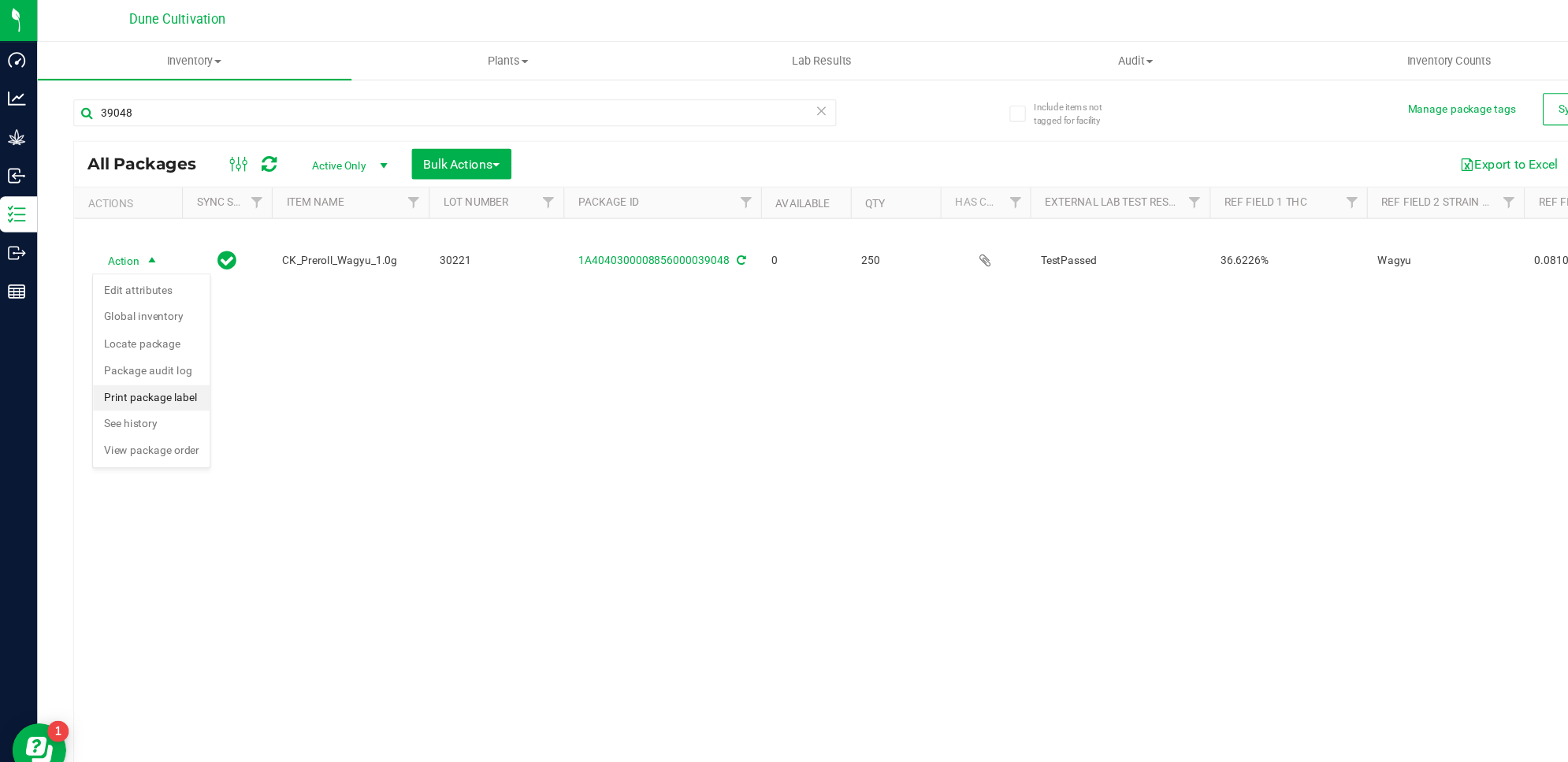
click at [150, 353] on li "Print package label" at bounding box center [137, 351] width 103 height 23
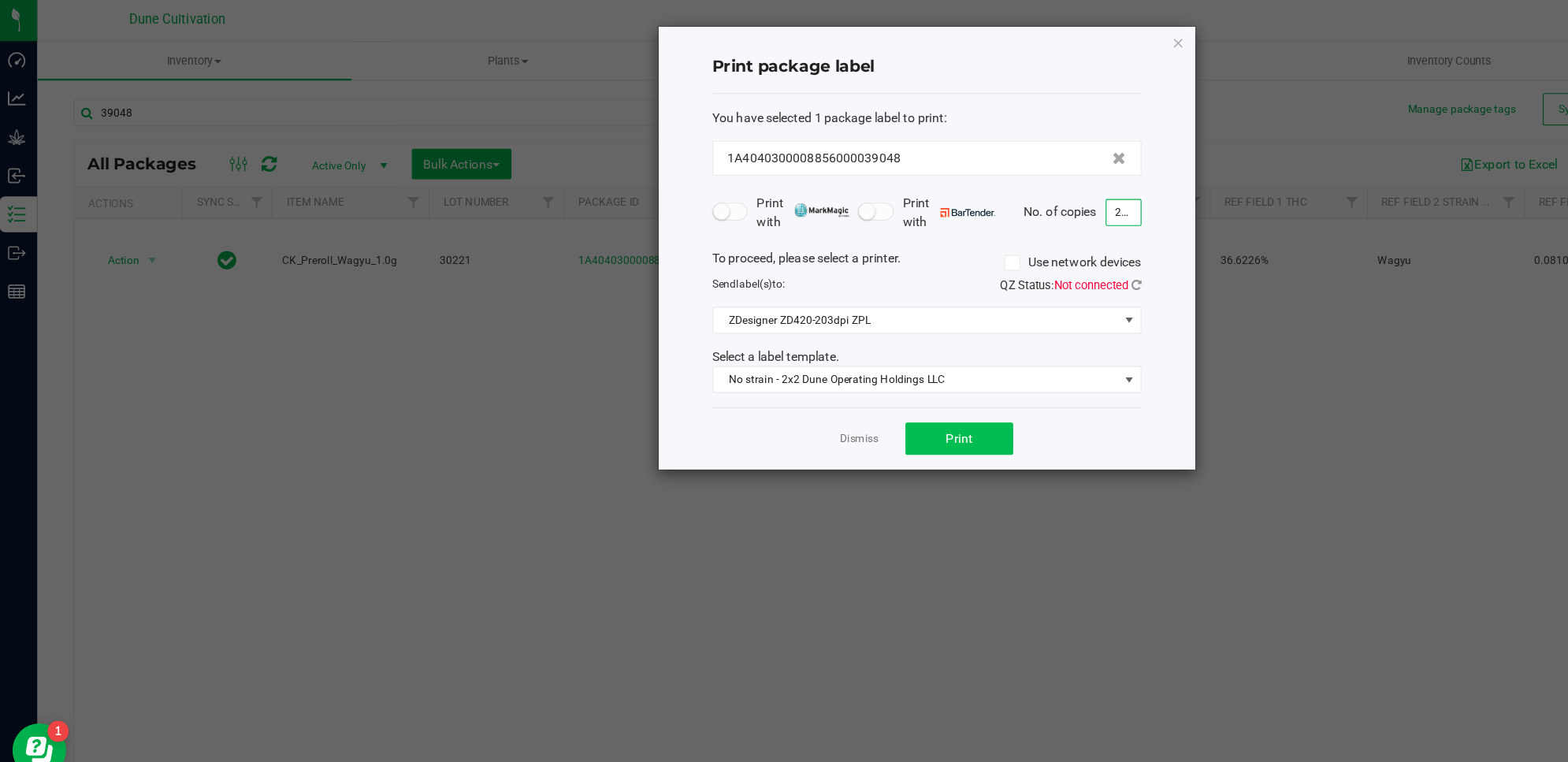
type input "250"
click at [876, 387] on button "Print" at bounding box center [847, 386] width 95 height 29
drag, startPoint x: 1001, startPoint y: 327, endPoint x: 1001, endPoint y: 319, distance: 8.0
click at [1001, 319] on div "Select a label template. No strain - 2x2 Dune Operating Holdings LLC" at bounding box center [818, 326] width 401 height 40
click at [1036, 37] on icon "button" at bounding box center [1040, 37] width 11 height 19
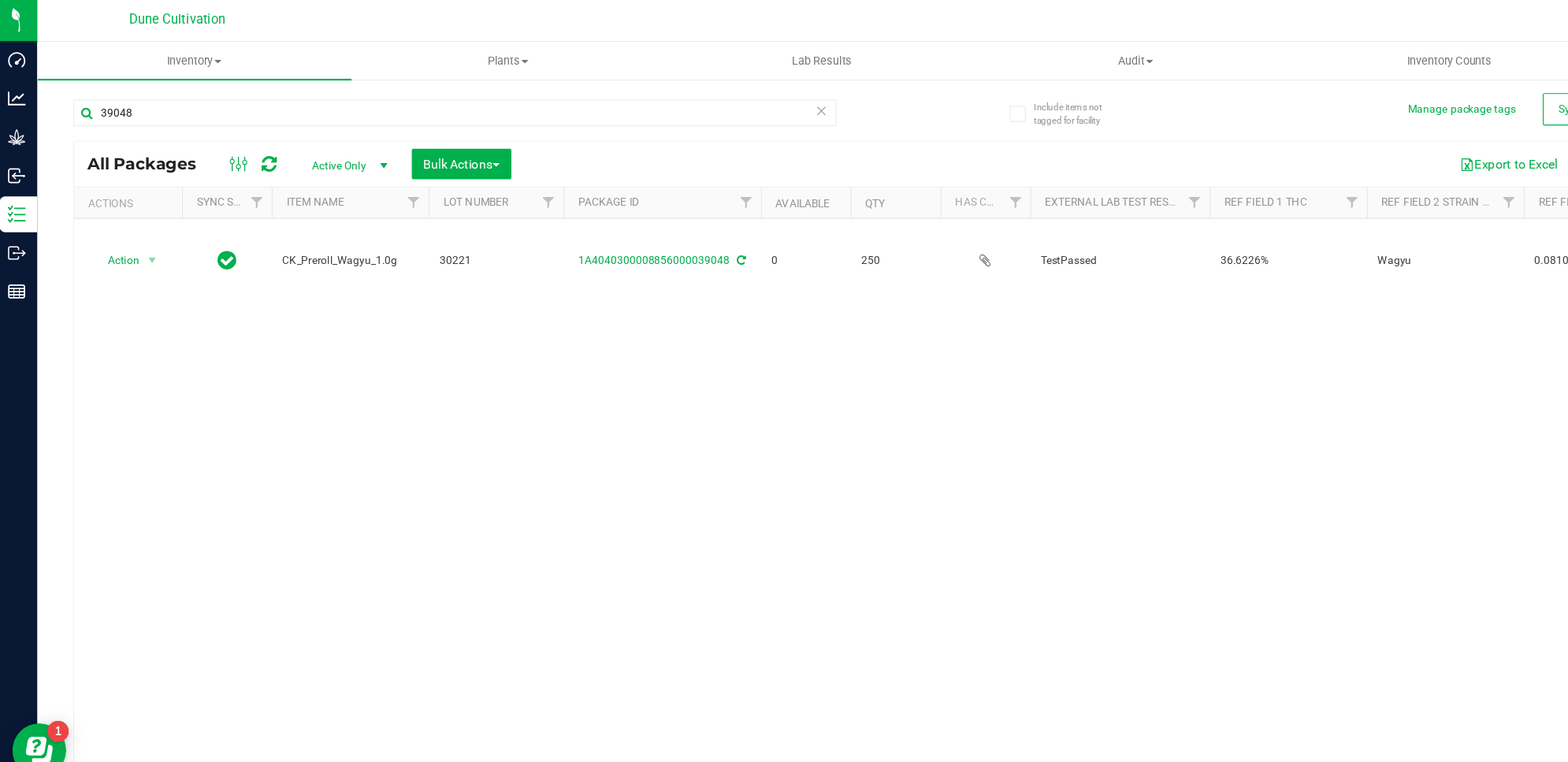
click at [239, 141] on icon at bounding box center [241, 145] width 13 height 16
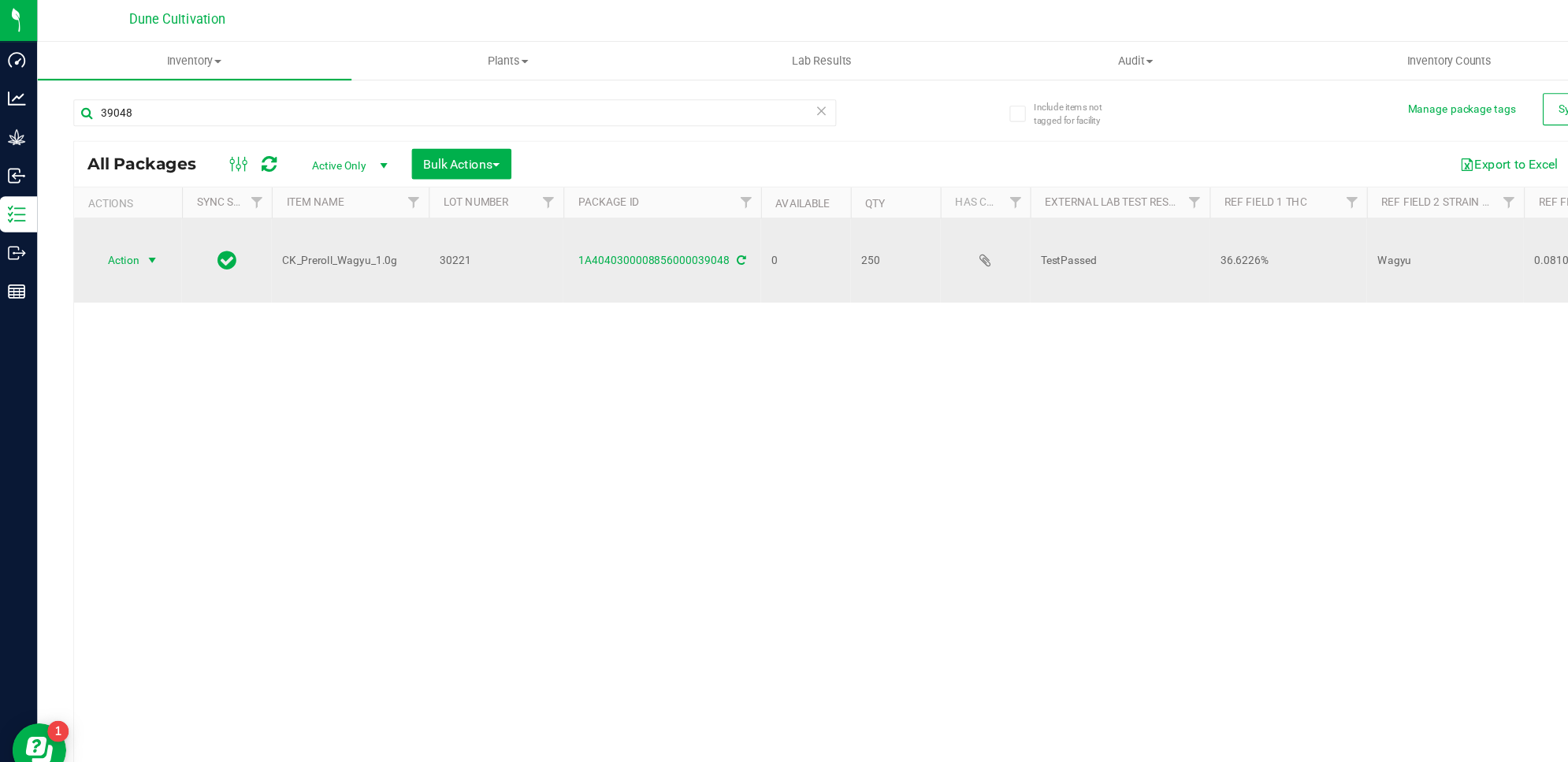
click at [137, 227] on span "select" at bounding box center [138, 229] width 12 height 12
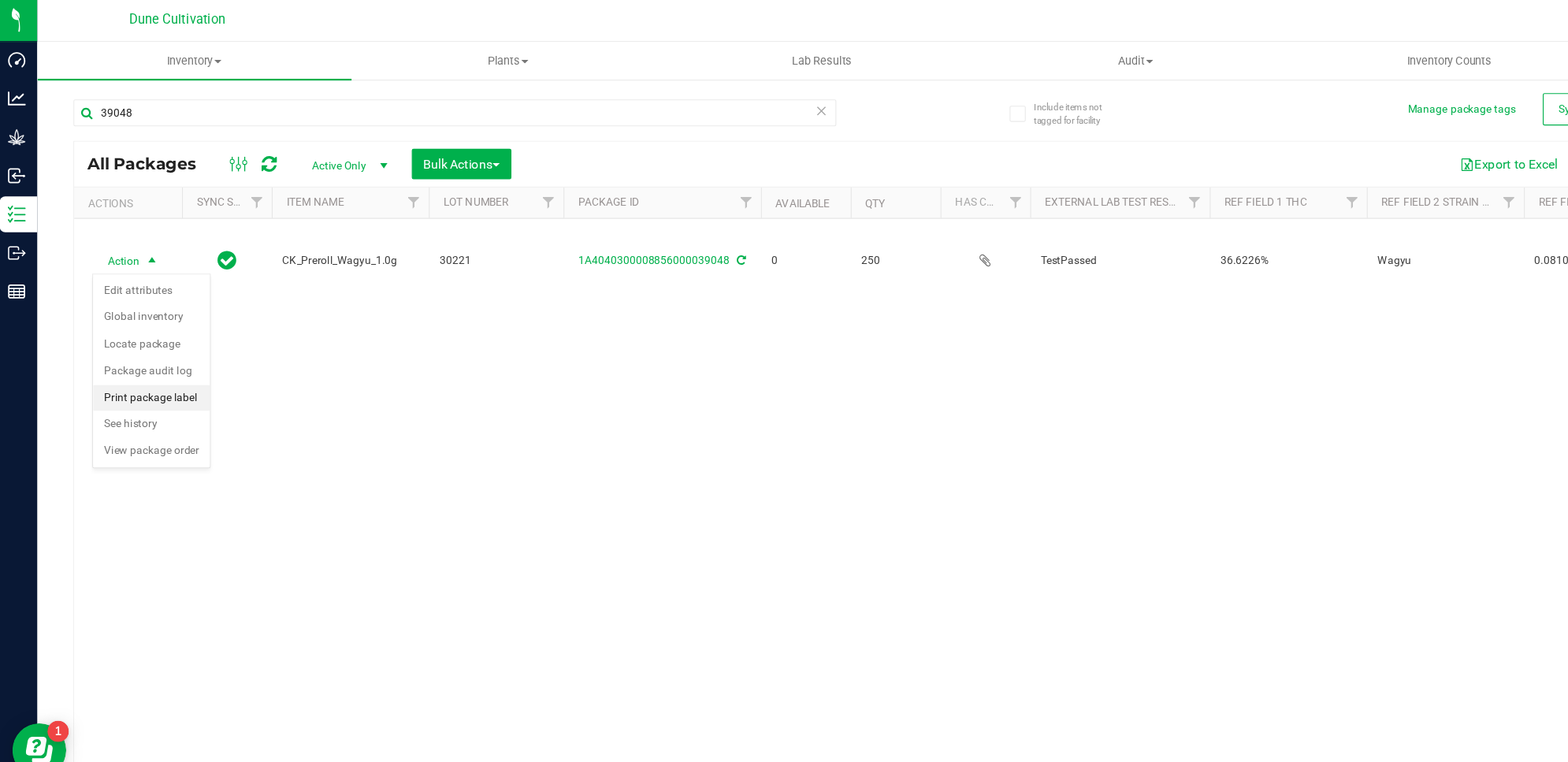
click at [154, 350] on li "Print package label" at bounding box center [137, 351] width 103 height 23
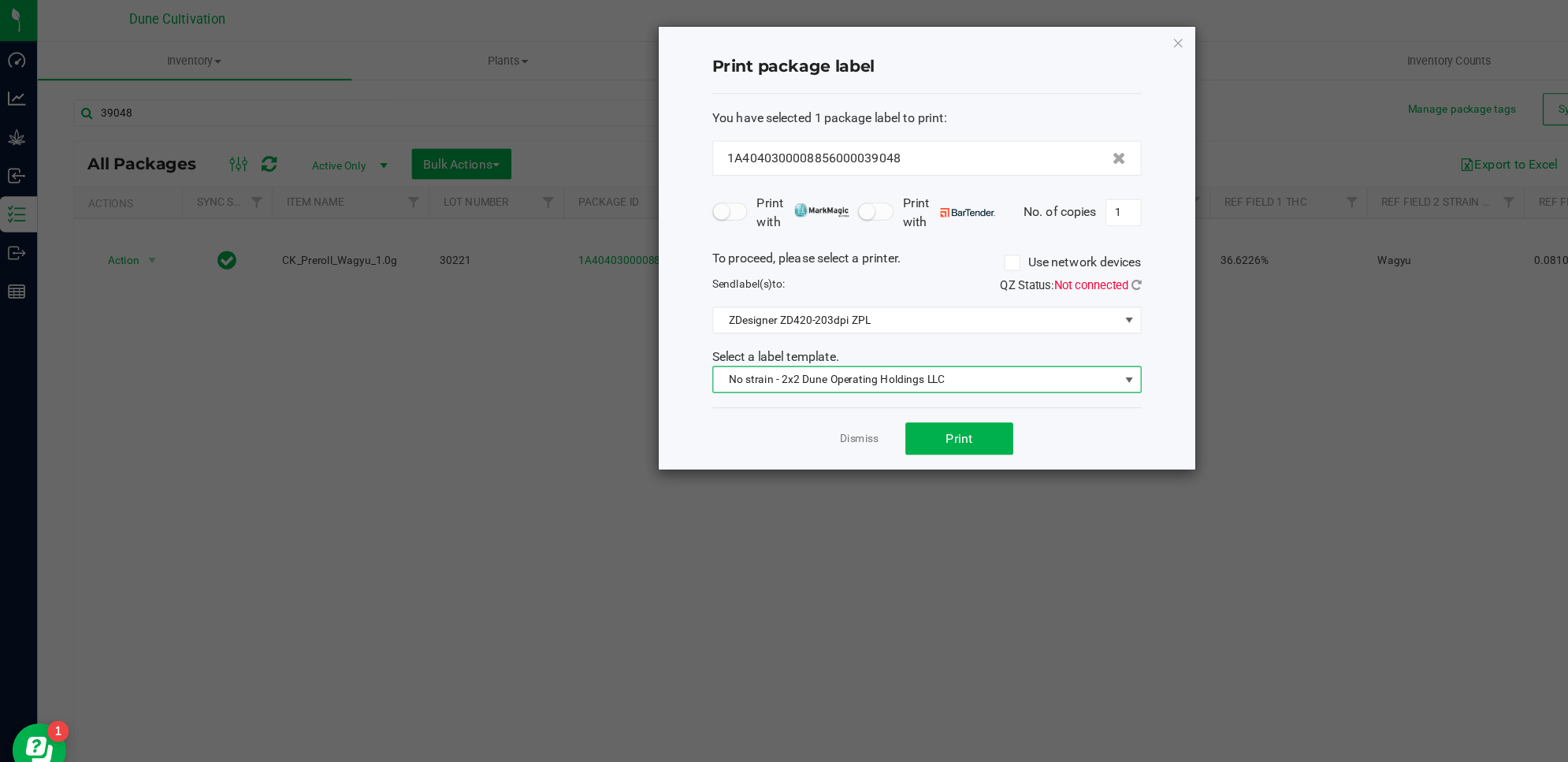
click at [905, 341] on span "No strain - 2x2 Dune Operating Holdings LLC" at bounding box center [809, 334] width 355 height 22
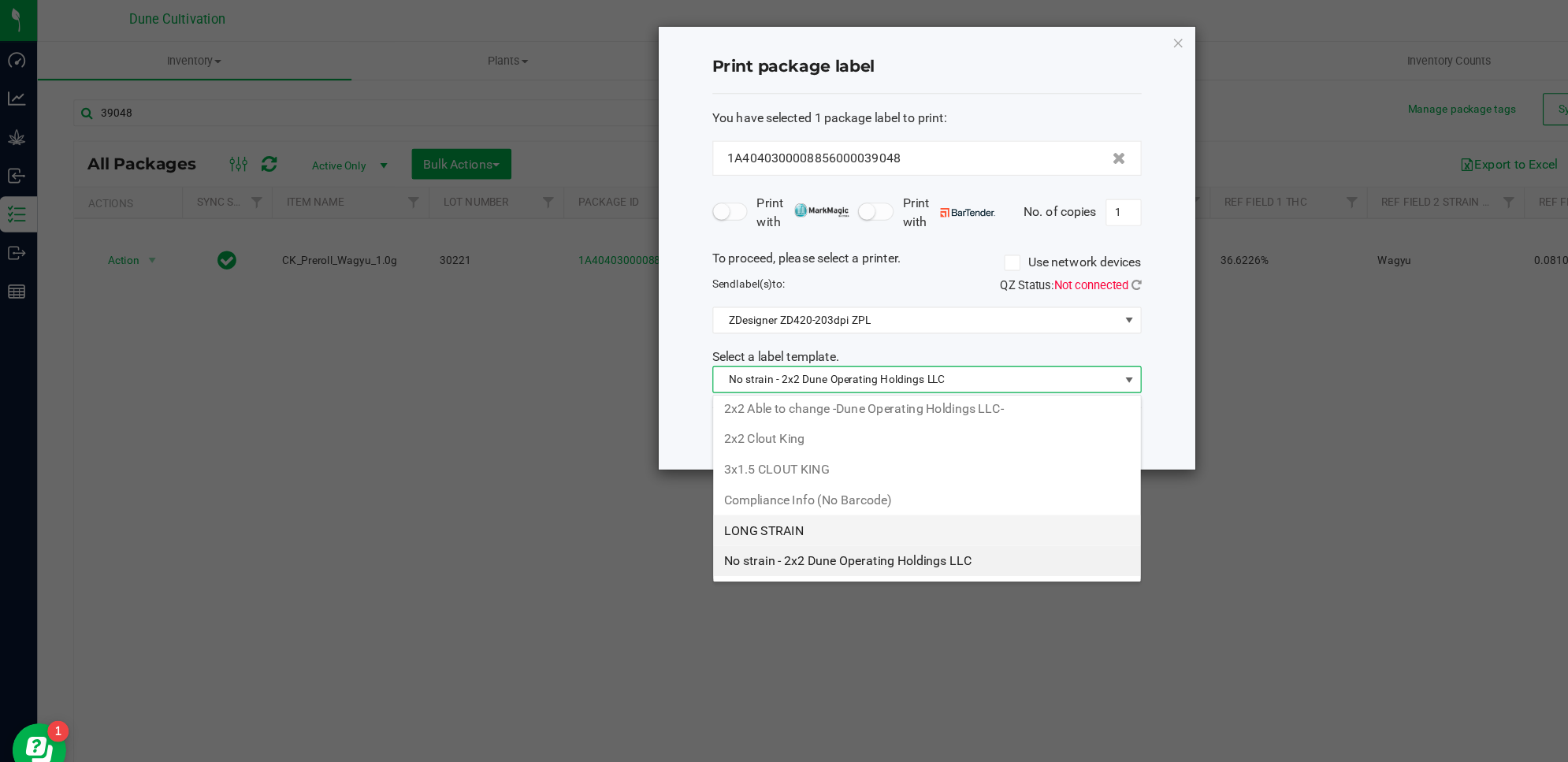
scroll to position [24, 376]
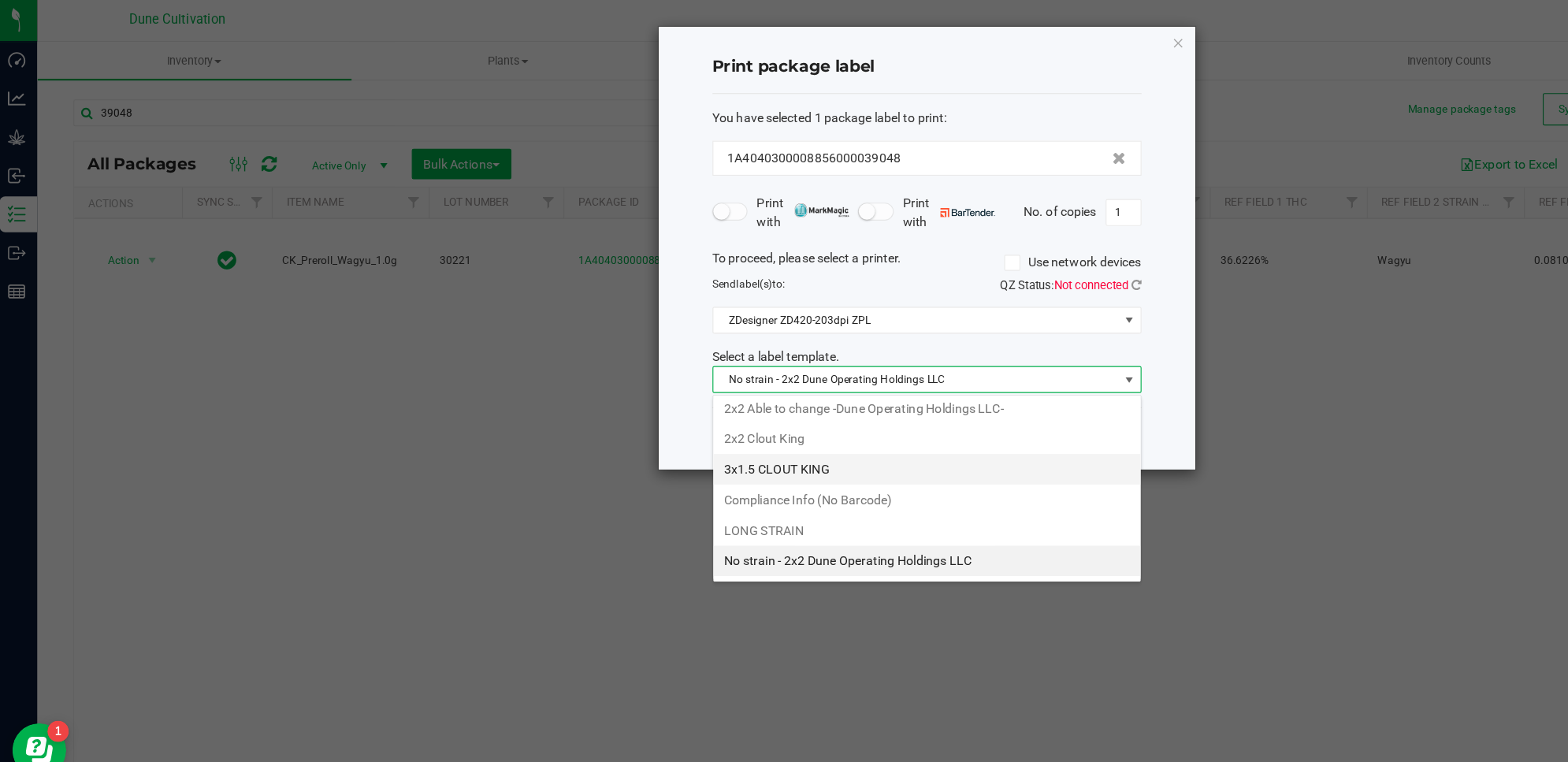
click at [738, 415] on li "3x1.5 CLOUT KING" at bounding box center [818, 413] width 375 height 27
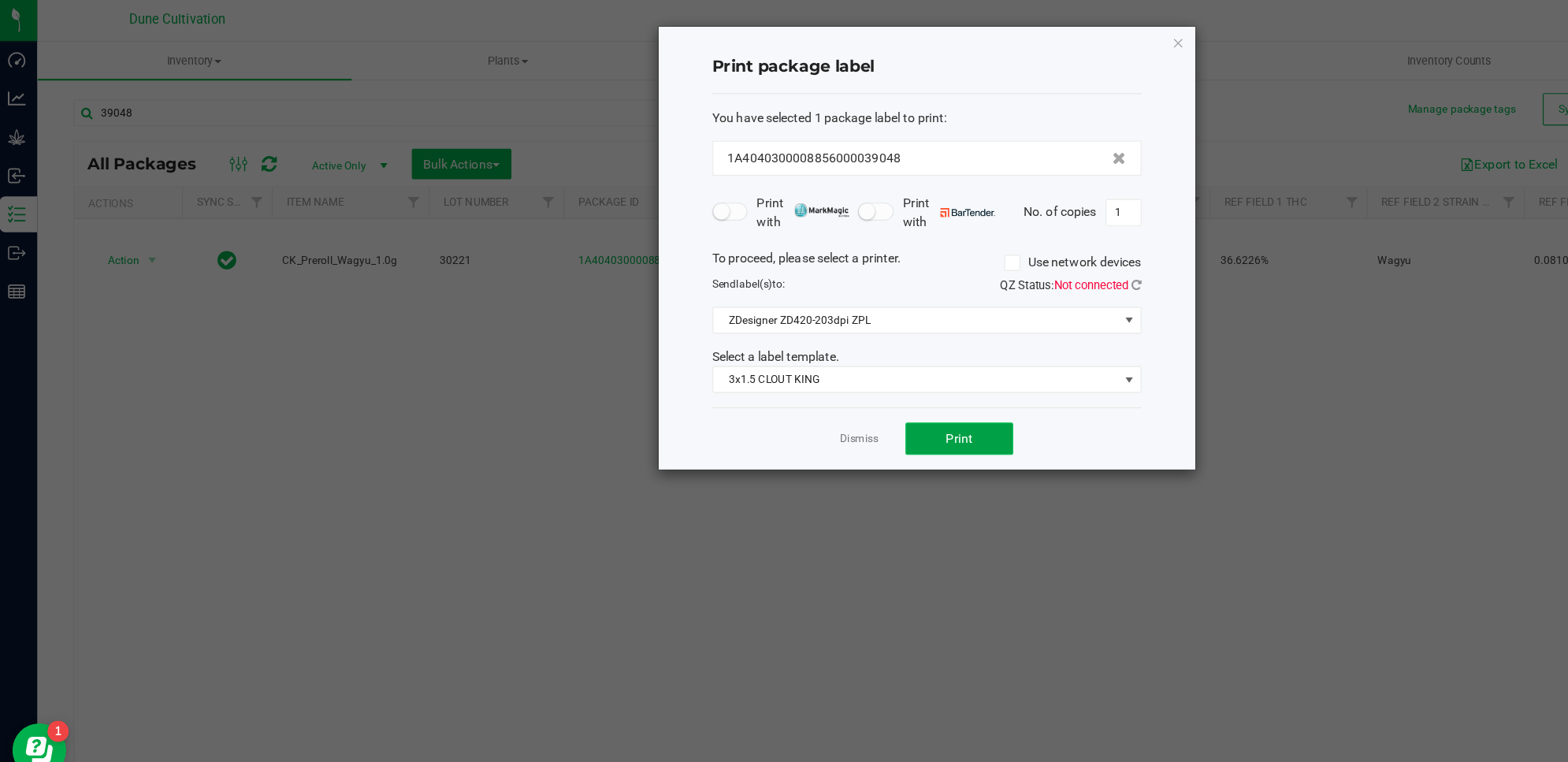
click at [827, 392] on button "Print" at bounding box center [847, 386] width 95 height 29
click at [934, 342] on span "3x1.5 CLOUT KING" at bounding box center [809, 334] width 355 height 22
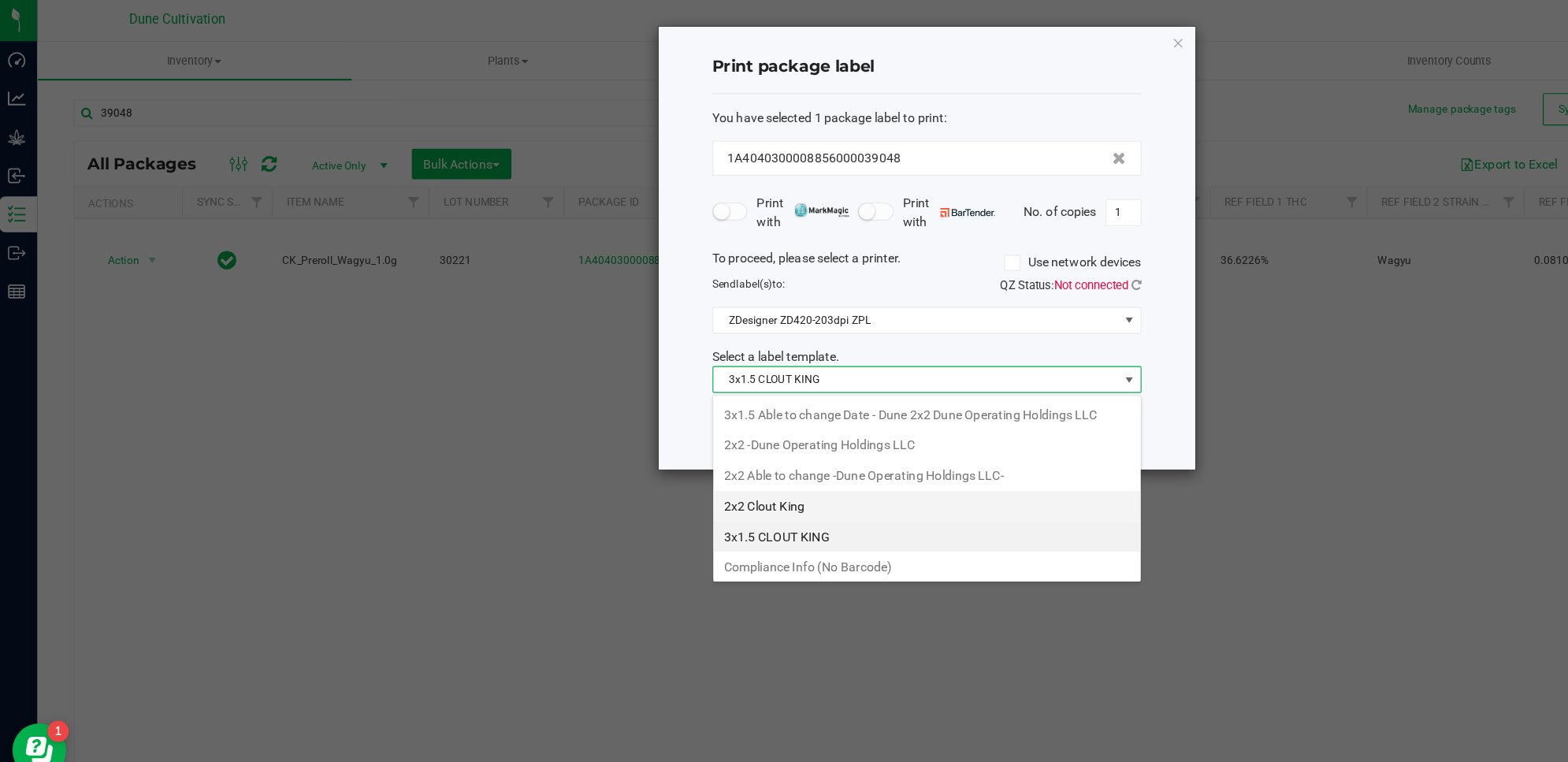
click at [688, 439] on li "2x2 Clout King" at bounding box center [818, 445] width 375 height 27
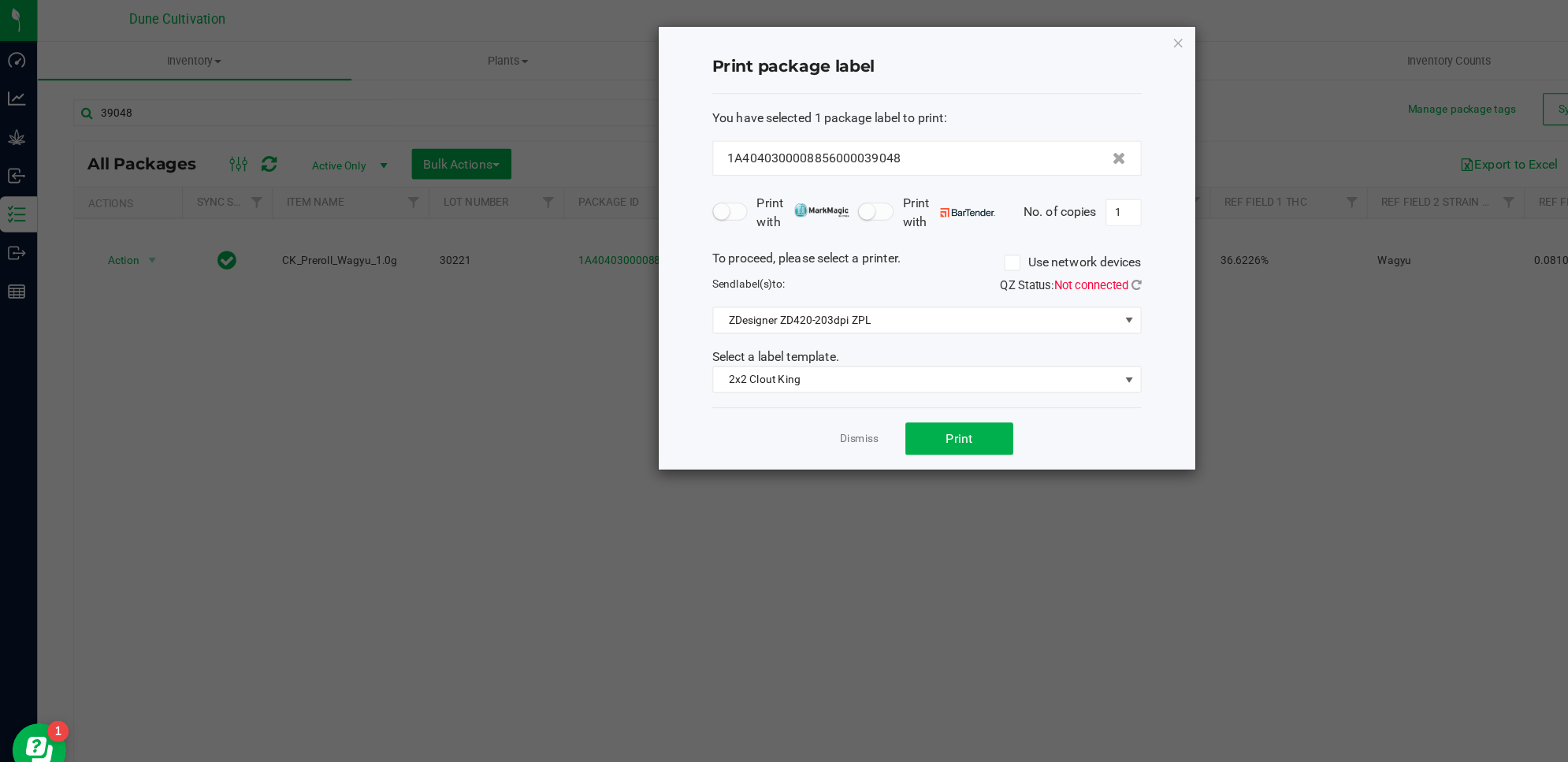
click at [1013, 650] on ngb-modal-window "Print package label You have selected 1 package label to print : 1A404030000885…" at bounding box center [790, 381] width 1580 height 762
click at [1035, 32] on icon "button" at bounding box center [1040, 37] width 11 height 19
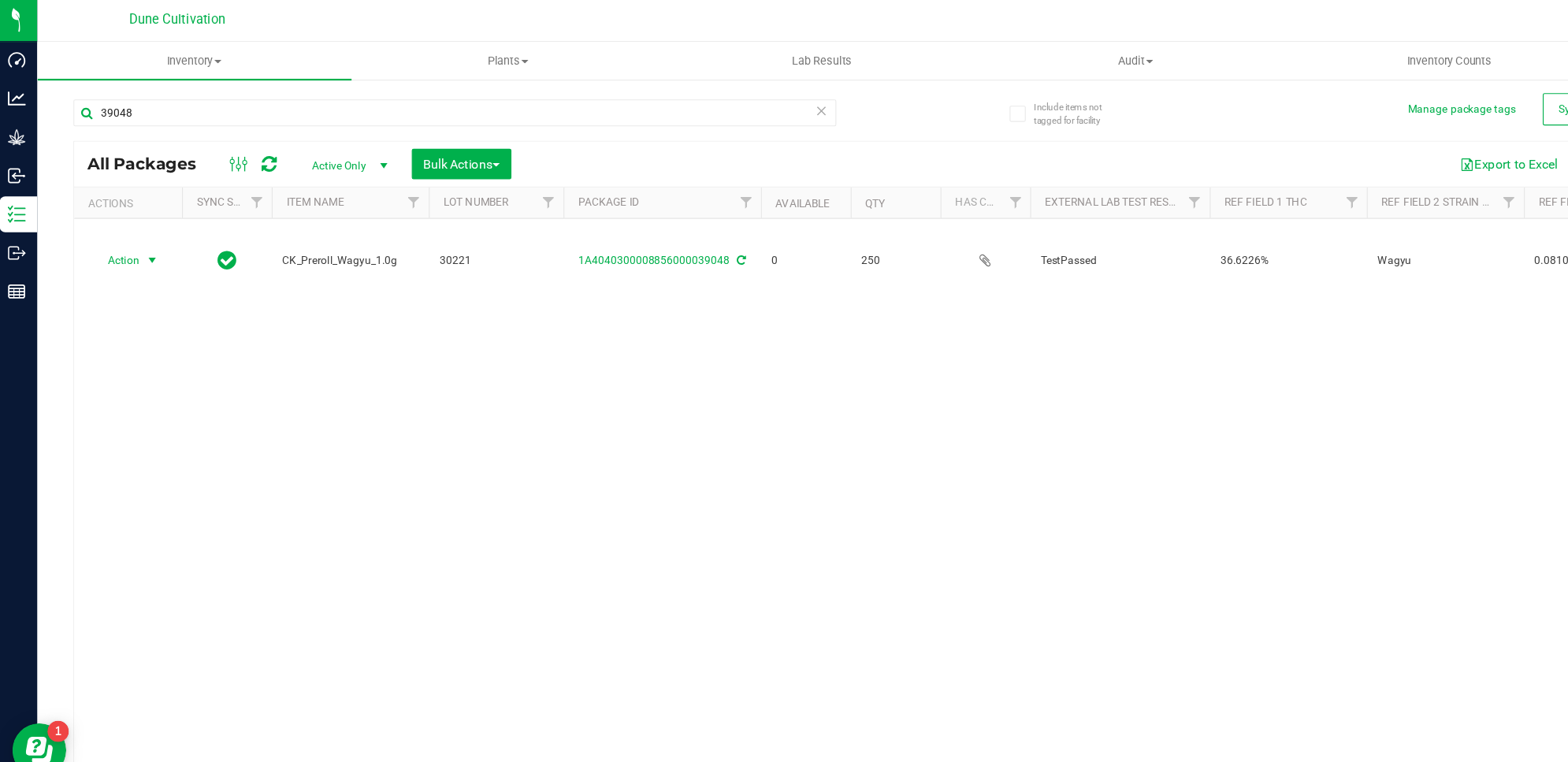
click at [245, 137] on icon at bounding box center [241, 145] width 13 height 16
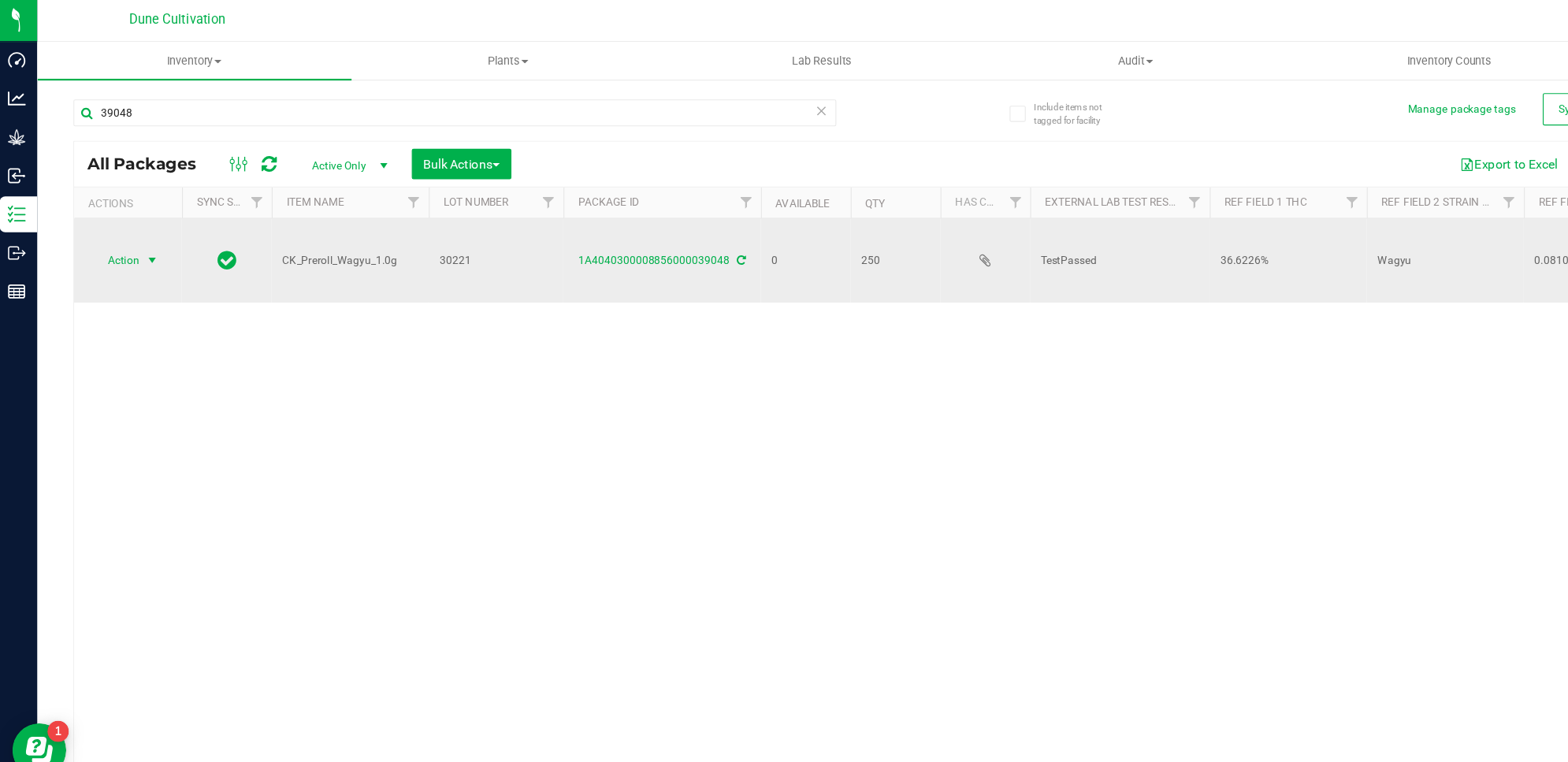
click at [128, 233] on span "Action" at bounding box center [107, 229] width 43 height 22
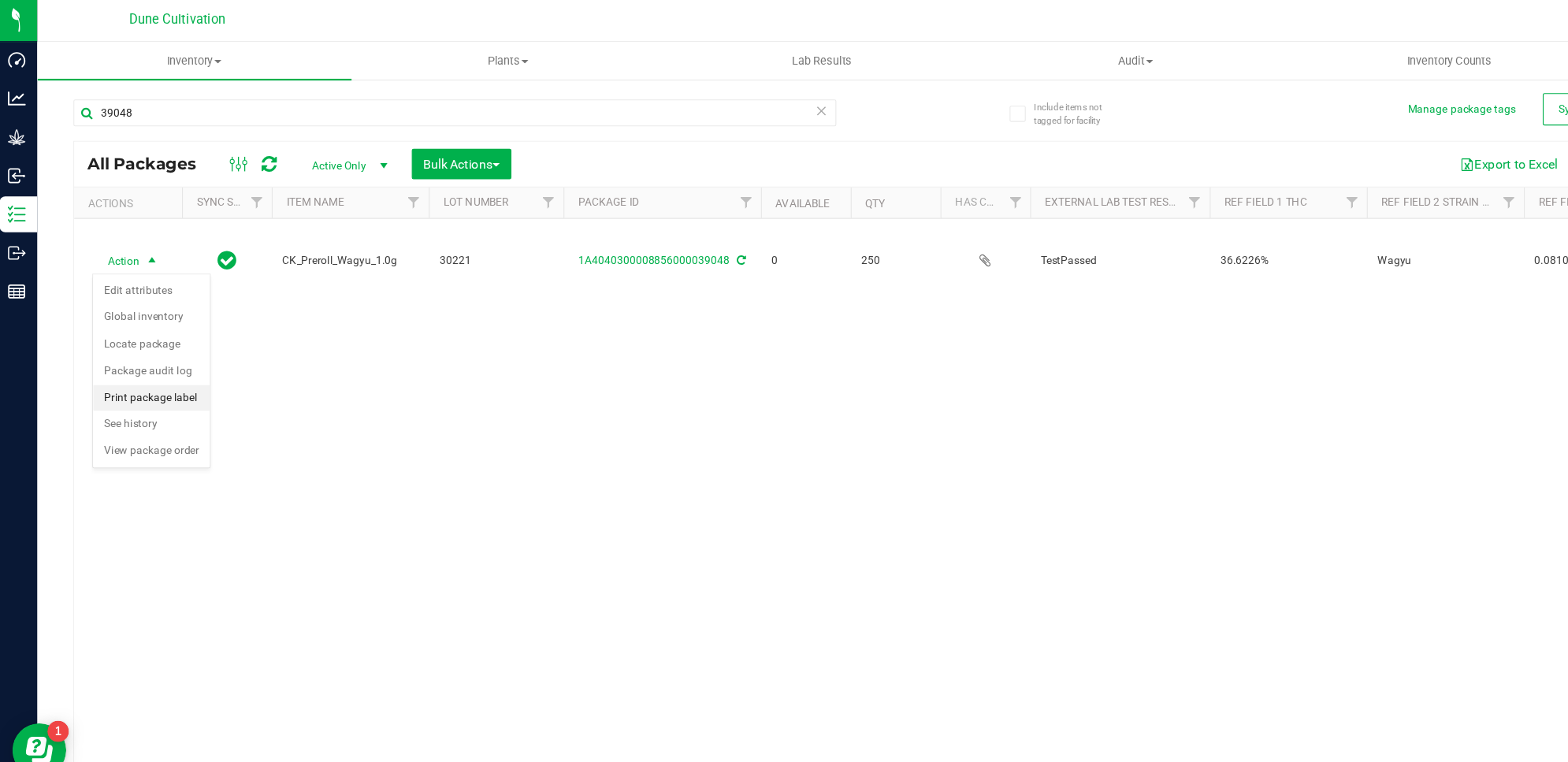
click at [159, 347] on li "Print package label" at bounding box center [137, 351] width 103 height 23
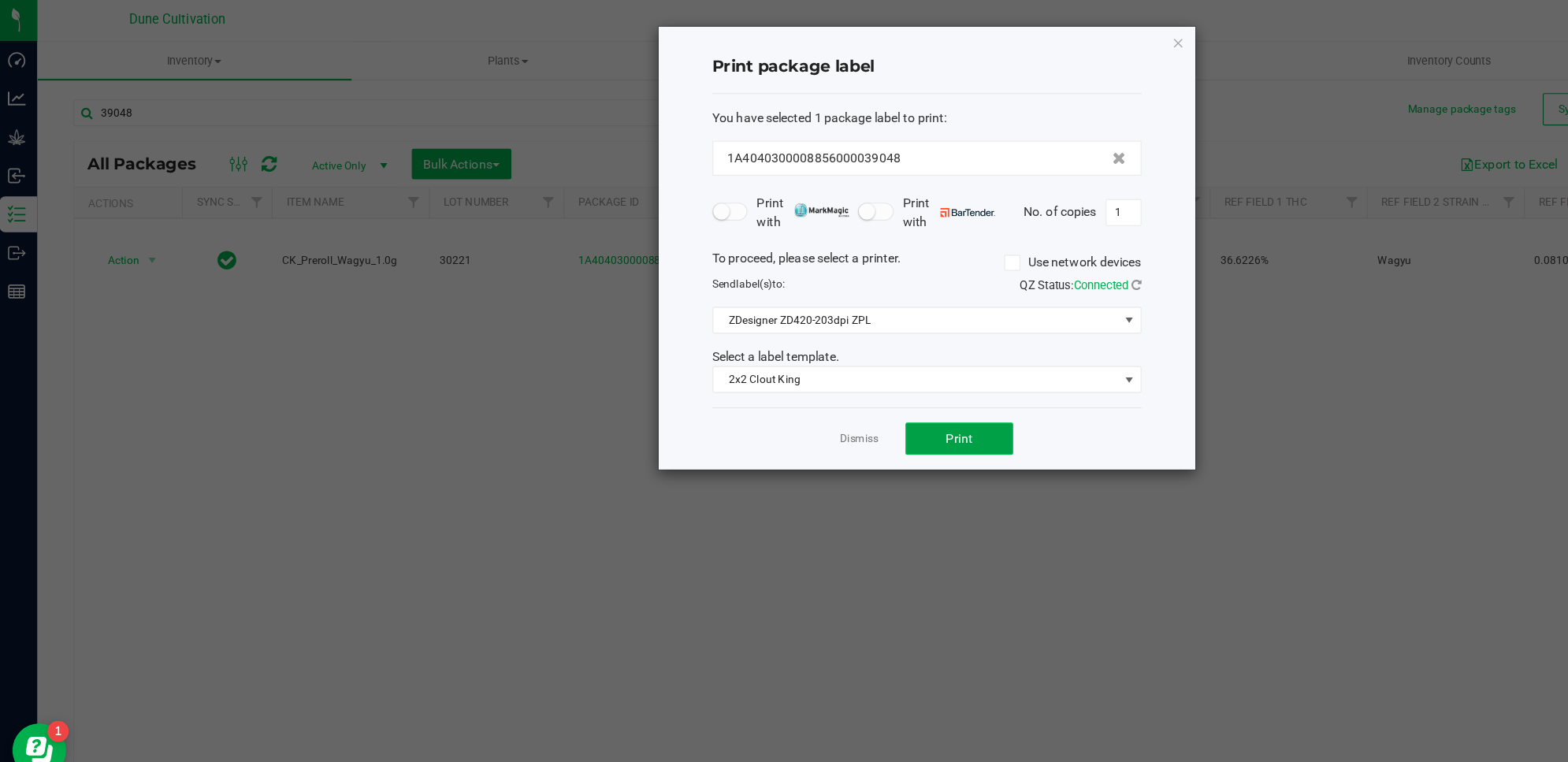
click at [849, 392] on span "Print" at bounding box center [847, 386] width 23 height 12
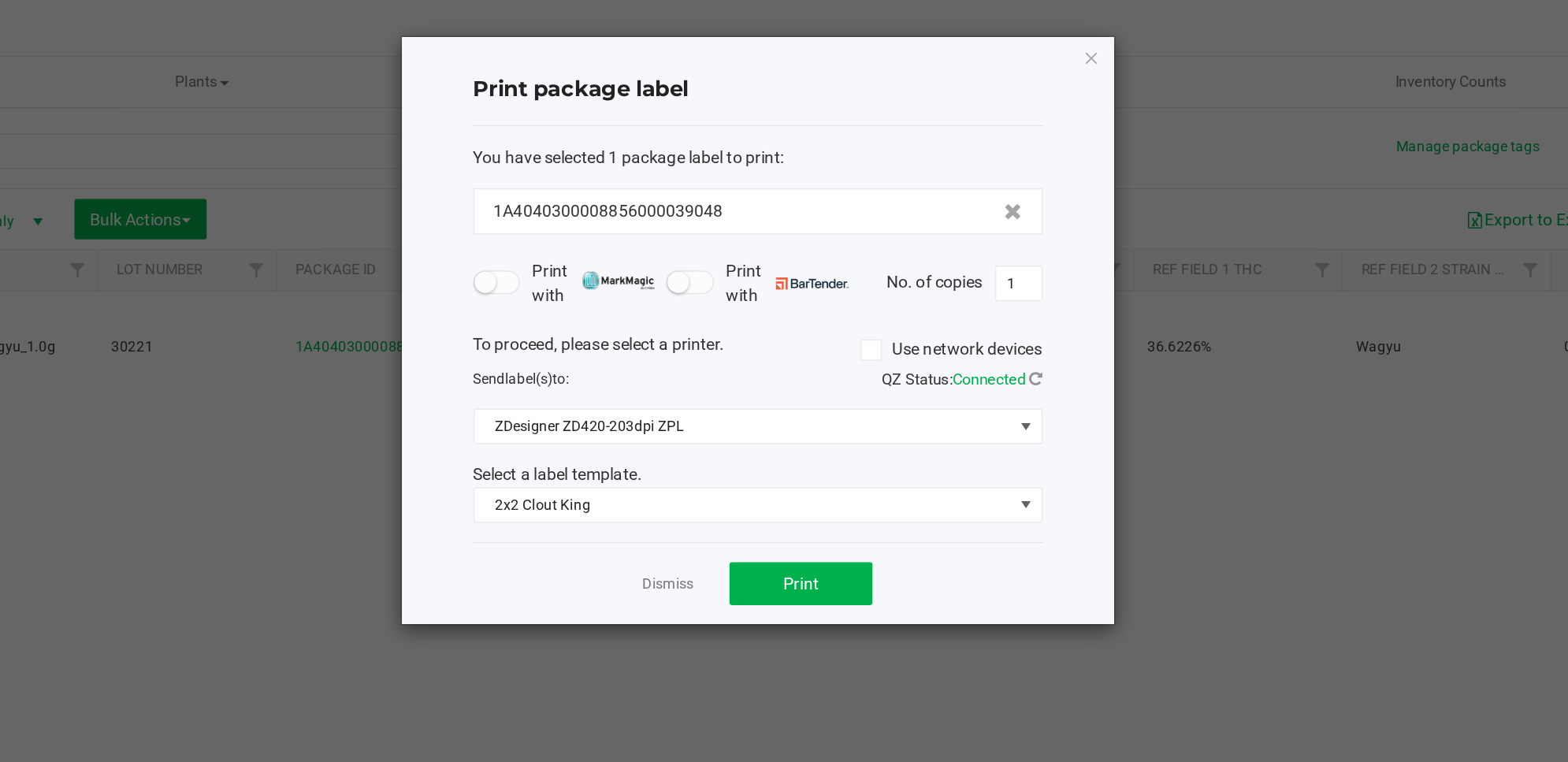
click at [1044, 40] on div "Print package label You have selected 1 package label to print : 1A404030000885…" at bounding box center [818, 218] width 471 height 388
click at [1041, 39] on icon "button" at bounding box center [1040, 37] width 11 height 19
drag, startPoint x: 1041, startPoint y: 39, endPoint x: 725, endPoint y: 39, distance: 316.0
click at [725, 39] on uib-tab-heading "Lab Results" at bounding box center [726, 54] width 274 height 31
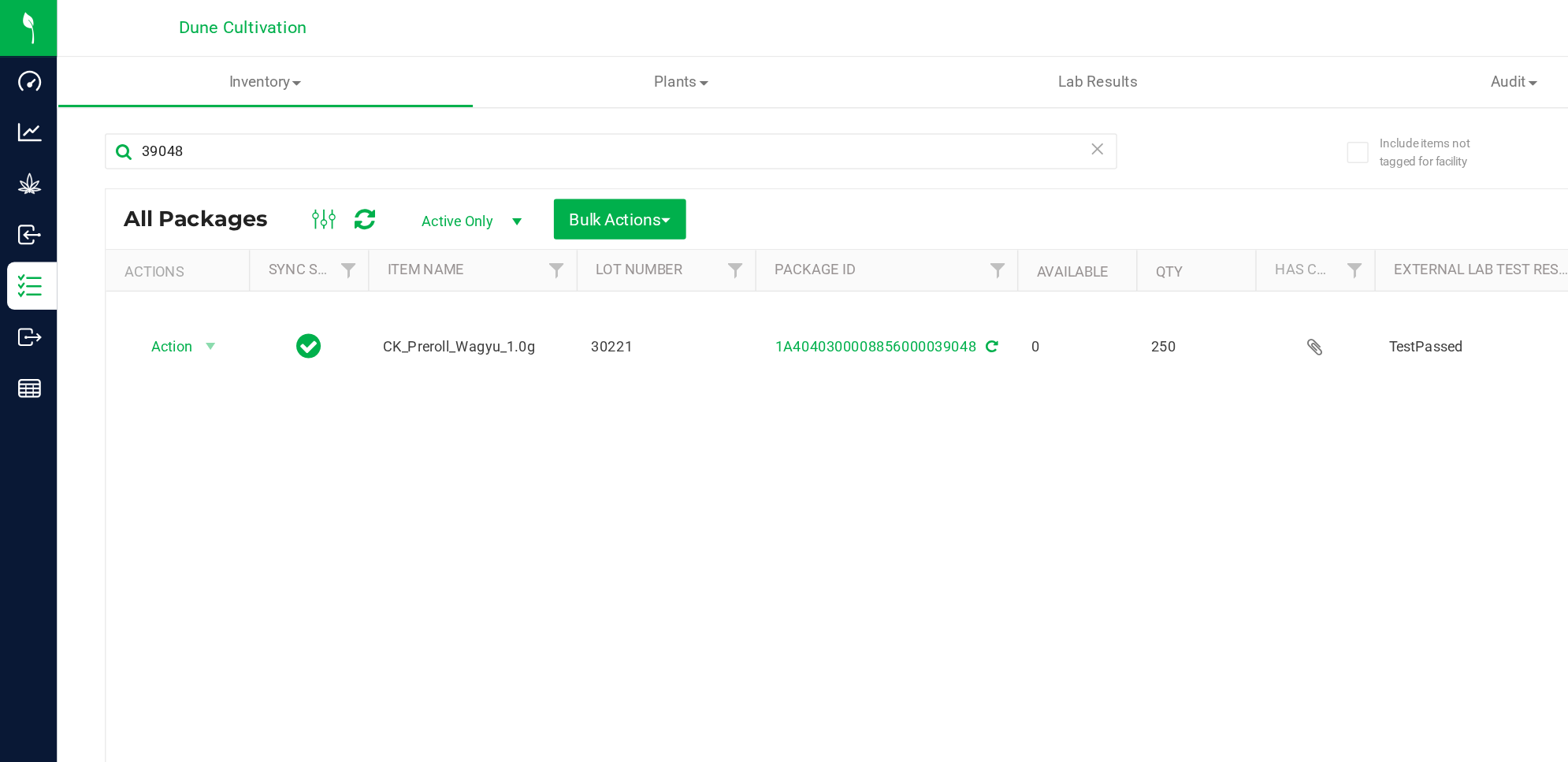
click at [242, 148] on icon at bounding box center [241, 145] width 13 height 16
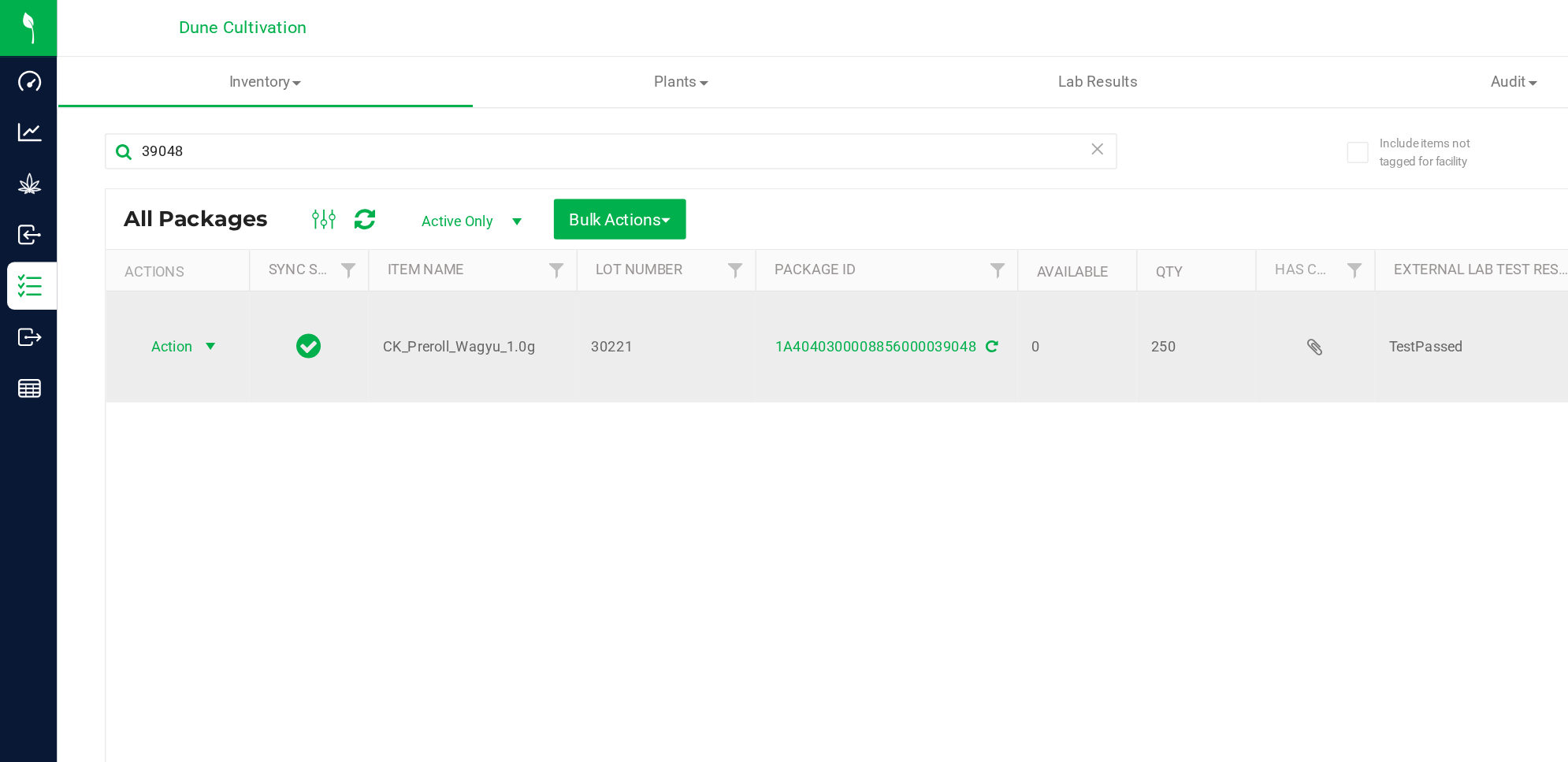
click at [125, 229] on span "Action" at bounding box center [107, 229] width 43 height 22
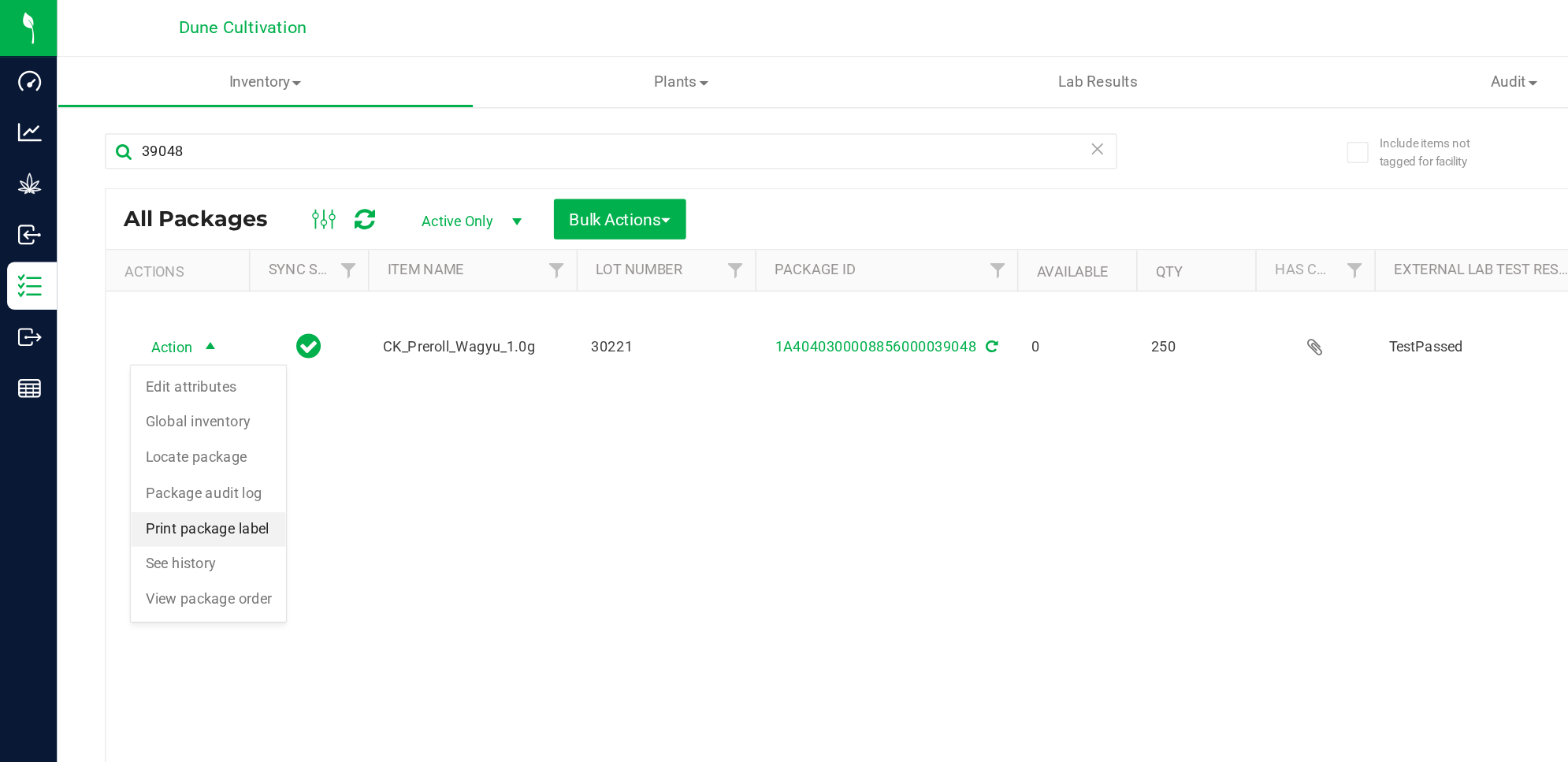
click at [163, 354] on li "Print package label" at bounding box center [137, 351] width 103 height 23
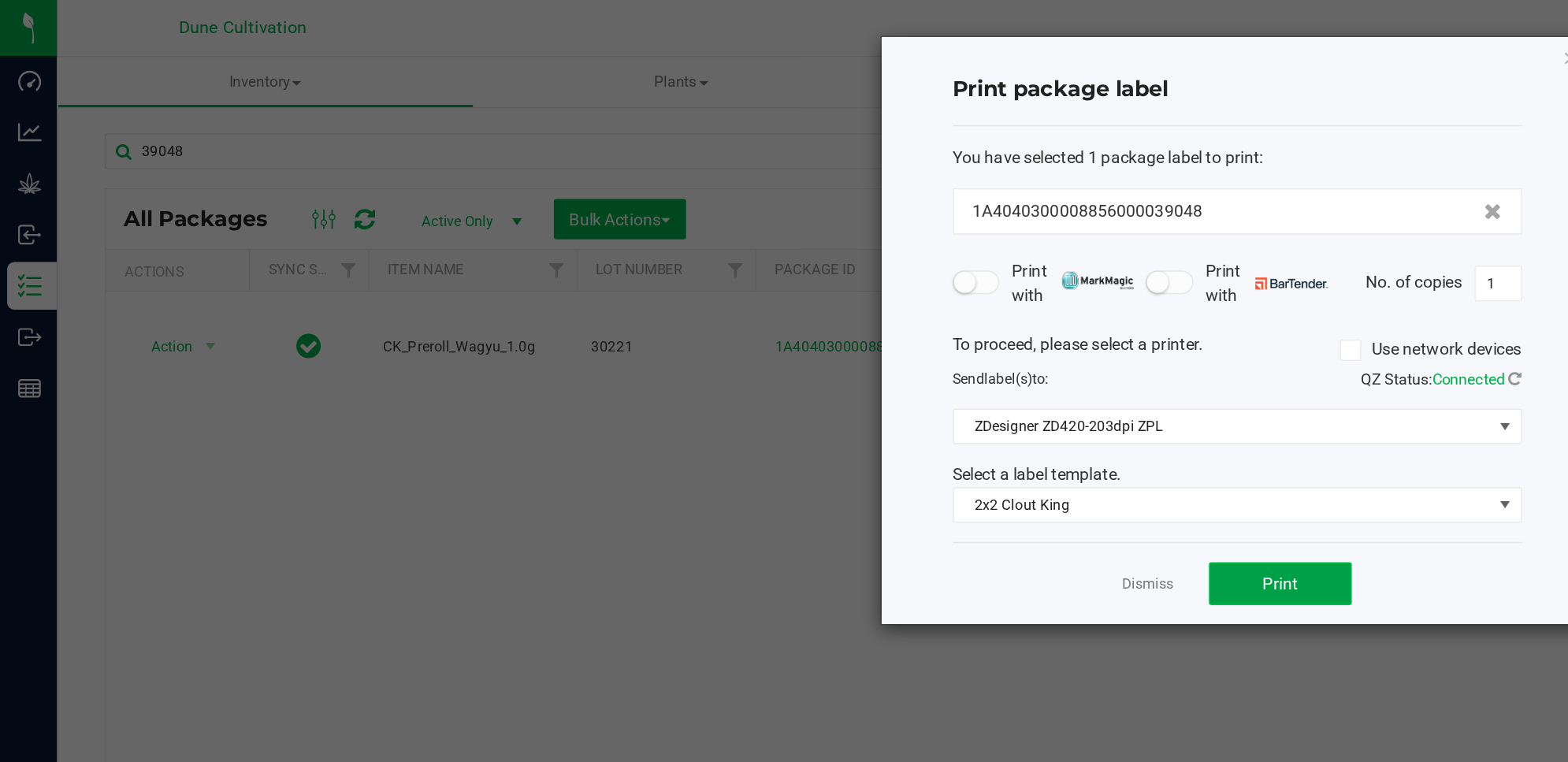
click at [883, 394] on button "Print" at bounding box center [847, 386] width 95 height 29
click at [1036, 36] on icon "button" at bounding box center [1040, 37] width 11 height 19
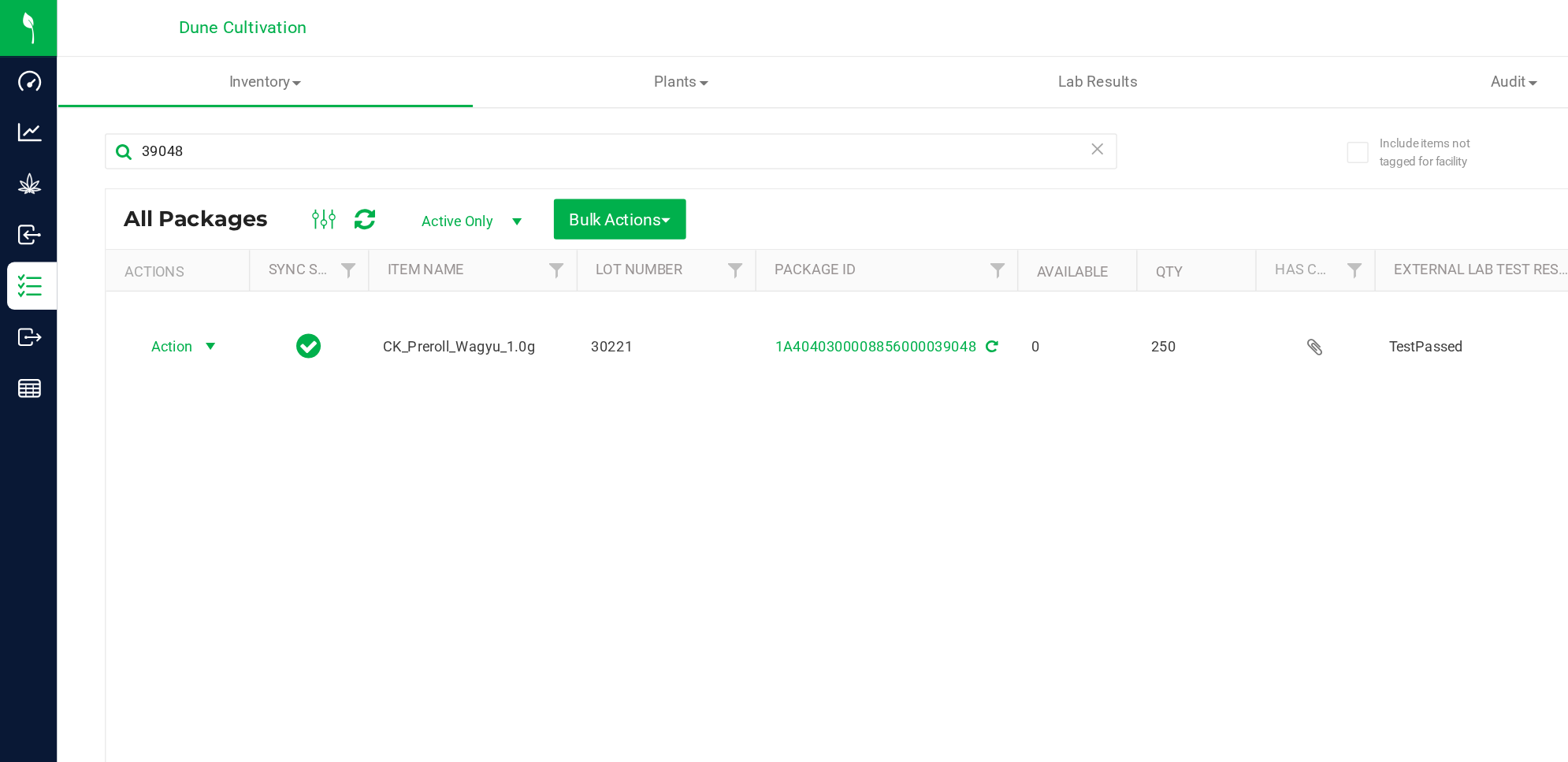
click at [241, 145] on icon at bounding box center [241, 145] width 13 height 16
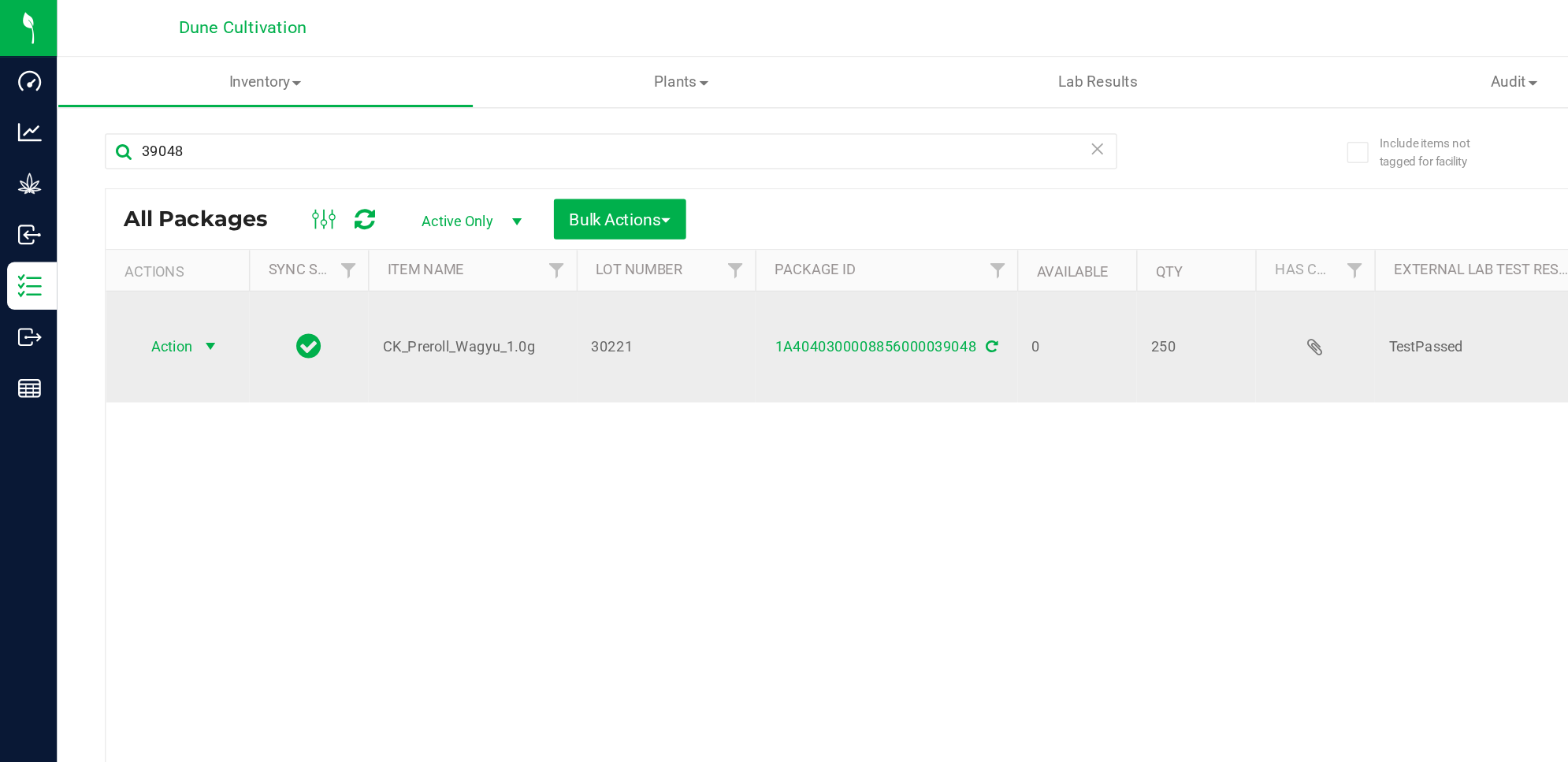
click at [143, 227] on span "select" at bounding box center [138, 229] width 12 height 12
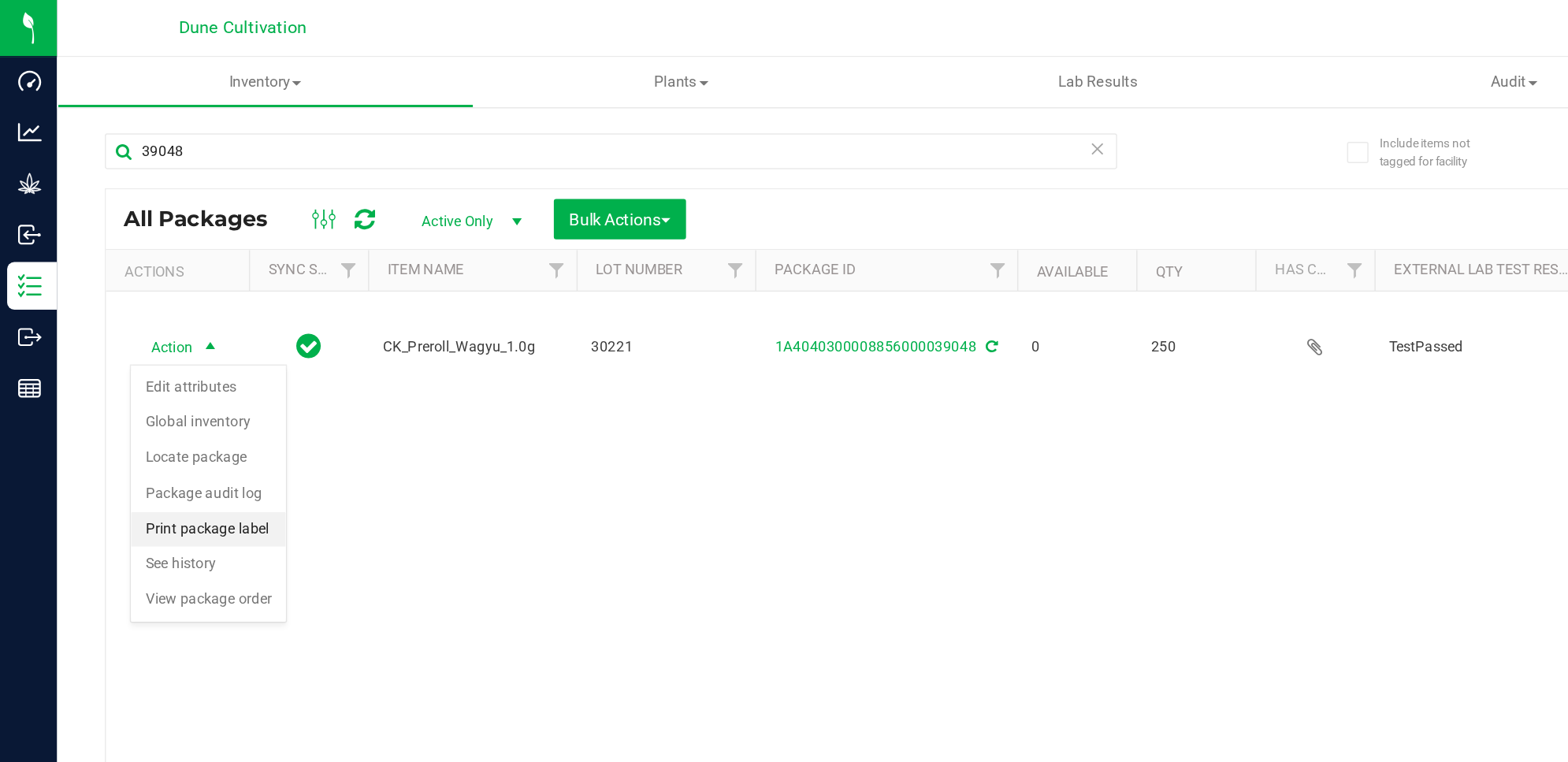
click at [153, 350] on li "Print package label" at bounding box center [137, 351] width 103 height 23
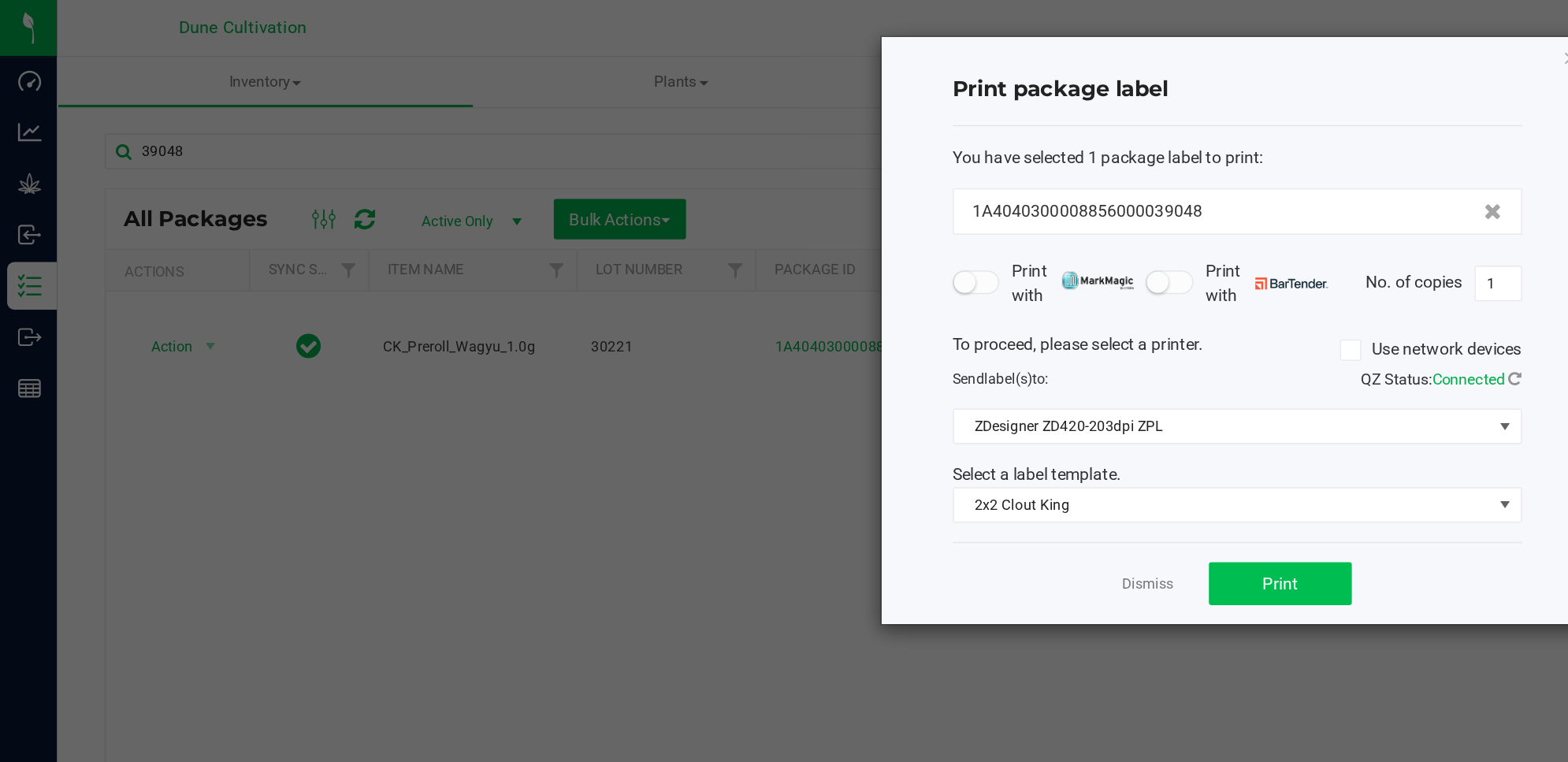
drag, startPoint x: 866, startPoint y: 376, endPoint x: 879, endPoint y: 394, distance: 22.2
click at [879, 394] on ngb-modal-window "Print package label You have selected 1 package label to print : 1A404030000885…" at bounding box center [790, 381] width 1580 height 762
drag, startPoint x: 879, startPoint y: 394, endPoint x: 836, endPoint y: 391, distance: 43.1
click at [836, 391] on ngb-modal-window "Print package label You have selected 1 package label to print : 1A404030000885…" at bounding box center [790, 381] width 1580 height 762
click at [836, 391] on span "Print" at bounding box center [847, 386] width 23 height 12
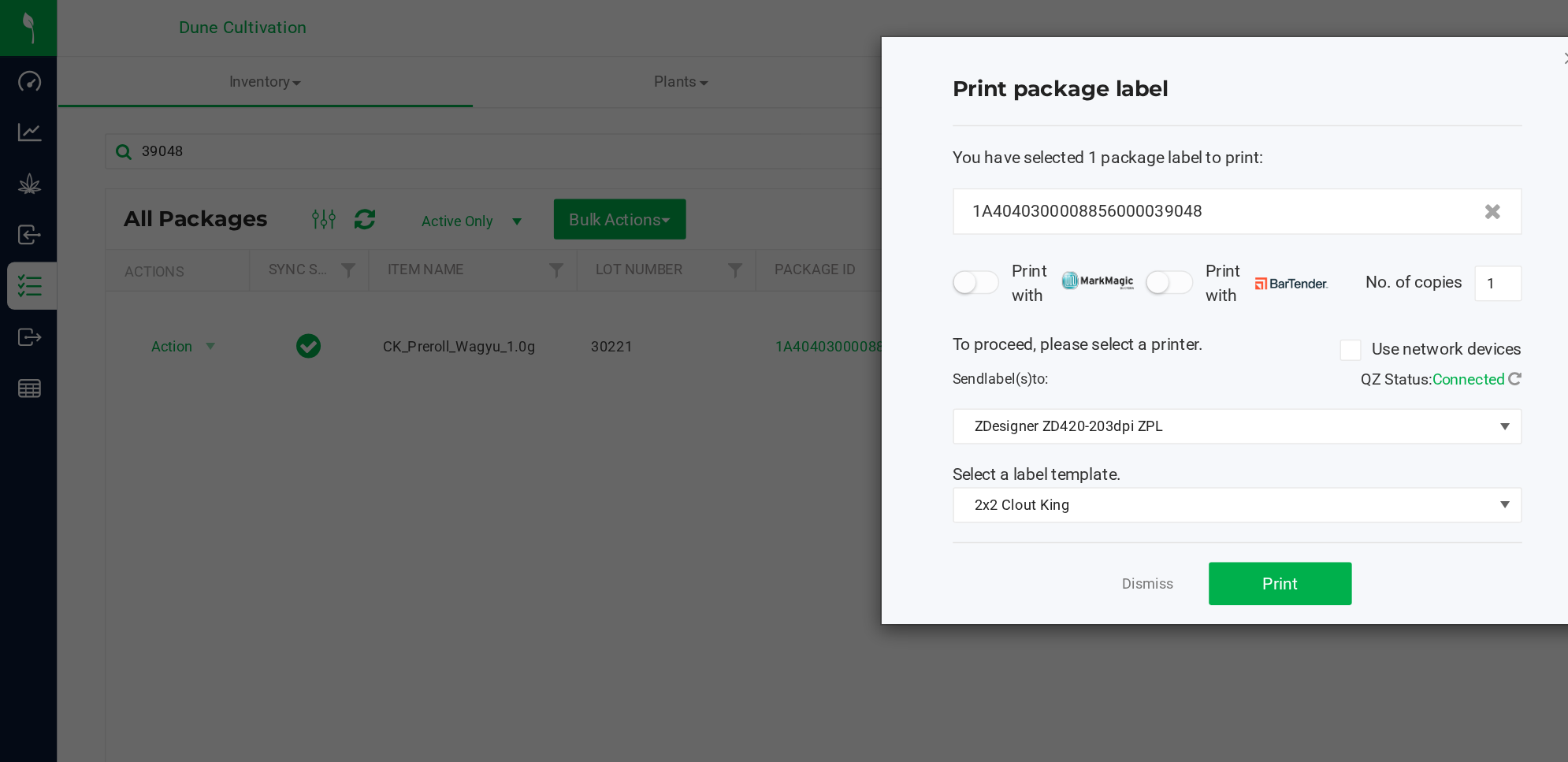
click at [1036, 41] on icon "button" at bounding box center [1040, 37] width 11 height 19
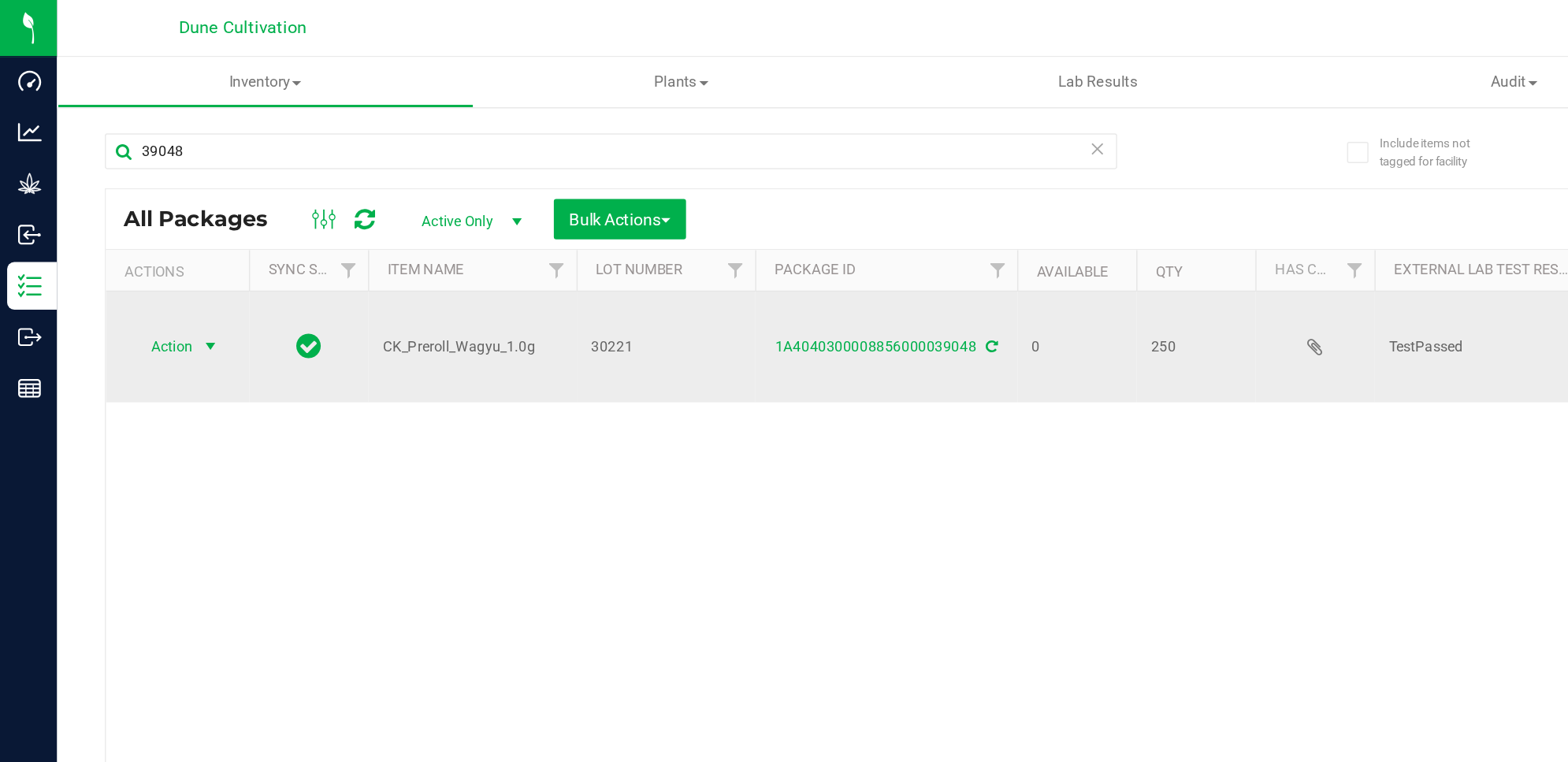
click at [117, 229] on span "Action" at bounding box center [107, 229] width 43 height 22
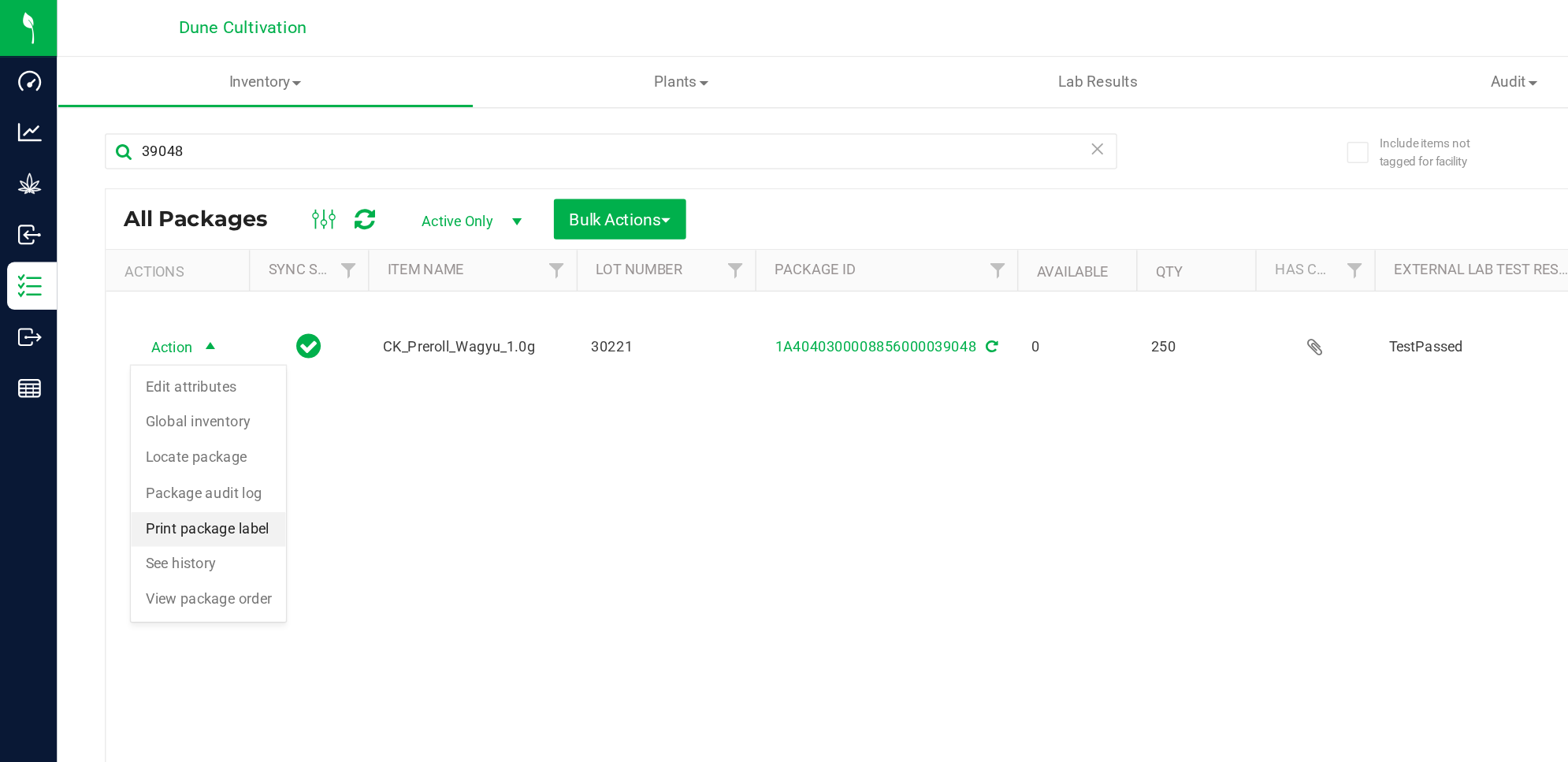
click at [154, 351] on li "Print package label" at bounding box center [137, 351] width 103 height 23
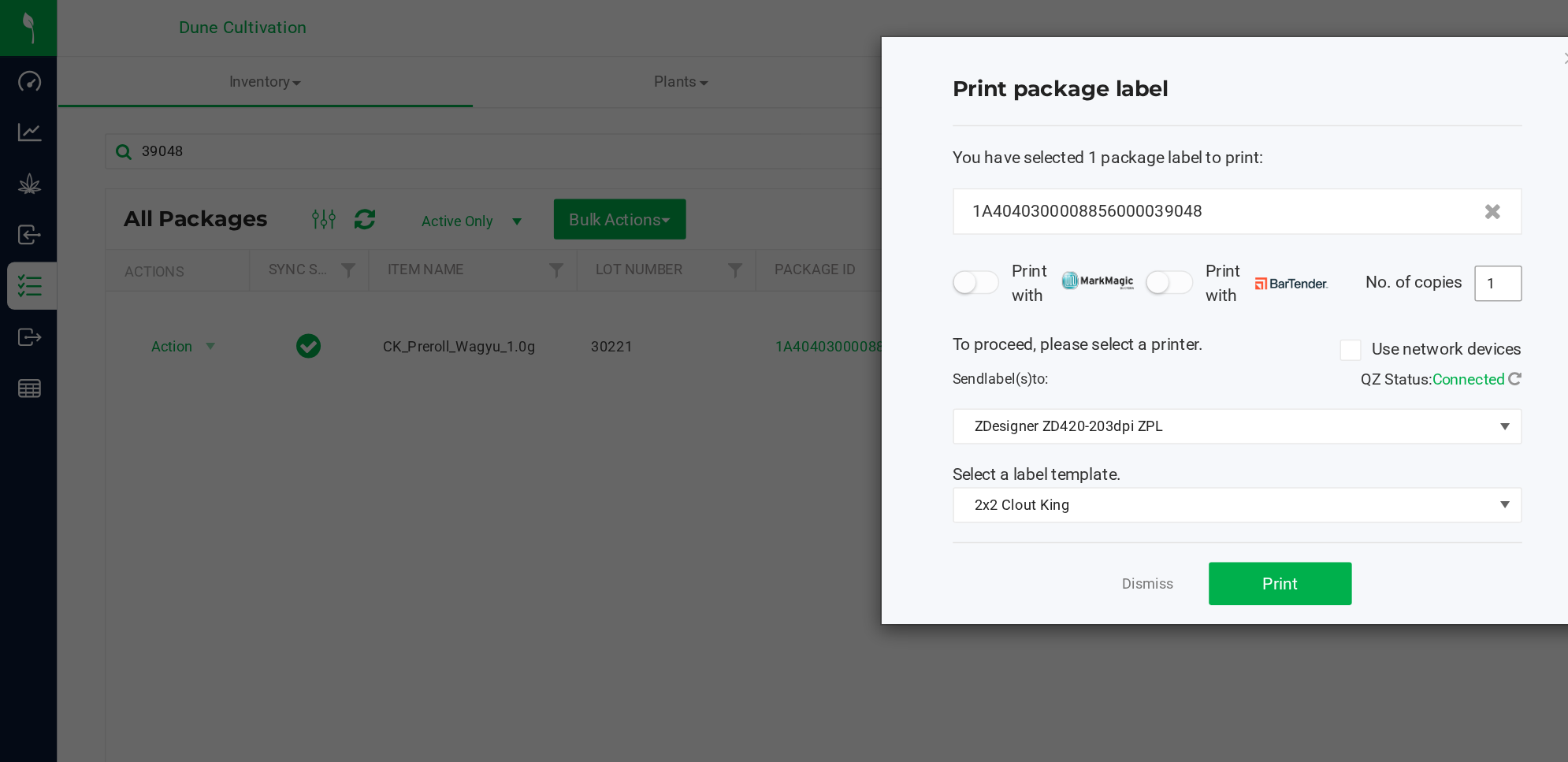
click at [994, 186] on input "1" at bounding box center [991, 187] width 30 height 22
type input "250"
click at [863, 390] on button "Print" at bounding box center [847, 386] width 95 height 29
click at [1035, 41] on icon "button" at bounding box center [1040, 37] width 11 height 19
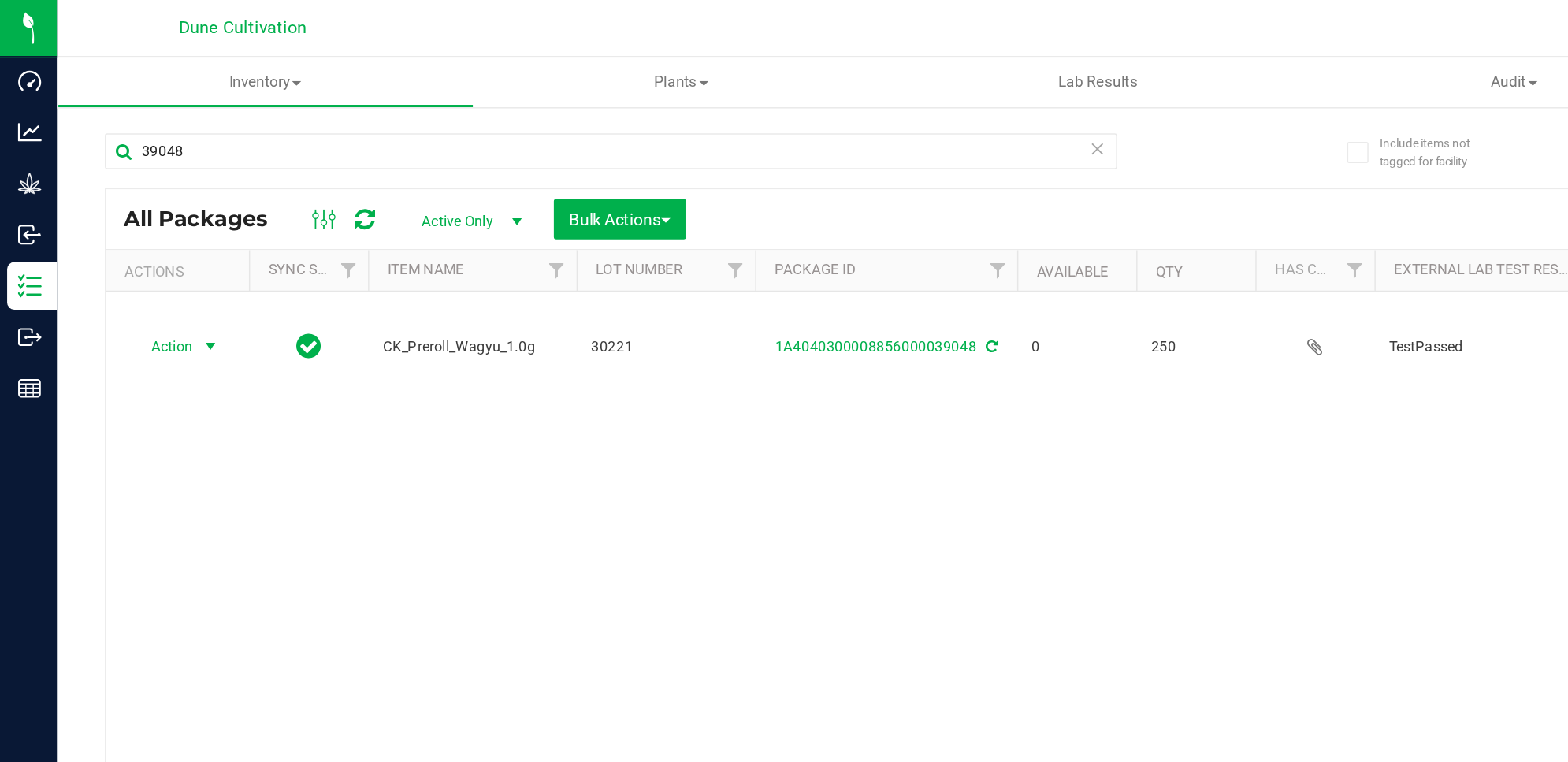
click at [777, 133] on div "Export to Excel Receive Non-Cannabis" at bounding box center [995, 145] width 1058 height 27
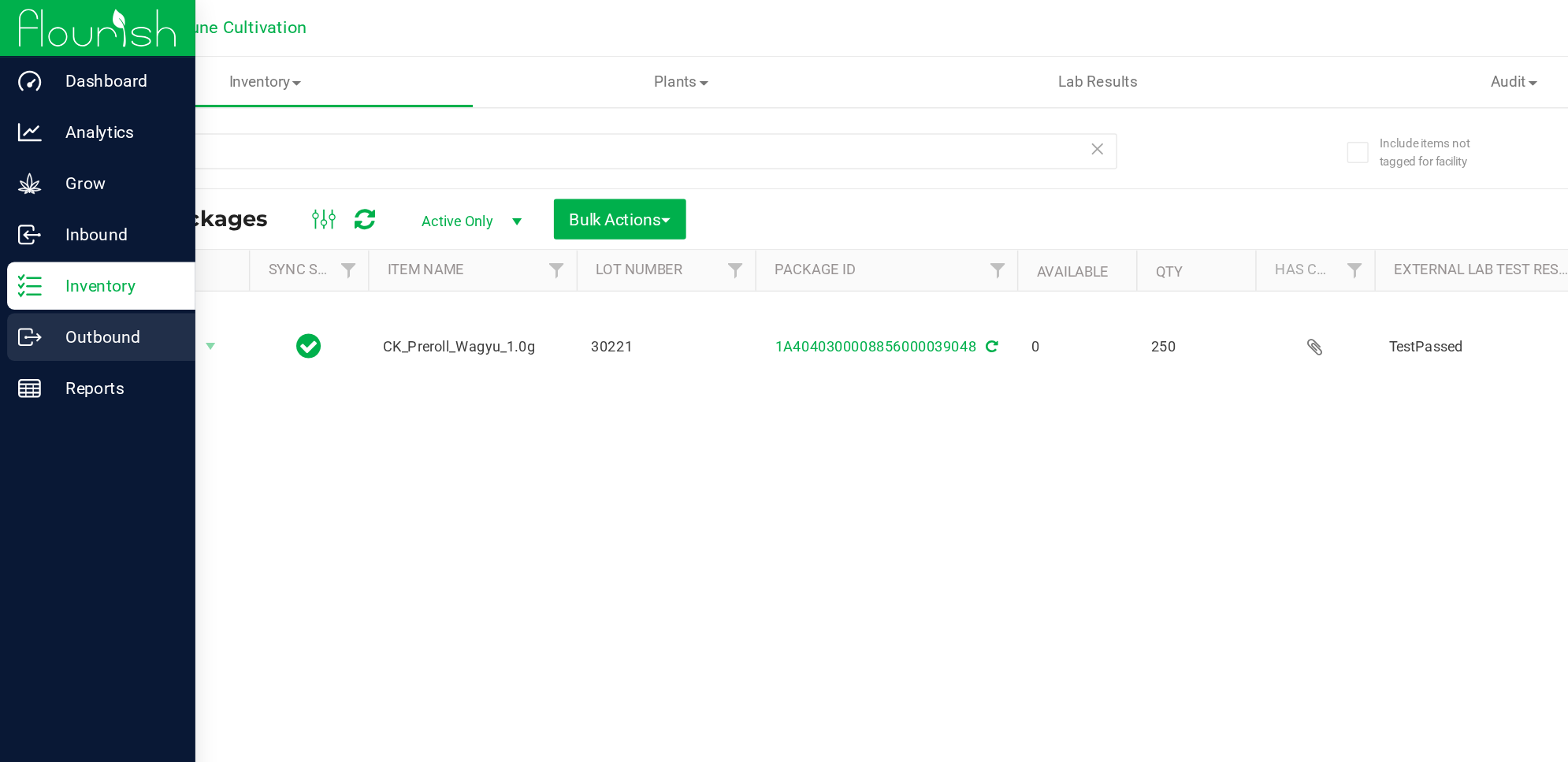
click at [16, 219] on icon at bounding box center [20, 223] width 16 height 16
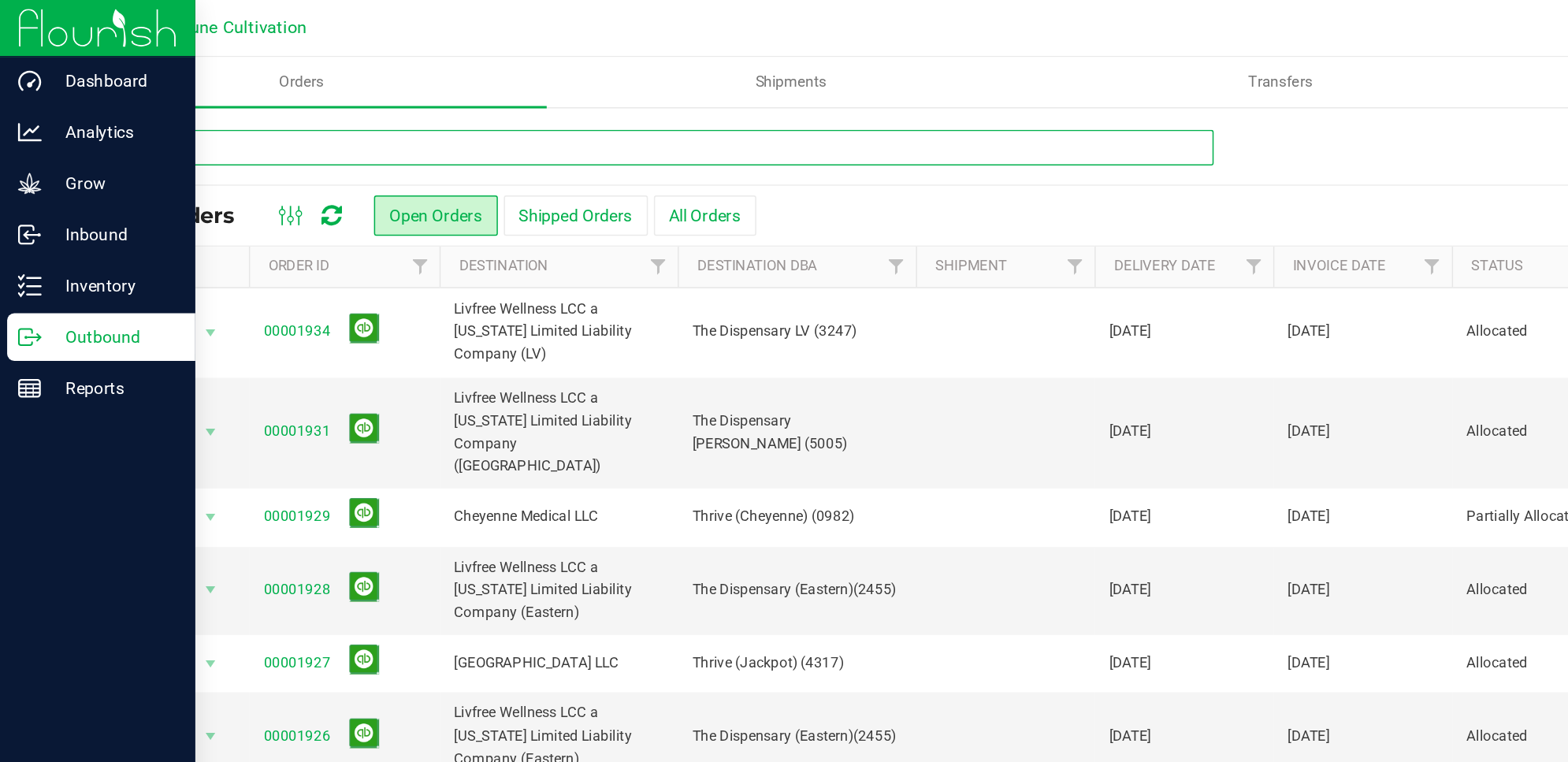
click at [233, 98] on input "text" at bounding box center [436, 97] width 734 height 23
type input "1923"
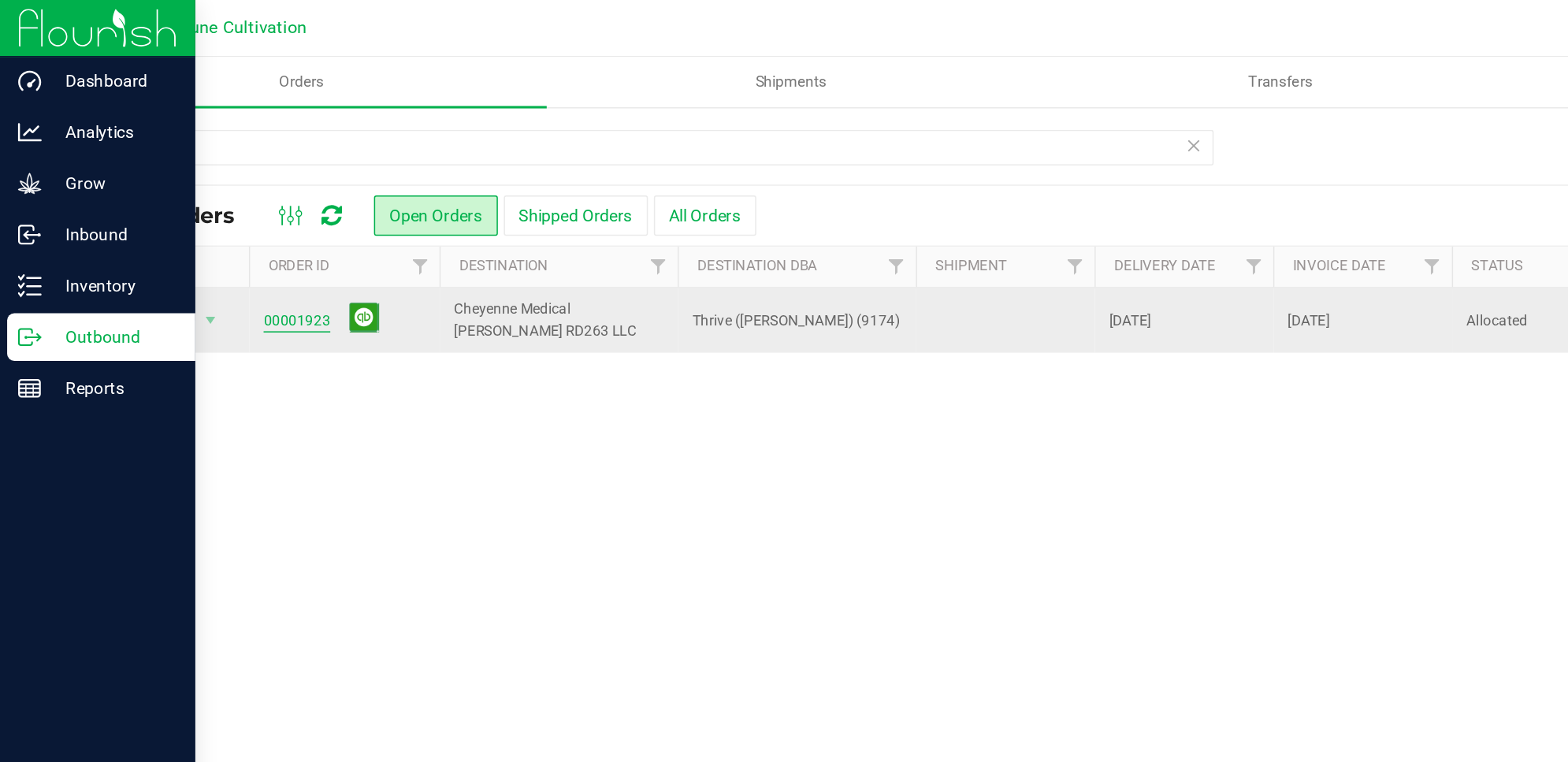
click at [185, 205] on link "00001923" at bounding box center [195, 212] width 44 height 15
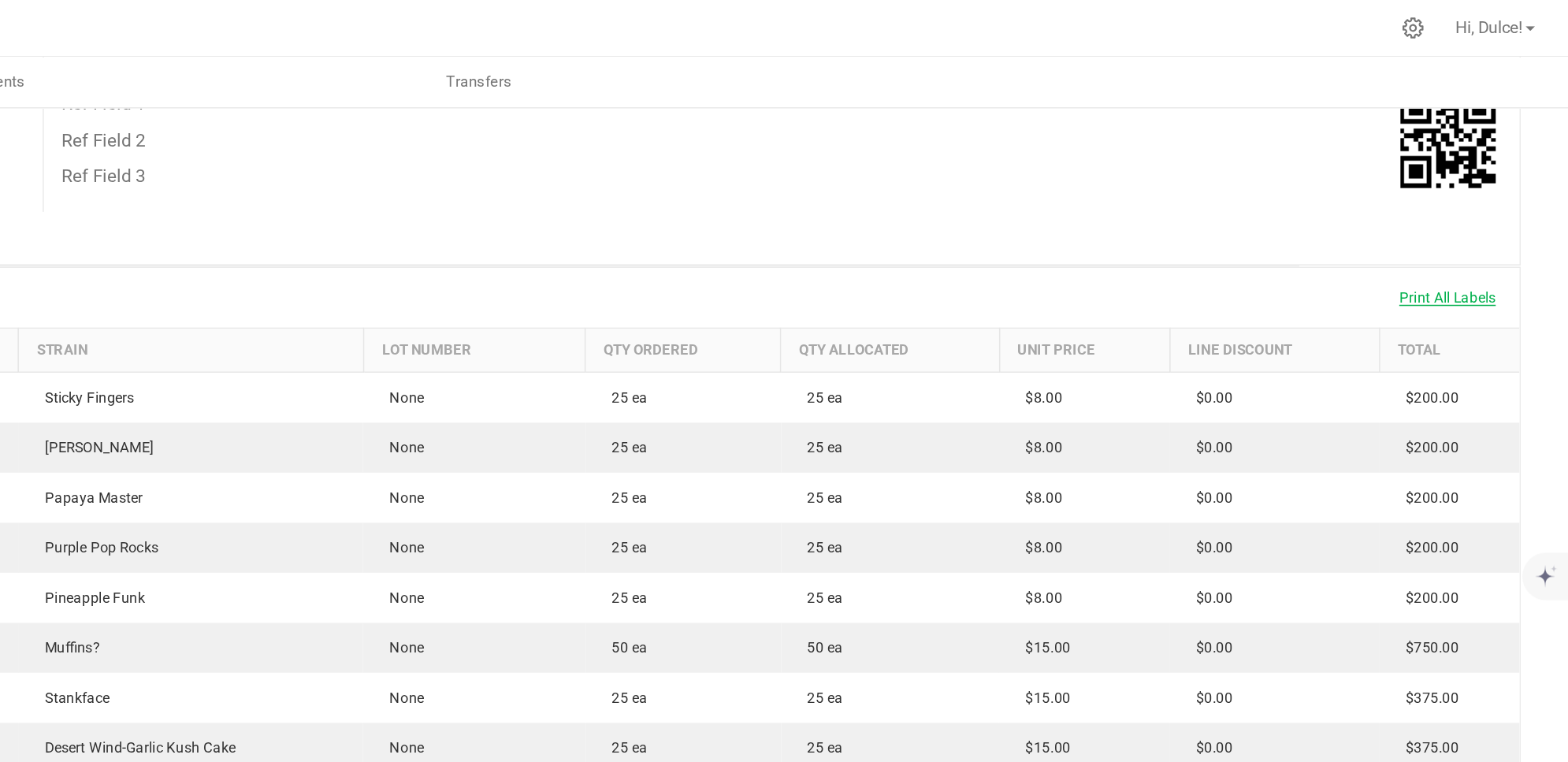
click at [1456, 199] on span "Print All Labels" at bounding box center [1489, 197] width 64 height 11
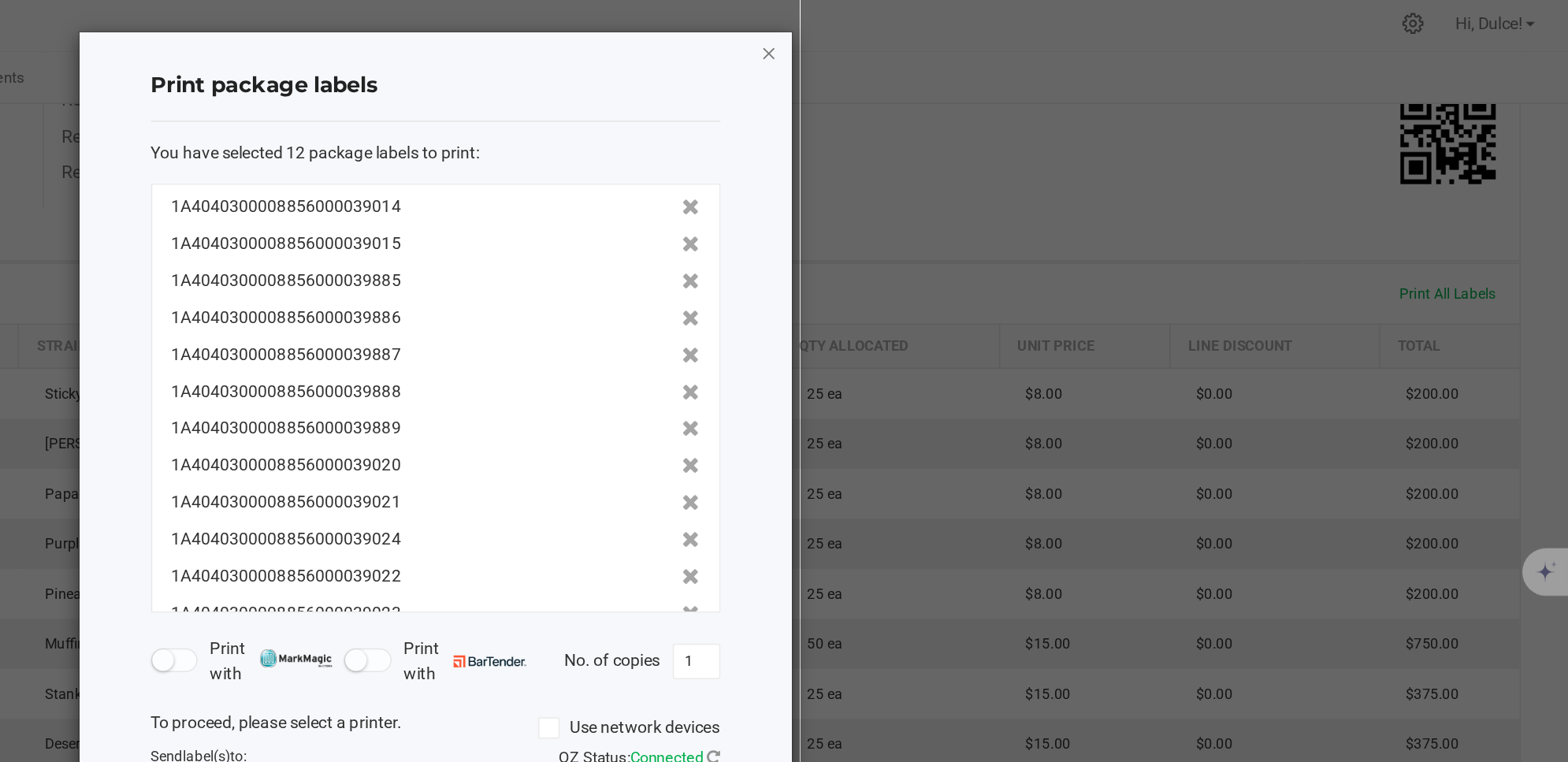
click at [1035, 39] on icon "button" at bounding box center [1040, 37] width 11 height 19
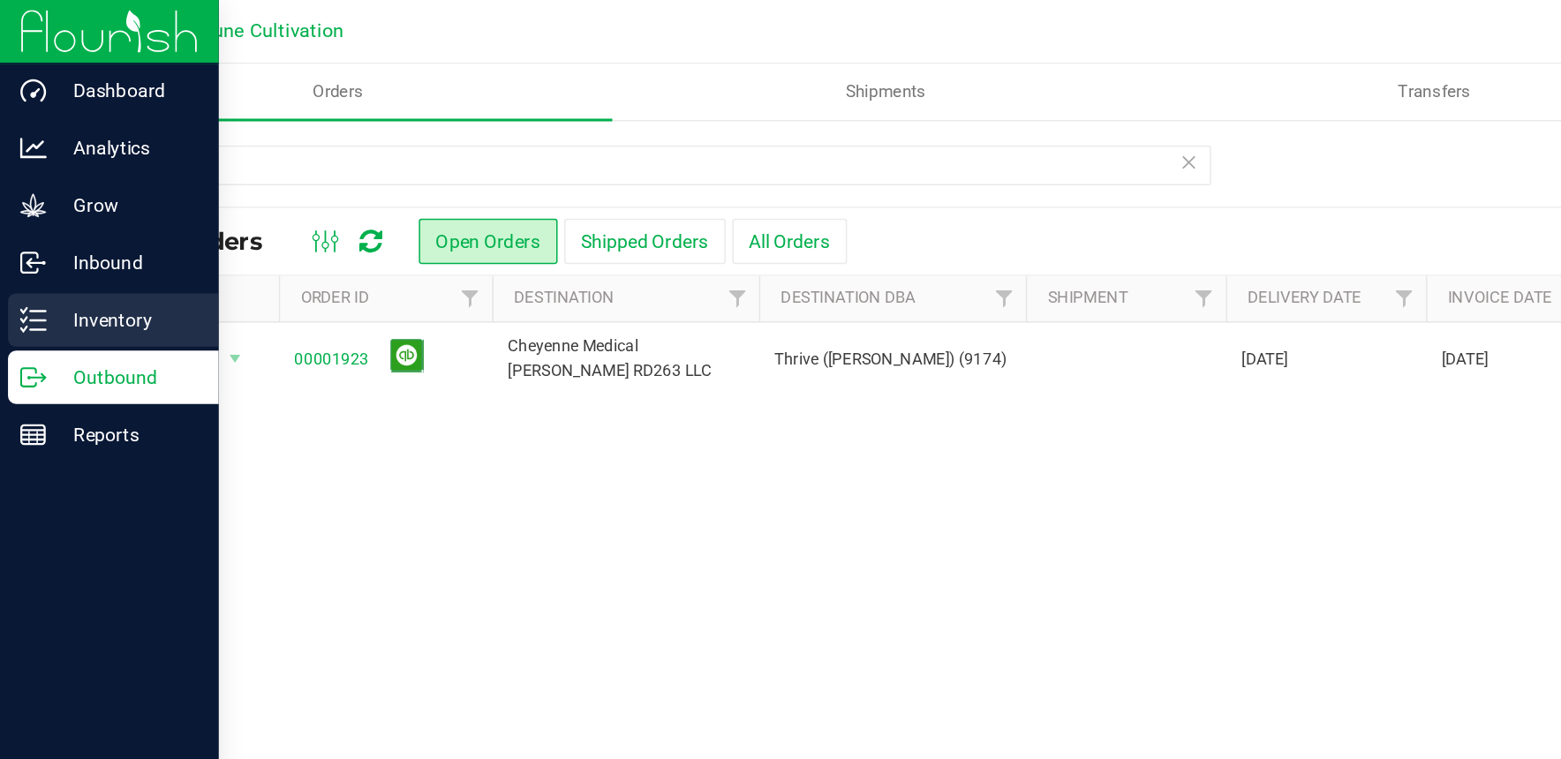
click at [56, 215] on p "Inventory" at bounding box center [84, 211] width 106 height 21
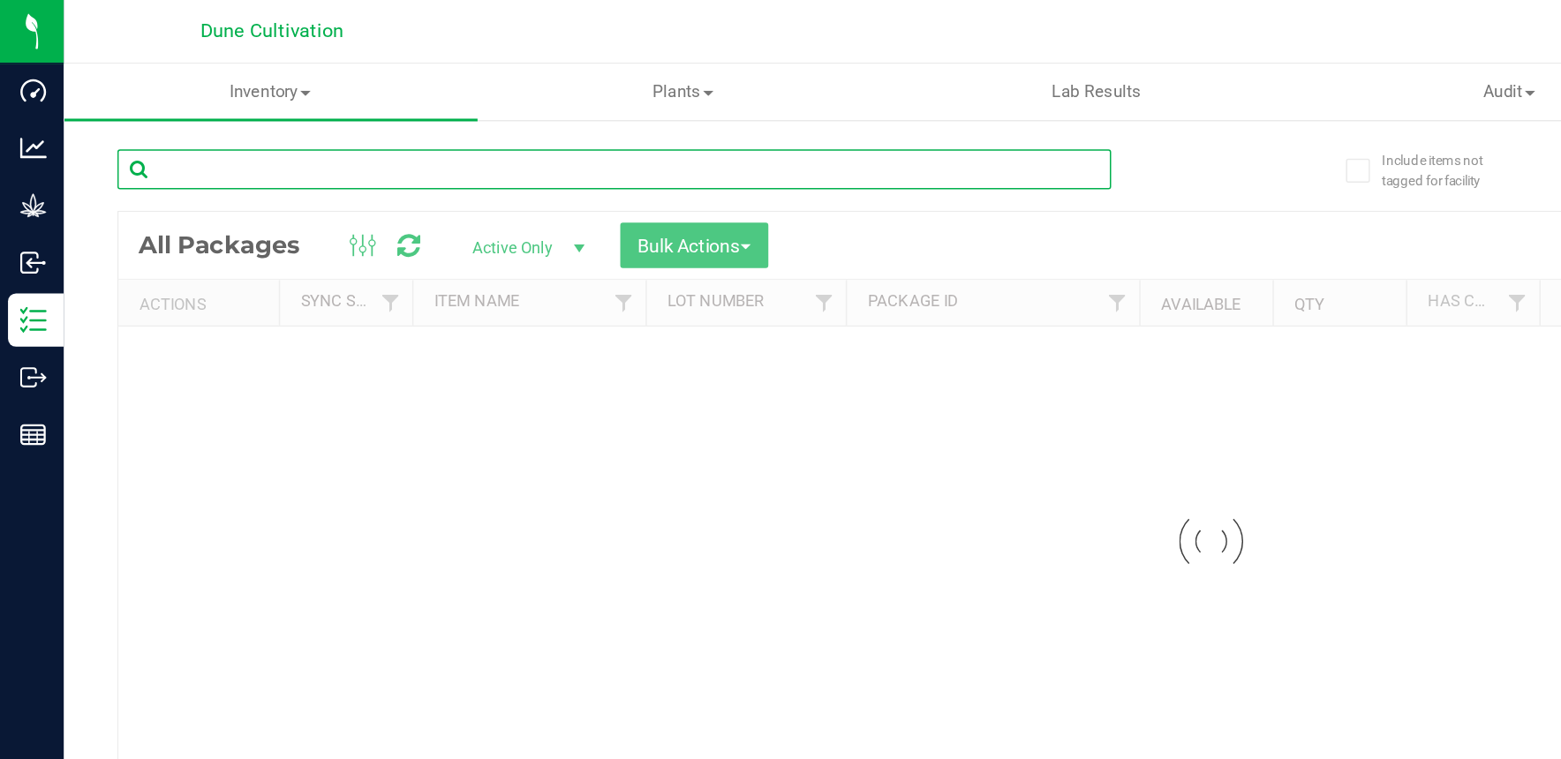
click at [183, 112] on input "text" at bounding box center [407, 112] width 658 height 26
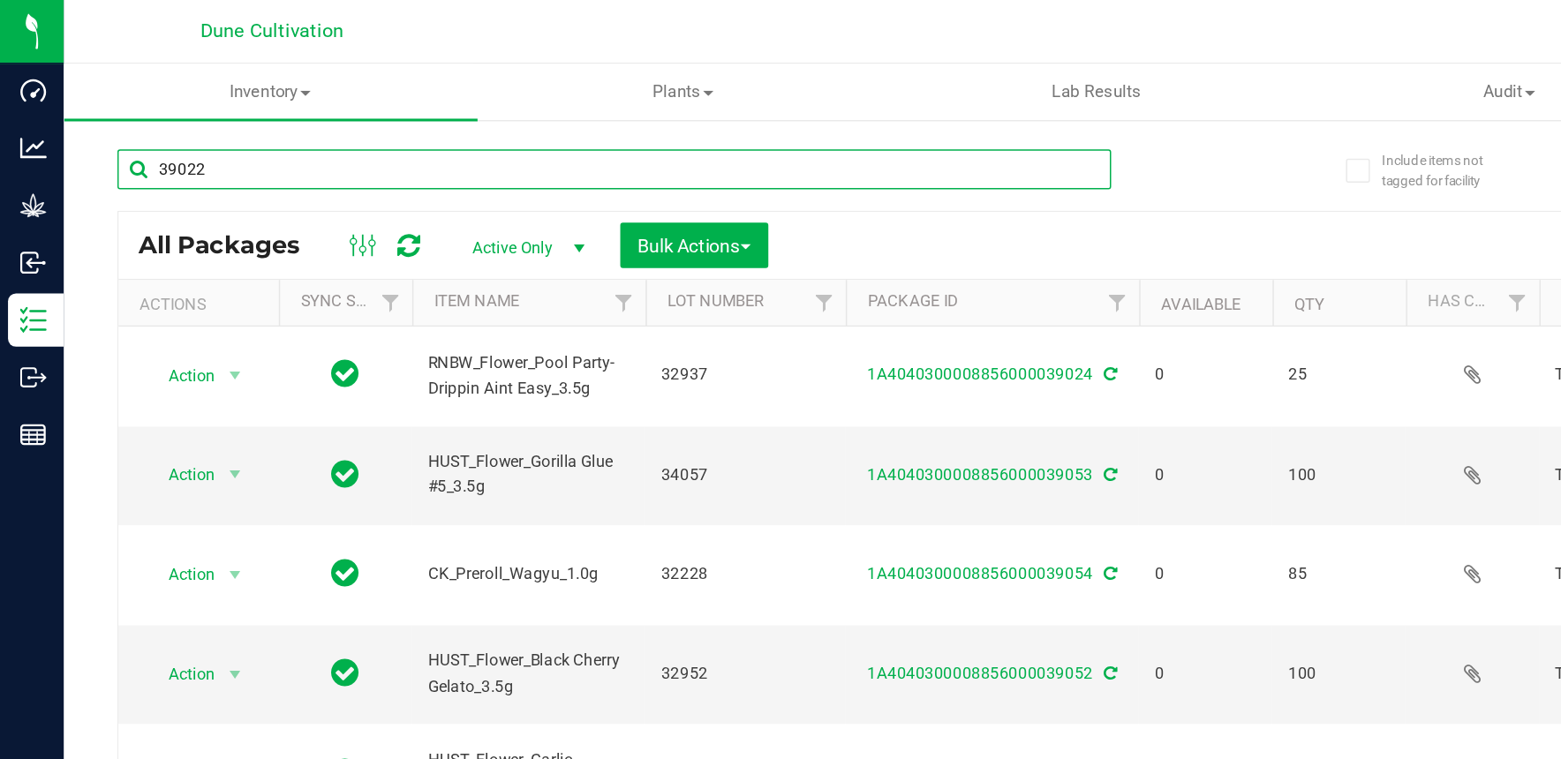
type input "39022"
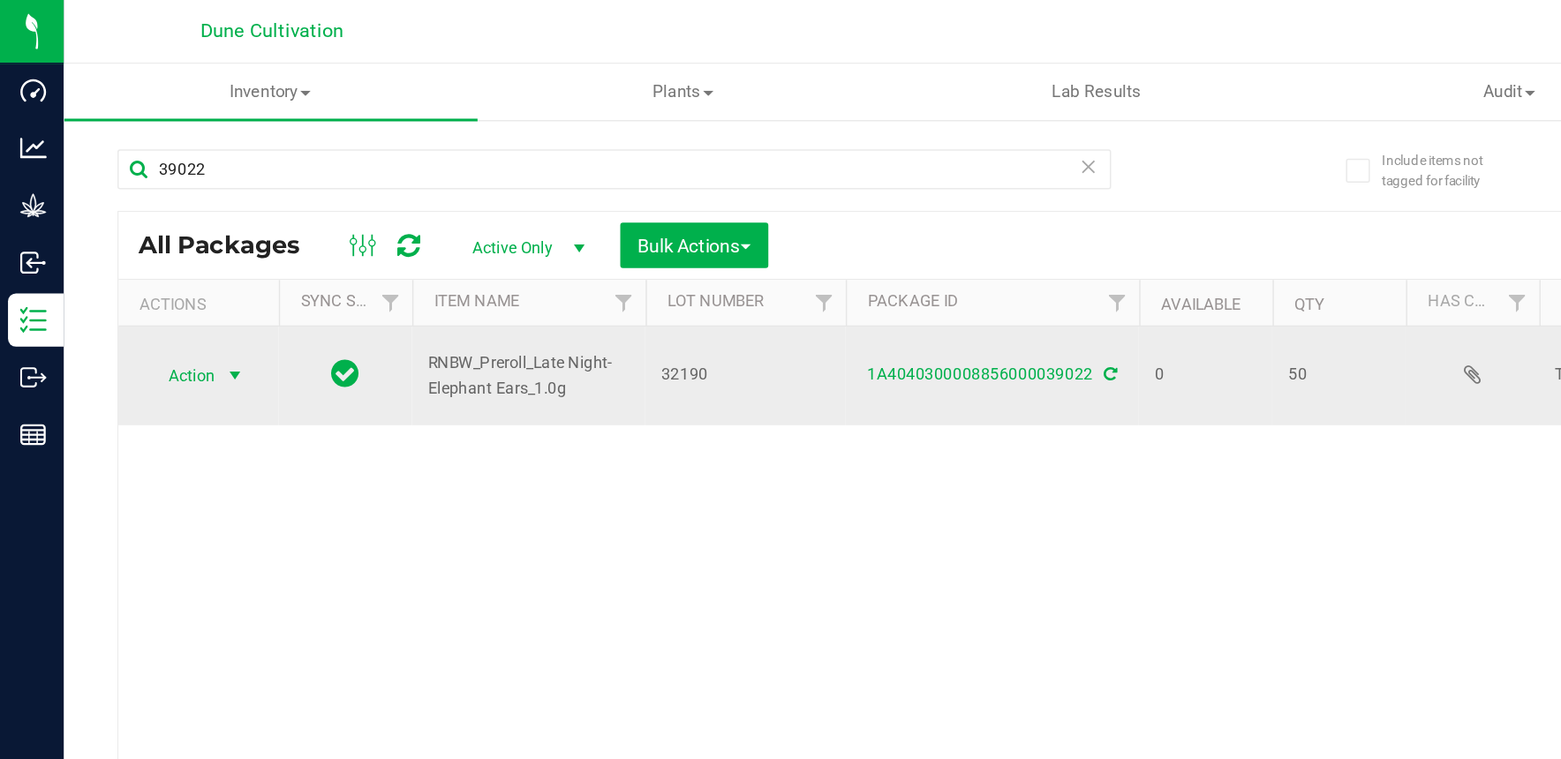
click at [156, 248] on span "select" at bounding box center [155, 249] width 14 height 14
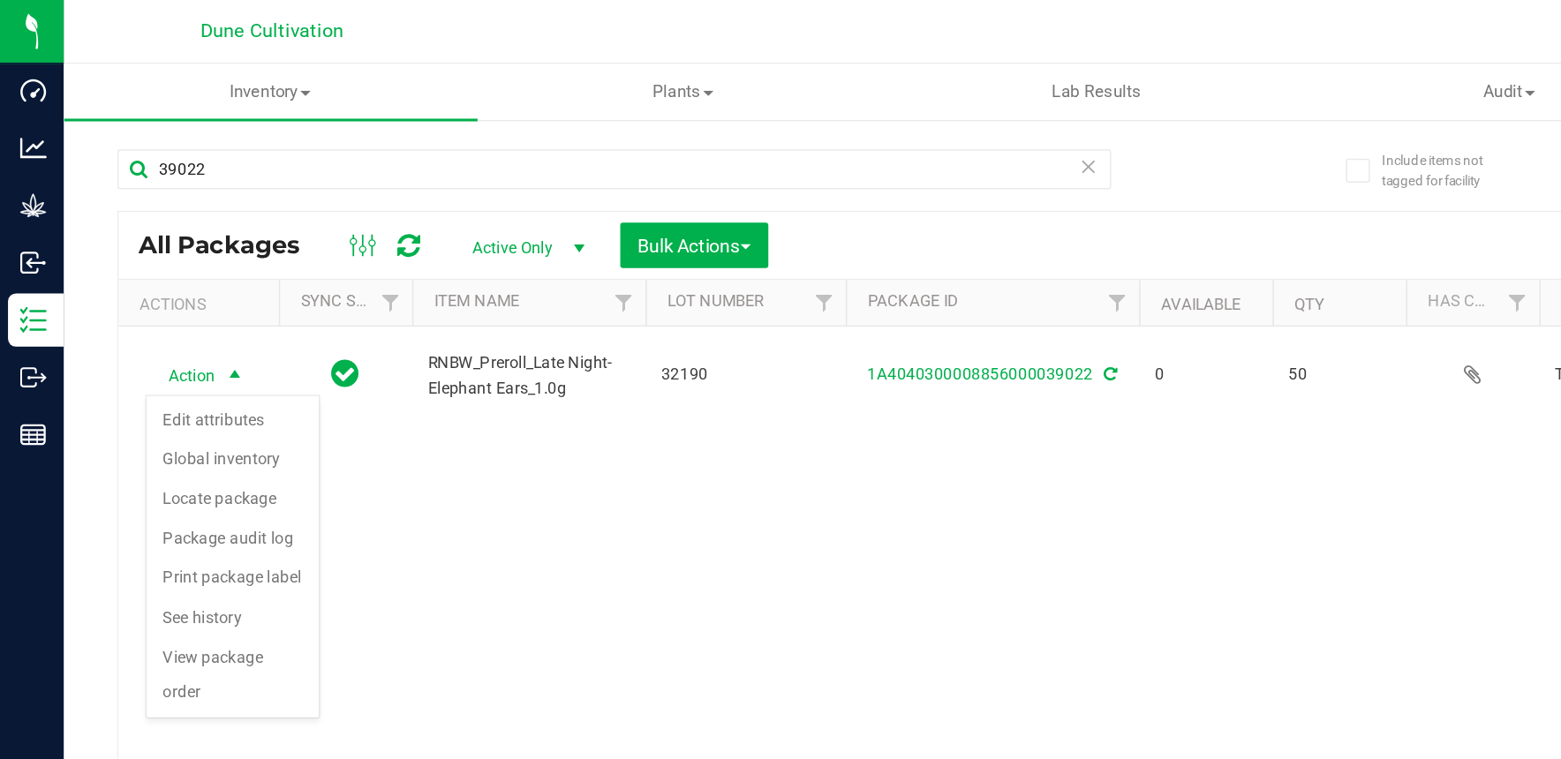
click at [344, 368] on div "Action Action Edit attributes Global inventory Locate package Package audit log…" at bounding box center [802, 455] width 1447 height 479
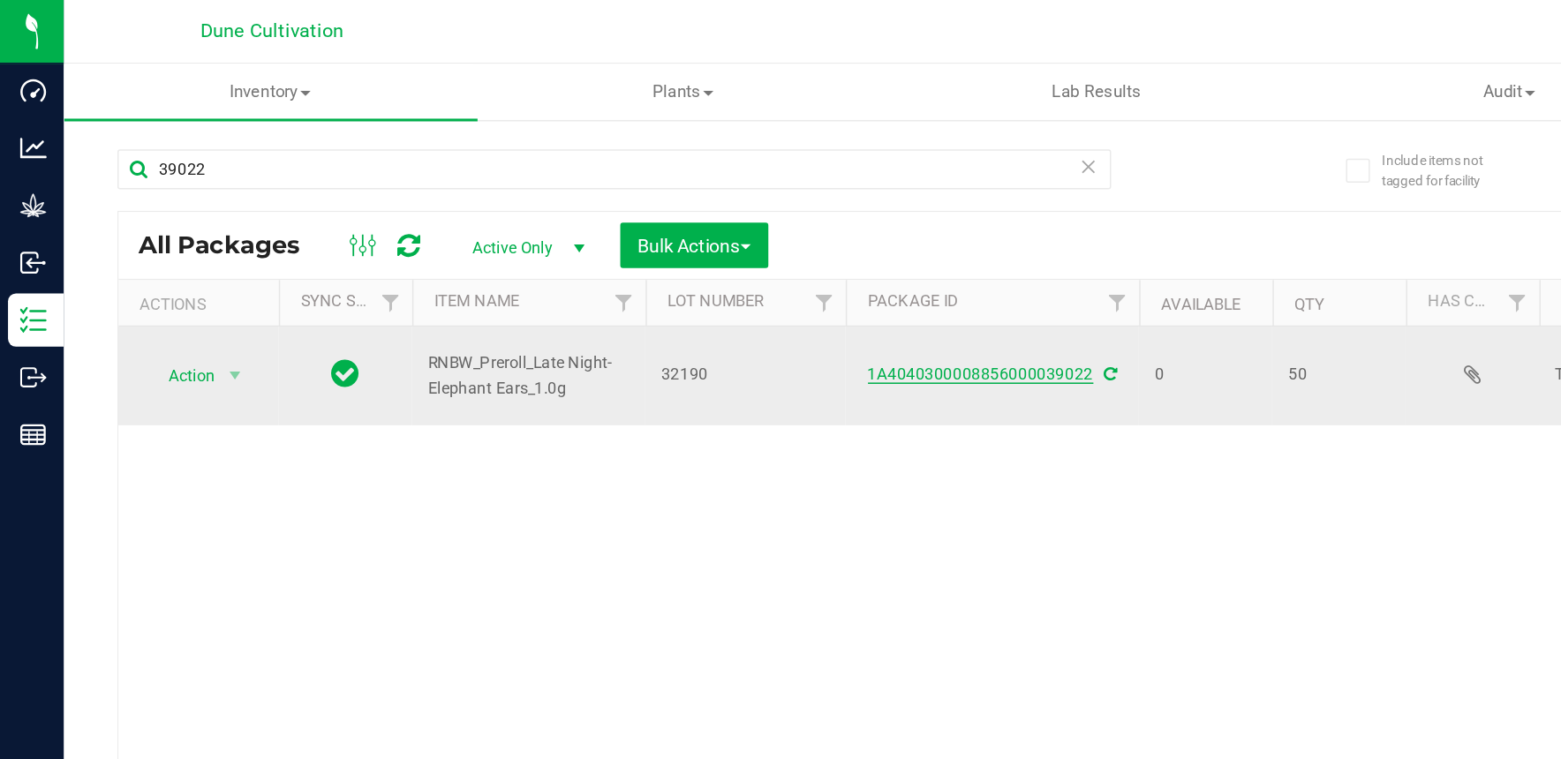
click at [703, 251] on link "1A4040300008856000039022" at bounding box center [649, 248] width 149 height 12
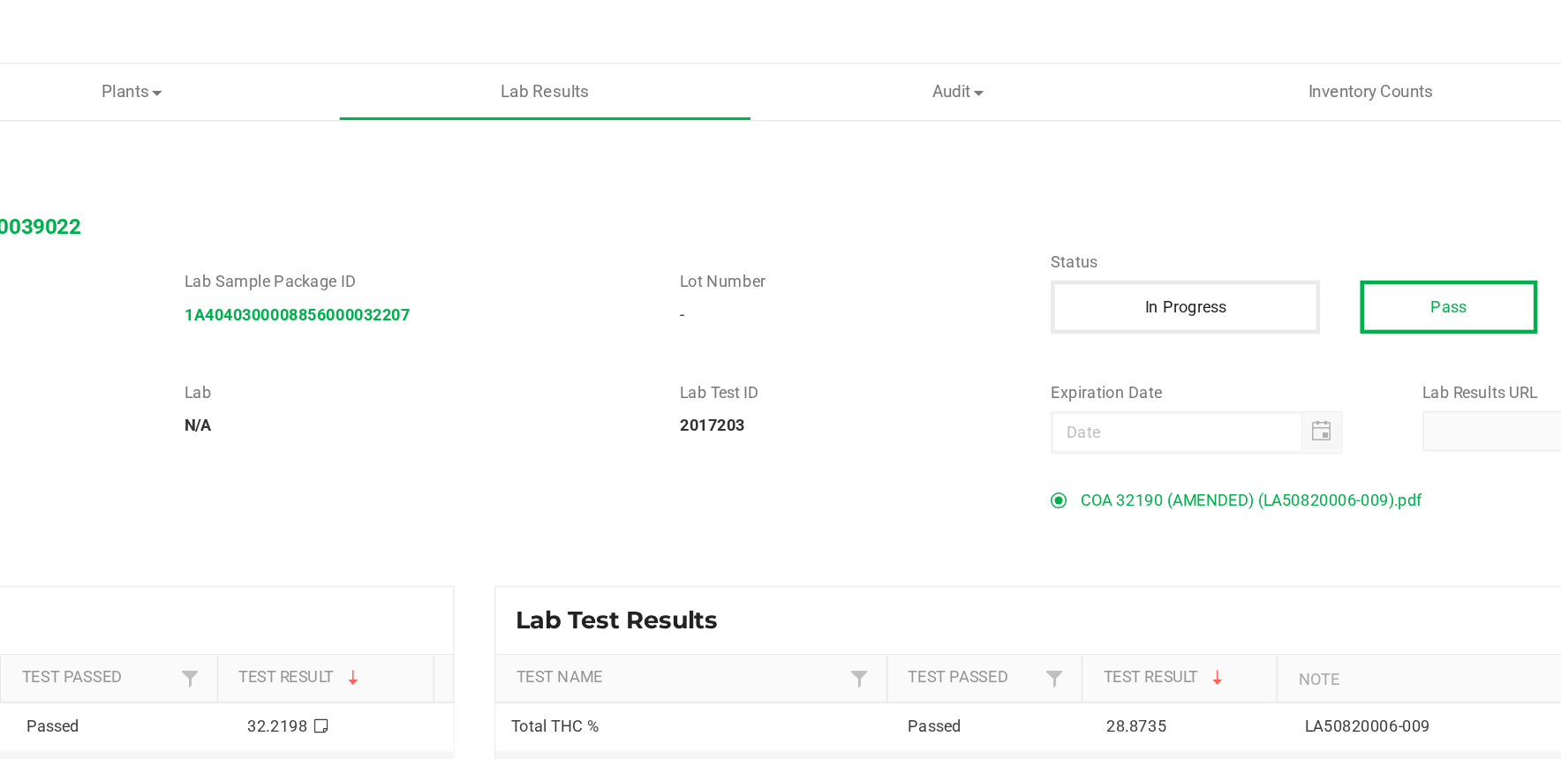
click at [1113, 335] on span "COA 32190 (AMENDED) (LA50820006-009).pdf" at bounding box center [1193, 331] width 226 height 26
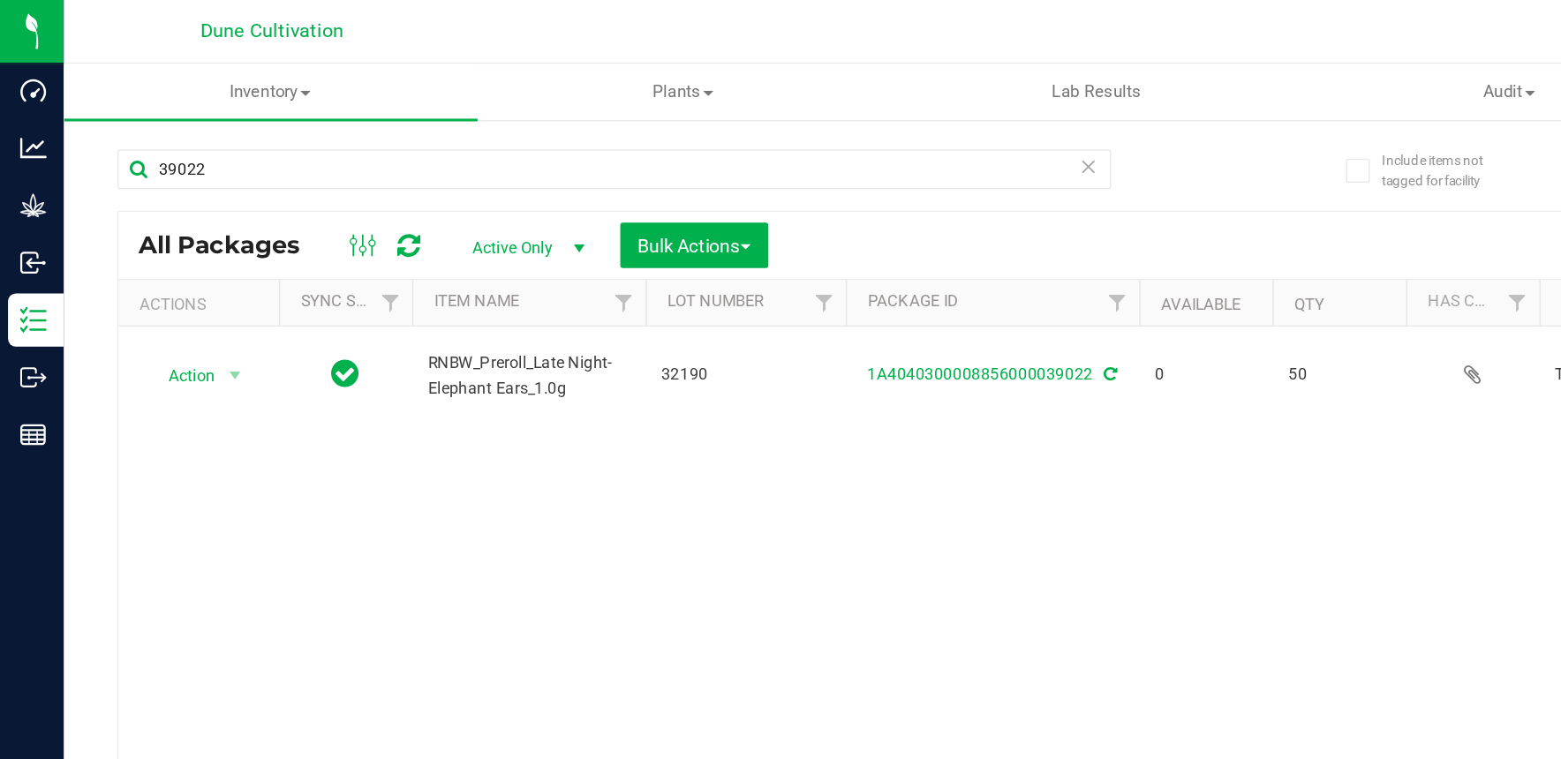
click at [273, 161] on icon at bounding box center [270, 163] width 15 height 18
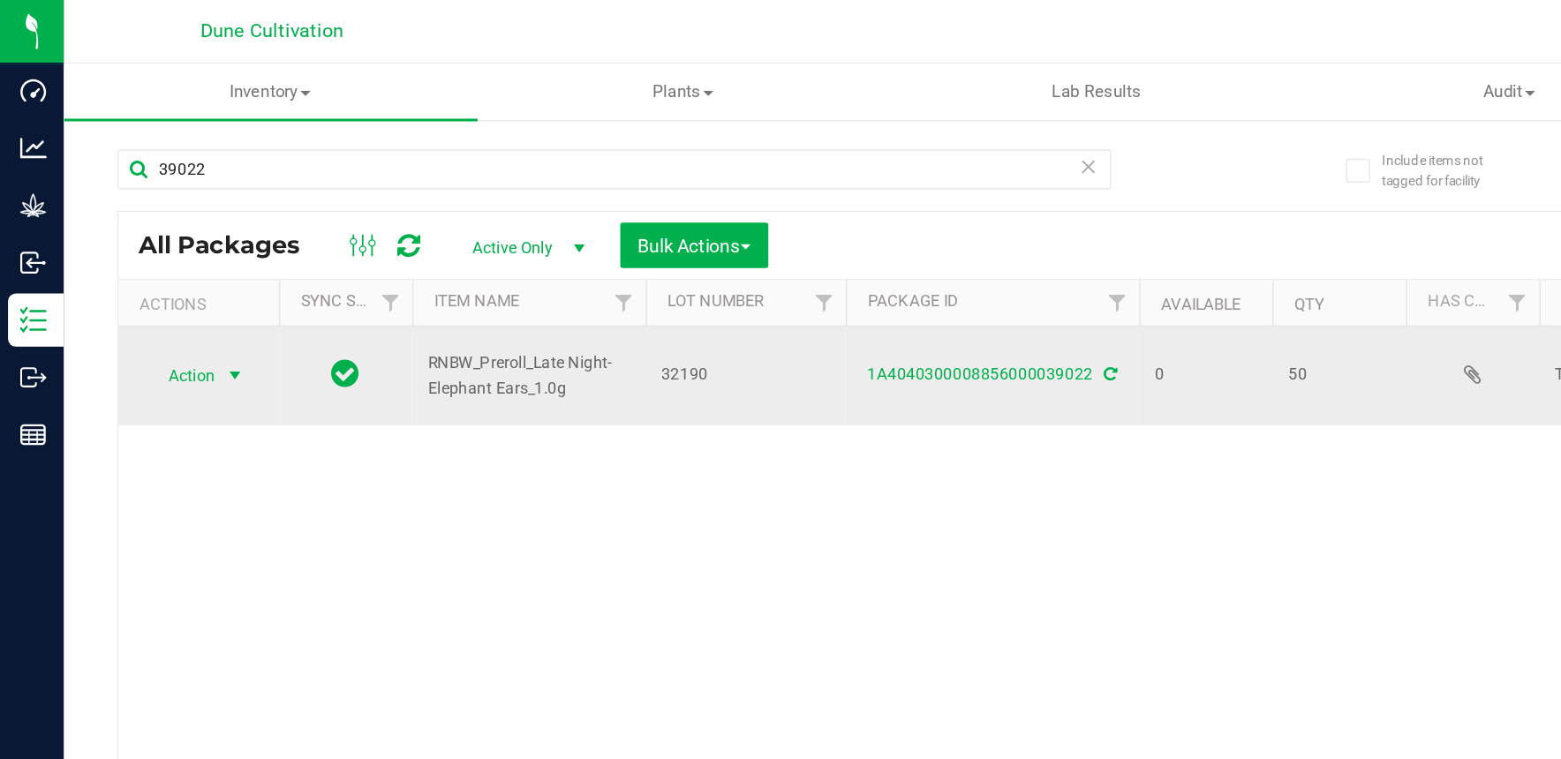
click at [149, 250] on span "select" at bounding box center [155, 249] width 14 height 14
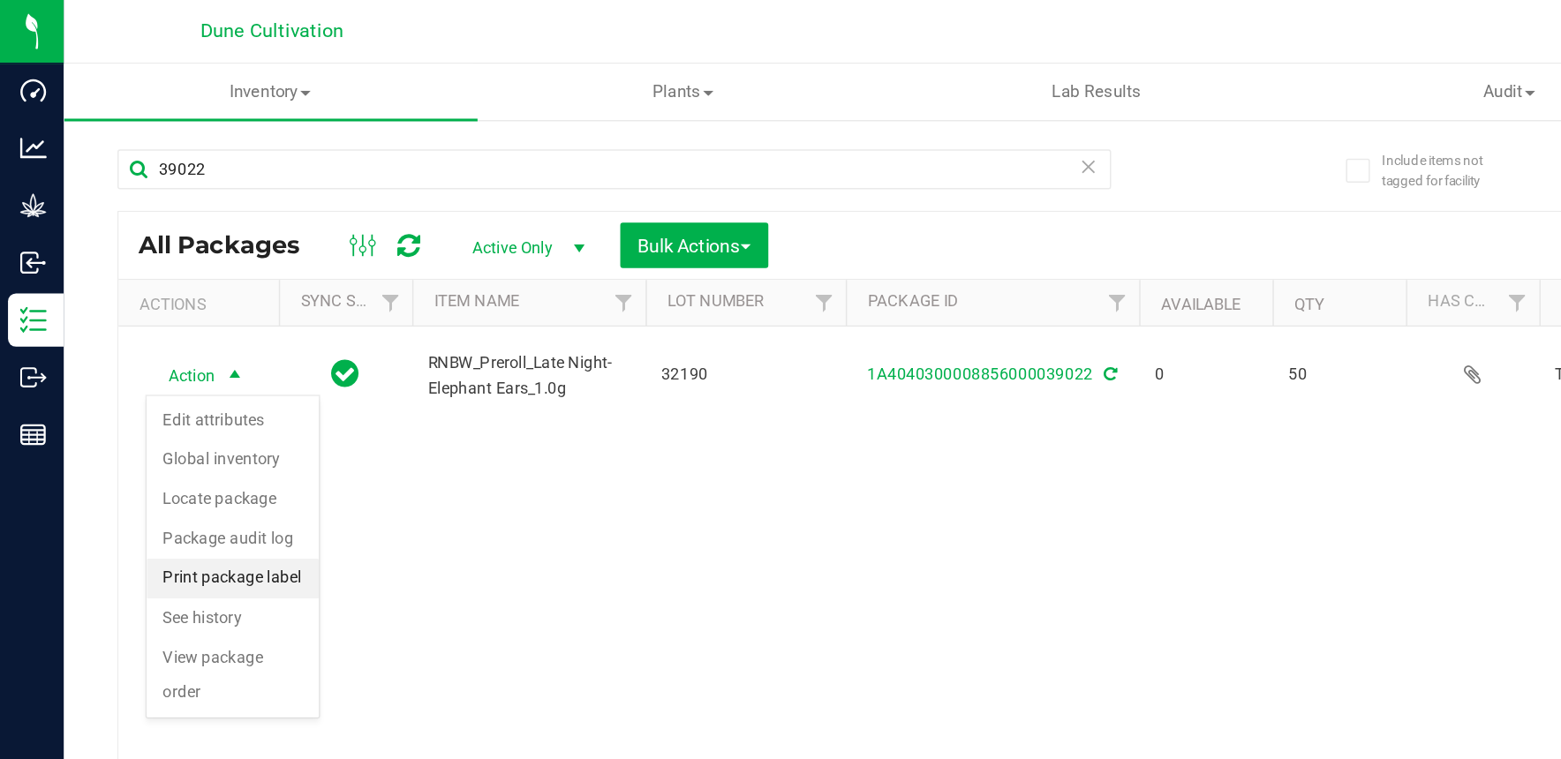
click at [160, 378] on li "Print package label" at bounding box center [154, 383] width 114 height 26
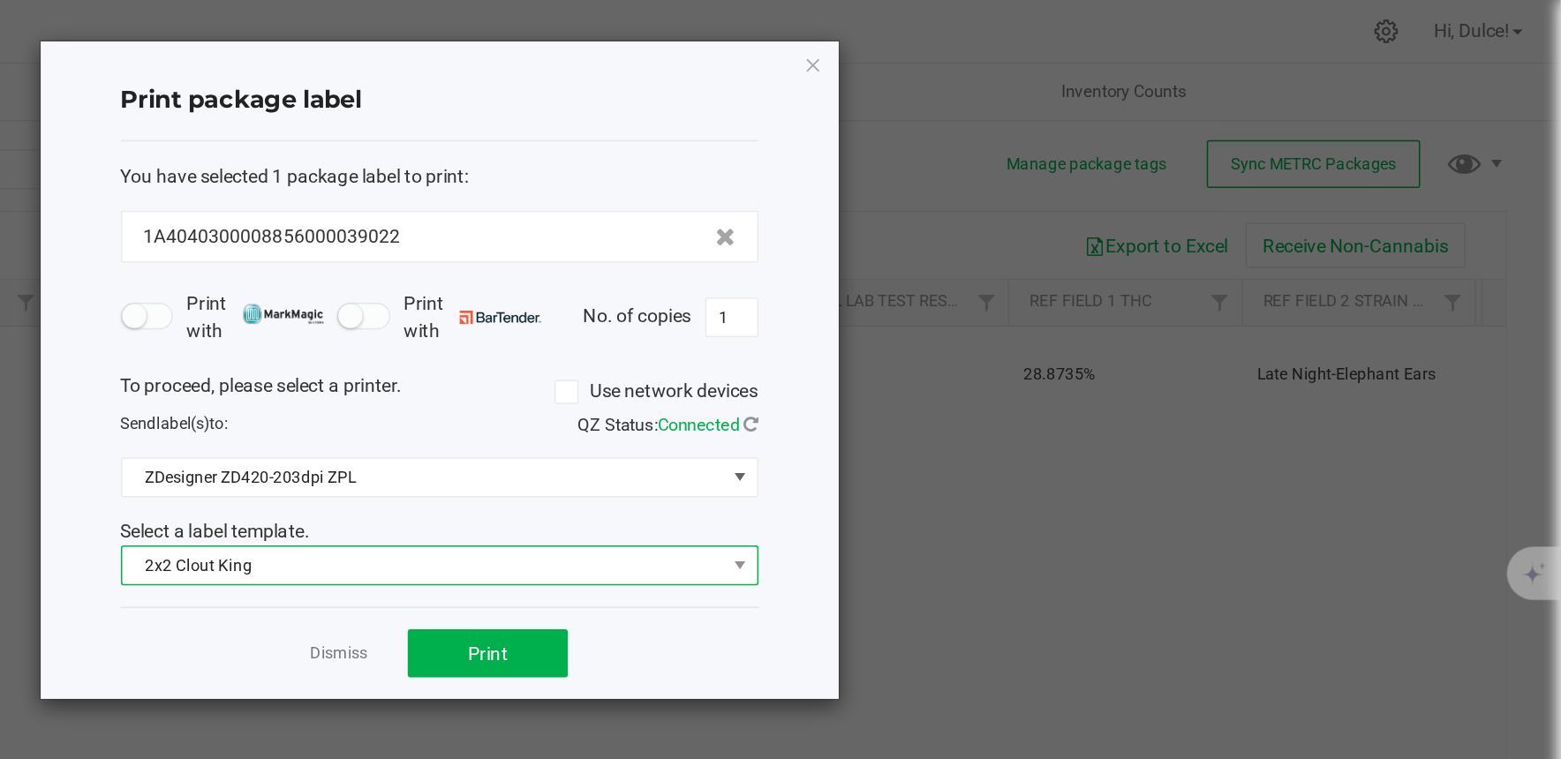
click at [934, 369] on span "2x2 Clout King" at bounding box center [808, 374] width 398 height 25
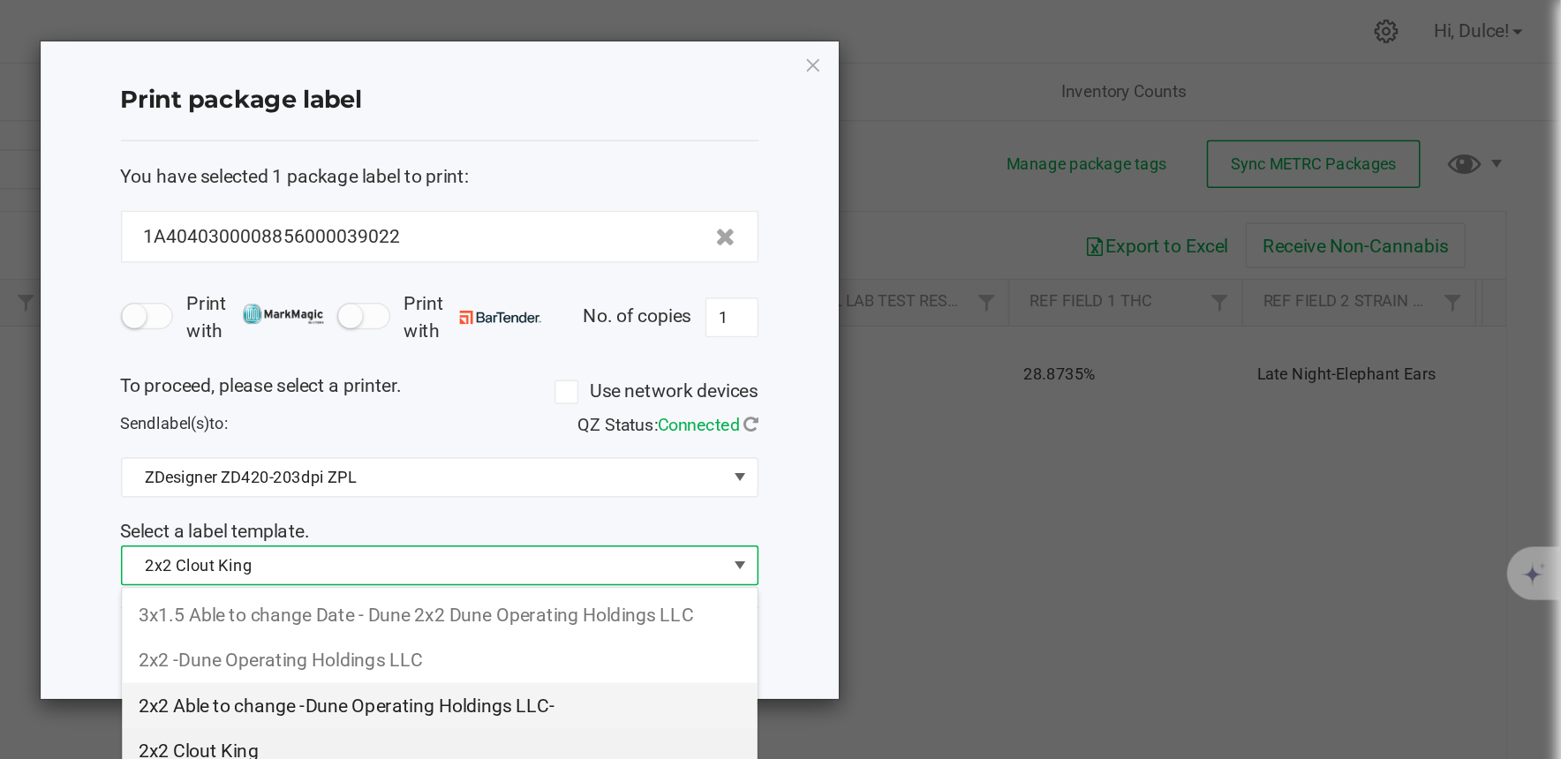
scroll to position [155, 0]
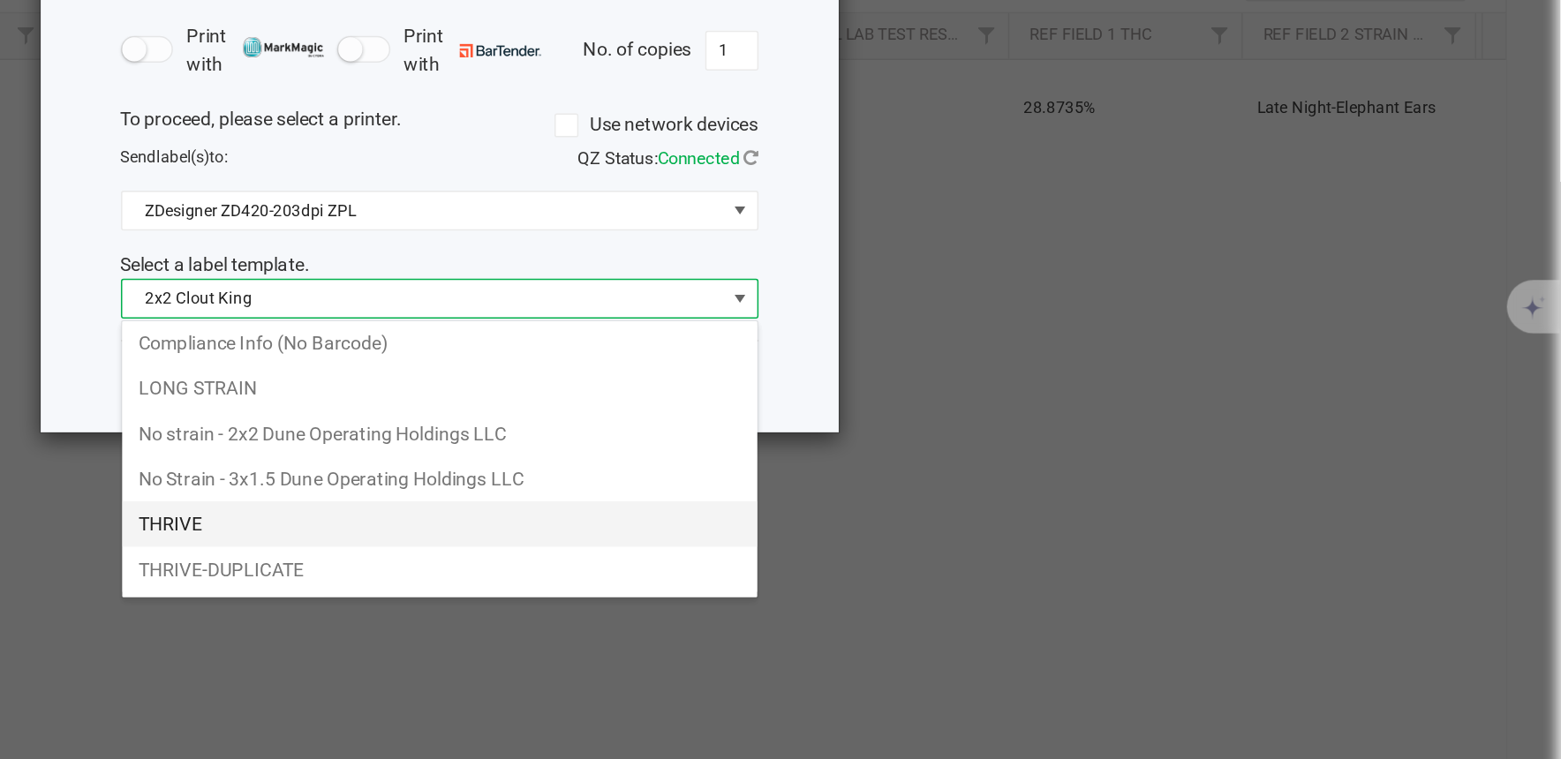
click at [795, 526] on li "THRIVE" at bounding box center [819, 524] width 420 height 30
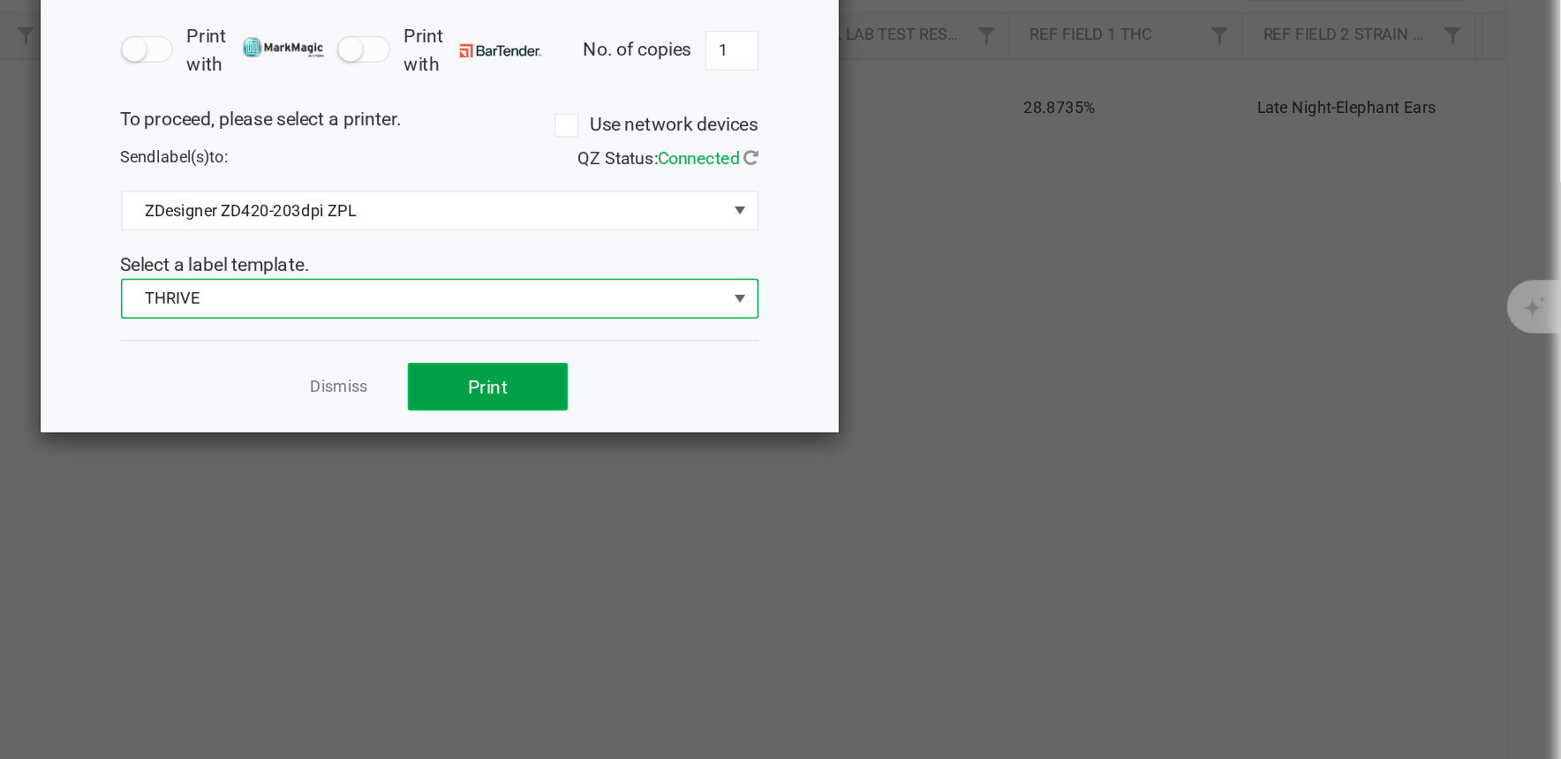
click at [849, 440] on button "Print" at bounding box center [851, 433] width 106 height 32
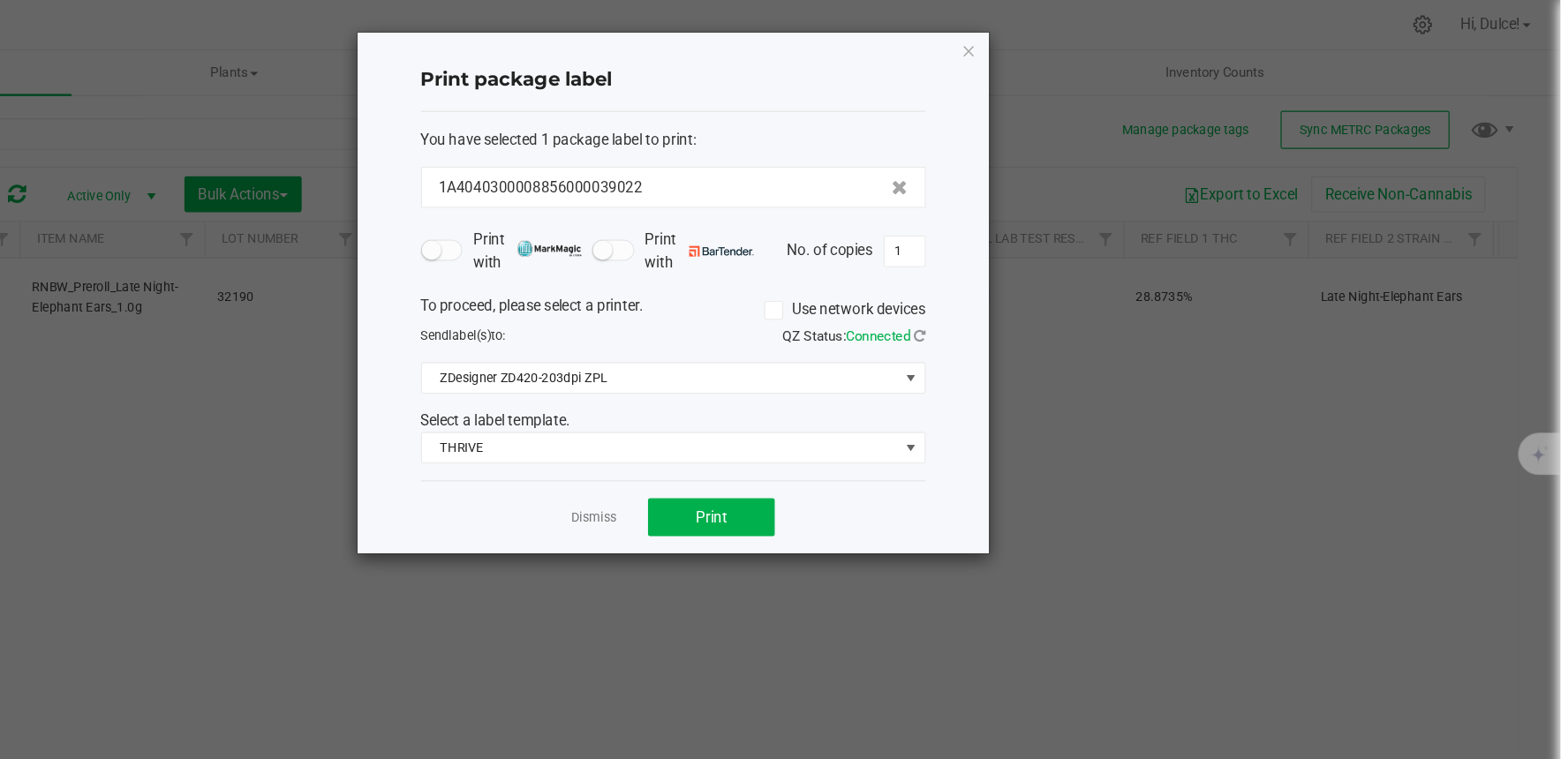
click at [1069, 55] on div "Print package label You have selected 1 package label to print : 1A404030000885…" at bounding box center [819, 244] width 528 height 435
click at [1069, 46] on icon "button" at bounding box center [1067, 42] width 12 height 21
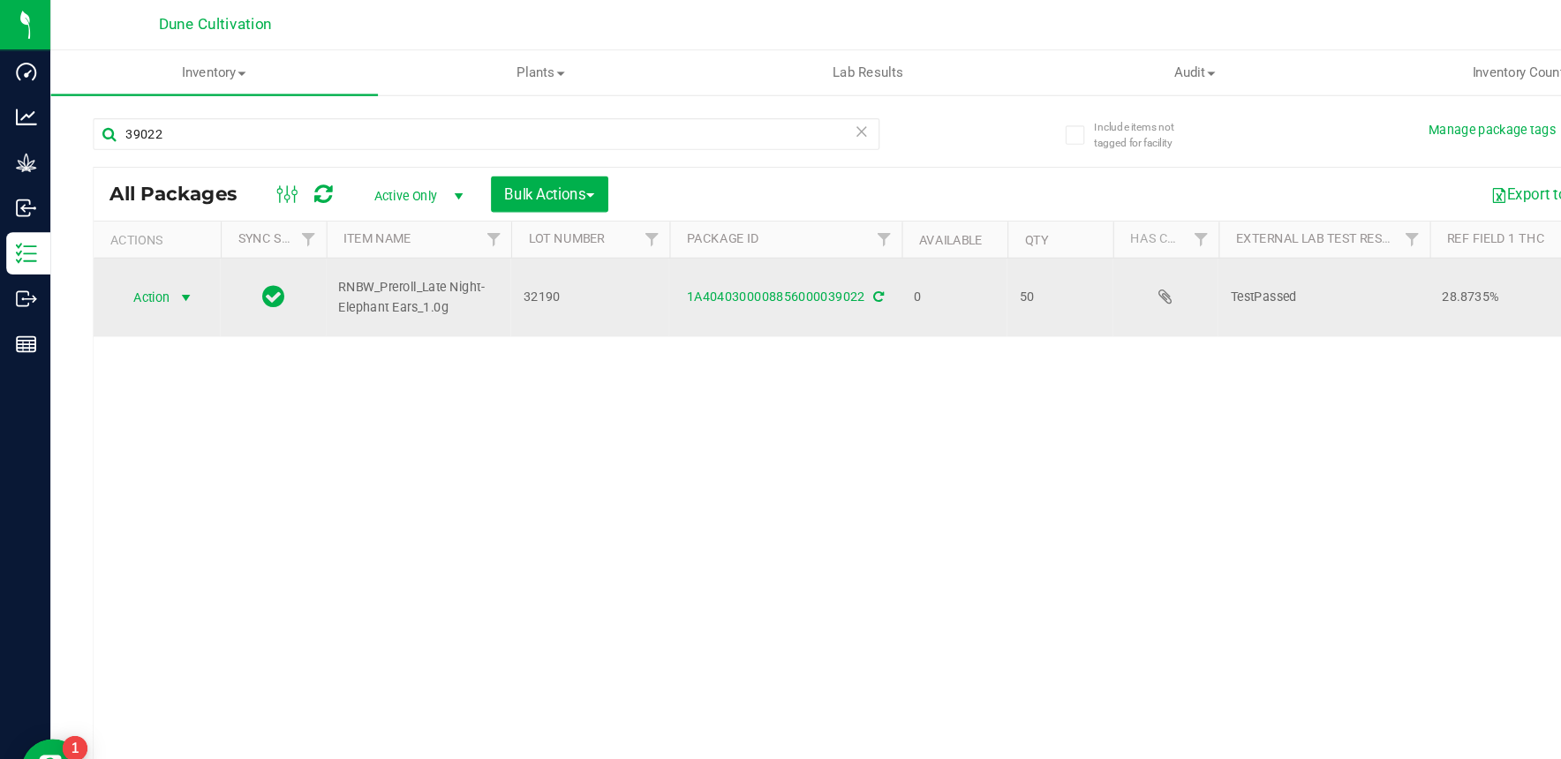
click at [145, 257] on span "select" at bounding box center [156, 249] width 22 height 25
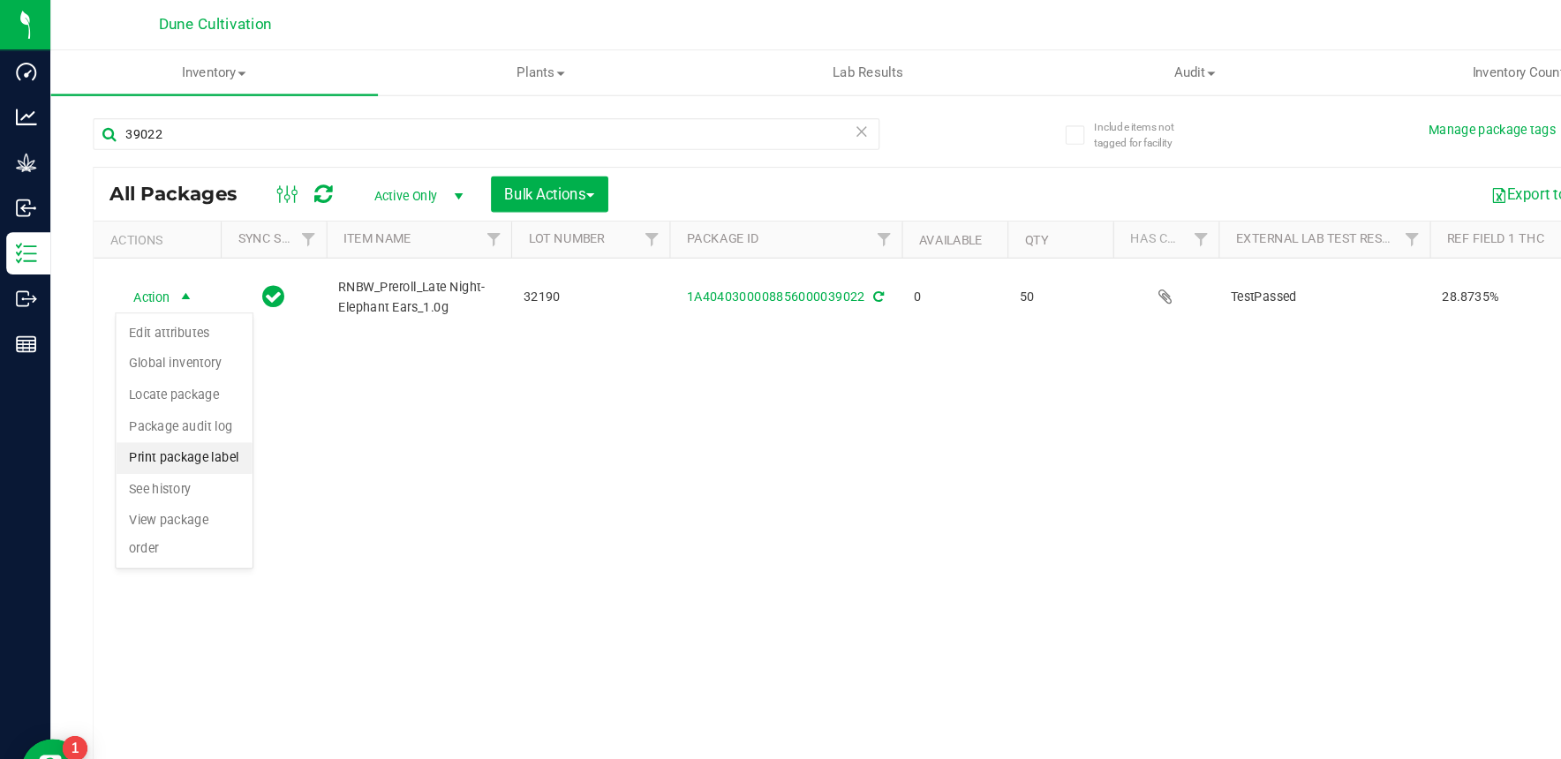
click at [173, 389] on li "Print package label" at bounding box center [154, 383] width 114 height 26
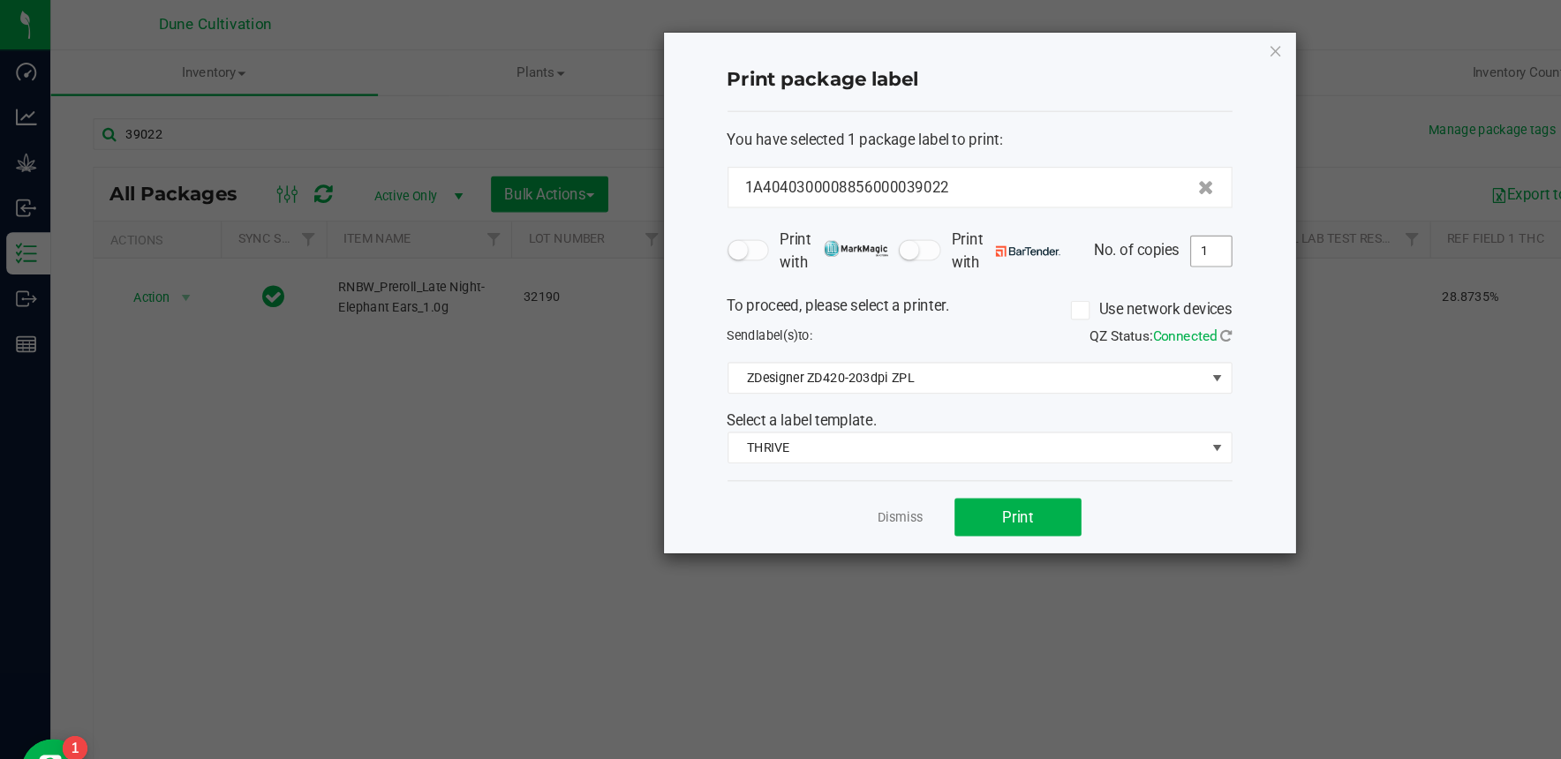
click at [1016, 211] on input "1" at bounding box center [1013, 210] width 34 height 25
type input "50"
click at [857, 434] on span "Print" at bounding box center [851, 433] width 26 height 14
click at [1063, 35] on icon "button" at bounding box center [1067, 42] width 12 height 21
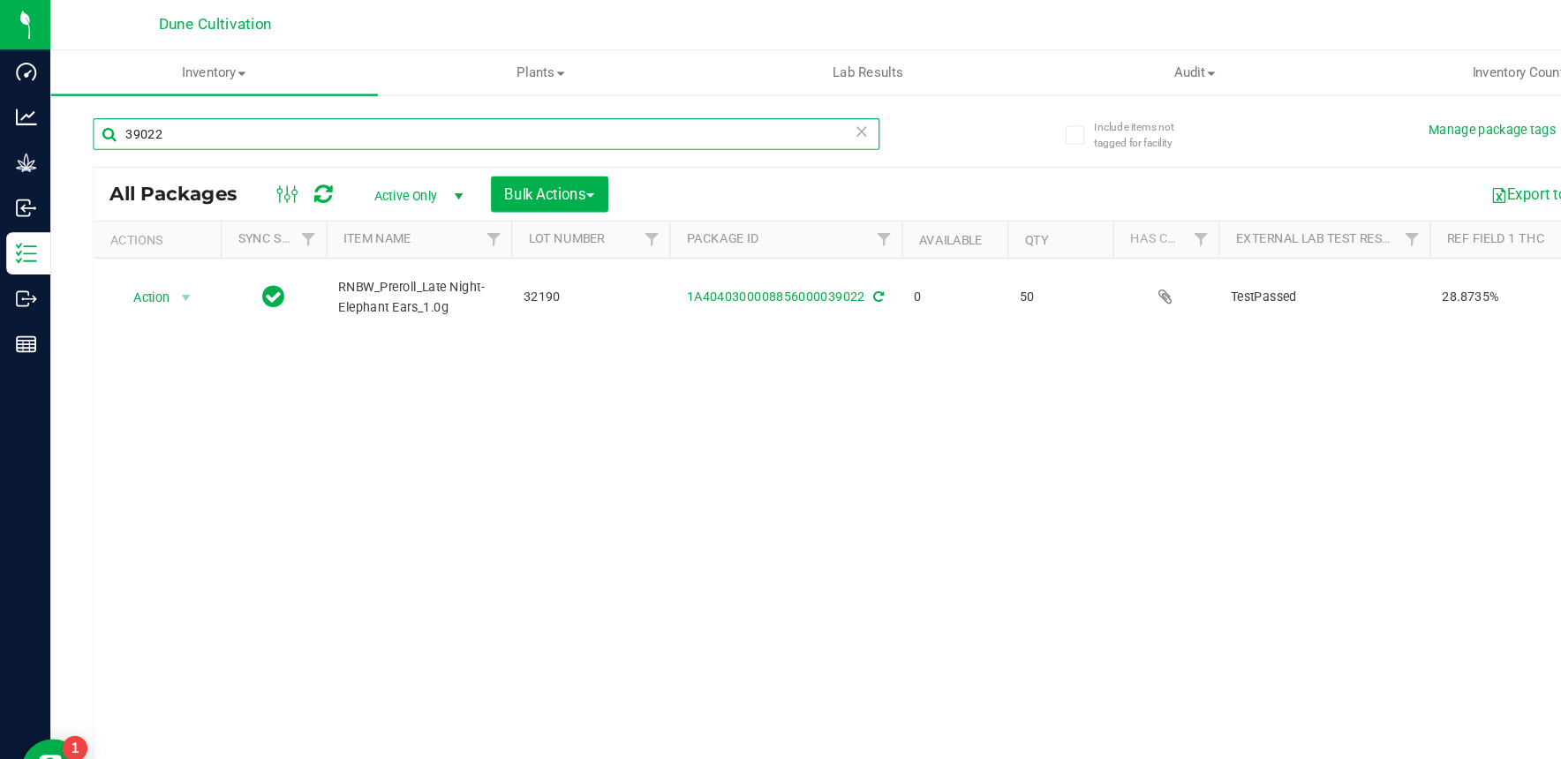
click at [216, 121] on input "39022" at bounding box center [407, 112] width 658 height 26
type input "39889"
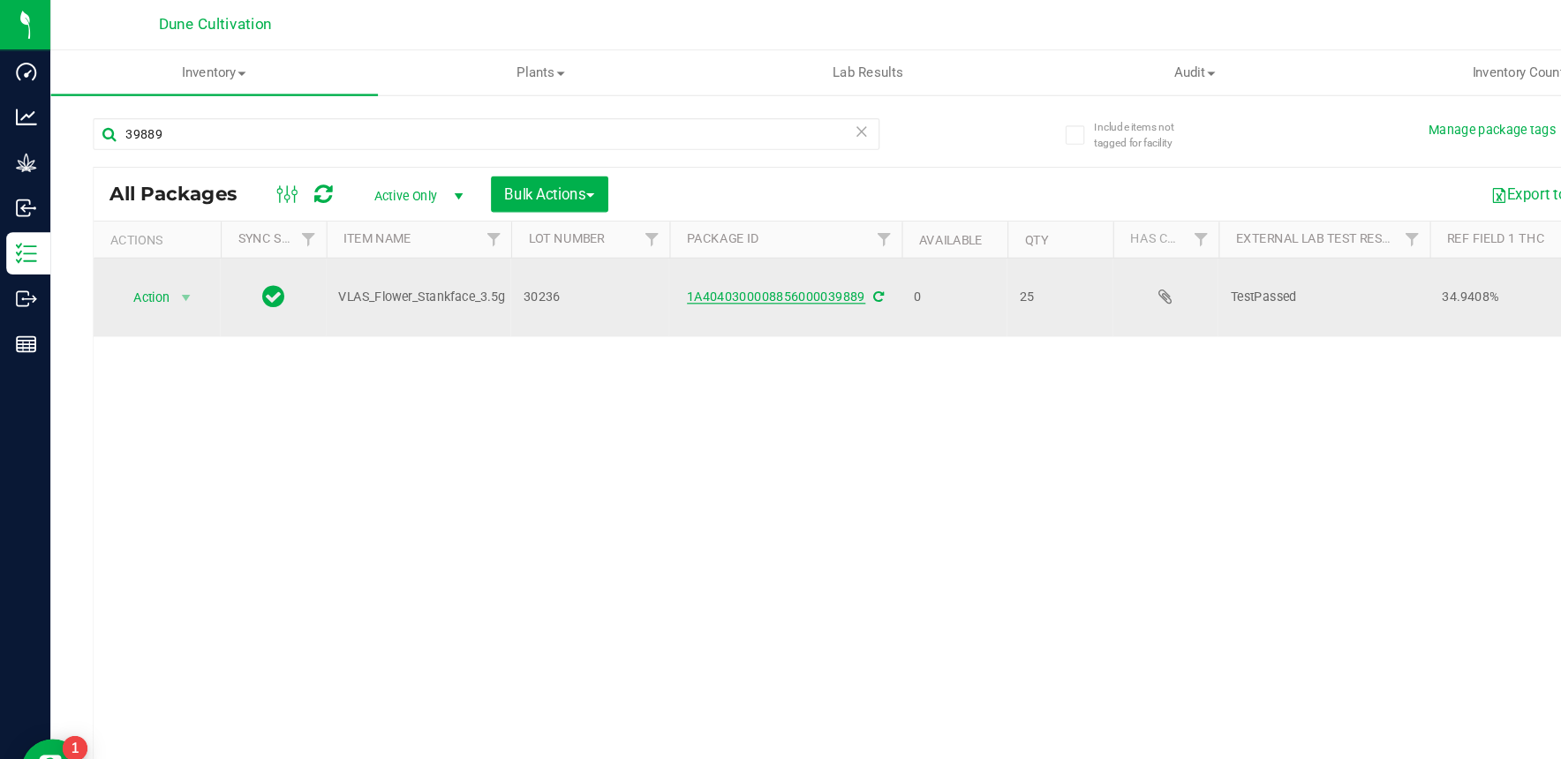
click at [621, 246] on link "1A4040300008856000039889" at bounding box center [649, 248] width 149 height 12
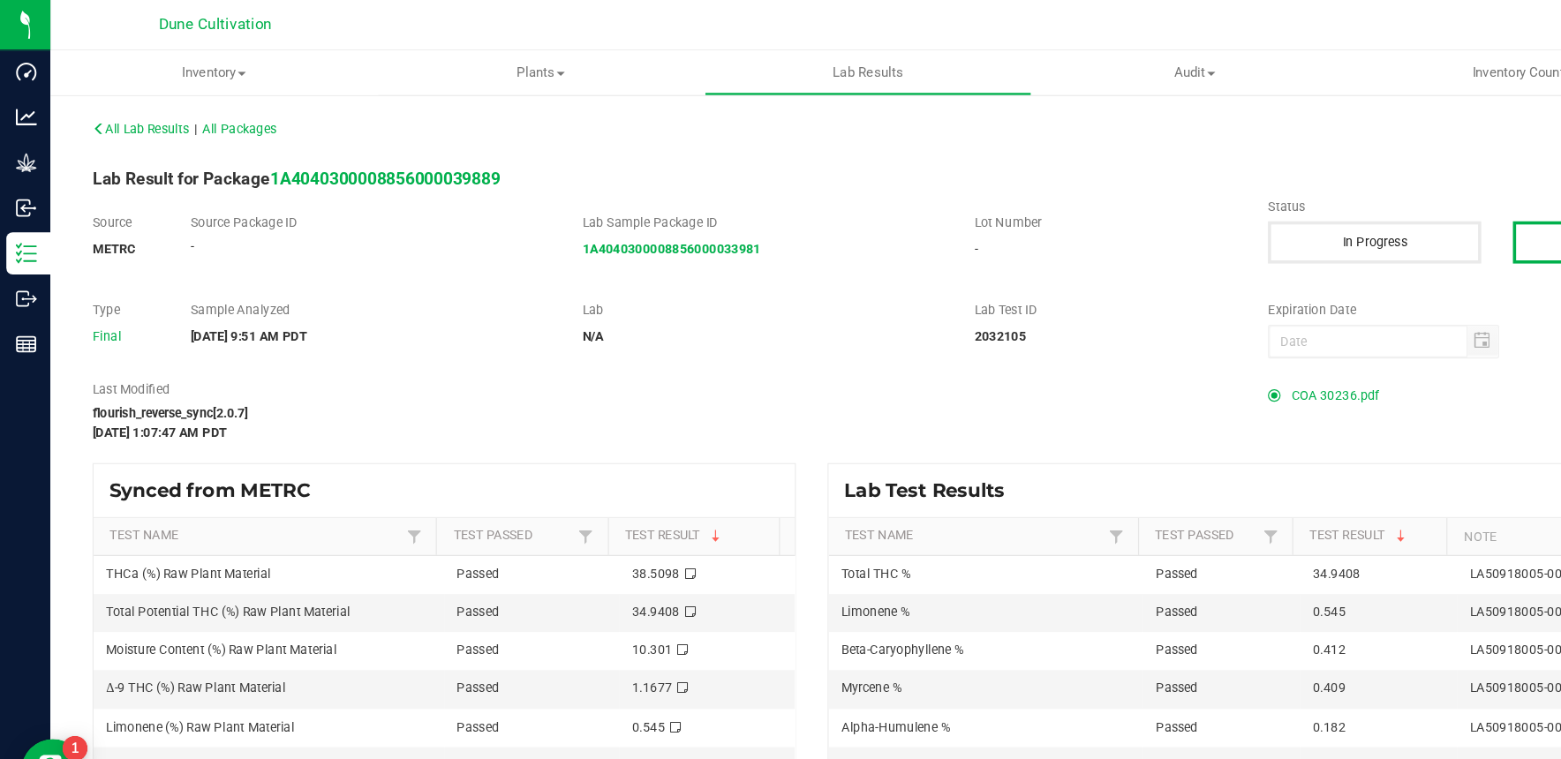
click at [1062, 330] on span at bounding box center [1070, 331] width 19 height 11
click at [1080, 330] on span "COA 30236.pdf" at bounding box center [1116, 331] width 73 height 26
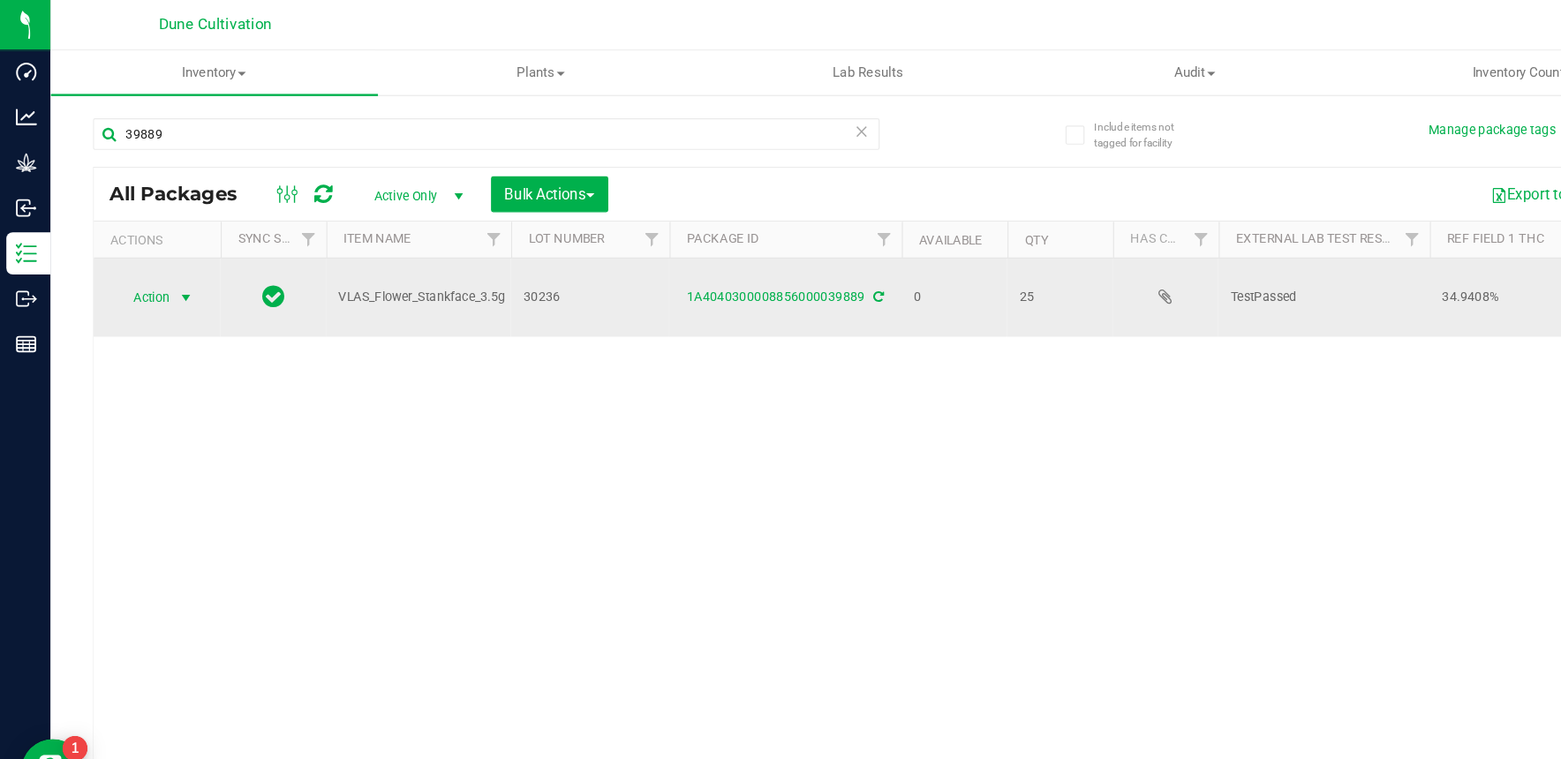
click at [138, 251] on span "Action" at bounding box center [120, 249] width 48 height 25
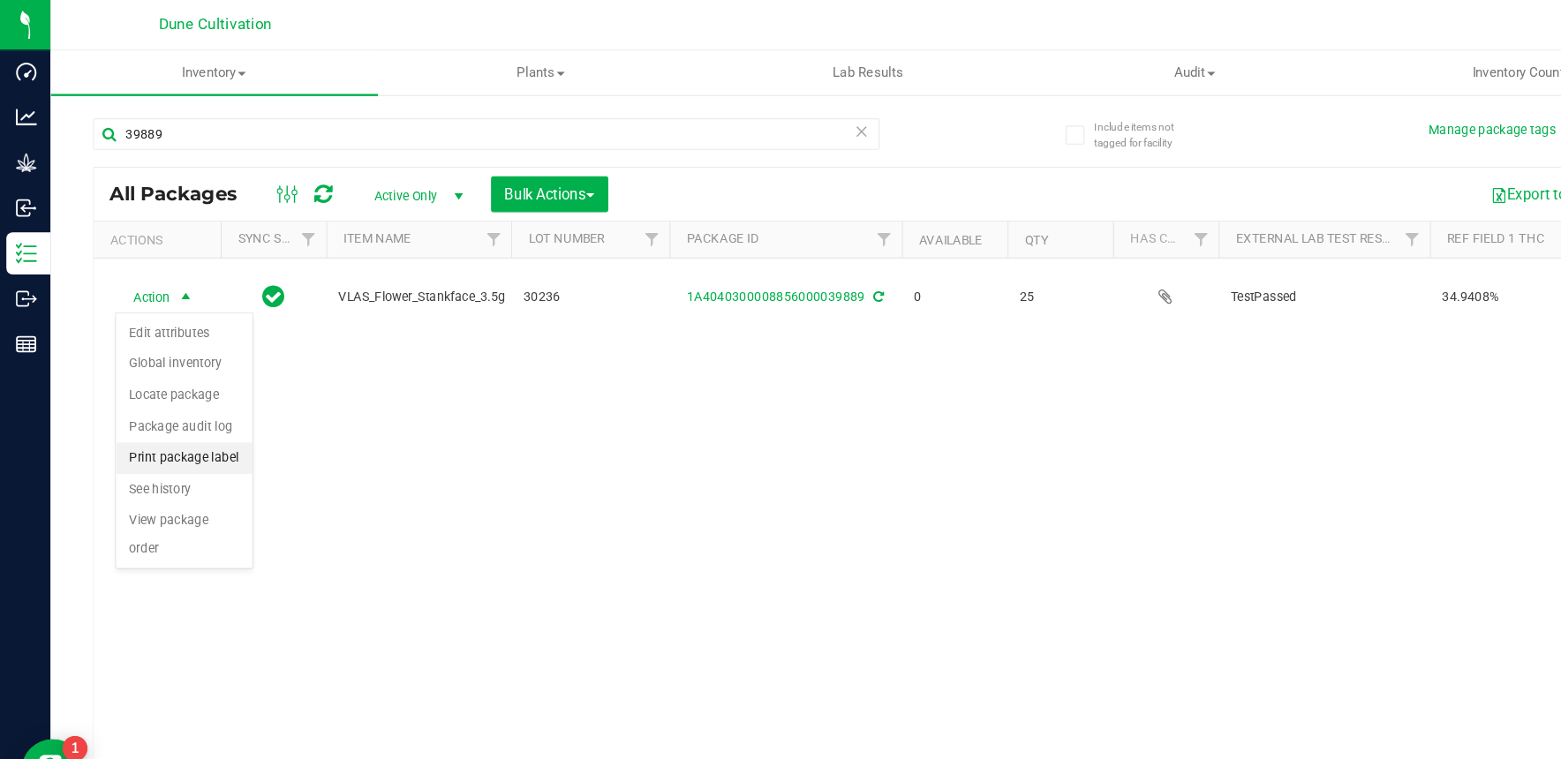
click at [176, 378] on li "Print package label" at bounding box center [154, 383] width 114 height 26
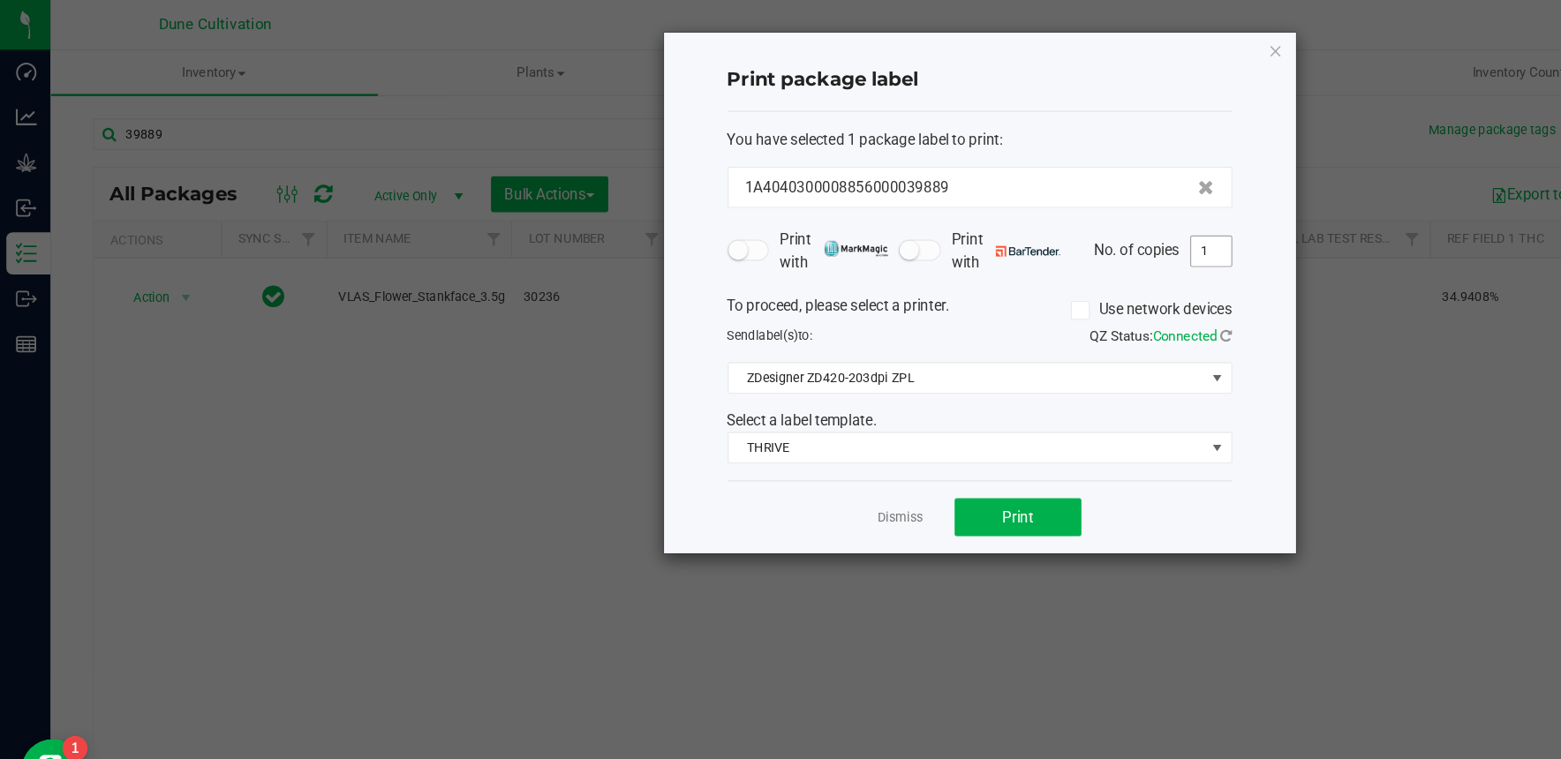
click at [1009, 213] on input "1" at bounding box center [1013, 210] width 34 height 25
type input "25"
click at [876, 427] on button "Print" at bounding box center [851, 433] width 106 height 32
click at [1064, 42] on icon "button" at bounding box center [1067, 42] width 12 height 21
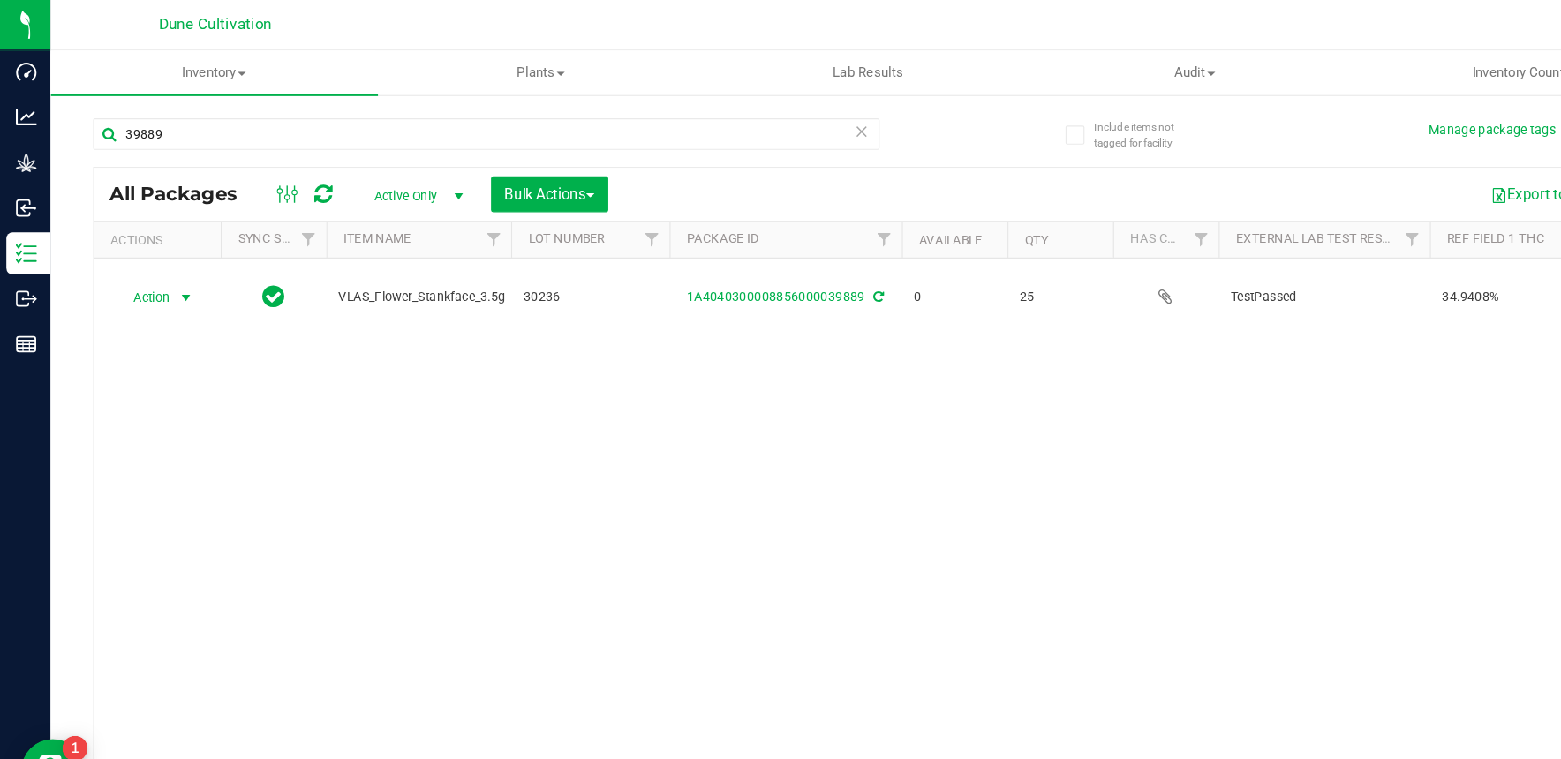
click at [442, 130] on div "39889" at bounding box center [407, 119] width 658 height 41
click at [446, 114] on input "39889" at bounding box center [407, 112] width 658 height 26
type input "39886"
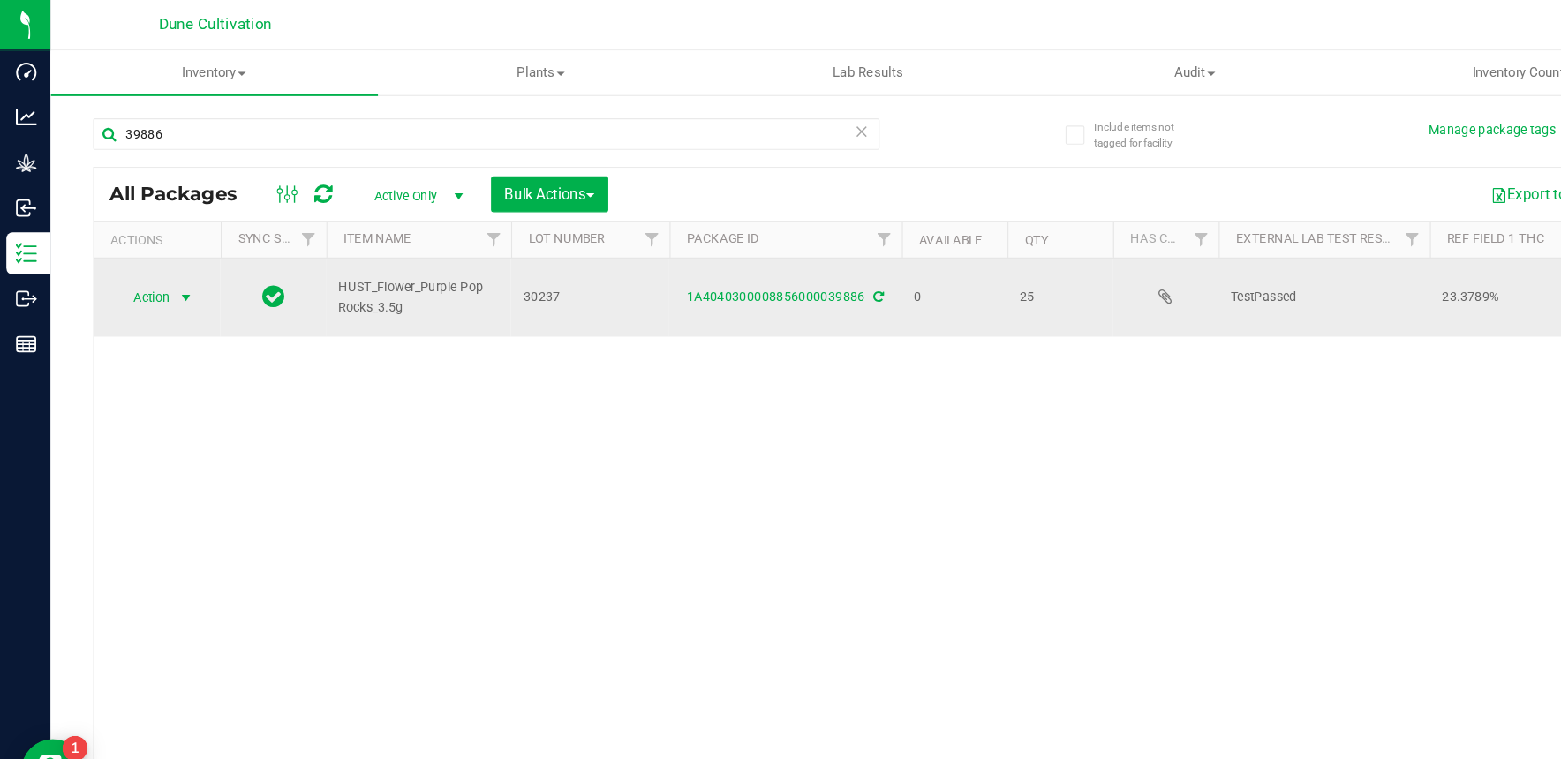
click at [132, 248] on span "Action" at bounding box center [120, 249] width 48 height 25
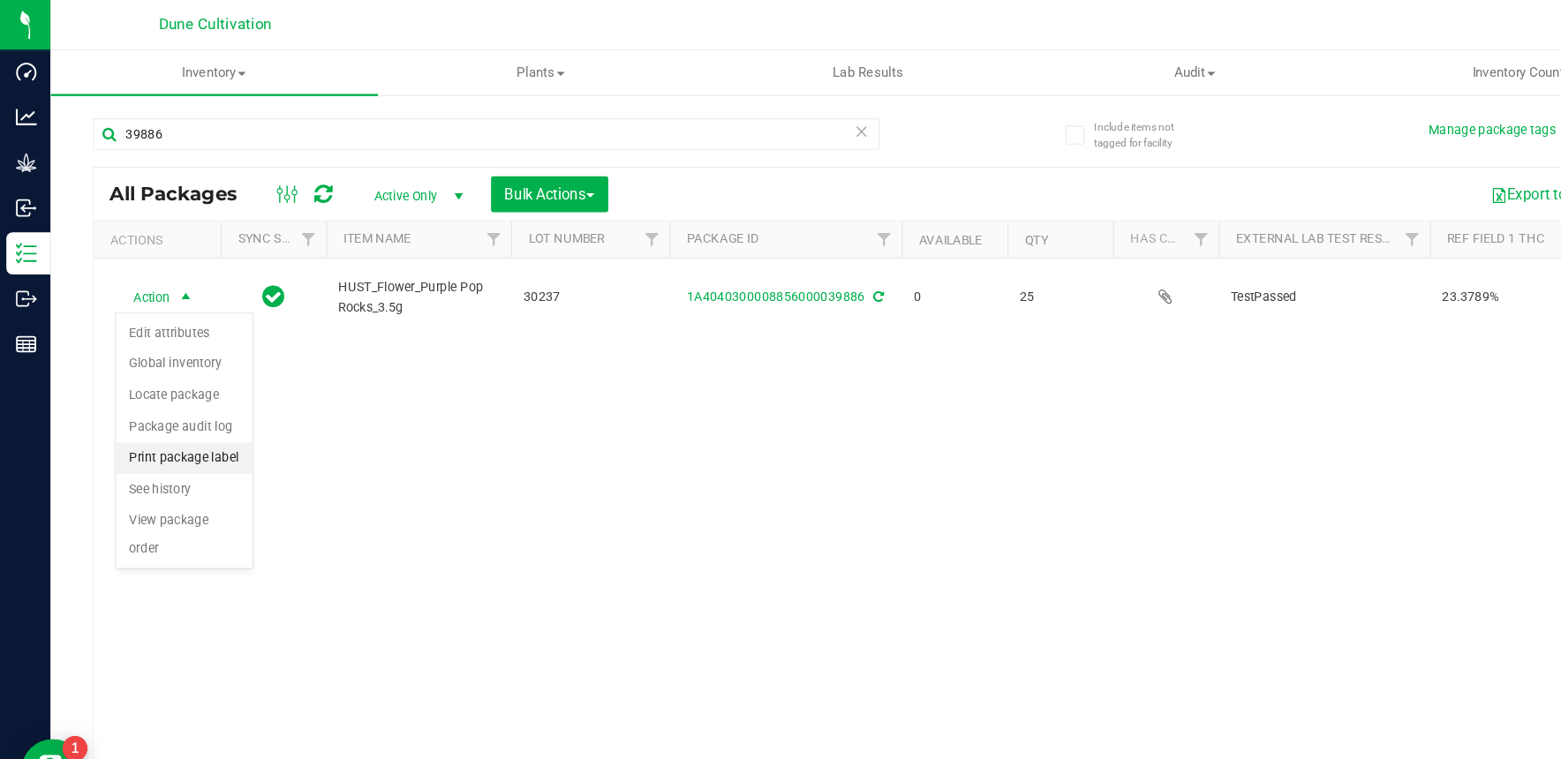
click at [175, 384] on li "Print package label" at bounding box center [154, 383] width 114 height 26
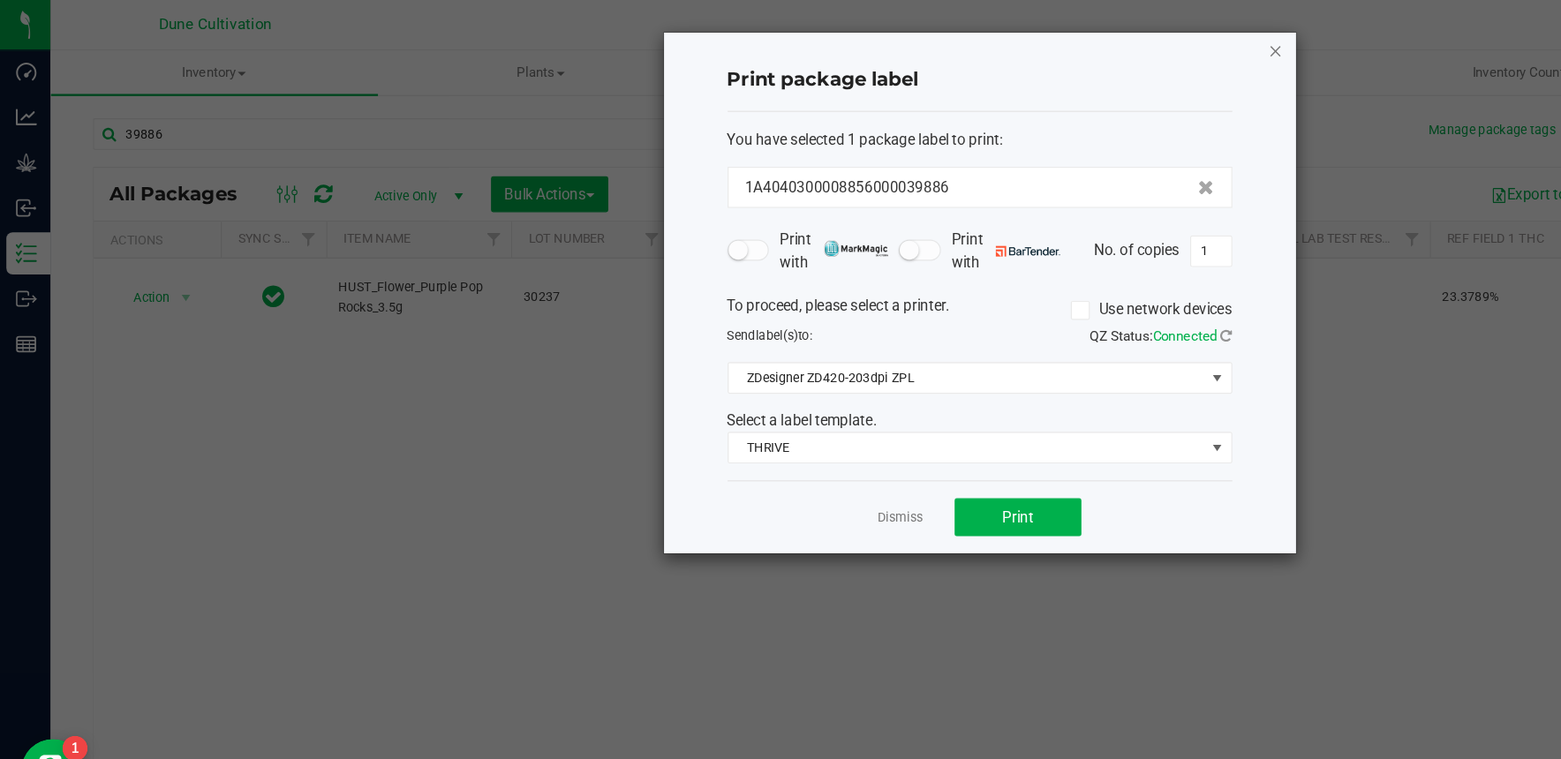
click at [1067, 36] on icon "button" at bounding box center [1067, 42] width 12 height 21
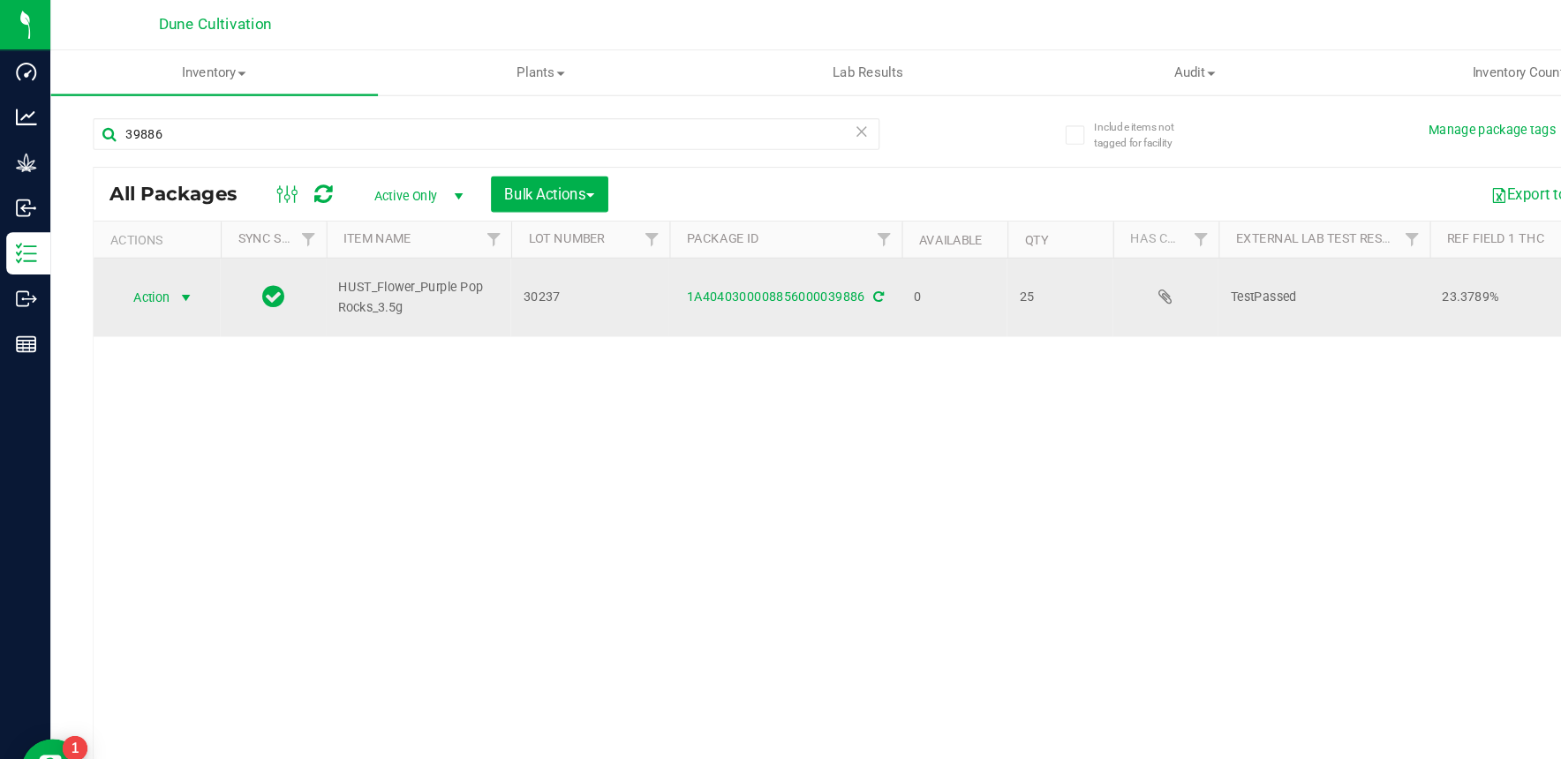
click at [133, 246] on span "Action" at bounding box center [120, 249] width 48 height 25
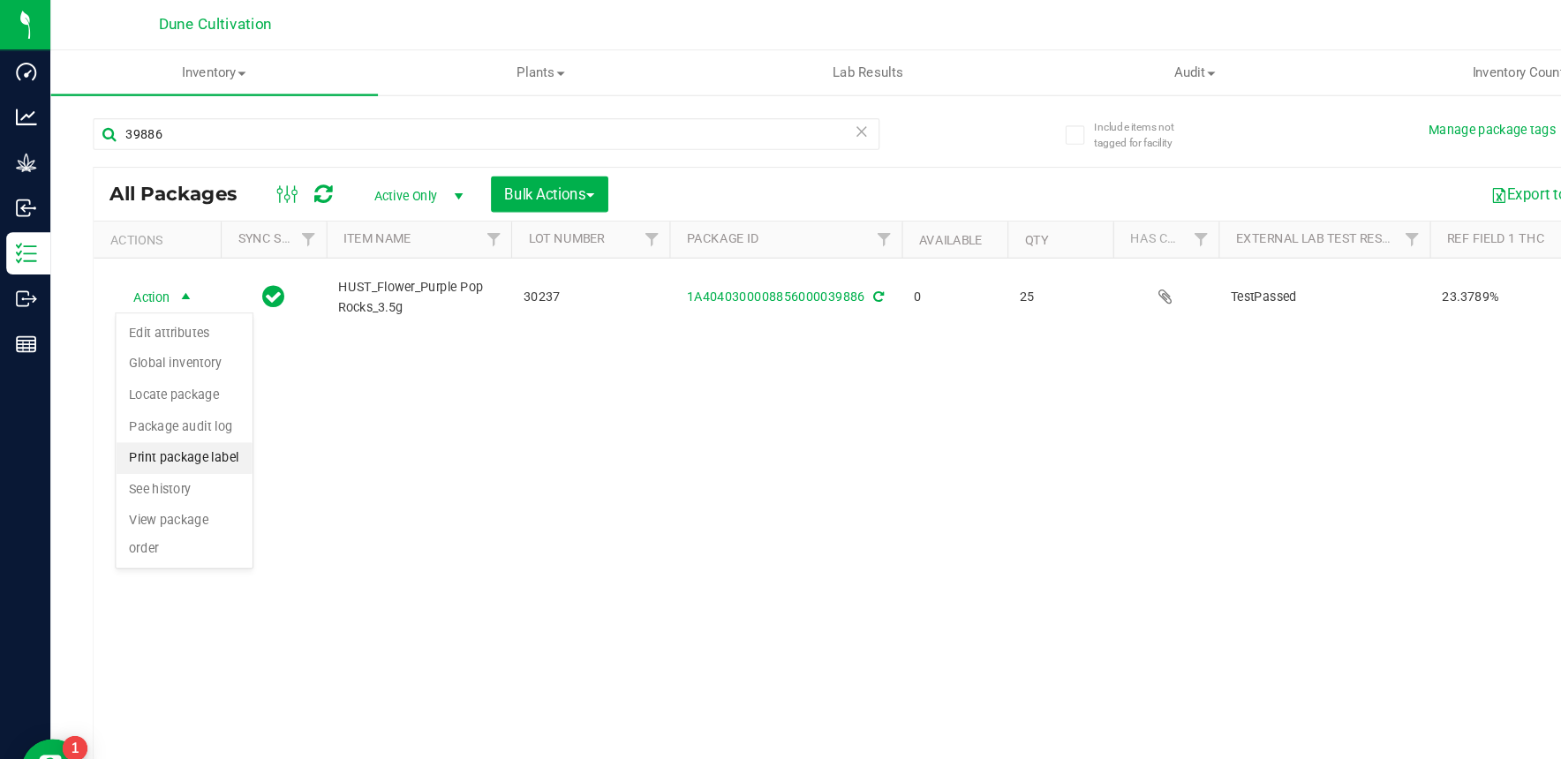
click at [191, 379] on li "Print package label" at bounding box center [154, 383] width 114 height 26
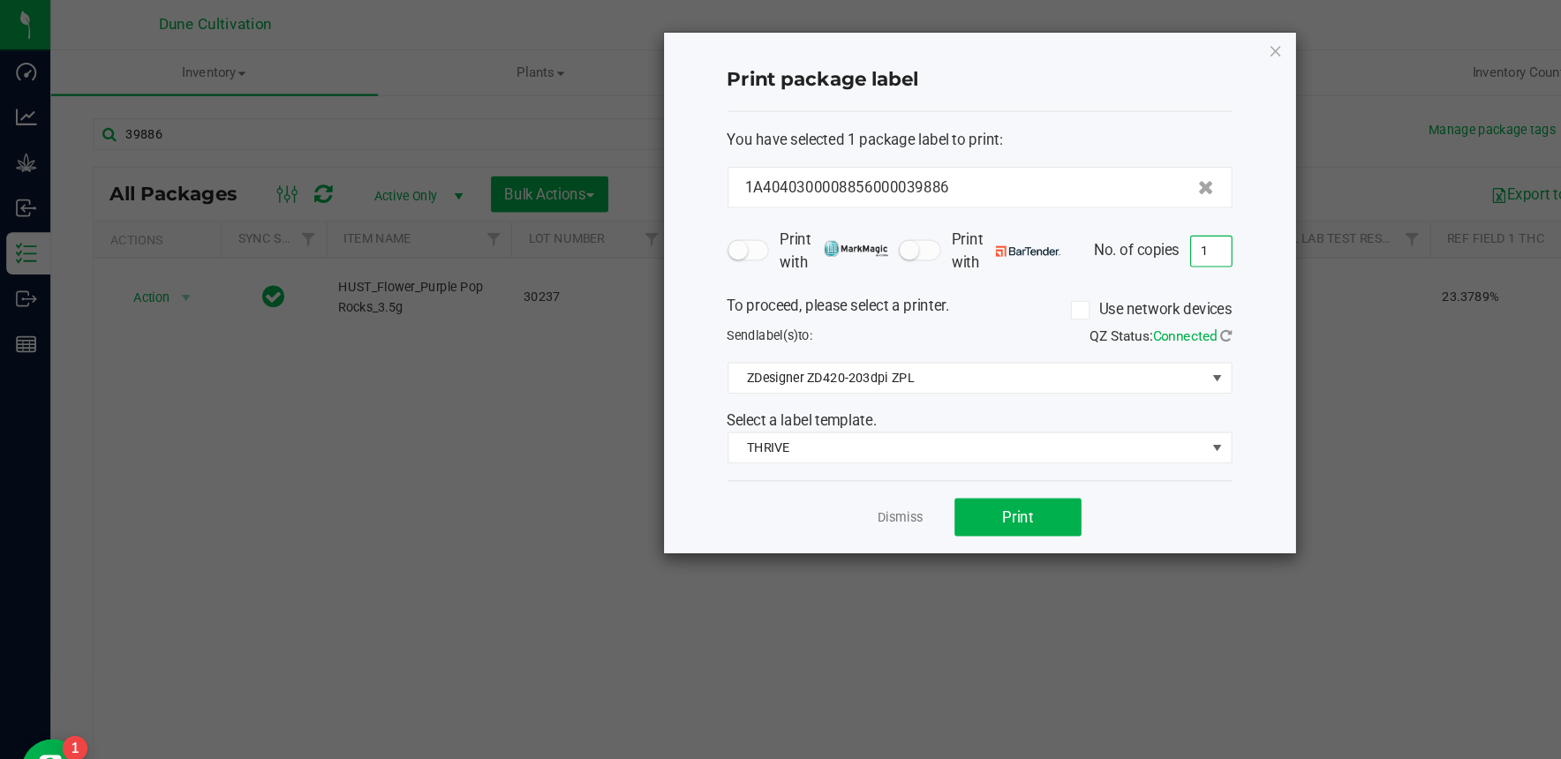
click at [1009, 215] on input "1" at bounding box center [1013, 210] width 34 height 25
type input "25"
click at [892, 428] on button "Print" at bounding box center [851, 433] width 106 height 32
click at [1068, 39] on icon "button" at bounding box center [1067, 42] width 12 height 21
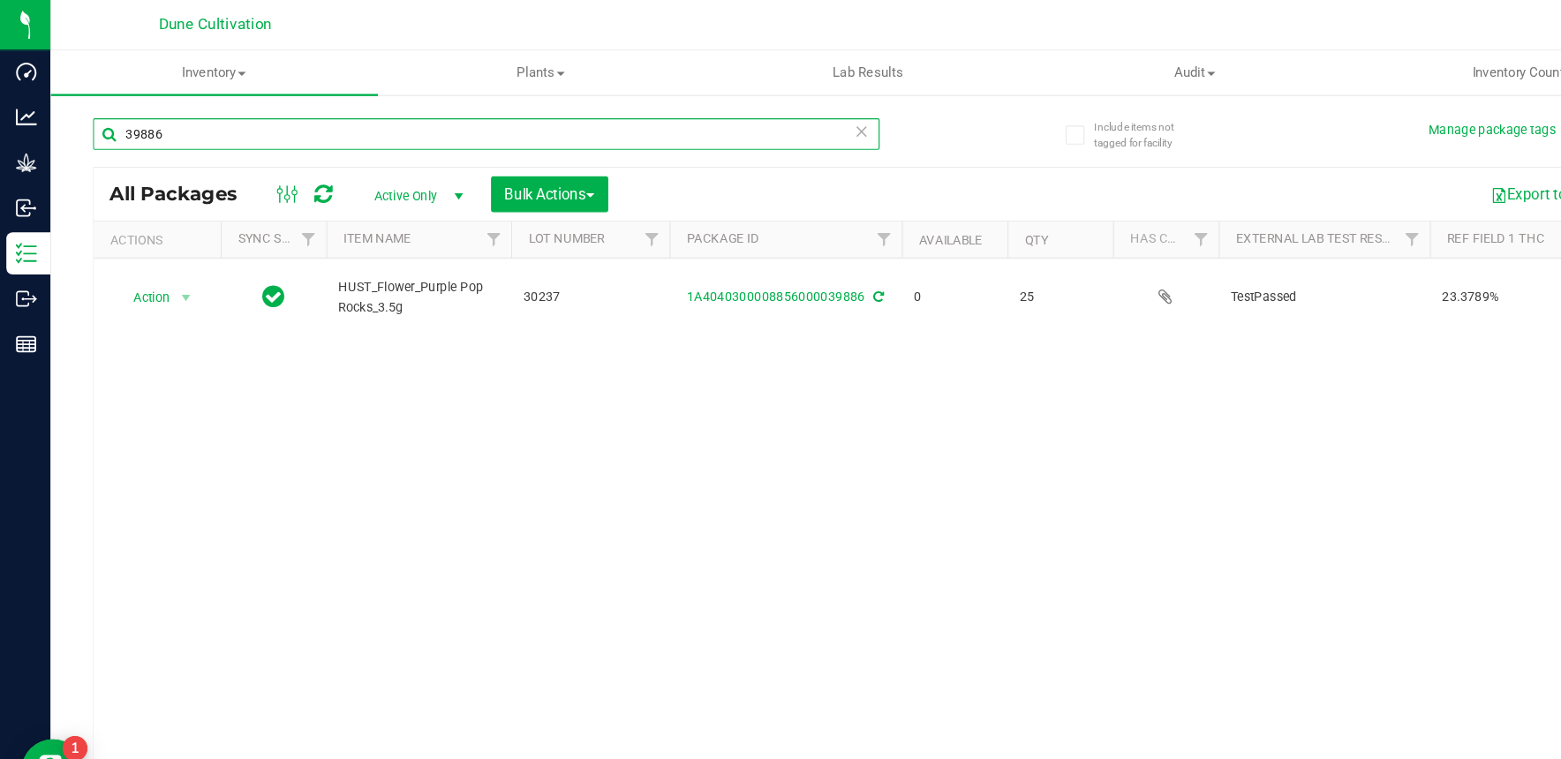
click at [266, 112] on input "39886" at bounding box center [407, 112] width 658 height 26
type input "39887"
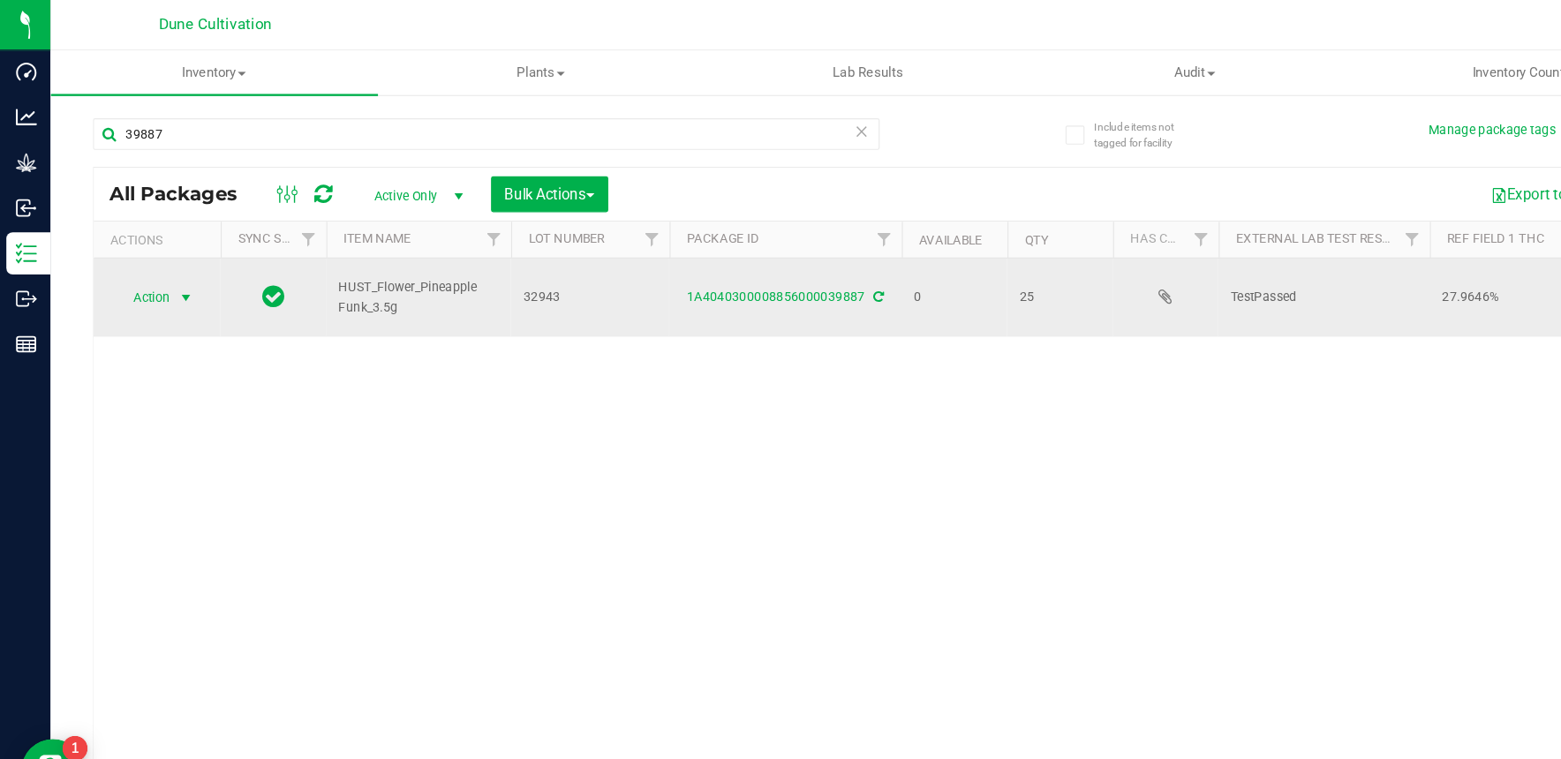
click at [133, 245] on span "Action" at bounding box center [120, 249] width 48 height 25
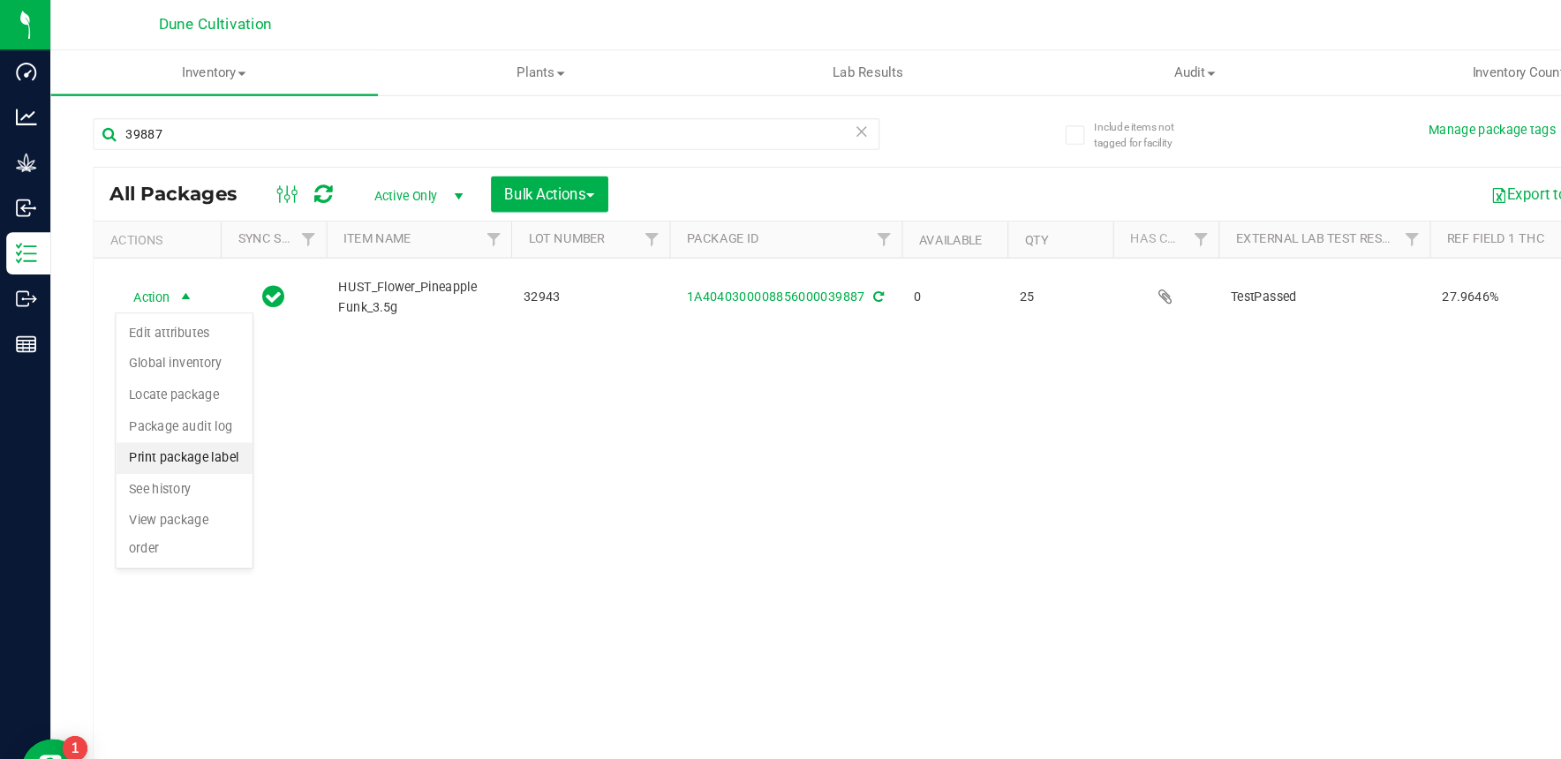
click at [178, 384] on li "Print package label" at bounding box center [154, 383] width 114 height 26
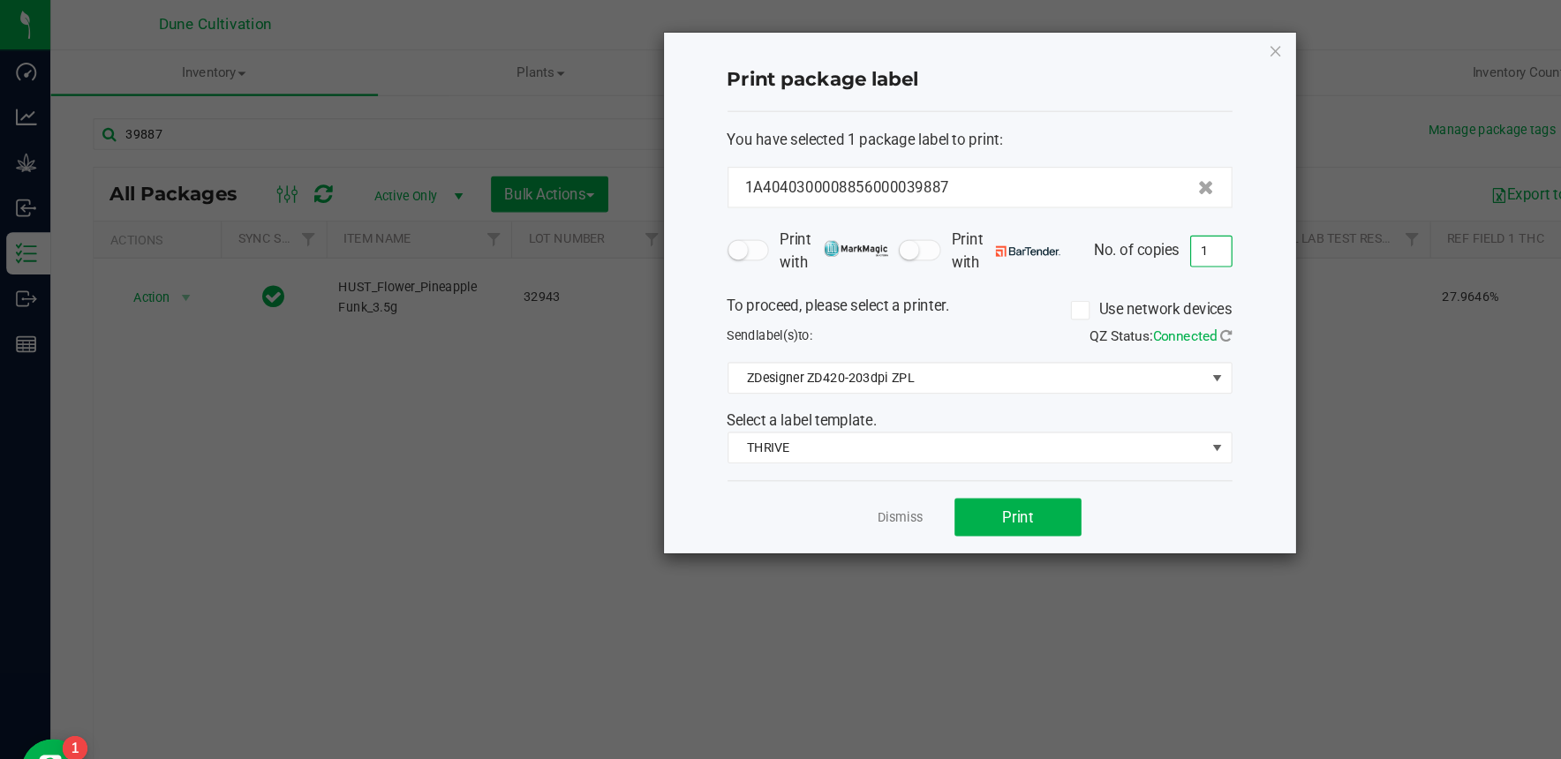
click at [1006, 202] on input "1" at bounding box center [1013, 210] width 34 height 25
type input "25"
click at [882, 429] on button "Print" at bounding box center [851, 433] width 106 height 32
click at [1070, 45] on icon "button" at bounding box center [1067, 42] width 12 height 21
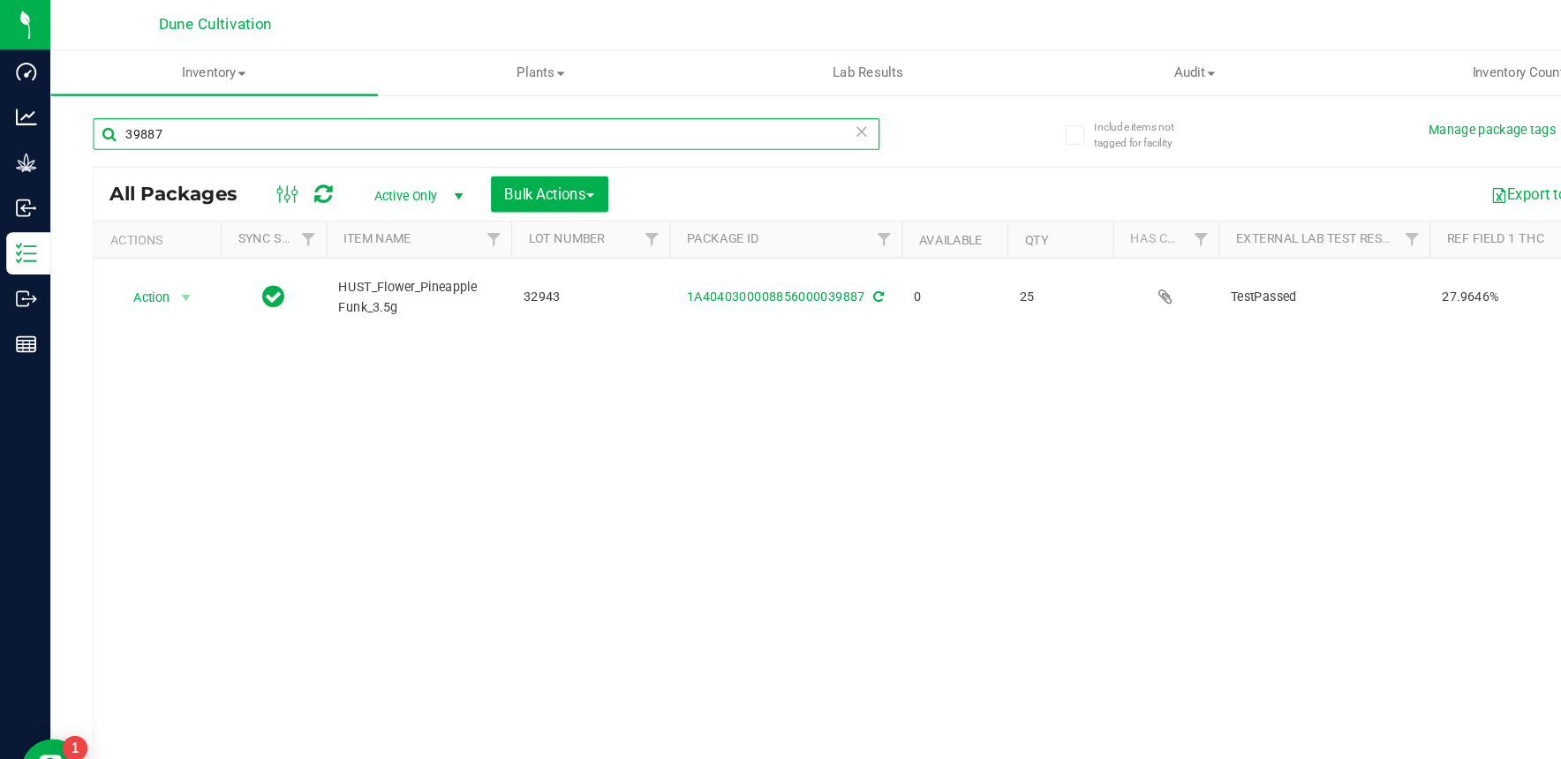
click at [320, 110] on input "39887" at bounding box center [407, 112] width 658 height 26
type input "39024"
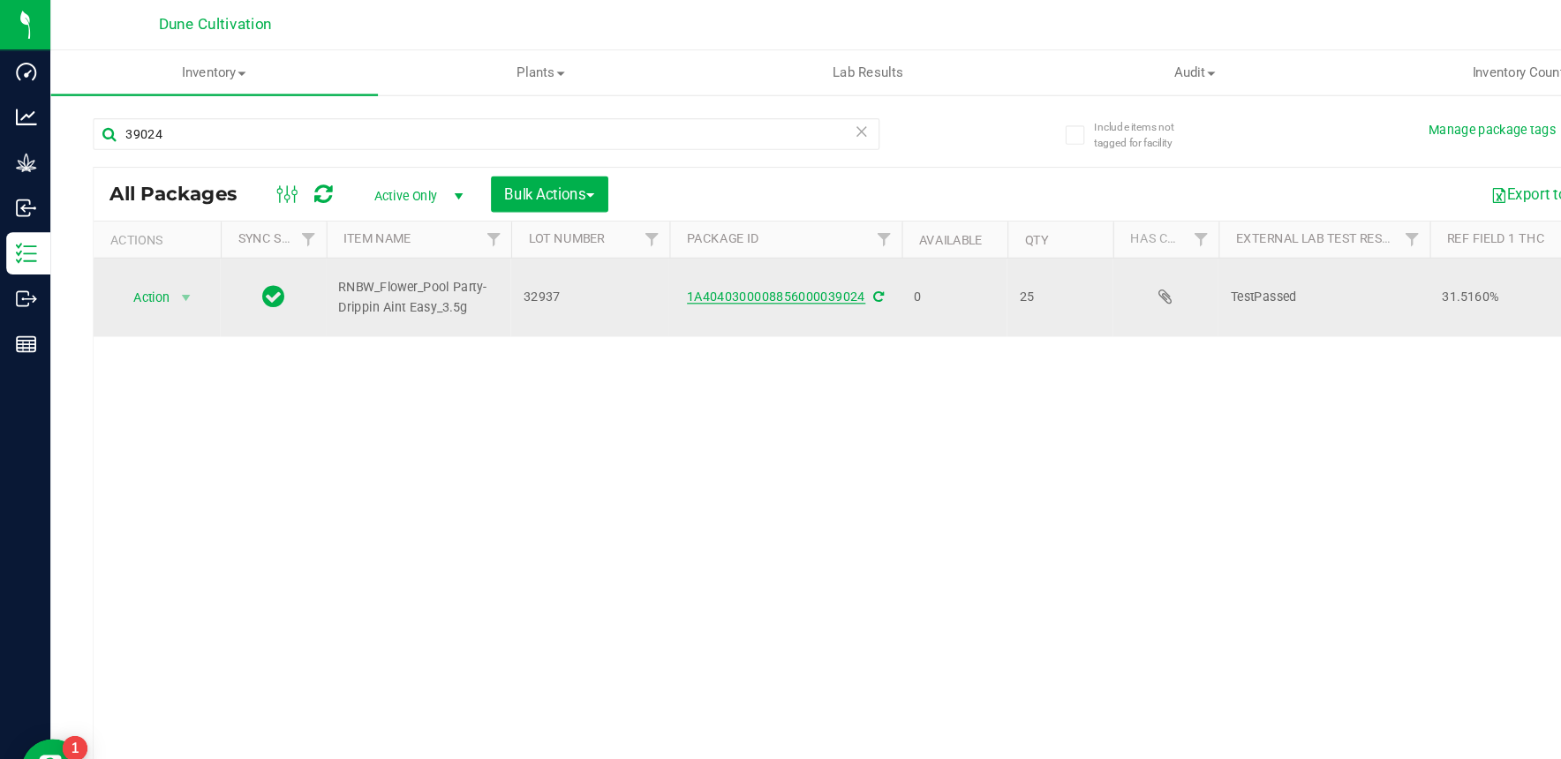
click at [643, 250] on link "1A4040300008856000039024" at bounding box center [649, 248] width 149 height 12
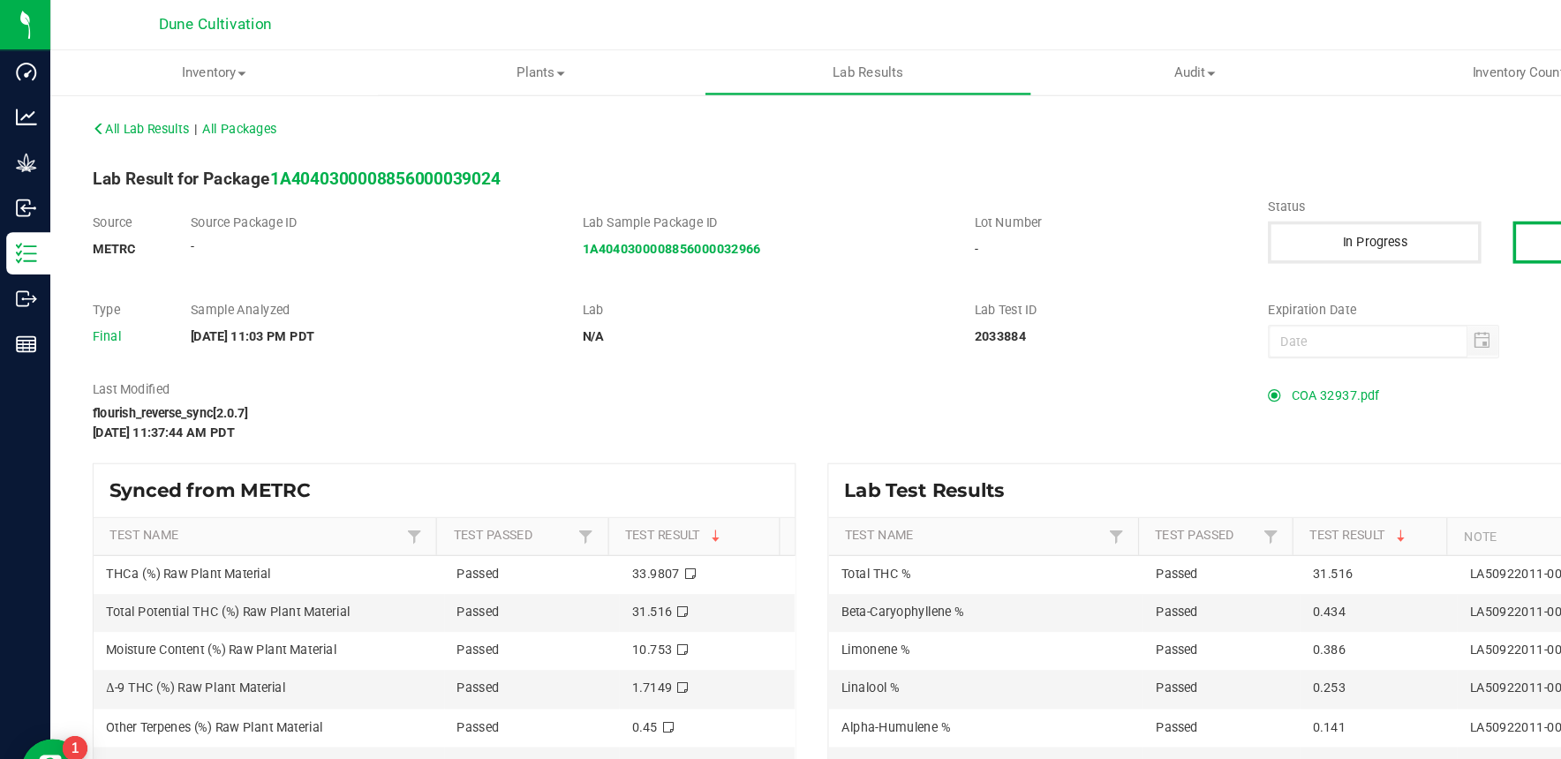
click at [1090, 336] on span "COA 32937.pdf" at bounding box center [1116, 331] width 73 height 26
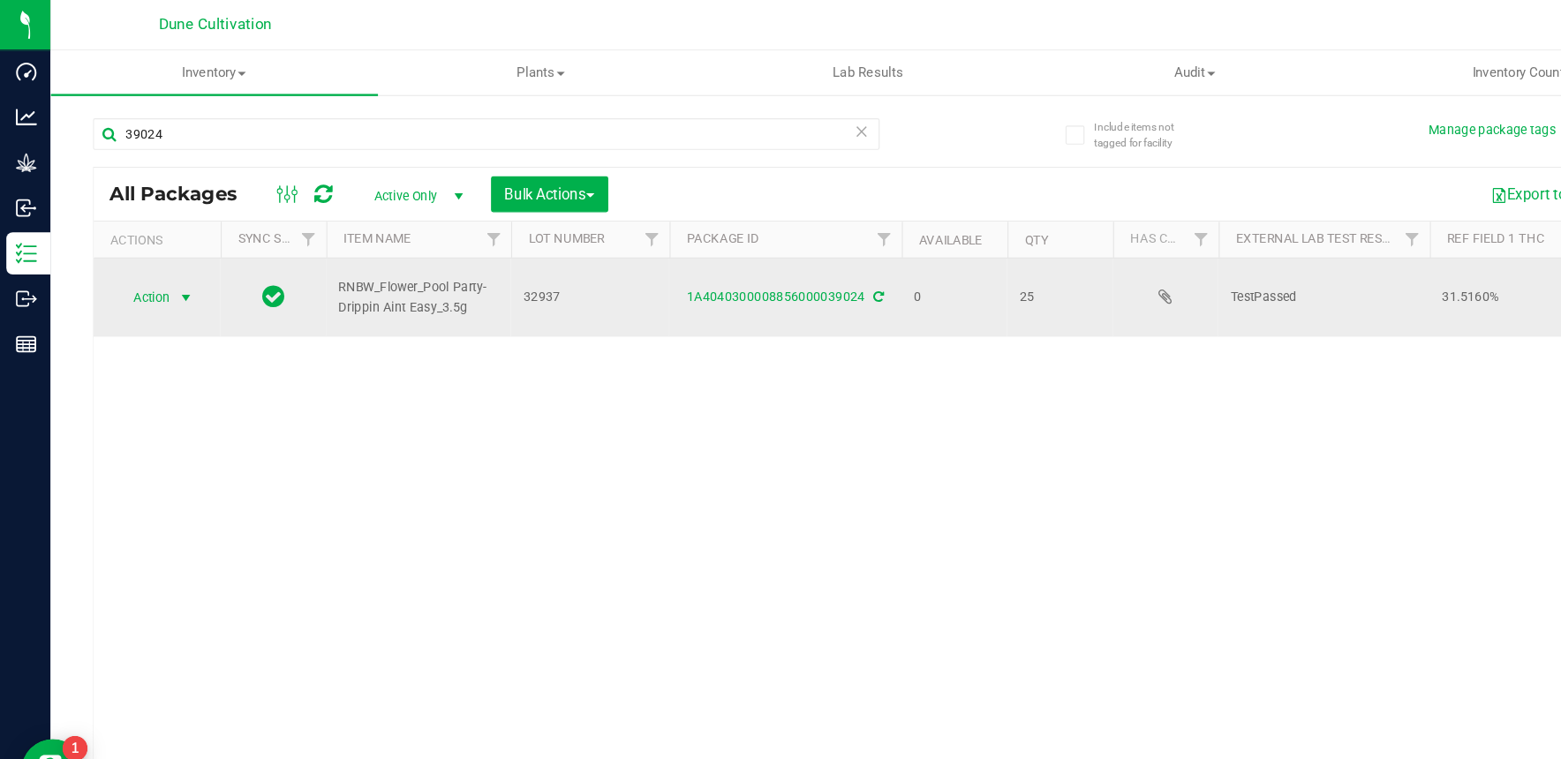
click at [148, 251] on span "select" at bounding box center [155, 249] width 14 height 14
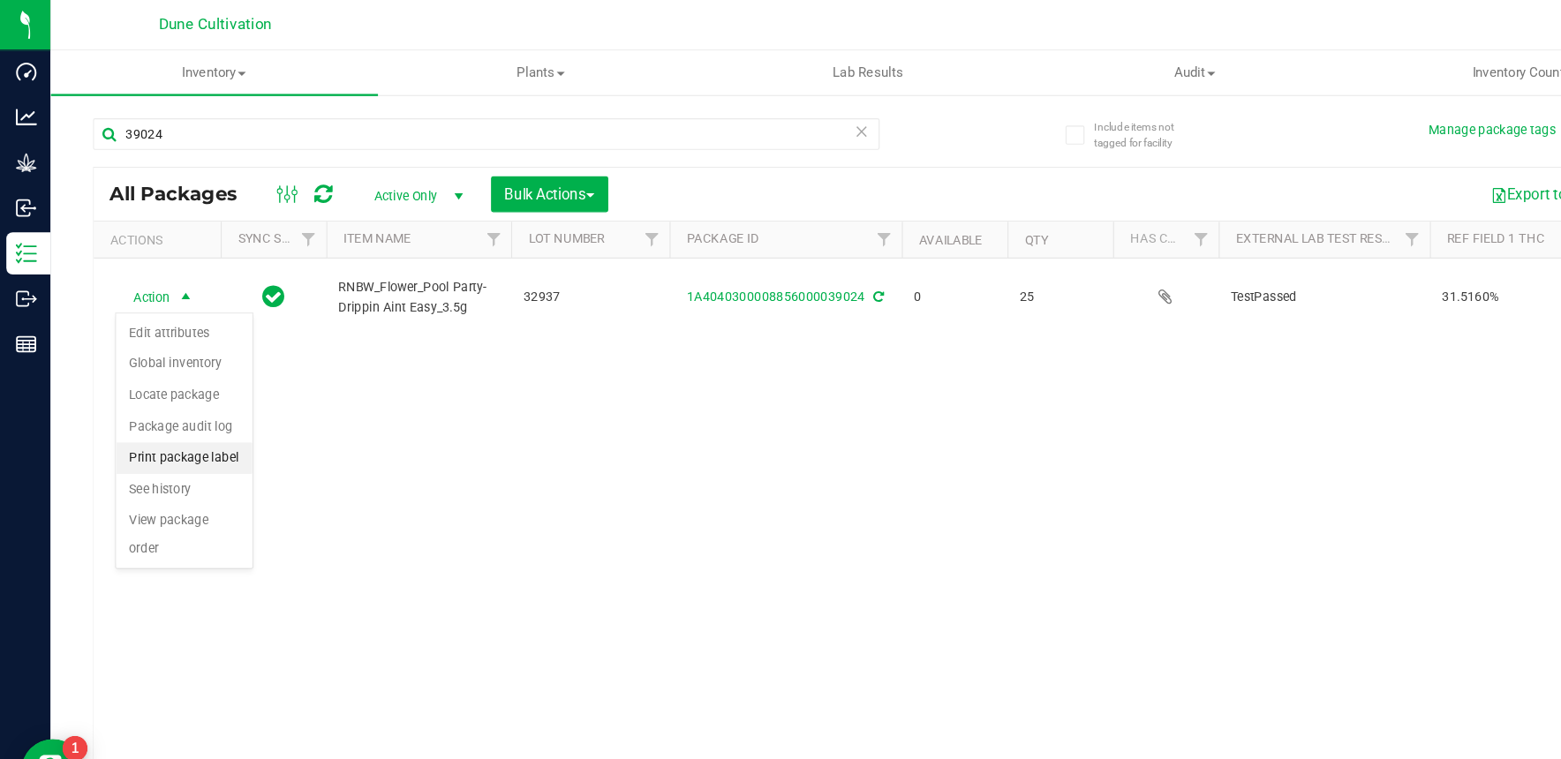
click at [173, 388] on li "Print package label" at bounding box center [154, 383] width 114 height 26
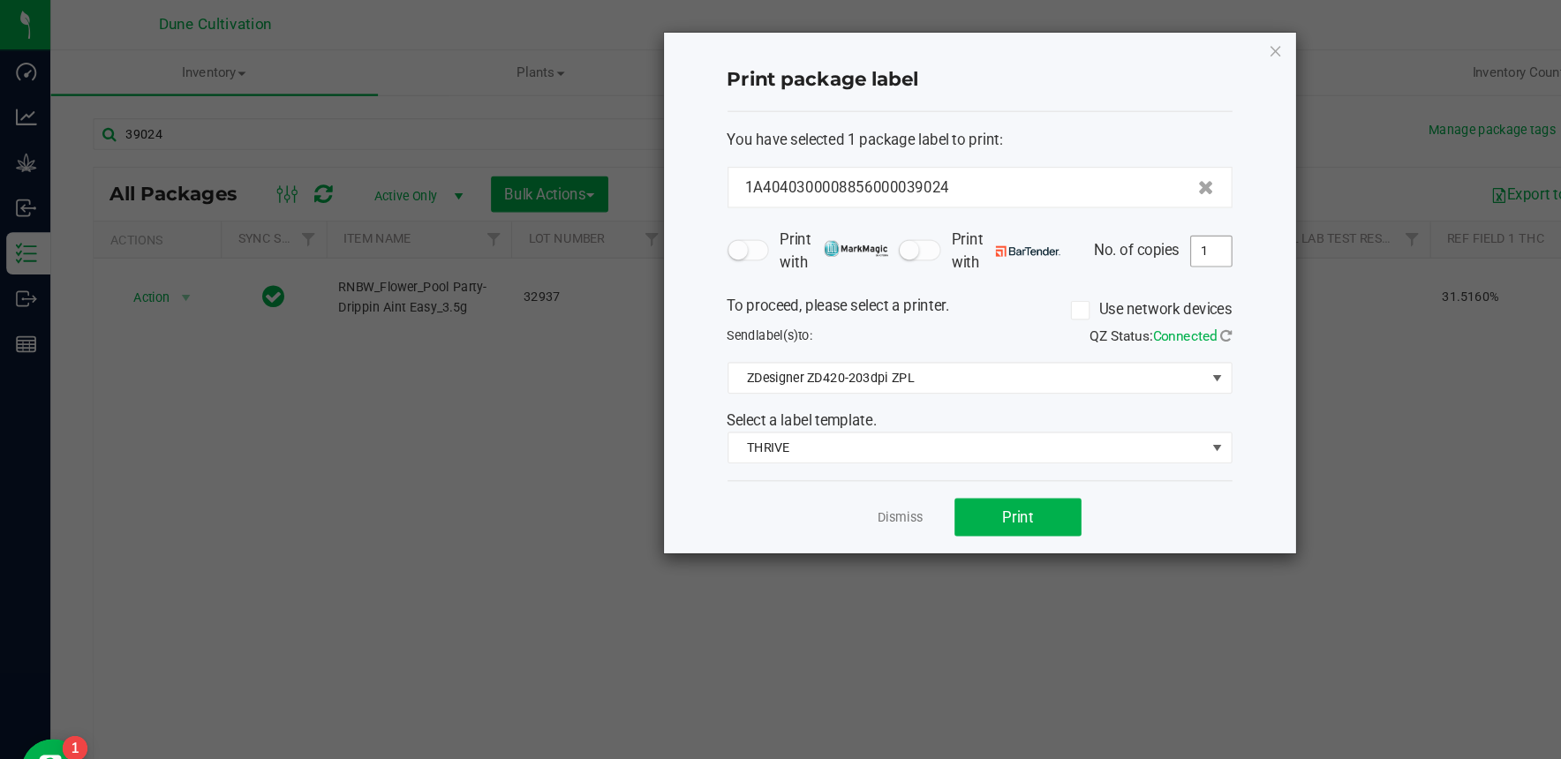
click at [1015, 215] on input "1" at bounding box center [1013, 210] width 34 height 25
type input "25"
click at [852, 430] on span "Print" at bounding box center [851, 433] width 26 height 14
click at [1073, 37] on div "Print package label You have selected 1 package label to print : 1A404030000885…" at bounding box center [819, 244] width 528 height 435
click at [1061, 38] on icon "button" at bounding box center [1067, 42] width 12 height 21
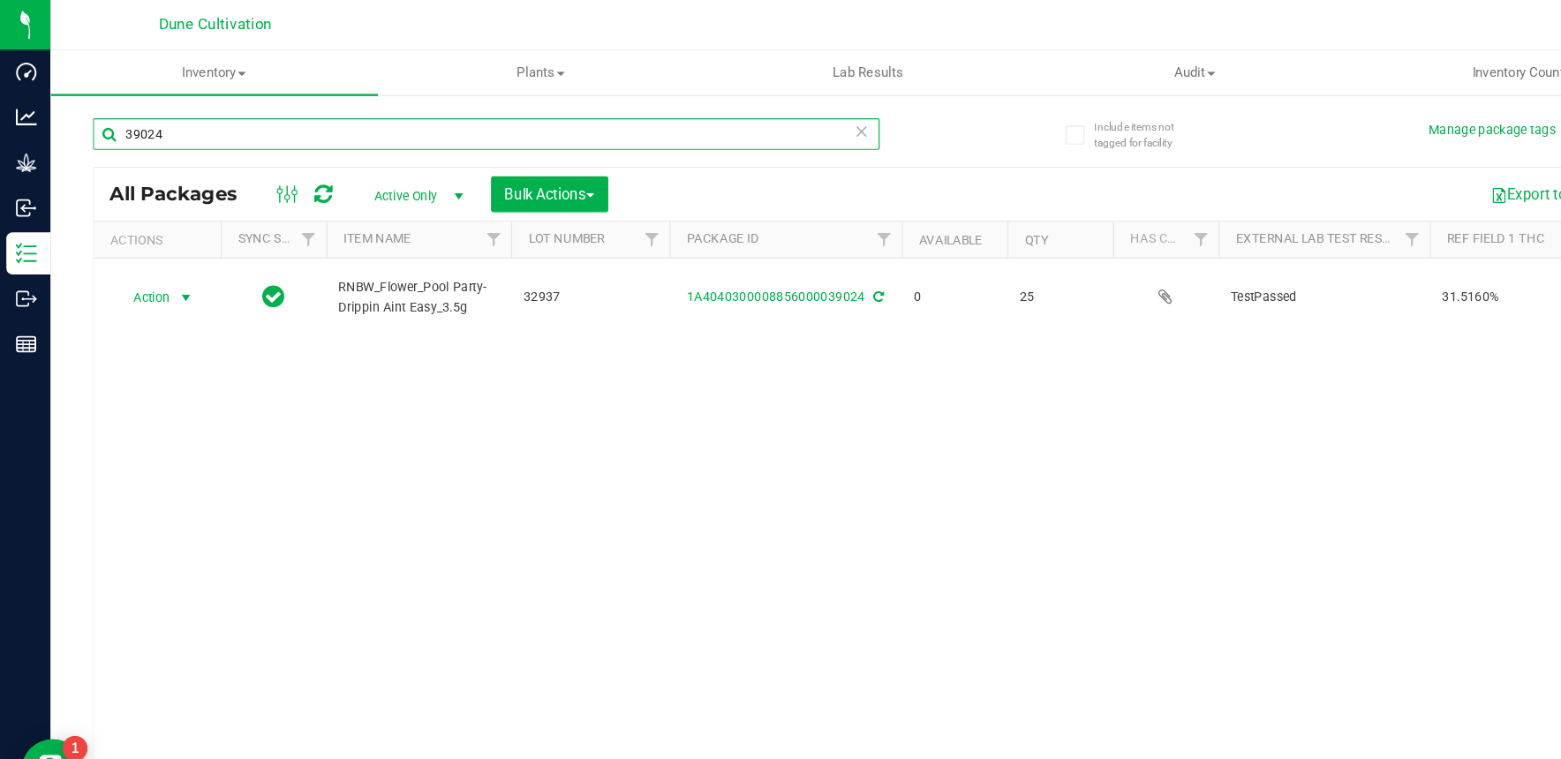
click at [276, 108] on input "39024" at bounding box center [407, 112] width 658 height 26
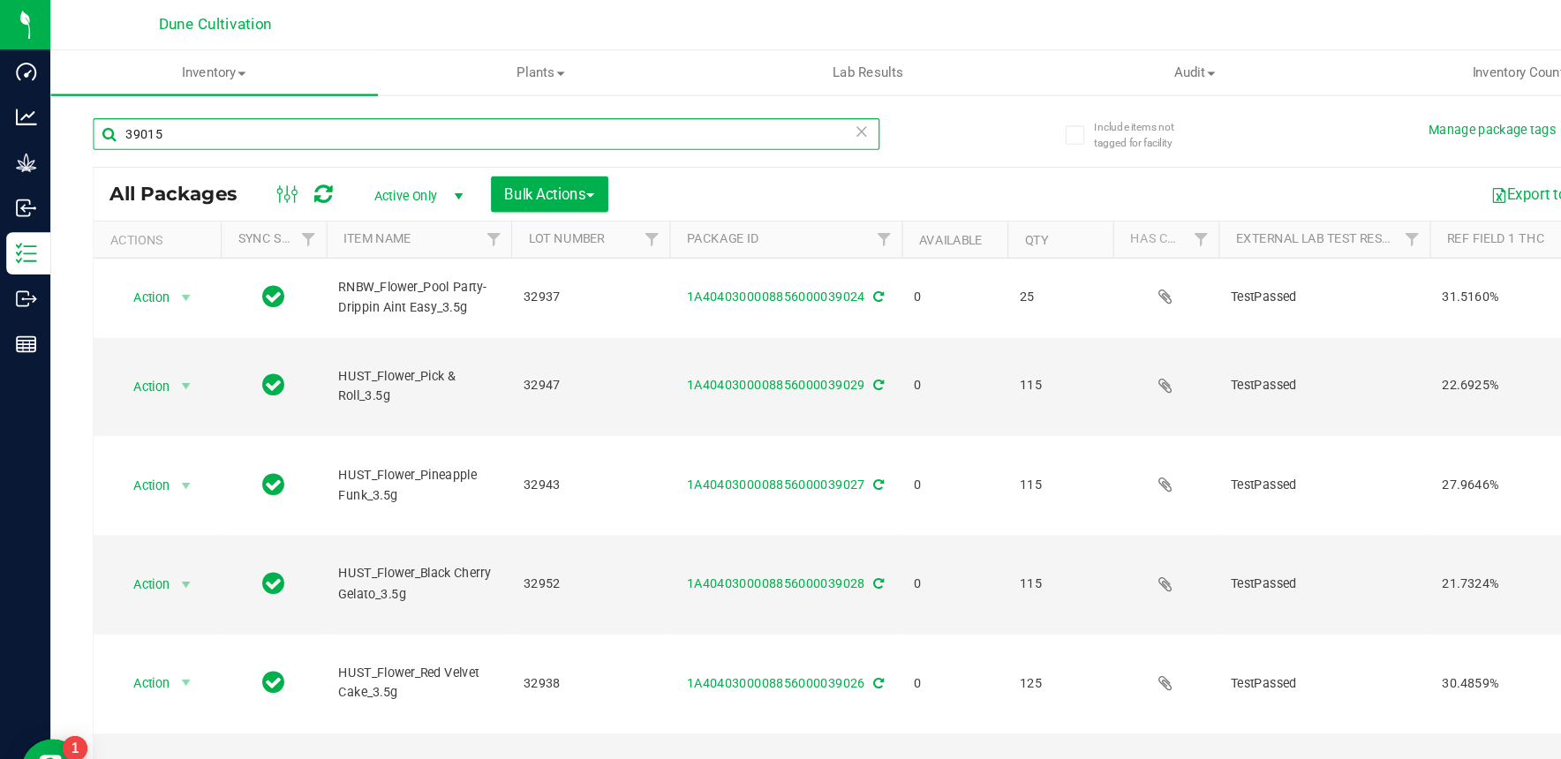
type input "39015"
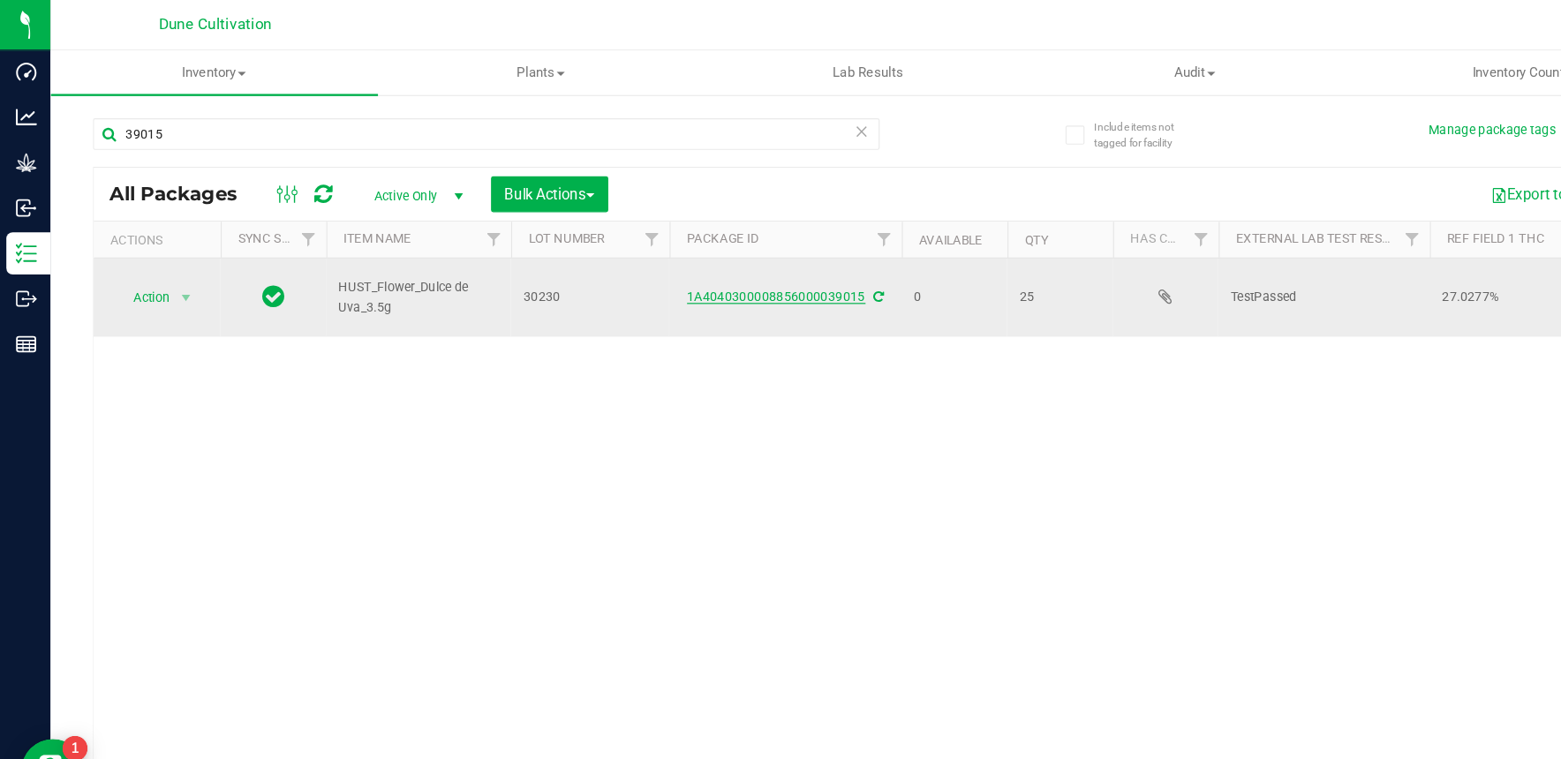
click at [608, 253] on link "1A4040300008856000039015" at bounding box center [649, 248] width 149 height 12
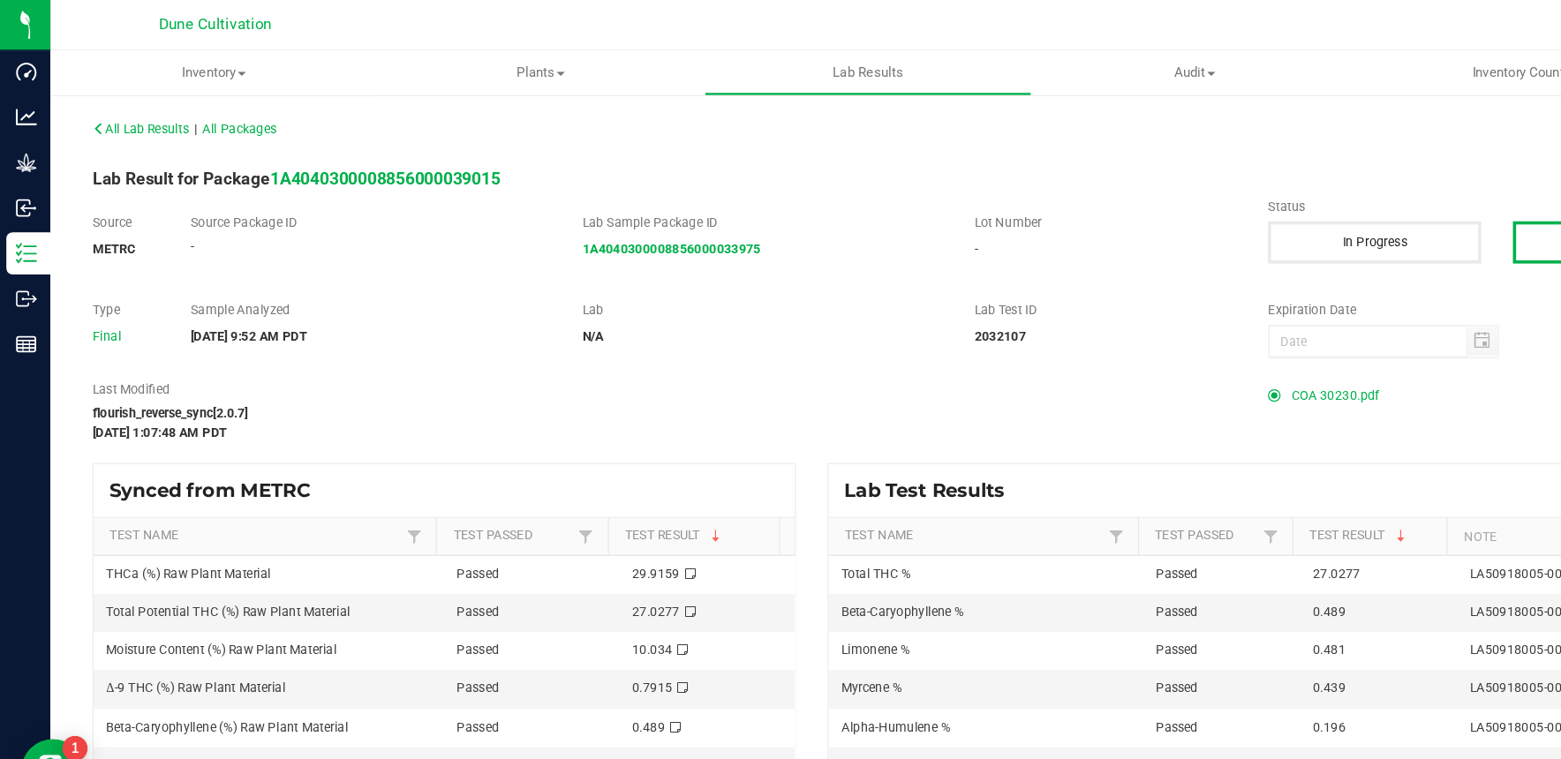
click at [1114, 329] on span "COA 30230.pdf" at bounding box center [1116, 331] width 73 height 26
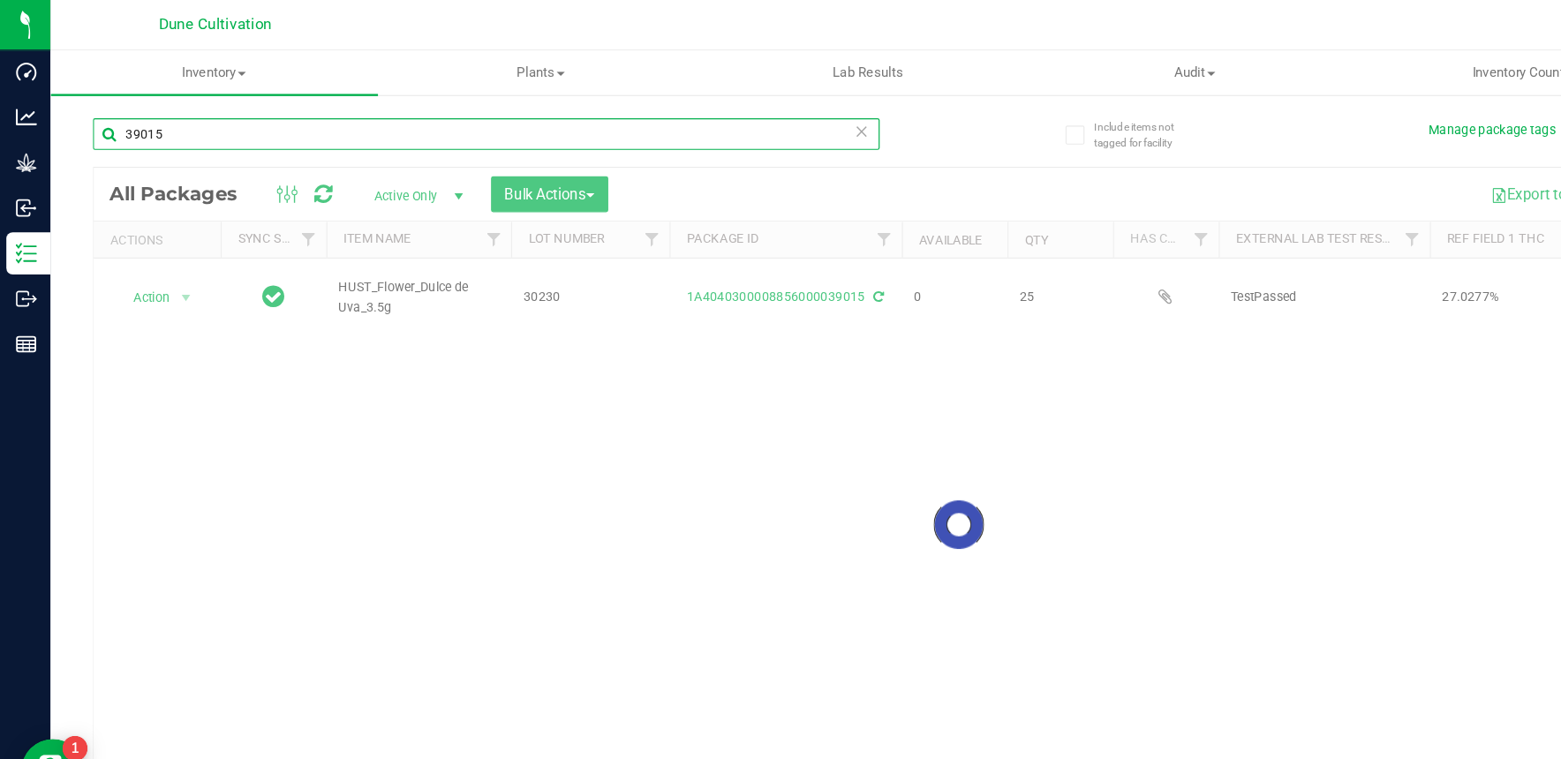
click at [594, 102] on input "39015" at bounding box center [407, 112] width 658 height 26
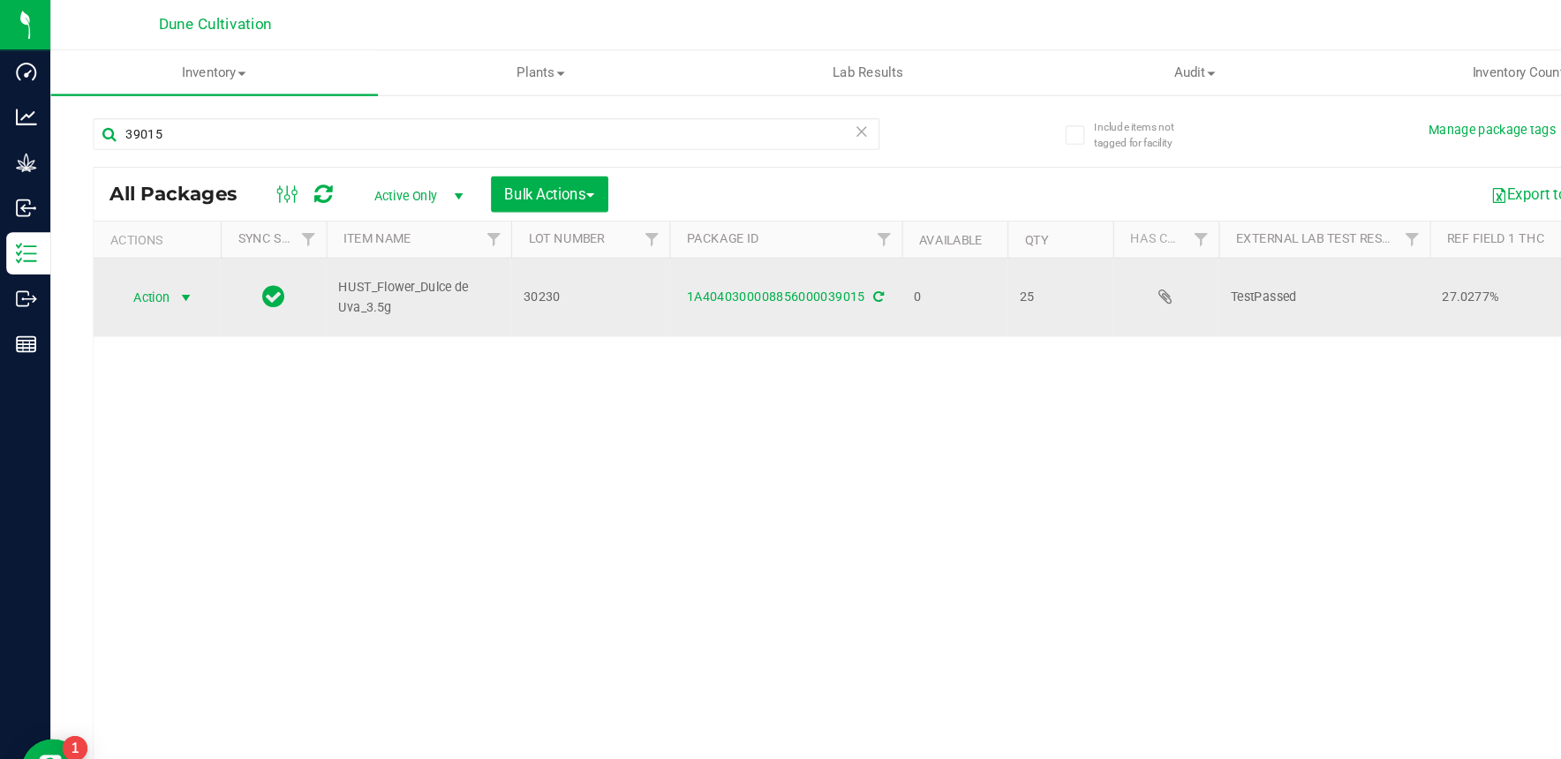
click at [148, 252] on span "select" at bounding box center [155, 249] width 14 height 14
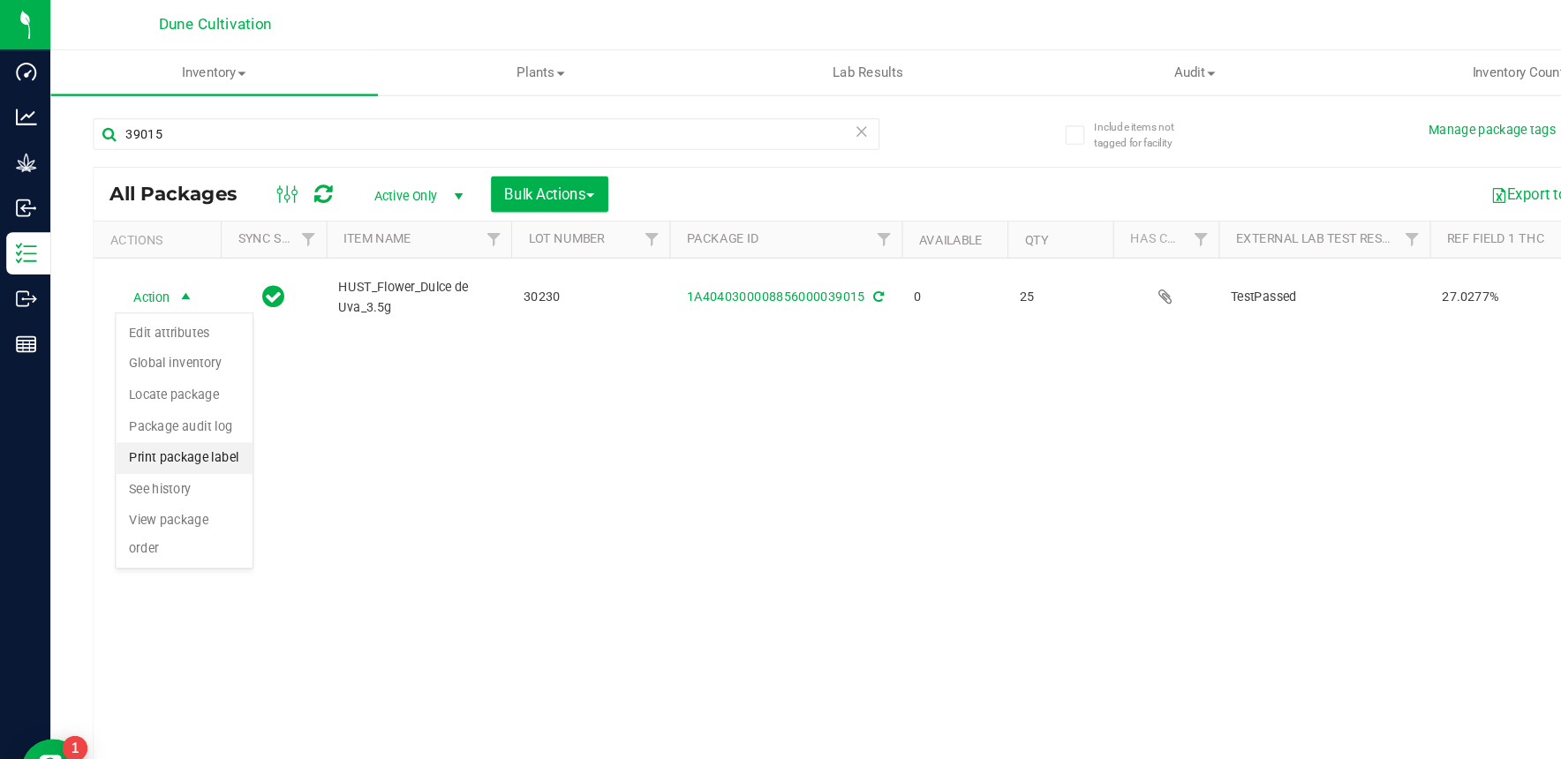
click at [189, 383] on li "Print package label" at bounding box center [154, 383] width 114 height 26
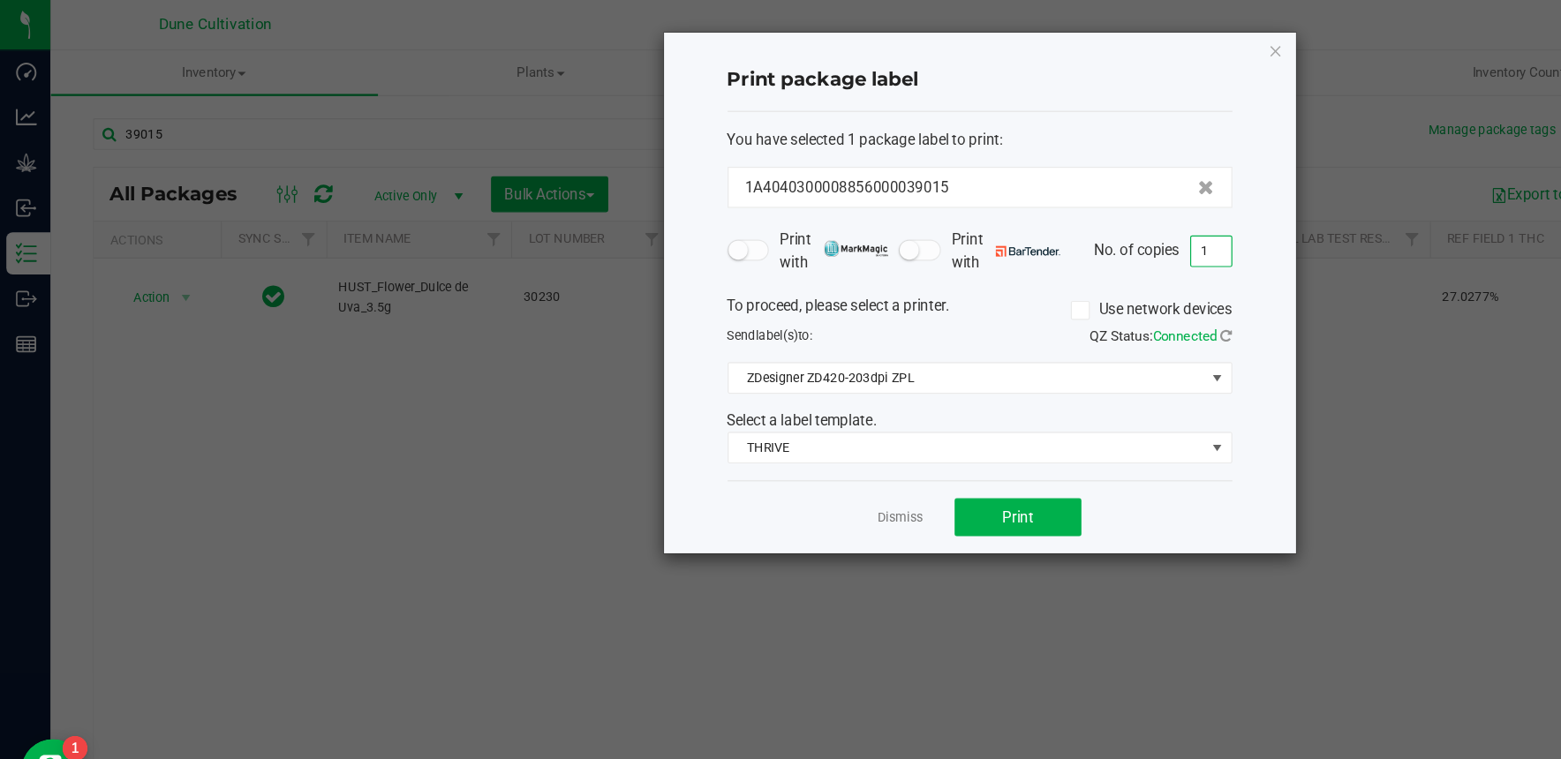
click at [1009, 203] on input "1" at bounding box center [1013, 210] width 34 height 25
type input "25"
click at [865, 445] on button "Print" at bounding box center [851, 433] width 106 height 32
click at [1069, 46] on icon "button" at bounding box center [1067, 42] width 12 height 21
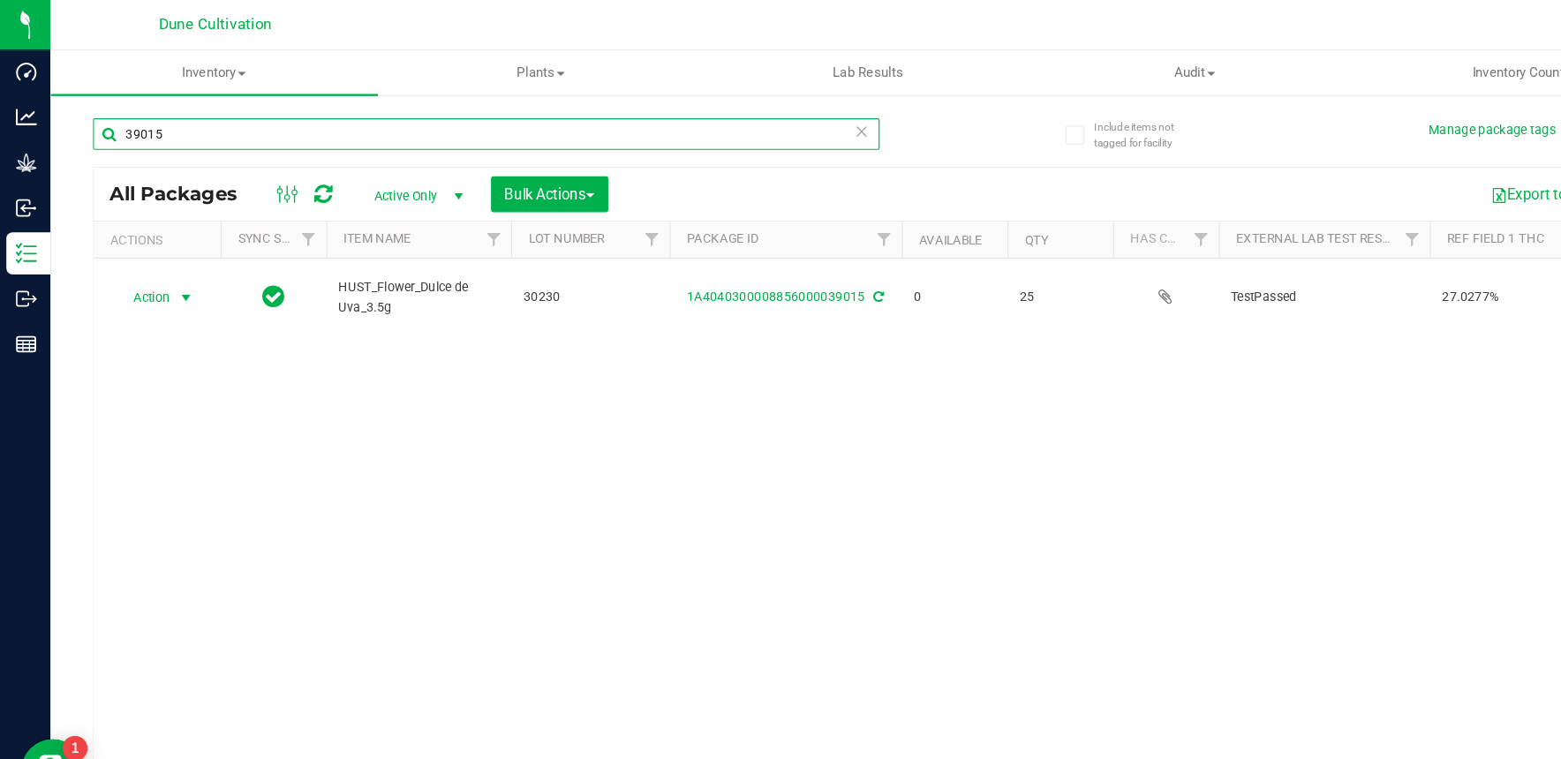
click at [651, 120] on input "39015" at bounding box center [407, 112] width 658 height 26
type input "39014"
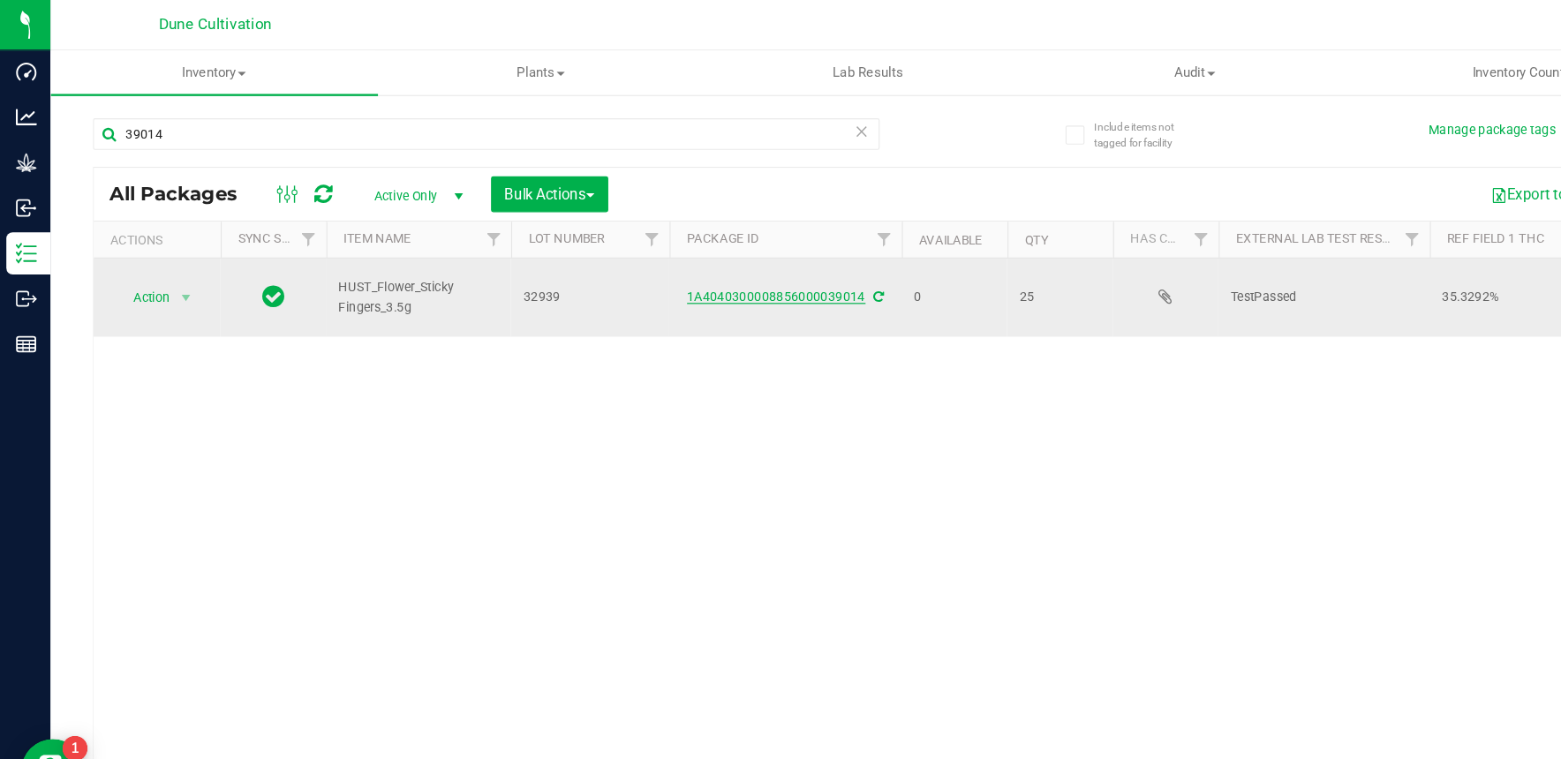
click at [616, 252] on link "1A4040300008856000039014" at bounding box center [649, 248] width 149 height 12
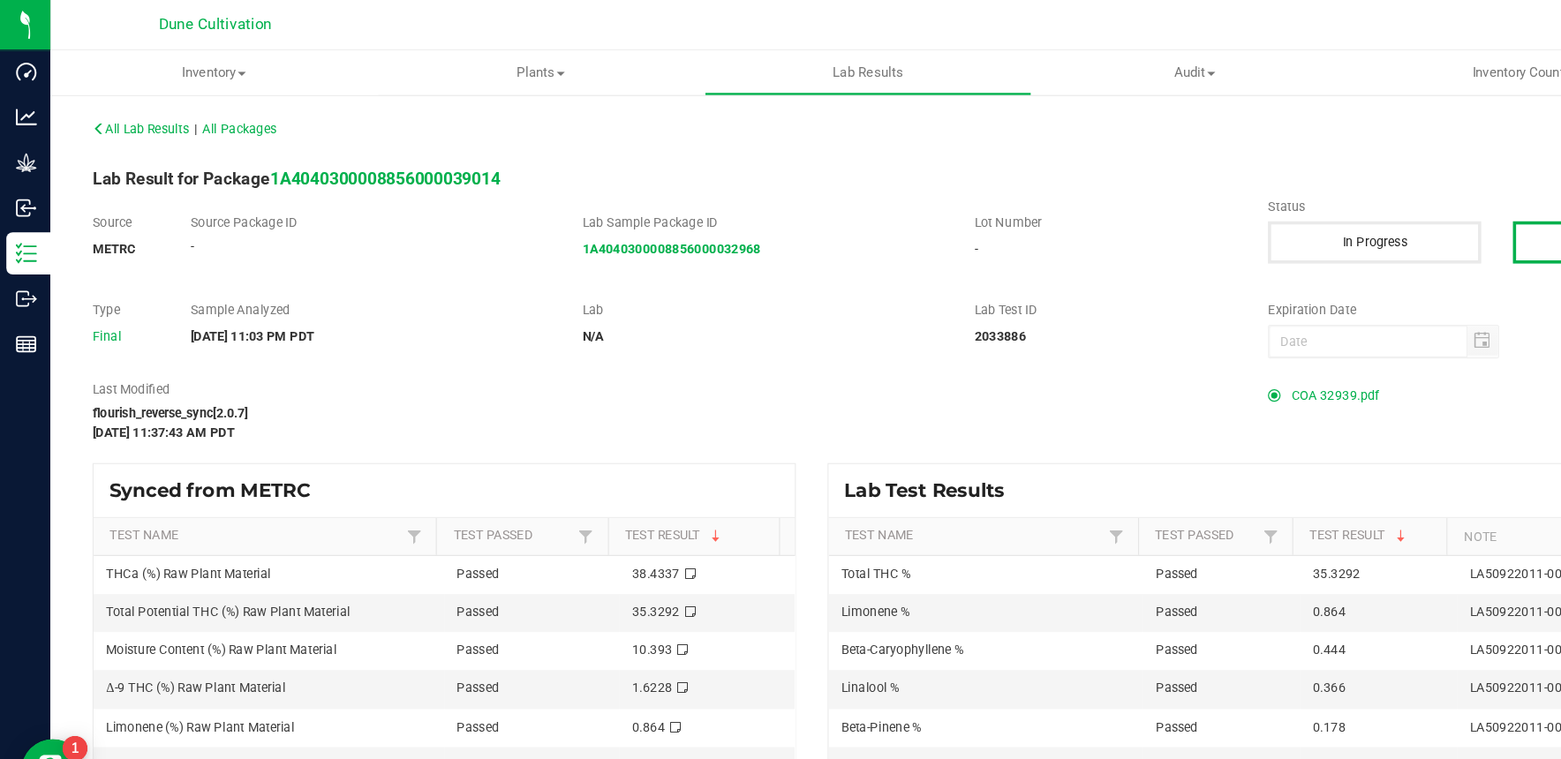
click at [1118, 320] on span "COA 32939.pdf" at bounding box center [1116, 331] width 73 height 26
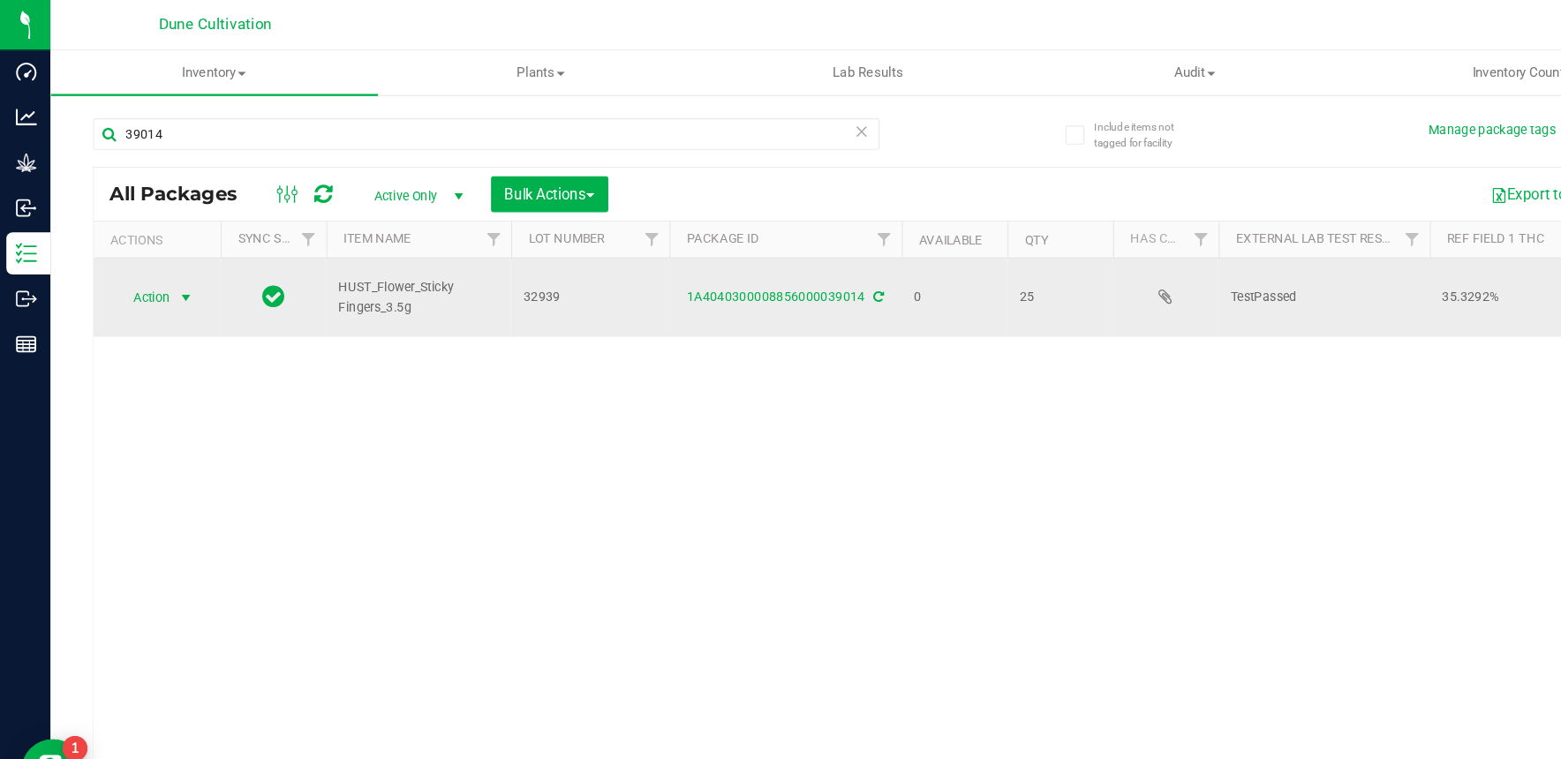
click at [132, 247] on span "Action" at bounding box center [120, 249] width 48 height 25
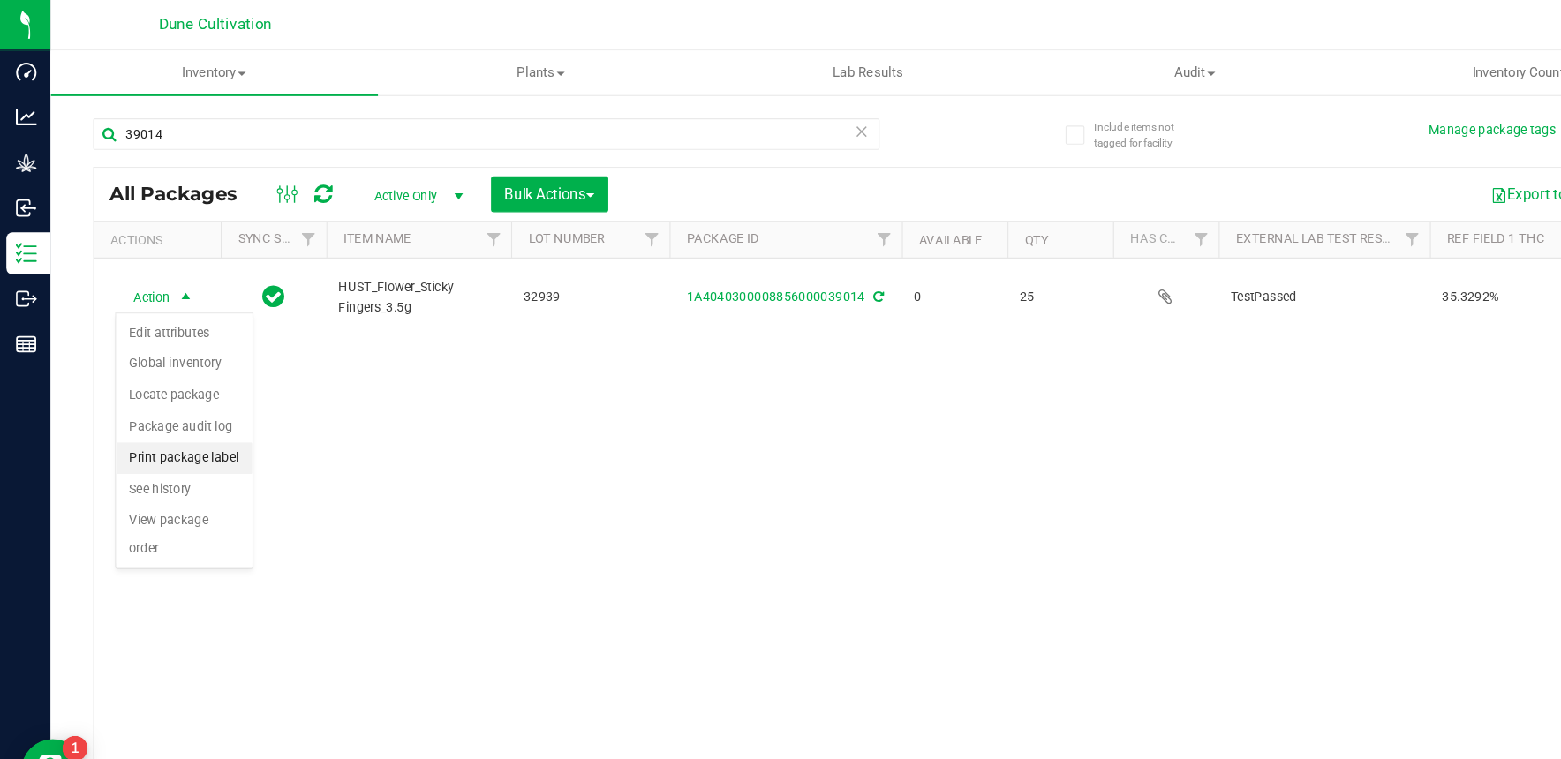
click at [130, 387] on li "Print package label" at bounding box center [154, 383] width 114 height 26
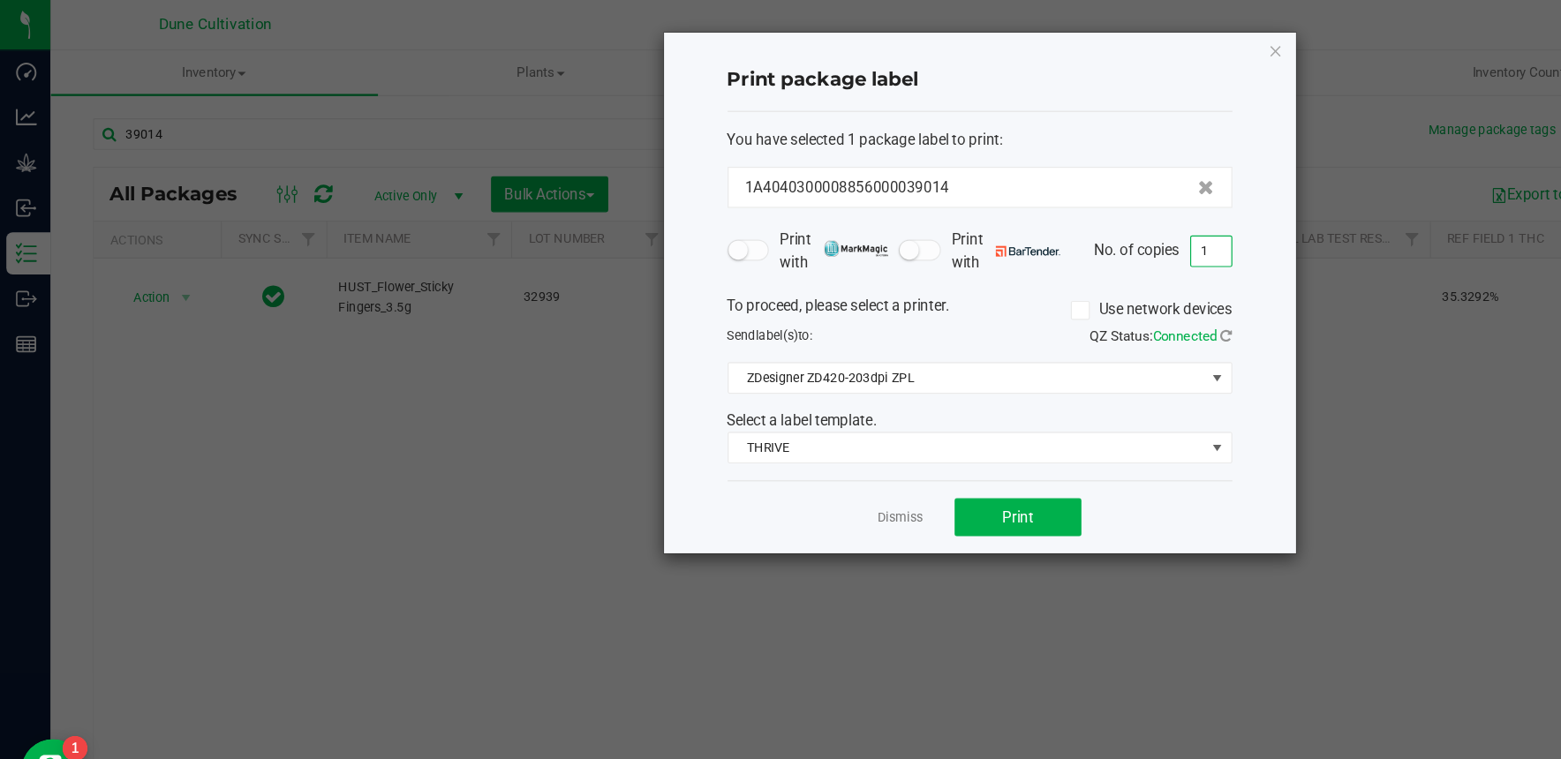
click at [1013, 210] on input "1" at bounding box center [1013, 210] width 34 height 25
type input "25"
click at [866, 436] on button "Print" at bounding box center [851, 433] width 106 height 32
click at [1066, 48] on icon "button" at bounding box center [1067, 42] width 12 height 21
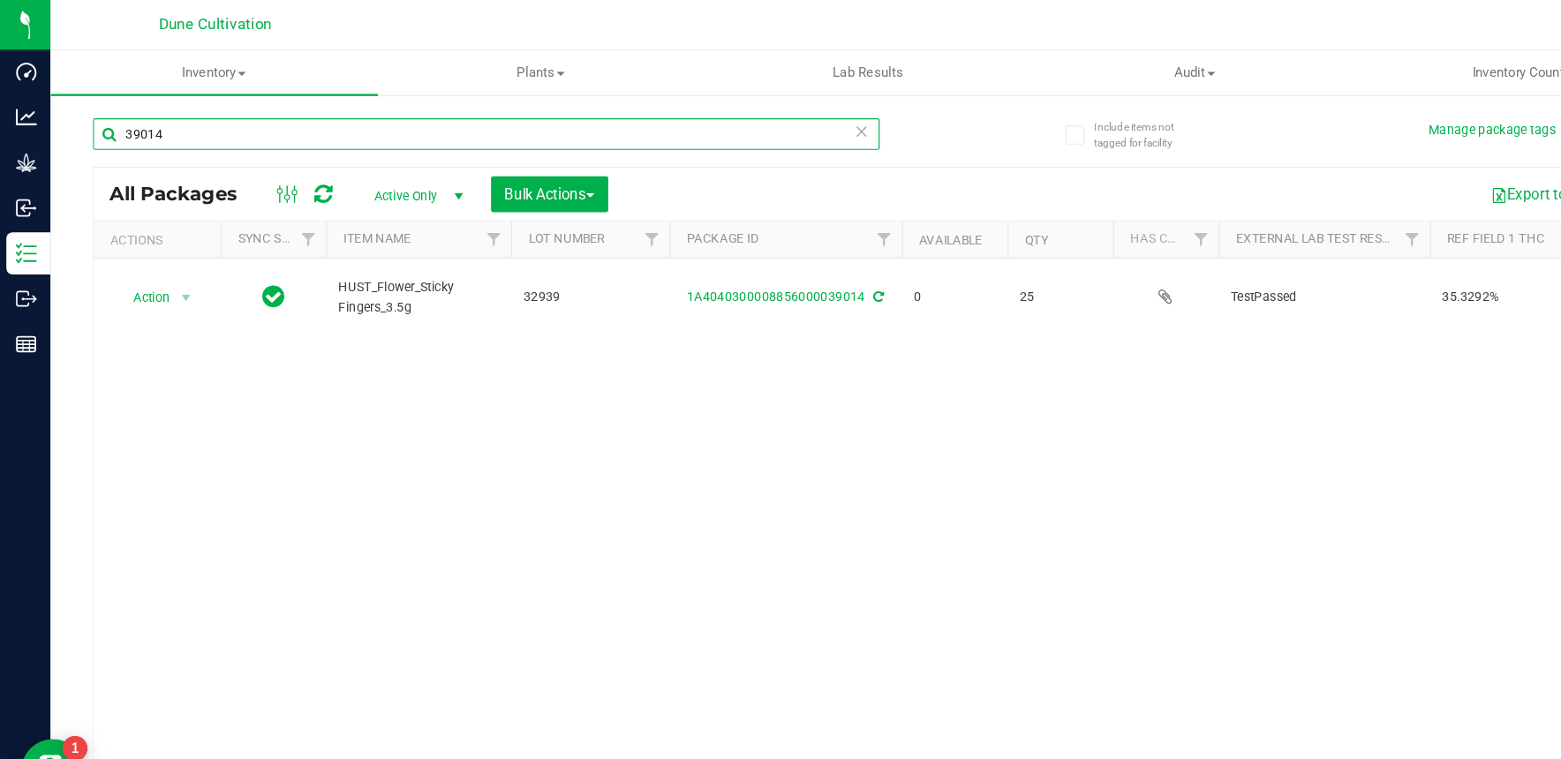
click at [612, 119] on input "39014" at bounding box center [407, 112] width 658 height 26
type input "39020"
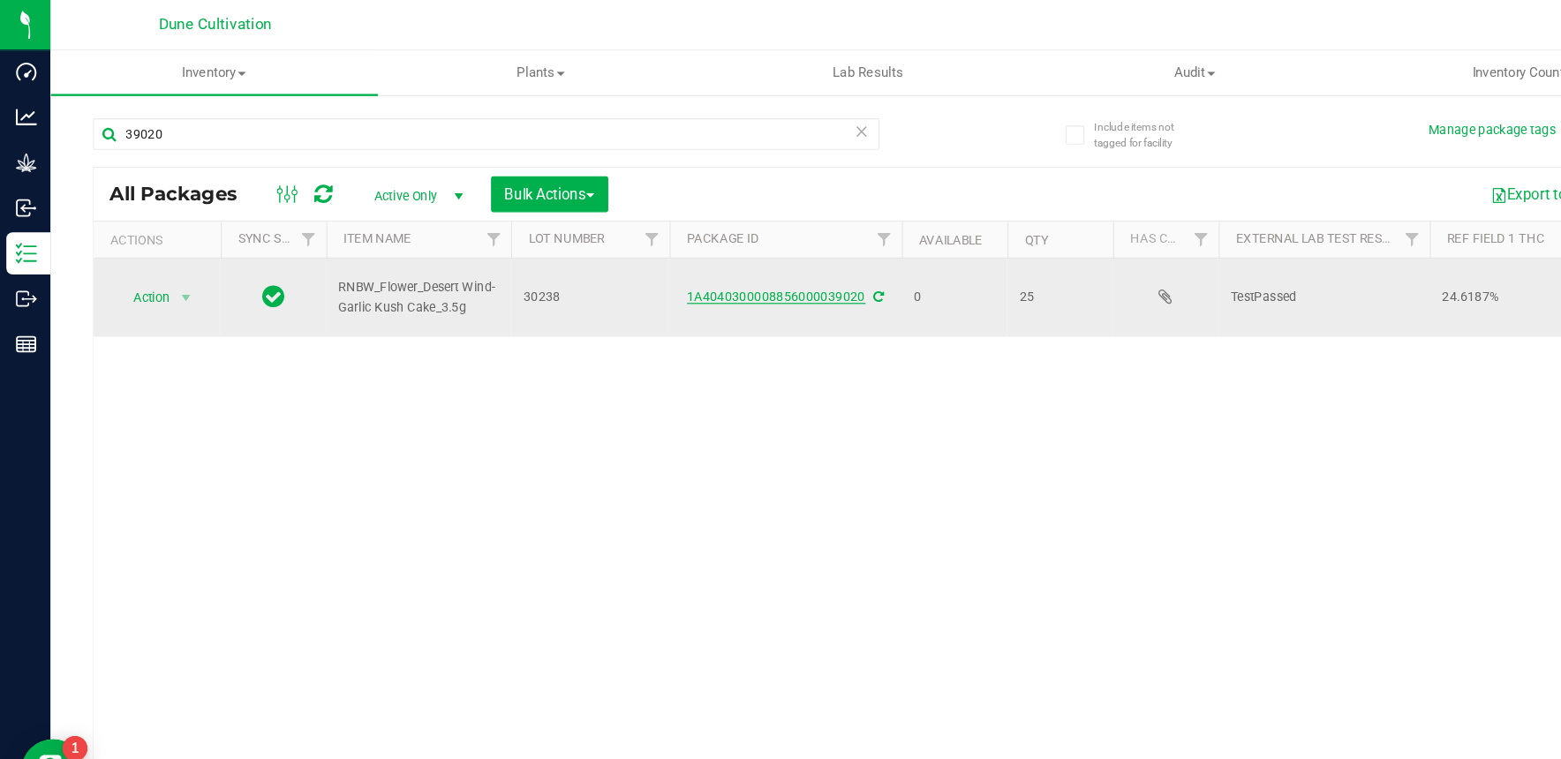
click at [642, 250] on link "1A4040300008856000039020" at bounding box center [649, 248] width 149 height 12
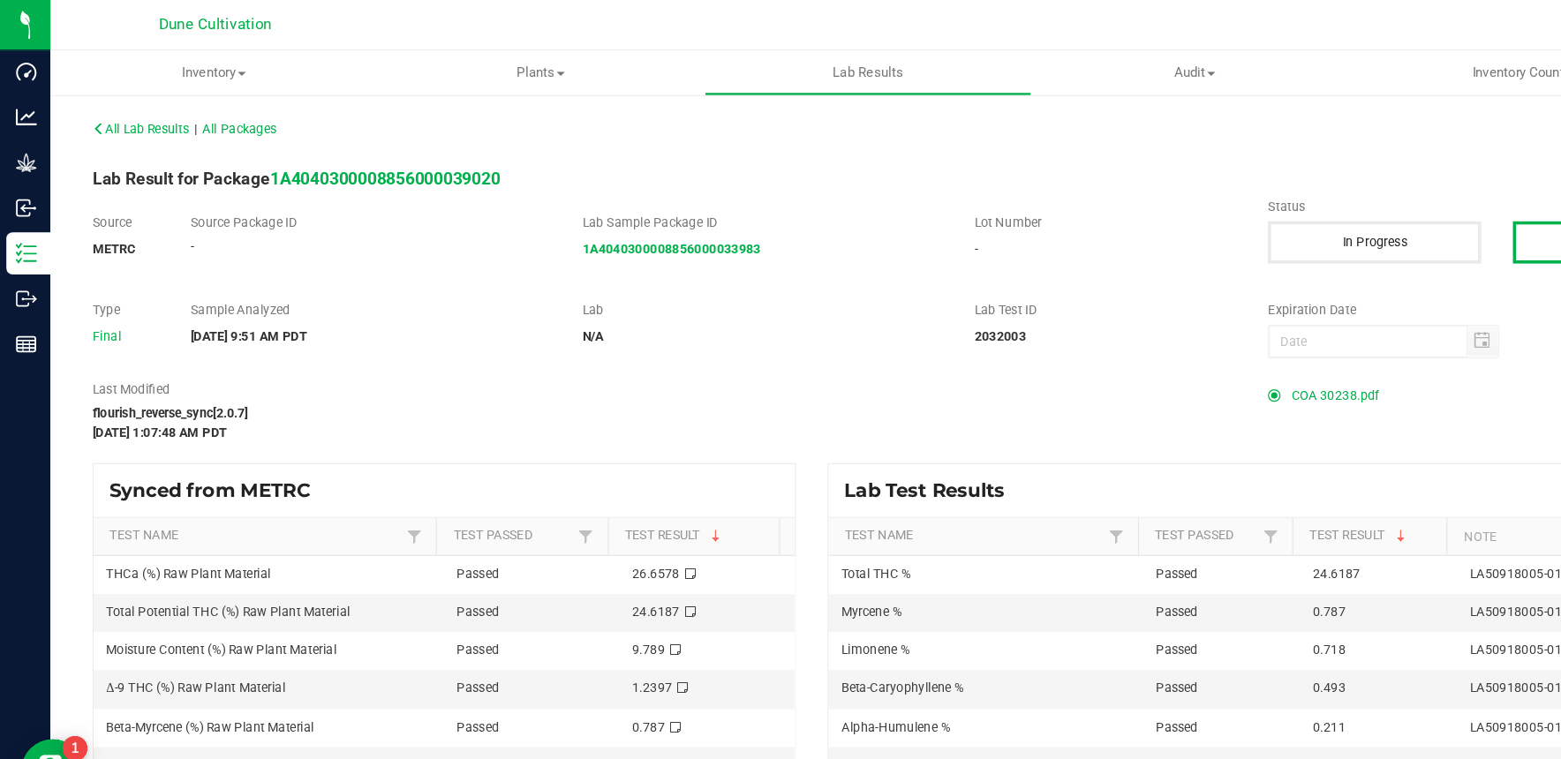
click at [1093, 327] on span "COA 30238.pdf" at bounding box center [1116, 331] width 73 height 26
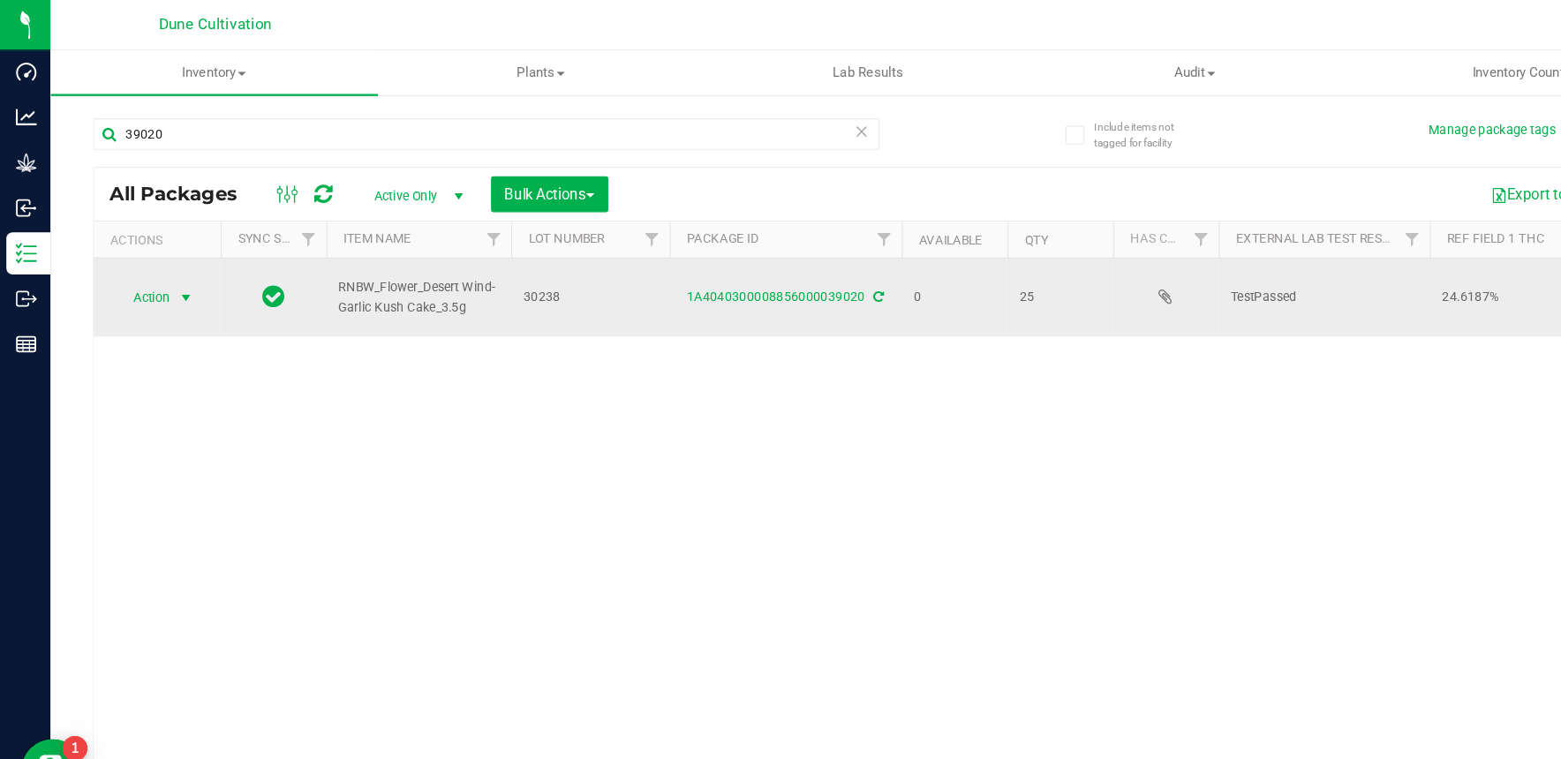
click at [154, 247] on span "select" at bounding box center [155, 249] width 14 height 14
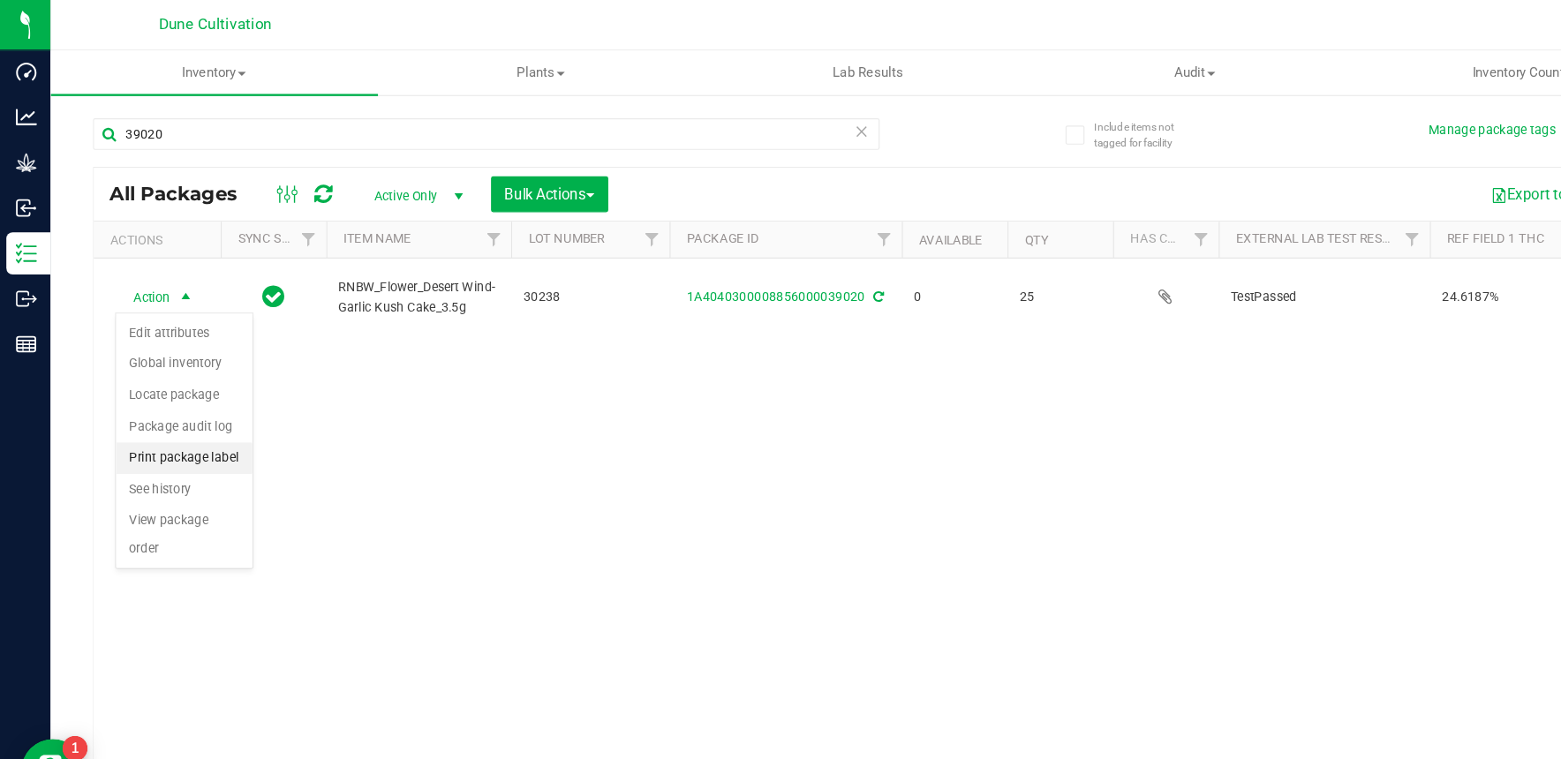
click at [192, 387] on li "Print package label" at bounding box center [154, 383] width 114 height 26
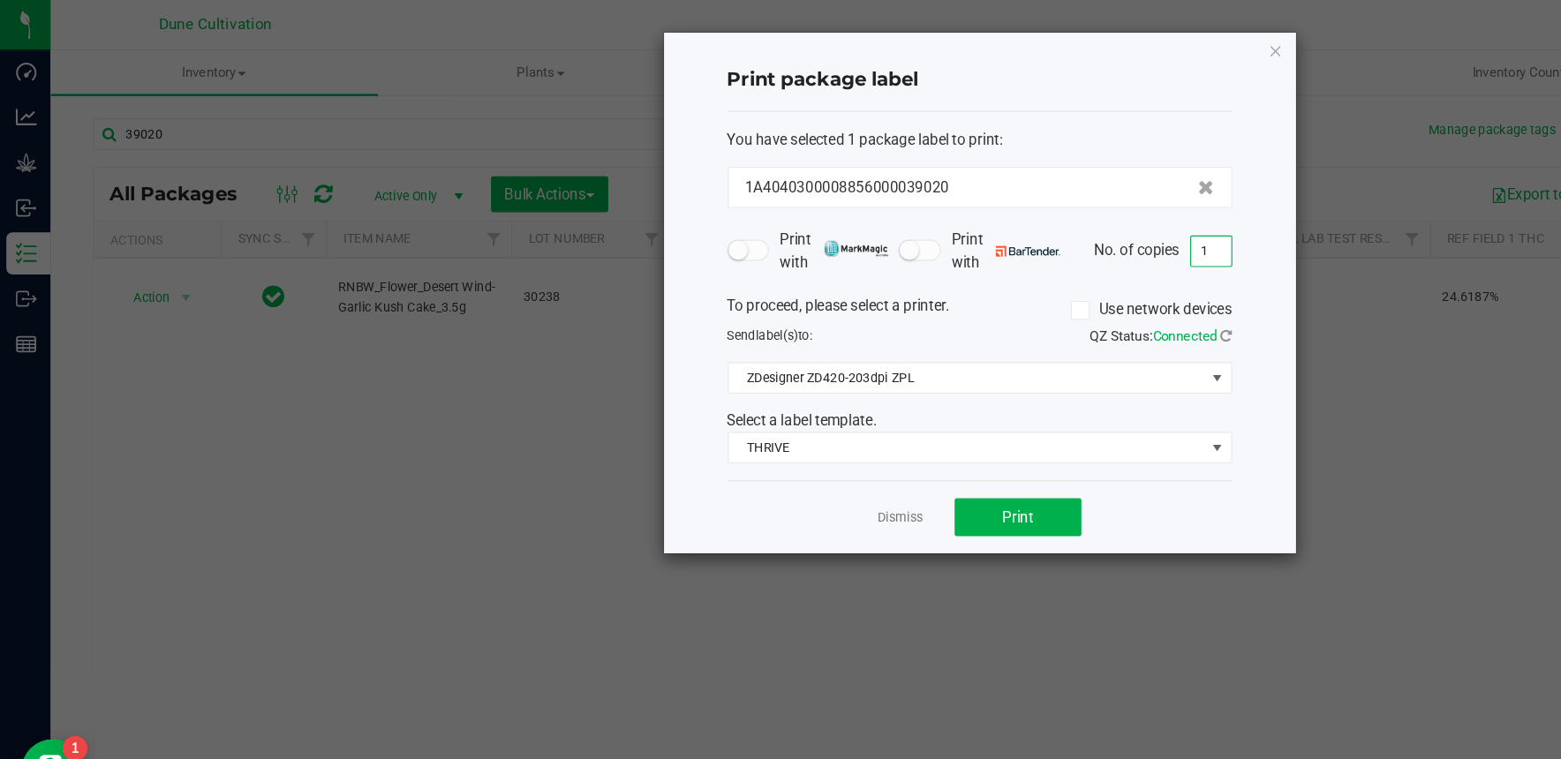
click at [1022, 212] on input "1" at bounding box center [1013, 210] width 34 height 25
type input "25"
click at [873, 430] on button "Print" at bounding box center [851, 433] width 106 height 32
click at [1062, 41] on icon "button" at bounding box center [1067, 42] width 12 height 21
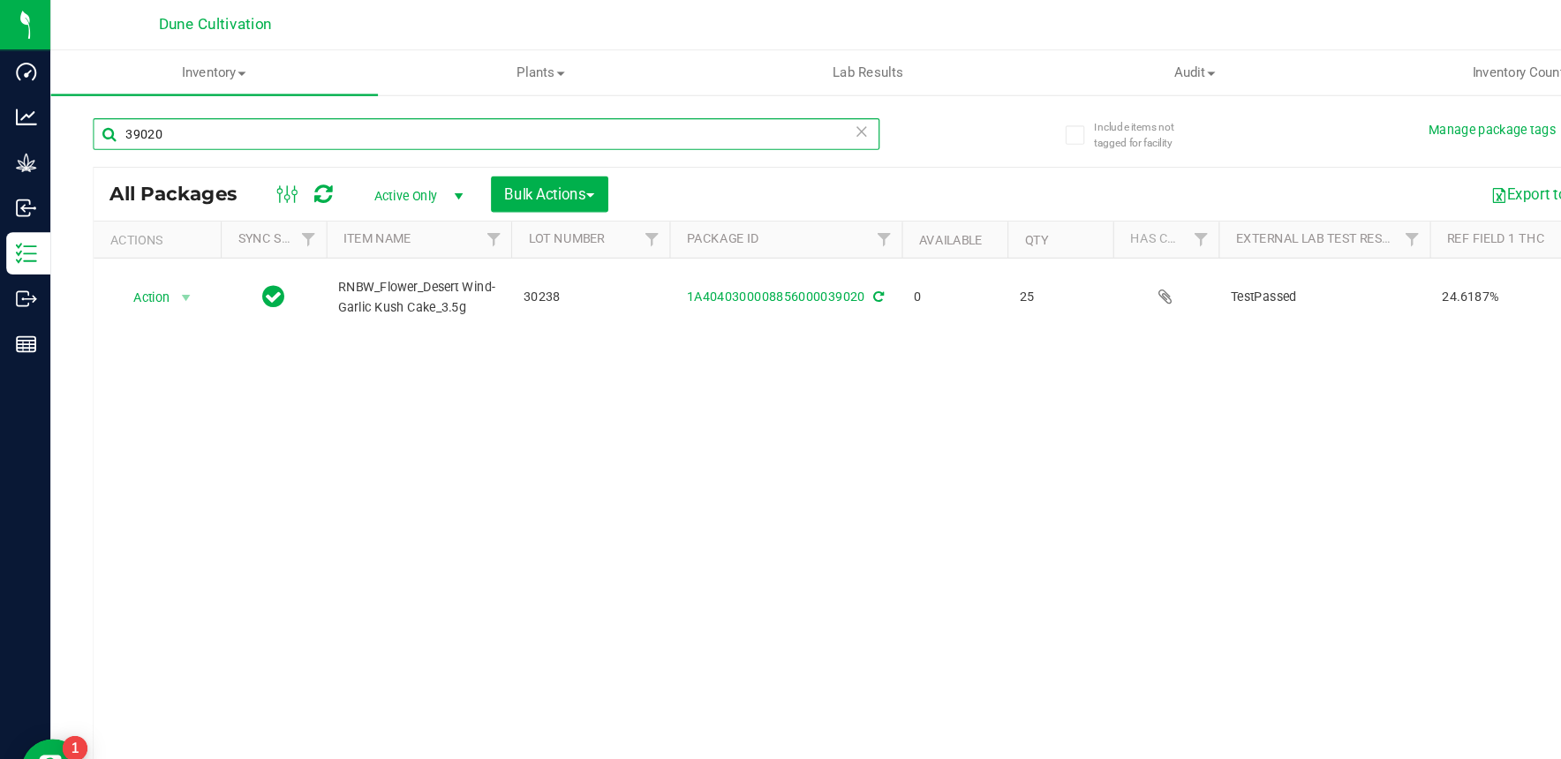
click at [419, 110] on input "39020" at bounding box center [407, 112] width 658 height 26
type input "39021"
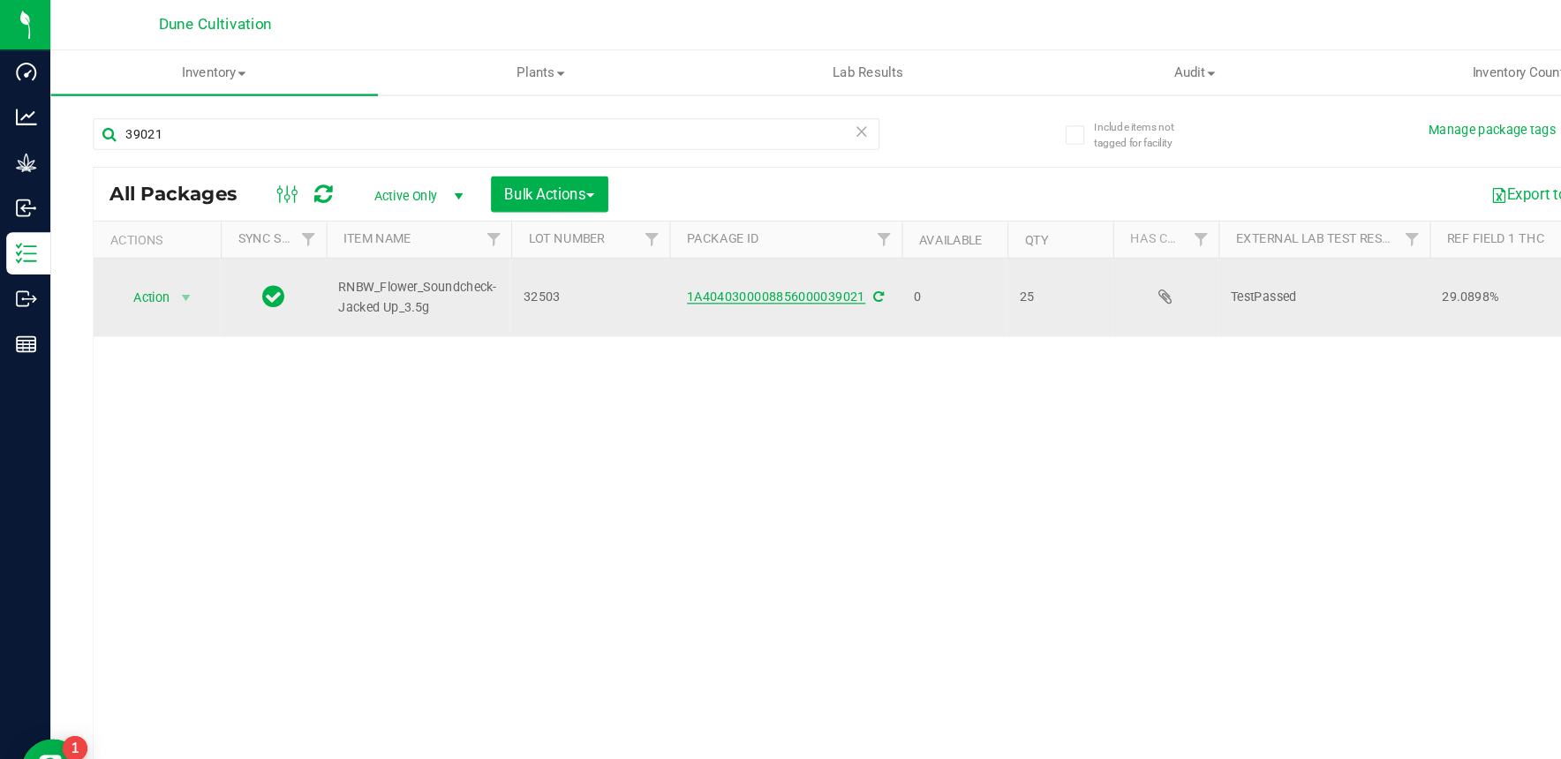
click at [631, 246] on link "1A4040300008856000039021" at bounding box center [649, 248] width 149 height 12
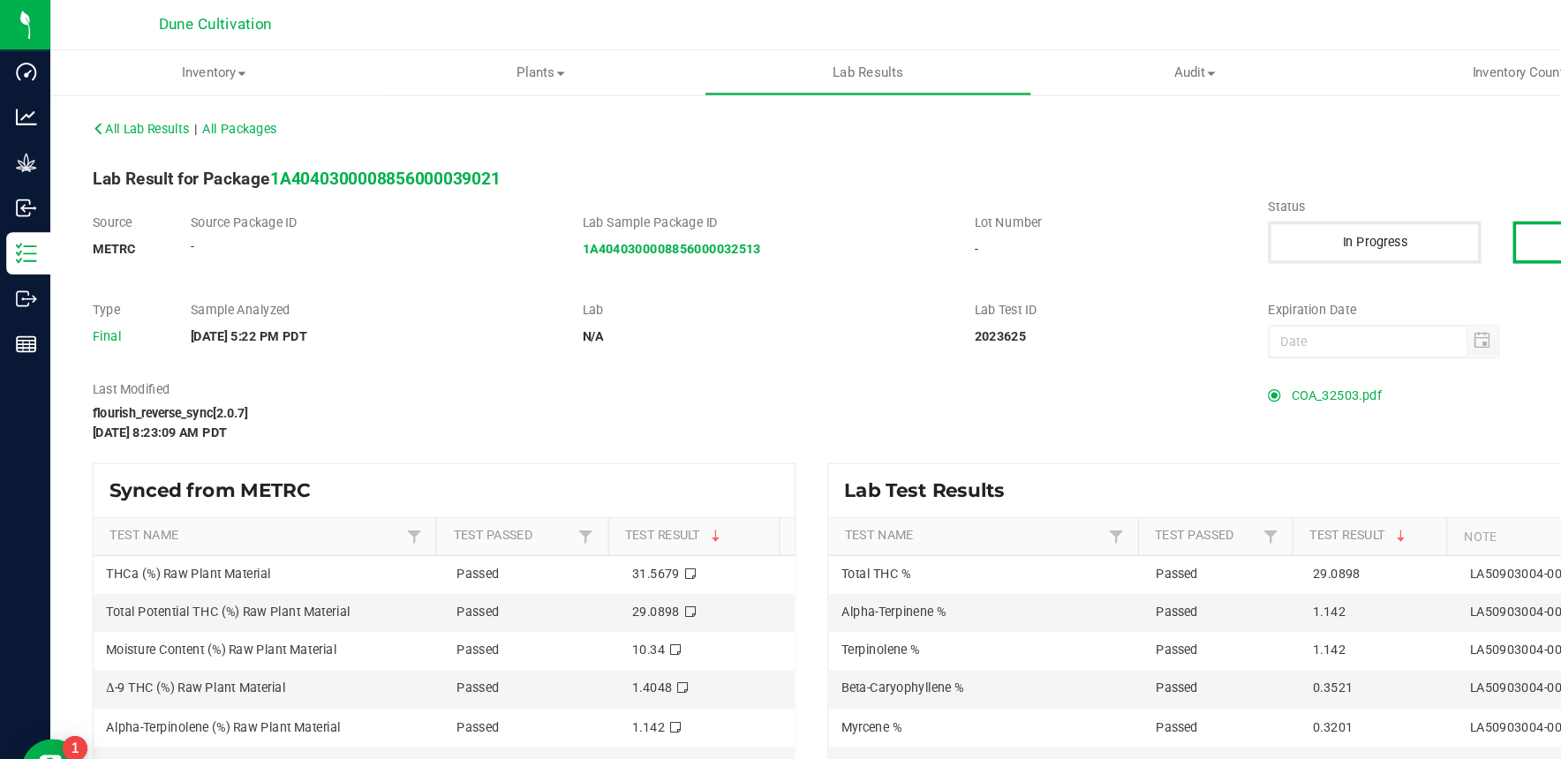
click at [1098, 329] on span "COA_32503.pdf" at bounding box center [1117, 331] width 75 height 26
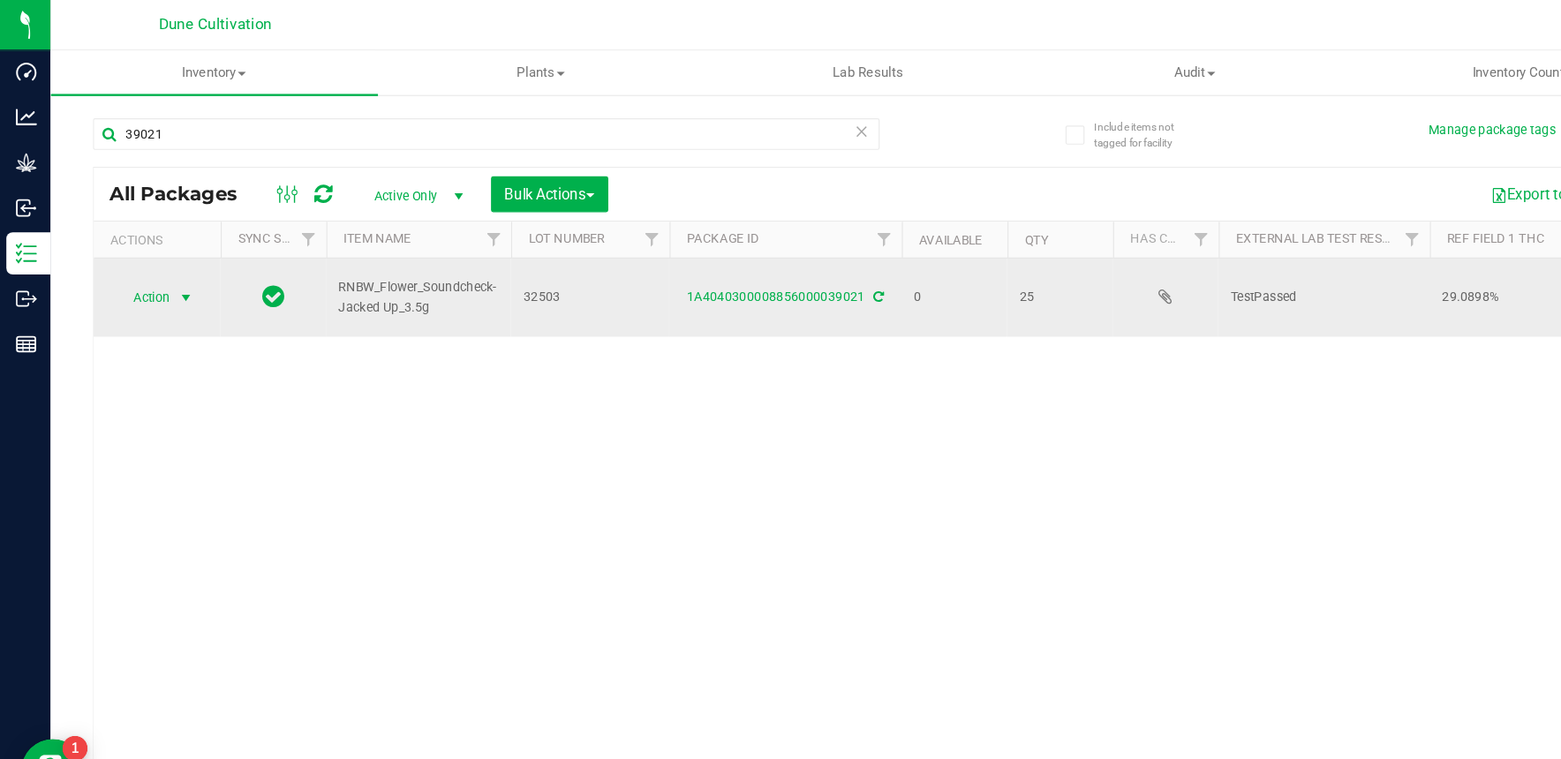
click at [147, 247] on span "select" at bounding box center [156, 249] width 22 height 25
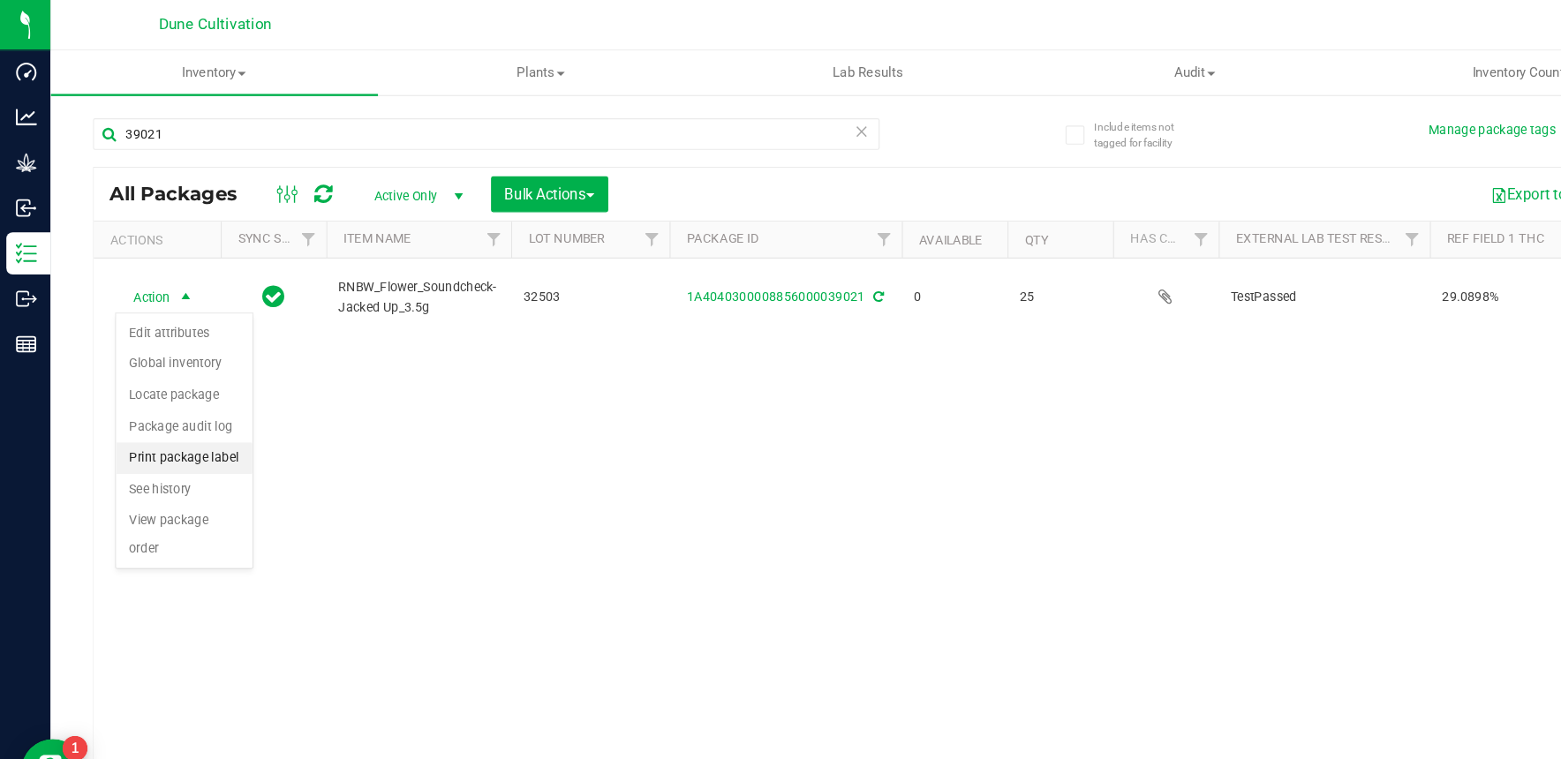
click at [181, 383] on li "Print package label" at bounding box center [154, 383] width 114 height 26
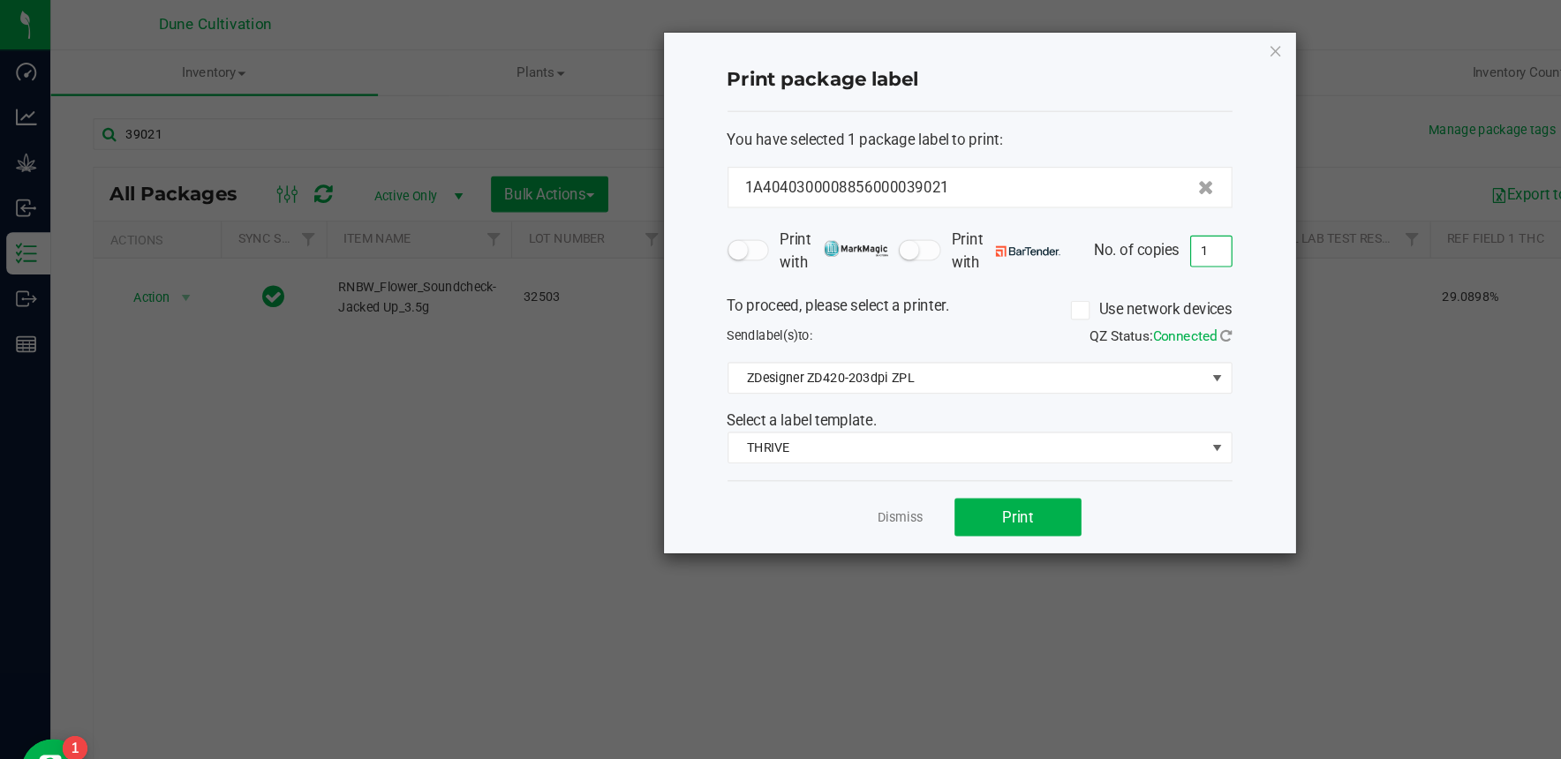
click at [1015, 206] on input "1" at bounding box center [1013, 210] width 34 height 25
type input "25"
click at [867, 422] on button "Print" at bounding box center [851, 433] width 106 height 32
click at [1066, 42] on icon "button" at bounding box center [1067, 42] width 12 height 21
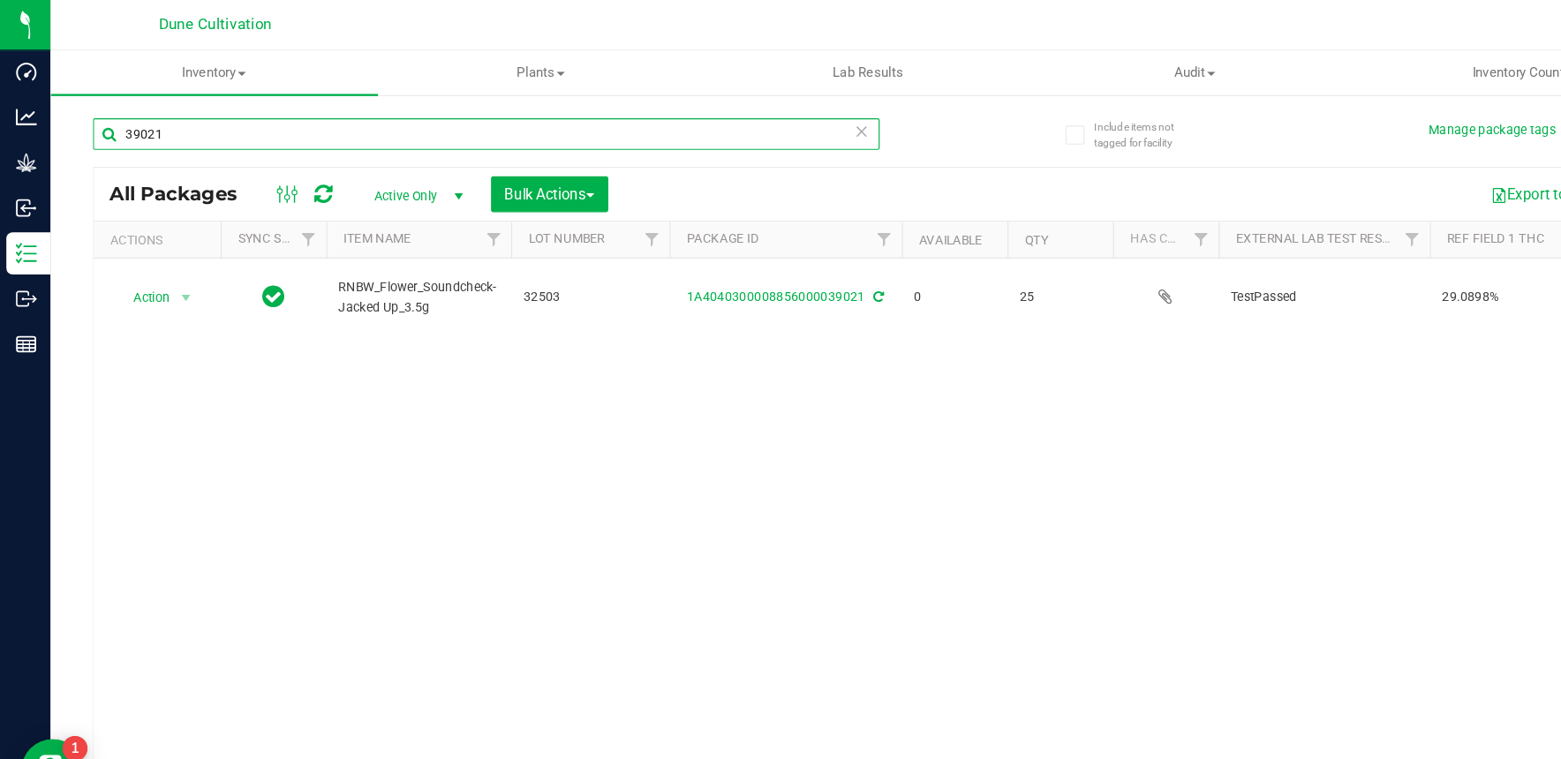
click at [291, 100] on input "39021" at bounding box center [407, 112] width 658 height 26
type input "39888"
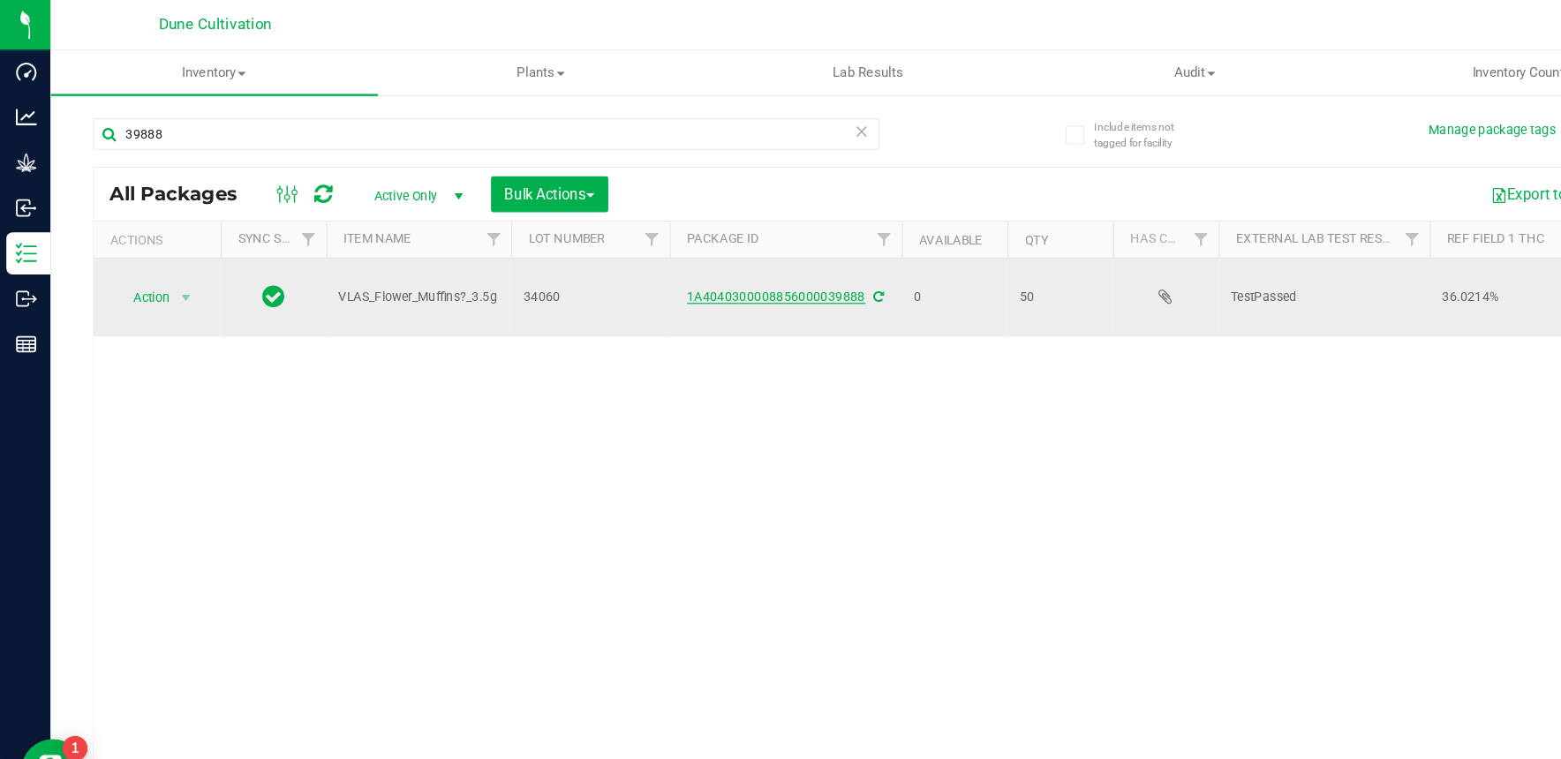
click at [606, 244] on link "1A4040300008856000039888" at bounding box center [649, 248] width 149 height 12
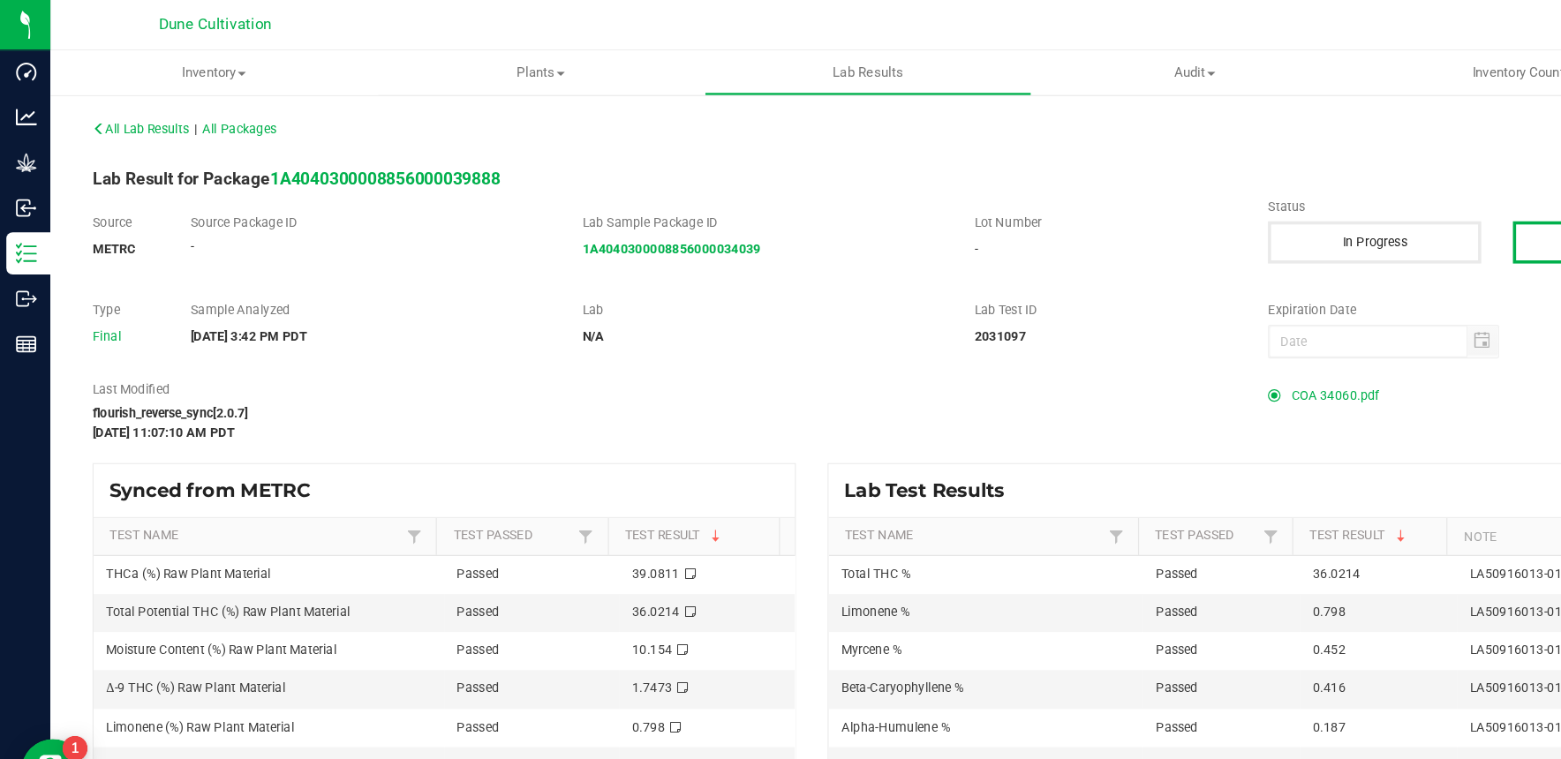
click at [1089, 330] on span "COA 34060.pdf" at bounding box center [1116, 331] width 73 height 26
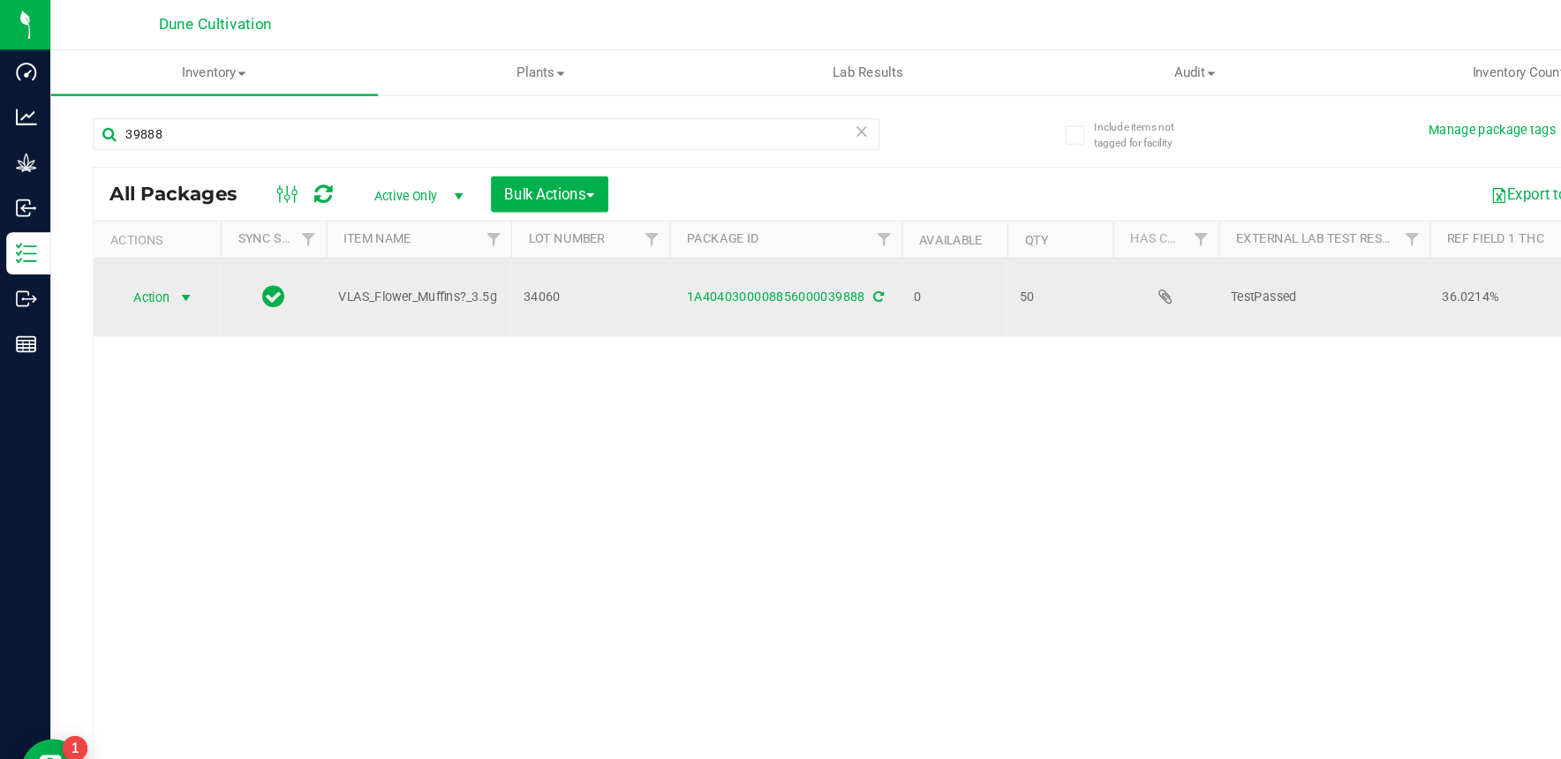
click at [155, 253] on span "select" at bounding box center [155, 249] width 14 height 14
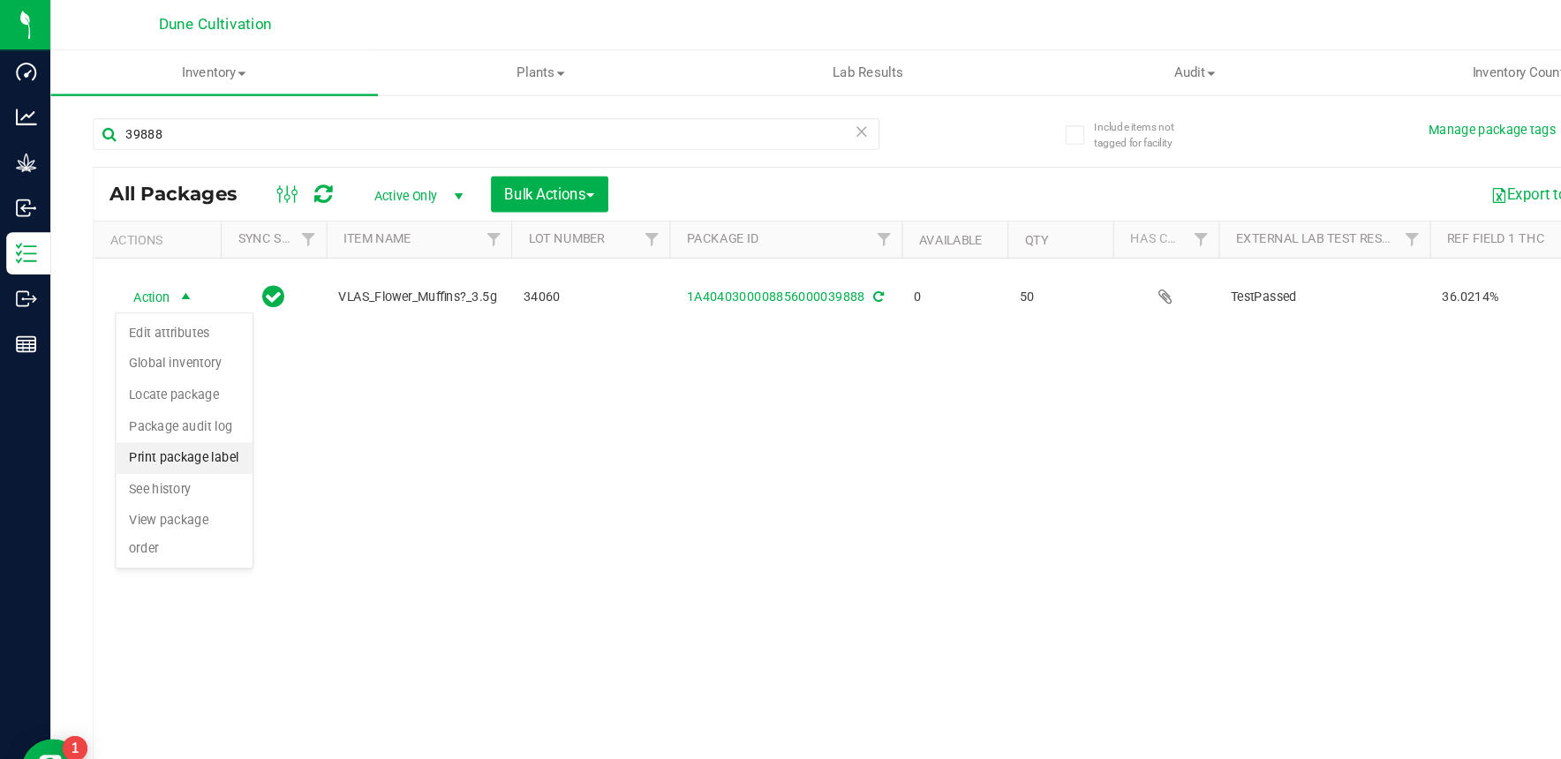
click at [171, 396] on li "Print package label" at bounding box center [154, 383] width 114 height 26
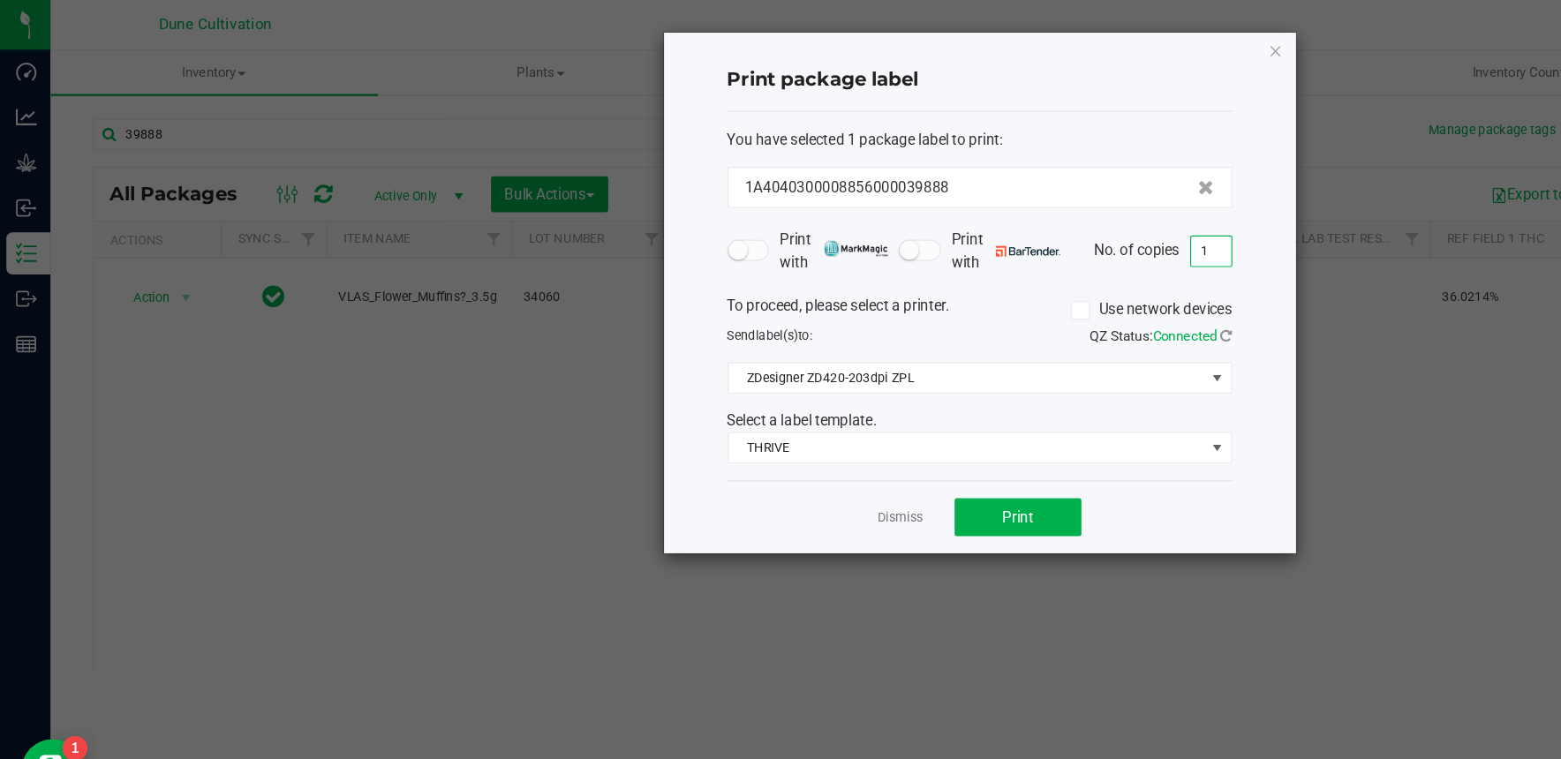
click at [1016, 207] on input "1" at bounding box center [1013, 210] width 34 height 25
type input "50"
click at [878, 425] on button "Print" at bounding box center [851, 433] width 106 height 32
drag, startPoint x: 1069, startPoint y: 43, endPoint x: 1071, endPoint y: 28, distance: 15.2
click at [1071, 28] on div "Print package label You have selected 1 package label to print : 1A404030000885…" at bounding box center [819, 244] width 528 height 435
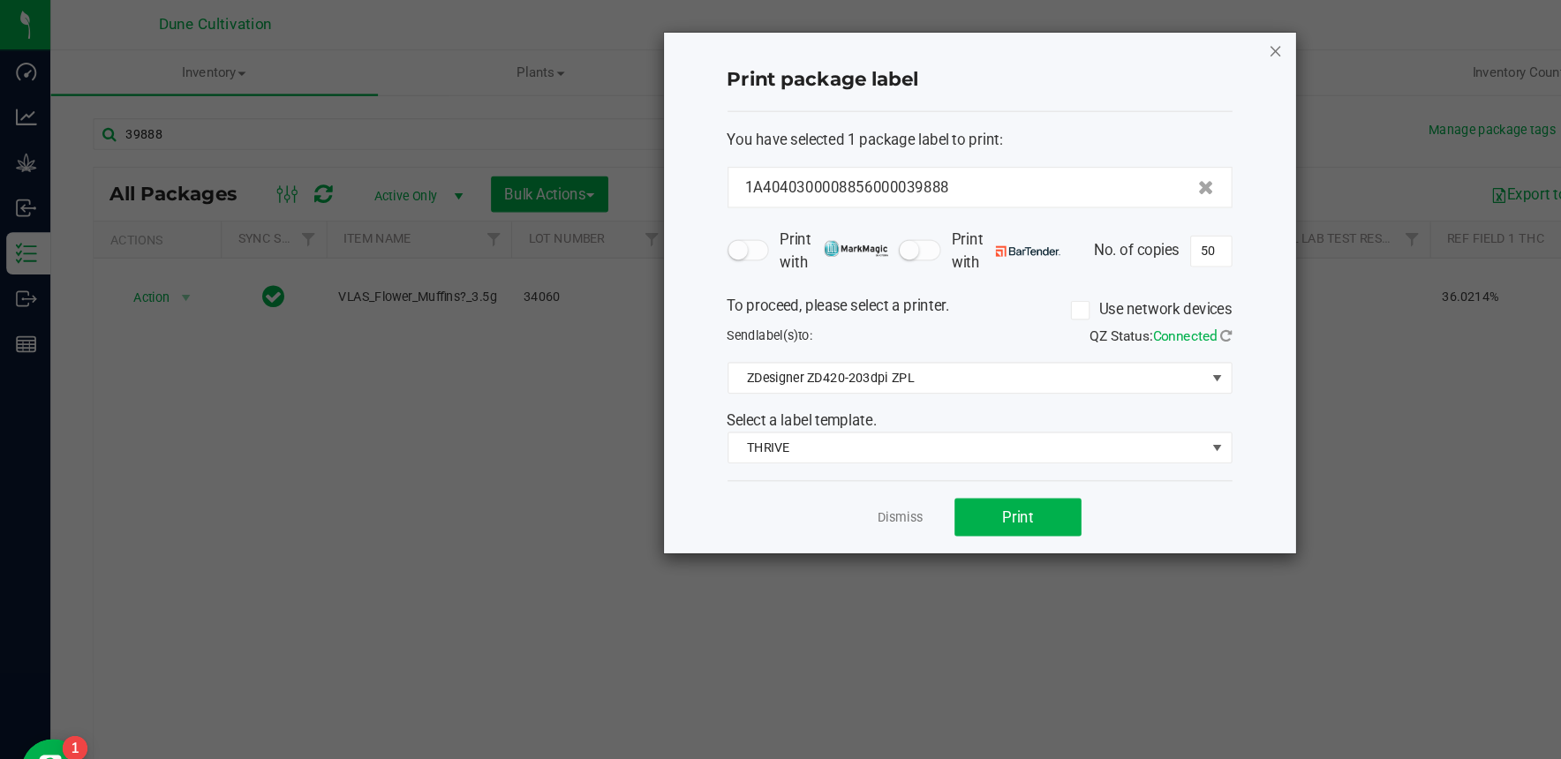
click at [1062, 39] on icon "button" at bounding box center [1067, 42] width 12 height 21
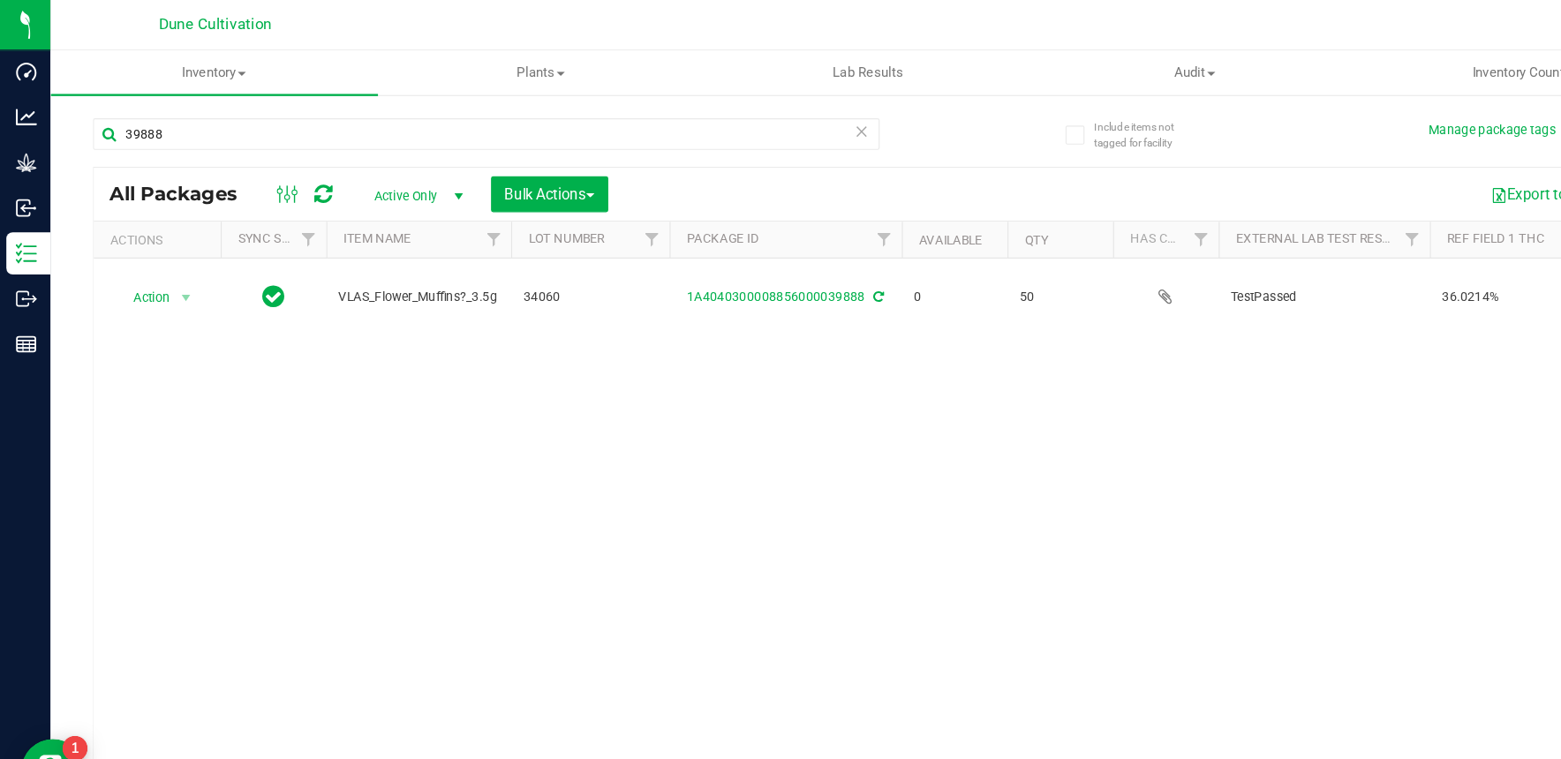
click at [1062, 39] on nav "Dune Cultivation Hi, Dulce!" at bounding box center [801, 21] width 1519 height 42
click at [208, 110] on input "39888" at bounding box center [407, 112] width 658 height 26
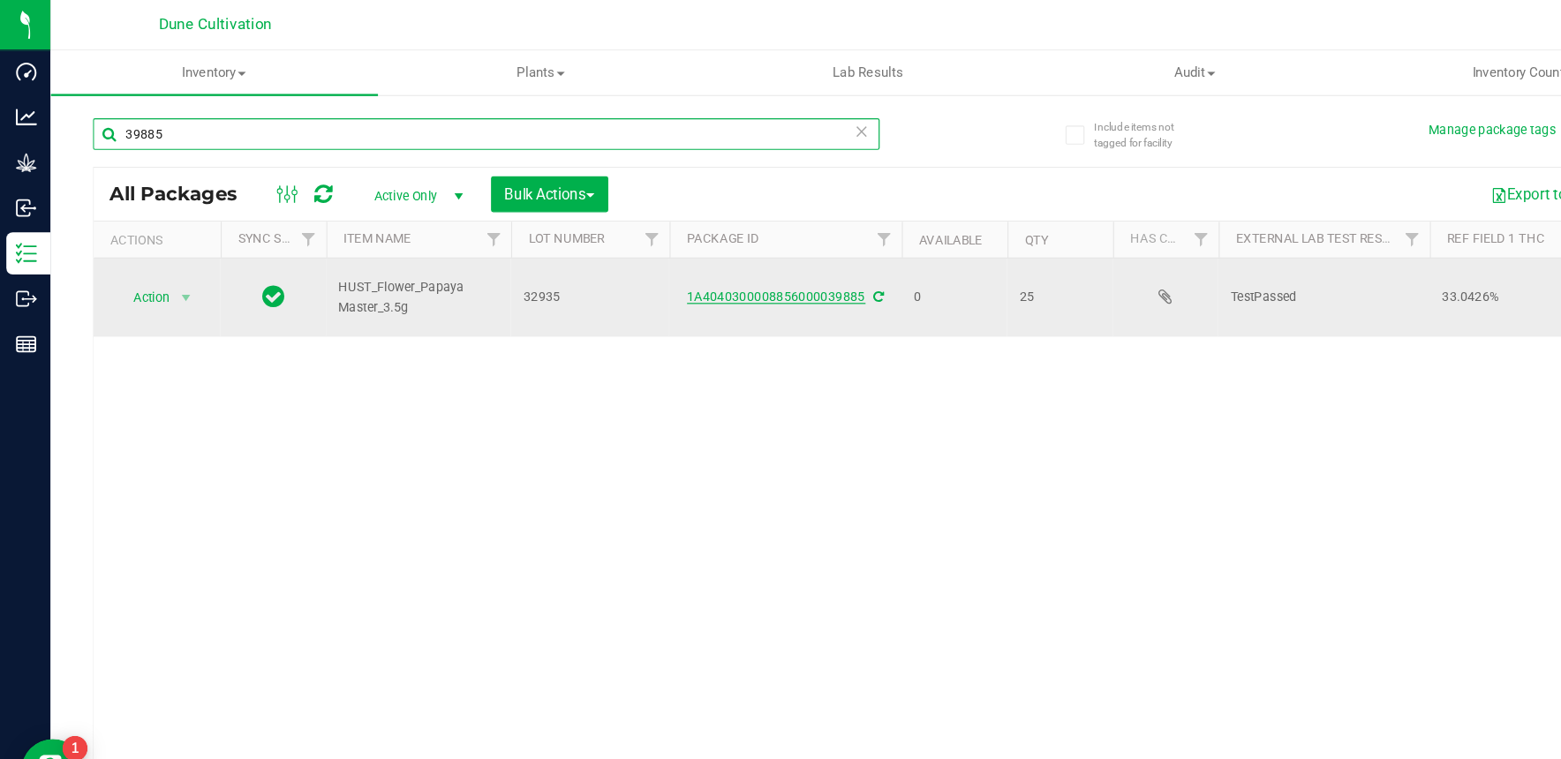
type input "39885"
click at [608, 253] on link "1A4040300008856000039885" at bounding box center [649, 248] width 149 height 12
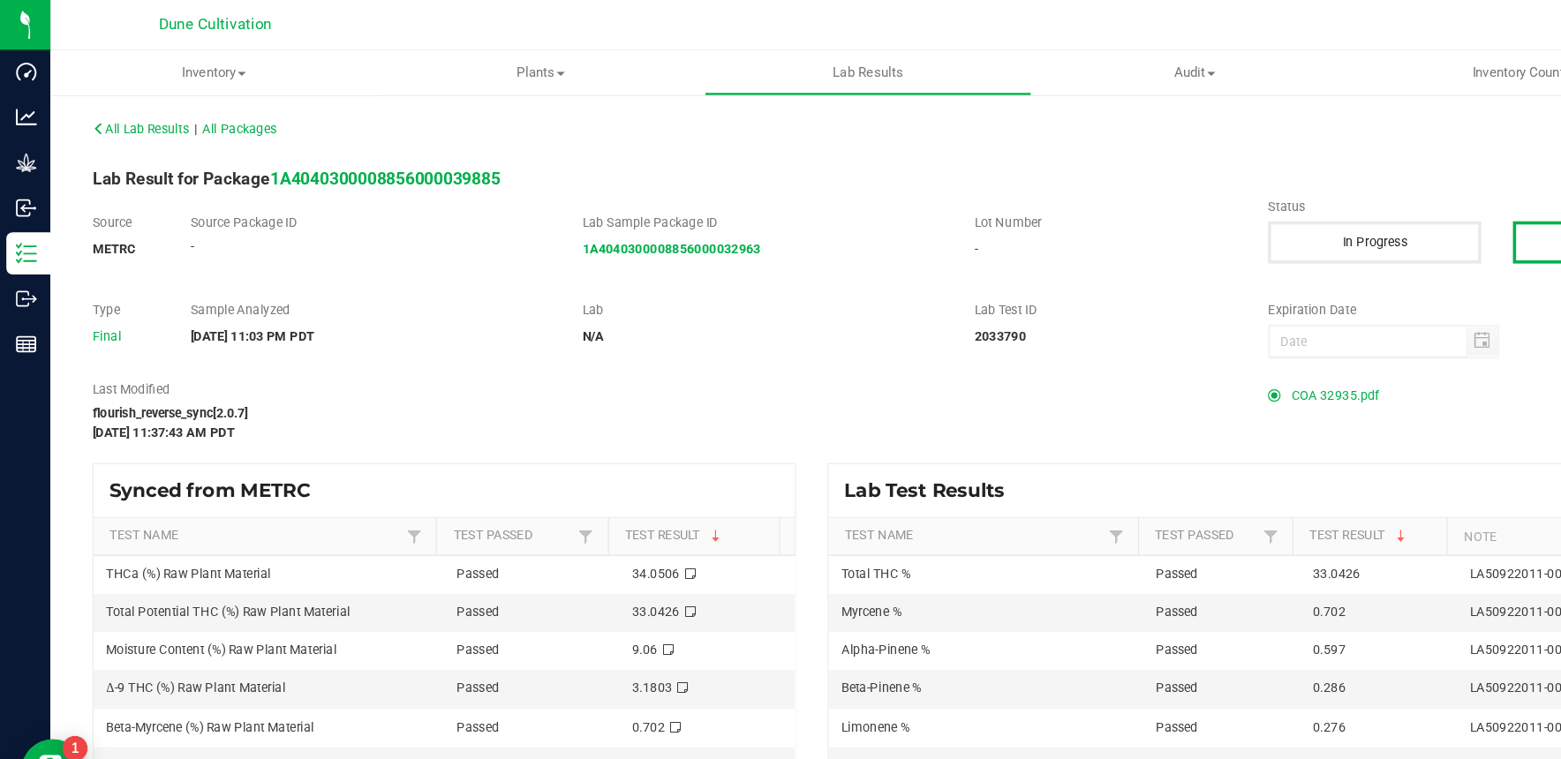
click at [1098, 328] on span "COA 32935.pdf" at bounding box center [1116, 331] width 73 height 26
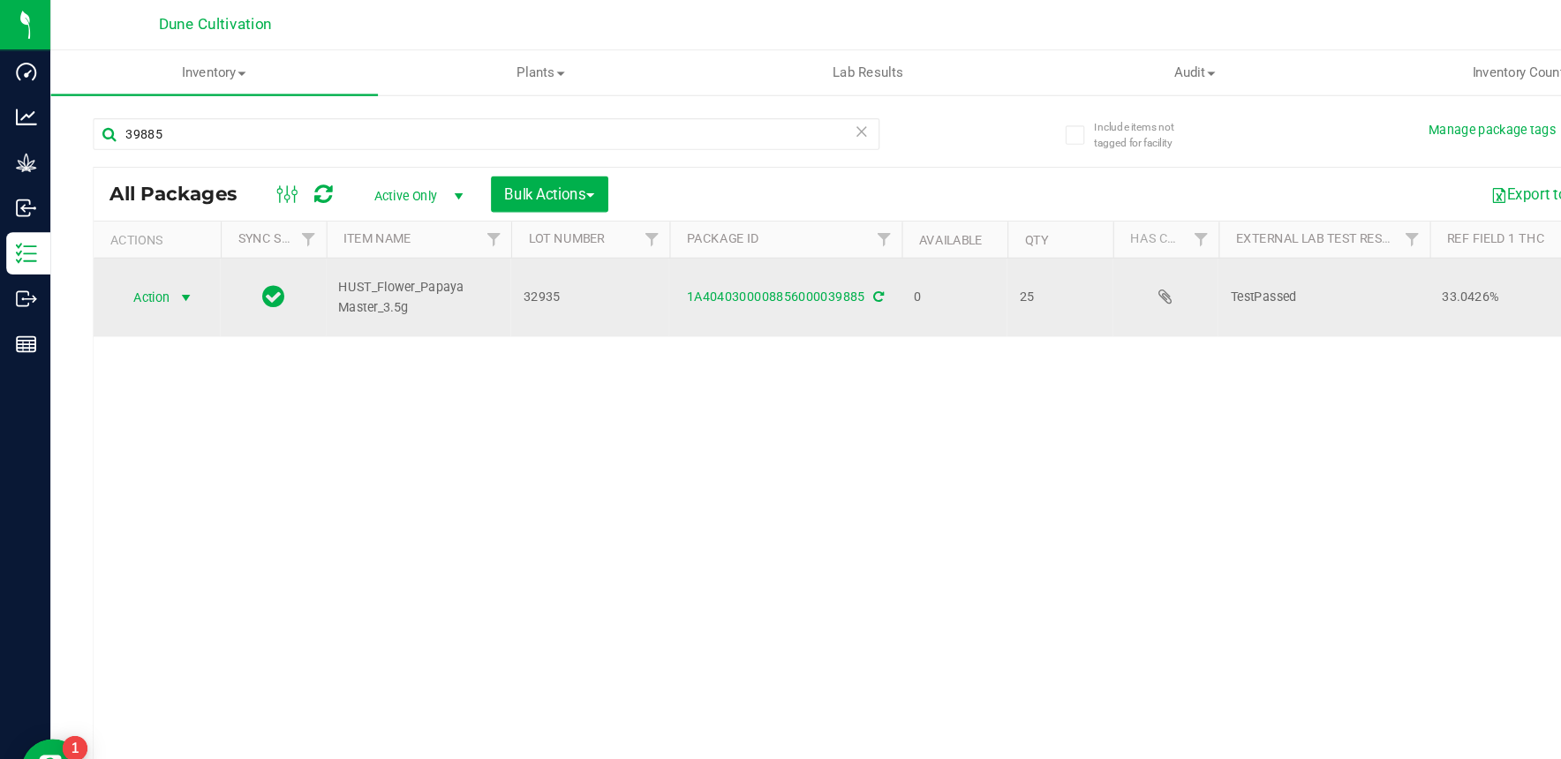
click at [127, 252] on span "Action" at bounding box center [120, 249] width 48 height 25
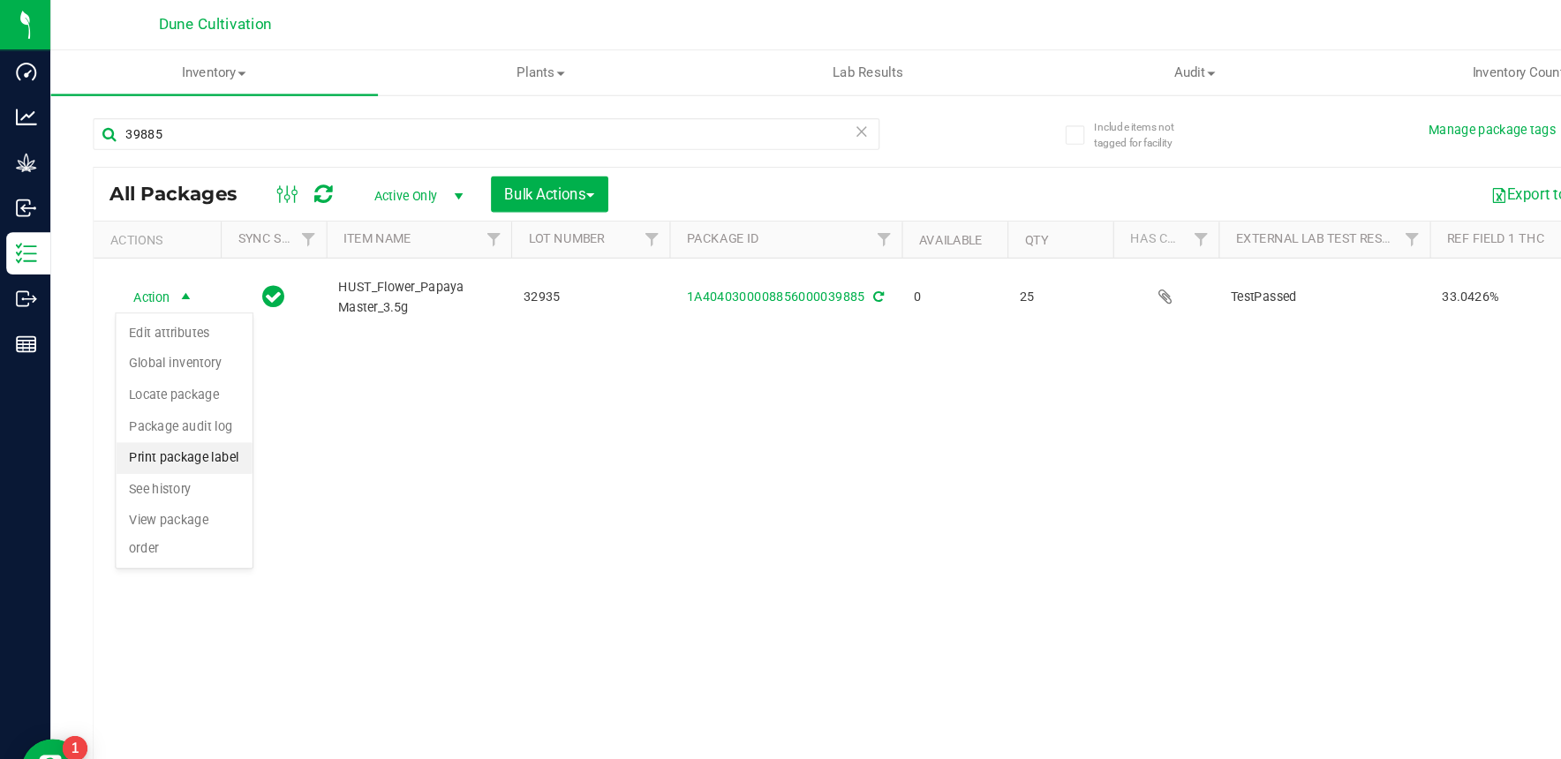
click at [171, 385] on li "Print package label" at bounding box center [154, 383] width 114 height 26
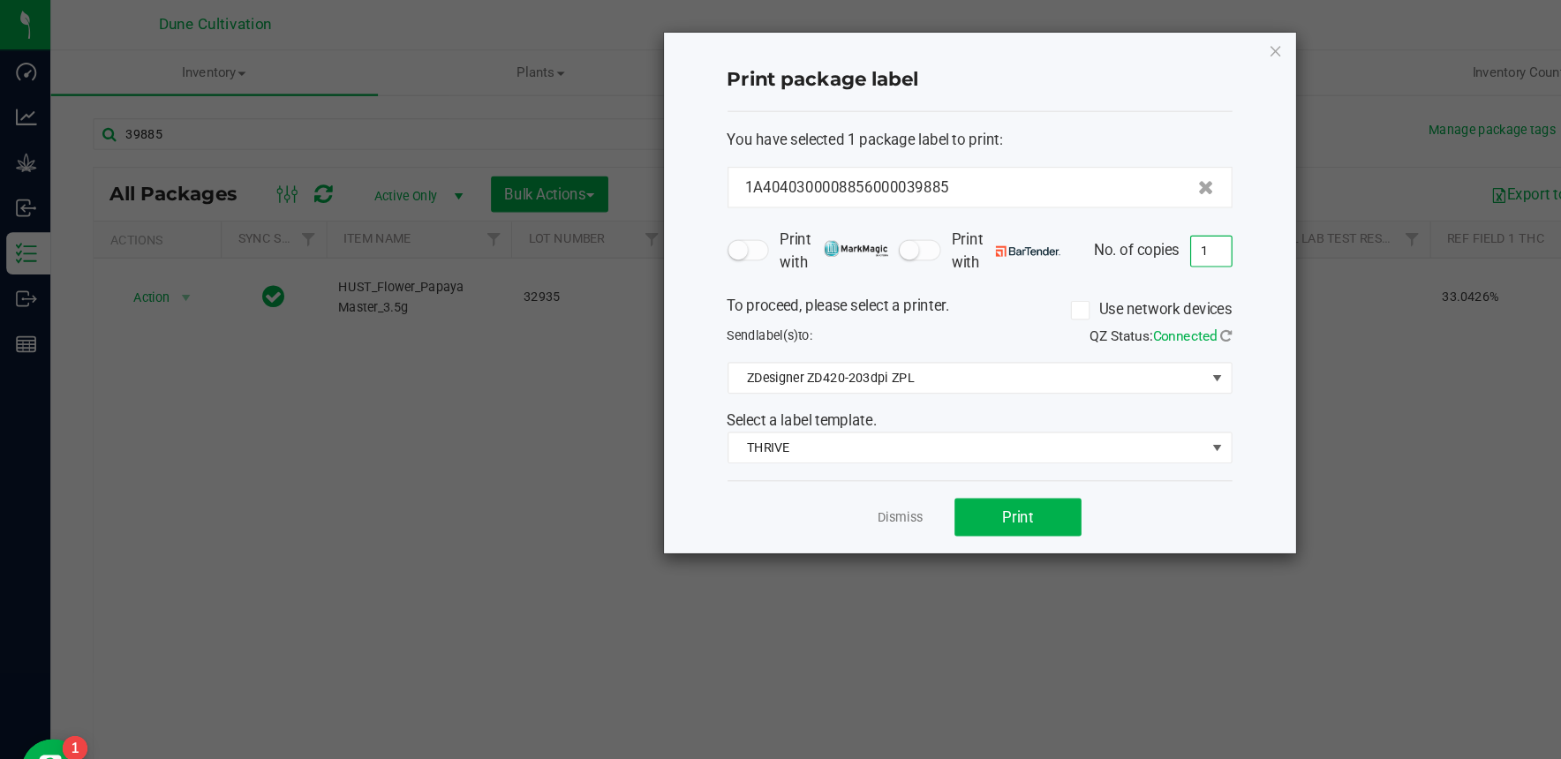
click at [1007, 208] on input "1" at bounding box center [1013, 210] width 34 height 25
type input "25"
click at [860, 443] on button "Print" at bounding box center [851, 433] width 106 height 32
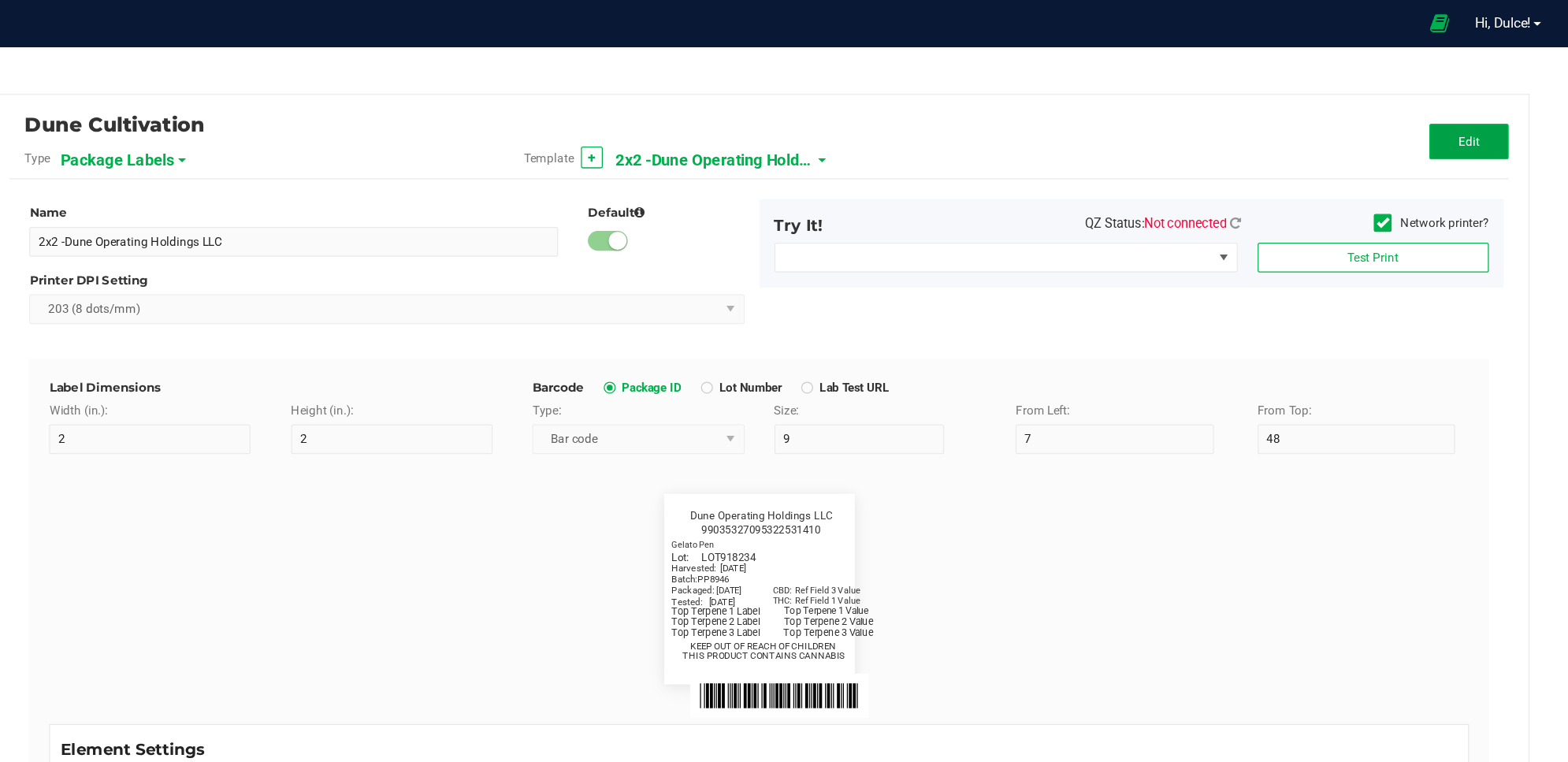
click at [1480, 107] on span "Edit" at bounding box center [1488, 112] width 17 height 11
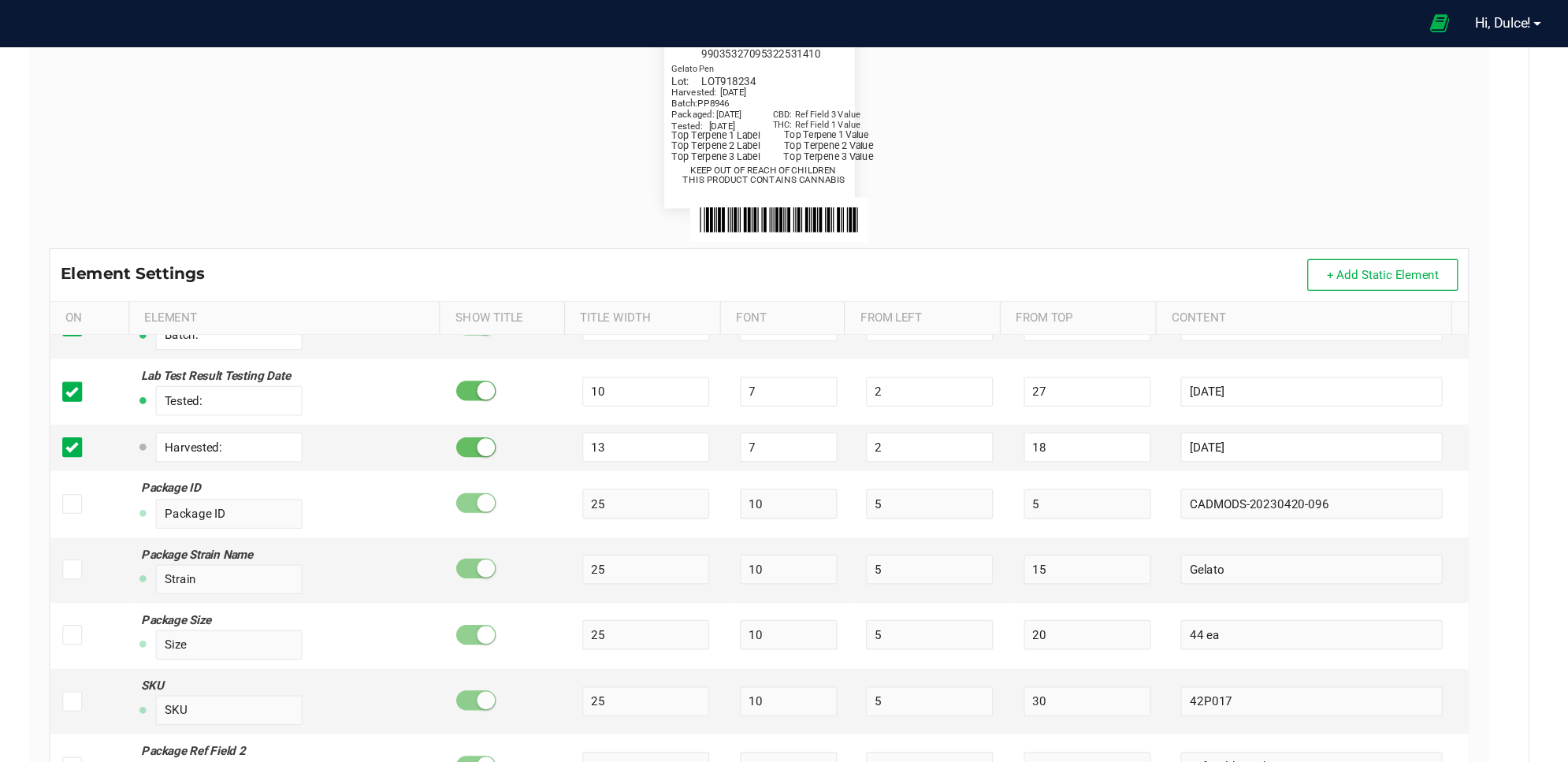
scroll to position [656, 0]
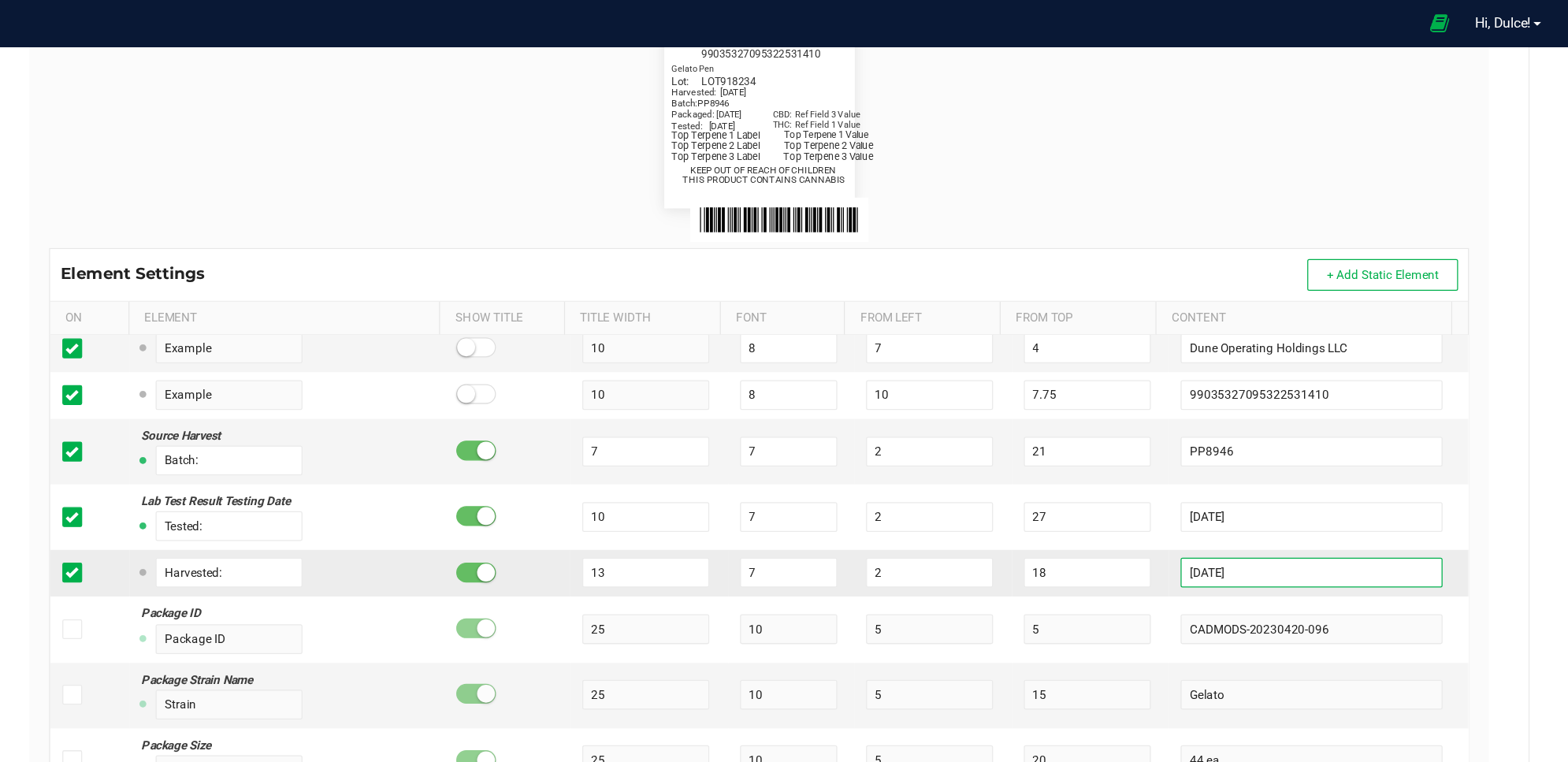
click at [1344, 450] on input "[DATE]" at bounding box center [1363, 454] width 208 height 23
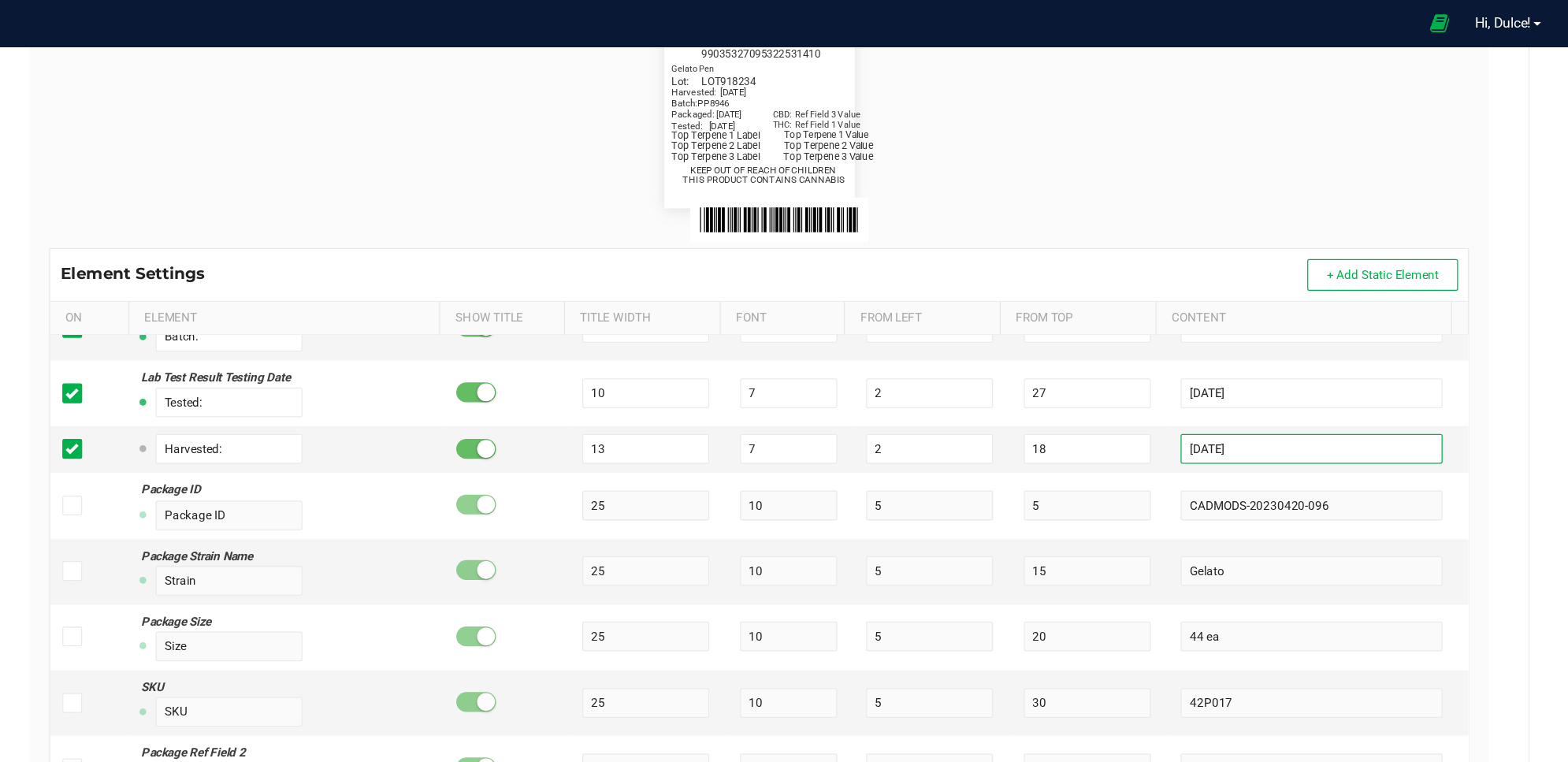
scroll to position [0, 0]
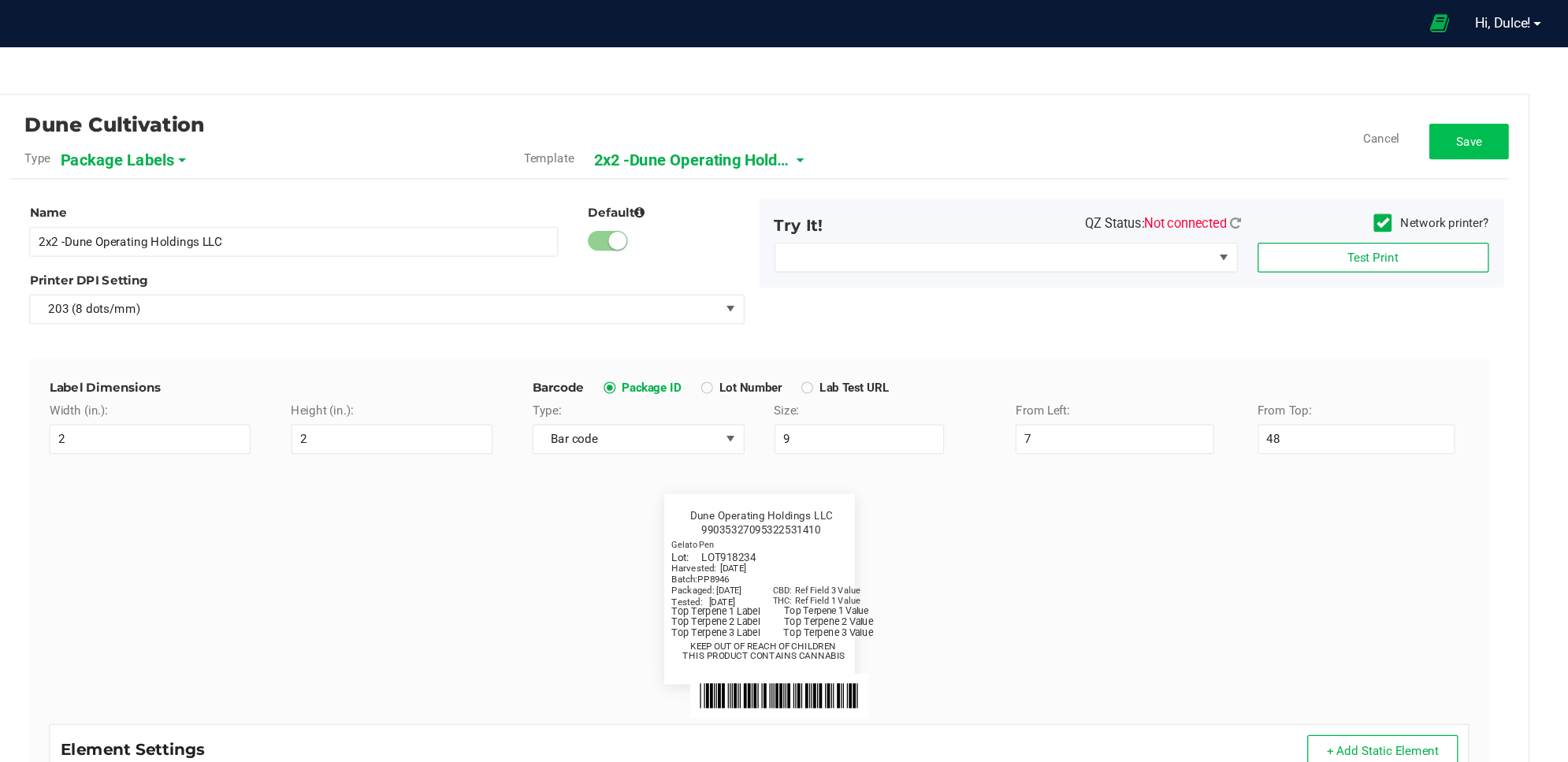
type input "[DATE]"
click at [1479, 108] on span "Save" at bounding box center [1489, 112] width 21 height 11
